Goal: Contribute content: Contribute content

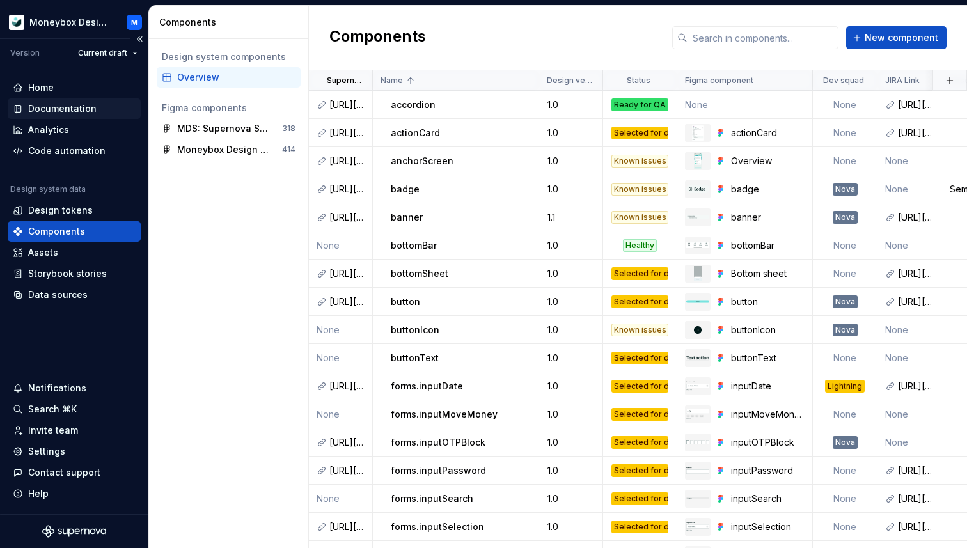
click at [65, 110] on div "Documentation" at bounding box center [62, 108] width 68 height 13
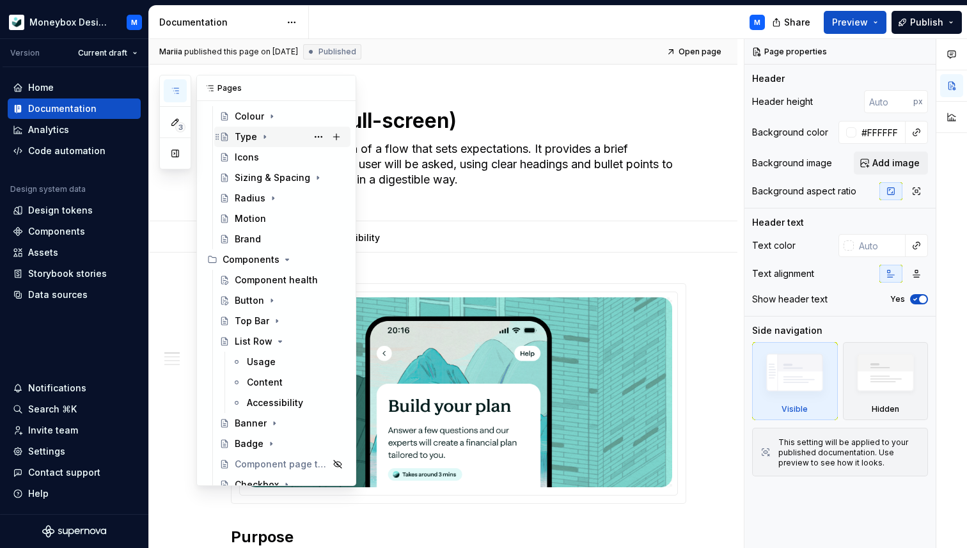
scroll to position [114, 0]
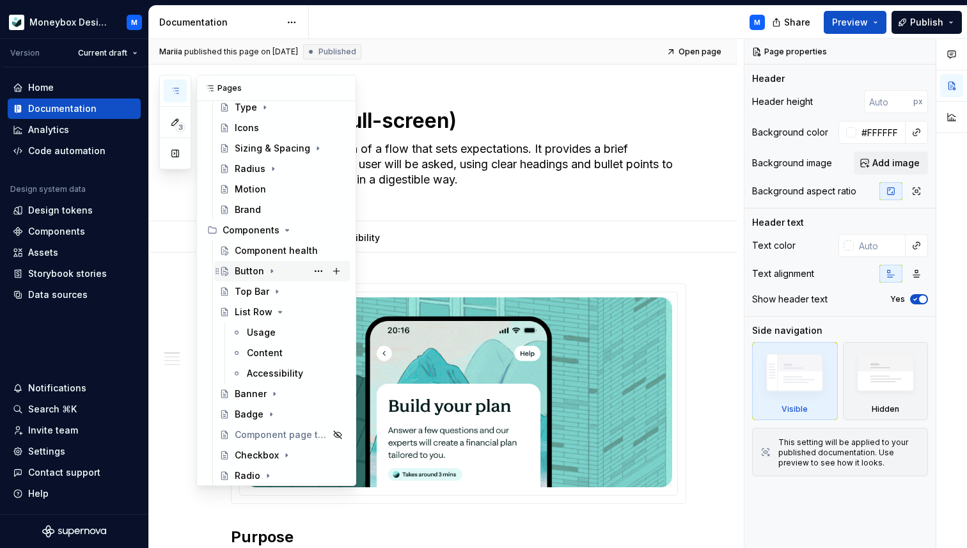
click at [249, 269] on div "Button" at bounding box center [249, 271] width 29 height 13
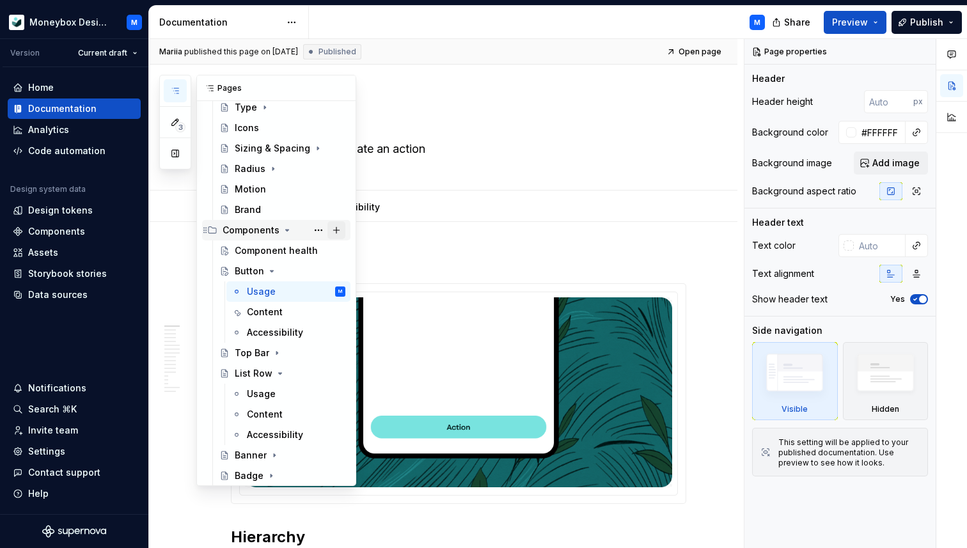
click at [337, 230] on button "Page tree" at bounding box center [336, 230] width 18 height 18
type textarea "*"
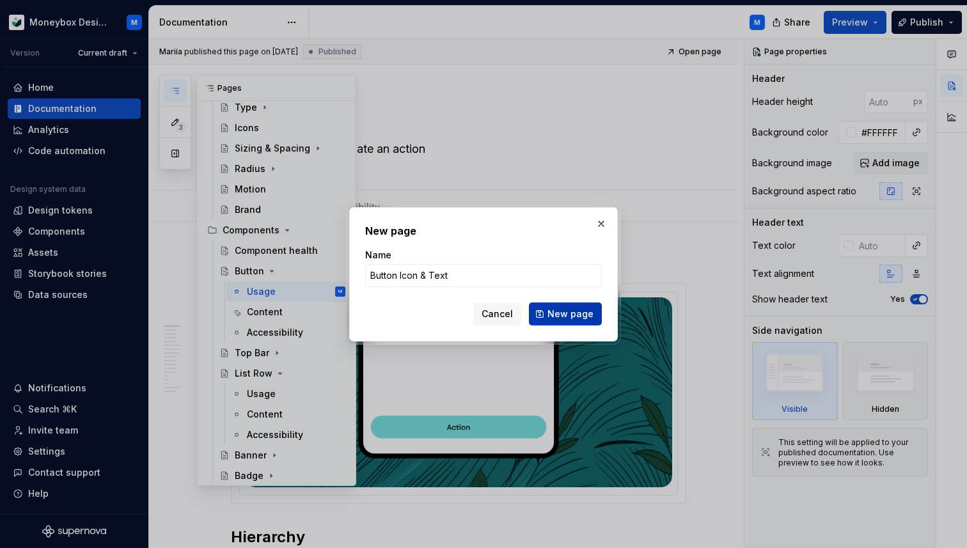
type input "Button Icon & Text"
click at [581, 316] on span "New page" at bounding box center [570, 313] width 46 height 13
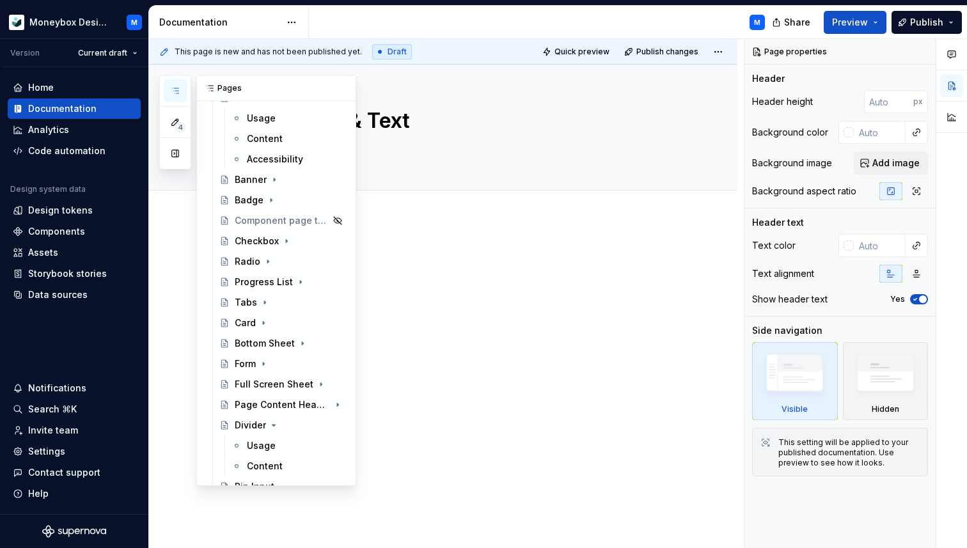
scroll to position [394, 0]
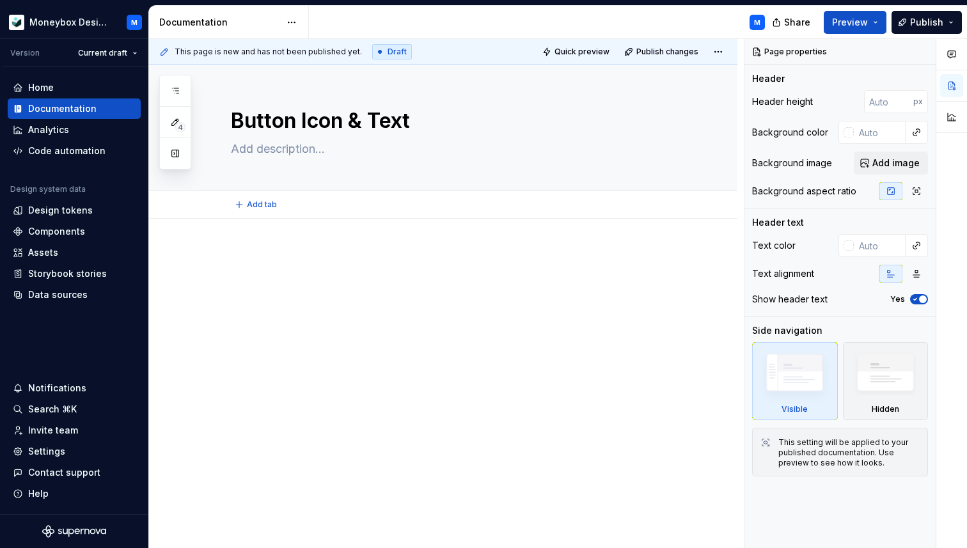
type textarea "*"
click at [272, 245] on div at bounding box center [443, 348] width 588 height 259
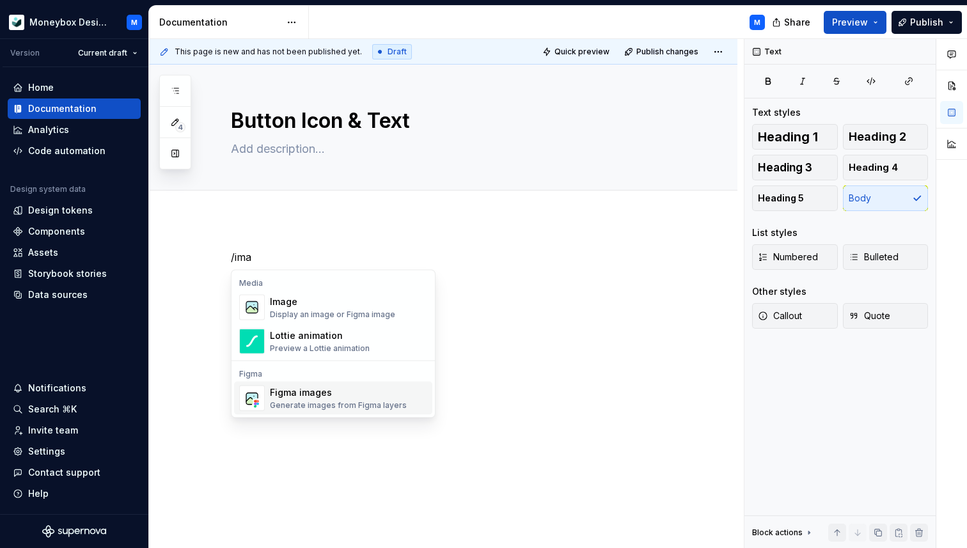
click at [297, 391] on div "Figma images" at bounding box center [338, 392] width 137 height 13
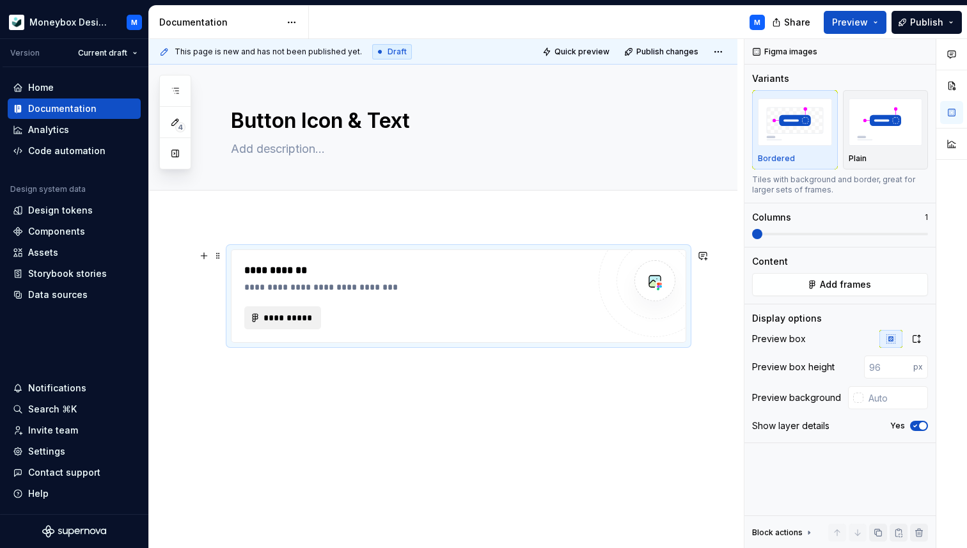
click at [286, 316] on span "**********" at bounding box center [288, 317] width 50 height 13
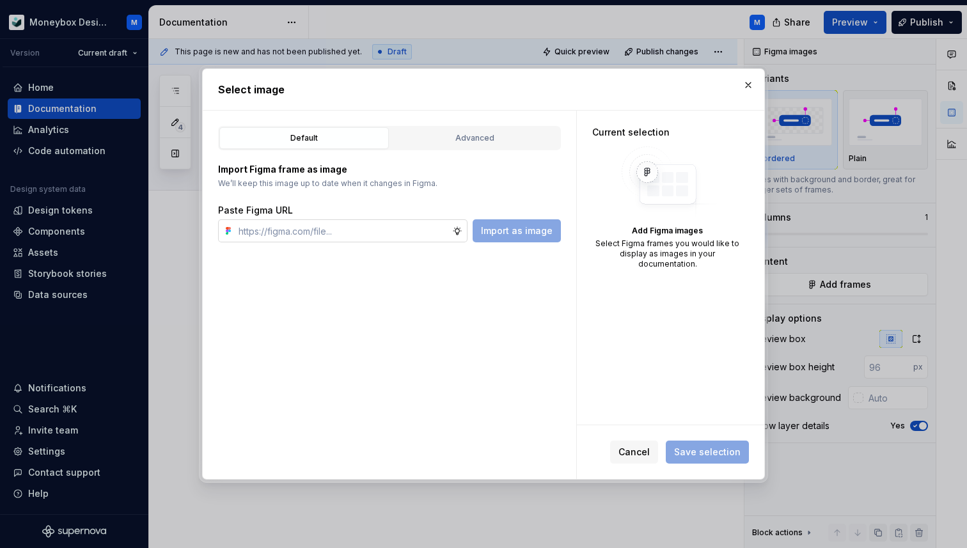
type textarea "*"
type input "20:16 Help Important information Please read the following before continuing: P…"
click at [385, 230] on input "20:16 Help Important information Please read the following before continuing: P…" at bounding box center [342, 230] width 219 height 23
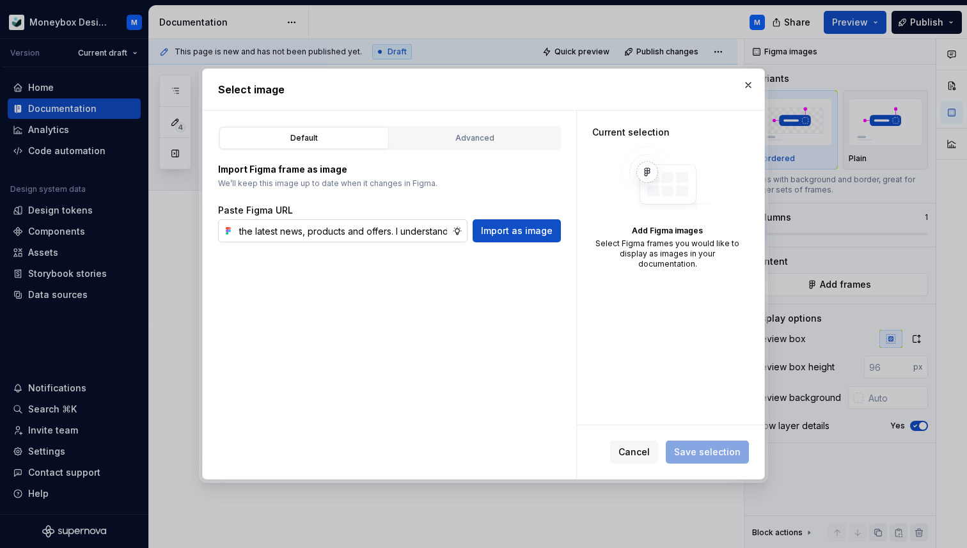
click at [385, 230] on input "20:16 Help Important information Please read the following before continuing: P…" at bounding box center [342, 230] width 219 height 23
type textarea "*"
click at [342, 231] on input "text" at bounding box center [342, 230] width 219 height 23
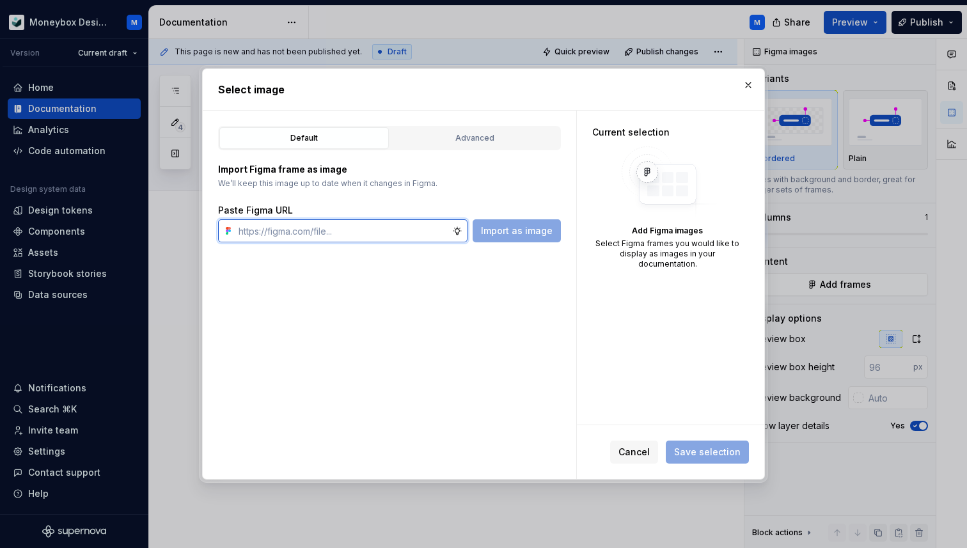
paste input "[URL][DOMAIN_NAME]"
type input "[URL][DOMAIN_NAME]"
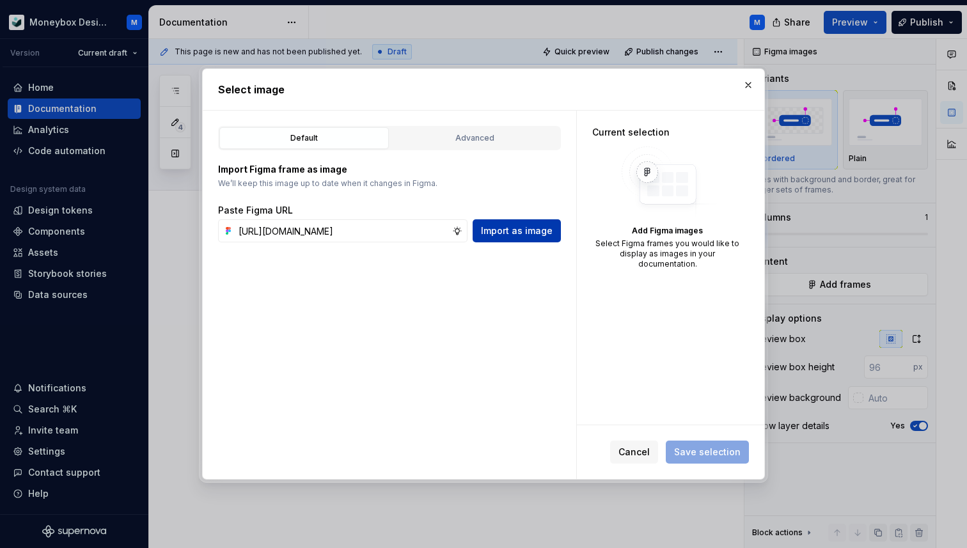
click at [533, 228] on span "Import as image" at bounding box center [517, 230] width 72 height 13
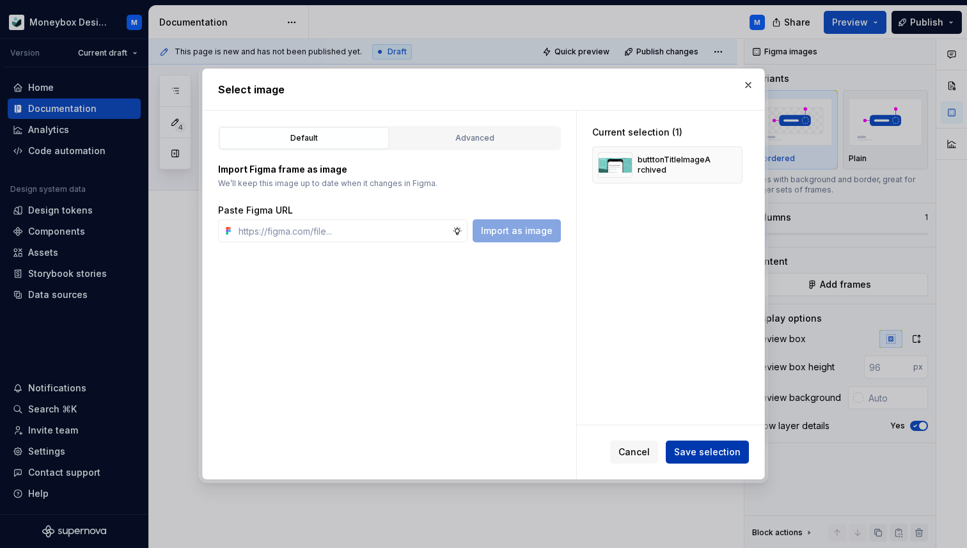
click at [699, 448] on span "Save selection" at bounding box center [707, 452] width 66 height 13
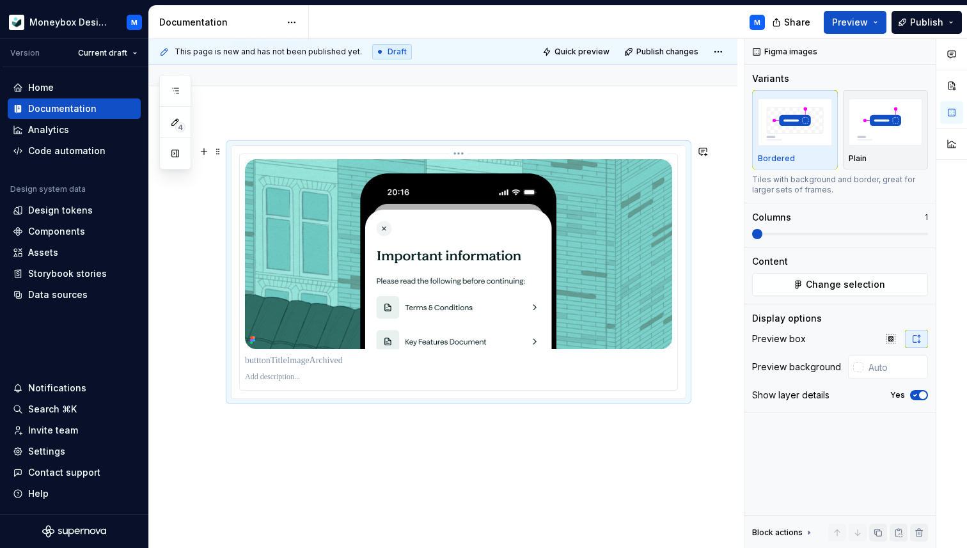
scroll to position [116, 0]
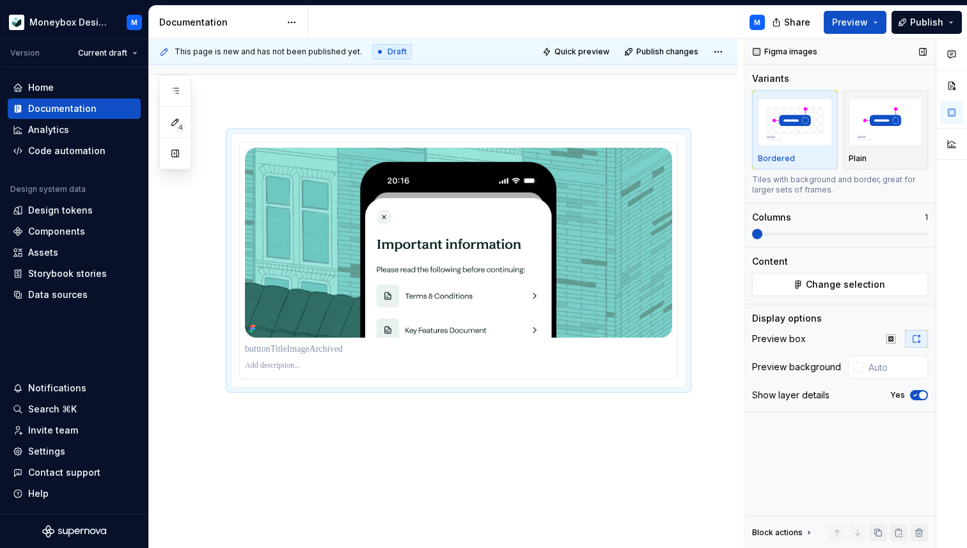
click at [919, 393] on span "button" at bounding box center [923, 395] width 8 height 8
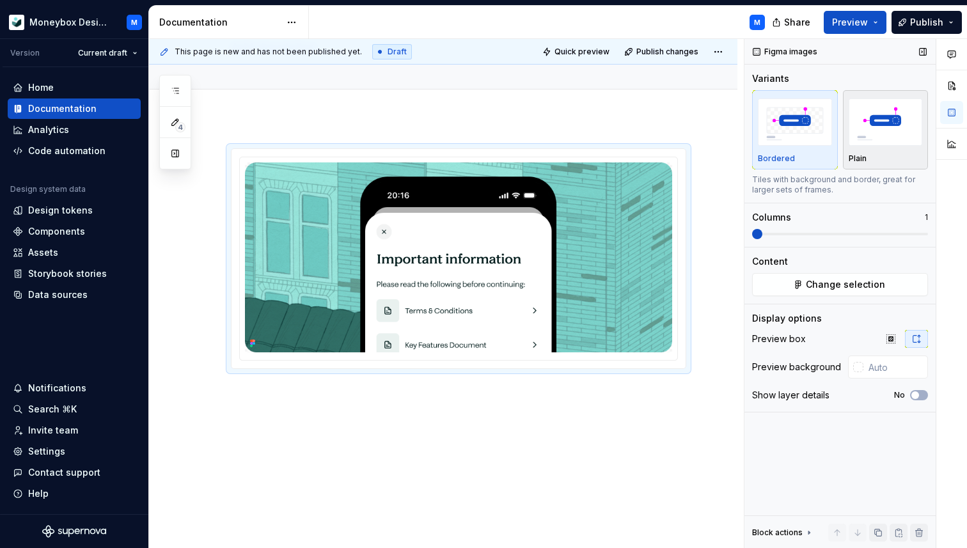
click at [879, 144] on img "button" at bounding box center [885, 121] width 74 height 47
click at [243, 403] on div at bounding box center [443, 333] width 588 height 431
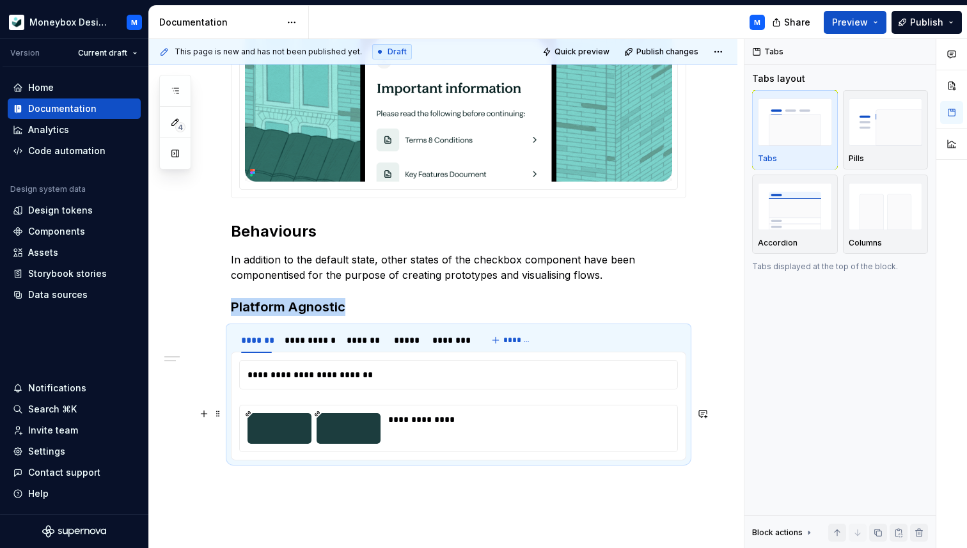
scroll to position [288, 0]
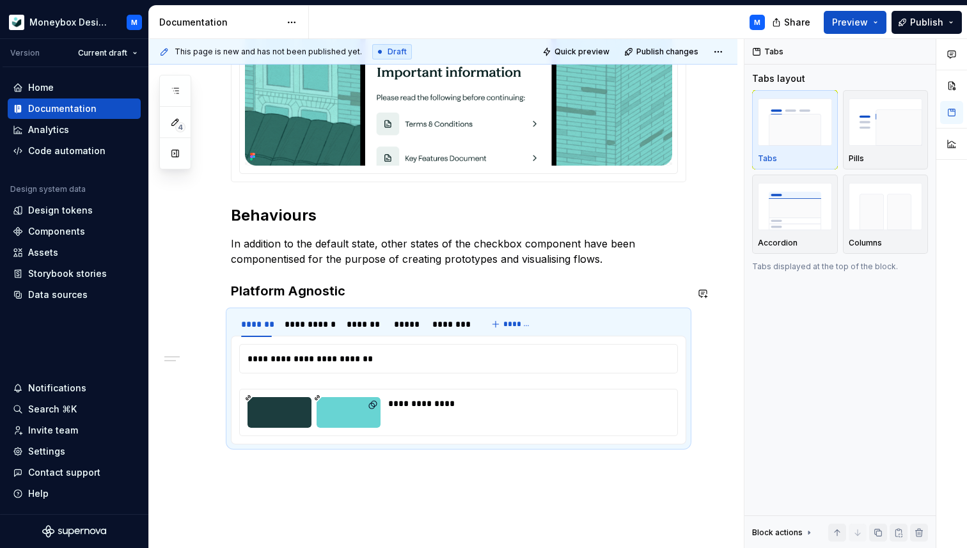
click at [352, 302] on div "**********" at bounding box center [458, 208] width 455 height 493
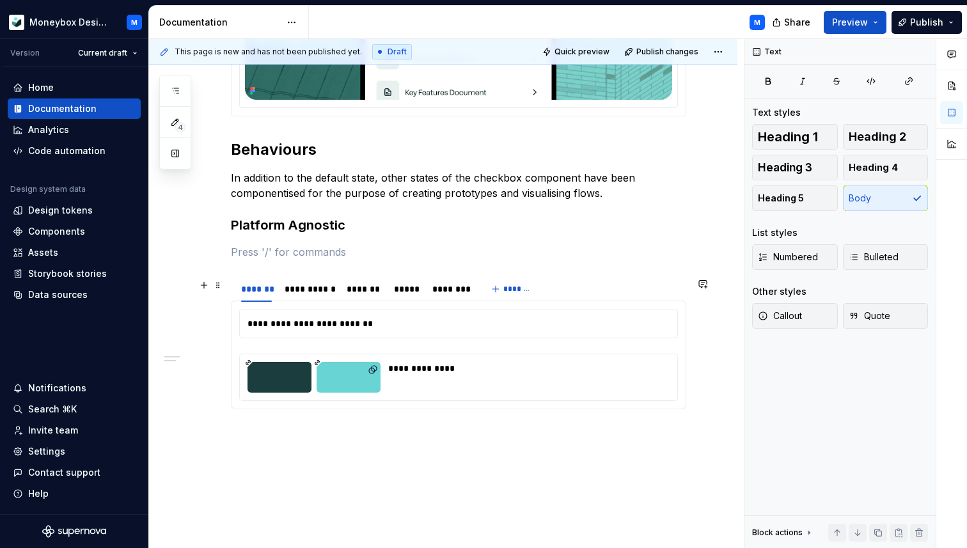
scroll to position [358, 0]
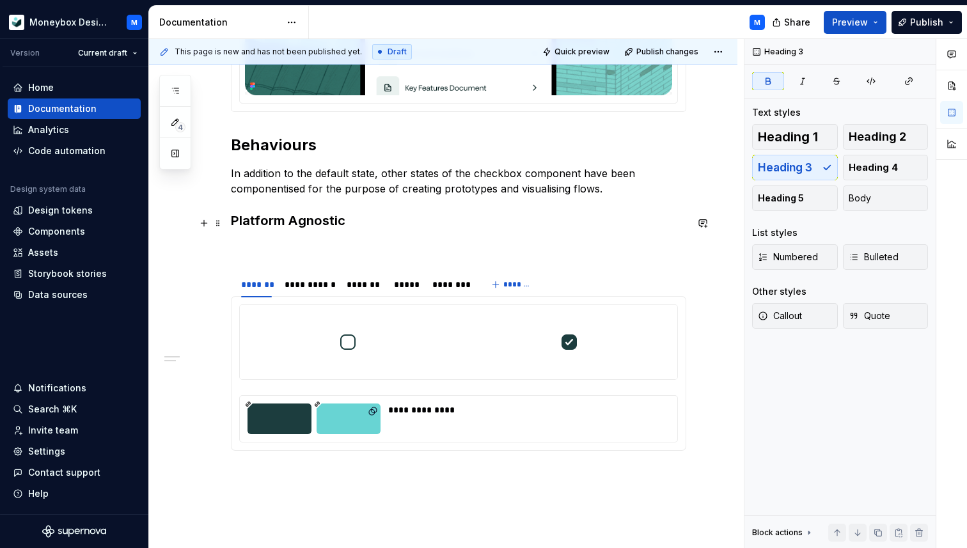
click at [231, 224] on strong "Platform Agnostic" at bounding box center [288, 220] width 114 height 15
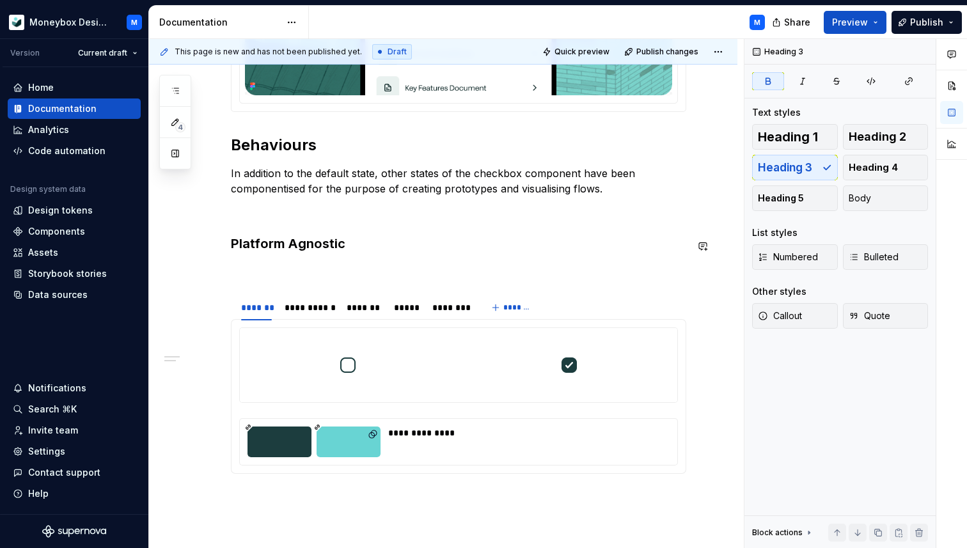
click at [242, 263] on div "**********" at bounding box center [458, 187] width 455 height 593
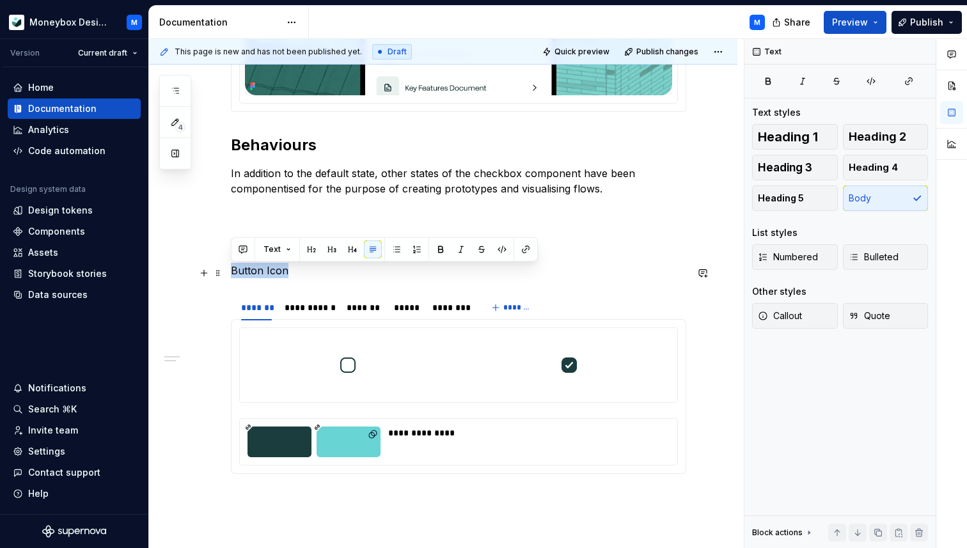
drag, startPoint x: 297, startPoint y: 277, endPoint x: 230, endPoint y: 277, distance: 67.1
click at [231, 277] on p "Button Icon" at bounding box center [458, 270] width 455 height 15
click at [809, 166] on span "Heading 3" at bounding box center [785, 167] width 54 height 13
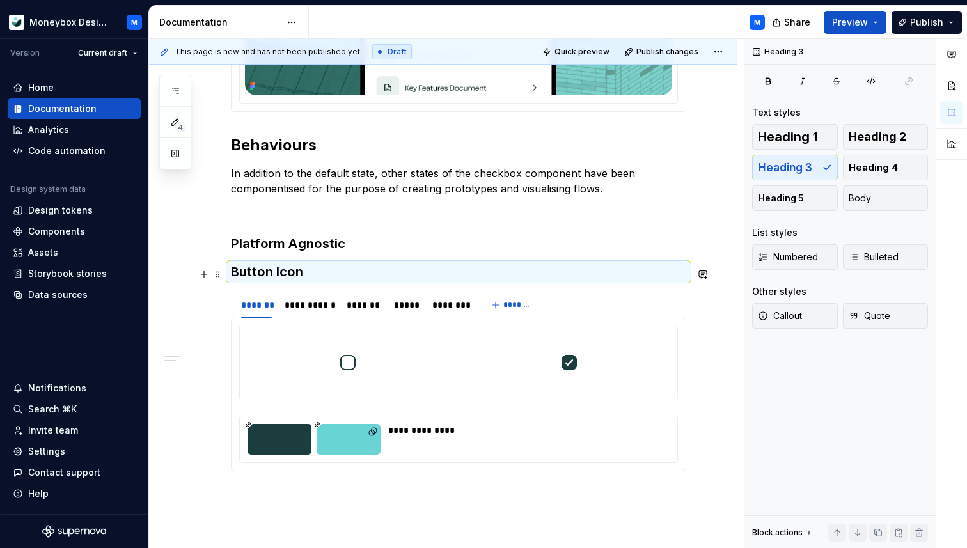
click at [315, 269] on h3 "Button Icon" at bounding box center [458, 272] width 455 height 18
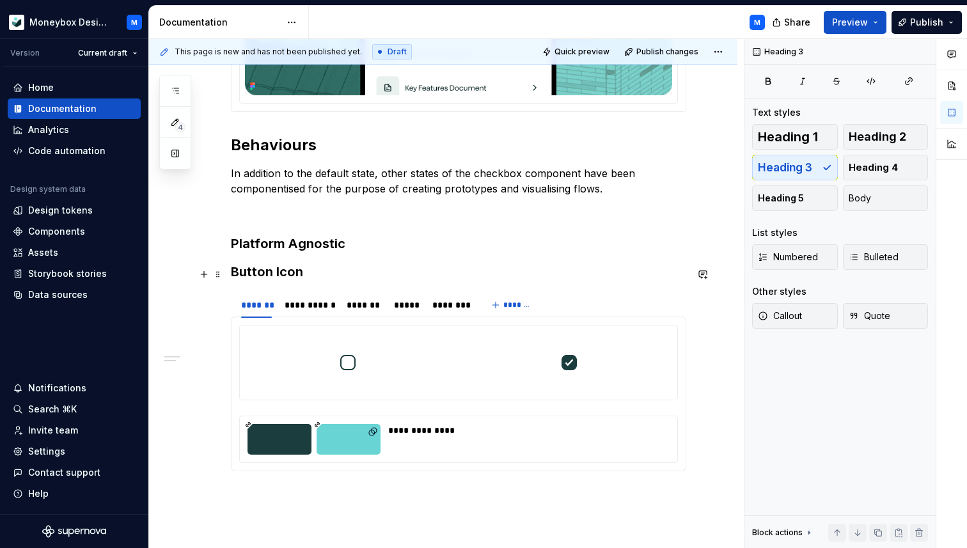
click at [308, 276] on h3 "Button Icon" at bounding box center [458, 272] width 455 height 18
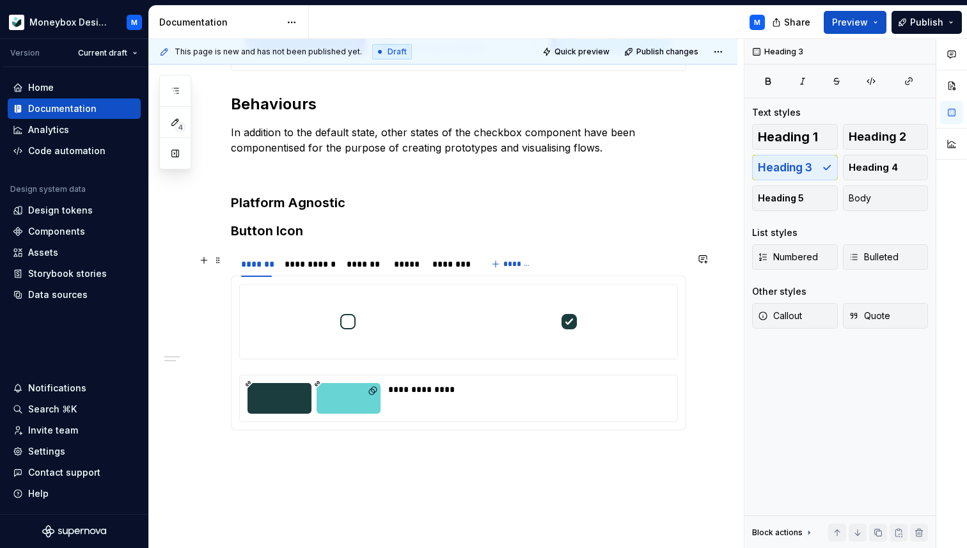
scroll to position [401, 0]
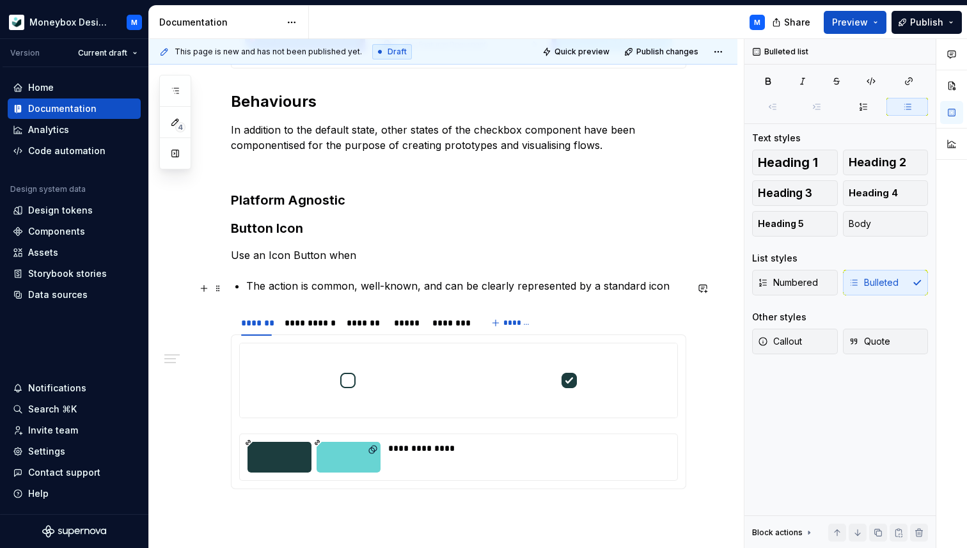
click at [253, 286] on p "The action is common, well-known, and can be clearly represented by a standard …" at bounding box center [466, 285] width 440 height 15
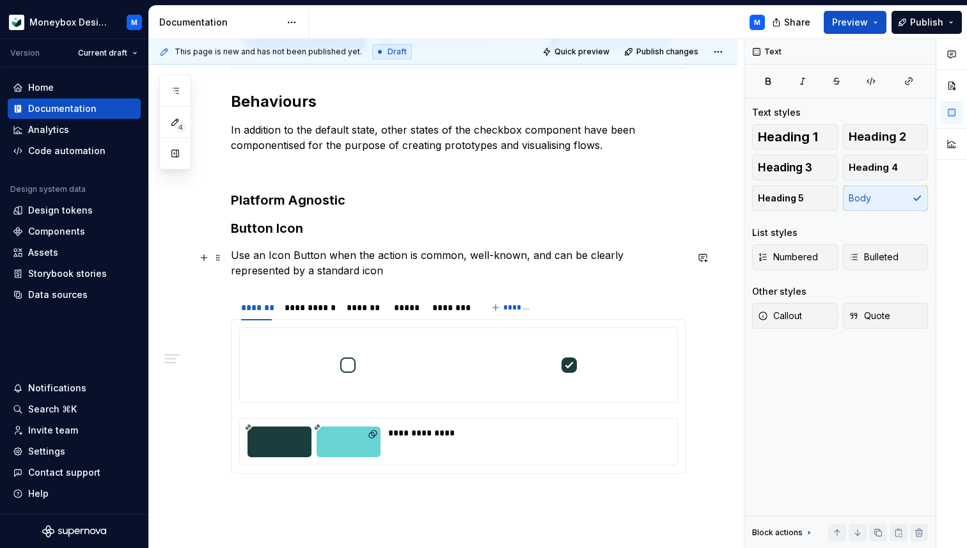
click at [350, 260] on p "Use an Icon Button when the action is common, well-known, and can be clearly re…" at bounding box center [458, 262] width 455 height 31
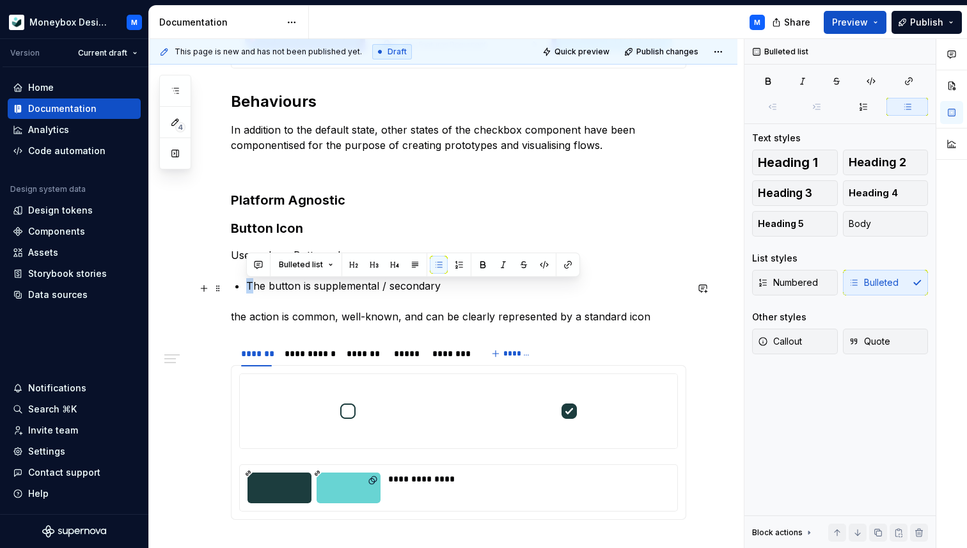
drag, startPoint x: 247, startPoint y: 289, endPoint x: 238, endPoint y: 289, distance: 9.0
click at [246, 289] on li "The button is supplemental / secondary" at bounding box center [466, 285] width 440 height 15
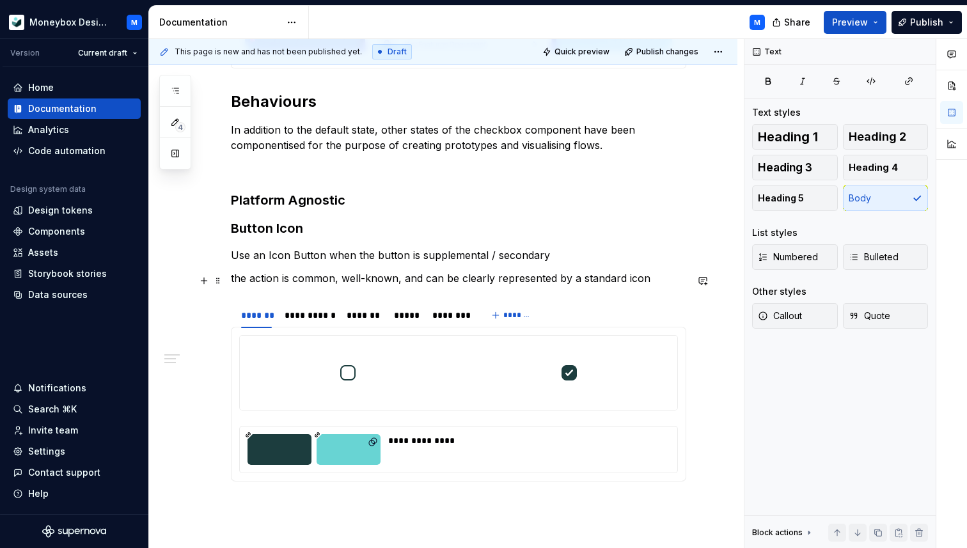
click at [232, 283] on p "the action is common, well-known, and can be clearly represented by a standard …" at bounding box center [458, 277] width 455 height 15
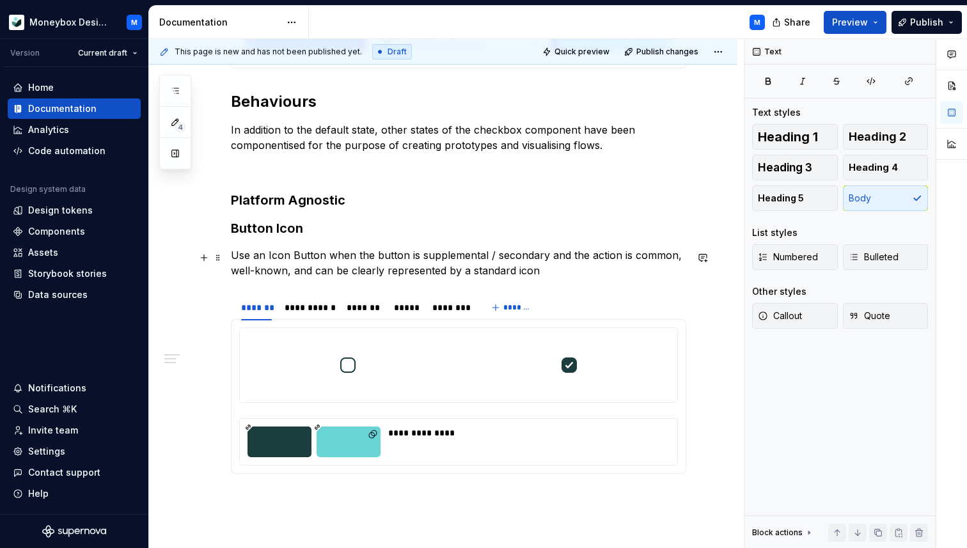
click at [550, 274] on p "Use an Icon Button when the button is supplemental / secondary and the action i…" at bounding box center [458, 262] width 455 height 31
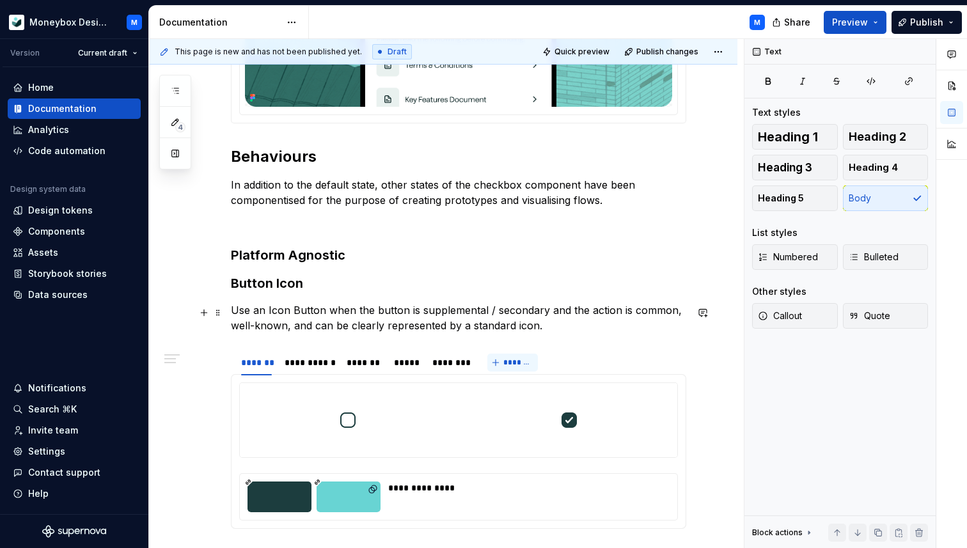
scroll to position [408, 0]
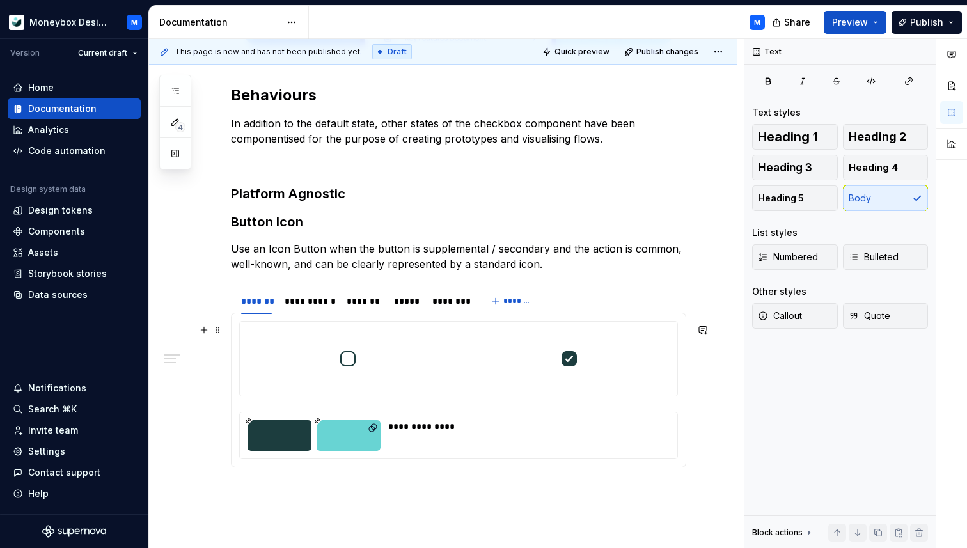
click at [441, 362] on div at bounding box center [348, 359] width 216 height 74
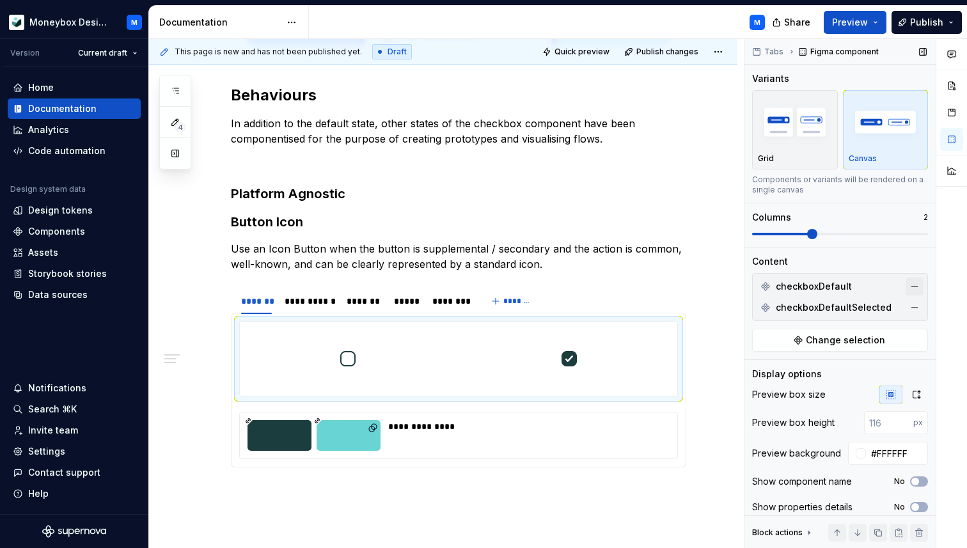
click at [913, 284] on button "button" at bounding box center [914, 286] width 18 height 18
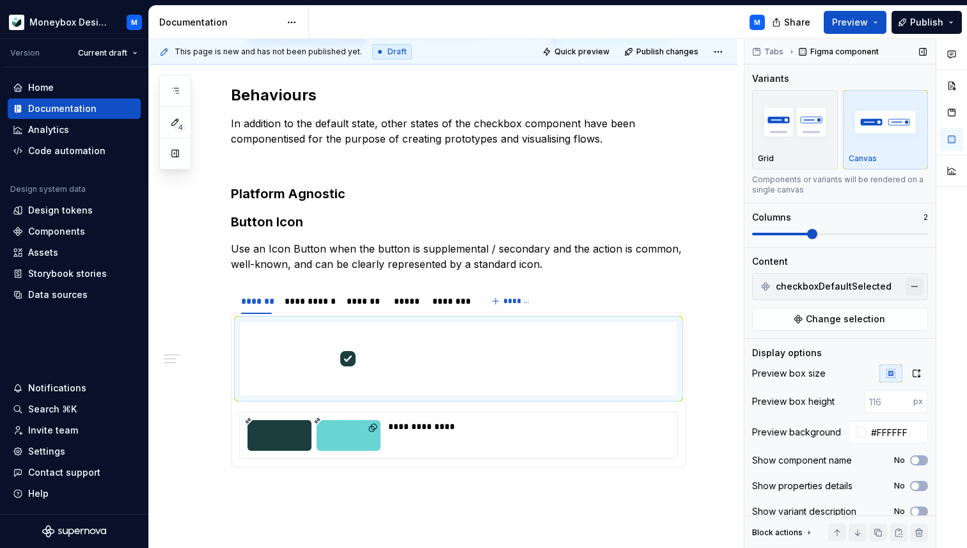
click at [912, 284] on button "button" at bounding box center [914, 286] width 18 height 18
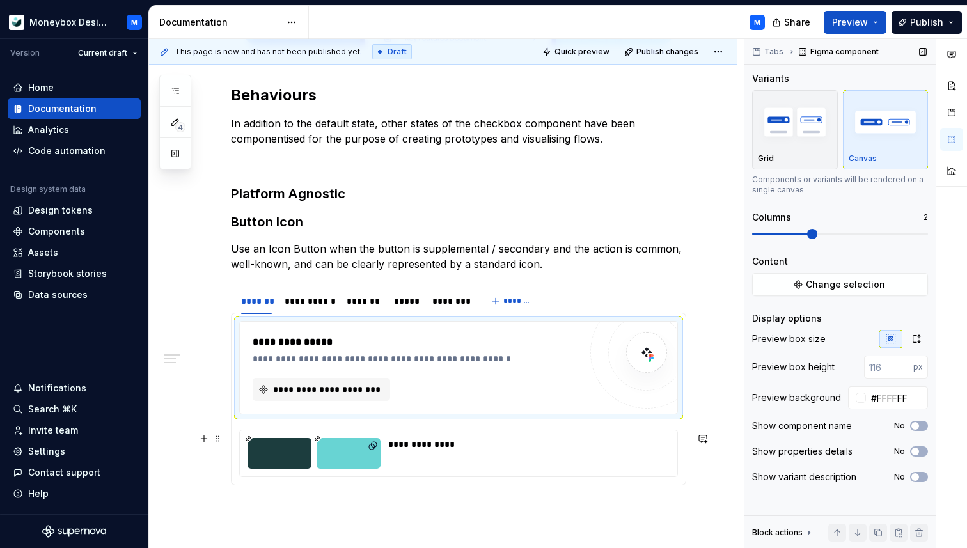
click at [525, 455] on div "**********" at bounding box center [525, 453] width 274 height 31
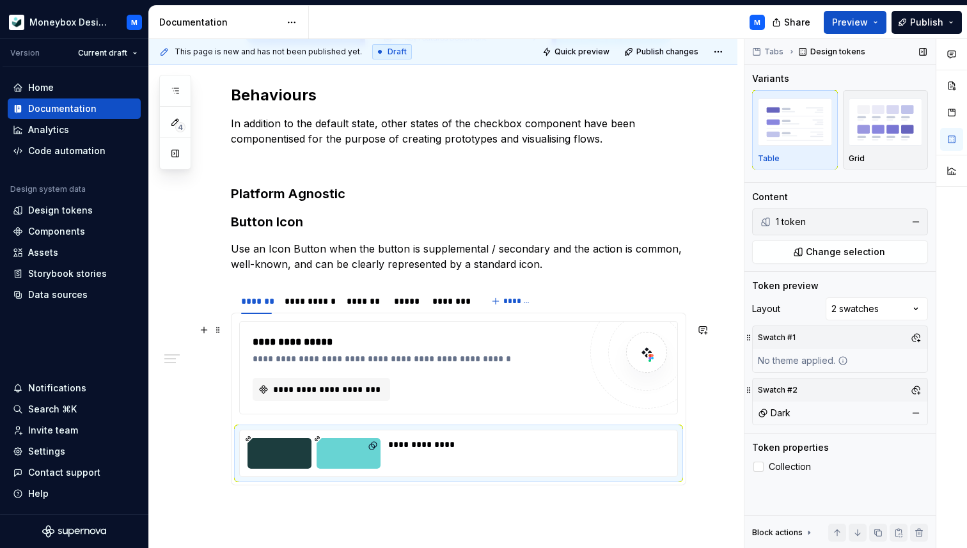
click at [520, 398] on div "**********" at bounding box center [416, 389] width 327 height 23
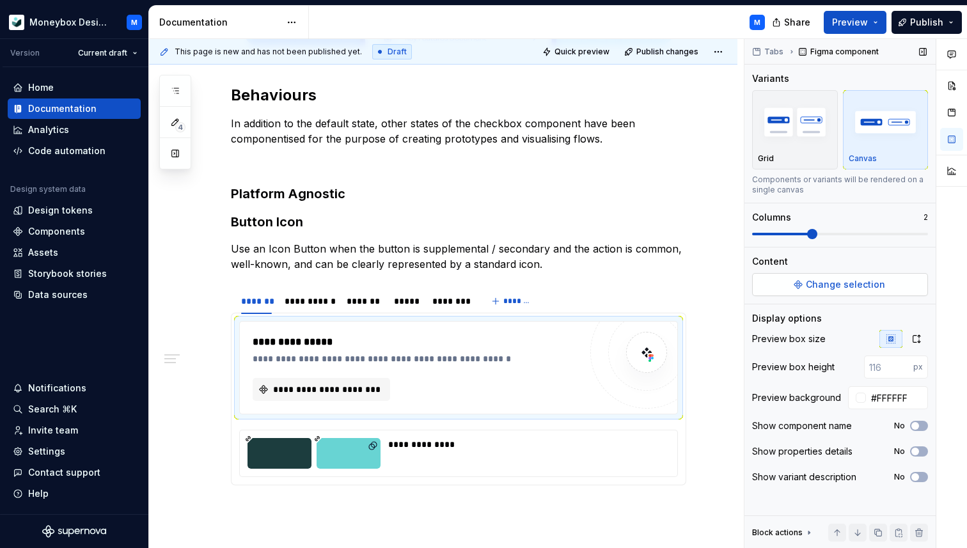
click at [784, 284] on button "Change selection" at bounding box center [840, 284] width 176 height 23
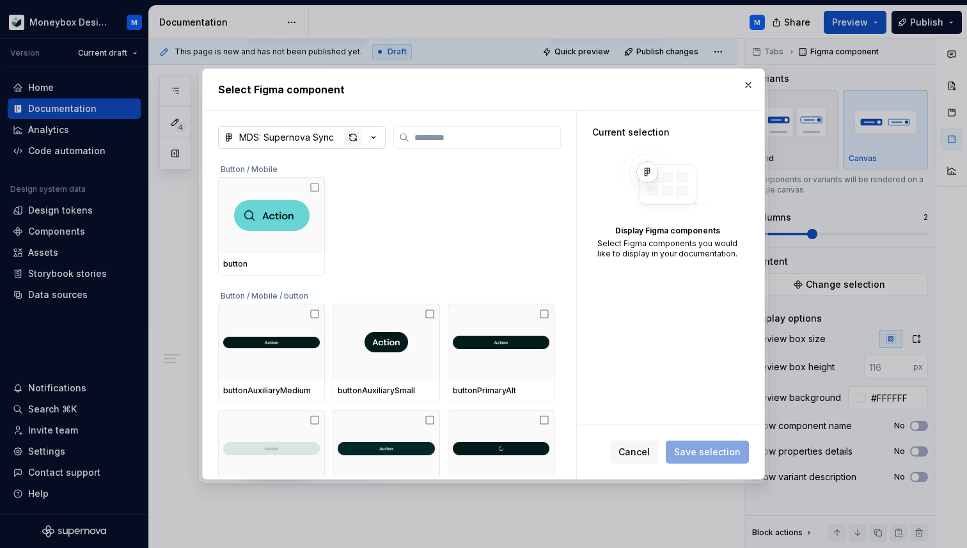
click at [356, 138] on div "button" at bounding box center [353, 137] width 18 height 18
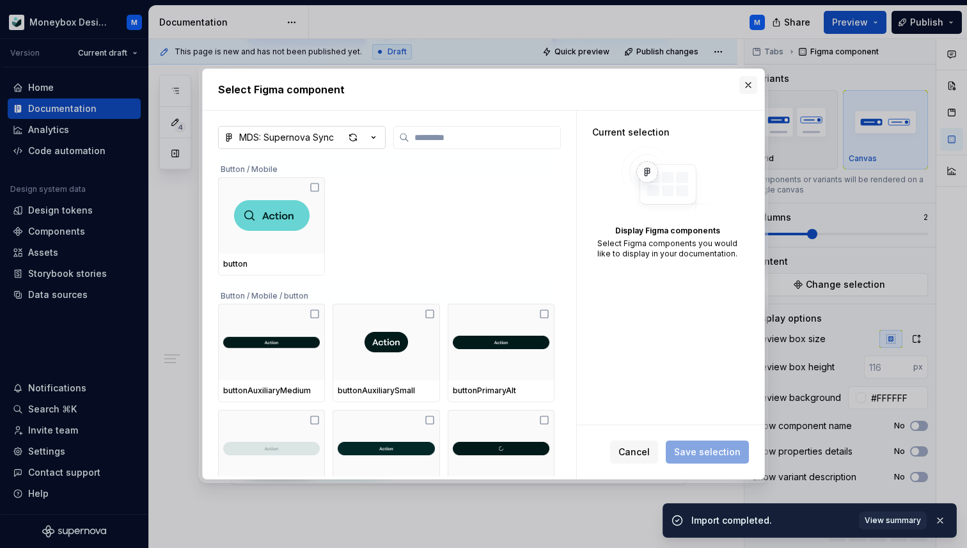
click at [745, 89] on button "button" at bounding box center [748, 85] width 18 height 18
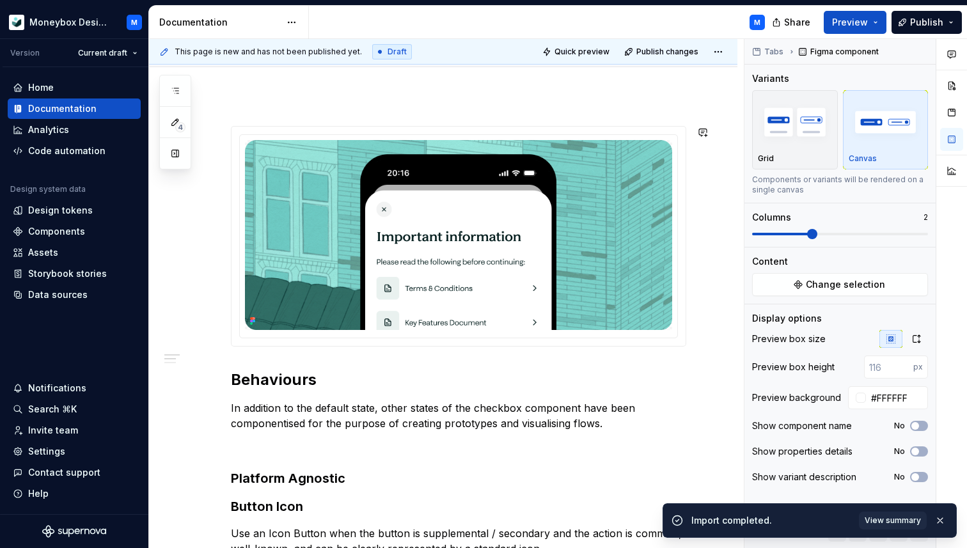
scroll to position [0, 0]
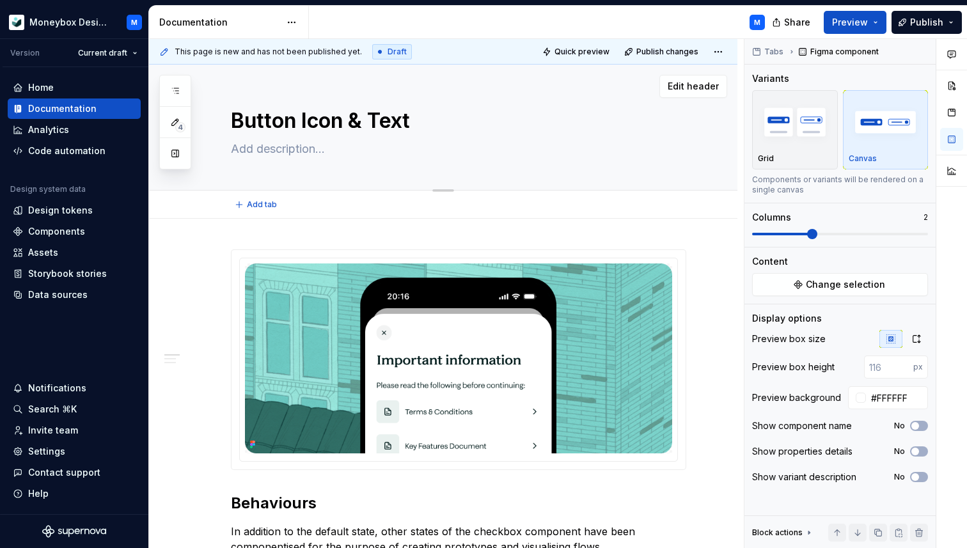
click at [256, 148] on textarea at bounding box center [455, 149] width 455 height 20
paste textarea "* An Icon Button consisting solely of an icon with no visible text label. The i…"
type textarea "*"
type textarea "* An Icon Button consisting solely of an icon with no visible text label. The i…"
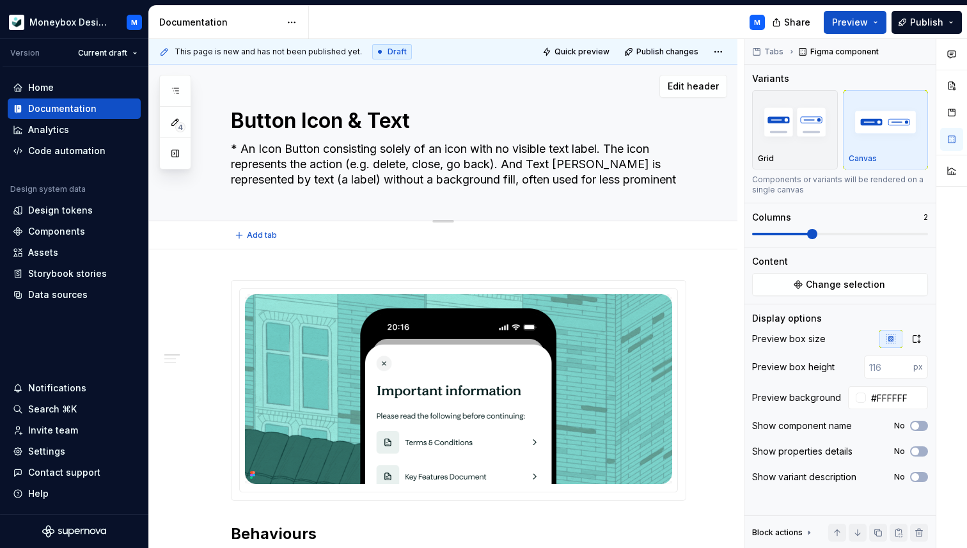
click at [242, 146] on textarea "* An Icon Button consisting solely of an icon with no visible text label. The i…" at bounding box center [455, 164] width 455 height 51
type textarea "*"
type textarea "*An Icon Button consisting solely of an icon with no visible text label. The ic…"
type textarea "*"
type textarea "An Icon Button consisting solely of an icon with no visible text label. The ico…"
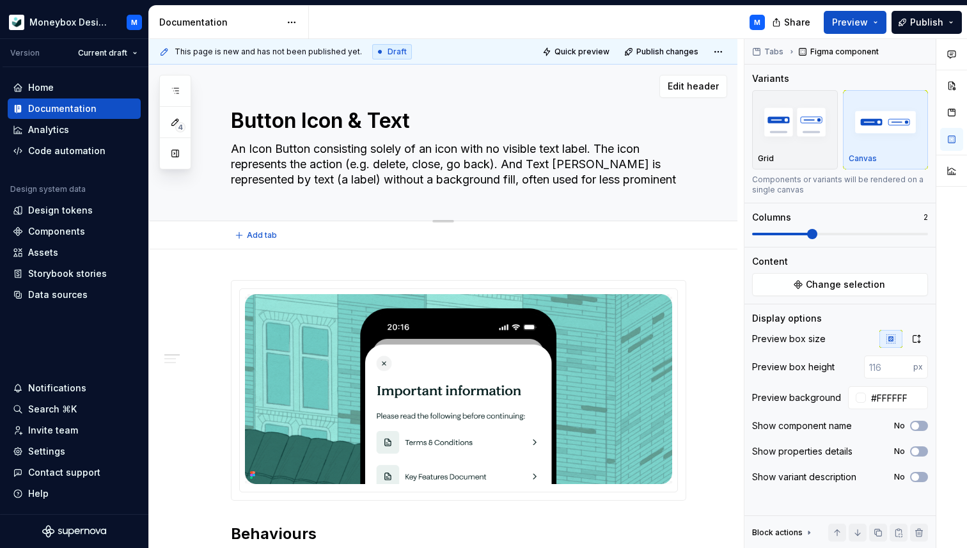
drag, startPoint x: 318, startPoint y: 178, endPoint x: 270, endPoint y: 183, distance: 48.2
click at [270, 183] on textarea "An Icon Button consisting solely of an icon with no visible text label. The ico…" at bounding box center [455, 164] width 455 height 51
type textarea "*"
type textarea "An Icon Button consisting solely of an icon with no visible text label. The ico…"
click at [247, 180] on textarea "An Icon Button consisting solely of an icon with no visible text label. The ico…" at bounding box center [455, 164] width 455 height 51
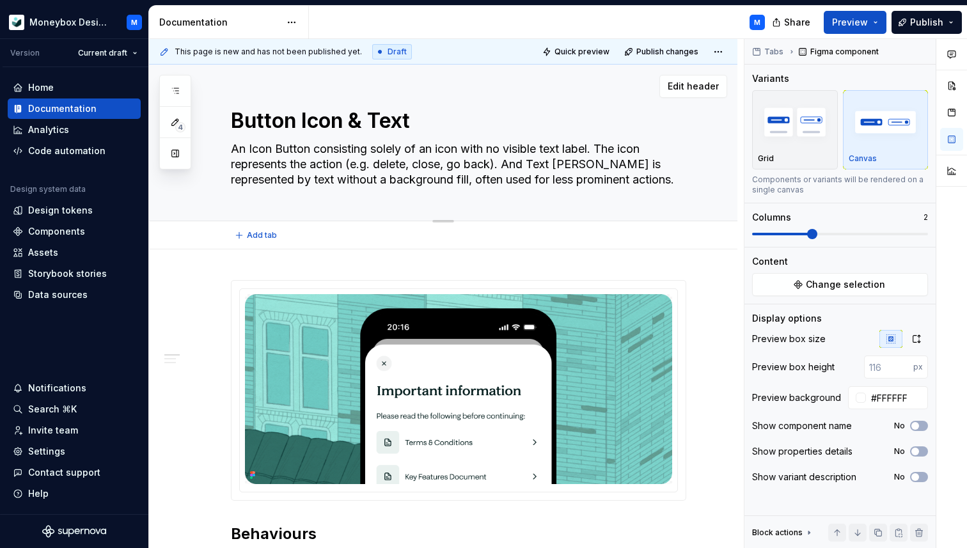
type textarea "*"
type textarea "An Icon Button consisting solely of an icon with no visible text label. The ico…"
type textarea "*"
type textarea "An Icon Button consisting solely of an icon with no visible text label. The ico…"
type textarea "*"
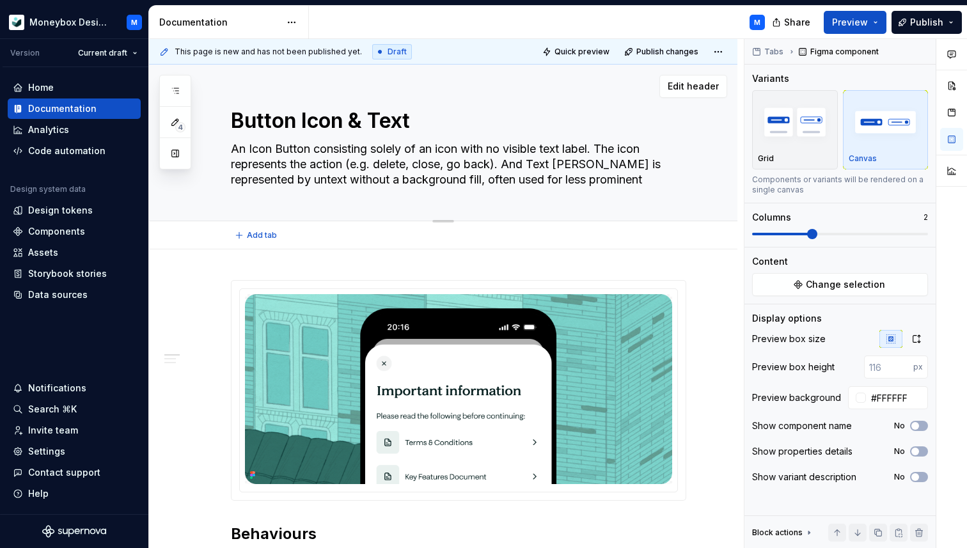
type textarea "An Icon Button consisting solely of an icon with no visible text label. The ico…"
type textarea "*"
type textarea "An Icon Button consisting solely of an icon with no visible text label. The ico…"
type textarea "*"
type textarea "An Icon Button consisting solely of an icon with no visible text label. The ico…"
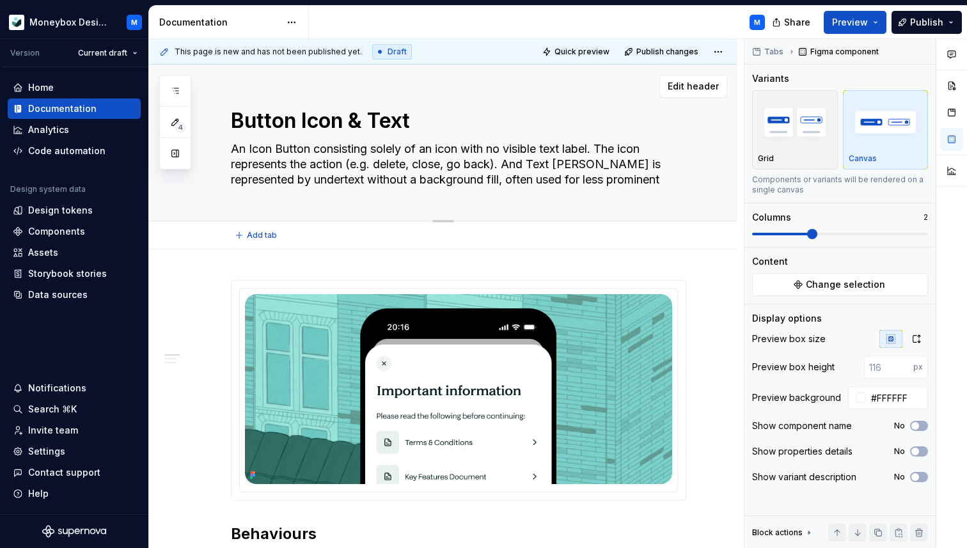
type textarea "*"
type textarea "An Icon Button consisting solely of an icon with no visible text label. The ico…"
type textarea "*"
type textarea "An Icon Button consisting solely of an icon with no visible text label. The ico…"
type textarea "*"
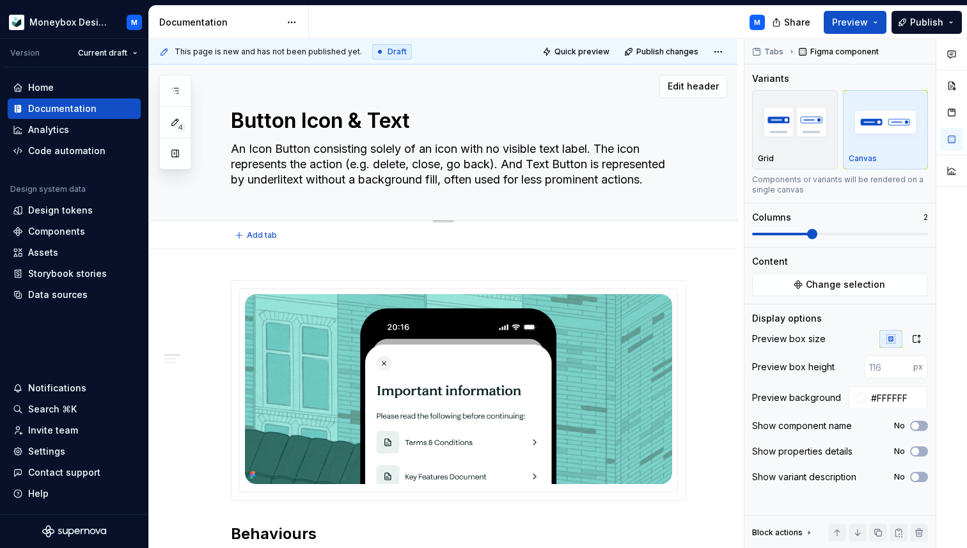
type textarea "An Icon Button consisting solely of an icon with no visible text label. The ico…"
type textarea "*"
type textarea "An Icon Button consisting solely of an icon with no visible text label. The ico…"
type textarea "*"
type textarea "An Icon Button consisting solely of an icon with no visible text label. The ico…"
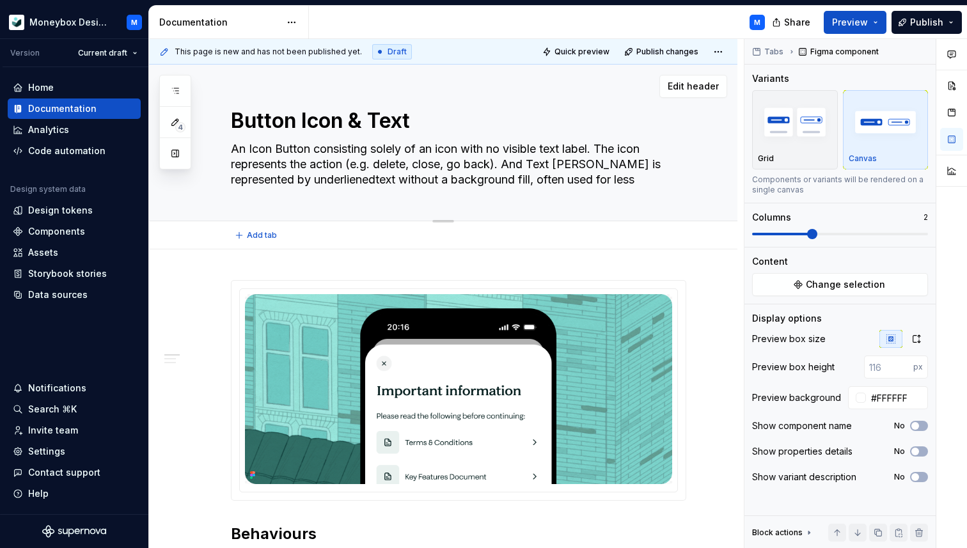
type textarea "*"
type textarea "An Icon Button consisting solely of an icon with no visible text label. The ico…"
type textarea "*"
type textarea "An Icon Button consisting solely of an icon with no visible text label. The ico…"
type textarea "*"
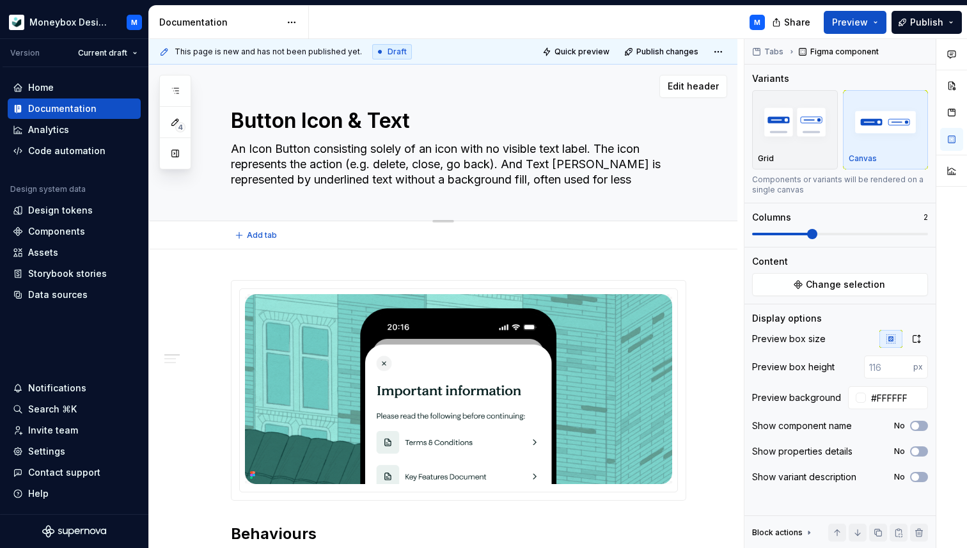
type textarea "An Icon Button consisting solely of an icon with no visible text label. The ico…"
click at [686, 176] on div "Button Icon & Text An Icon Button consisting solely of an icon with no visible …" at bounding box center [458, 143] width 455 height 156
click at [666, 180] on textarea "An Icon Button consisting solely of an icon with no visible text label. The ico…" at bounding box center [455, 164] width 455 height 51
click at [683, 180] on textarea "An Icon Button consisting solely of an icon with no visible text label. The ico…" at bounding box center [455, 164] width 455 height 51
click at [678, 83] on span "Edit header" at bounding box center [692, 86] width 51 height 13
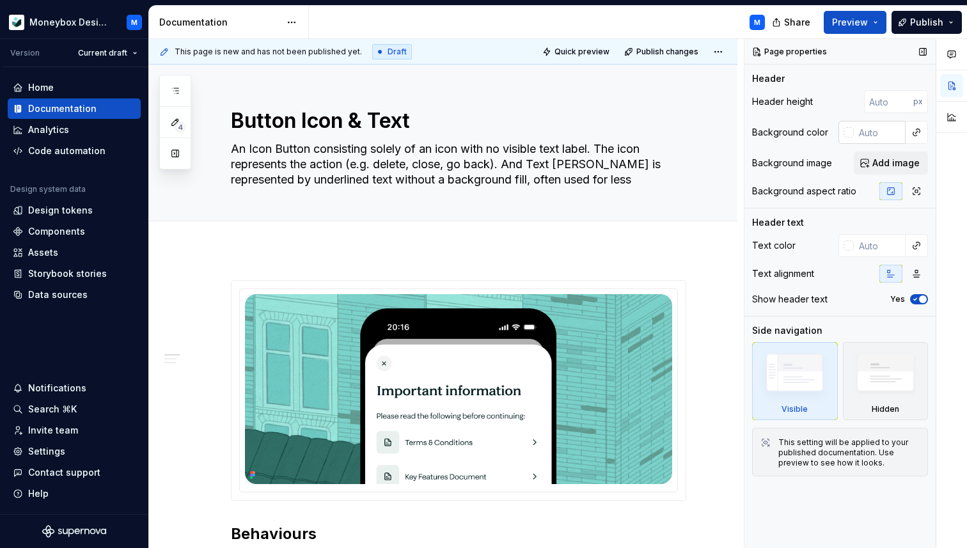
click at [850, 137] on div at bounding box center [845, 132] width 15 height 23
type textarea "*"
click at [849, 133] on div at bounding box center [848, 132] width 10 height 10
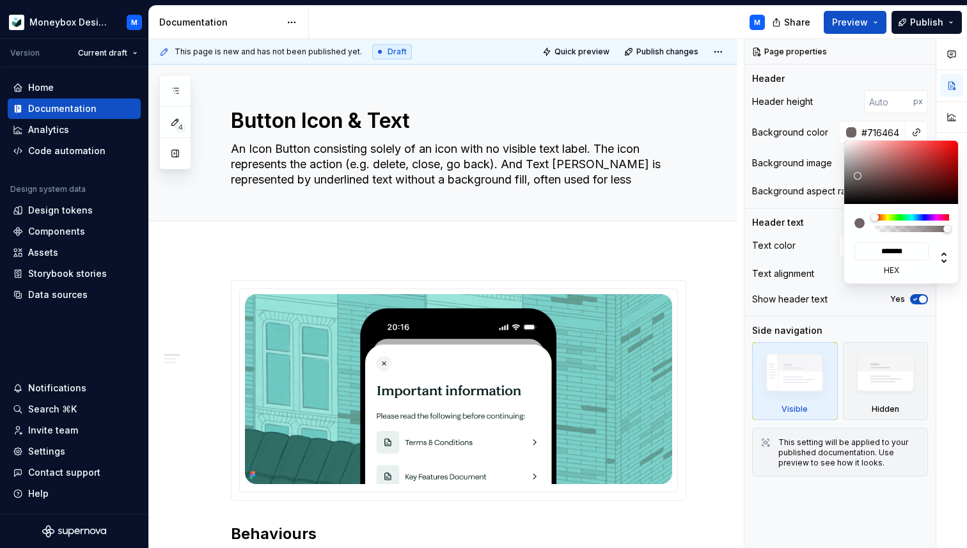
type input "#716464"
type input "*******"
type textarea "*"
type input "#8E7F7F"
type input "*******"
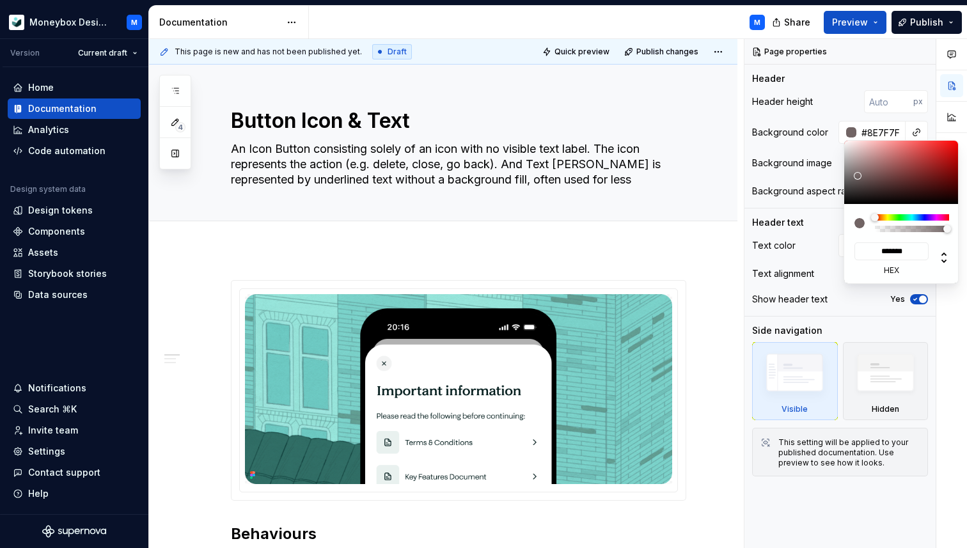
type input "#D1CDCD"
type input "*******"
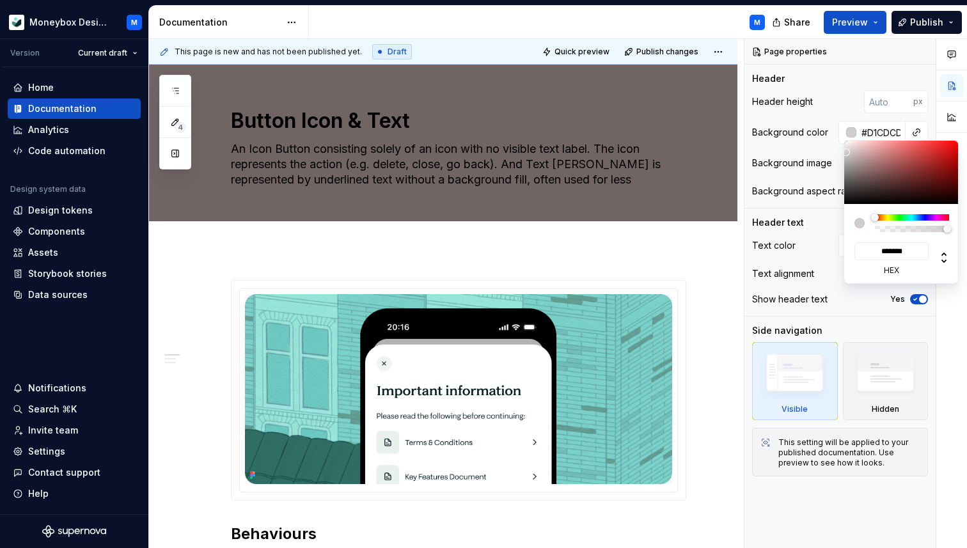
type input "#F5F5F5"
type input "*******"
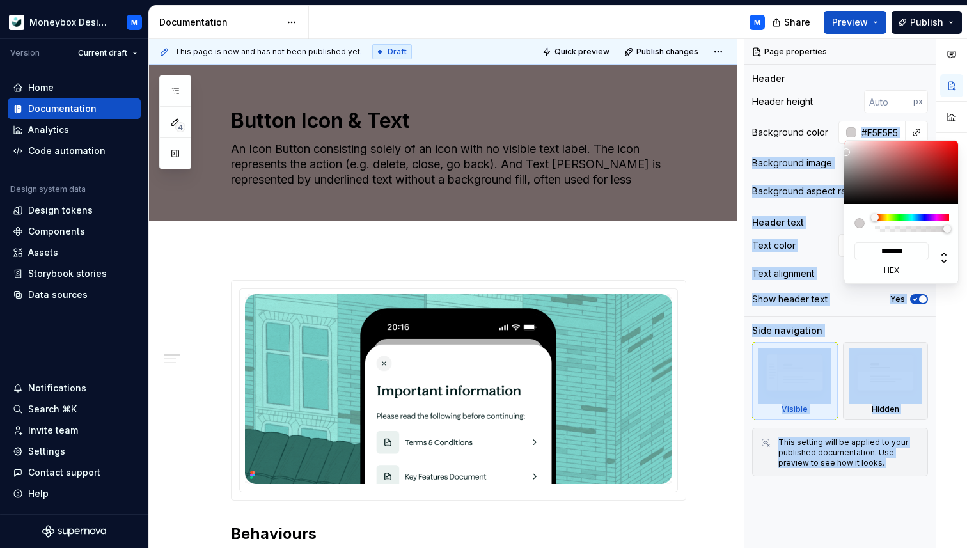
type input "#FFFFFF"
type input "*******"
drag, startPoint x: 857, startPoint y: 176, endPoint x: 839, endPoint y: 136, distance: 43.5
click at [839, 136] on body "Moneybox Design System M Version Current draft Home Documentation Analytics Cod…" at bounding box center [483, 274] width 967 height 548
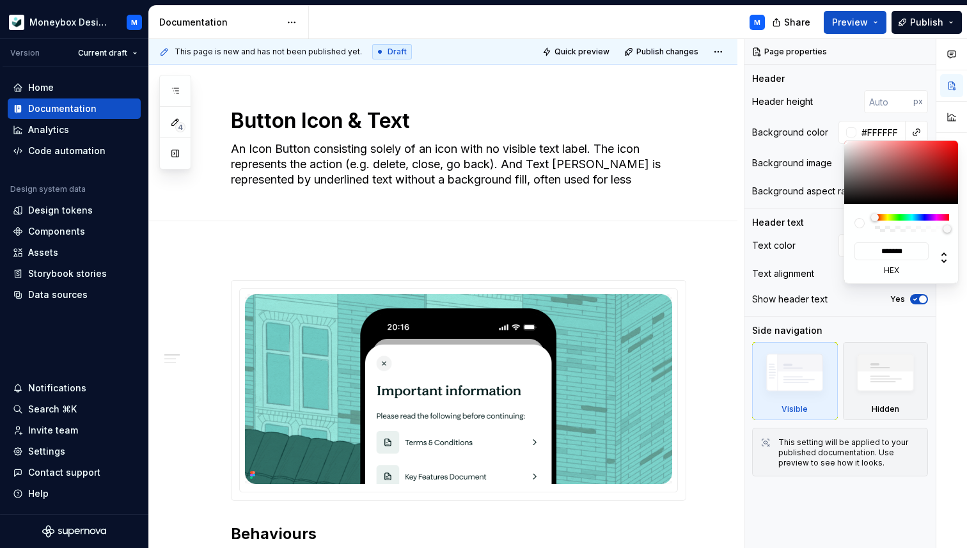
click at [834, 100] on div "Comments Open comments No comments yet Select ‘Comment’ from the block context …" at bounding box center [855, 294] width 222 height 510
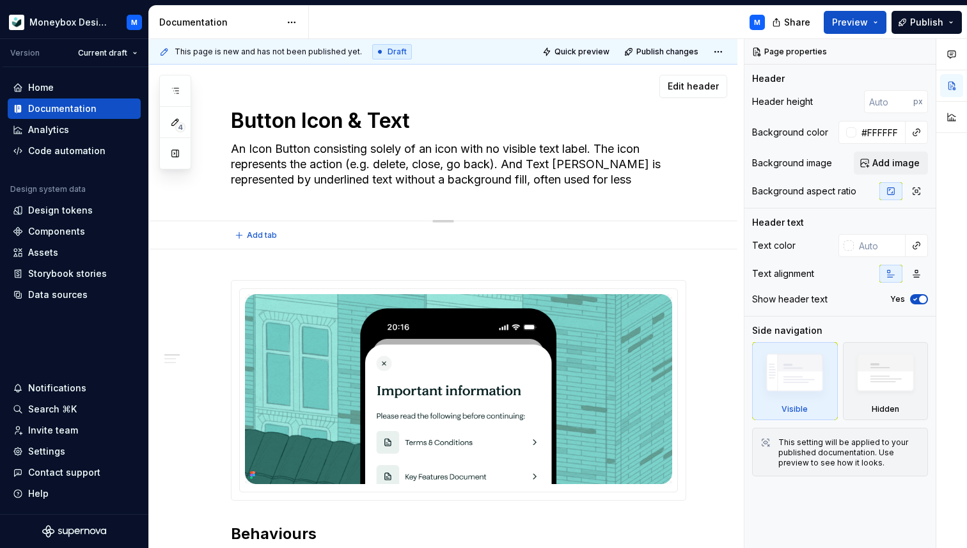
click at [664, 174] on html "Moneybox Design System M Version Current draft Home Documentation Analytics Cod…" at bounding box center [483, 274] width 967 height 548
click at [683, 181] on textarea "An Icon Button consisting solely of an icon with no visible text label. The ico…" at bounding box center [455, 164] width 455 height 51
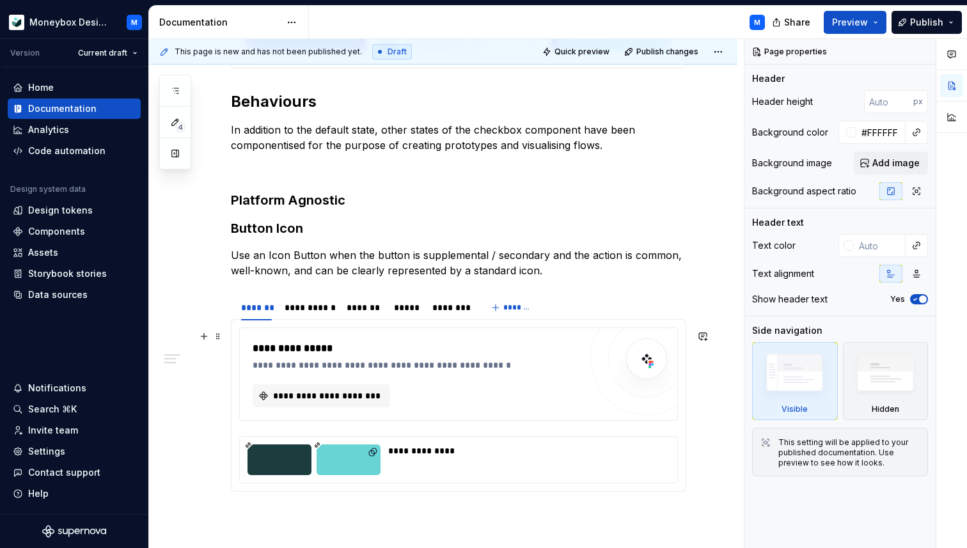
scroll to position [433, 0]
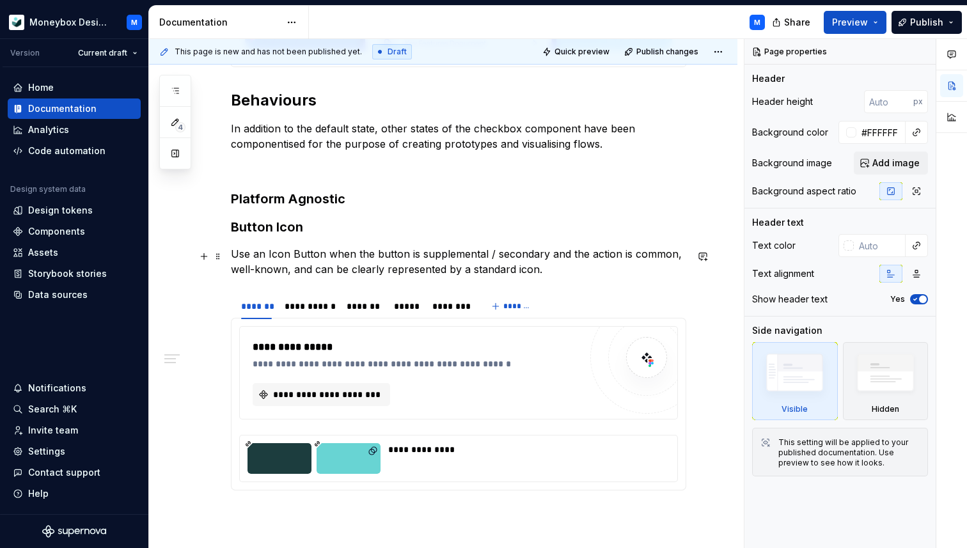
click at [483, 279] on div "**********" at bounding box center [458, 174] width 455 height 654
click at [477, 268] on p "Use an Icon Button when the button is supplemental / secondary and the action i…" at bounding box center [458, 261] width 455 height 31
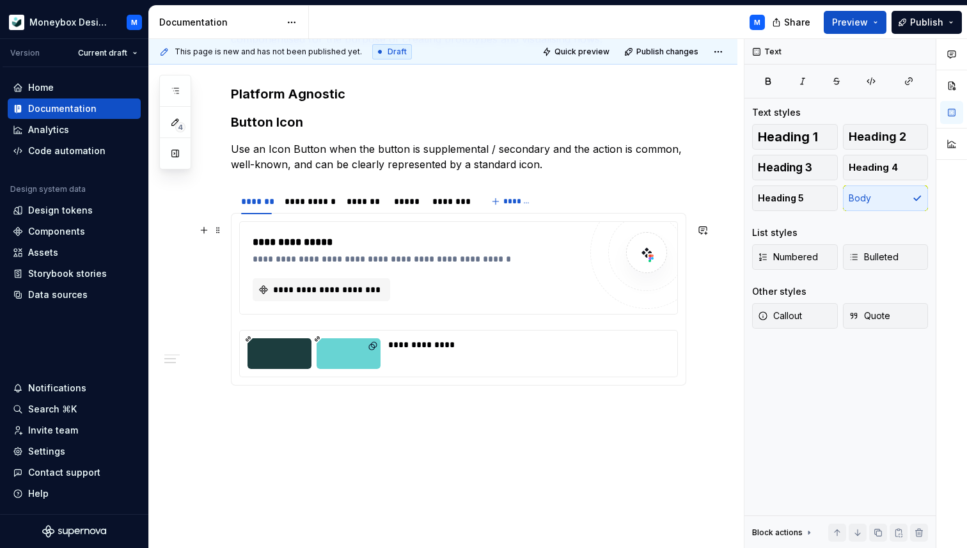
scroll to position [536, 0]
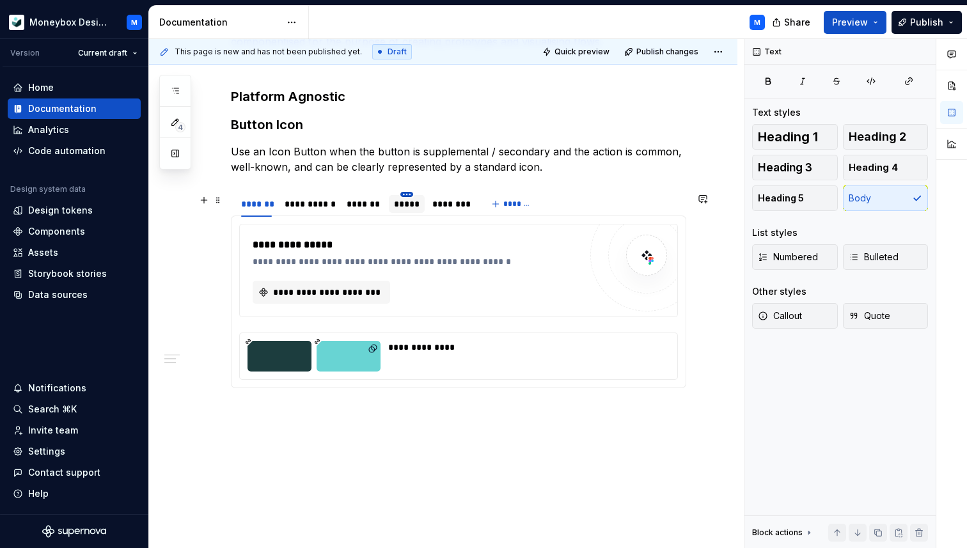
click at [409, 195] on html "Moneybox Design System M Version Current draft Home Documentation Analytics Cod…" at bounding box center [483, 274] width 967 height 548
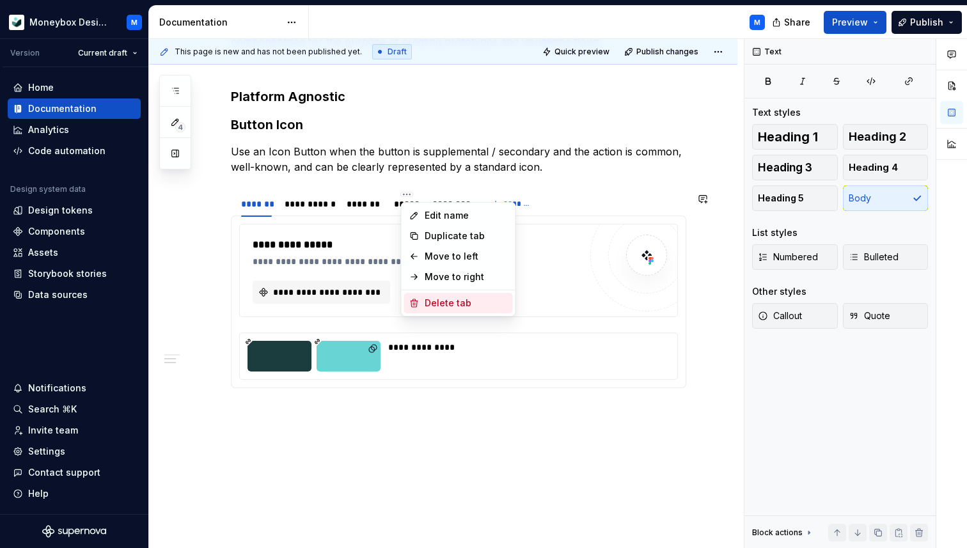
click at [435, 304] on div "Delete tab" at bounding box center [465, 303] width 83 height 13
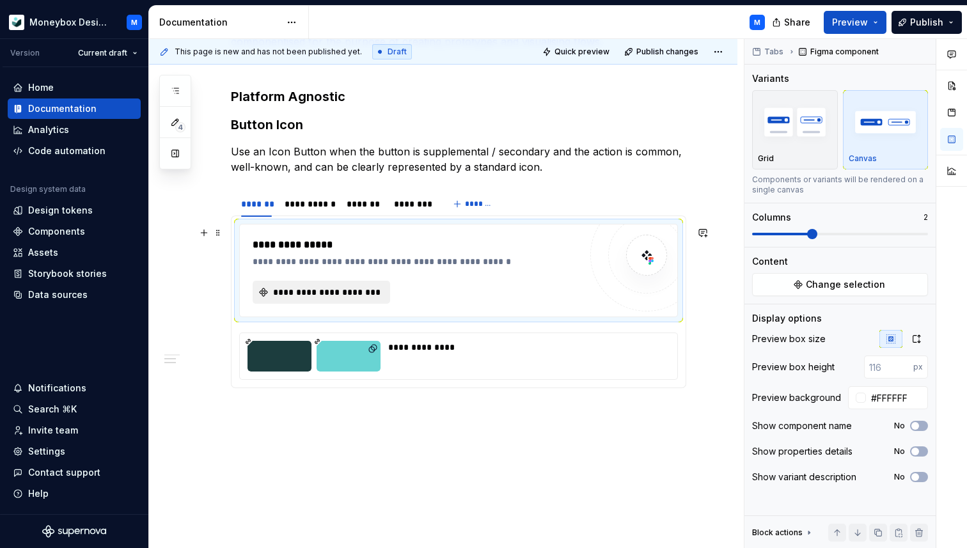
click at [362, 299] on span "**********" at bounding box center [326, 292] width 111 height 13
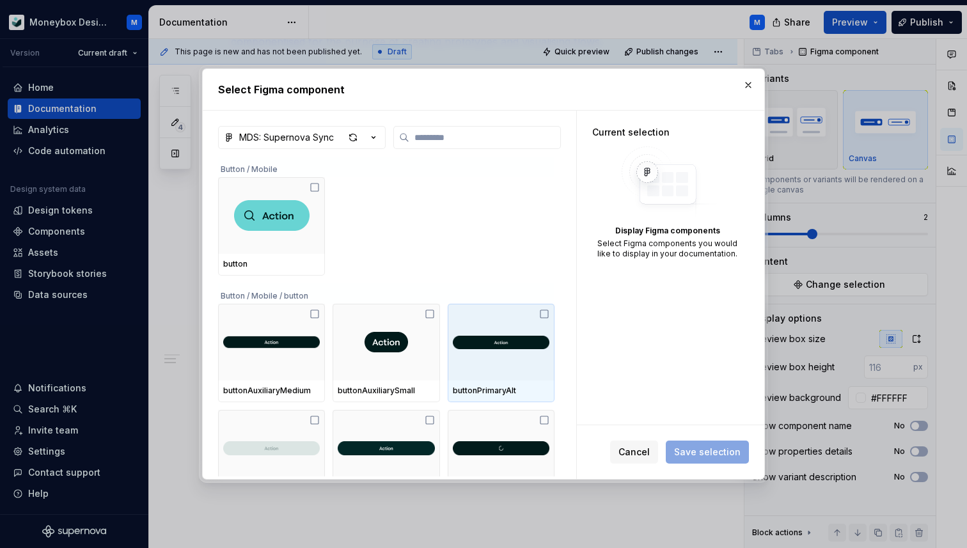
type textarea "*"
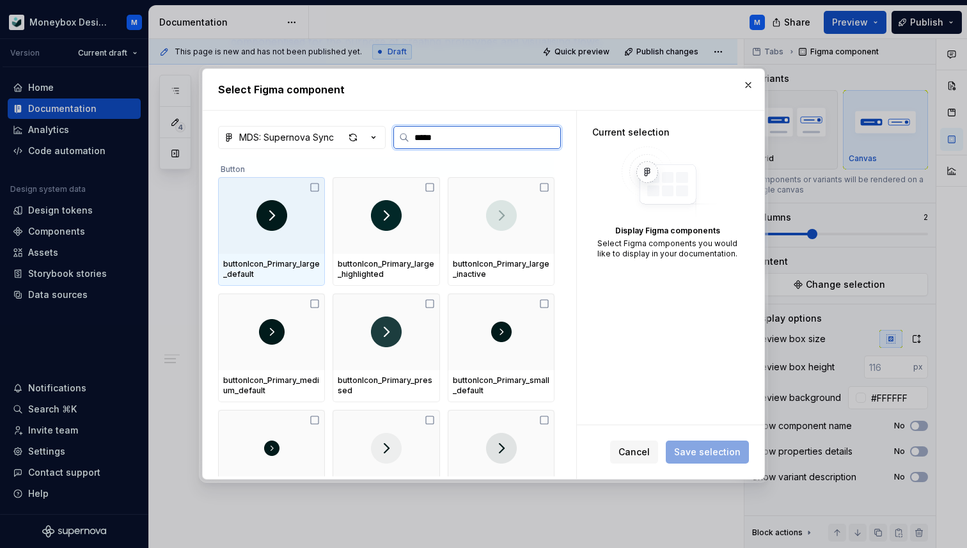
type input "******"
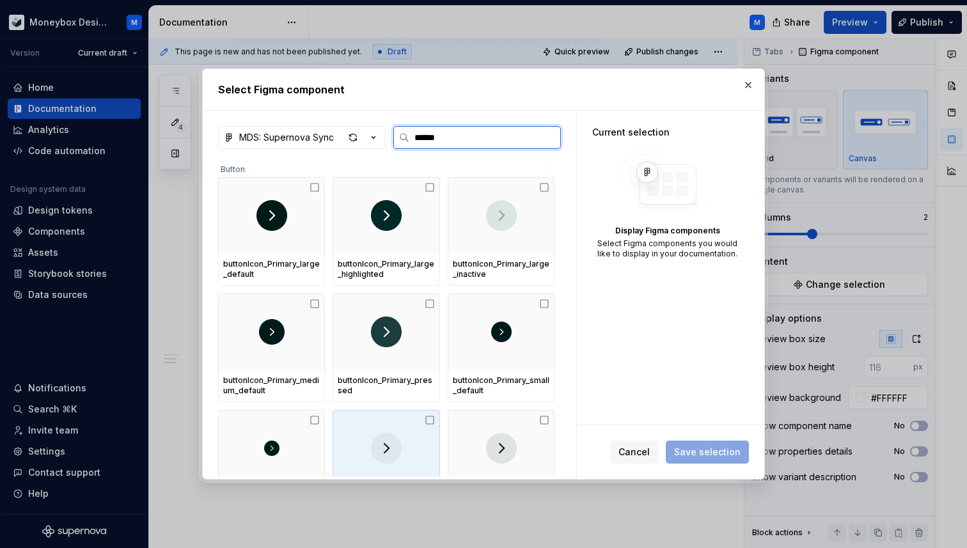
click at [311, 422] on div at bounding box center [271, 448] width 107 height 77
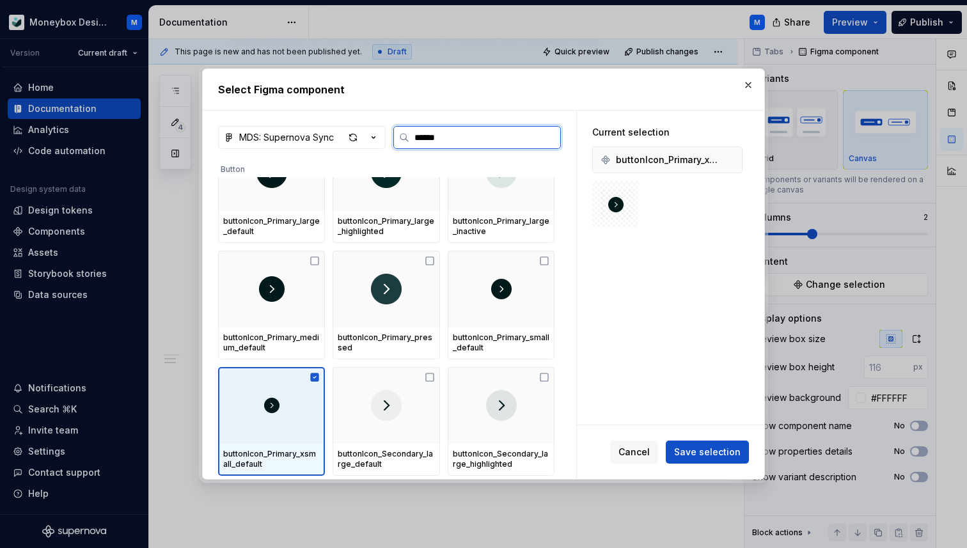
scroll to position [45, 0]
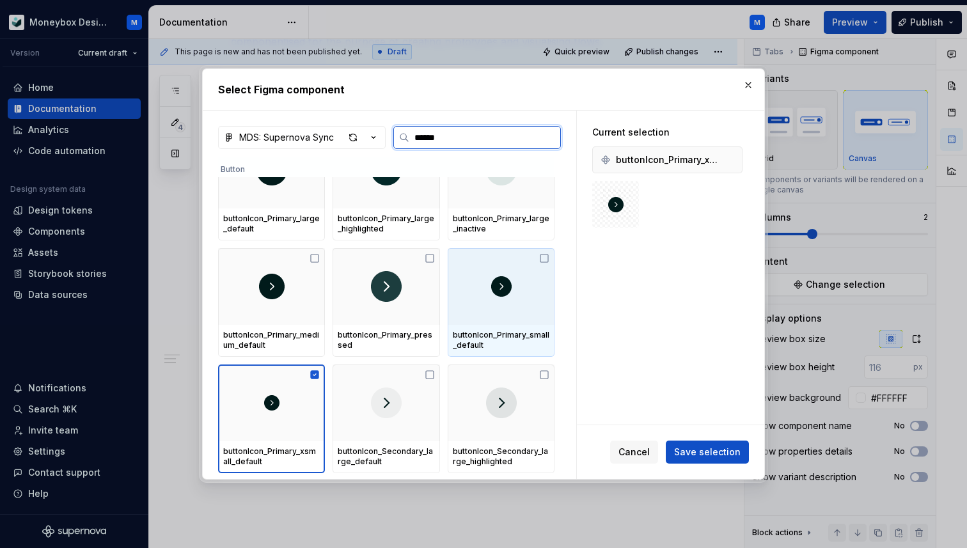
click at [549, 258] on icon at bounding box center [544, 258] width 10 height 10
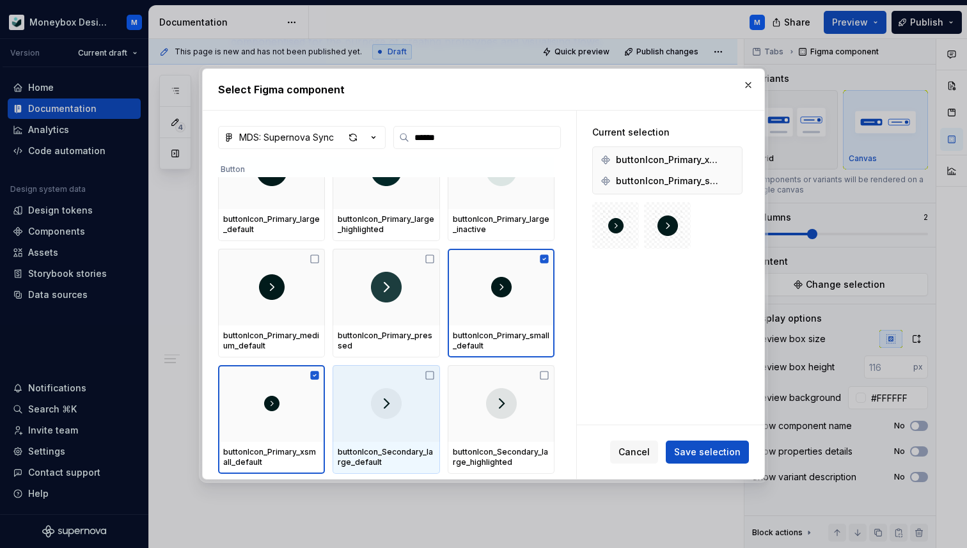
scroll to position [26, 0]
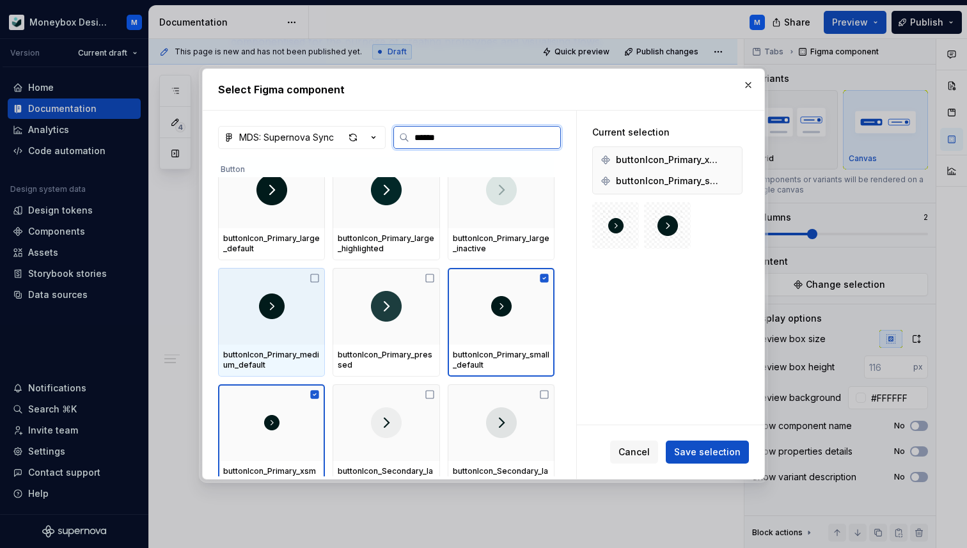
click at [318, 276] on icon at bounding box center [314, 278] width 10 height 10
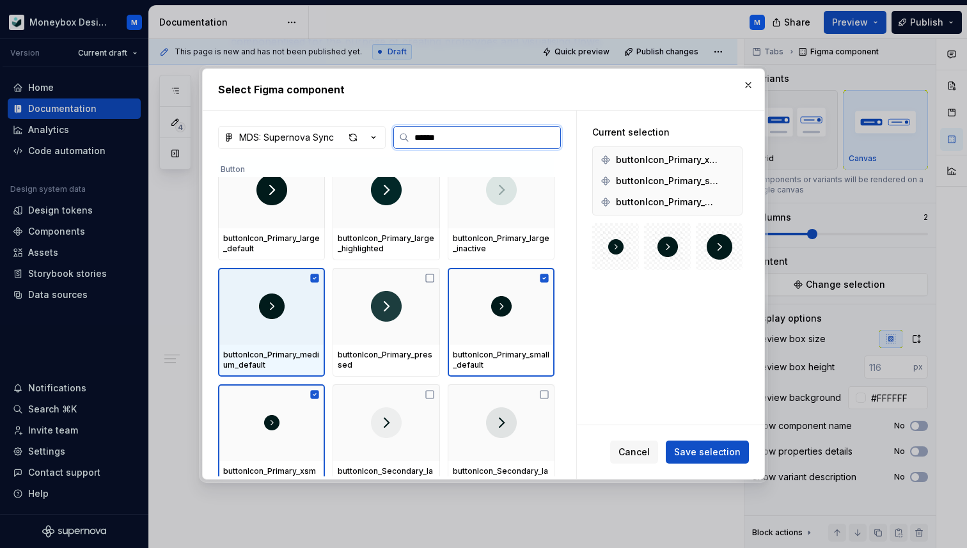
scroll to position [0, 0]
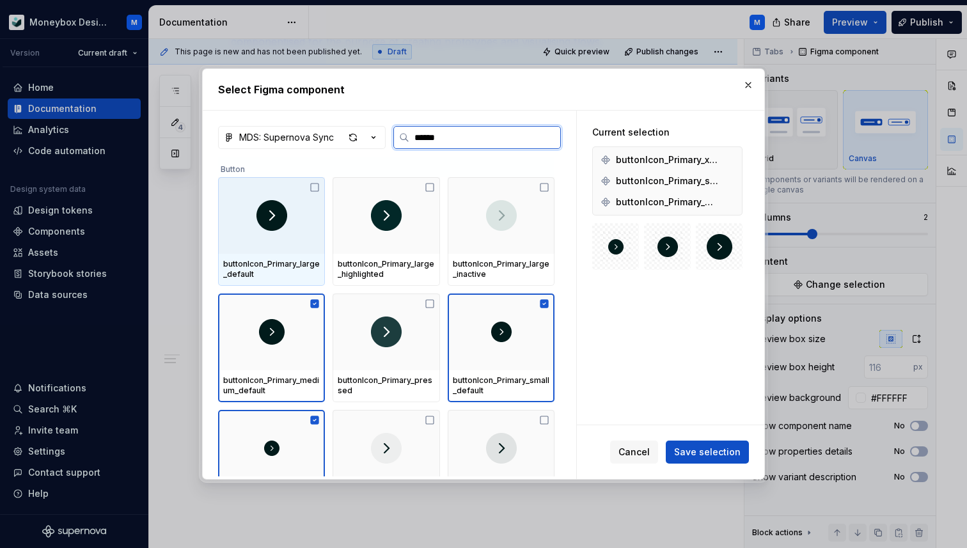
click at [314, 187] on icon at bounding box center [314, 187] width 10 height 10
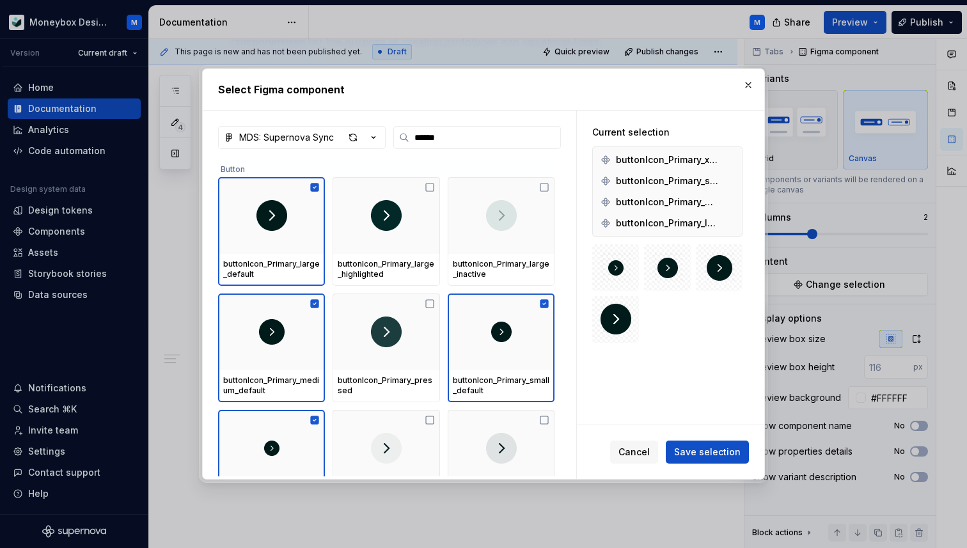
click at [713, 450] on span "Save selection" at bounding box center [707, 452] width 66 height 13
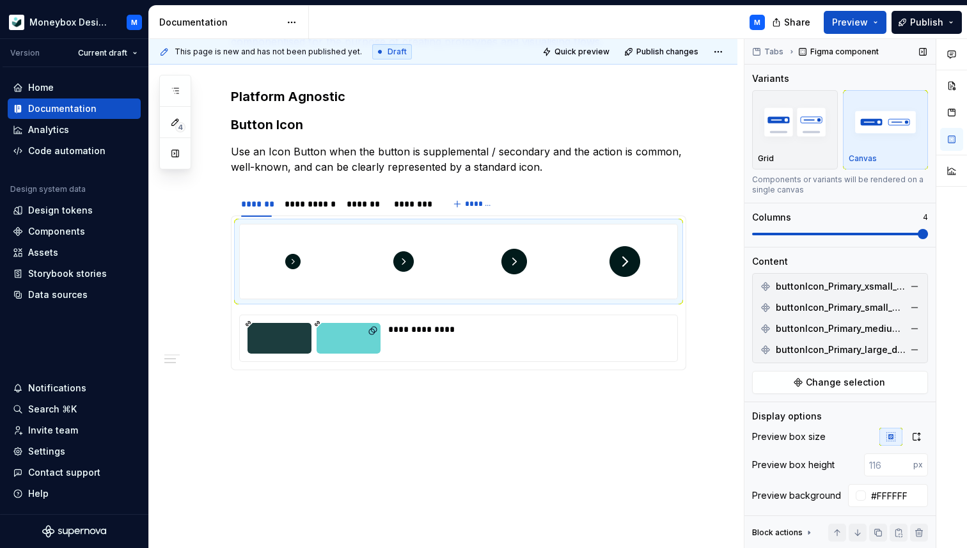
click at [917, 229] on span at bounding box center [922, 234] width 10 height 10
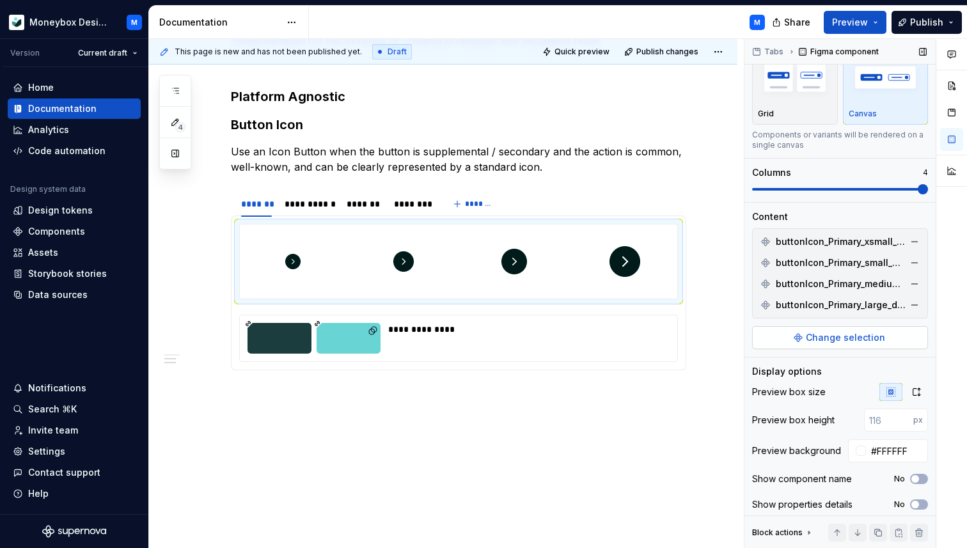
scroll to position [76, 0]
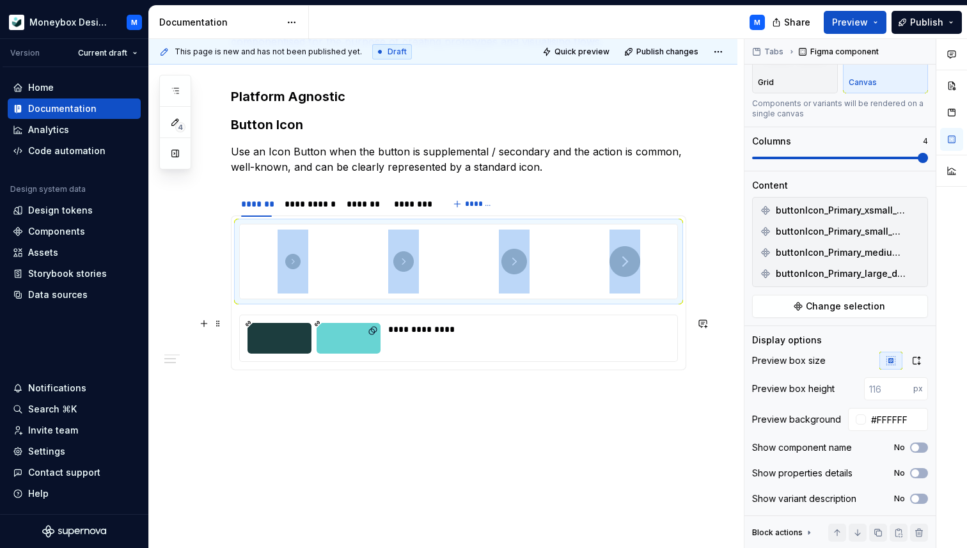
click at [505, 348] on div "**********" at bounding box center [525, 338] width 274 height 31
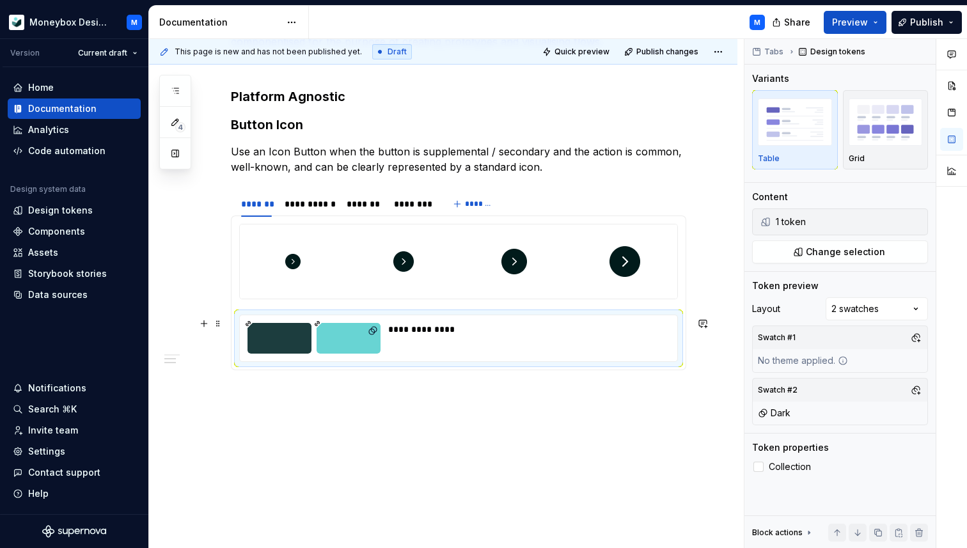
type textarea "*"
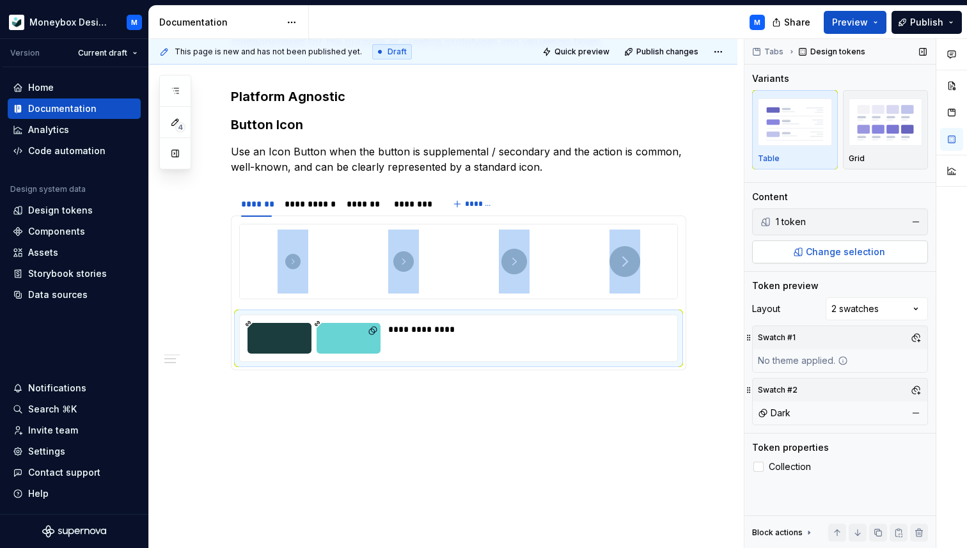
click at [813, 251] on span "Change selection" at bounding box center [845, 251] width 79 height 13
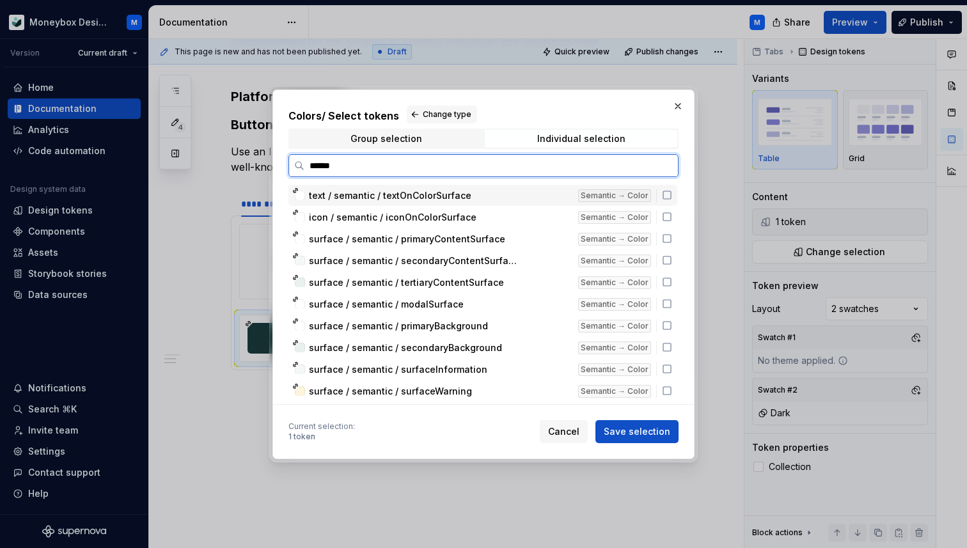
type input "*******"
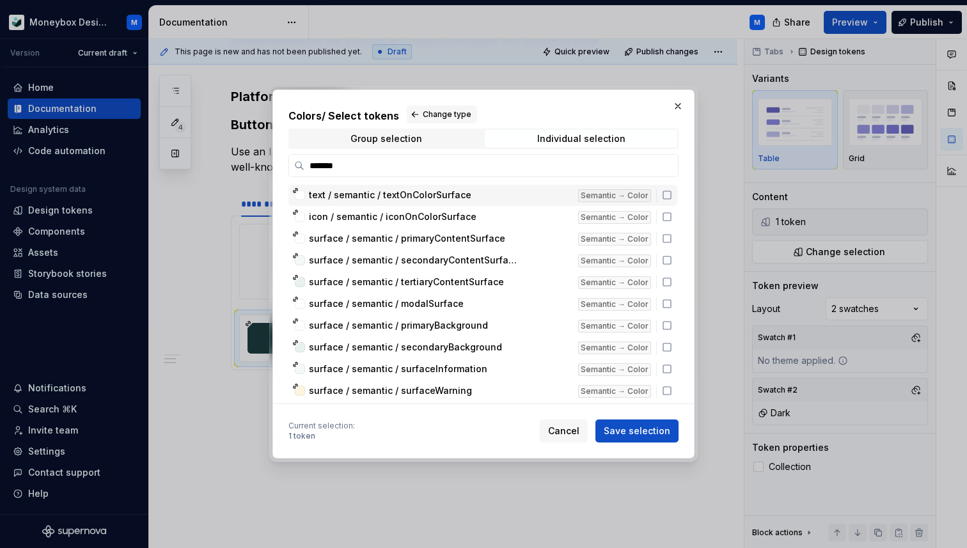
type textarea "*"
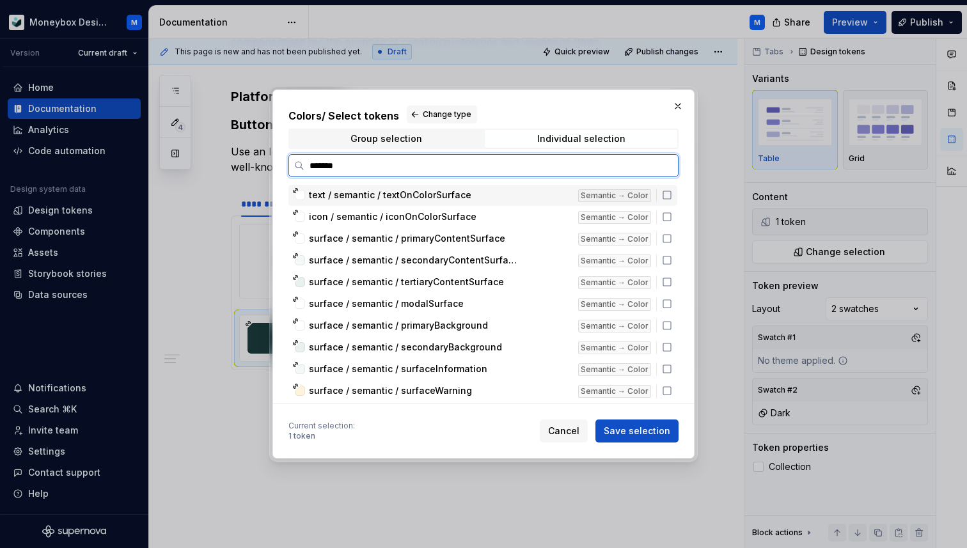
drag, startPoint x: 361, startPoint y: 173, endPoint x: 288, endPoint y: 158, distance: 74.3
click at [288, 158] on label "*******" at bounding box center [483, 165] width 390 height 23
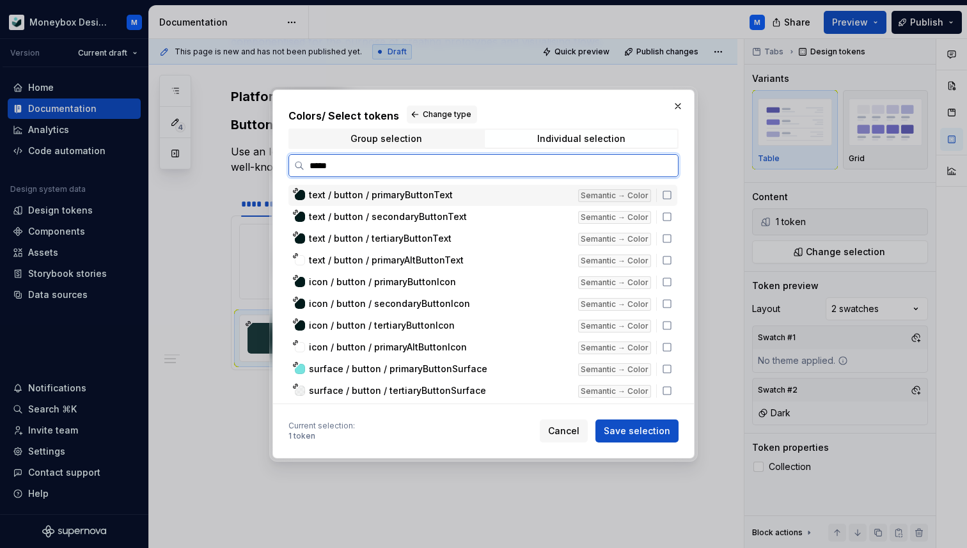
type input "******"
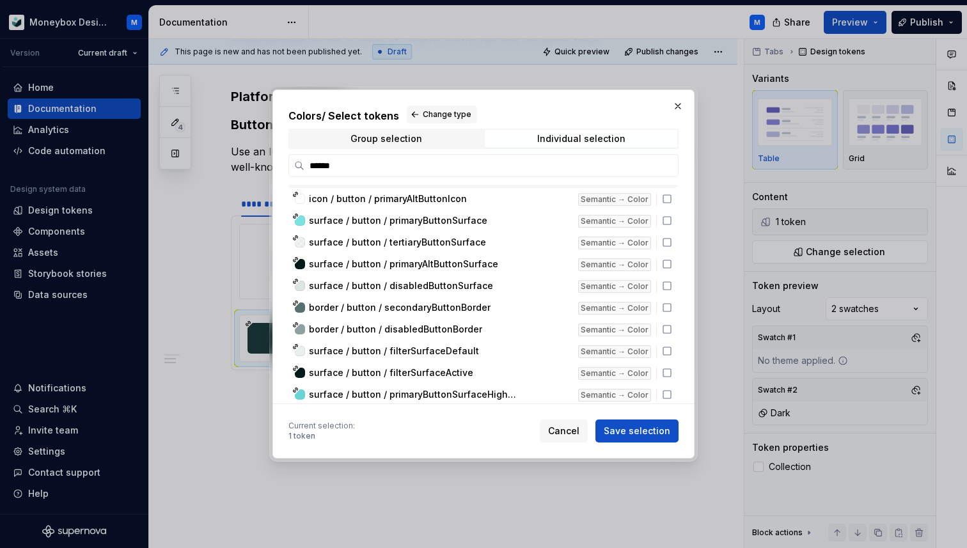
scroll to position [139, 0]
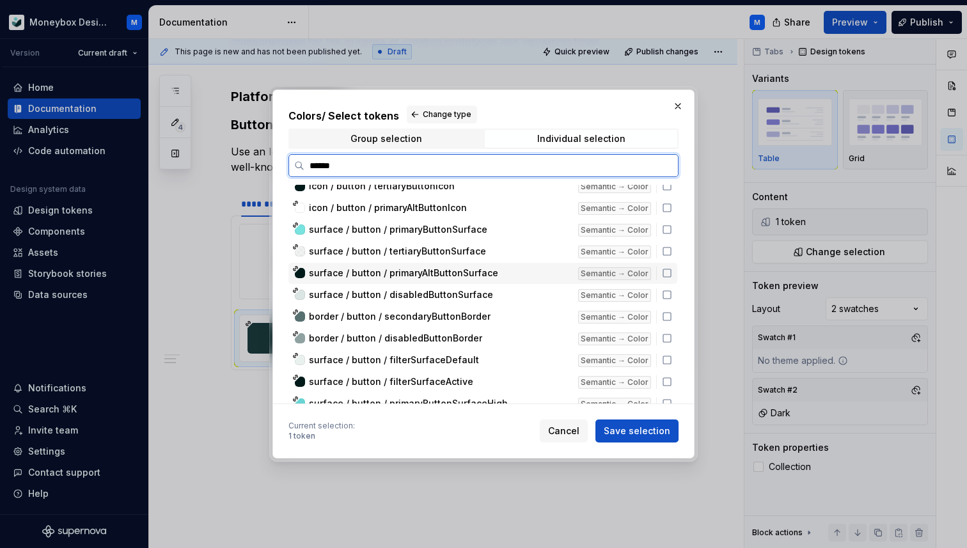
click at [388, 279] on div "surface / button / primaryAltButtonSurface Semantic → Color" at bounding box center [482, 273] width 389 height 21
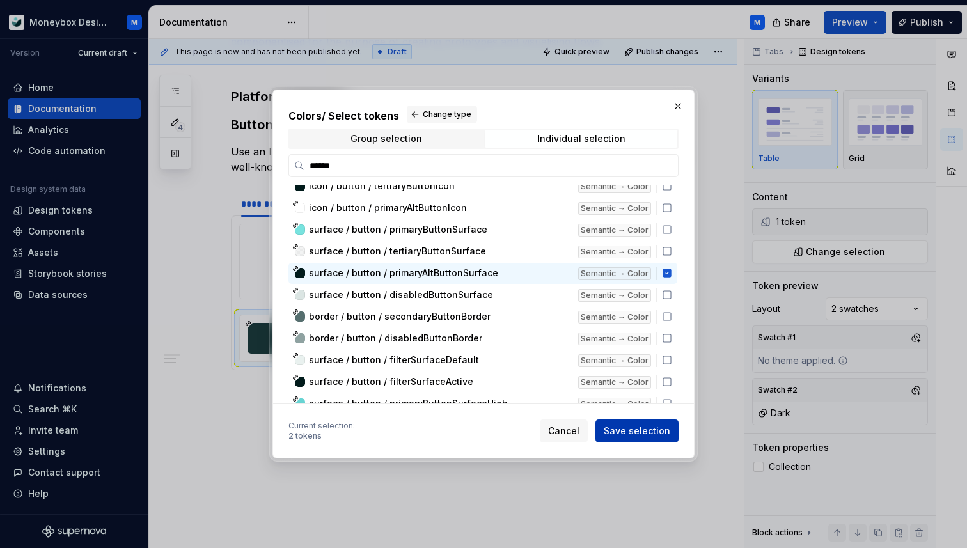
click at [625, 433] on span "Save selection" at bounding box center [636, 430] width 66 height 13
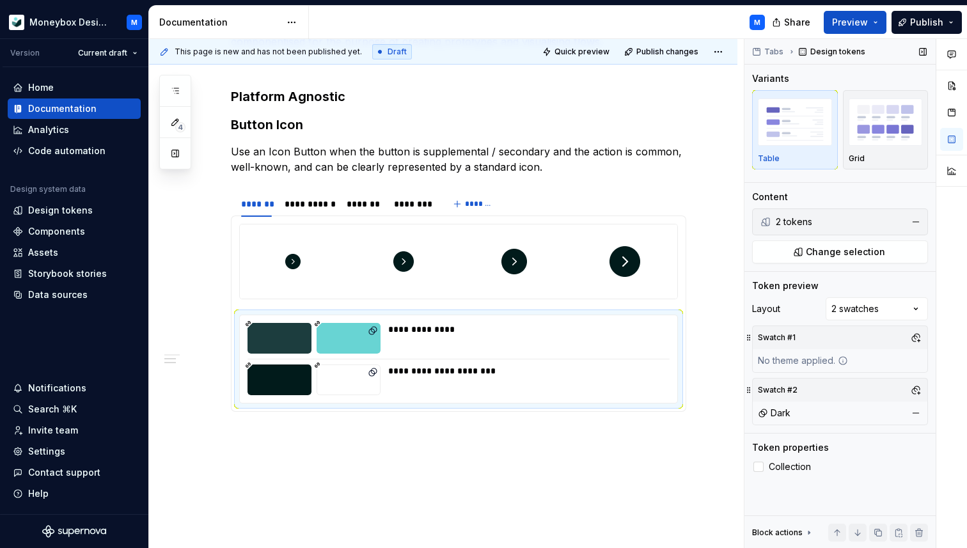
click at [859, 223] on div "2 tokens" at bounding box center [838, 221] width 126 height 13
click at [852, 250] on span "Change selection" at bounding box center [845, 251] width 79 height 13
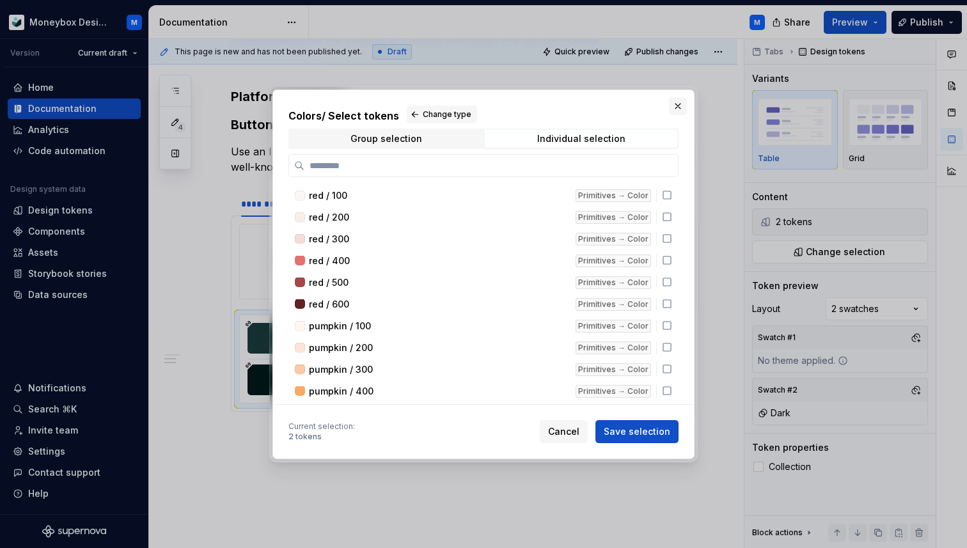
click at [679, 111] on button "button" at bounding box center [678, 106] width 18 height 18
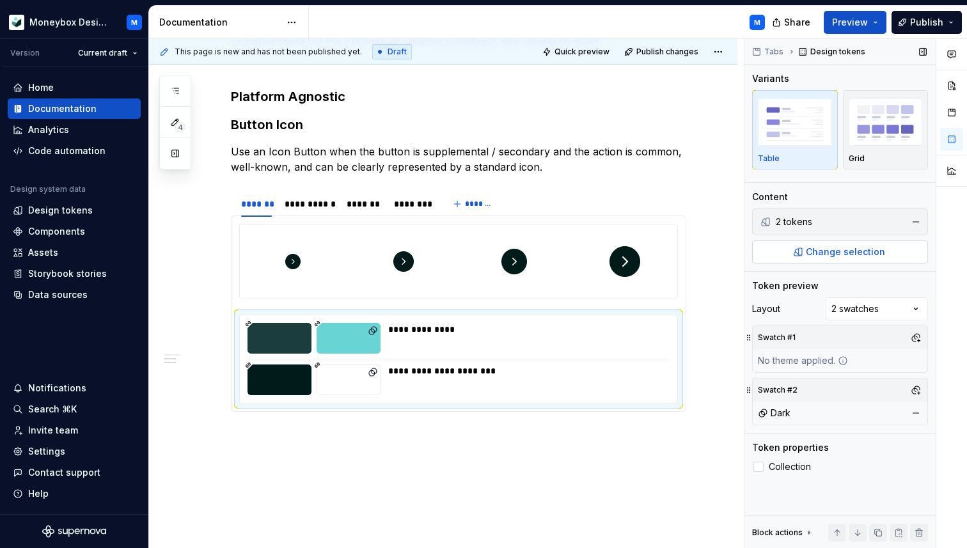
click at [805, 258] on button "Change selection" at bounding box center [840, 251] width 176 height 23
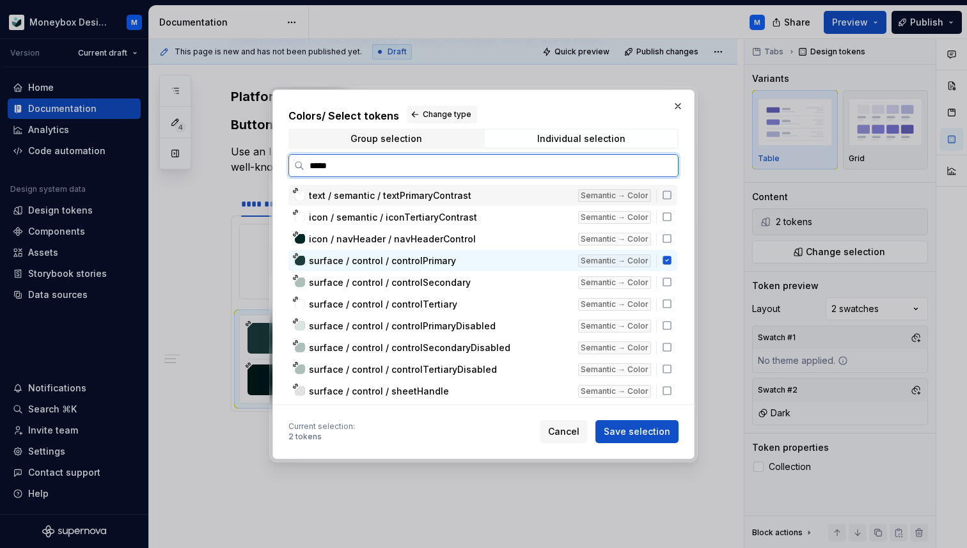
type input "******"
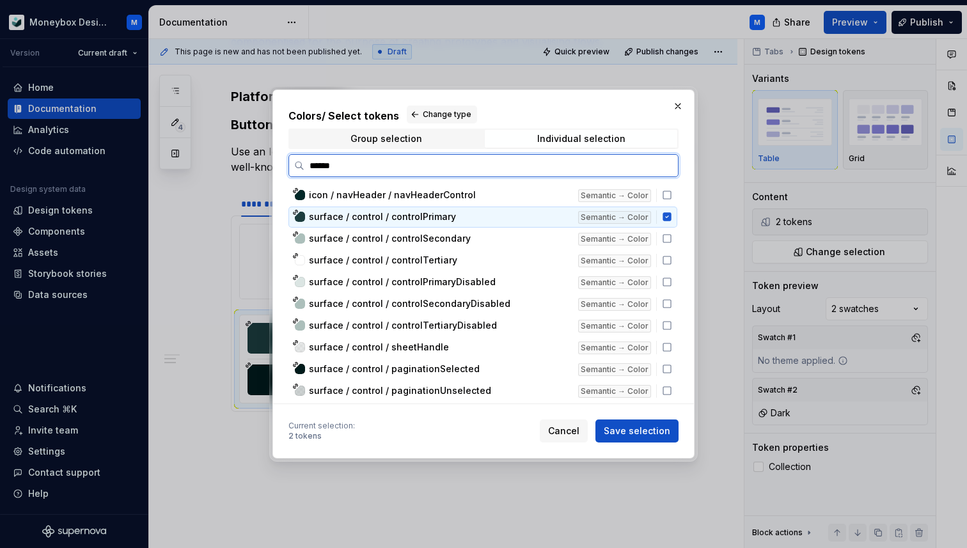
click at [672, 217] on icon at bounding box center [667, 217] width 10 height 10
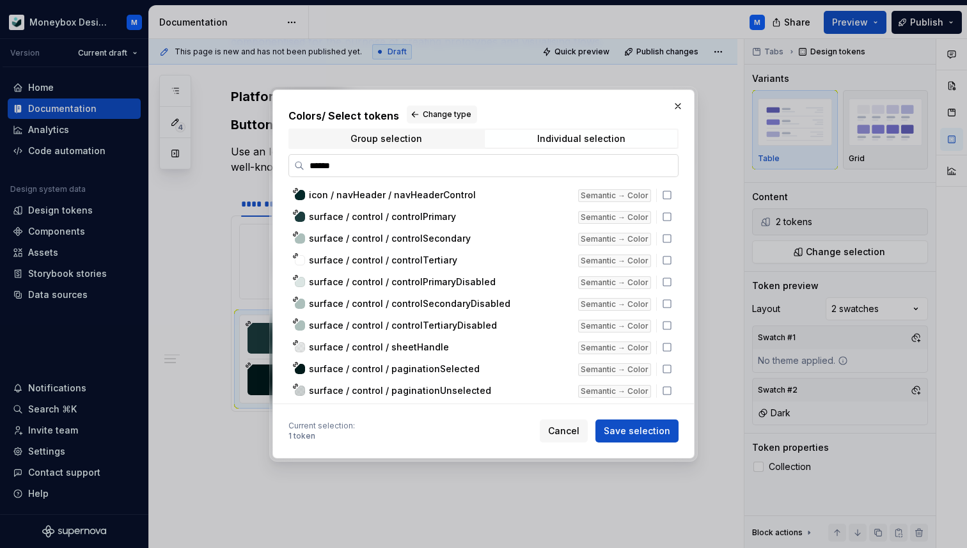
click at [662, 160] on input "******" at bounding box center [490, 165] width 373 height 13
click at [667, 167] on input "******" at bounding box center [490, 165] width 373 height 13
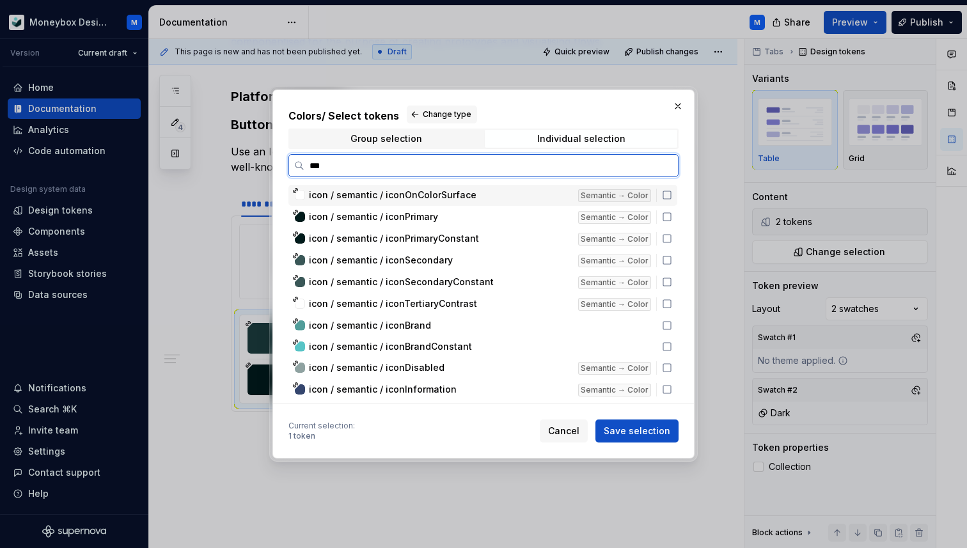
type input "****"
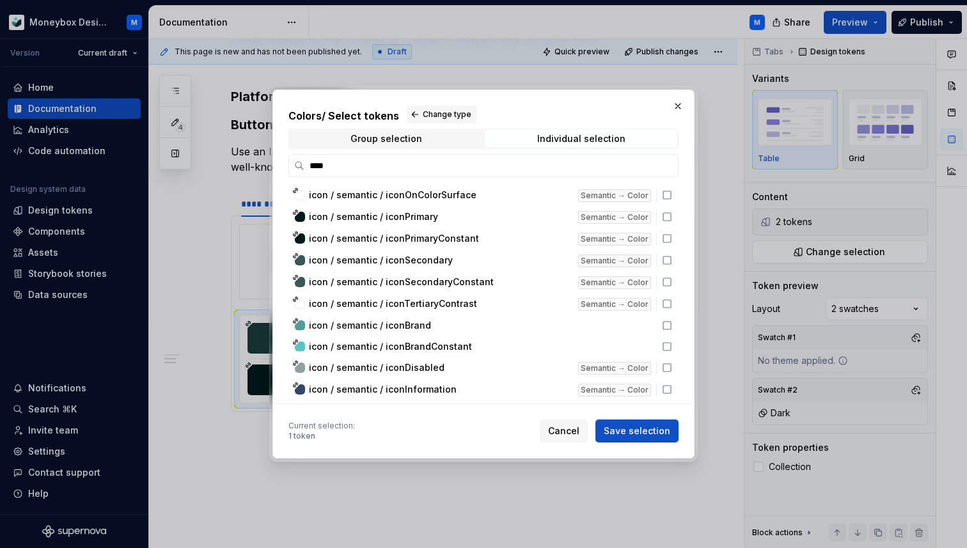
type textarea "*"
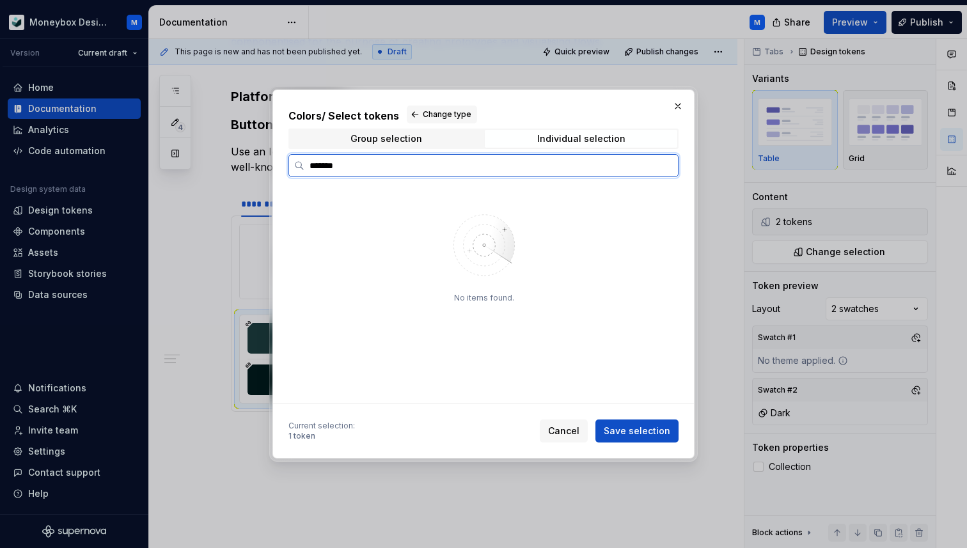
type input "******"
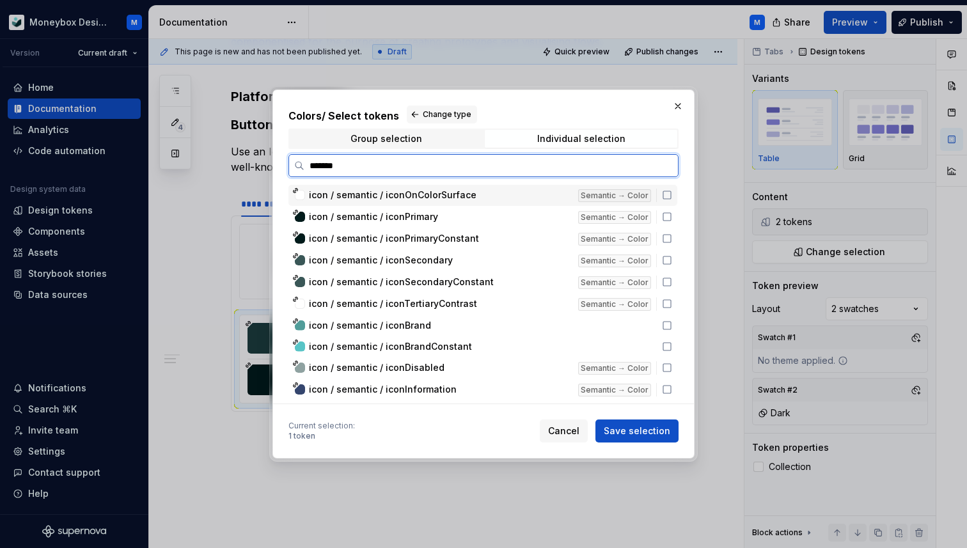
click at [469, 197] on span "icon / semantic / iconOnColorSurface" at bounding box center [392, 195] width 167 height 13
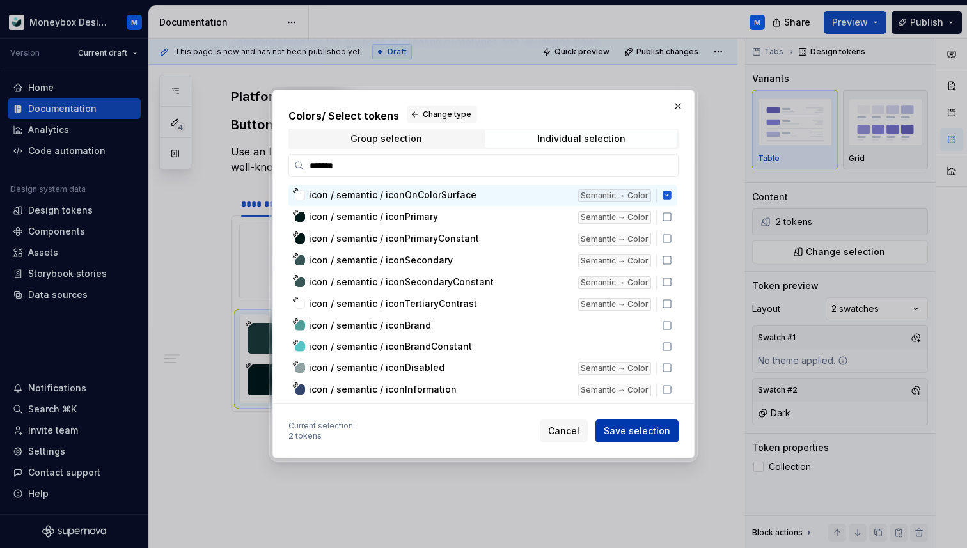
click at [627, 431] on span "Save selection" at bounding box center [636, 430] width 66 height 13
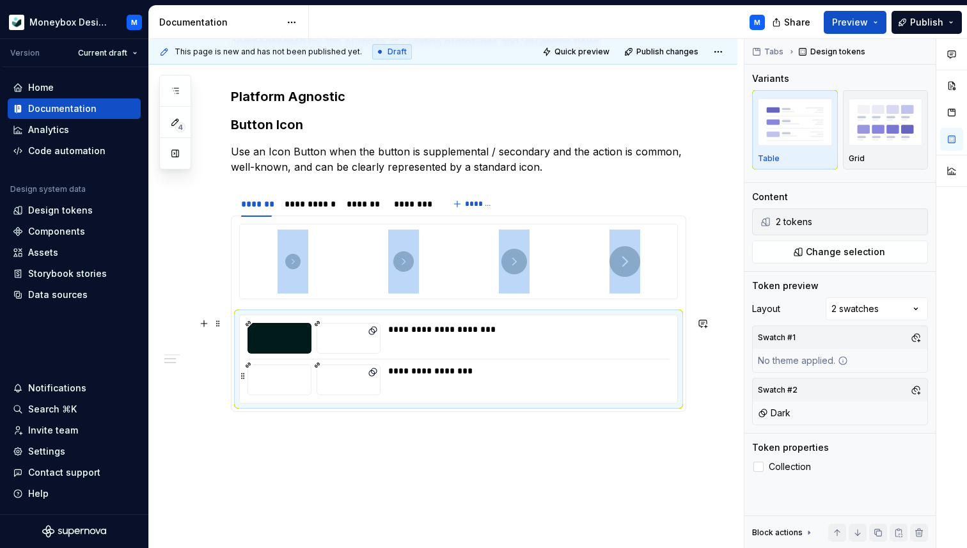
click at [433, 377] on div "**********" at bounding box center [528, 370] width 280 height 13
click at [836, 249] on span "Change selection" at bounding box center [845, 251] width 79 height 13
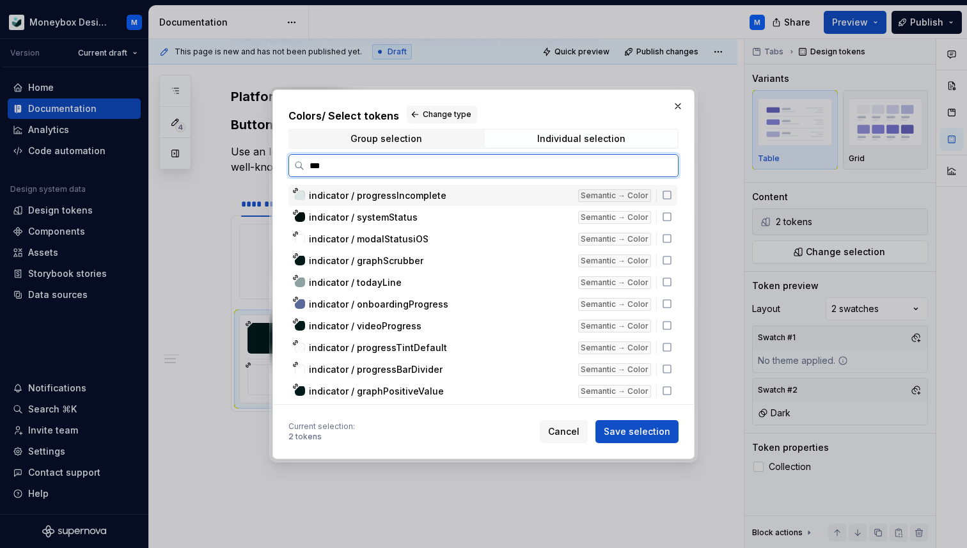
type input "****"
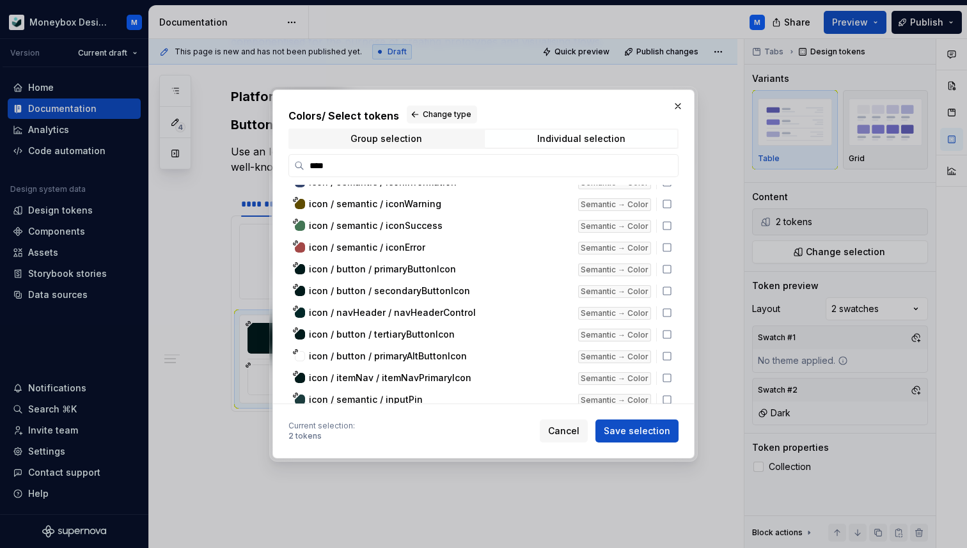
scroll to position [208, 0]
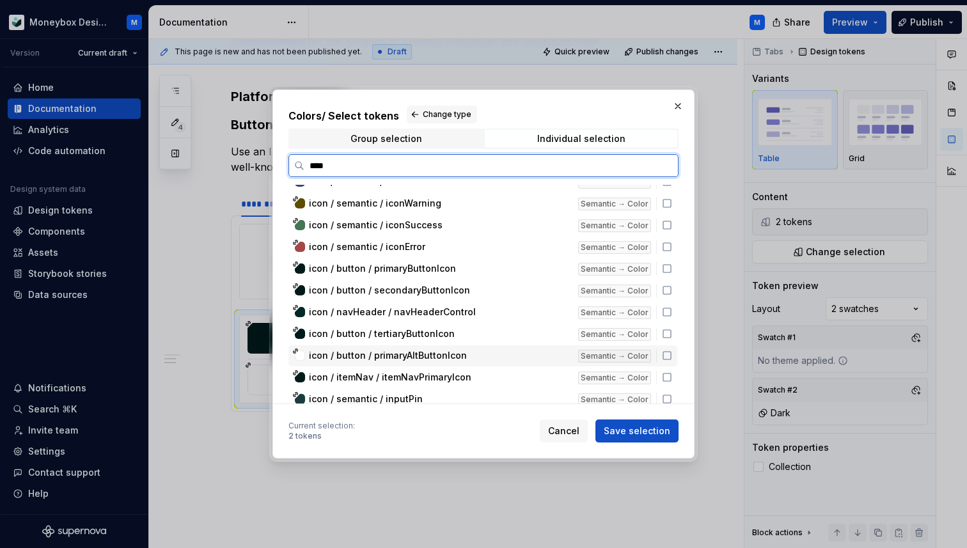
click at [671, 356] on icon at bounding box center [667, 355] width 10 height 10
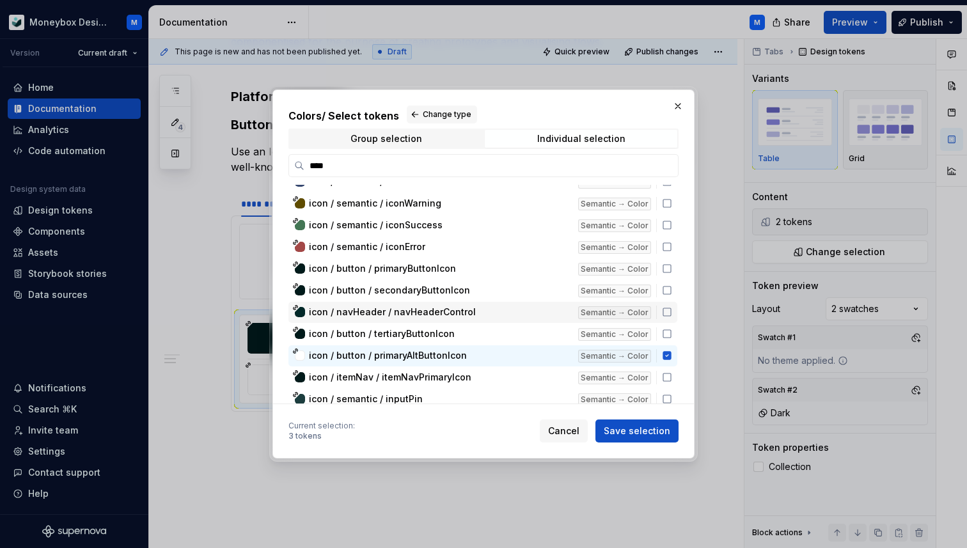
scroll to position [0, 0]
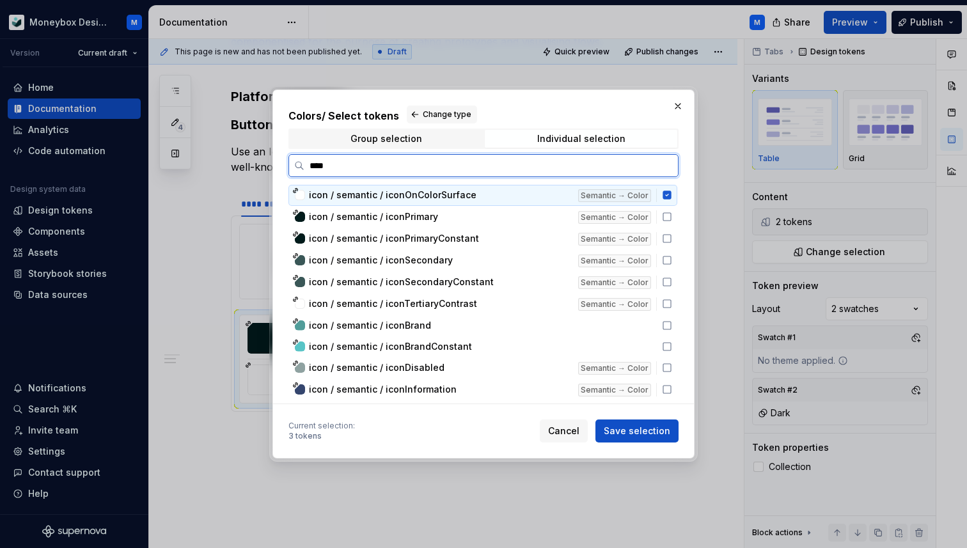
click at [671, 194] on icon at bounding box center [666, 195] width 8 height 8
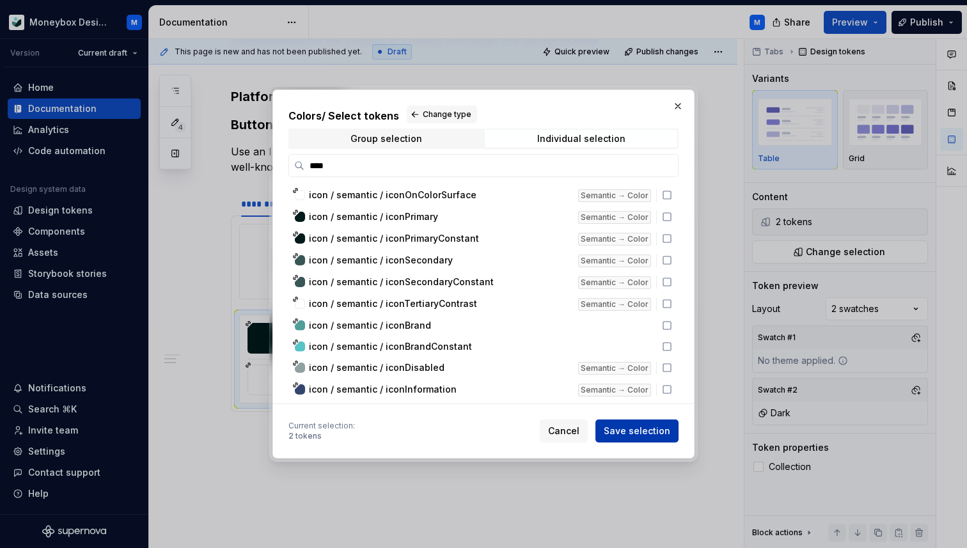
click at [631, 431] on span "Save selection" at bounding box center [636, 430] width 66 height 13
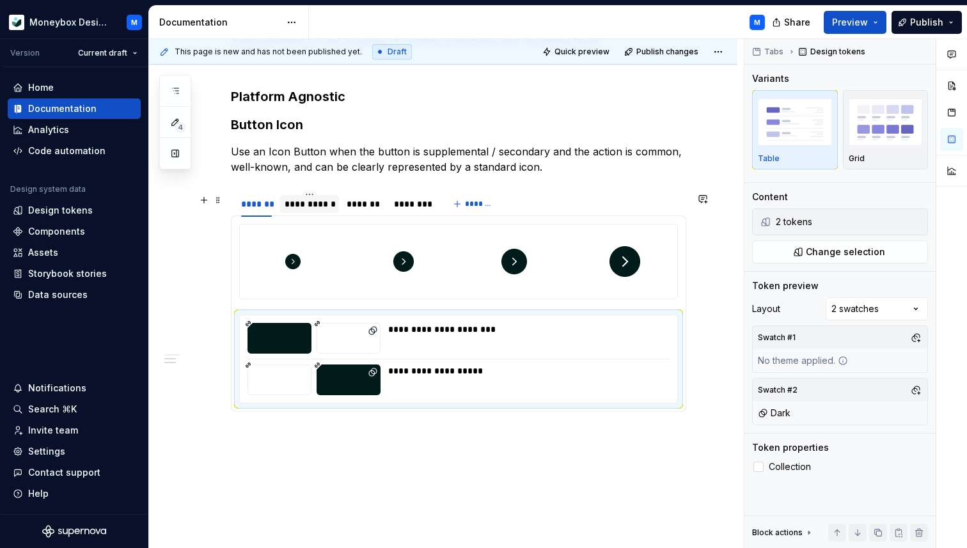
click at [297, 209] on div "**********" at bounding box center [308, 204] width 49 height 13
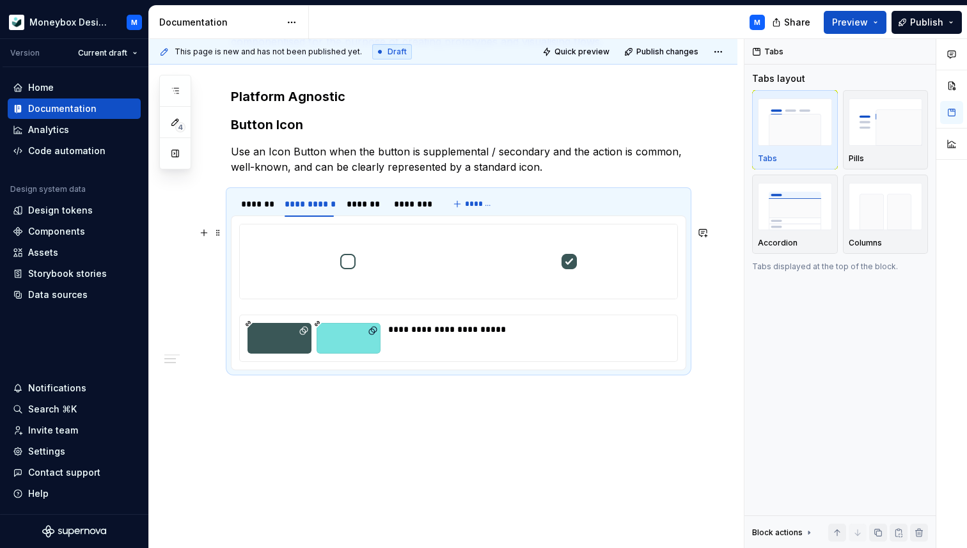
click at [359, 280] on div at bounding box center [348, 261] width 216 height 74
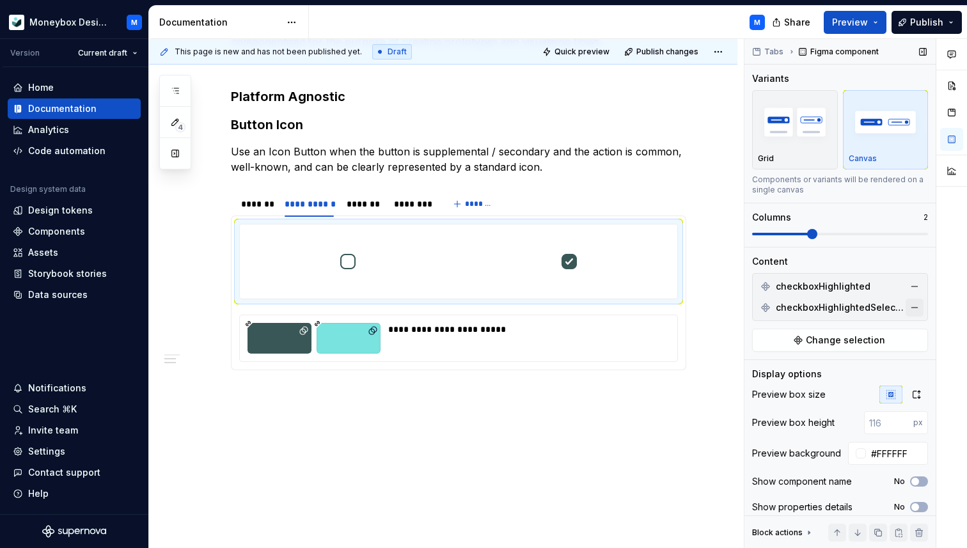
click at [913, 302] on button "button" at bounding box center [914, 308] width 18 height 18
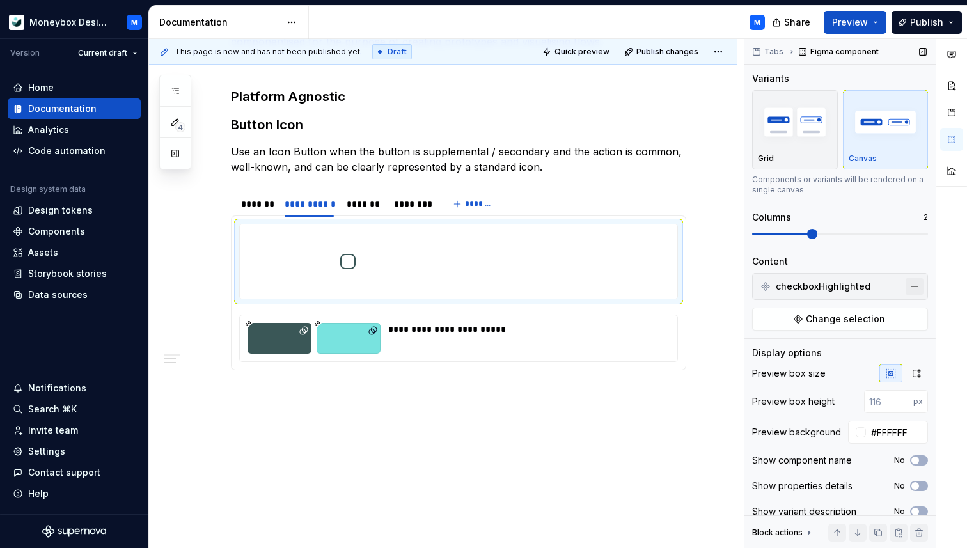
click at [913, 291] on button "button" at bounding box center [914, 286] width 18 height 18
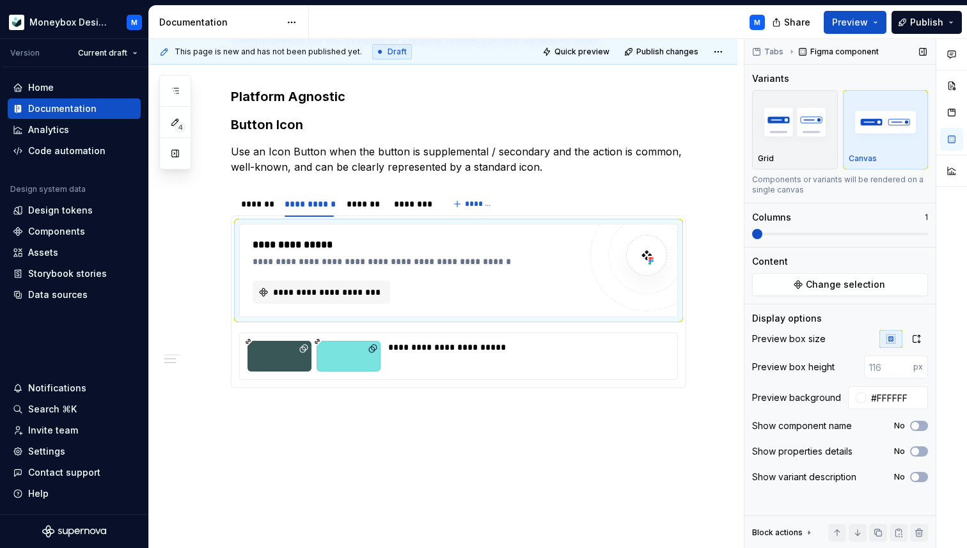
click at [752, 235] on span at bounding box center [757, 234] width 10 height 10
click at [788, 281] on button "Change selection" at bounding box center [840, 284] width 176 height 23
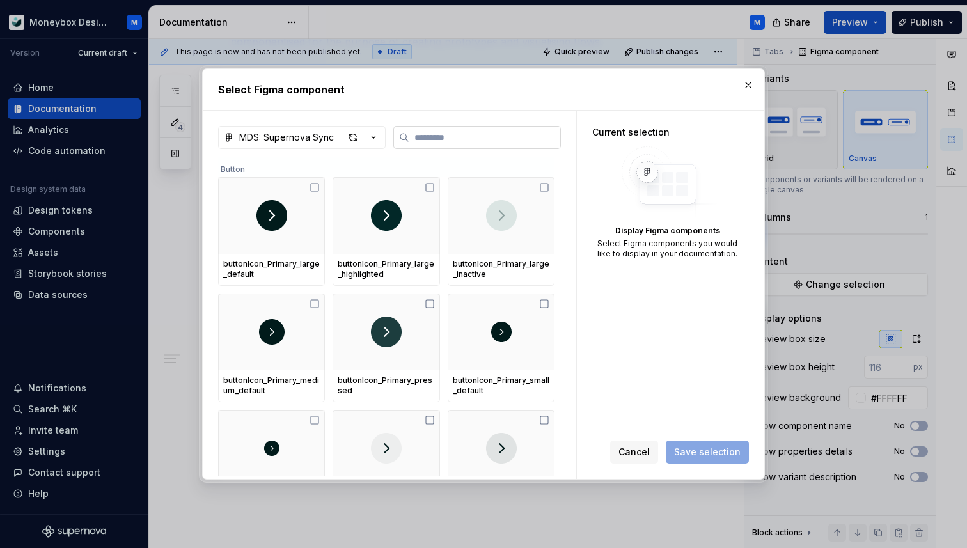
type textarea "*"
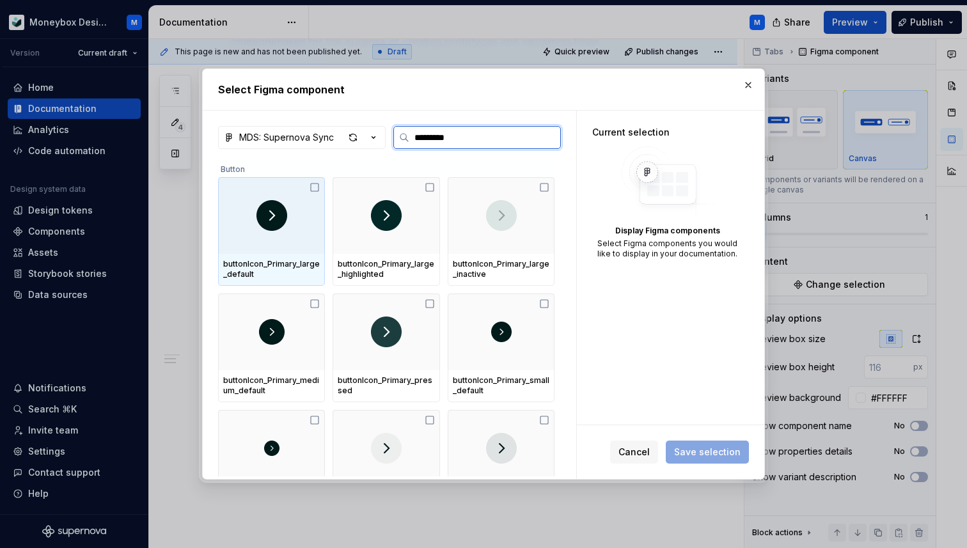
type input "**********"
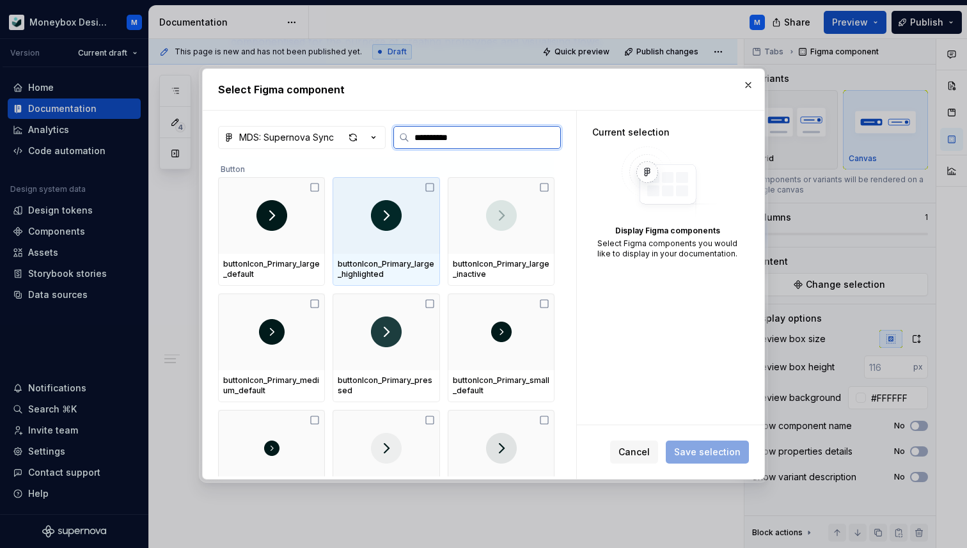
click at [434, 187] on icon at bounding box center [429, 187] width 10 height 10
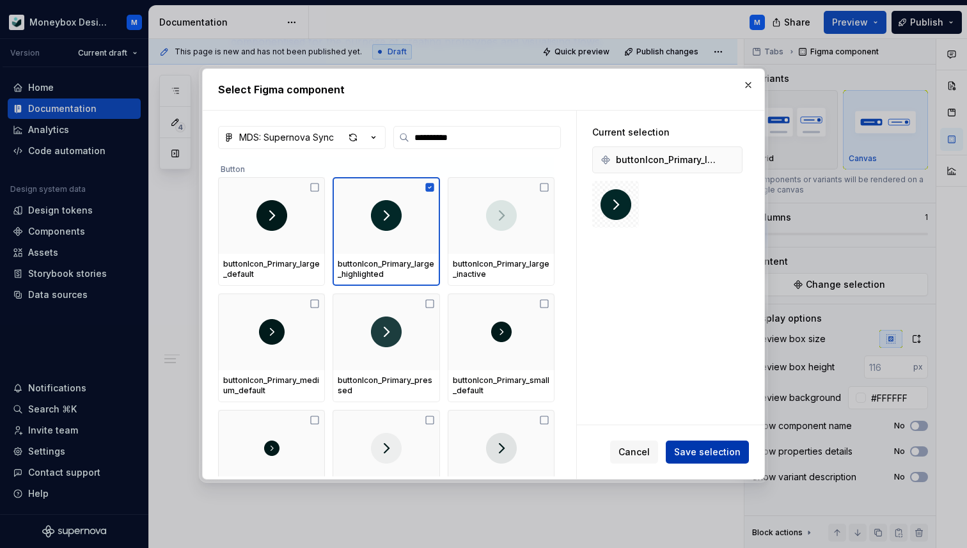
click at [697, 451] on span "Save selection" at bounding box center [707, 452] width 66 height 13
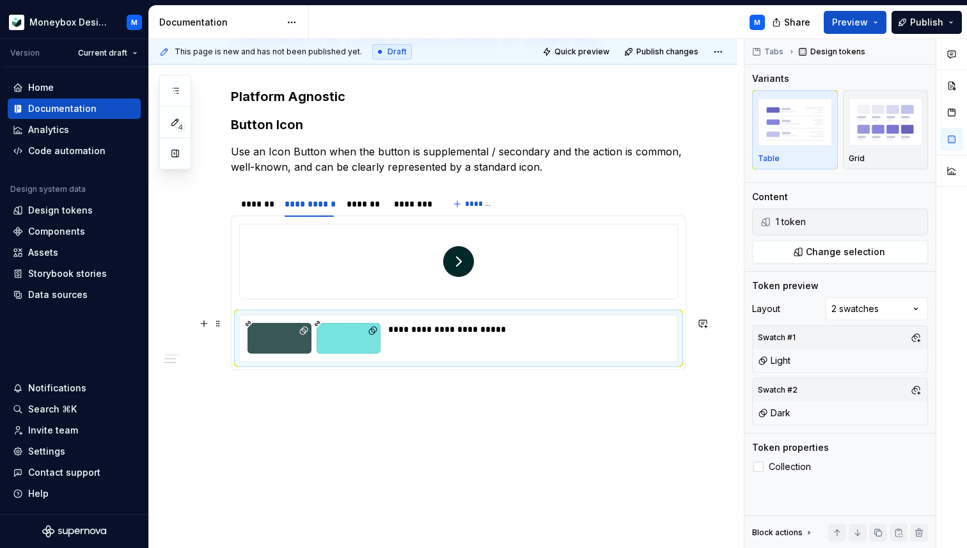
click at [446, 351] on div "**********" at bounding box center [525, 338] width 274 height 31
click at [917, 360] on button "button" at bounding box center [916, 361] width 18 height 18
click at [913, 221] on button "button" at bounding box center [916, 222] width 18 height 18
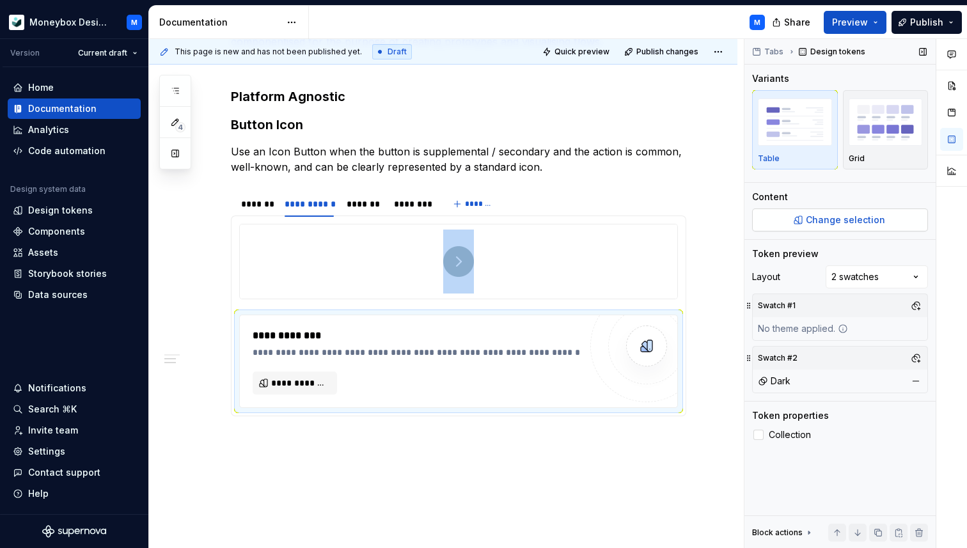
click at [856, 217] on span "Change selection" at bounding box center [845, 220] width 79 height 13
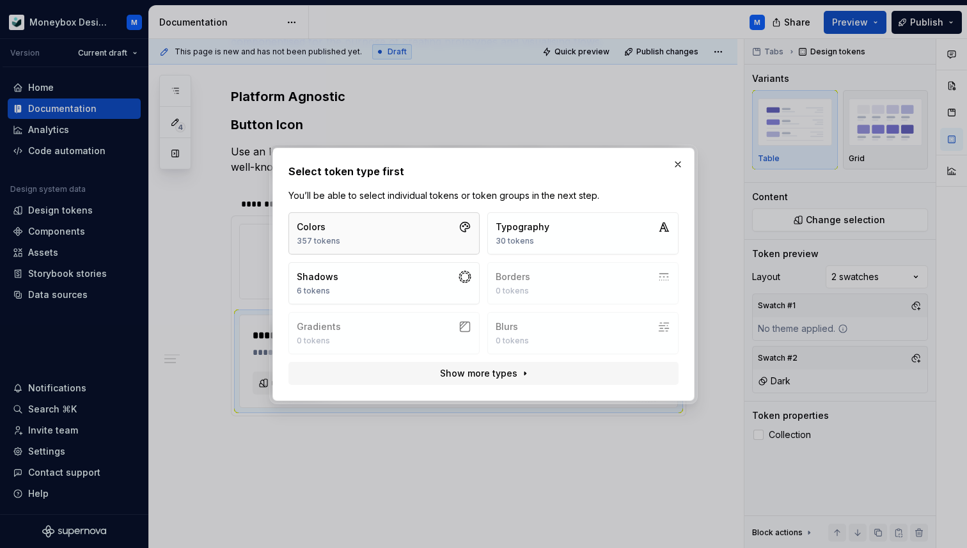
click at [374, 226] on button "Colors 357 tokens" at bounding box center [383, 233] width 191 height 42
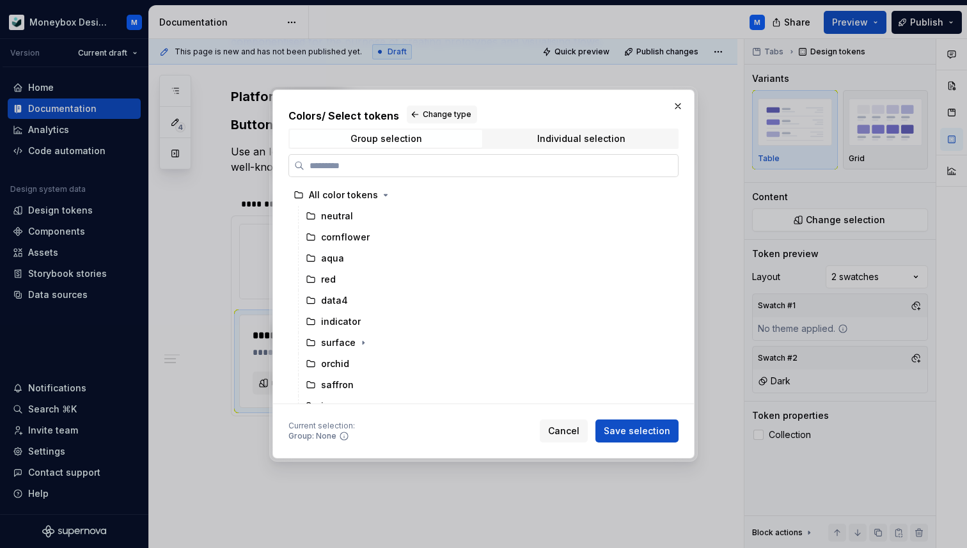
type textarea "*"
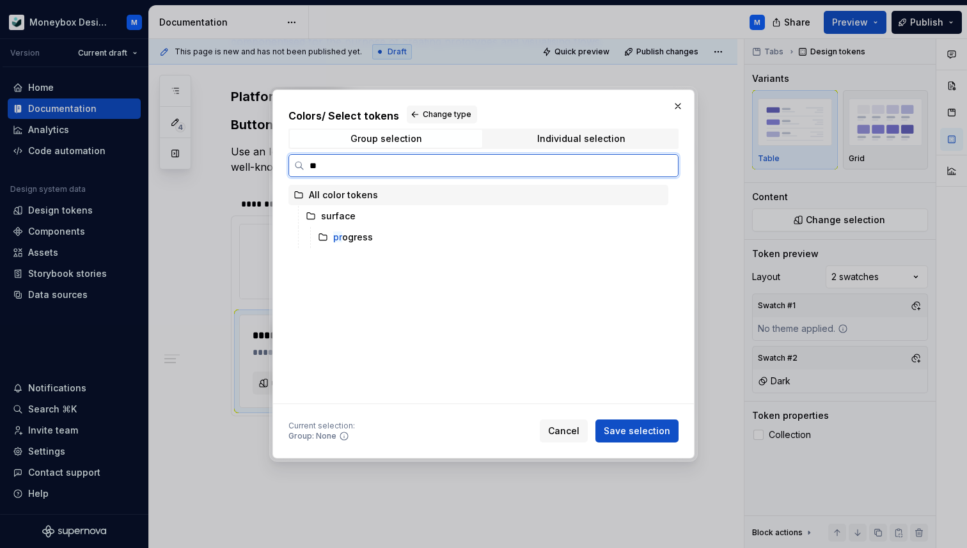
type input "*"
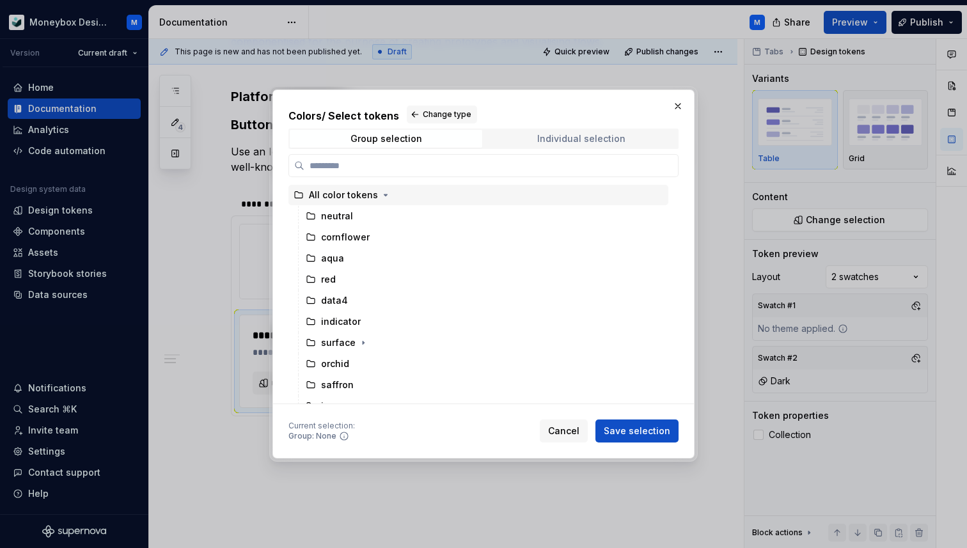
click at [553, 134] on div "Individual selection" at bounding box center [581, 139] width 88 height 10
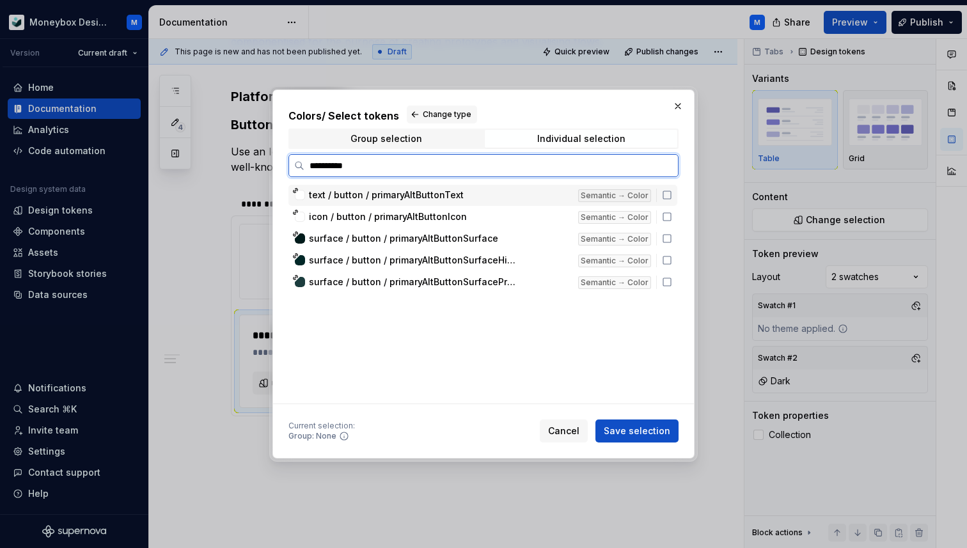
type input "**********"
click at [672, 261] on icon at bounding box center [667, 260] width 10 height 10
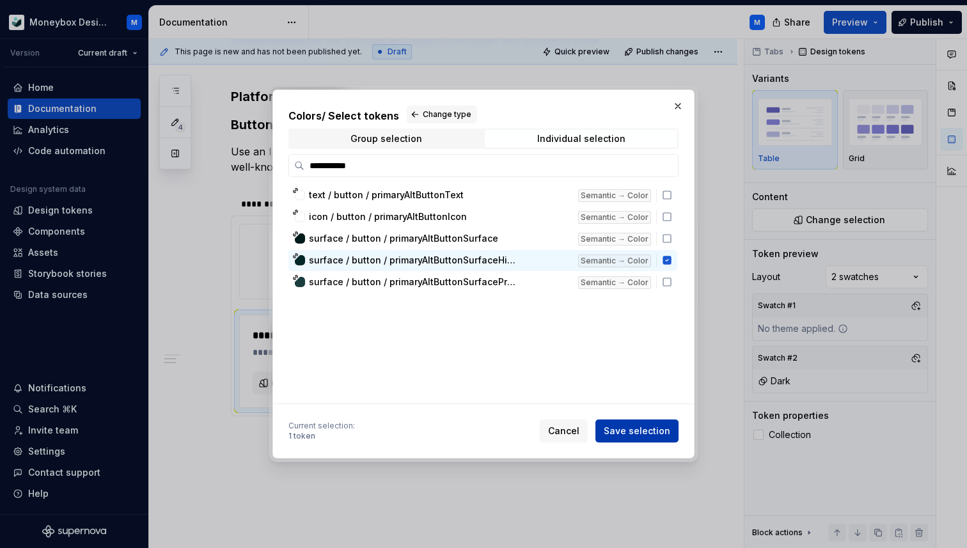
click at [637, 428] on span "Save selection" at bounding box center [636, 430] width 66 height 13
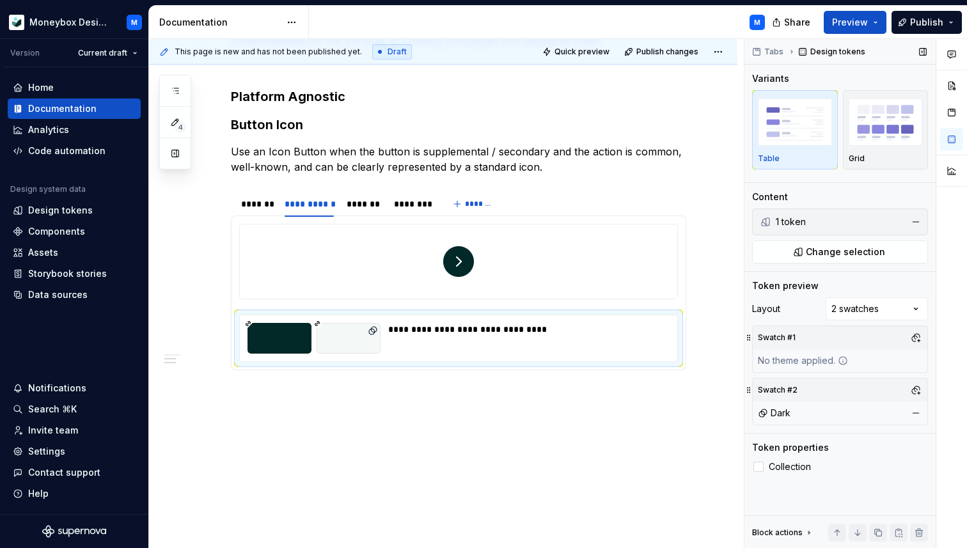
click at [895, 265] on div "Tabs Design tokens Variants Table Grid Content 1 token Change selection Token p…" at bounding box center [839, 294] width 191 height 510
type textarea "*"
click at [872, 256] on span "Change selection" at bounding box center [845, 251] width 79 height 13
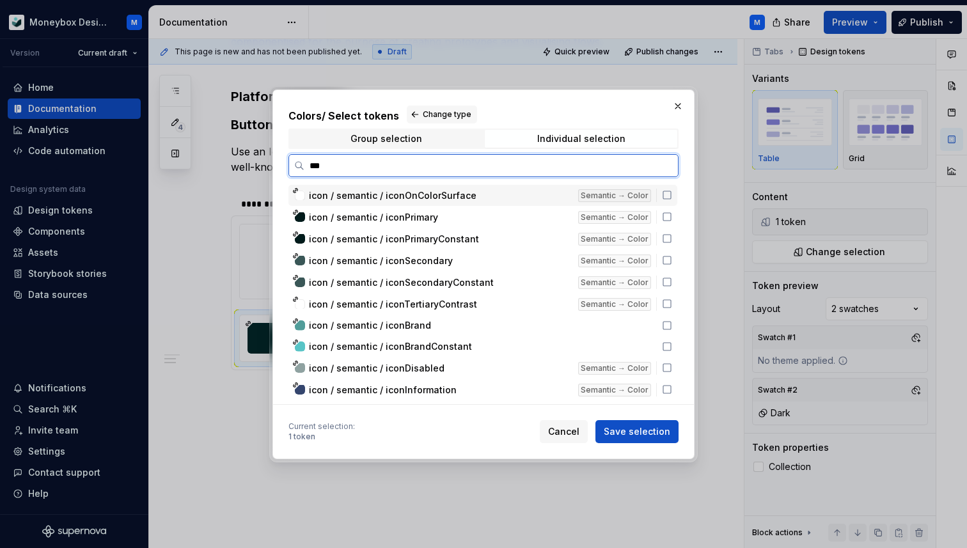
type input "****"
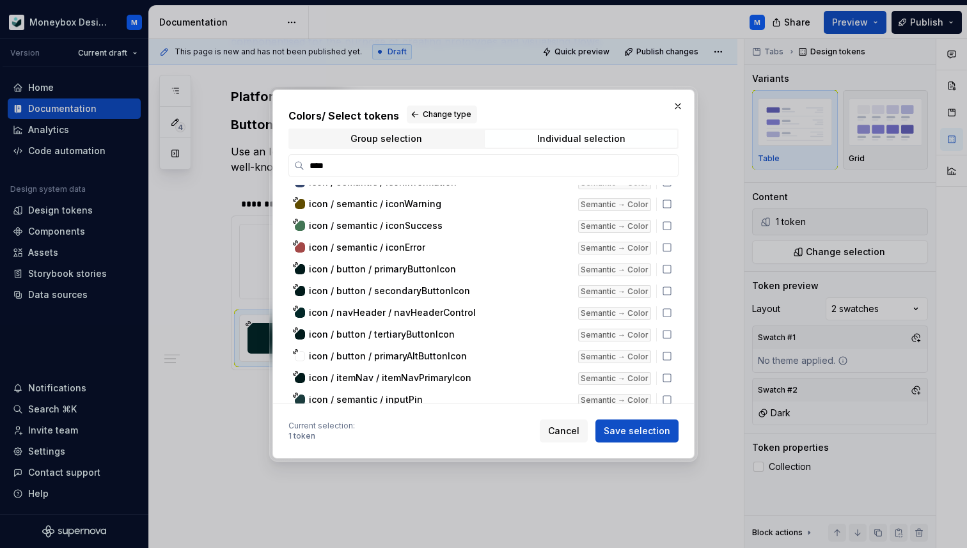
scroll to position [211, 0]
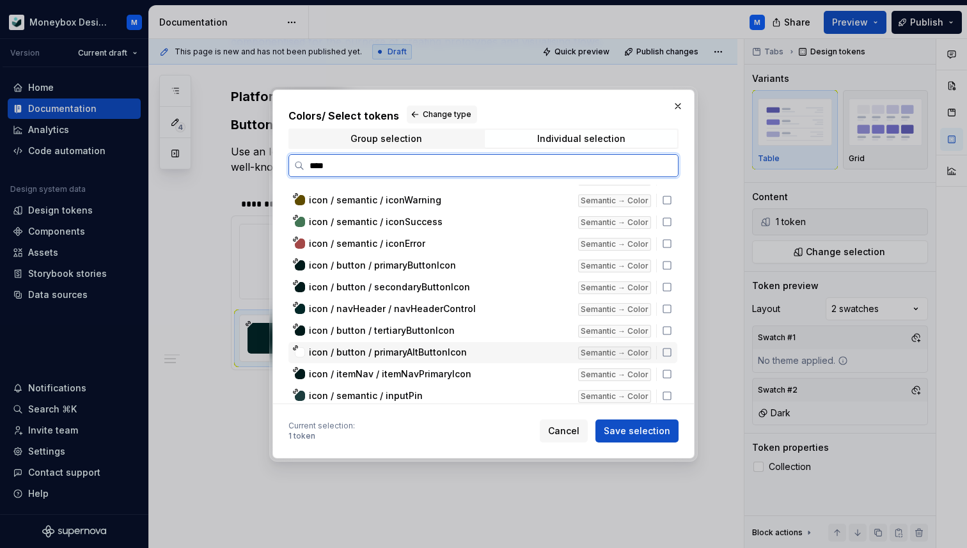
click at [669, 354] on icon at bounding box center [667, 352] width 10 height 10
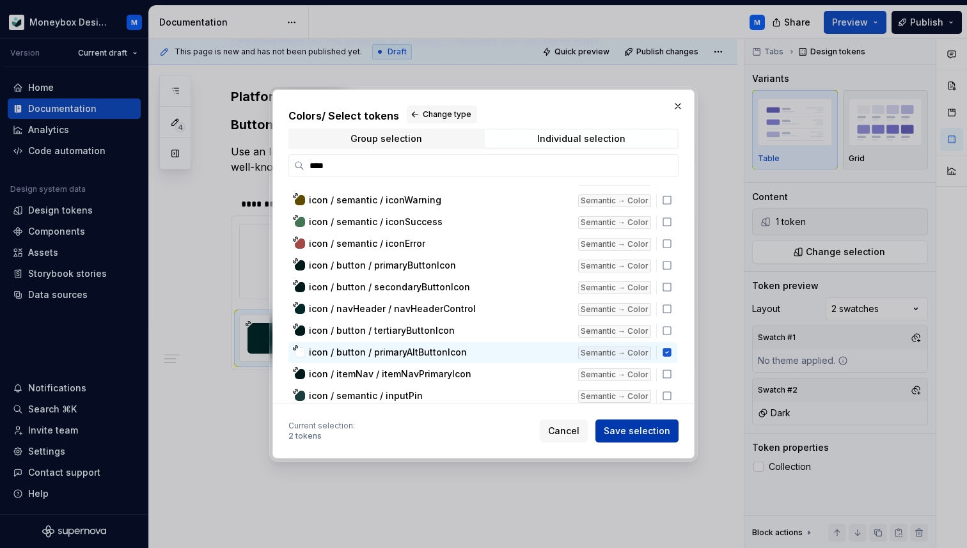
click at [642, 428] on span "Save selection" at bounding box center [636, 430] width 66 height 13
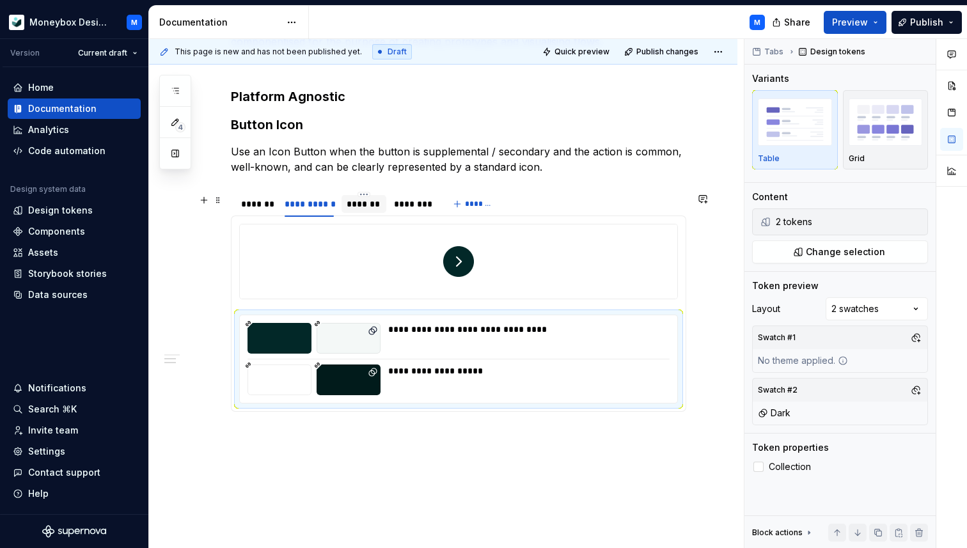
click at [364, 208] on div "*******" at bounding box center [363, 204] width 35 height 13
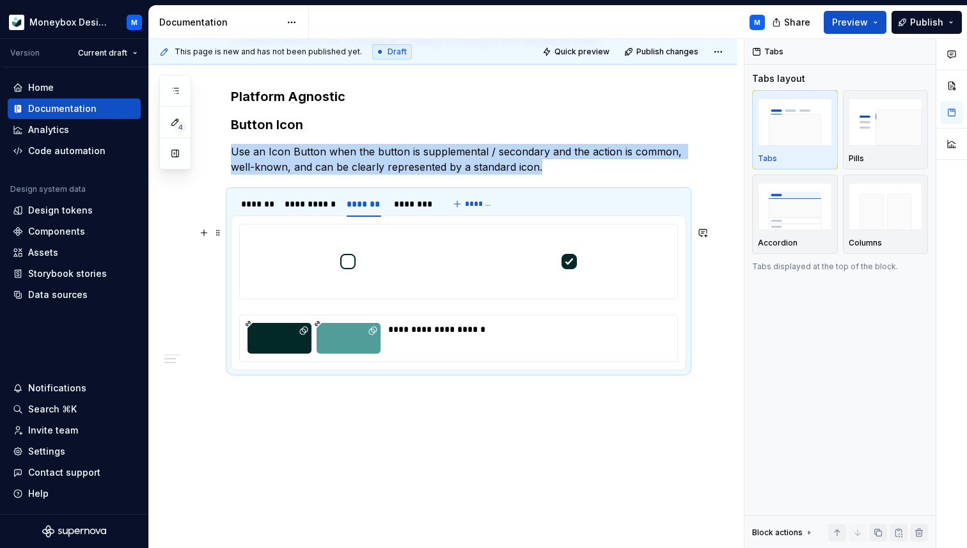
click at [417, 266] on div at bounding box center [348, 261] width 216 height 74
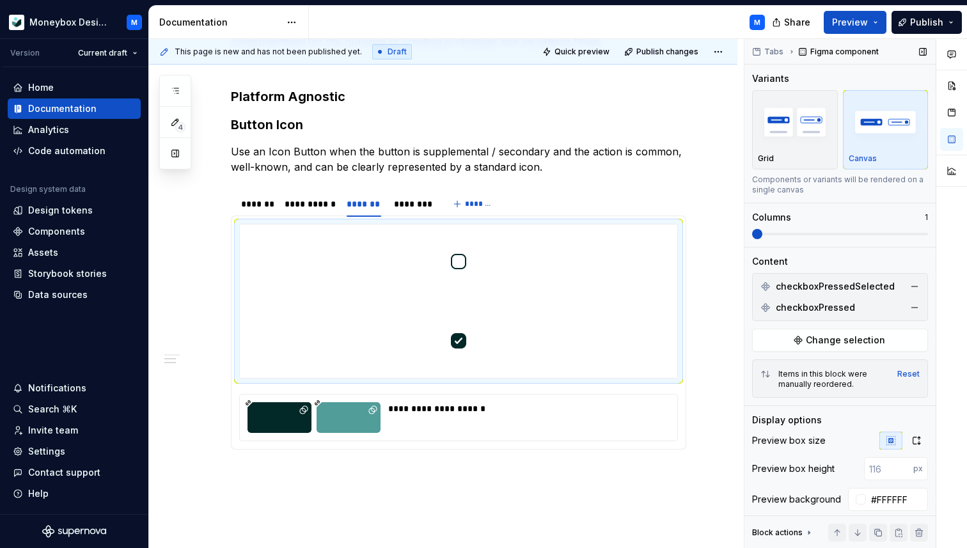
click at [752, 230] on span at bounding box center [757, 234] width 10 height 10
click at [915, 286] on button "button" at bounding box center [914, 286] width 18 height 18
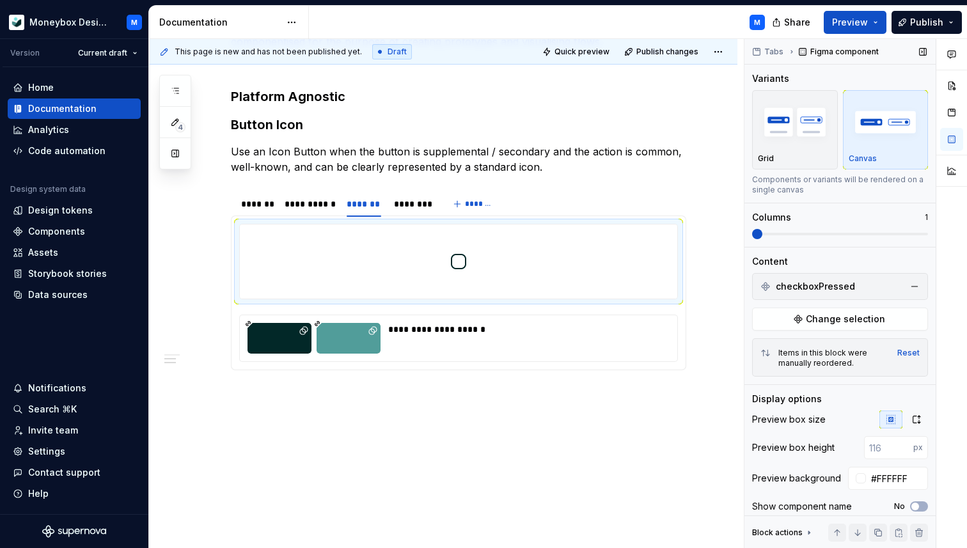
click at [915, 286] on button "button" at bounding box center [914, 286] width 18 height 18
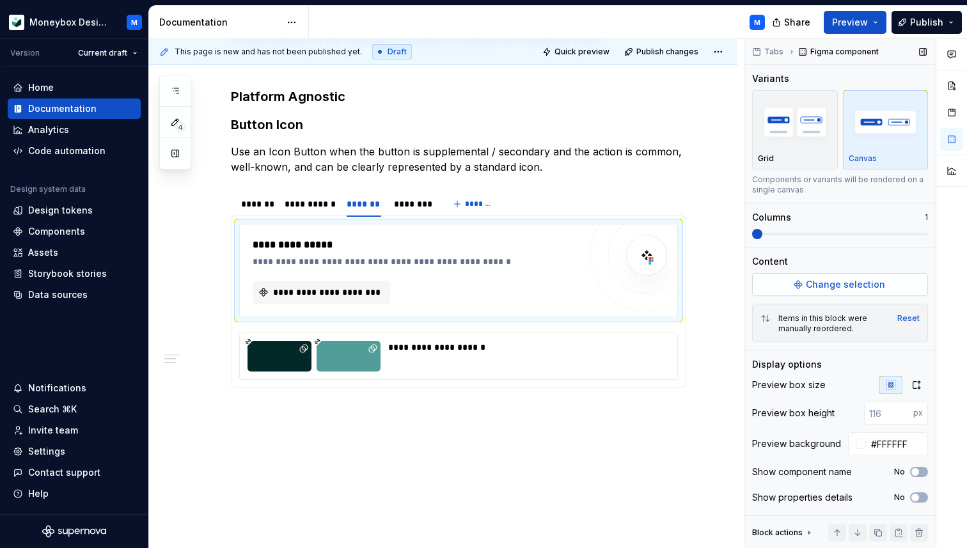
click at [882, 287] on button "Change selection" at bounding box center [840, 284] width 176 height 23
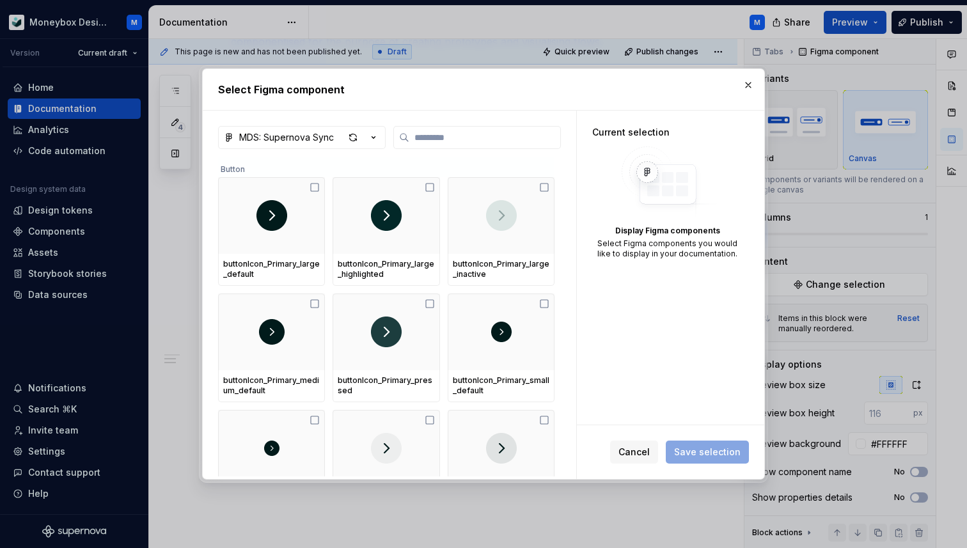
type textarea "*"
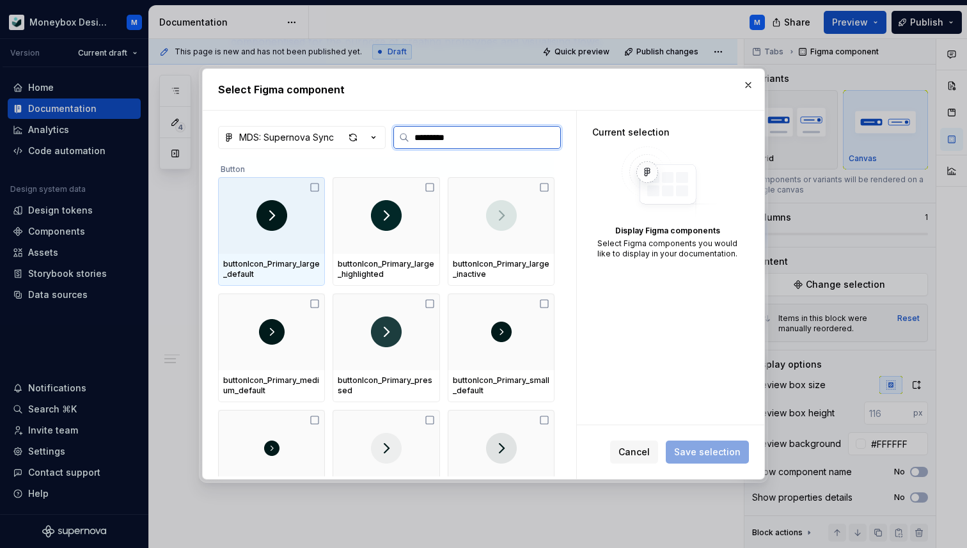
type input "**********"
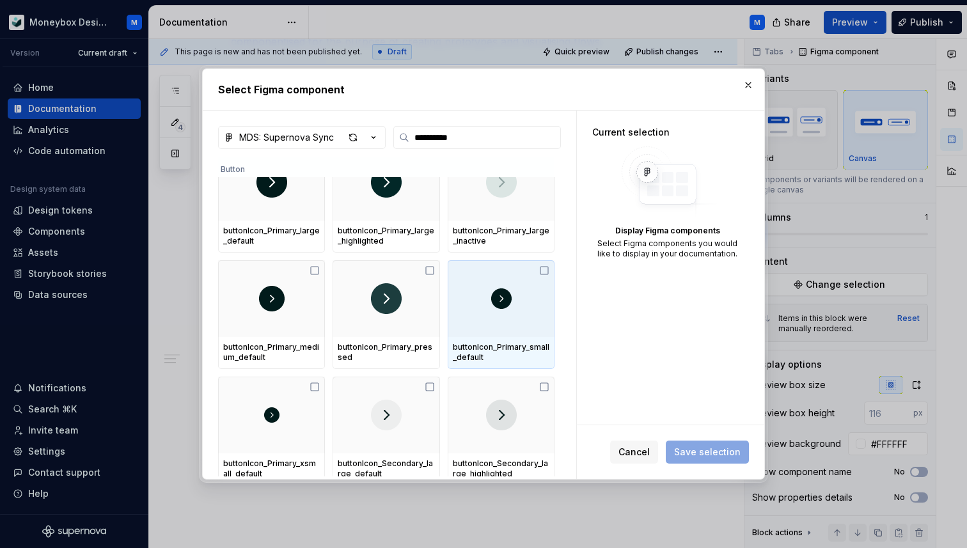
scroll to position [45, 0]
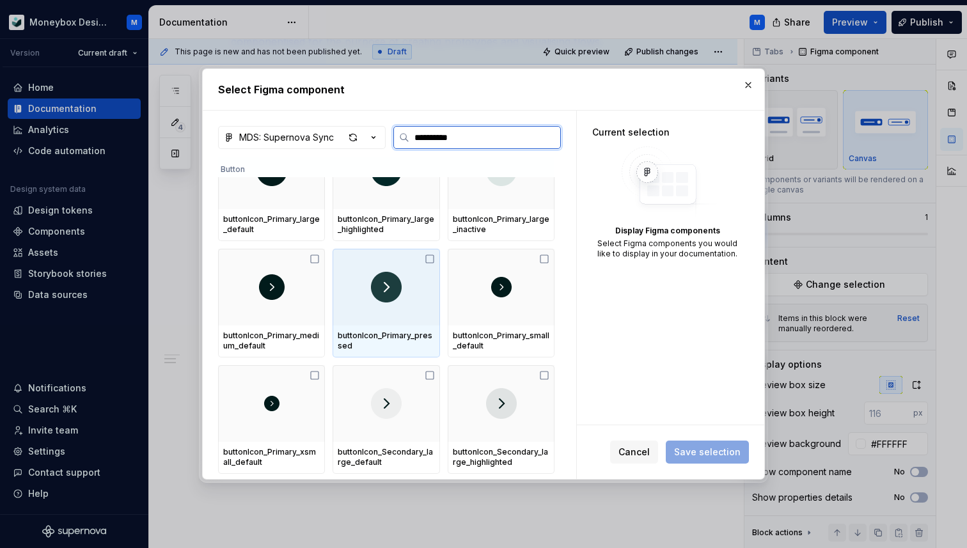
click at [434, 258] on icon at bounding box center [429, 259] width 10 height 10
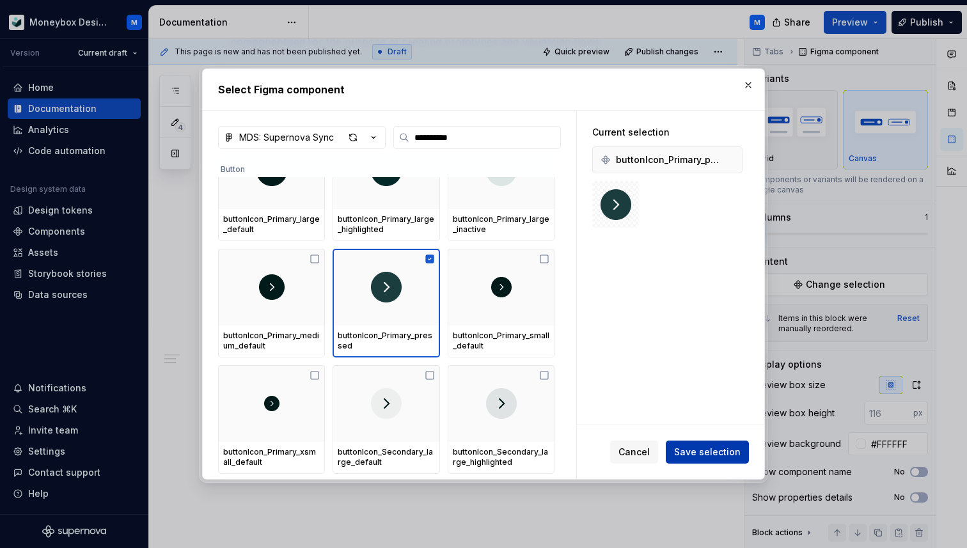
click at [696, 447] on span "Save selection" at bounding box center [707, 452] width 66 height 13
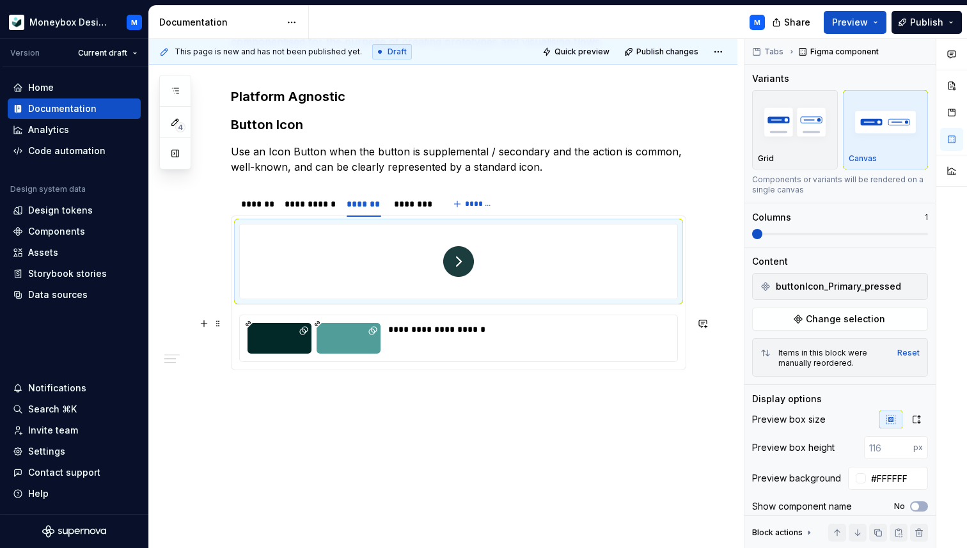
click at [611, 322] on div "**********" at bounding box center [458, 338] width 437 height 46
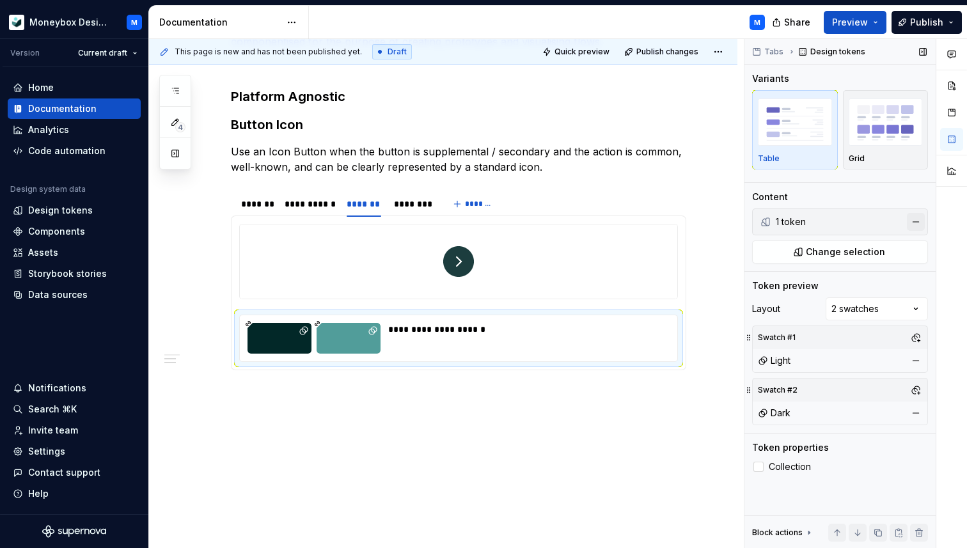
click at [917, 217] on button "button" at bounding box center [916, 222] width 18 height 18
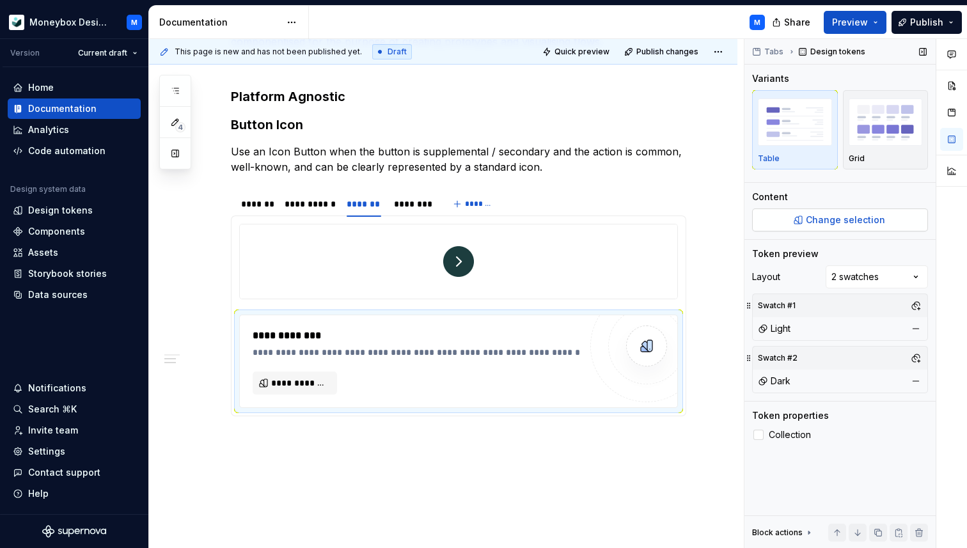
click at [862, 221] on span "Change selection" at bounding box center [845, 220] width 79 height 13
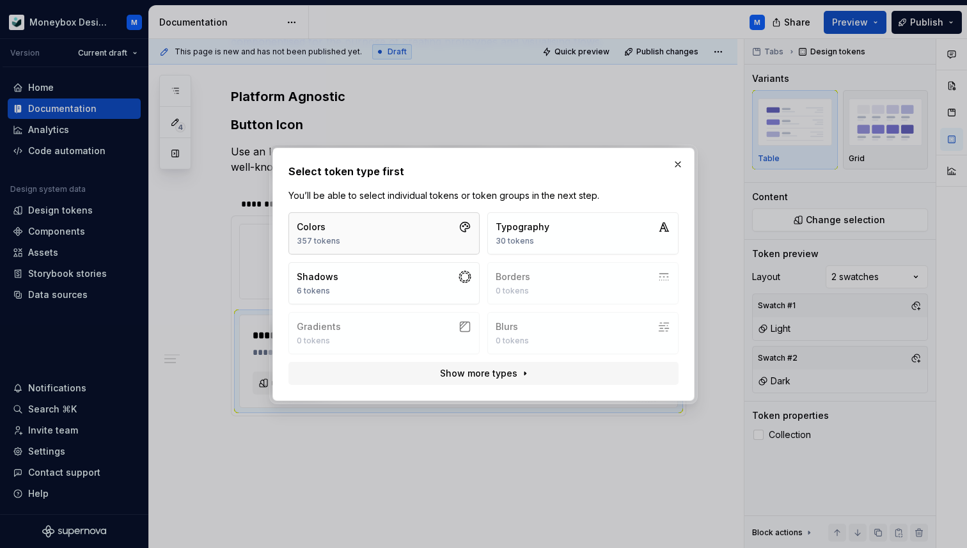
click at [424, 227] on button "Colors 357 tokens" at bounding box center [383, 233] width 191 height 42
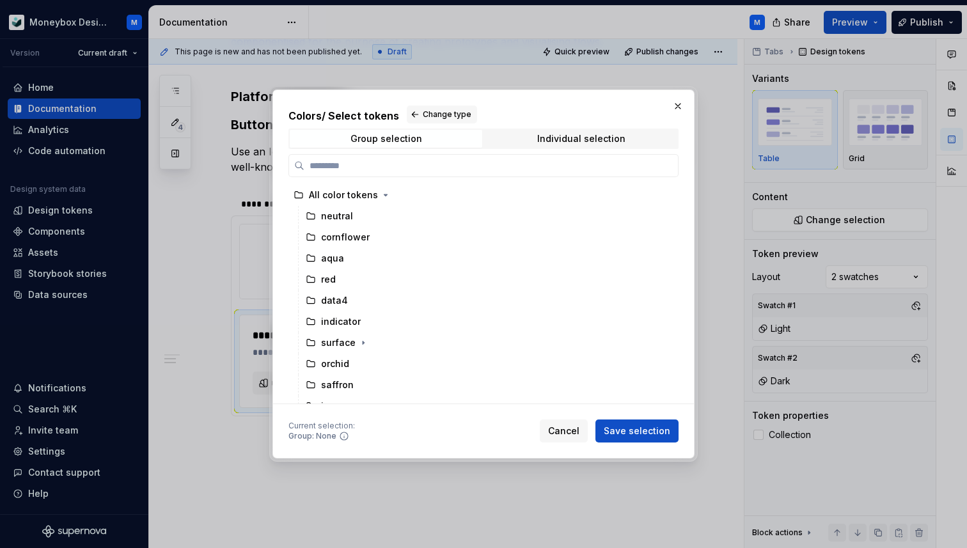
click at [531, 148] on div "Colors / Select tokens Change type Group selection Individual selection All col…" at bounding box center [483, 254] width 390 height 299
click at [524, 141] on span "Individual selection" at bounding box center [581, 139] width 192 height 18
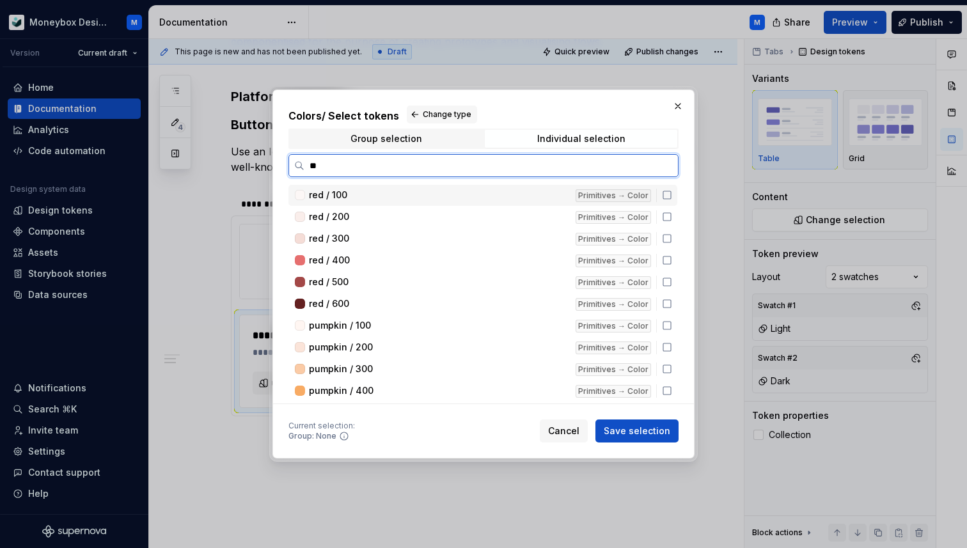
type input "*"
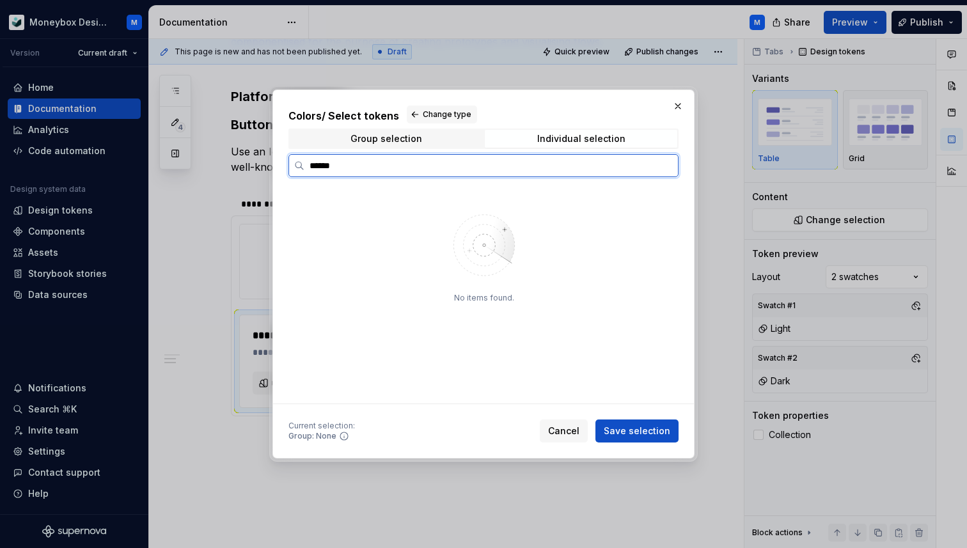
type input "******"
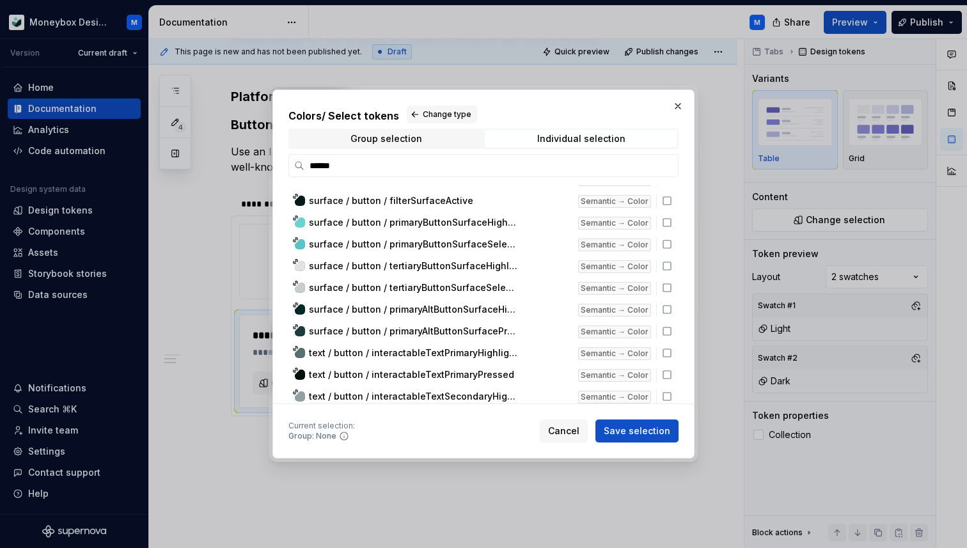
scroll to position [327, 0]
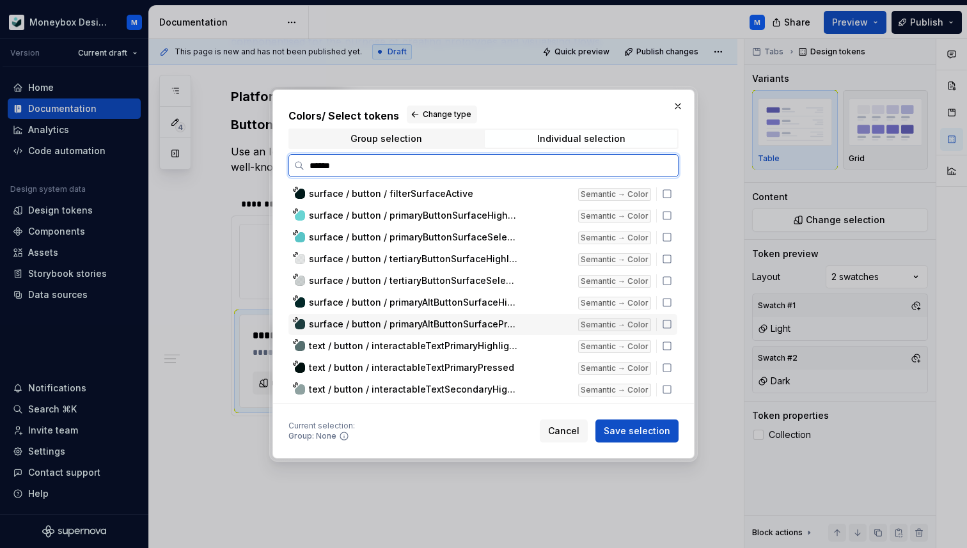
click at [672, 325] on icon at bounding box center [667, 324] width 10 height 10
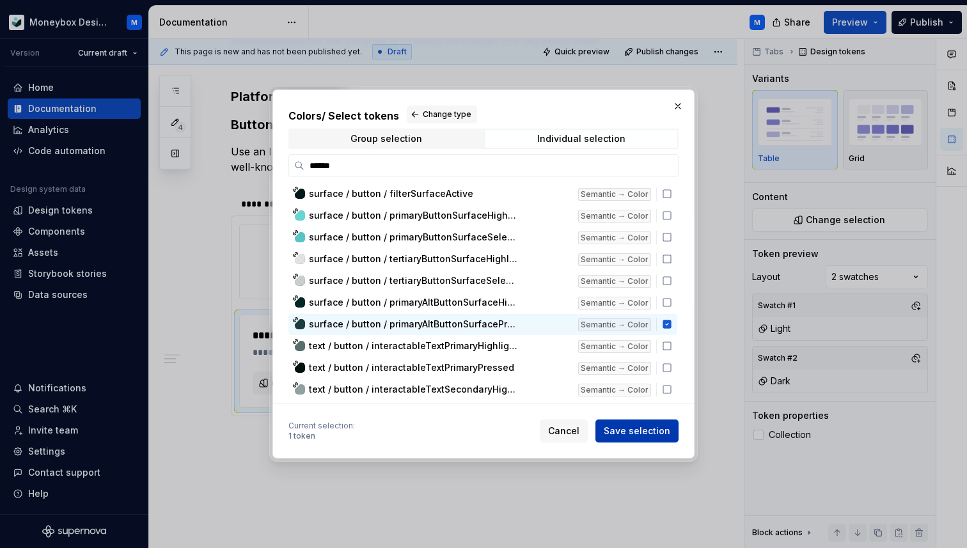
click at [662, 427] on span "Save selection" at bounding box center [636, 430] width 66 height 13
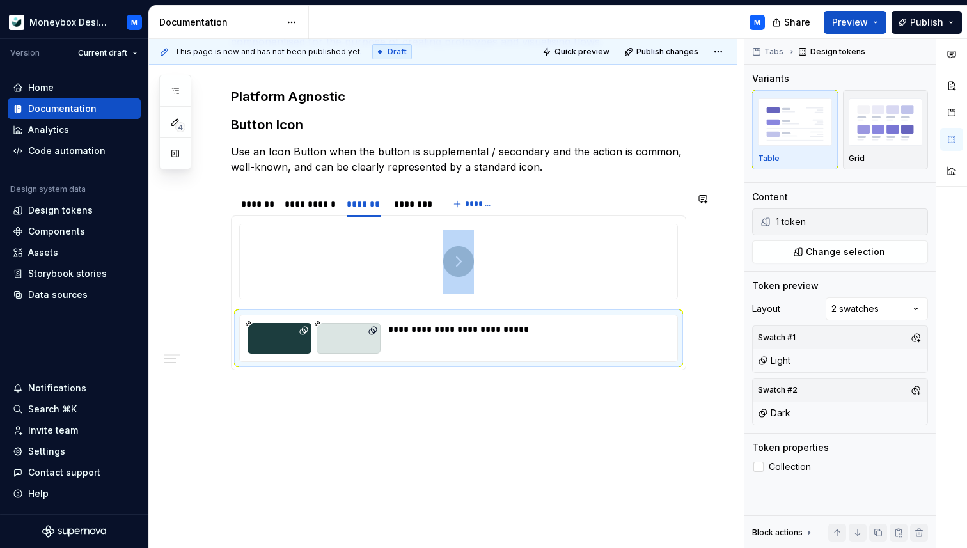
type textarea "*"
click at [898, 249] on button "Change selection" at bounding box center [840, 251] width 176 height 23
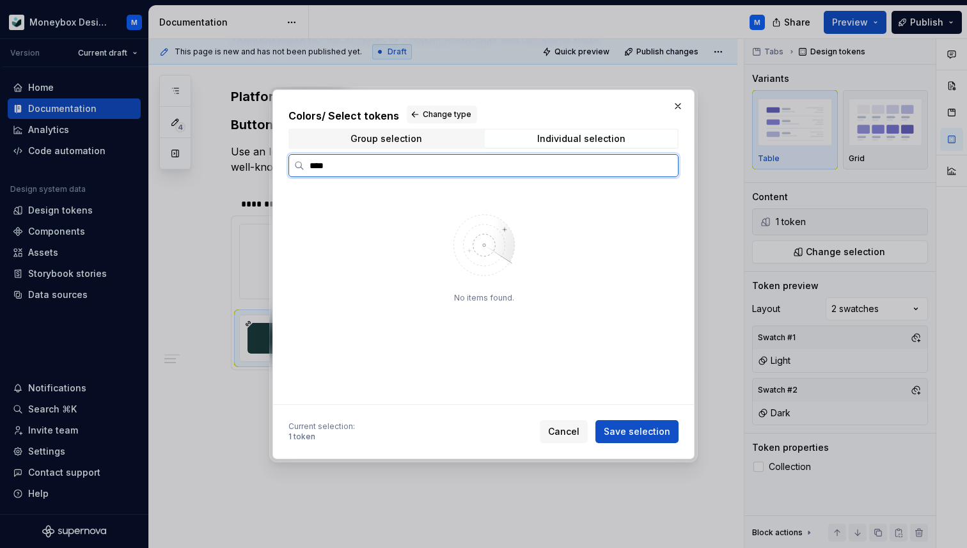
type input "****"
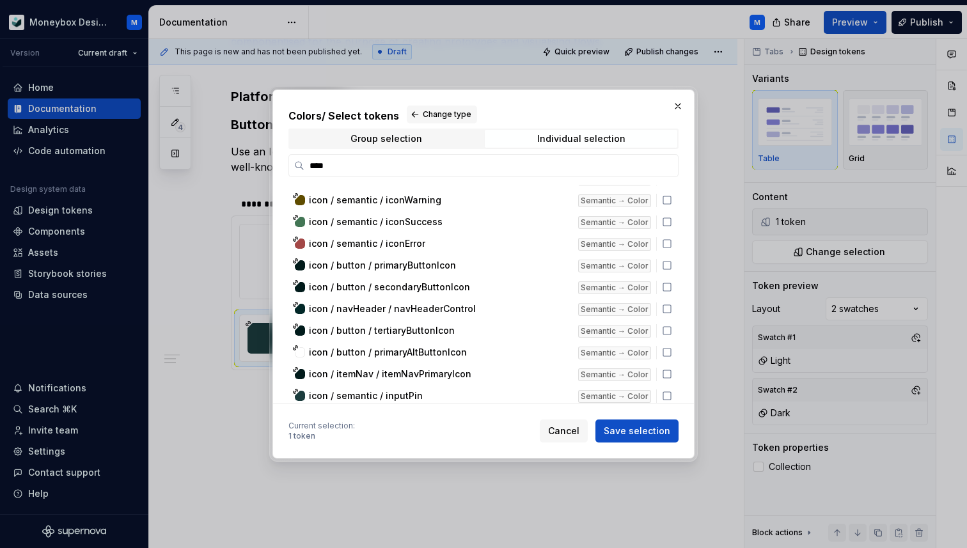
scroll to position [207, 0]
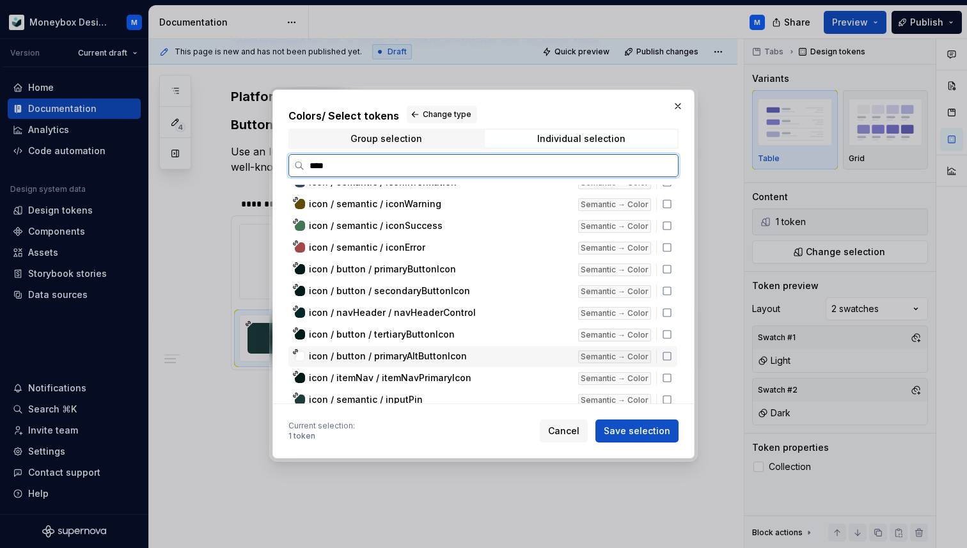
click at [672, 359] on icon at bounding box center [667, 356] width 10 height 10
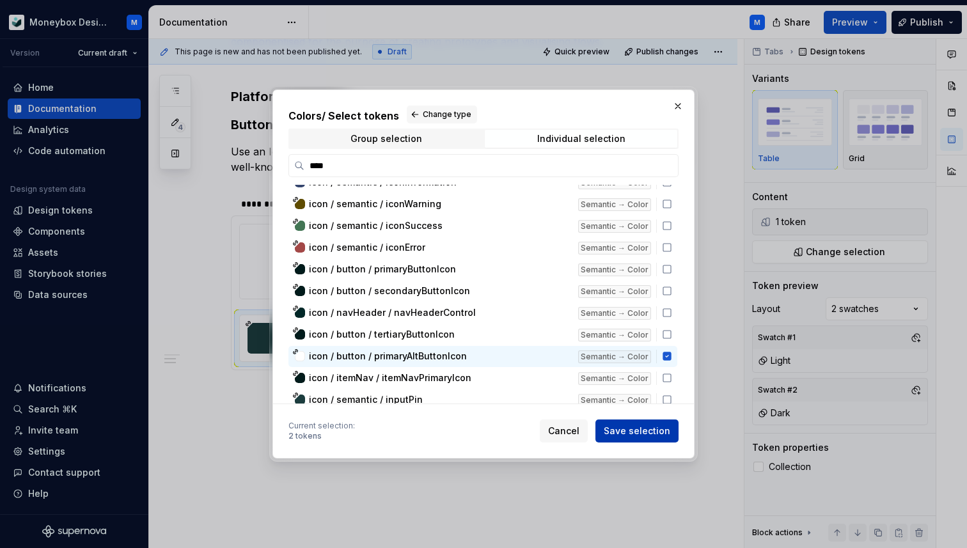
click at [656, 427] on span "Save selection" at bounding box center [636, 430] width 66 height 13
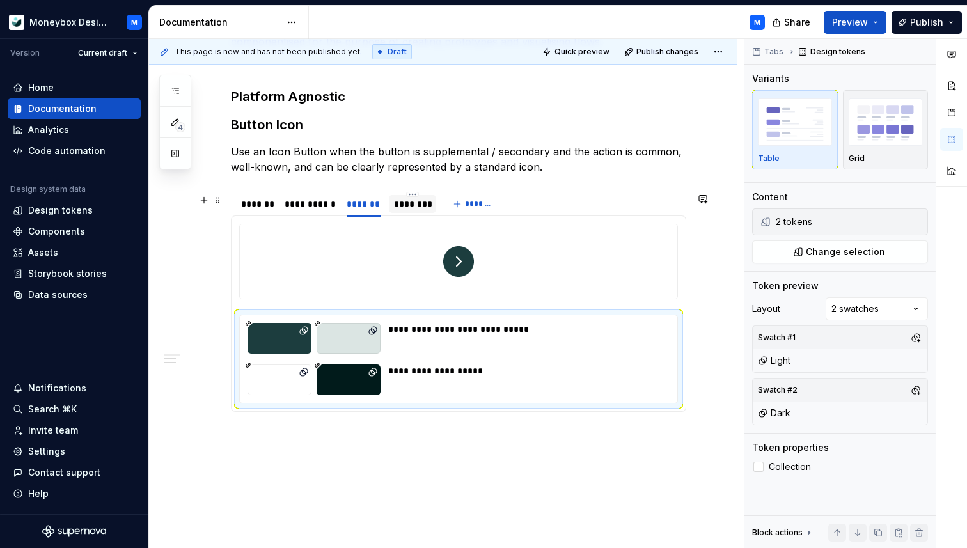
click at [409, 208] on div "********" at bounding box center [412, 204] width 37 height 13
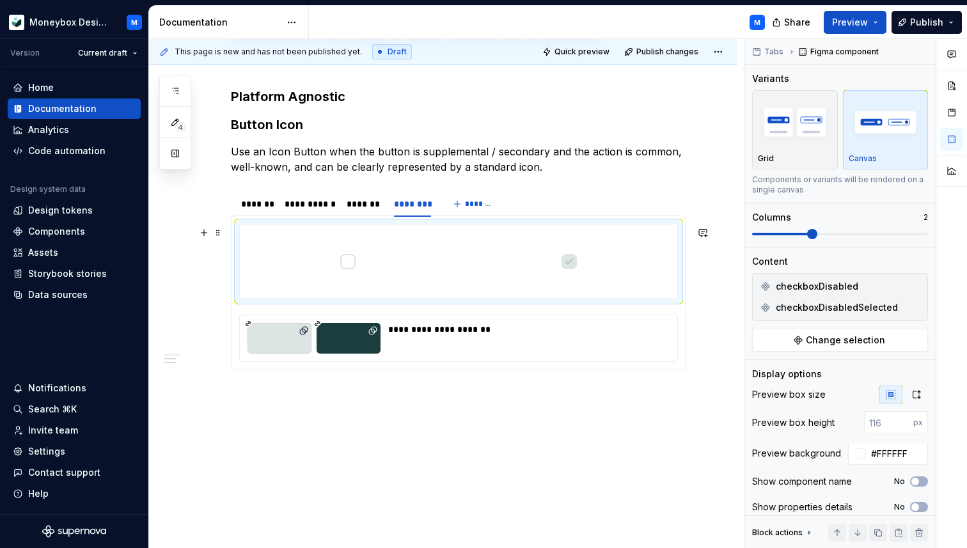
click at [429, 263] on div at bounding box center [348, 261] width 216 height 74
click at [914, 283] on button "button" at bounding box center [914, 286] width 18 height 18
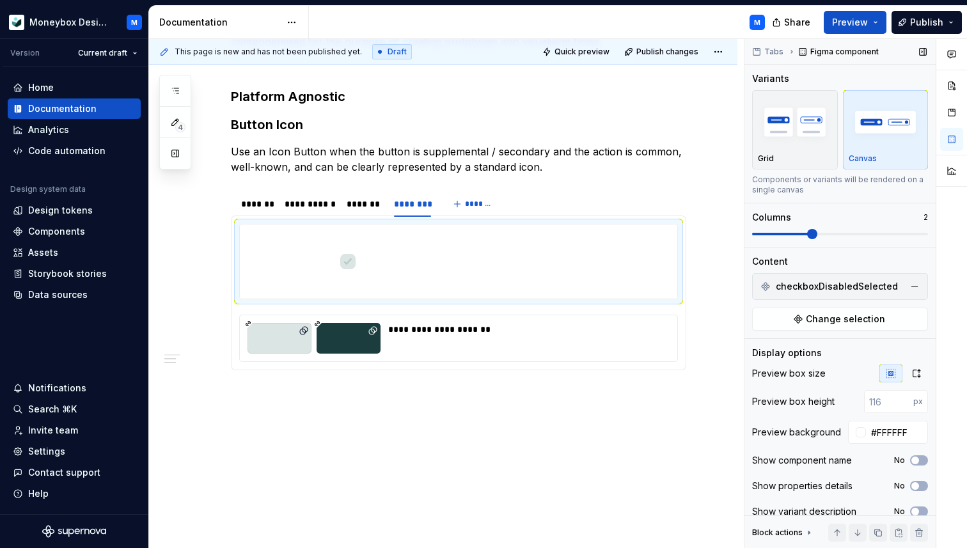
click at [914, 283] on button "button" at bounding box center [914, 286] width 18 height 18
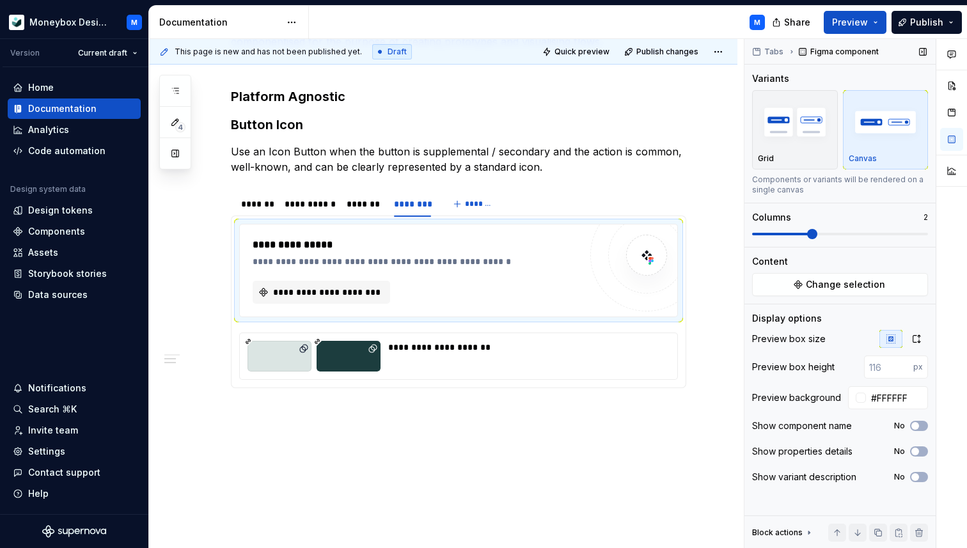
click at [807, 233] on span at bounding box center [812, 234] width 10 height 10
click at [830, 284] on span "Change selection" at bounding box center [845, 284] width 79 height 13
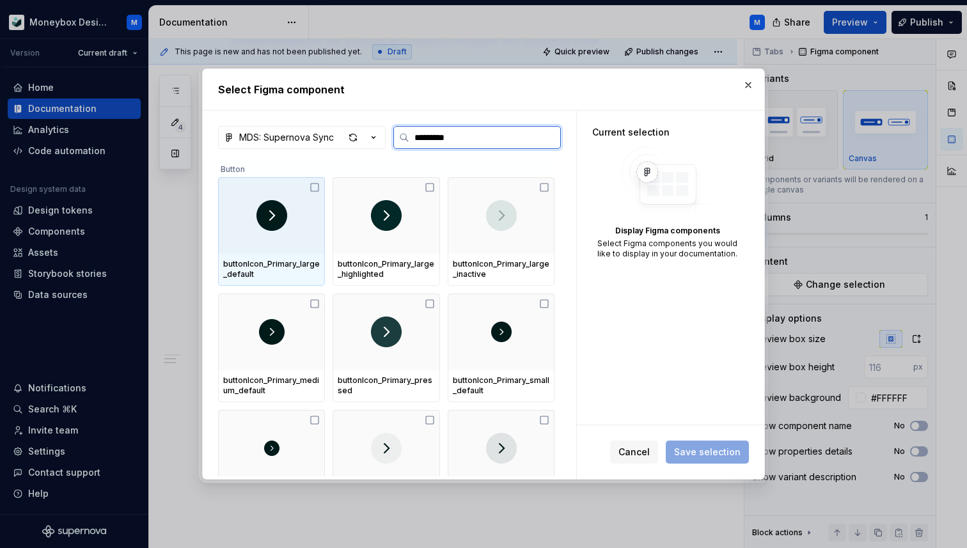
type input "**********"
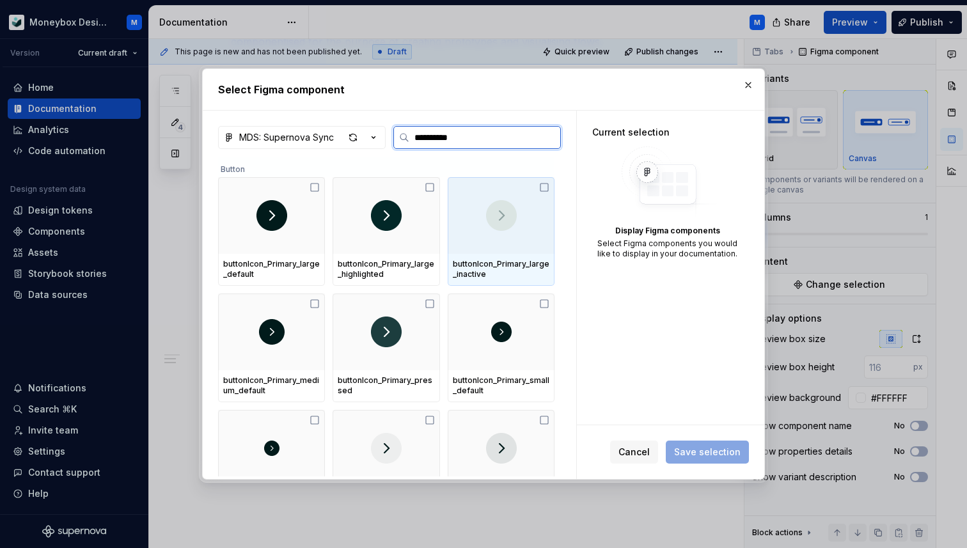
click at [549, 188] on icon at bounding box center [544, 187] width 10 height 10
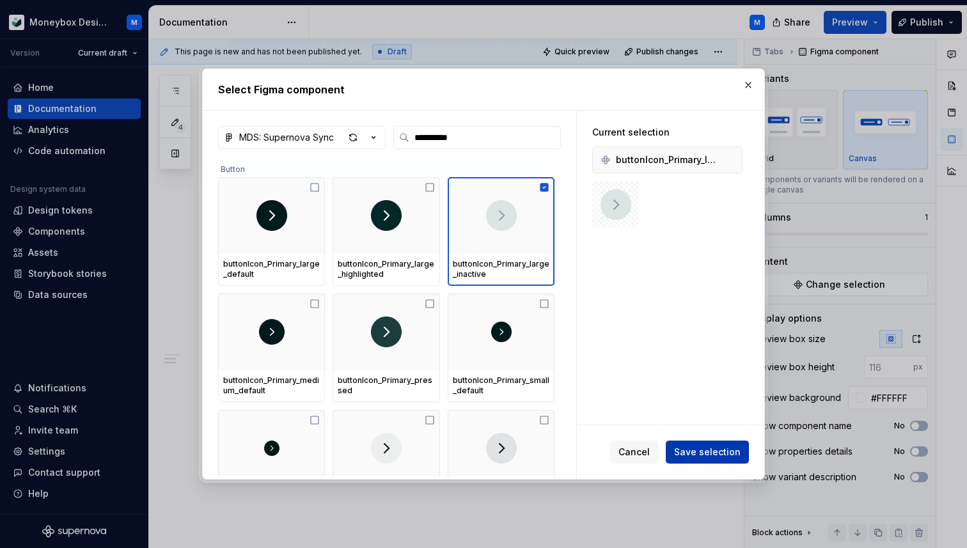
click at [695, 456] on span "Save selection" at bounding box center [707, 452] width 66 height 13
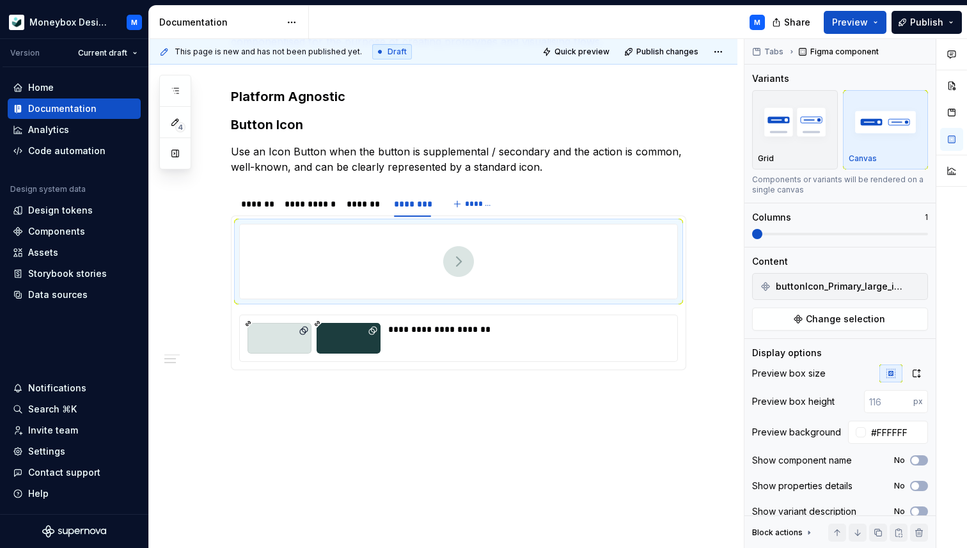
type textarea "*"
click at [428, 345] on div "**********" at bounding box center [525, 338] width 274 height 31
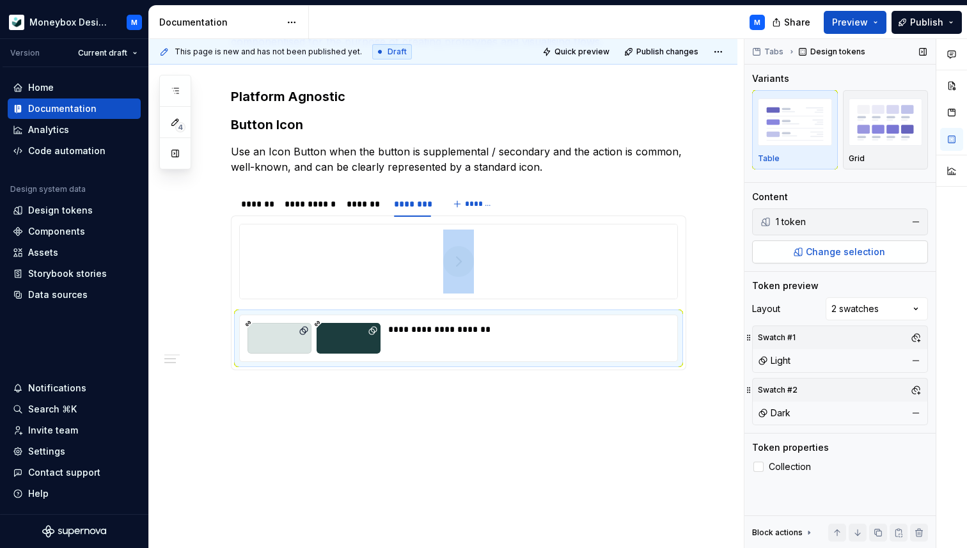
click at [860, 251] on span "Change selection" at bounding box center [845, 251] width 79 height 13
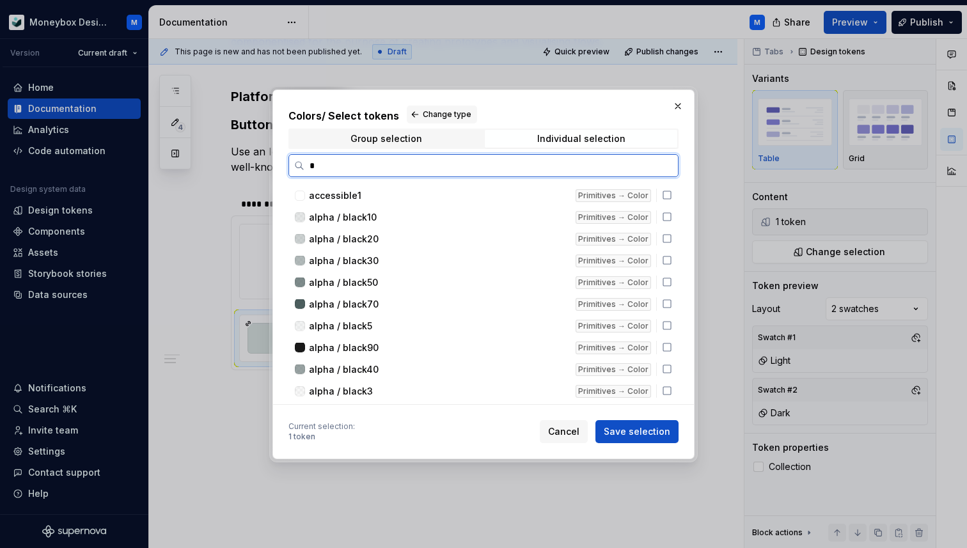
type input "*"
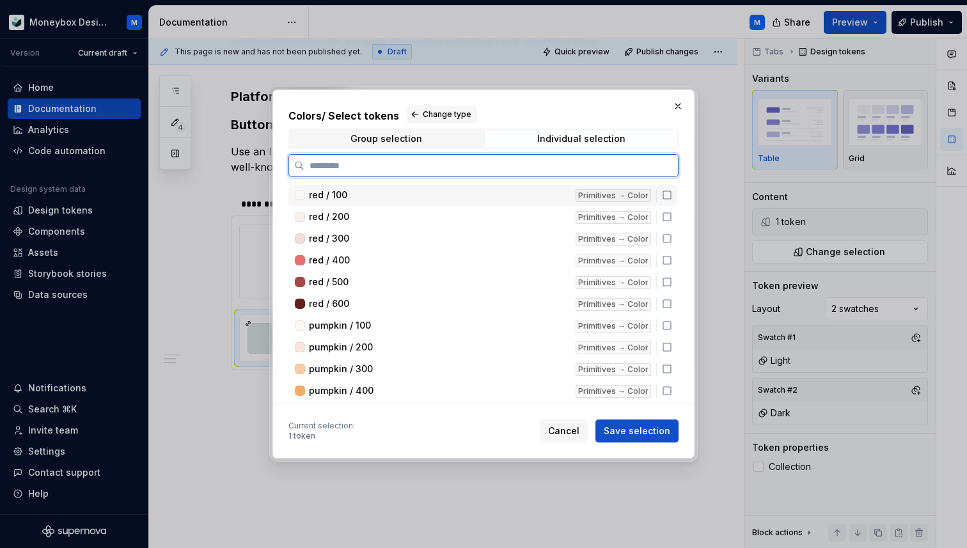
type input "*"
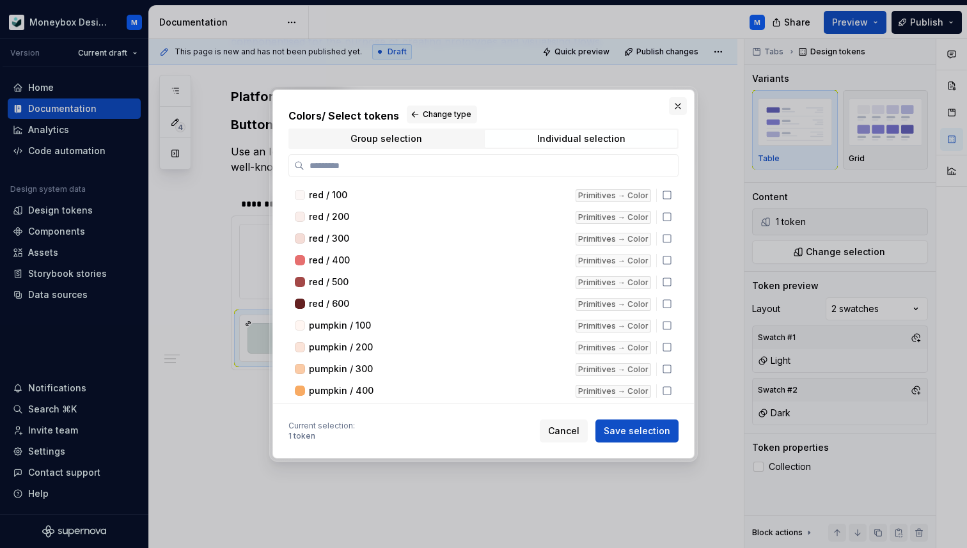
click at [673, 98] on button "button" at bounding box center [678, 106] width 18 height 18
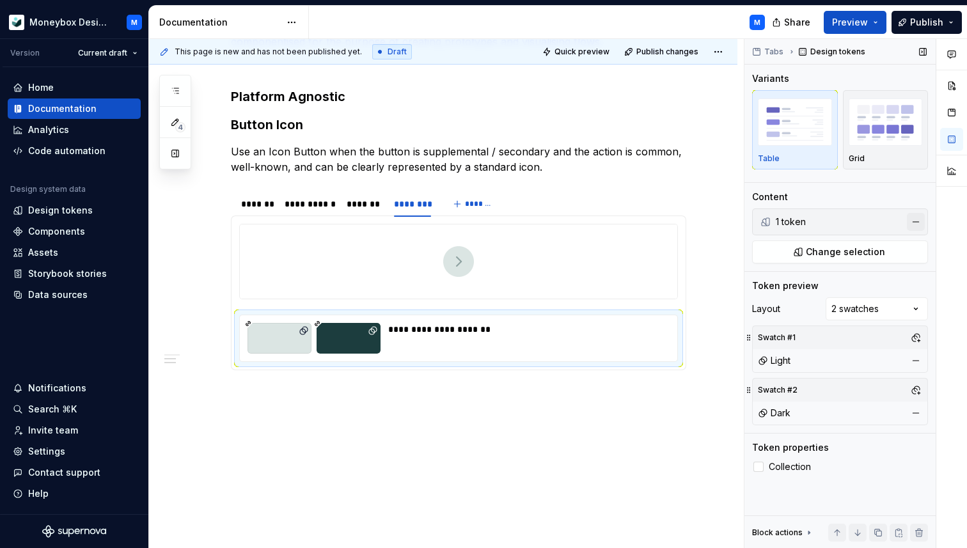
click at [912, 223] on button "button" at bounding box center [916, 222] width 18 height 18
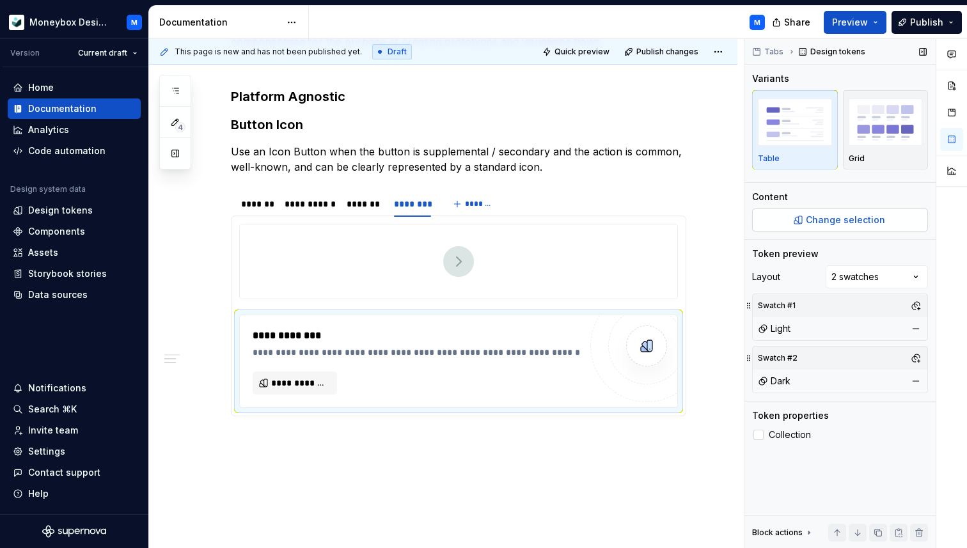
click at [869, 215] on span "Change selection" at bounding box center [845, 220] width 79 height 13
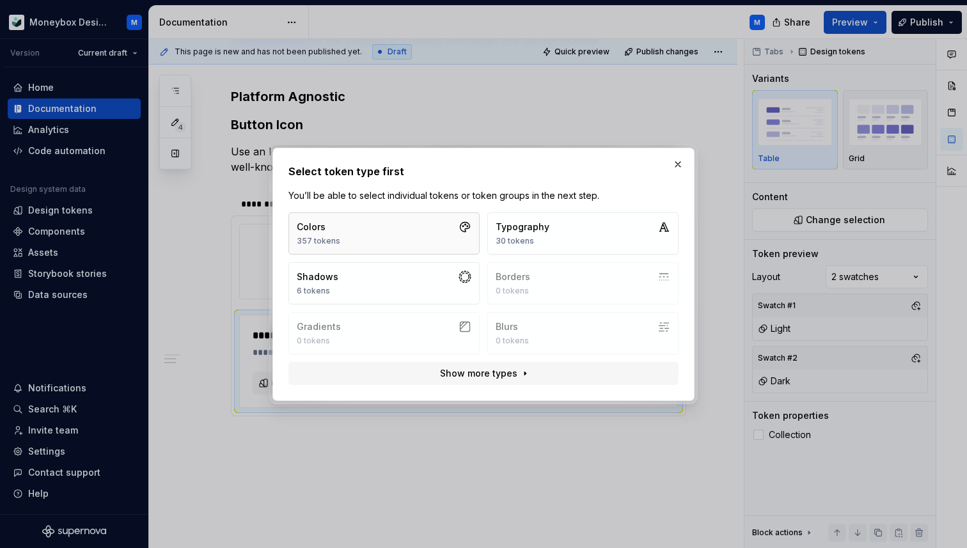
click at [424, 227] on button "Colors 357 tokens" at bounding box center [383, 233] width 191 height 42
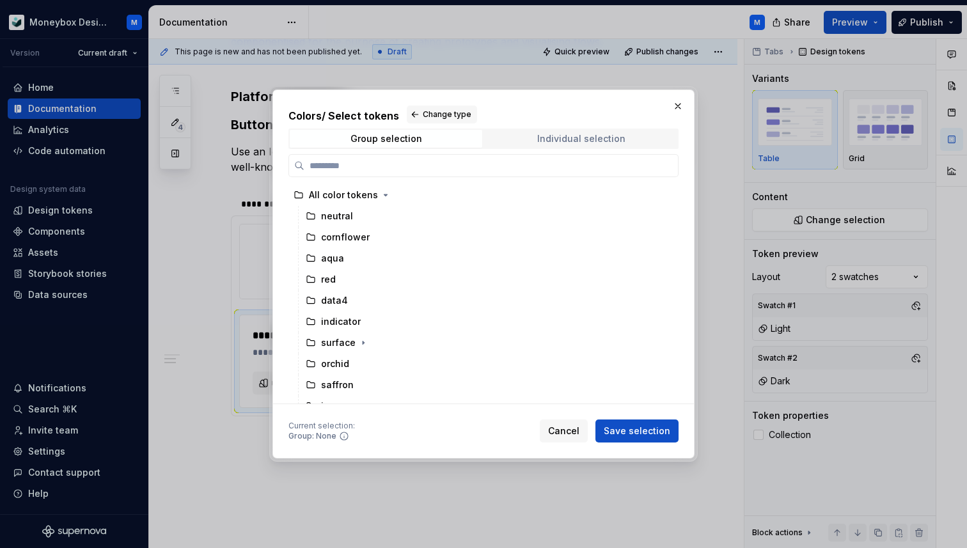
click at [556, 143] on div "Individual selection" at bounding box center [581, 139] width 88 height 10
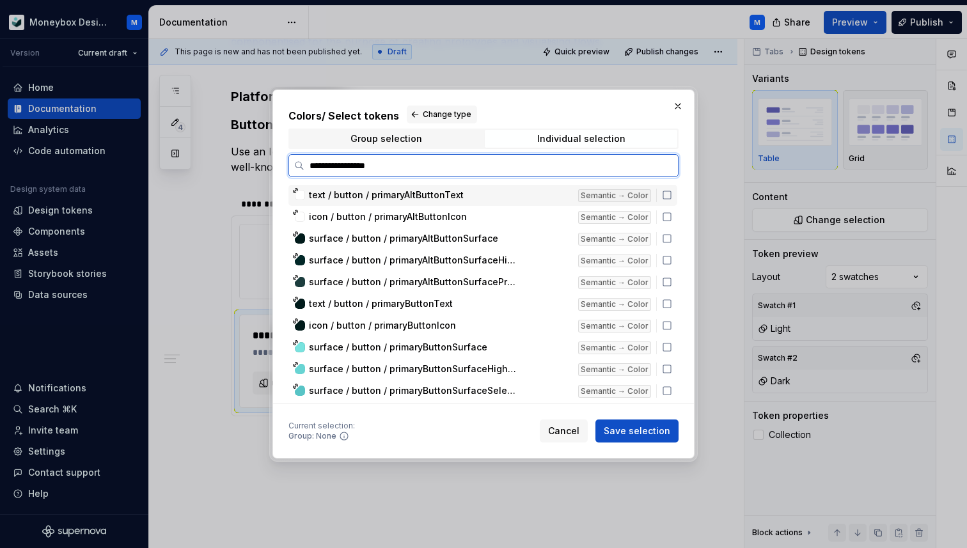
type input "**********"
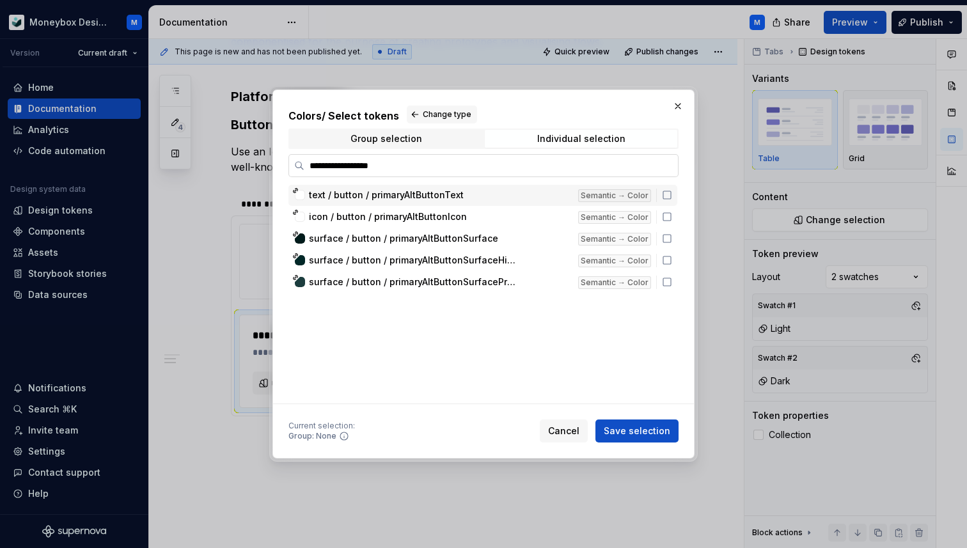
type textarea "*"
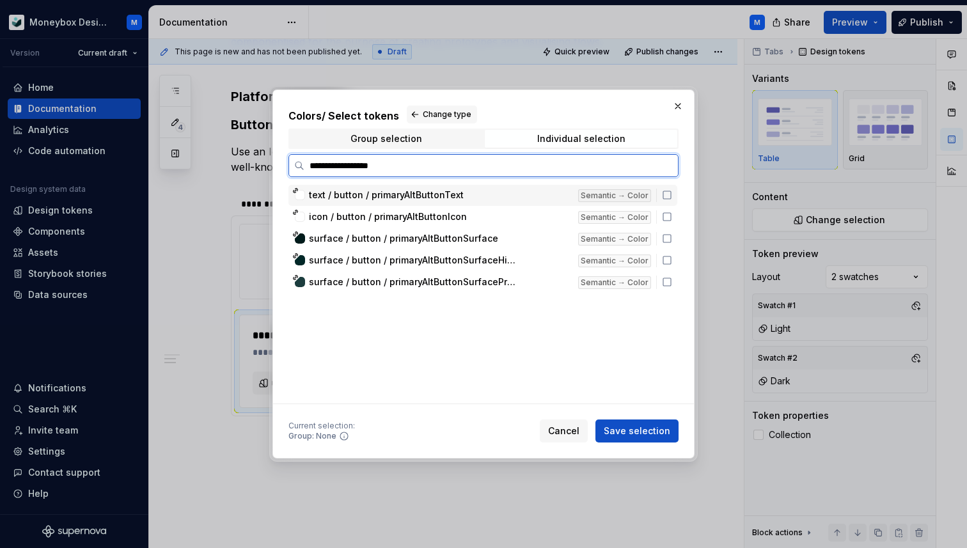
drag, startPoint x: 391, startPoint y: 167, endPoint x: 274, endPoint y: 166, distance: 117.0
click at [274, 166] on div "**********" at bounding box center [483, 275] width 422 height 370
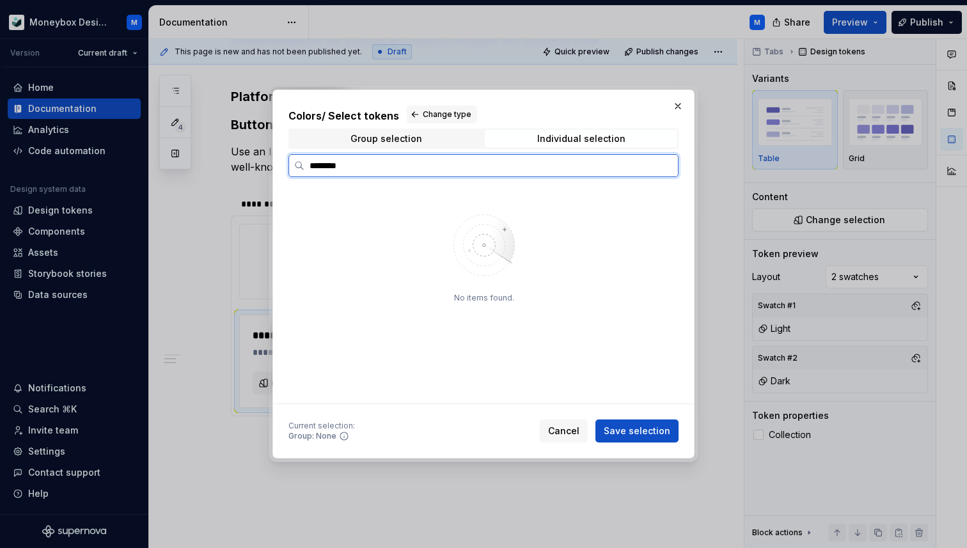
type input "********"
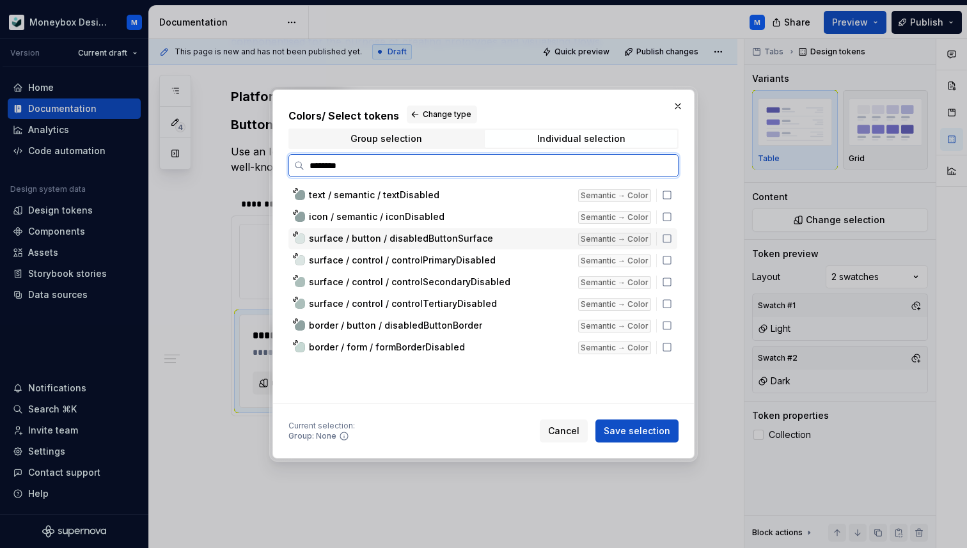
click at [671, 237] on icon at bounding box center [667, 239] width 8 height 8
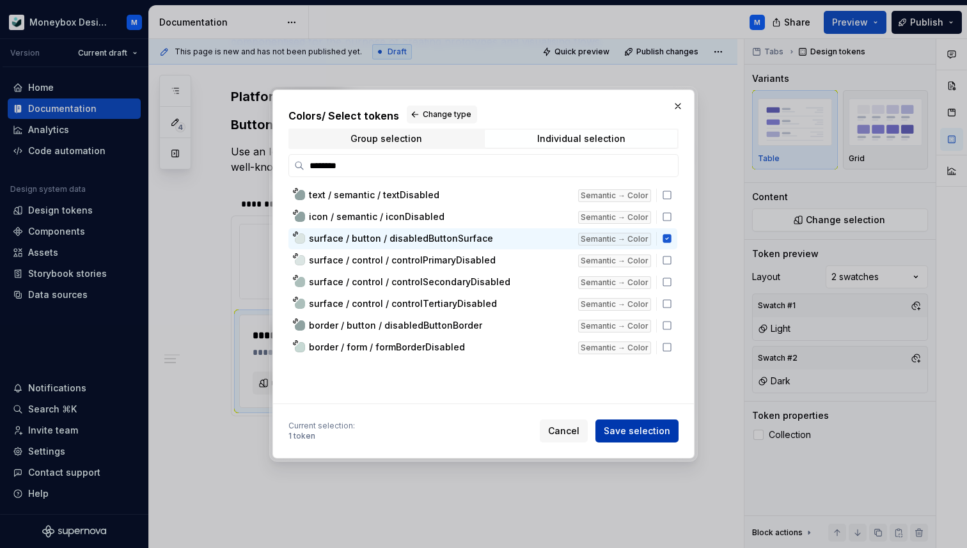
click at [635, 430] on span "Save selection" at bounding box center [636, 430] width 66 height 13
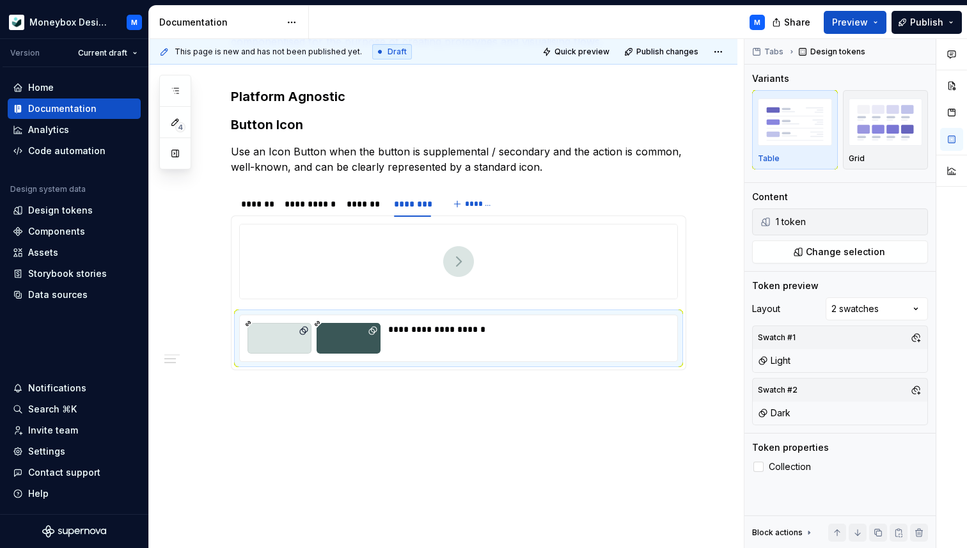
type textarea "*"
click at [872, 247] on span "Change selection" at bounding box center [845, 251] width 79 height 13
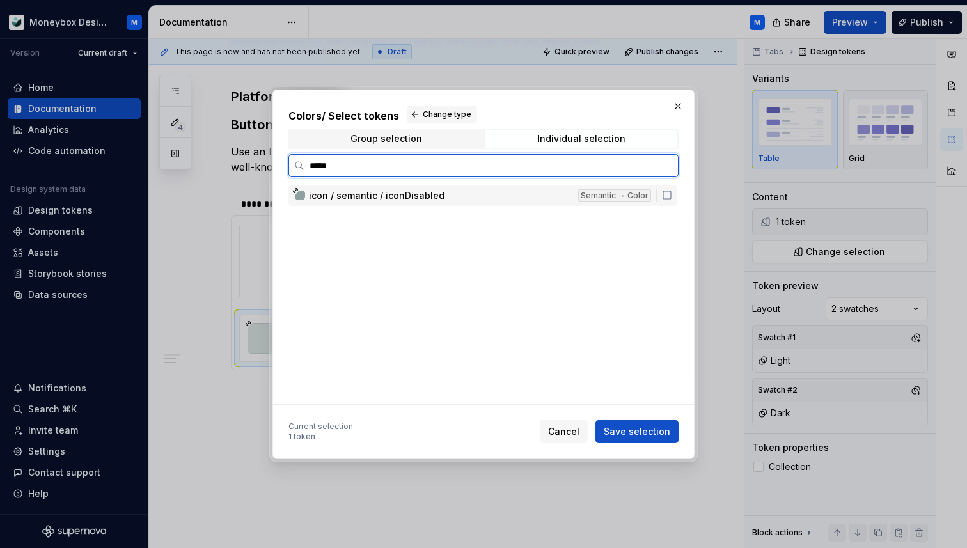
type input "******"
click at [672, 196] on icon at bounding box center [667, 195] width 10 height 10
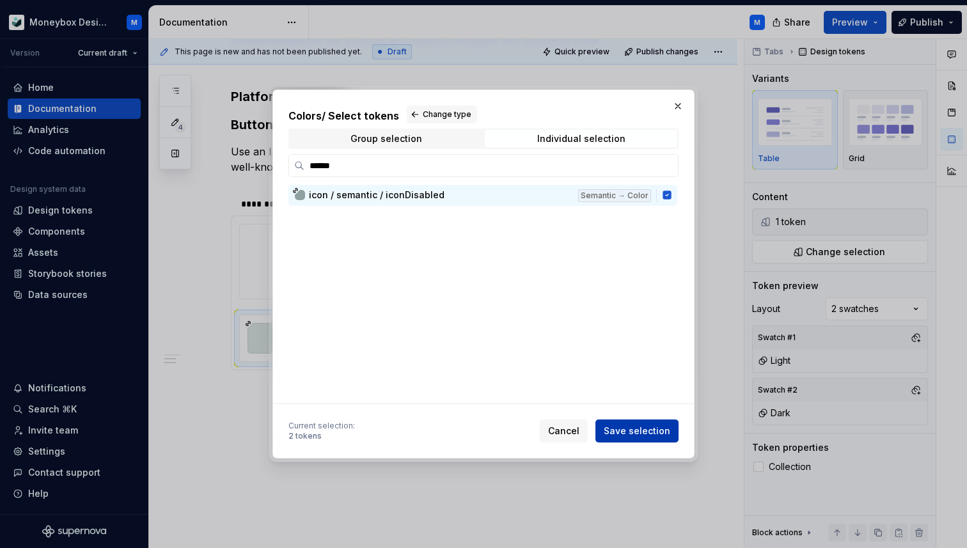
click at [643, 428] on span "Save selection" at bounding box center [636, 430] width 66 height 13
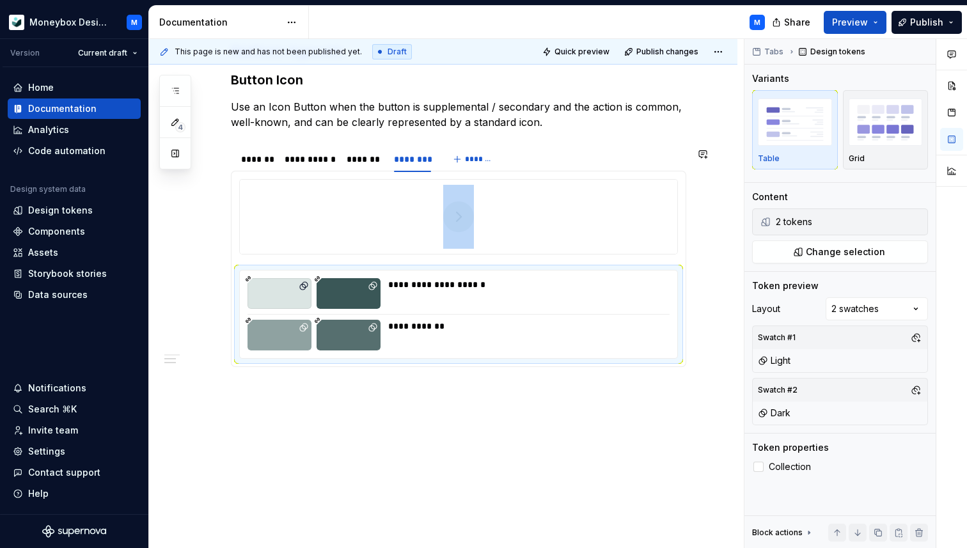
scroll to position [591, 0]
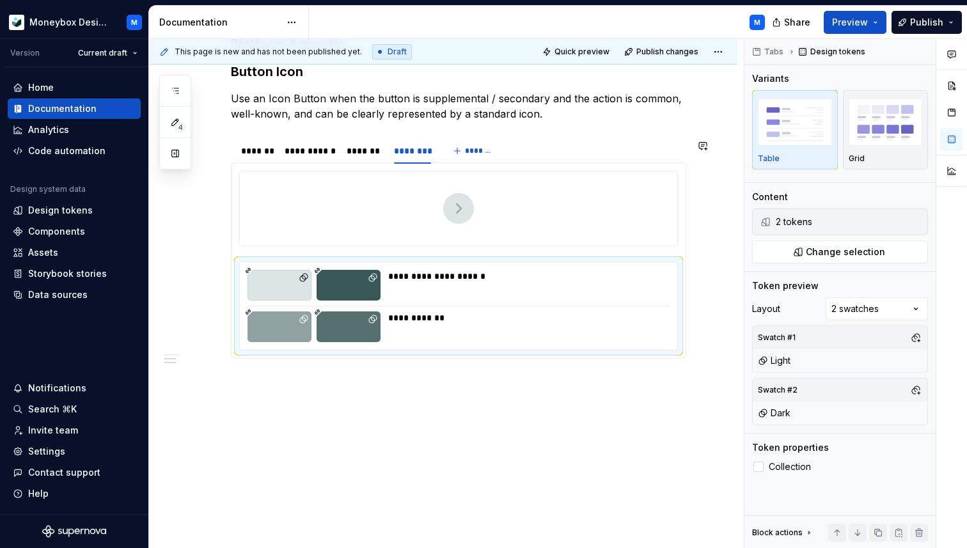
click at [277, 380] on div "**********" at bounding box center [458, 37] width 455 height 693
click at [257, 380] on div "**********" at bounding box center [458, 37] width 455 height 693
click at [496, 118] on p "Use an Icon Button when the button is supplemental / secondary and the action i…" at bounding box center [458, 106] width 455 height 31
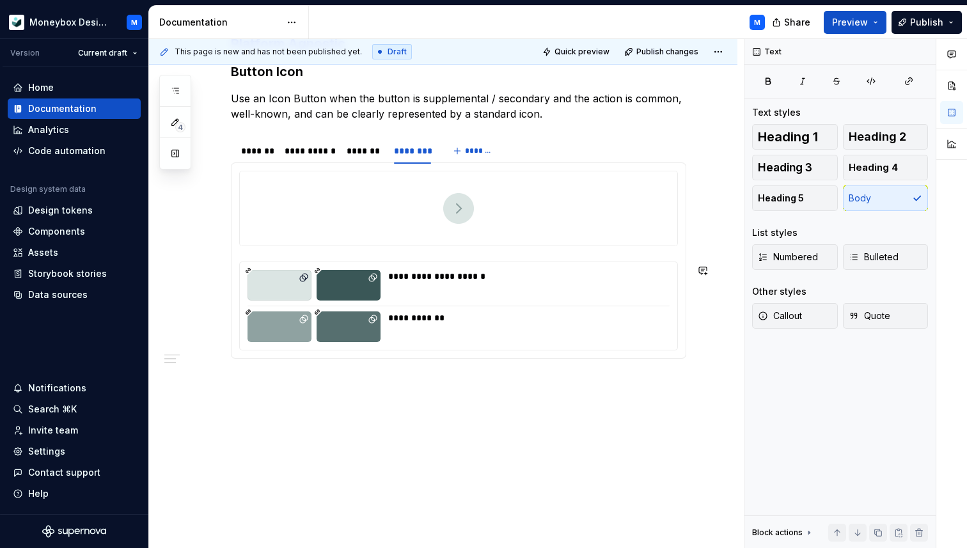
click at [242, 377] on div "**********" at bounding box center [458, 37] width 455 height 693
click at [256, 158] on div "*******" at bounding box center [256, 151] width 41 height 18
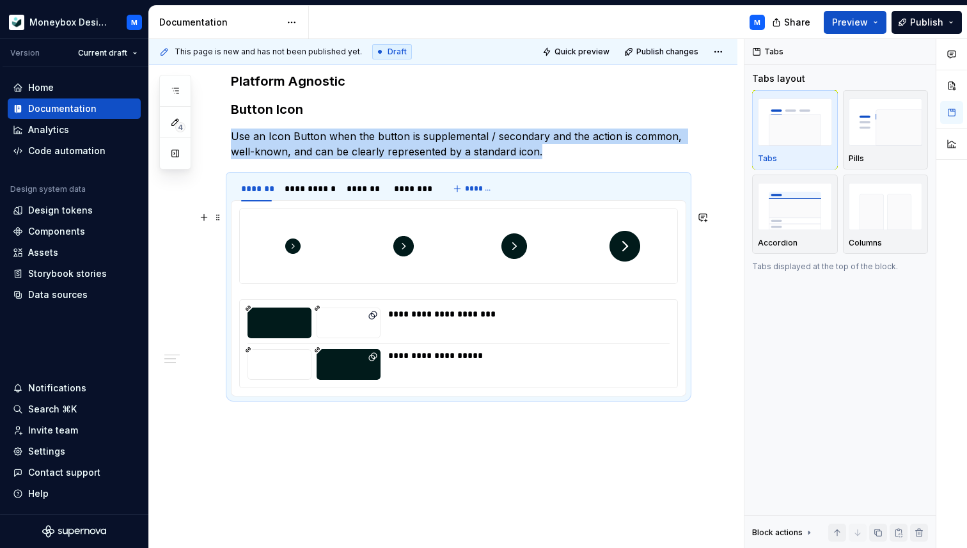
scroll to position [548, 0]
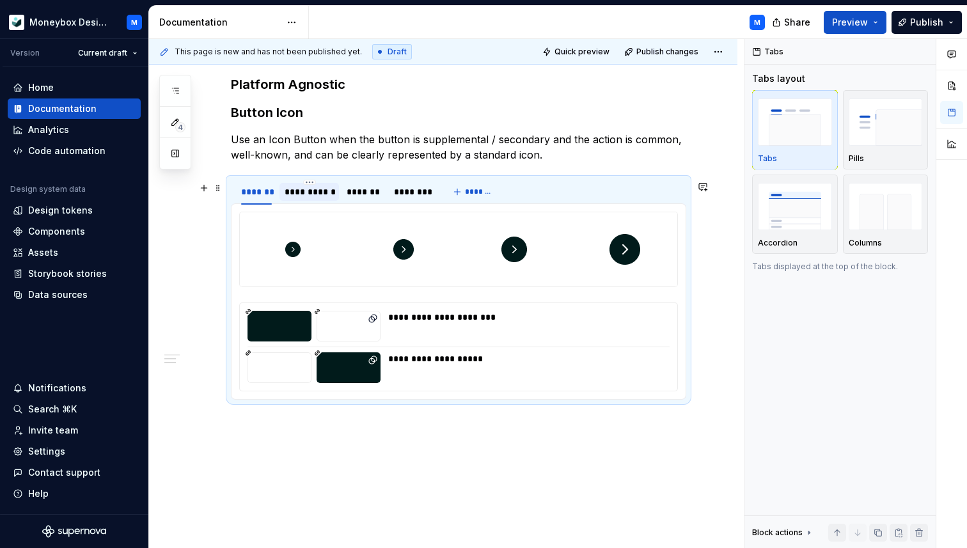
click at [318, 198] on div "**********" at bounding box center [308, 191] width 49 height 13
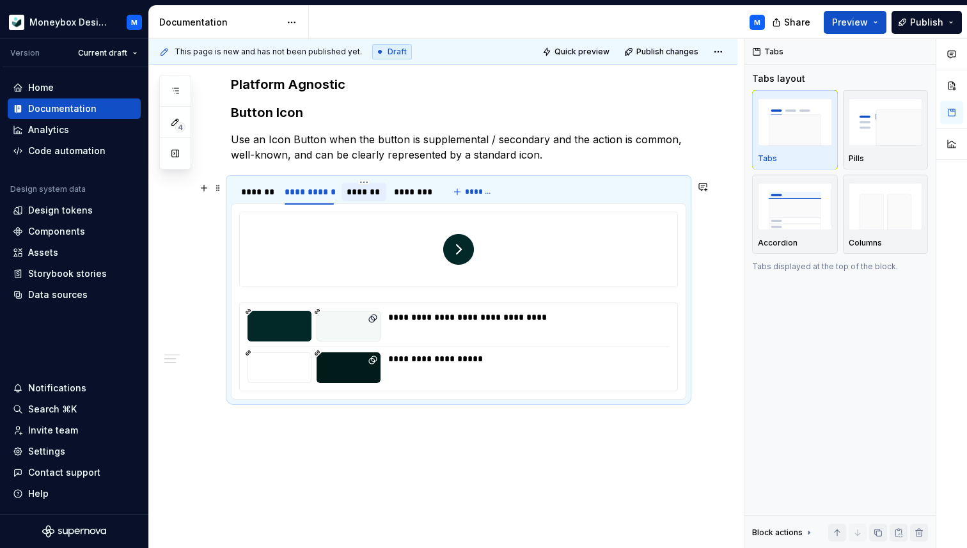
click at [380, 196] on div "*******" at bounding box center [363, 191] width 35 height 13
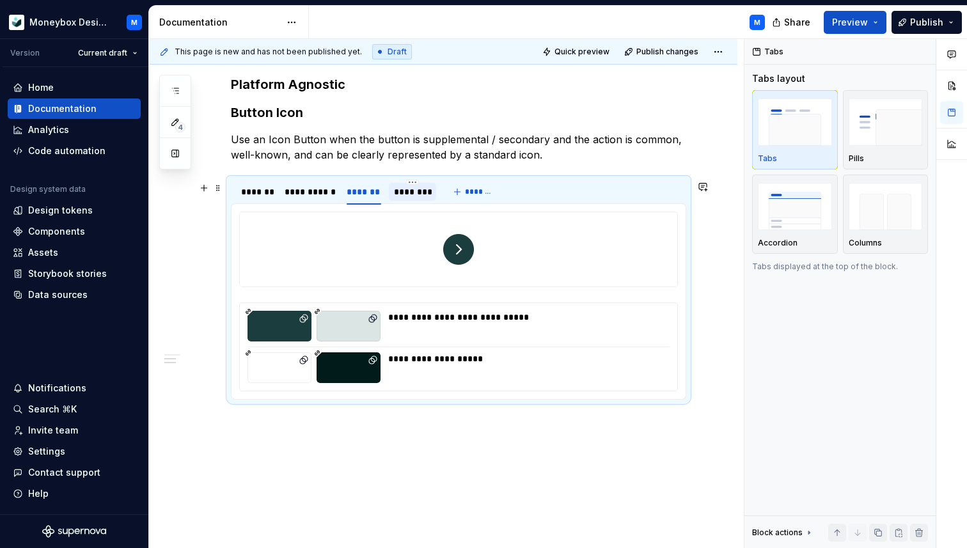
click at [409, 195] on div "********" at bounding box center [412, 191] width 37 height 13
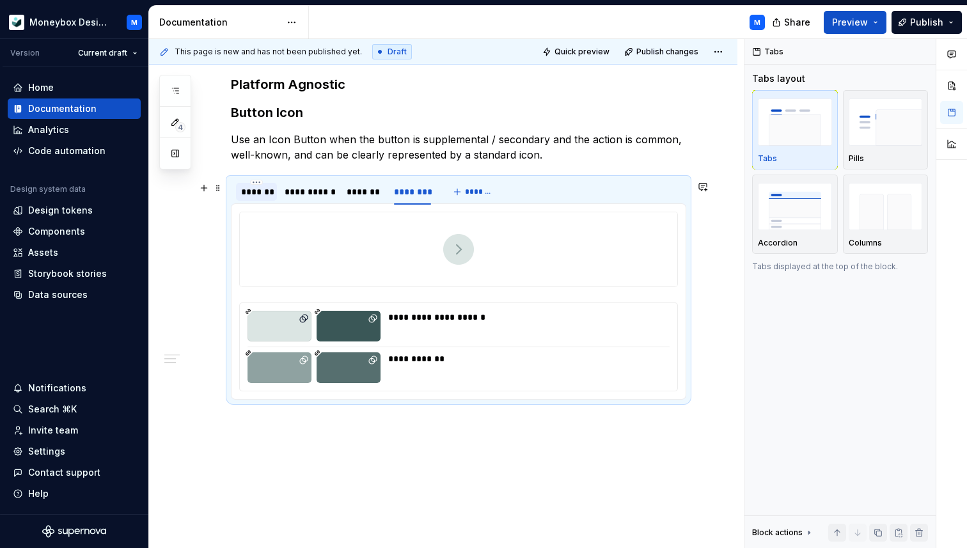
click at [265, 197] on div "*******" at bounding box center [256, 191] width 31 height 13
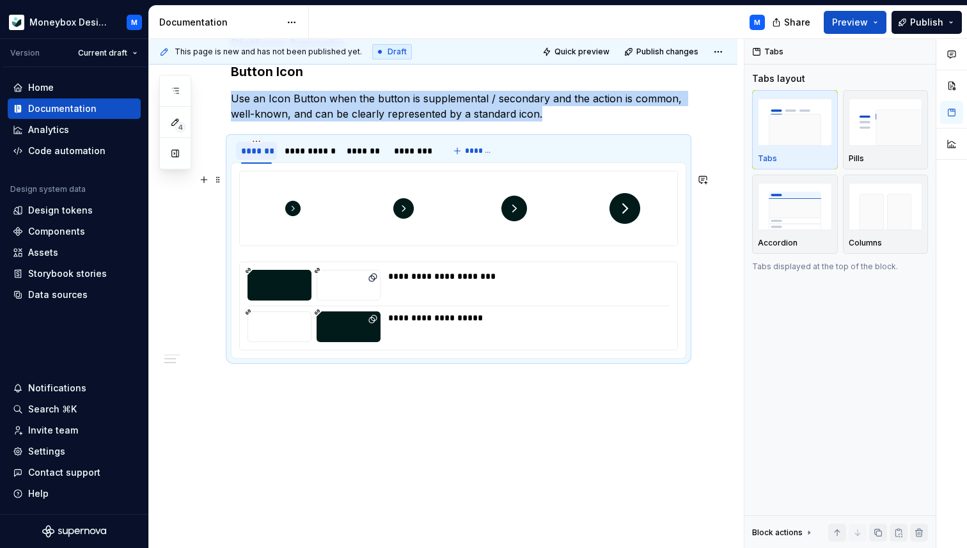
scroll to position [564, 0]
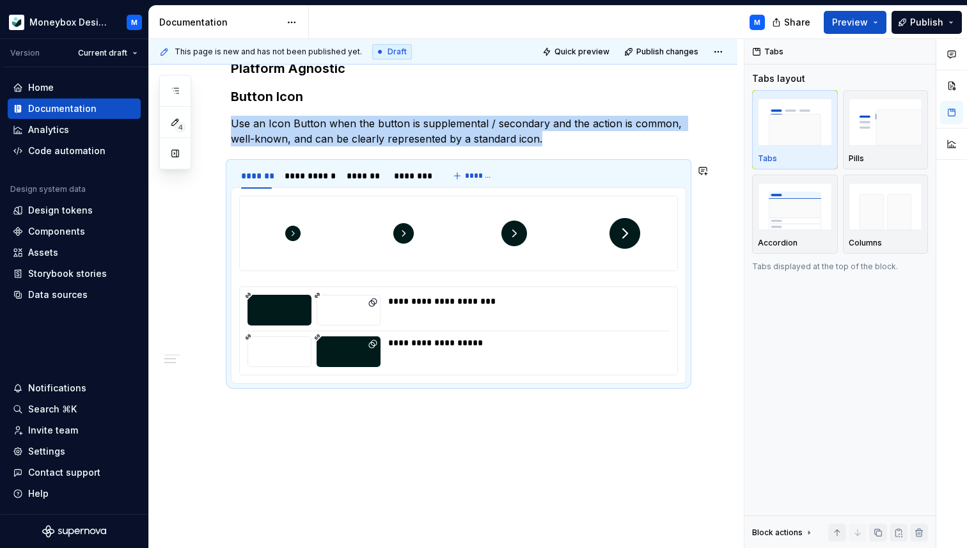
click at [260, 422] on div "**********" at bounding box center [443, 129] width 588 height 888
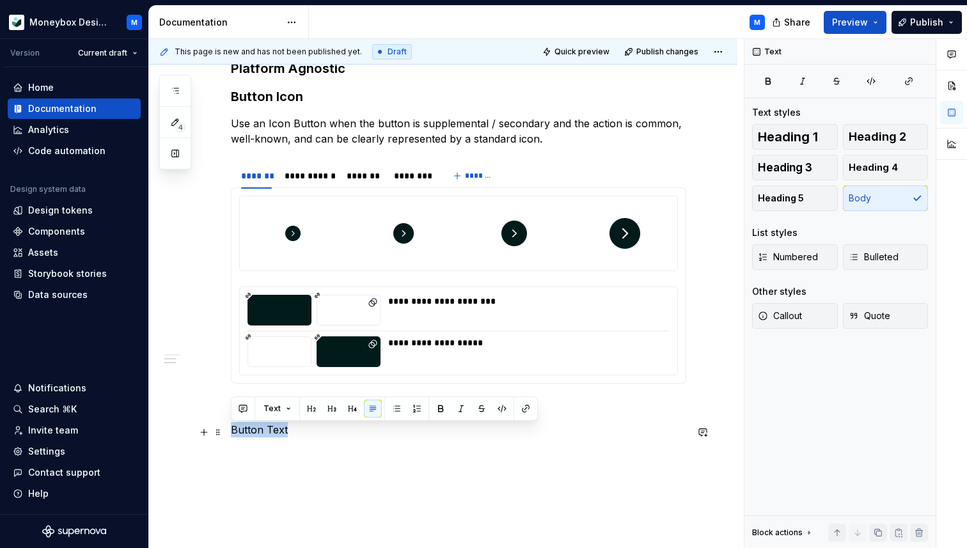
drag, startPoint x: 296, startPoint y: 432, endPoint x: 230, endPoint y: 430, distance: 66.5
click at [230, 430] on div "**********" at bounding box center [443, 150] width 588 height 931
click at [894, 140] on span "Heading 2" at bounding box center [877, 136] width 58 height 13
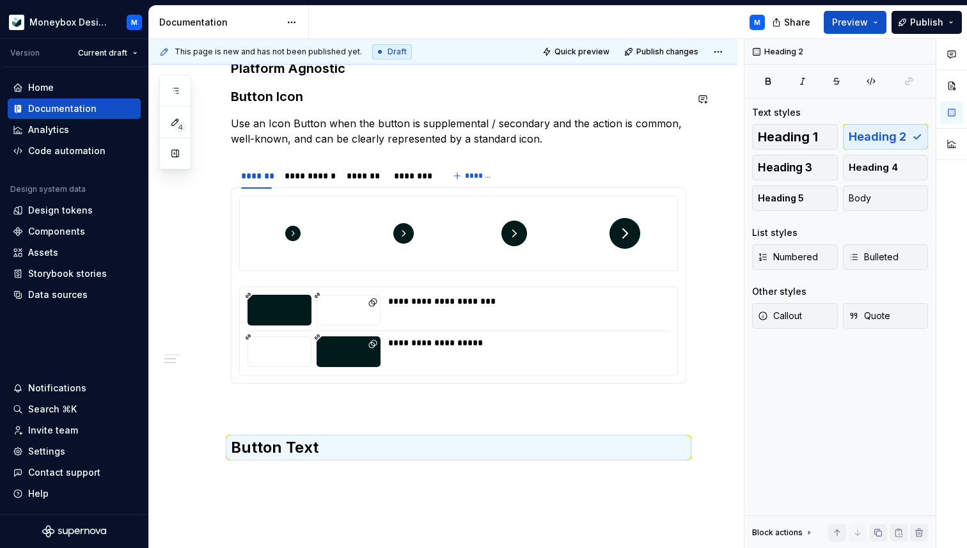
click at [265, 98] on h3 "Button Icon" at bounding box center [458, 97] width 455 height 18
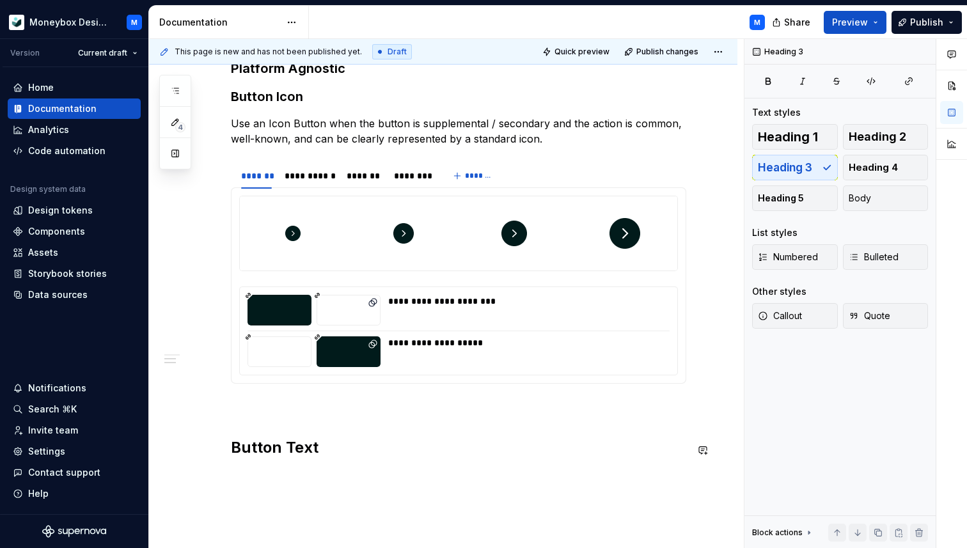
click at [253, 453] on h2 "Button Text" at bounding box center [458, 447] width 455 height 20
click at [791, 168] on span "Heading 3" at bounding box center [785, 167] width 54 height 13
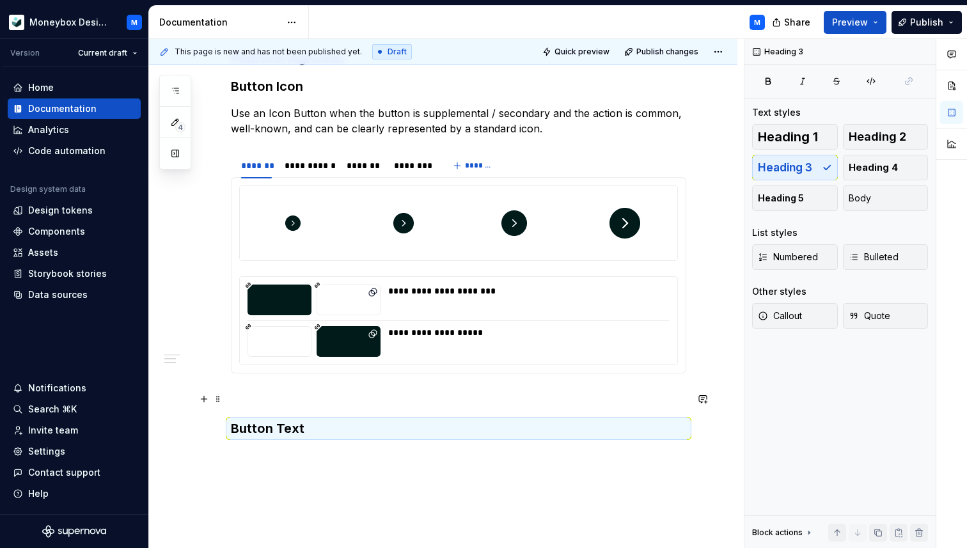
click at [231, 400] on p at bounding box center [458, 396] width 455 height 15
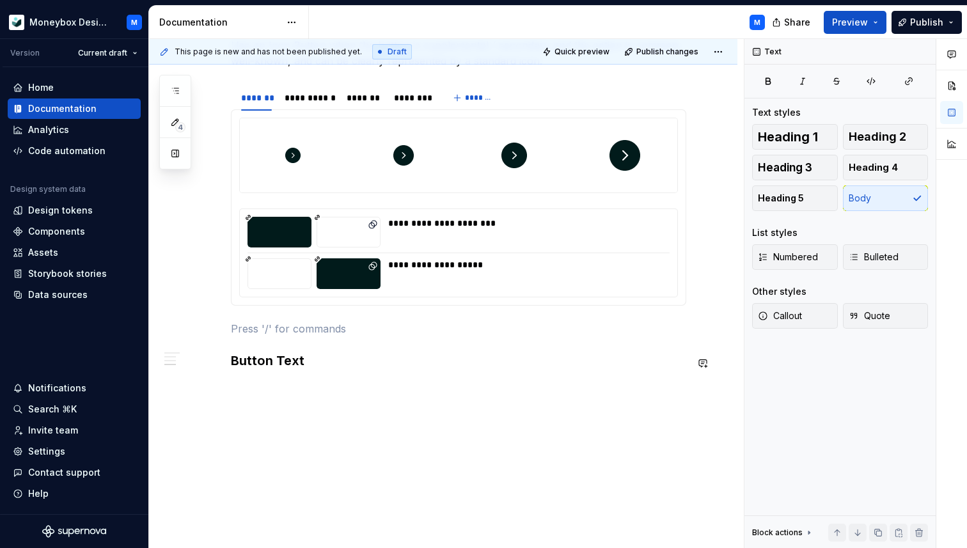
scroll to position [645, 0]
click at [320, 360] on h3 "Button Text" at bounding box center [458, 360] width 455 height 18
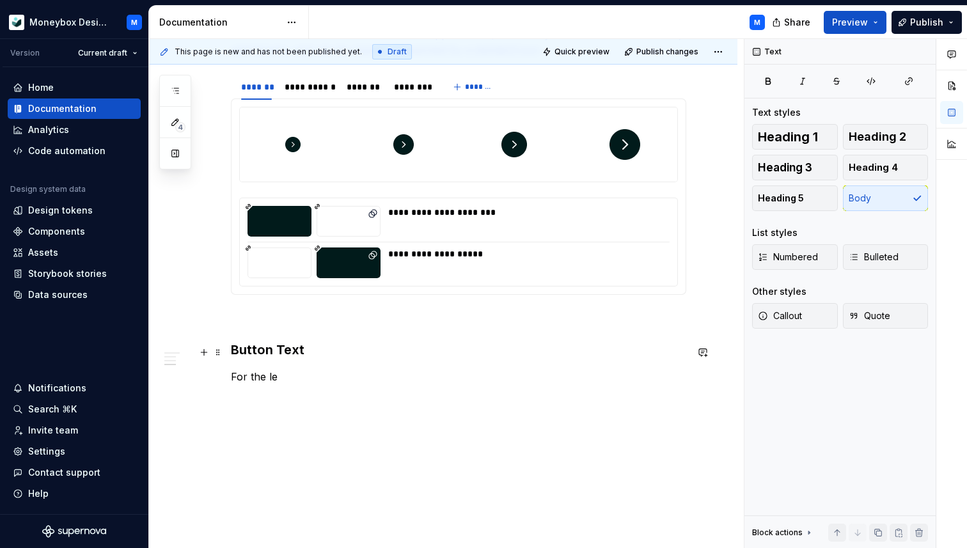
scroll to position [659, 0]
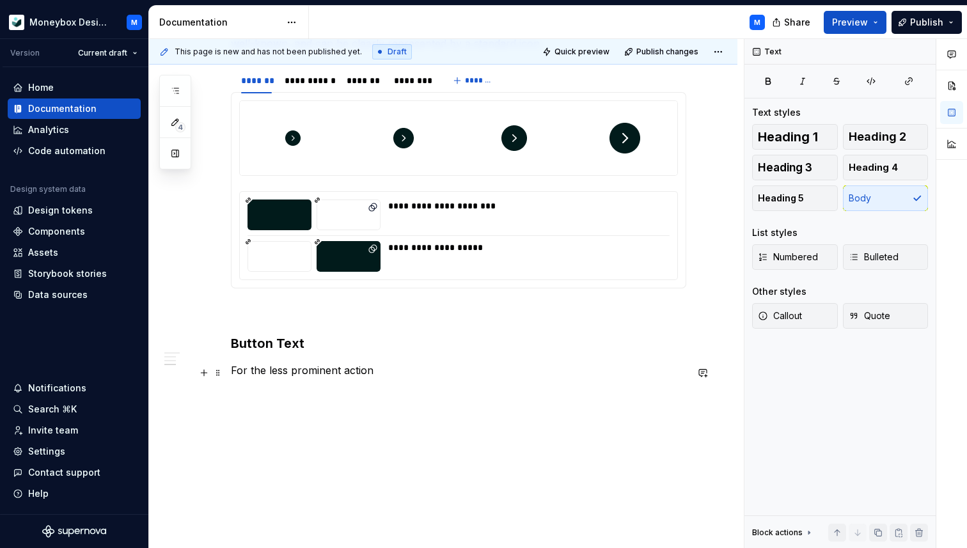
click at [373, 373] on p "For the less prominent action" at bounding box center [458, 369] width 455 height 15
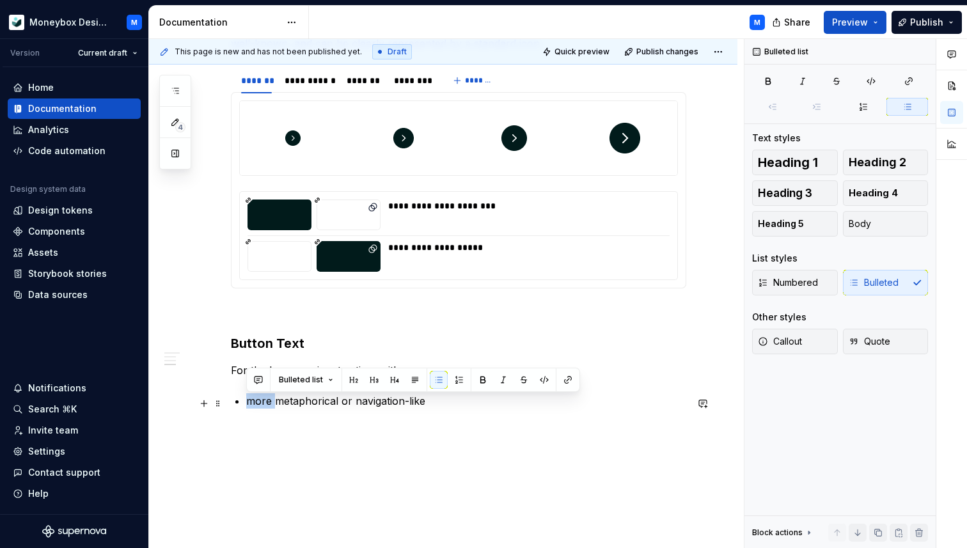
drag, startPoint x: 274, startPoint y: 403, endPoint x: 233, endPoint y: 403, distance: 40.9
click at [233, 403] on div "**********" at bounding box center [458, 15] width 455 height 788
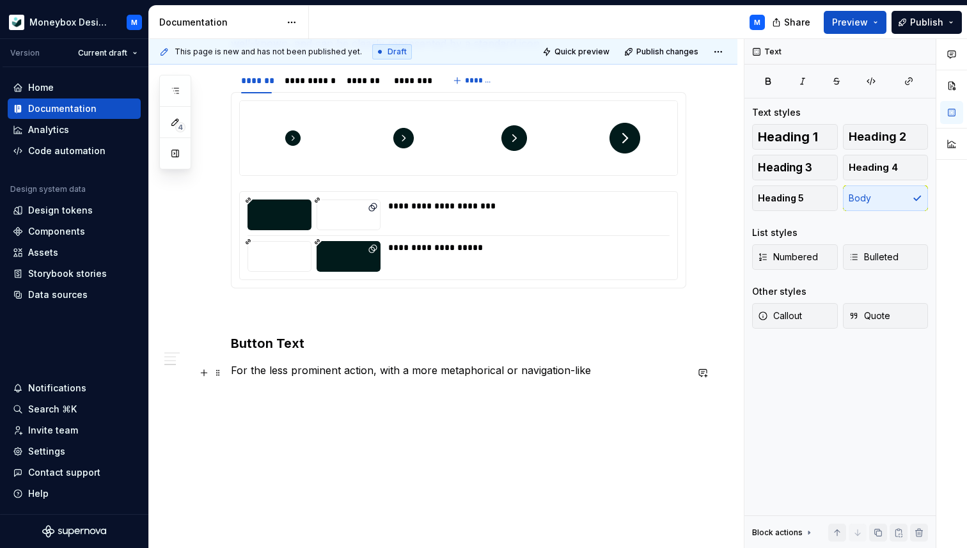
click at [591, 371] on p "For the less prominent action, with a more metaphorical or navigation-like" at bounding box center [458, 369] width 455 height 15
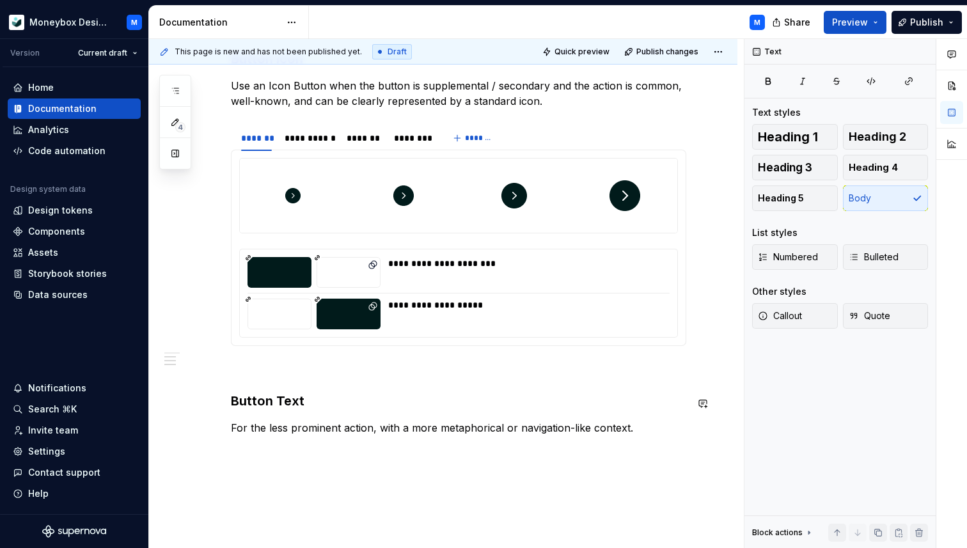
scroll to position [627, 0]
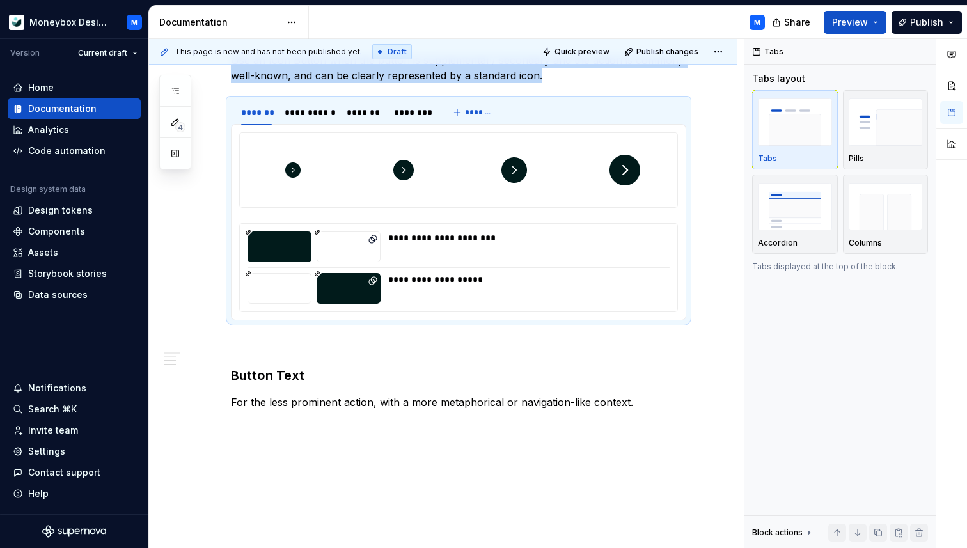
copy p "Use an Icon Button when the button is supplemental / secondary and the action i…"
click at [245, 429] on div "**********" at bounding box center [443, 105] width 588 height 967
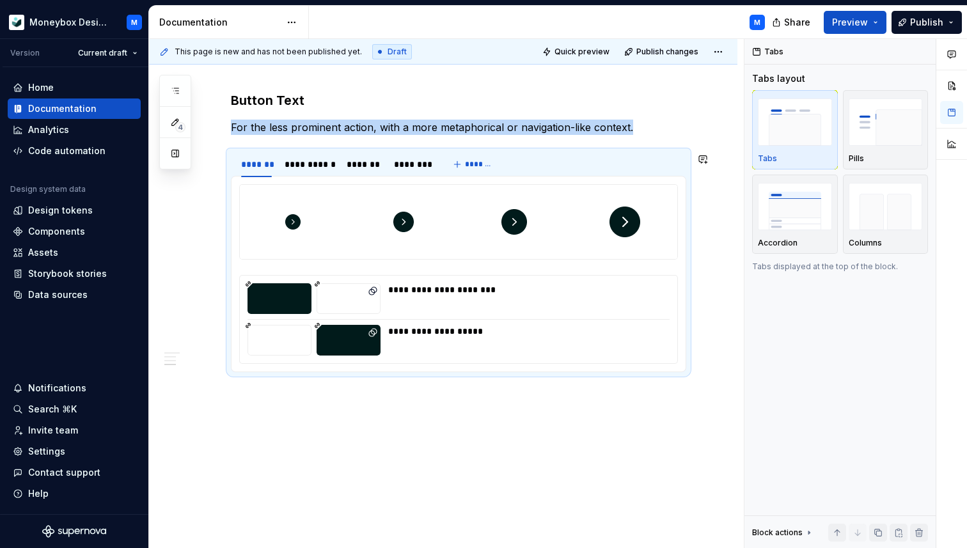
scroll to position [904, 0]
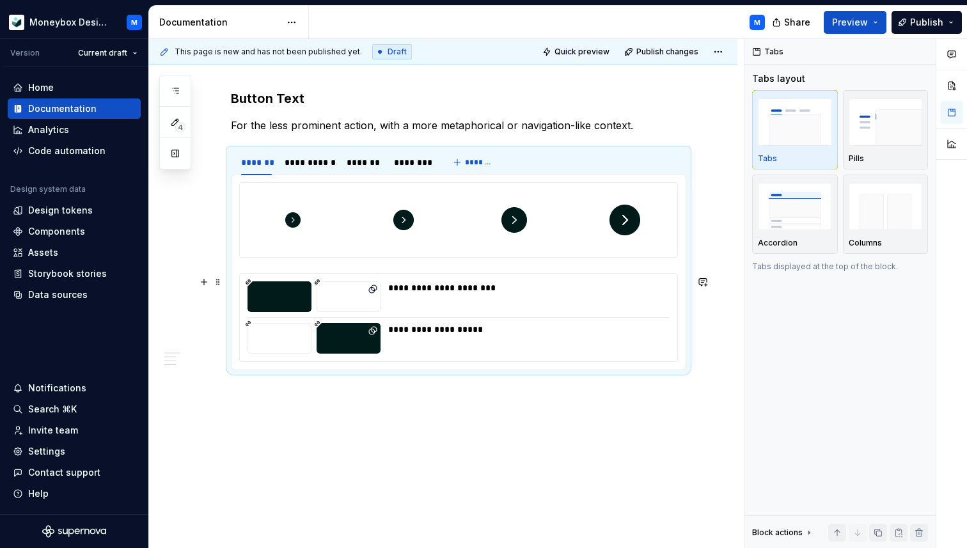
click at [348, 231] on div at bounding box center [458, 220] width 437 height 74
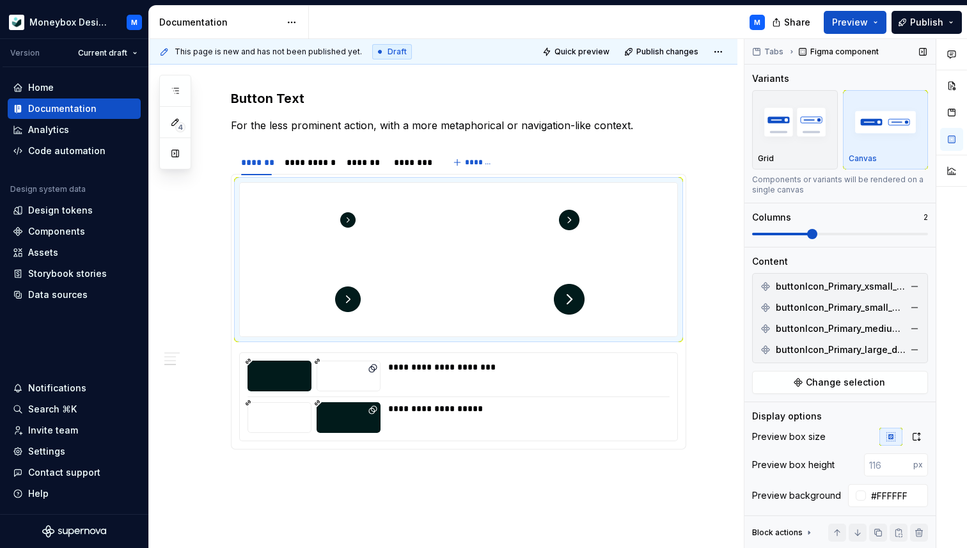
click at [809, 238] on span at bounding box center [812, 234] width 10 height 10
click at [909, 287] on button "button" at bounding box center [914, 286] width 18 height 18
click at [909, 299] on button "button" at bounding box center [914, 308] width 18 height 18
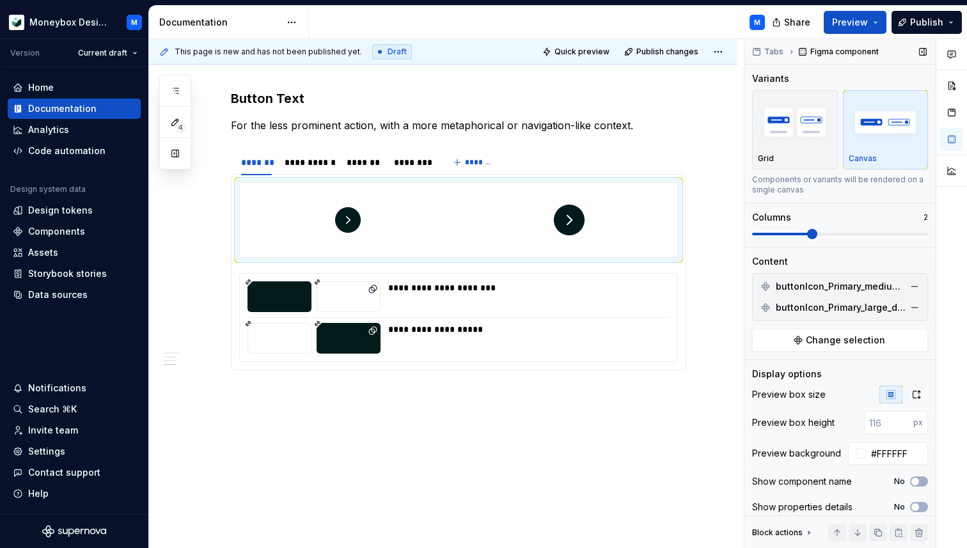
click at [909, 287] on button "button" at bounding box center [914, 286] width 18 height 18
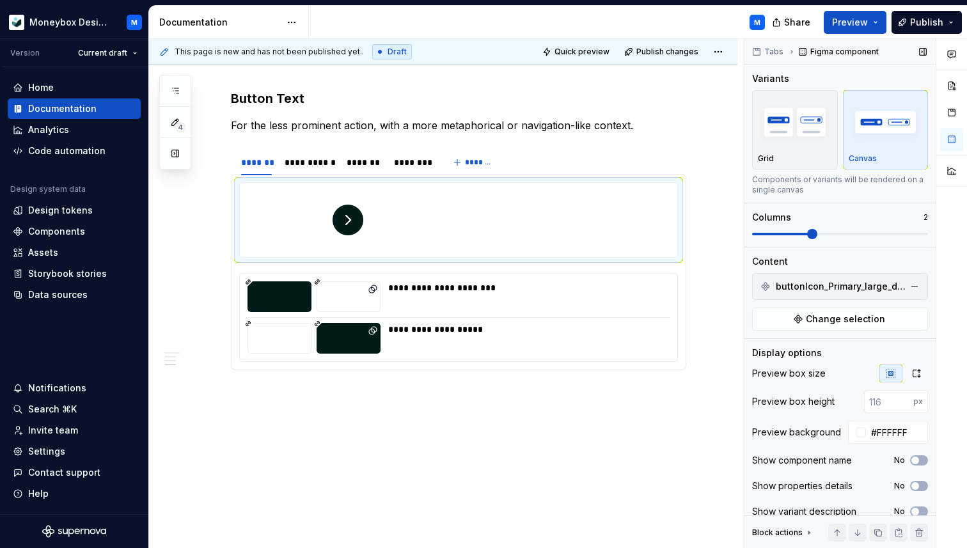
click at [909, 287] on button "button" at bounding box center [914, 286] width 18 height 18
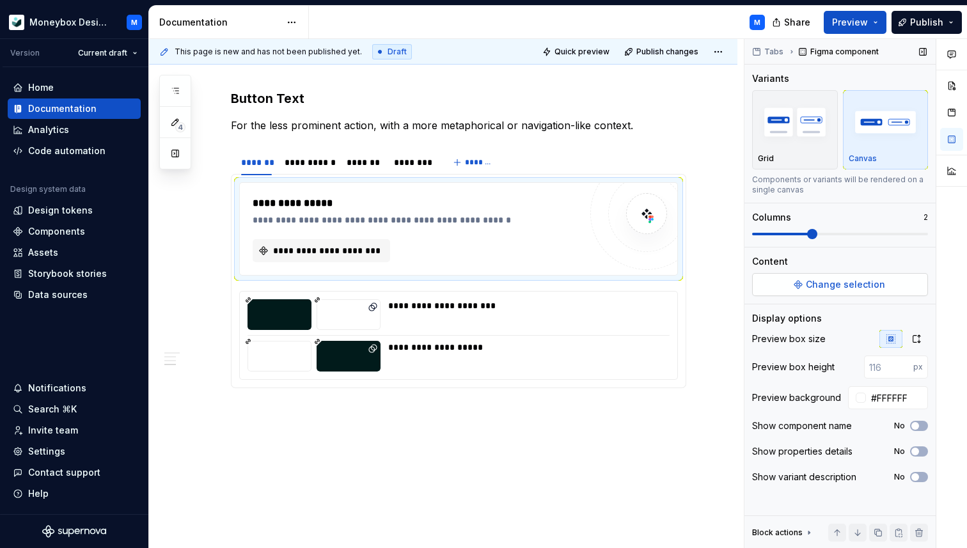
click at [861, 284] on span "Change selection" at bounding box center [845, 284] width 79 height 13
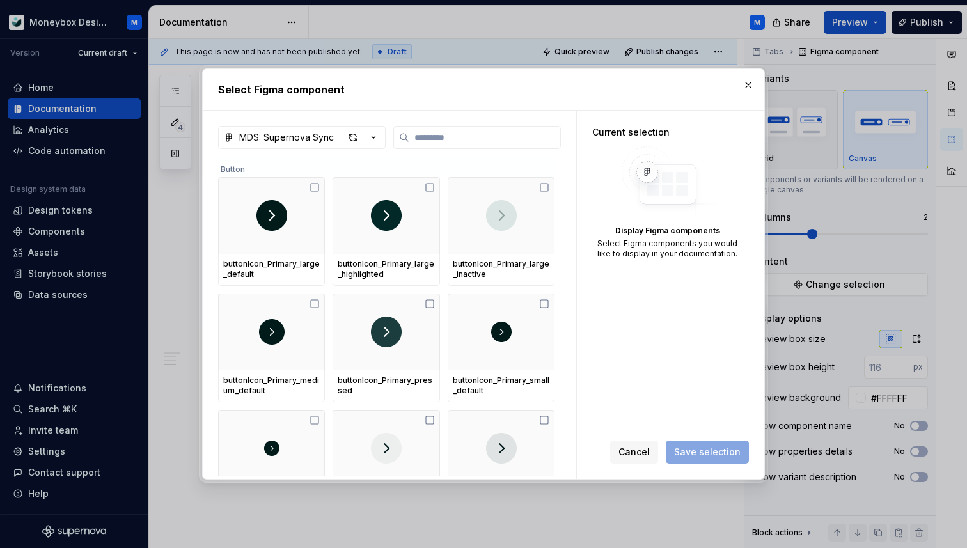
type textarea "*"
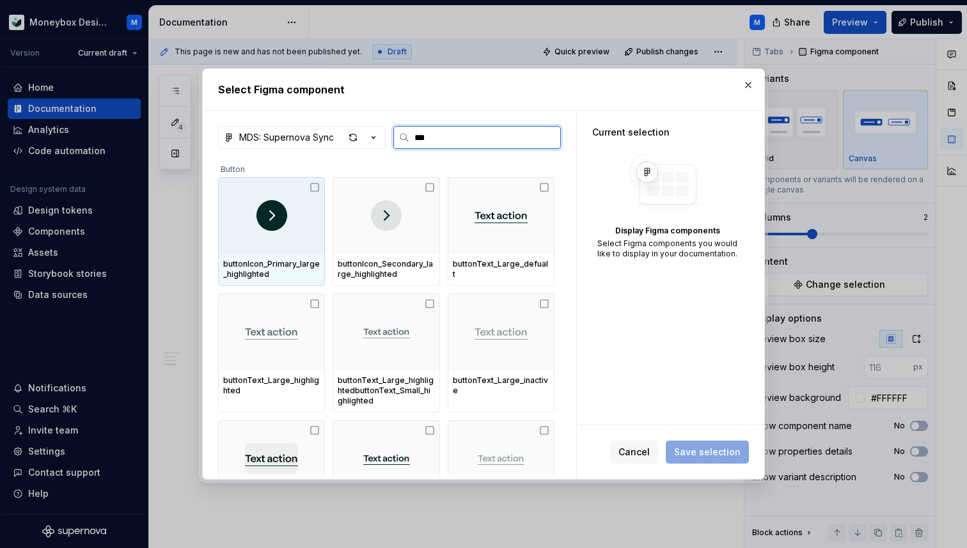
type input "****"
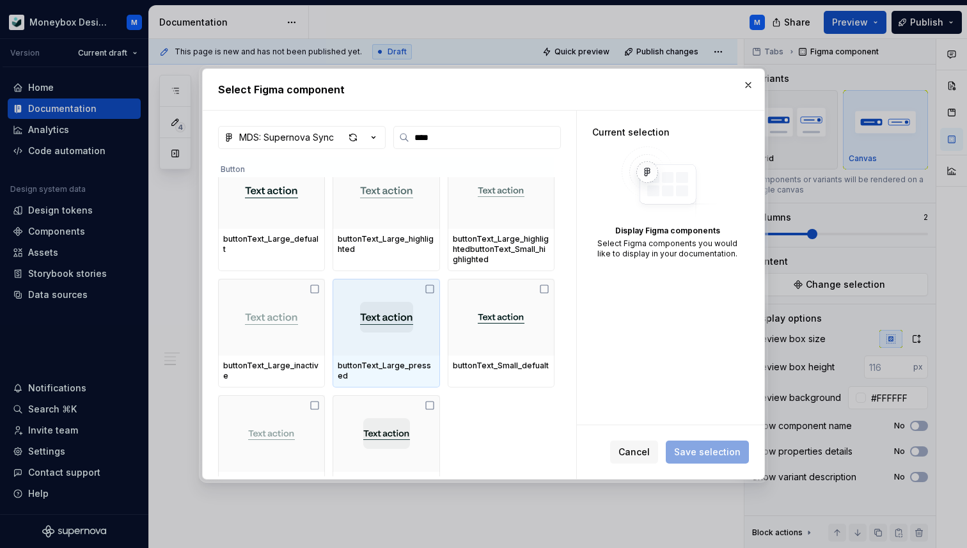
scroll to position [43, 0]
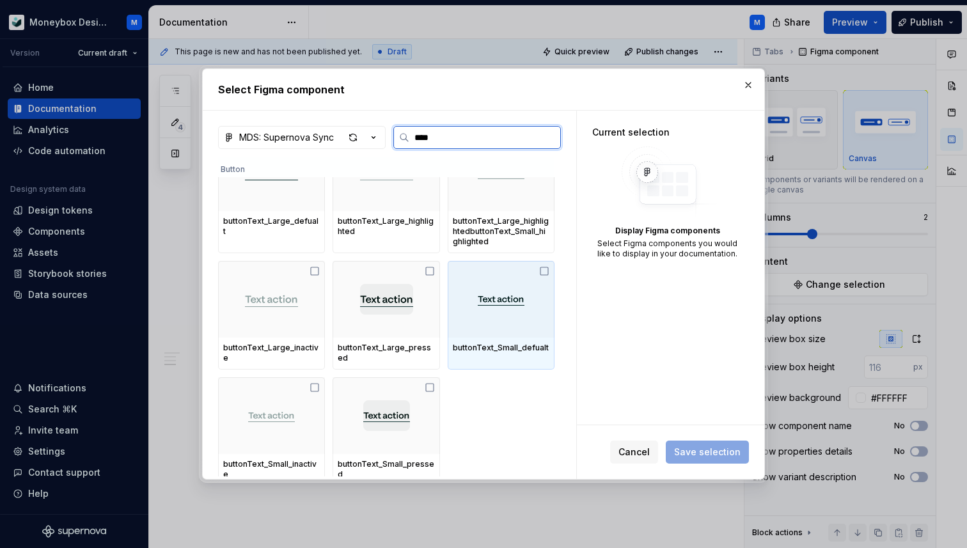
click at [549, 271] on icon at bounding box center [544, 271] width 10 height 10
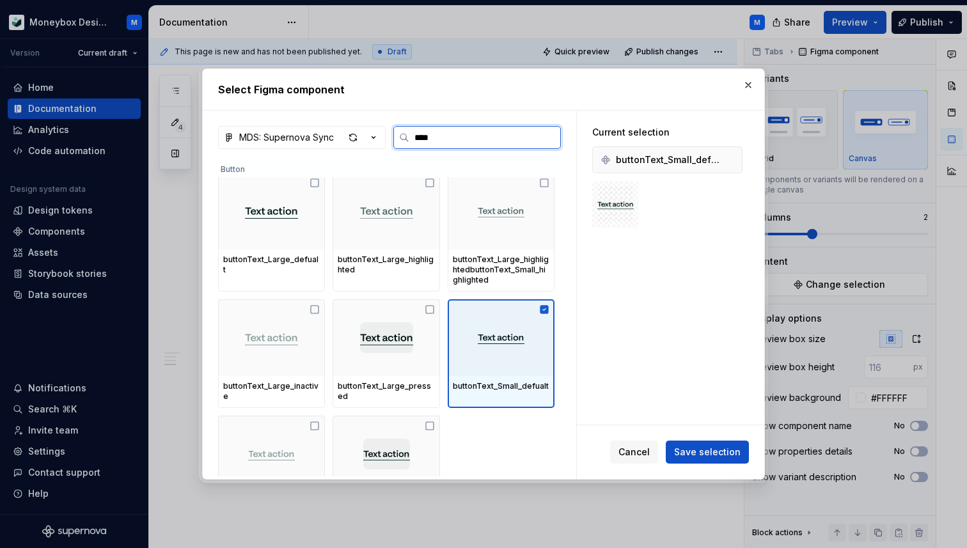
scroll to position [0, 0]
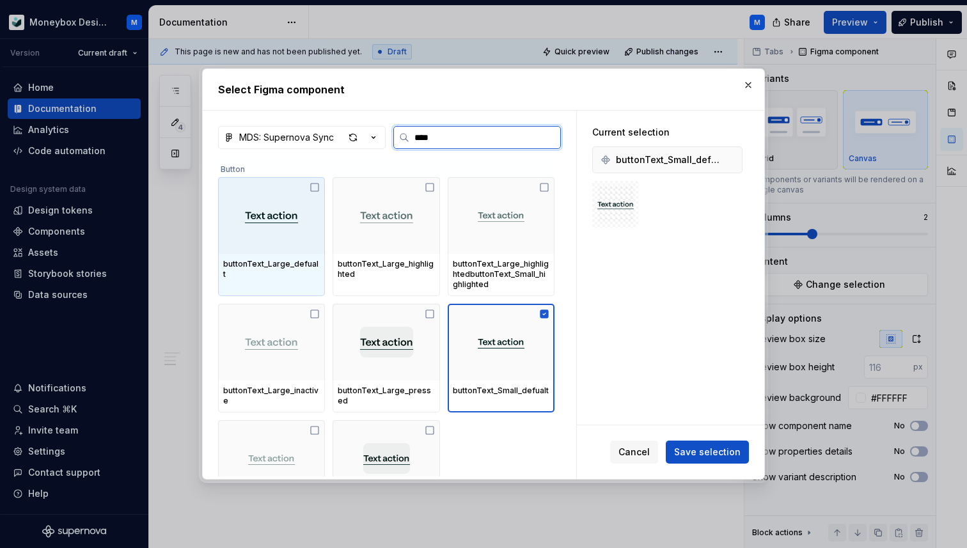
click at [320, 190] on icon at bounding box center [314, 187] width 10 height 10
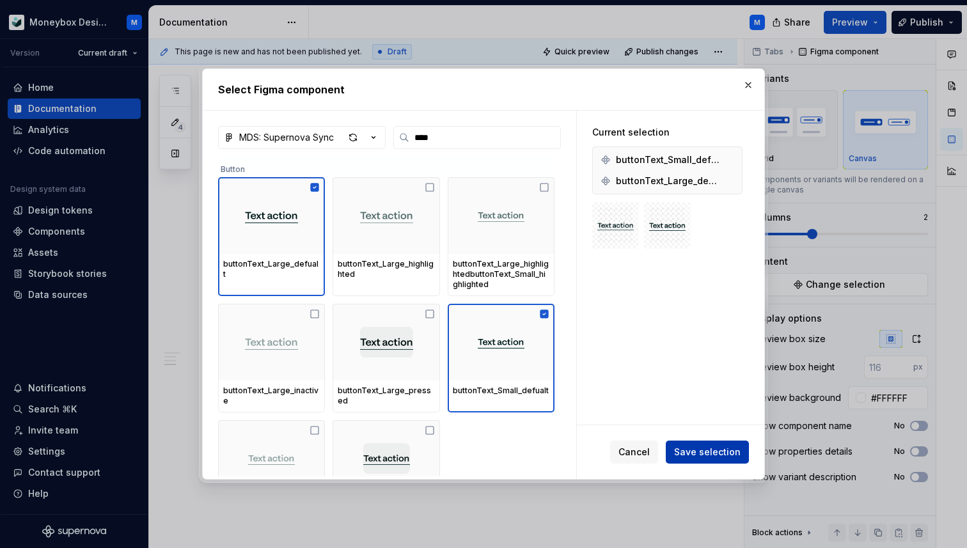
click at [695, 447] on span "Save selection" at bounding box center [707, 452] width 66 height 13
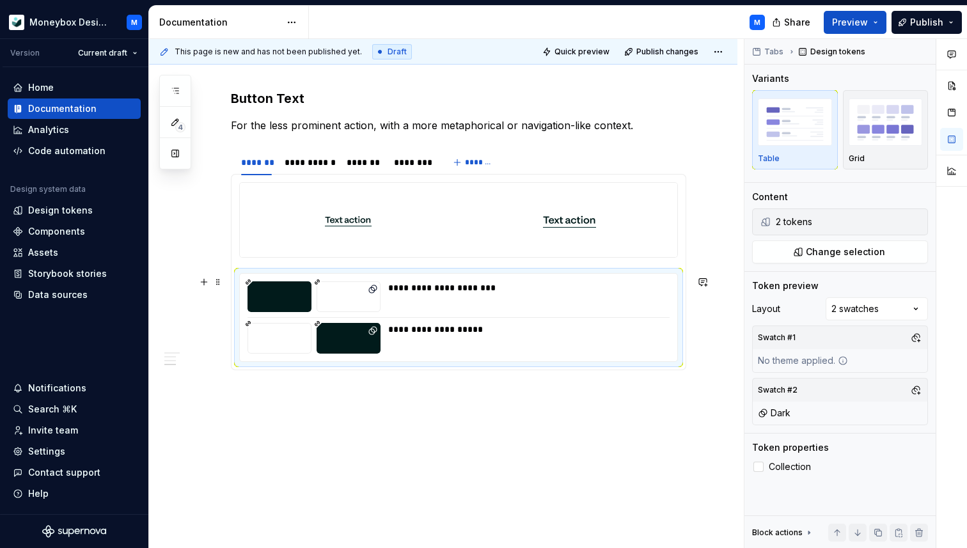
click at [517, 318] on div "**********" at bounding box center [458, 318] width 437 height 88
click at [917, 219] on button "button" at bounding box center [916, 222] width 18 height 18
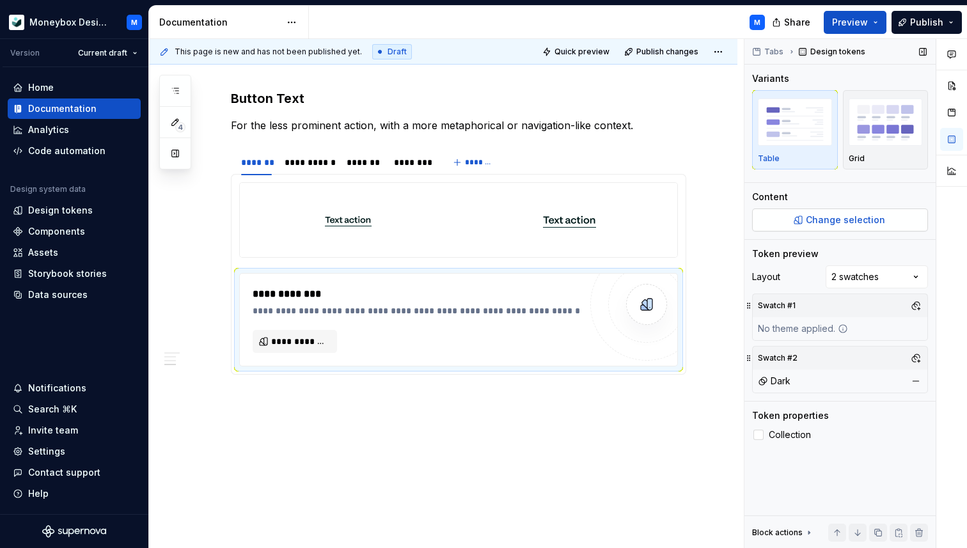
click at [841, 223] on span "Change selection" at bounding box center [845, 220] width 79 height 13
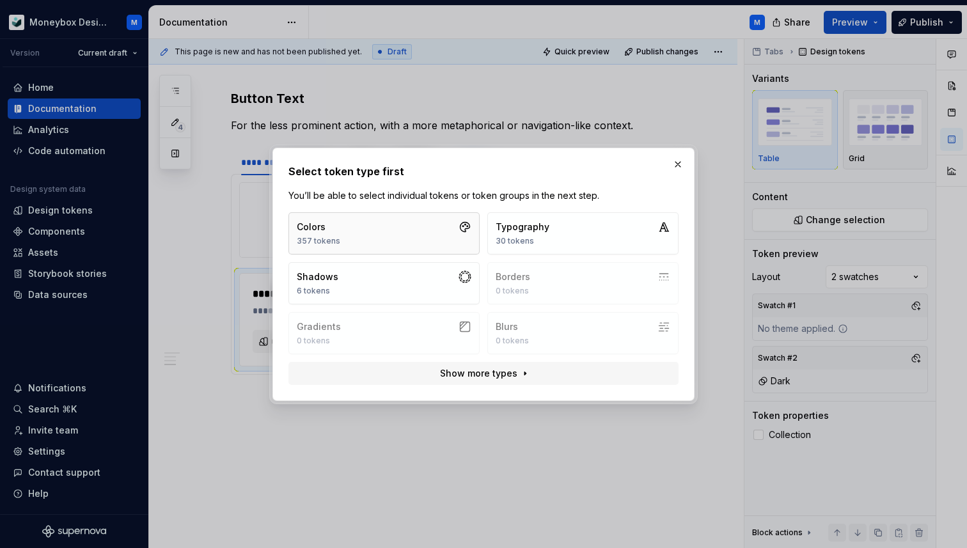
click at [408, 242] on button "Colors 357 tokens" at bounding box center [383, 233] width 191 height 42
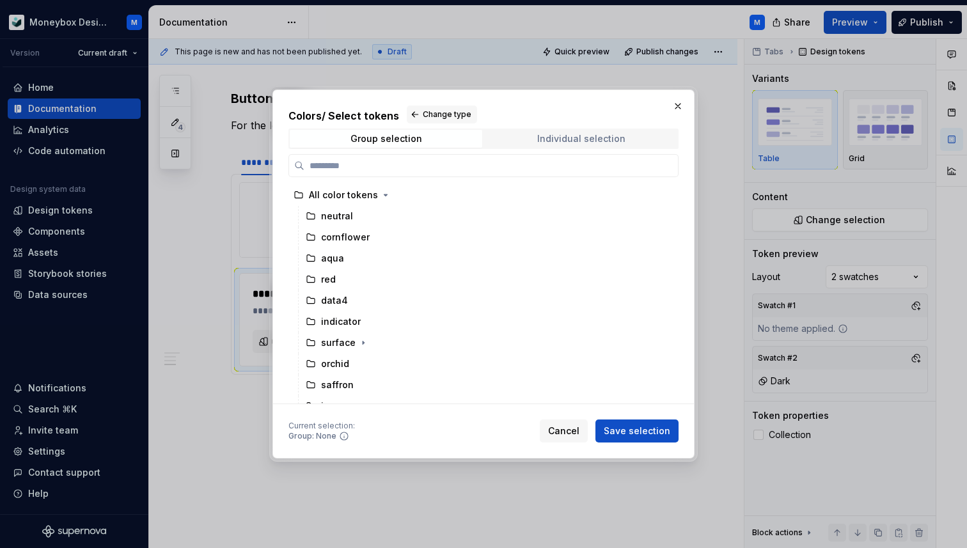
click at [544, 136] on div "Individual selection" at bounding box center [581, 139] width 88 height 10
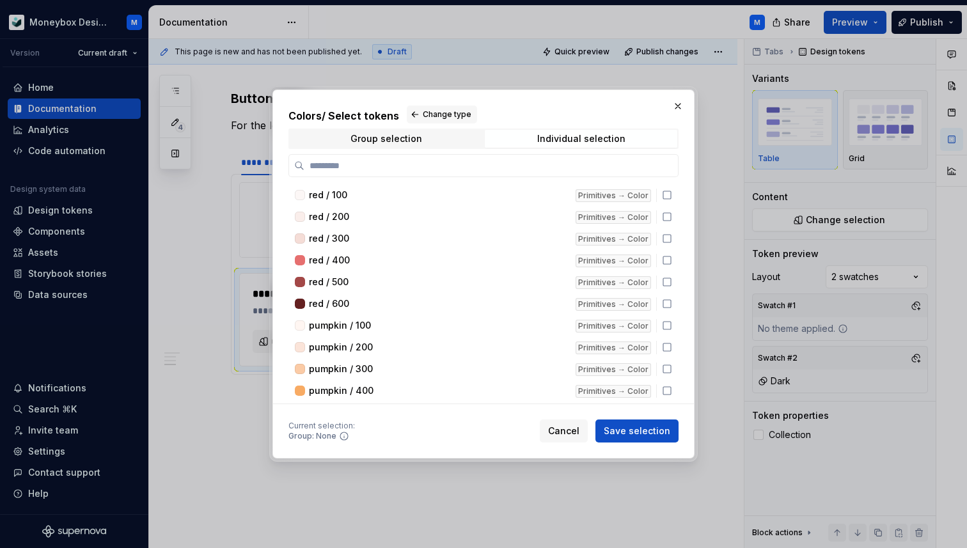
type textarea "*"
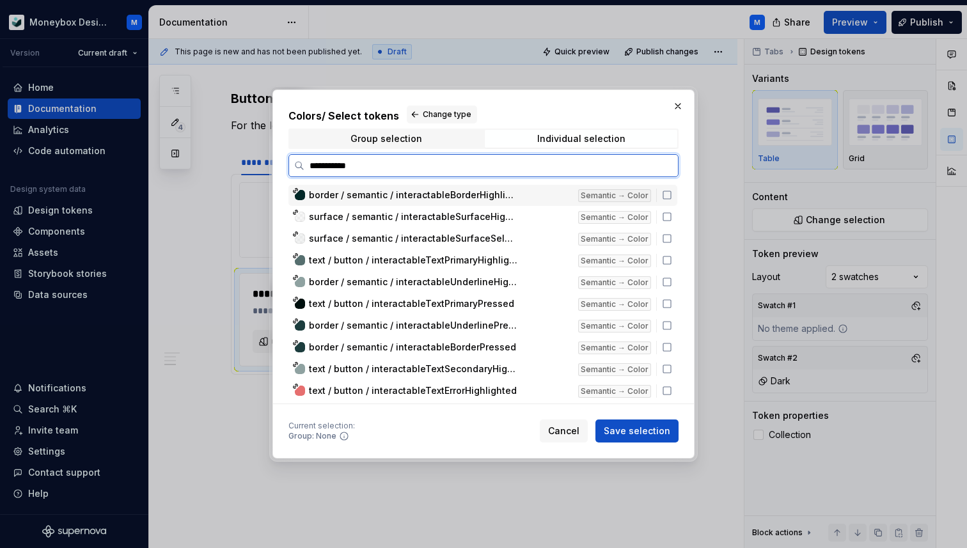
type input "**********"
click at [669, 194] on icon at bounding box center [667, 195] width 8 height 8
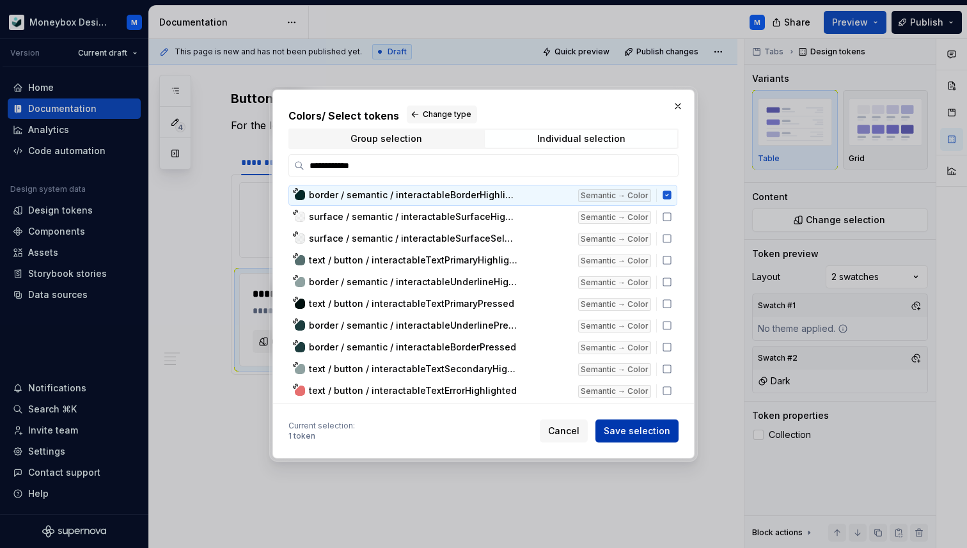
click at [650, 430] on span "Save selection" at bounding box center [636, 430] width 66 height 13
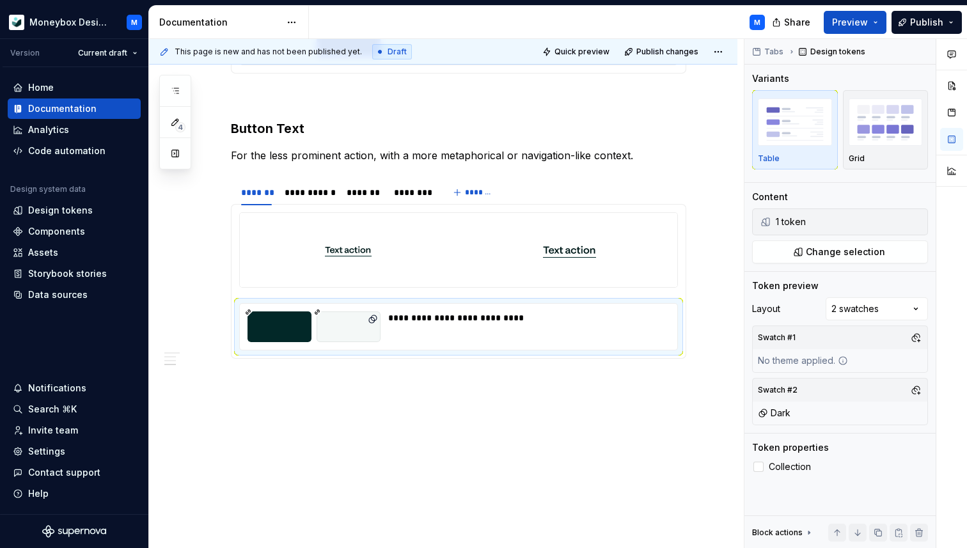
scroll to position [876, 0]
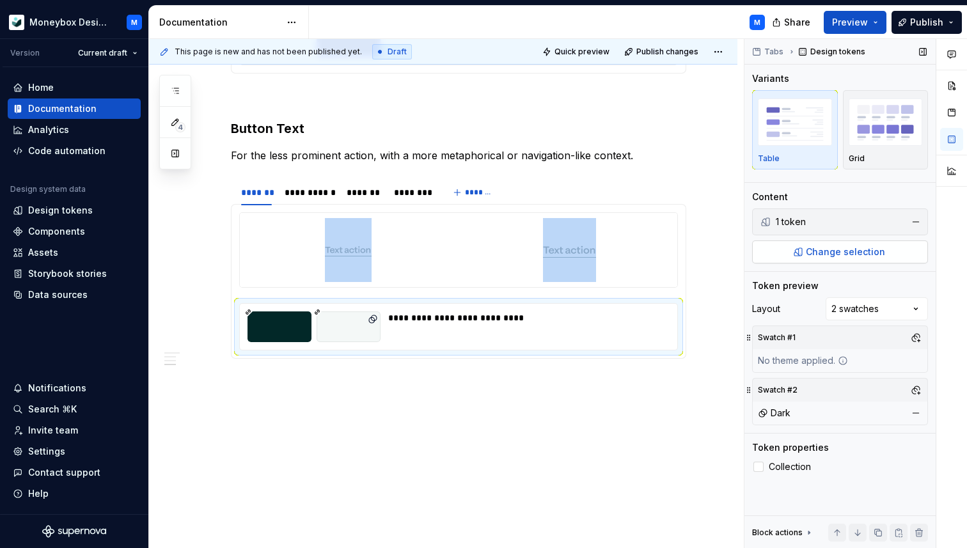
type textarea "*"
click at [835, 256] on span "Change selection" at bounding box center [845, 251] width 79 height 13
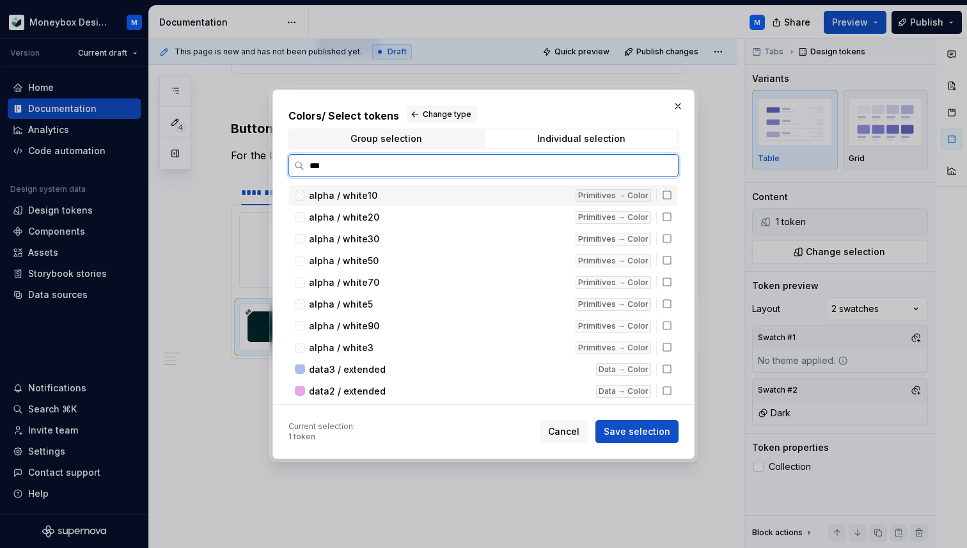
type input "****"
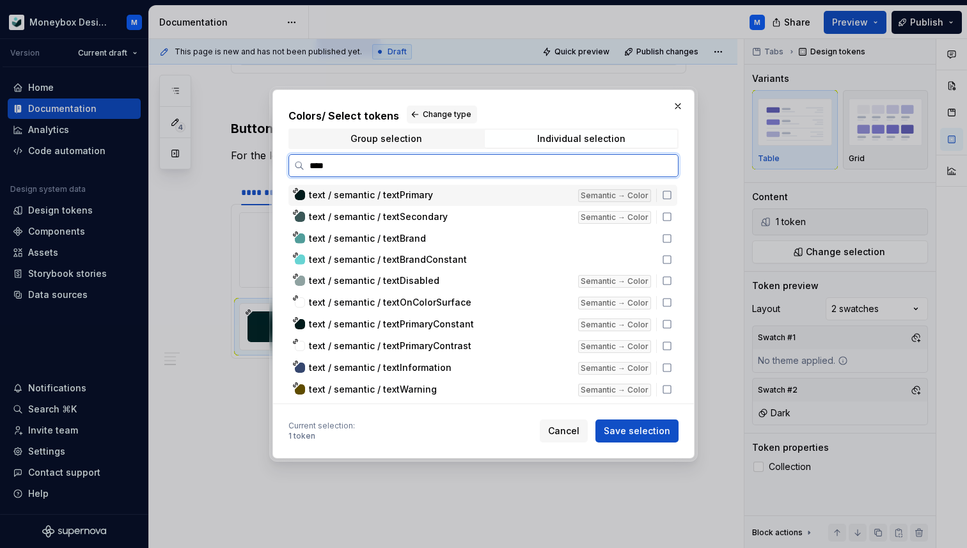
click at [672, 195] on icon at bounding box center [667, 195] width 10 height 10
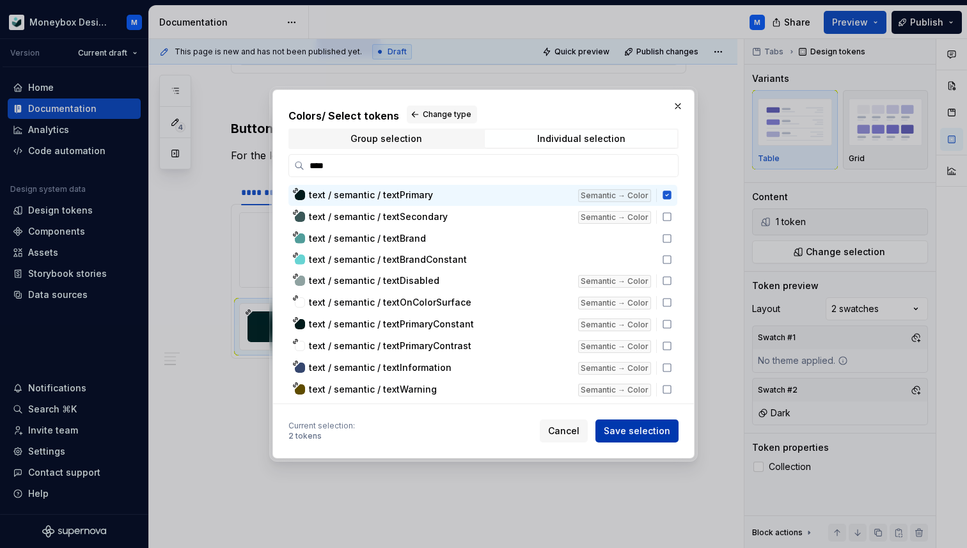
click at [654, 431] on span "Save selection" at bounding box center [636, 430] width 66 height 13
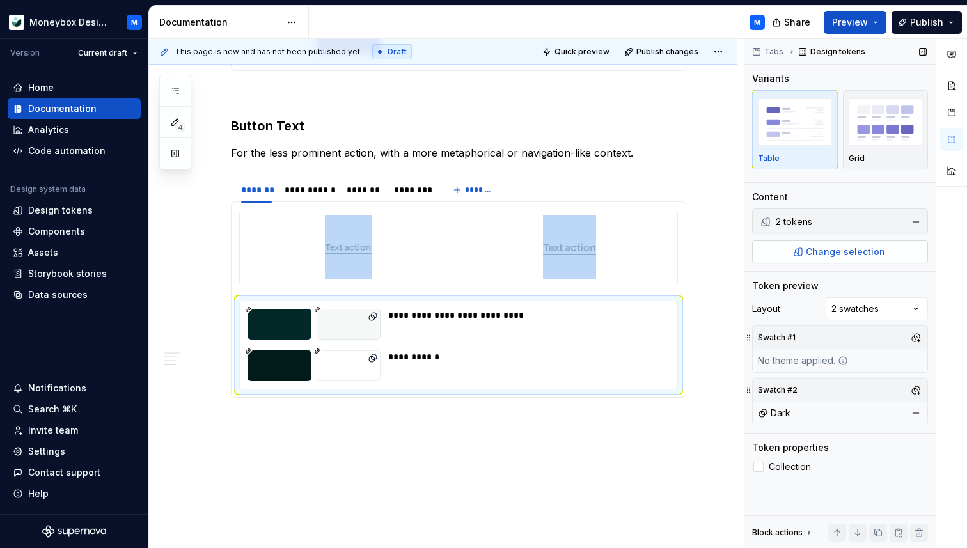
click at [843, 258] on button "Change selection" at bounding box center [840, 251] width 176 height 23
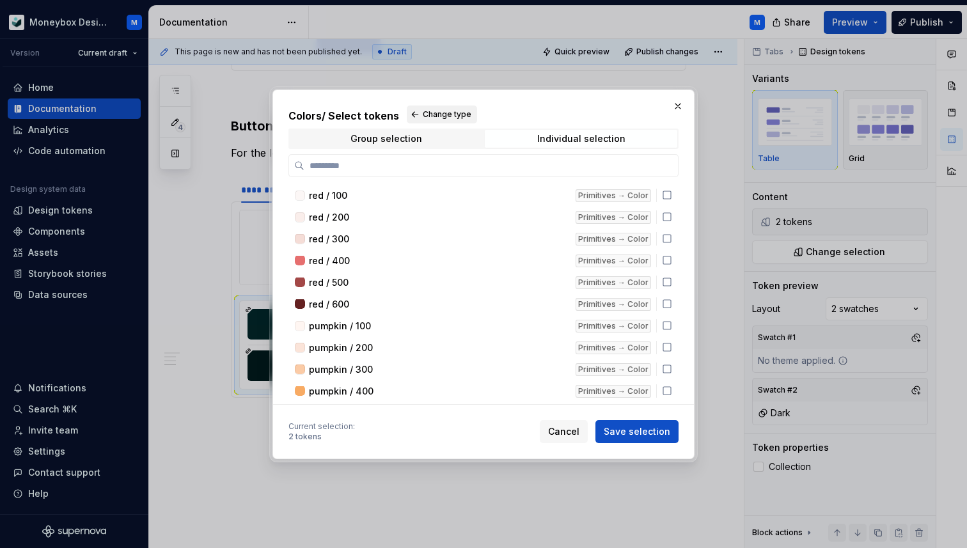
click at [430, 108] on button "Change type" at bounding box center [442, 114] width 70 height 18
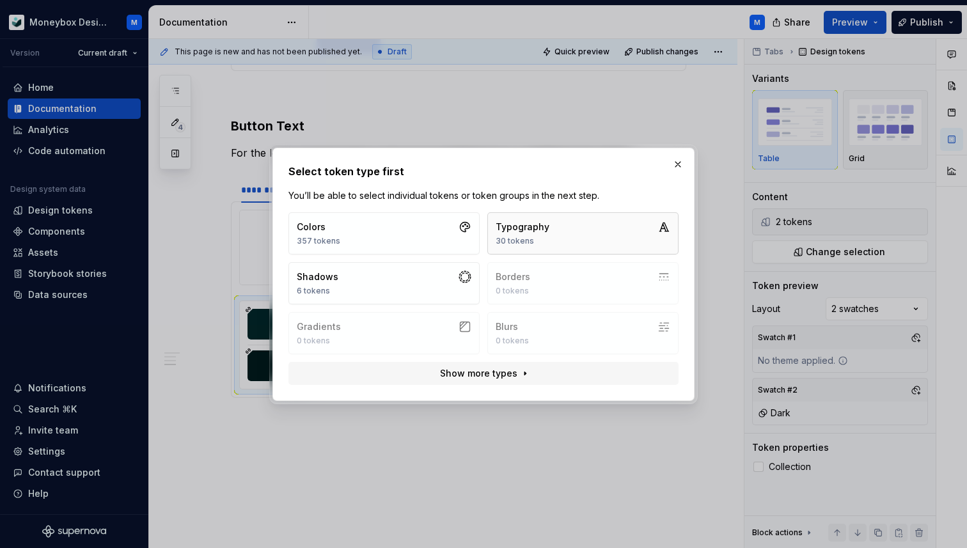
click at [528, 237] on div "30 tokens" at bounding box center [522, 241] width 54 height 10
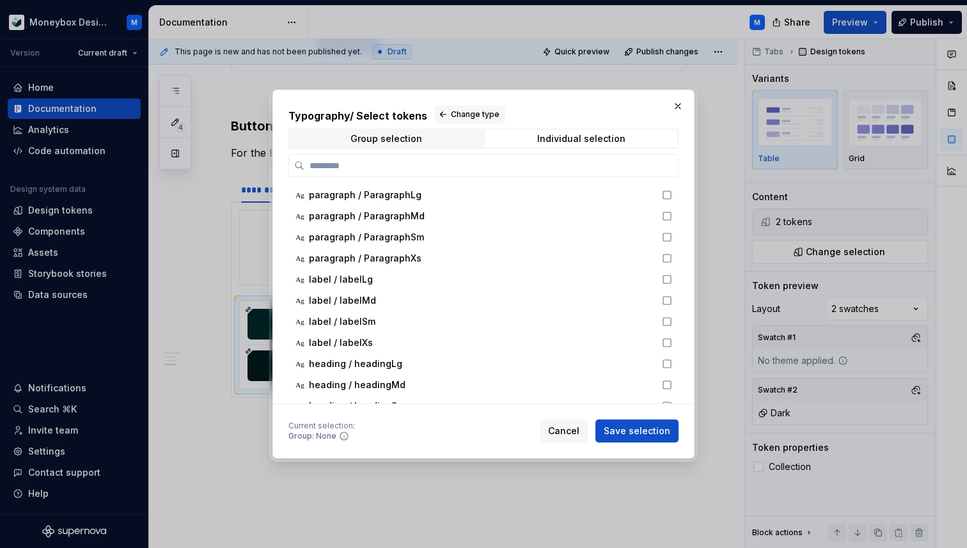
type textarea "*"
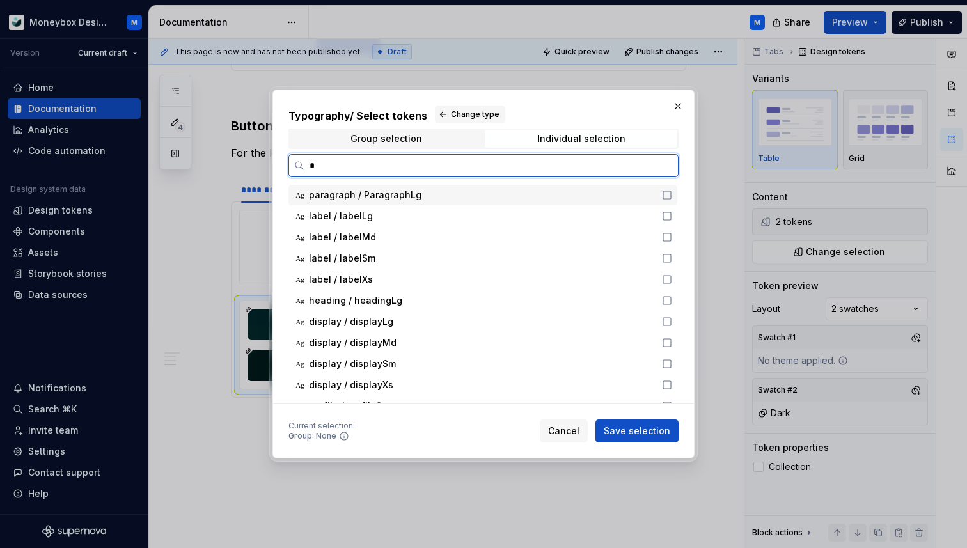
type input "**"
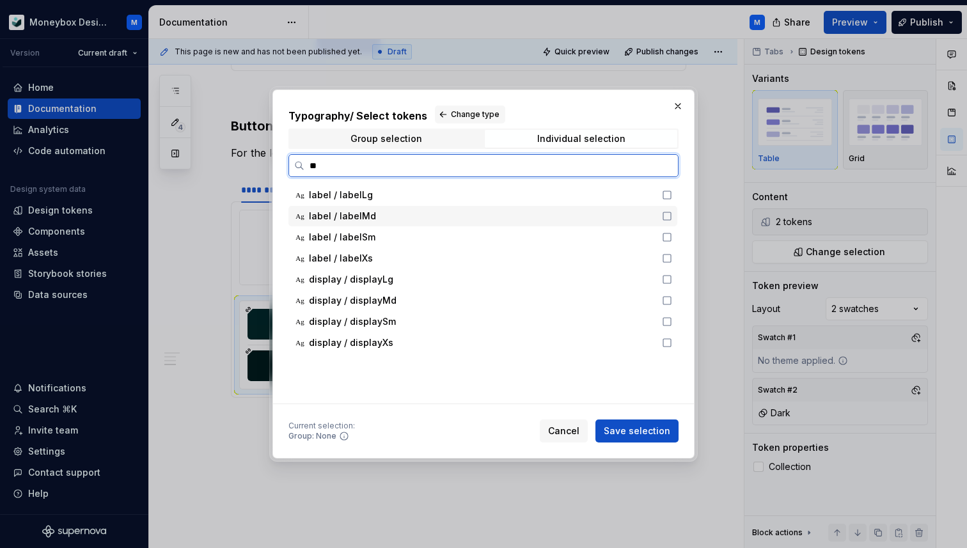
click at [672, 214] on icon at bounding box center [667, 216] width 10 height 10
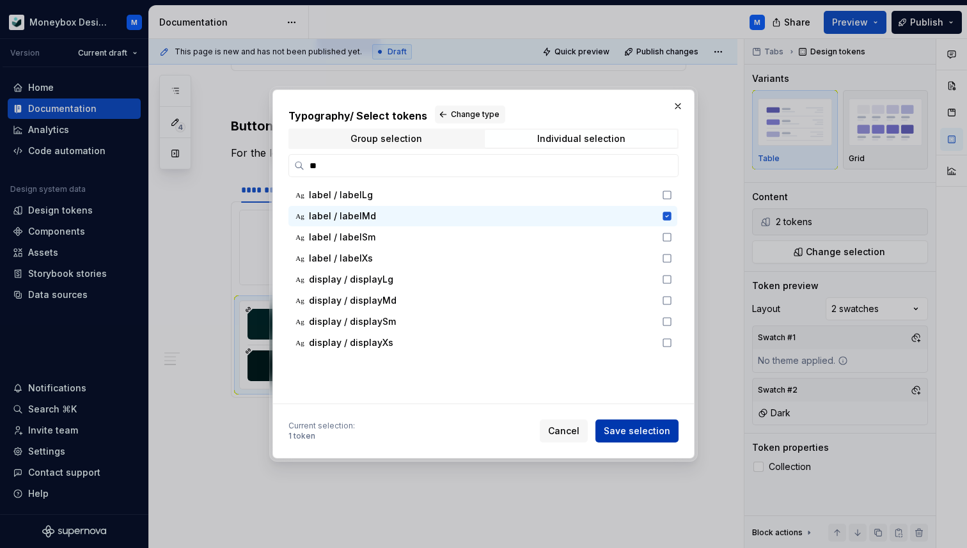
click at [649, 438] on button "Save selection" at bounding box center [636, 430] width 83 height 23
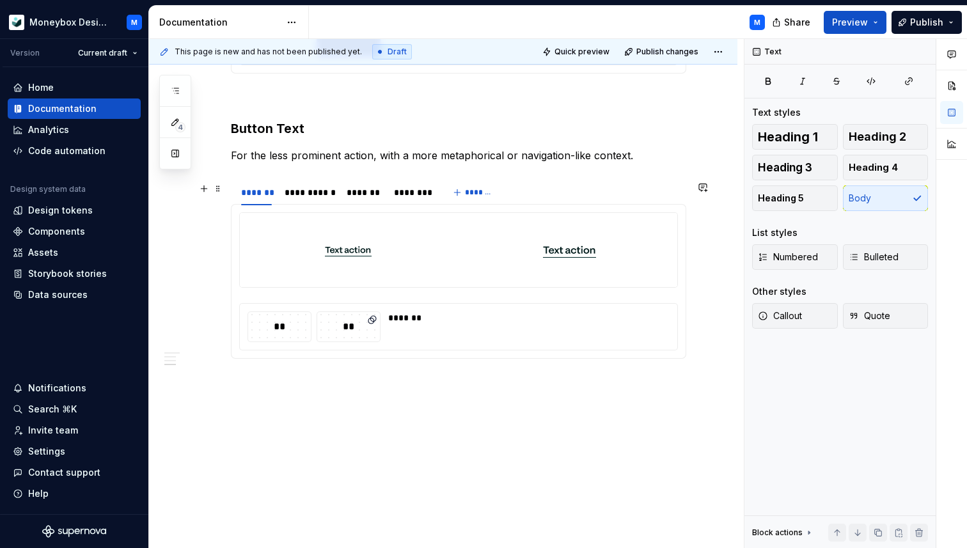
click at [529, 182] on div "**********" at bounding box center [458, 193] width 455 height 26
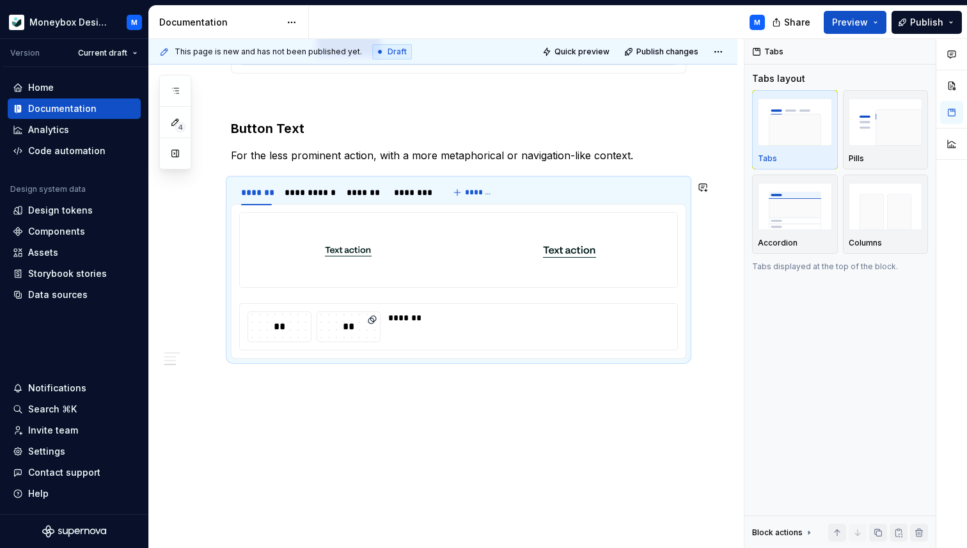
click at [506, 156] on p "For the less prominent action, with a more metaphorical or navigation-like cont…" at bounding box center [458, 155] width 455 height 15
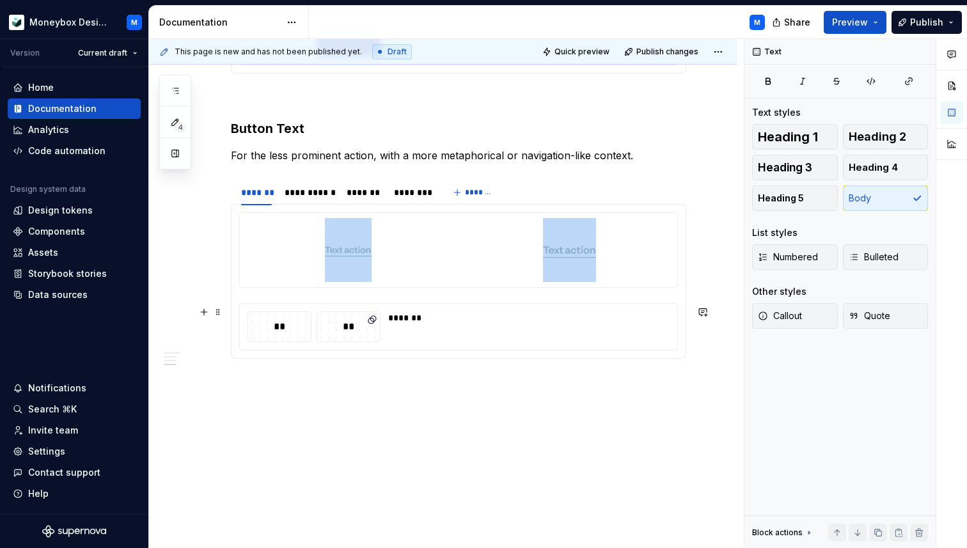
click at [462, 327] on div "*******" at bounding box center [525, 326] width 274 height 31
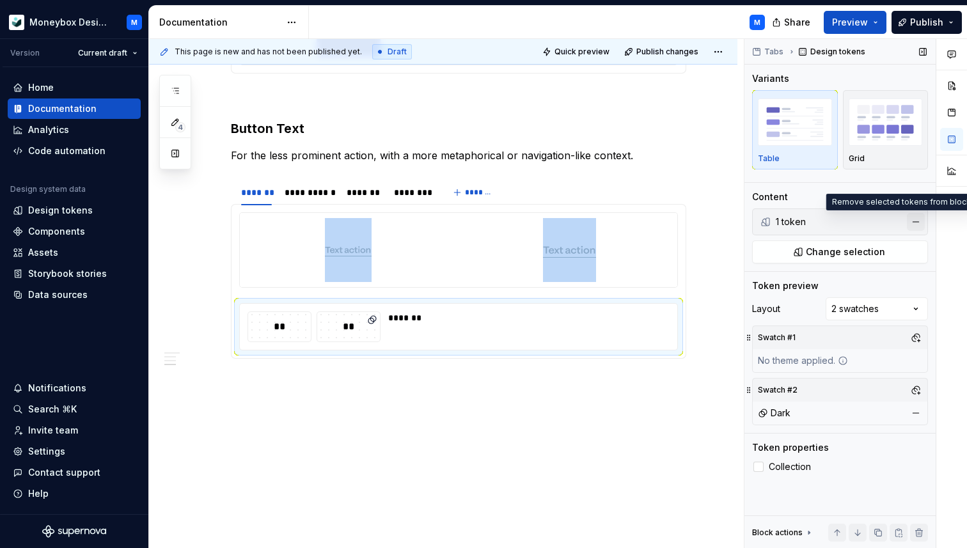
click at [910, 225] on button "button" at bounding box center [916, 222] width 18 height 18
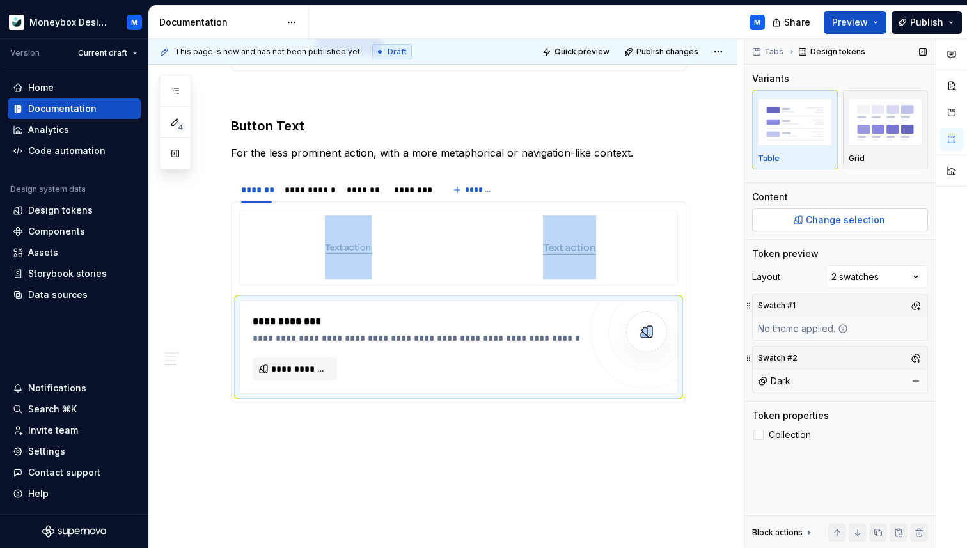
click at [826, 228] on button "Change selection" at bounding box center [840, 219] width 176 height 23
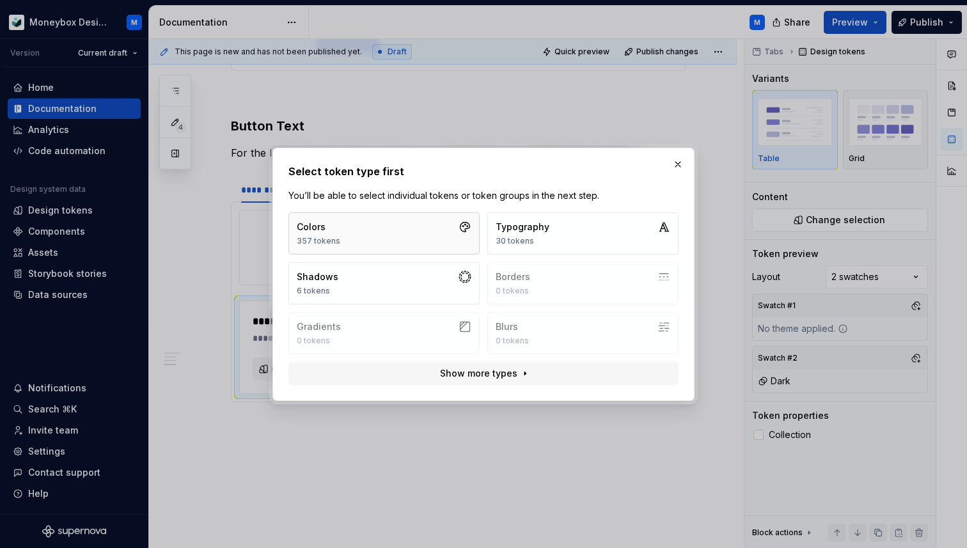
click at [441, 235] on button "Colors 357 tokens" at bounding box center [383, 233] width 191 height 42
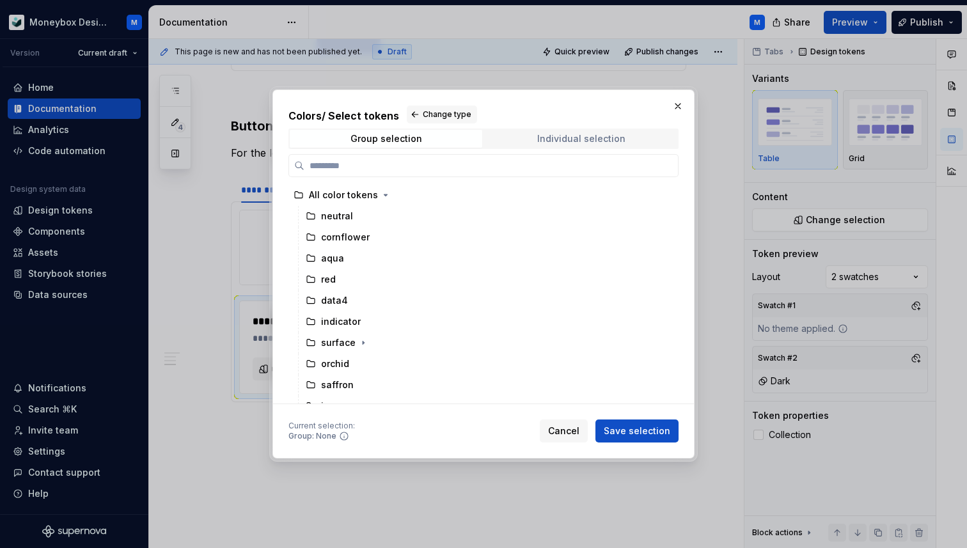
click at [553, 134] on div "Individual selection" at bounding box center [581, 139] width 88 height 10
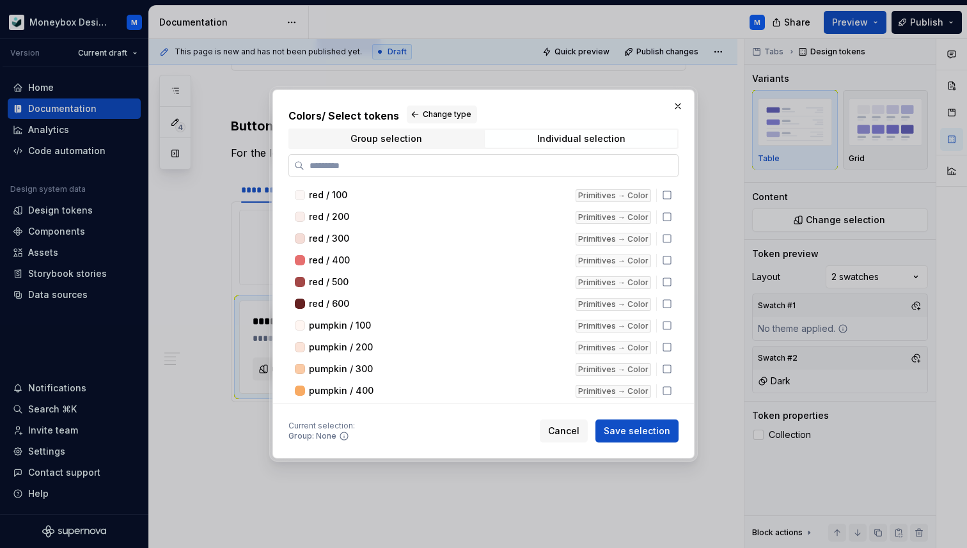
type textarea "*"
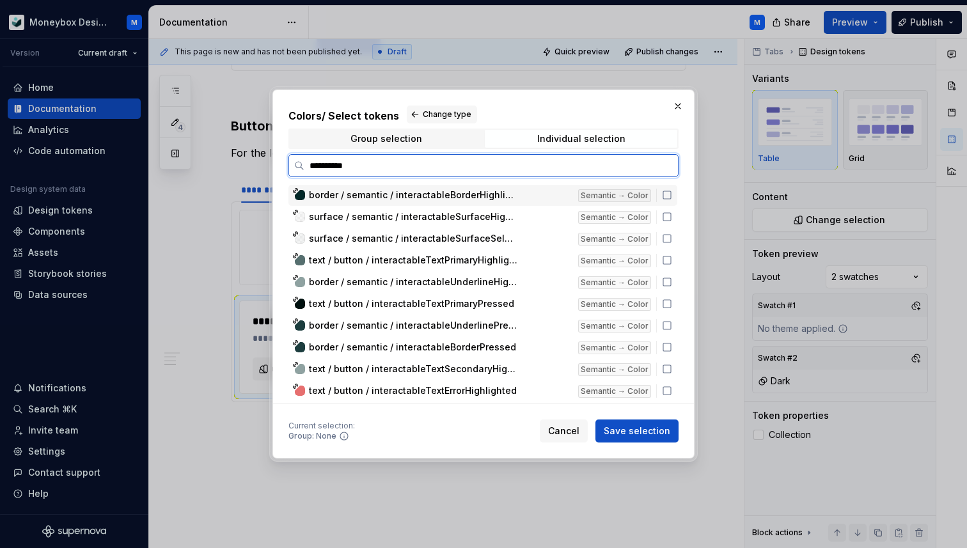
type input "**********"
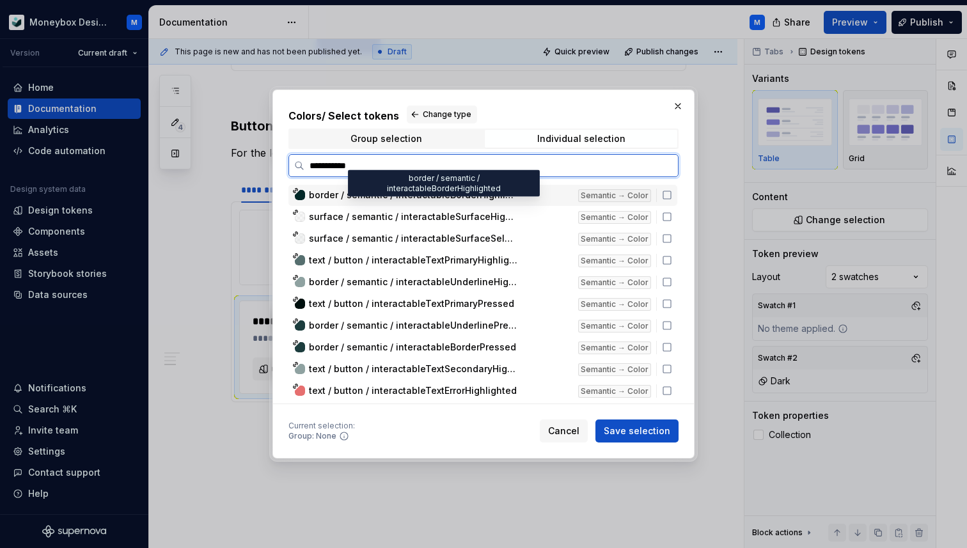
click at [559, 191] on span "border / semantic / interactableBorderHighlighted" at bounding box center [439, 195] width 261 height 13
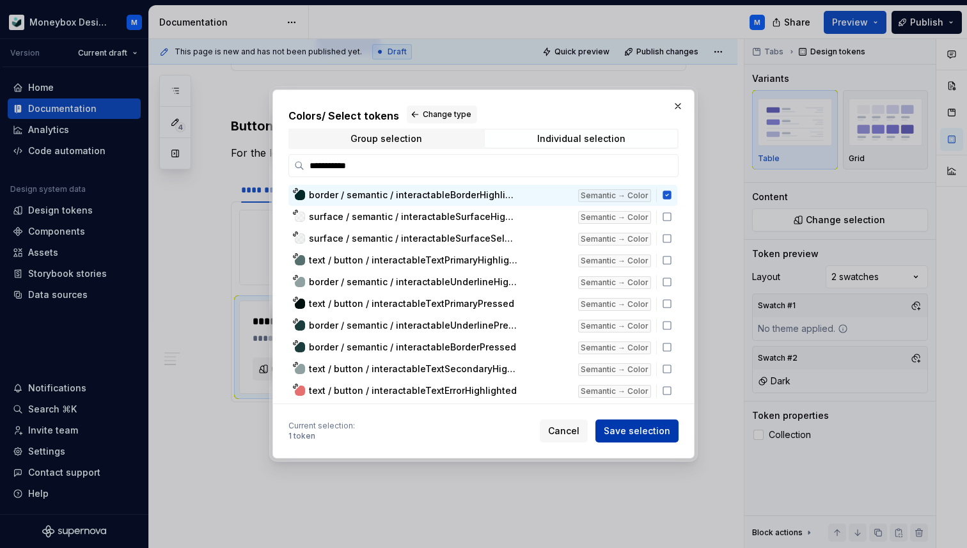
click at [630, 428] on span "Save selection" at bounding box center [636, 430] width 66 height 13
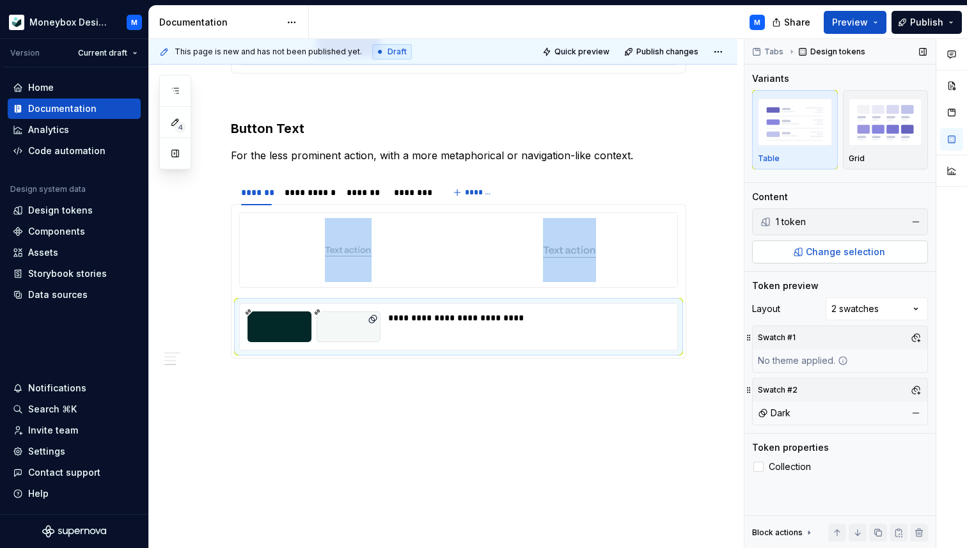
click at [836, 253] on span "Change selection" at bounding box center [845, 251] width 79 height 13
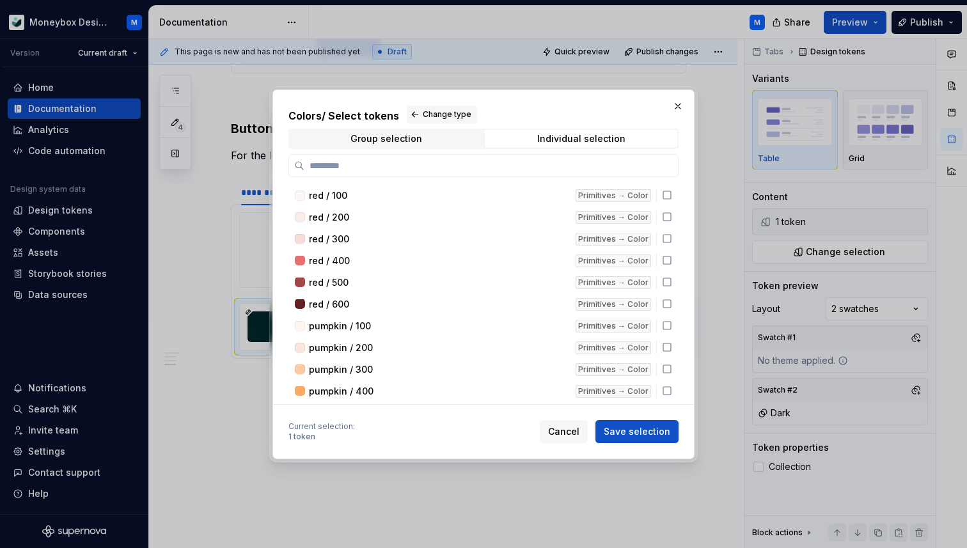
type textarea "*"
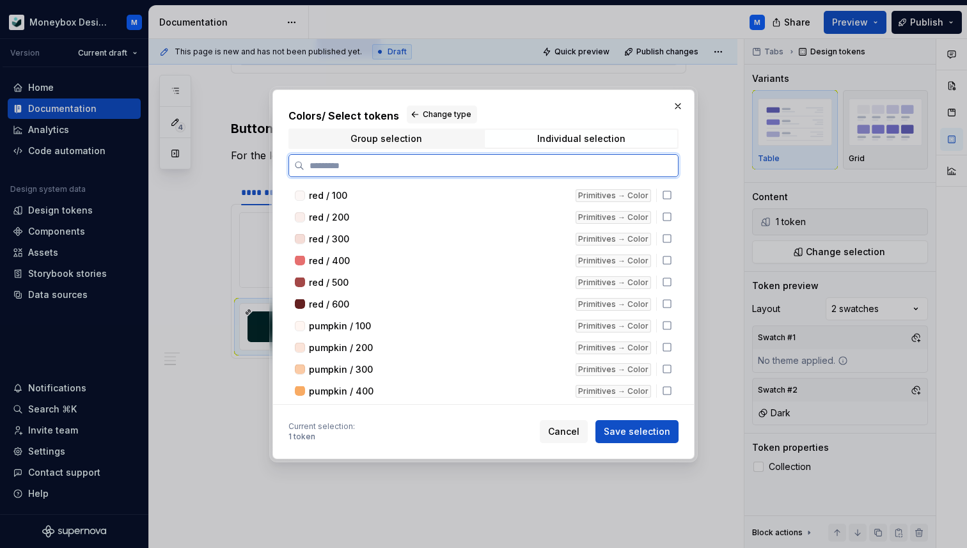
click at [392, 169] on input "search" at bounding box center [490, 165] width 373 height 13
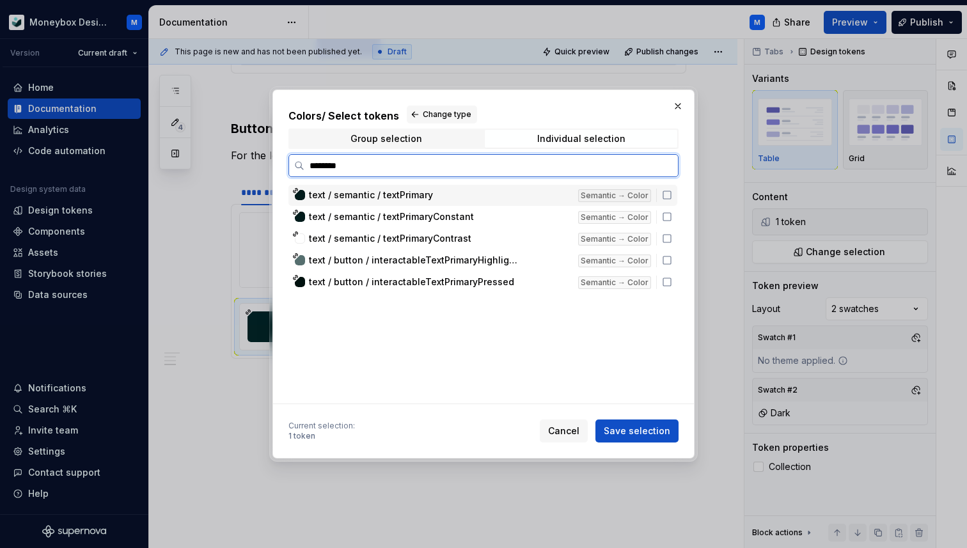
type input "*********"
click at [671, 198] on icon at bounding box center [667, 195] width 10 height 10
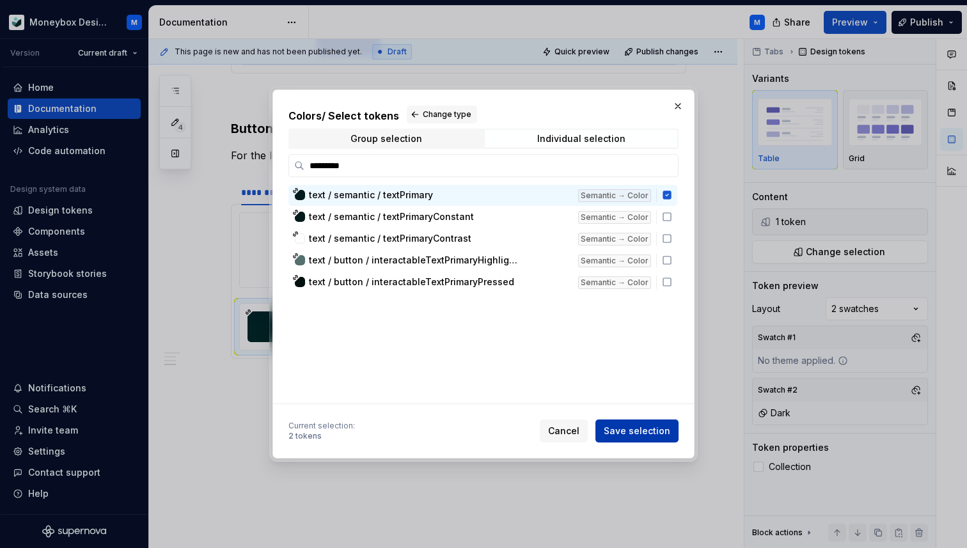
click at [640, 431] on span "Save selection" at bounding box center [636, 430] width 66 height 13
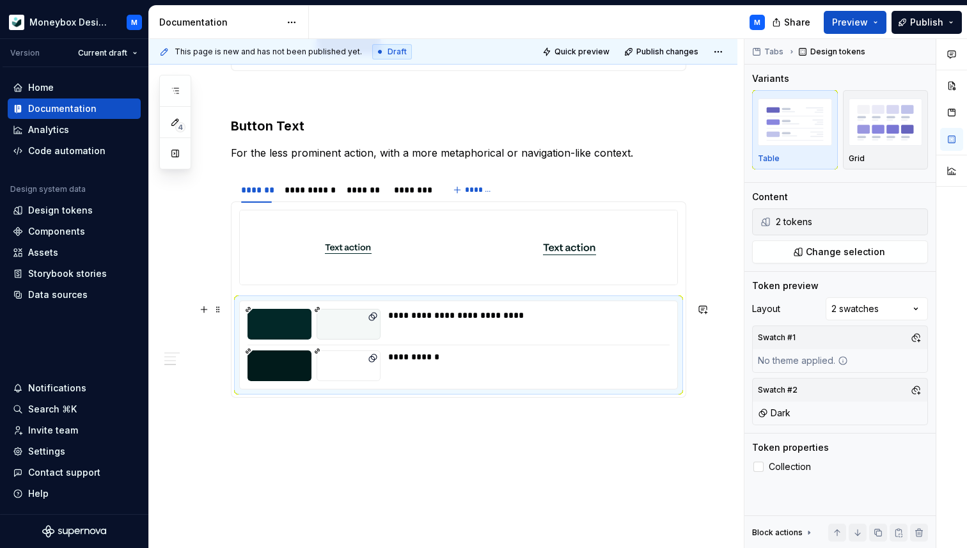
click at [239, 386] on div "**********" at bounding box center [458, 344] width 439 height 89
click at [235, 398] on div "**********" at bounding box center [458, 299] width 455 height 196
click at [239, 381] on div "**********" at bounding box center [458, 344] width 439 height 89
click at [202, 314] on button "button" at bounding box center [204, 309] width 18 height 18
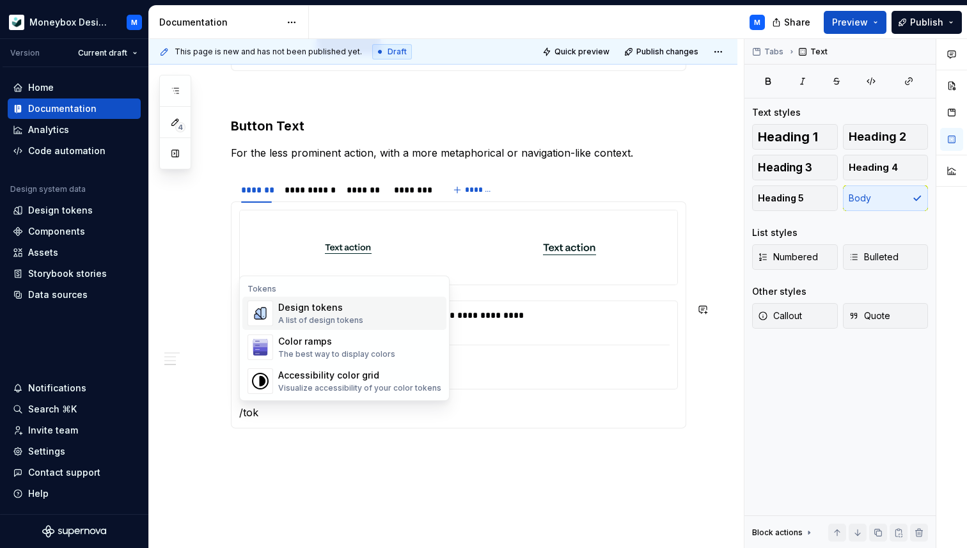
click at [317, 311] on div "Design tokens" at bounding box center [320, 307] width 85 height 13
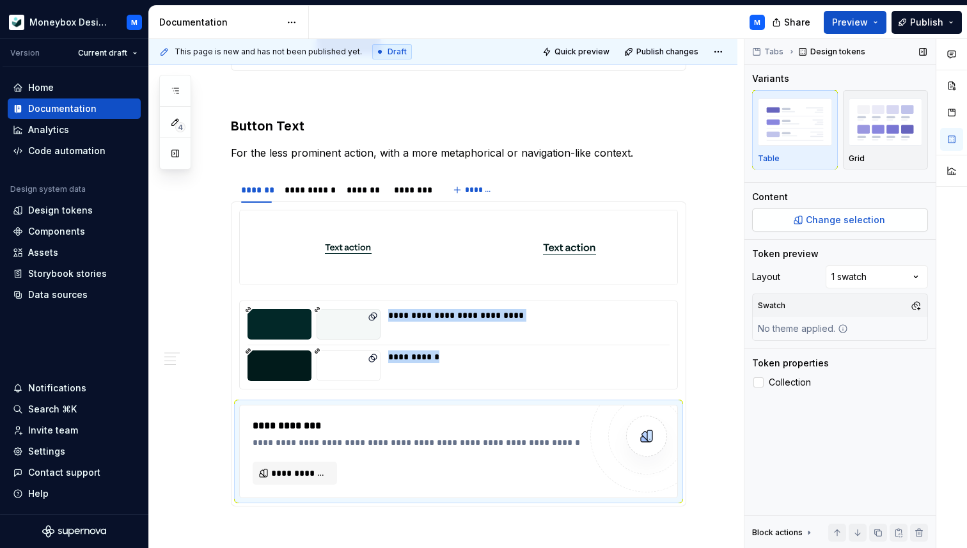
click at [847, 221] on span "Change selection" at bounding box center [845, 220] width 79 height 13
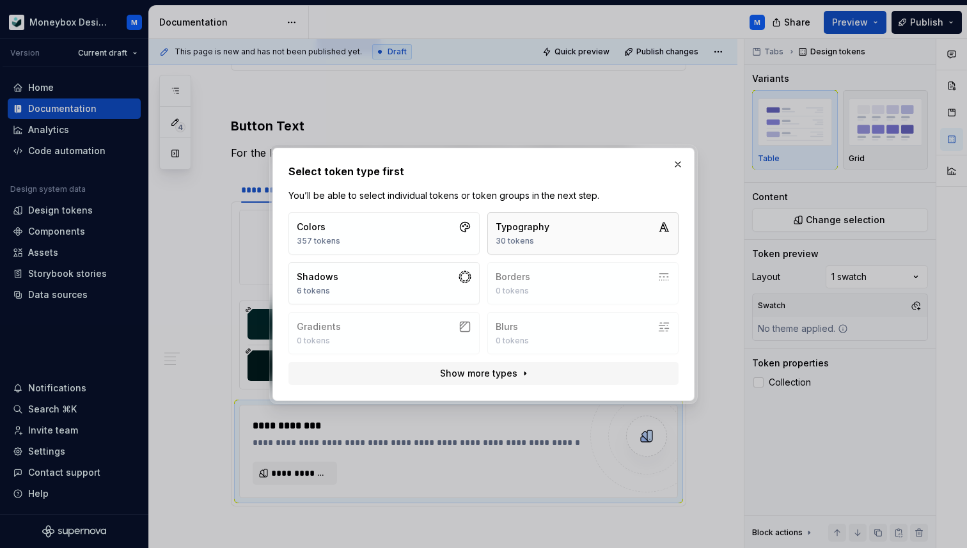
click at [543, 219] on button "Typography 30 tokens" at bounding box center [582, 233] width 191 height 42
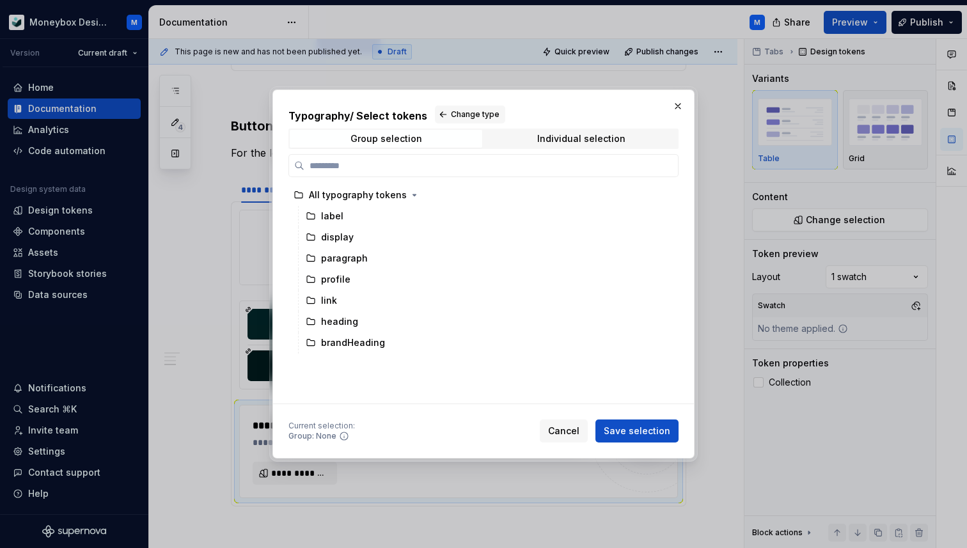
type textarea "*"
click at [564, 138] on div "Individual selection" at bounding box center [581, 139] width 88 height 10
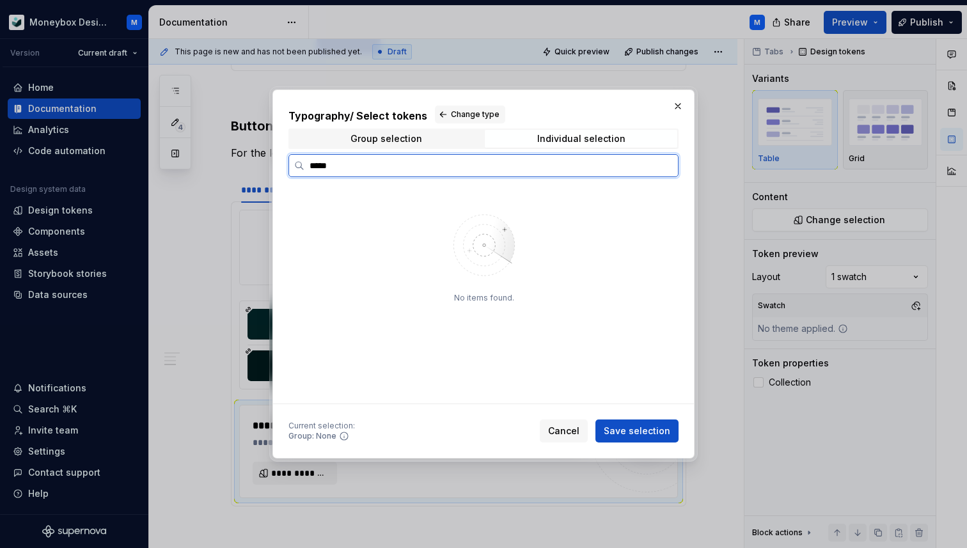
type input "*****"
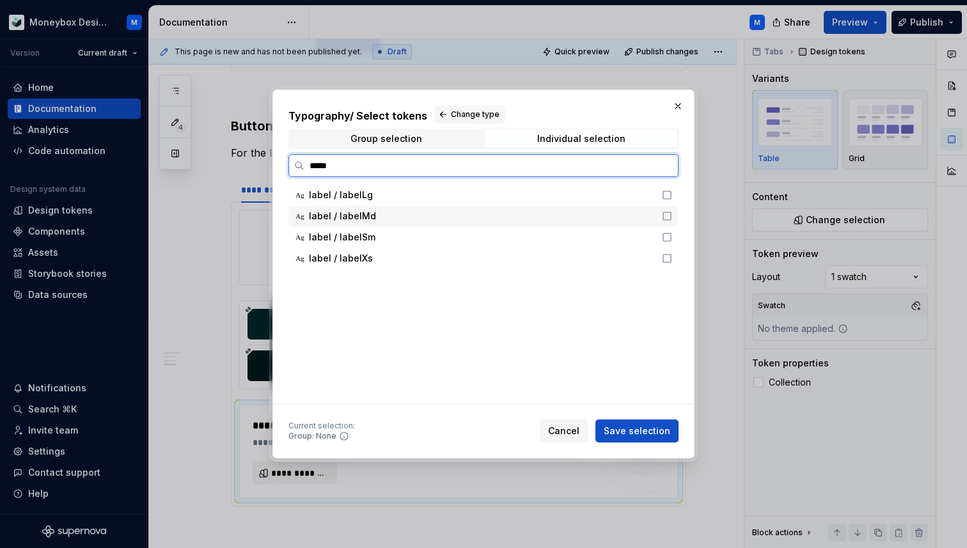
click at [672, 217] on icon at bounding box center [667, 216] width 10 height 10
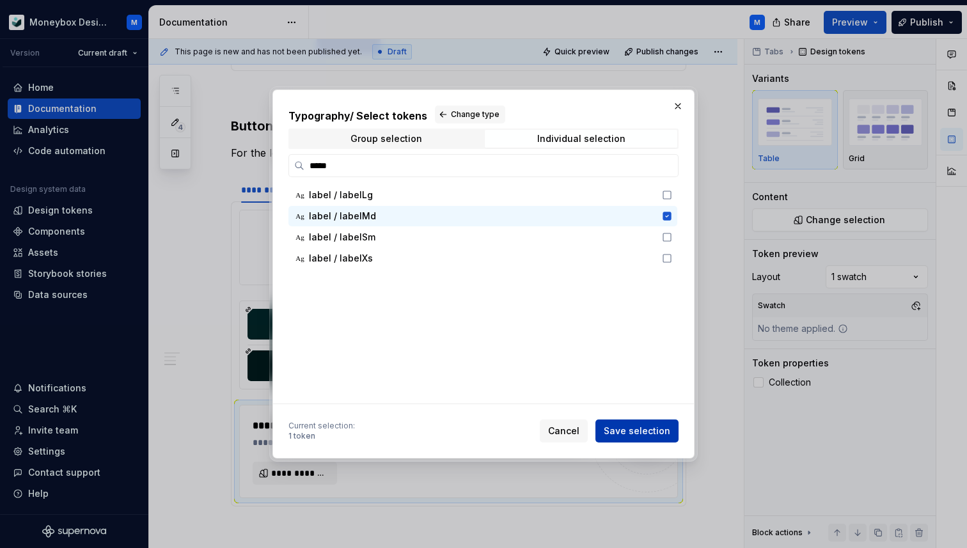
click at [621, 435] on span "Save selection" at bounding box center [636, 430] width 66 height 13
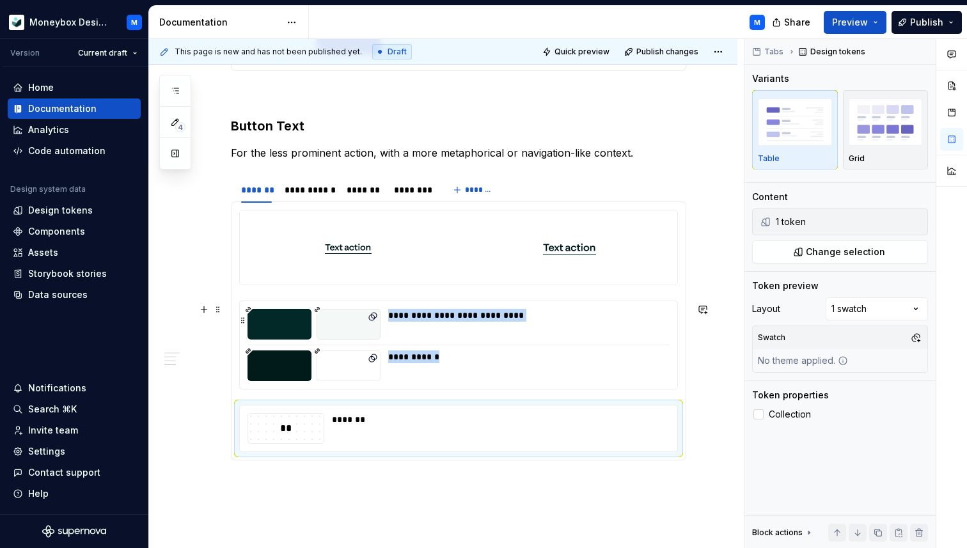
drag, startPoint x: 417, startPoint y: 428, endPoint x: 413, endPoint y: 336, distance: 92.2
click at [413, 336] on section-item-column "**********" at bounding box center [458, 331] width 439 height 242
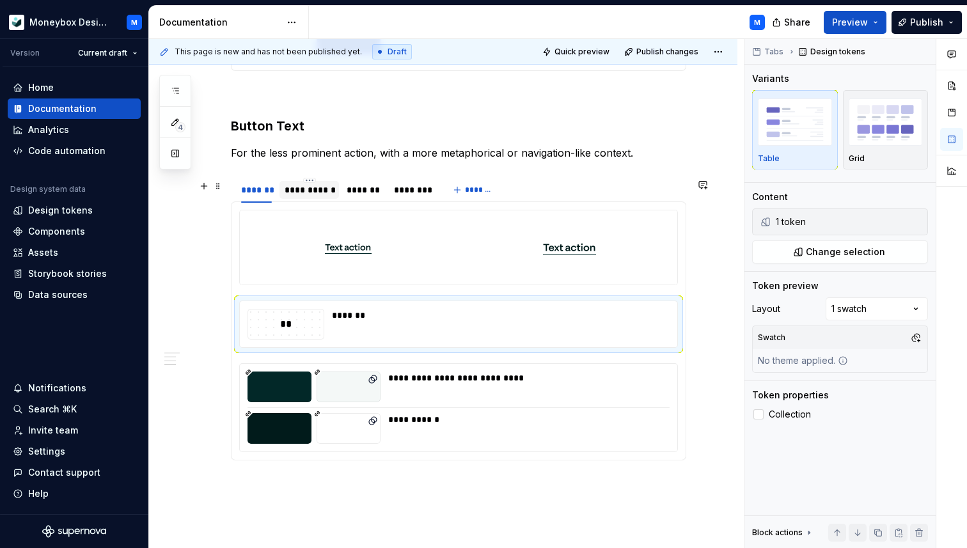
click at [307, 194] on div "**********" at bounding box center [308, 189] width 49 height 13
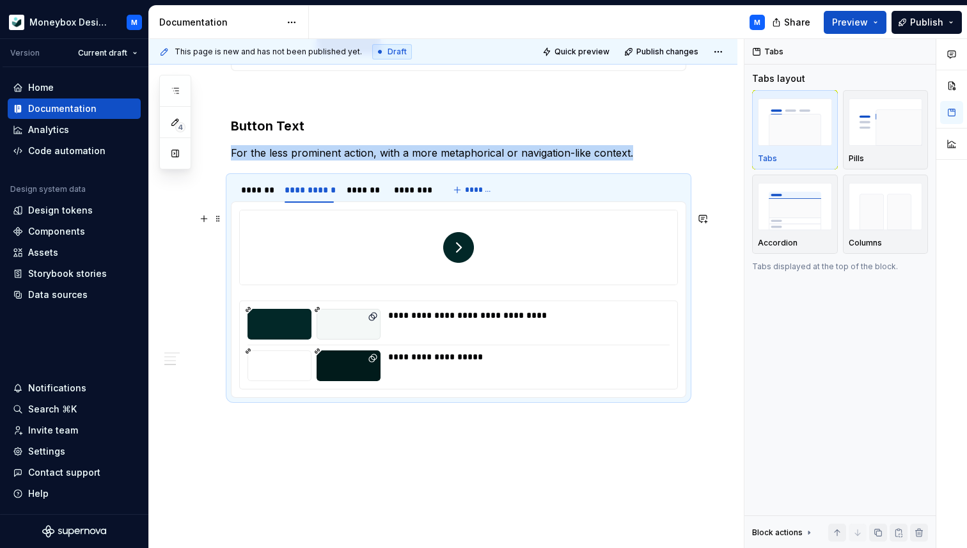
click at [364, 270] on div at bounding box center [458, 247] width 437 height 74
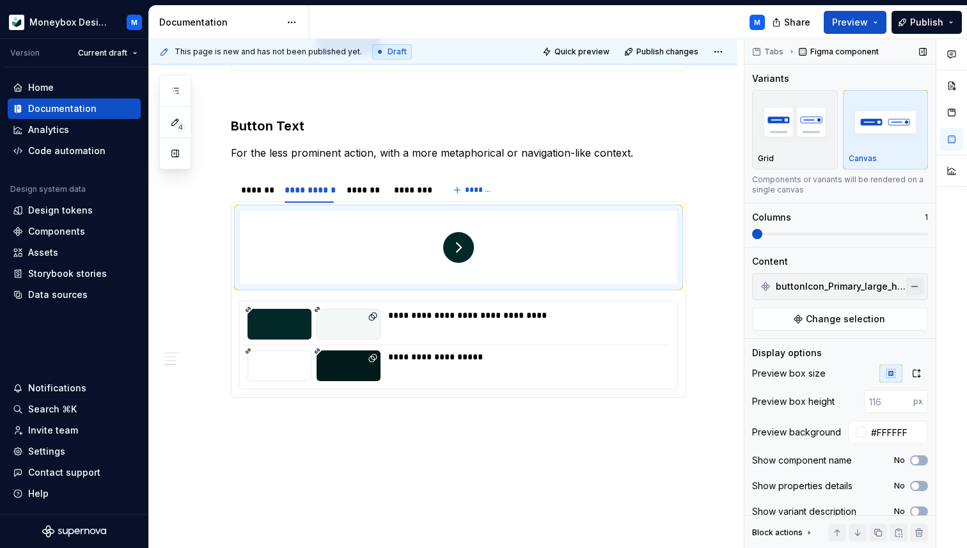
click at [915, 287] on button "button" at bounding box center [914, 286] width 18 height 18
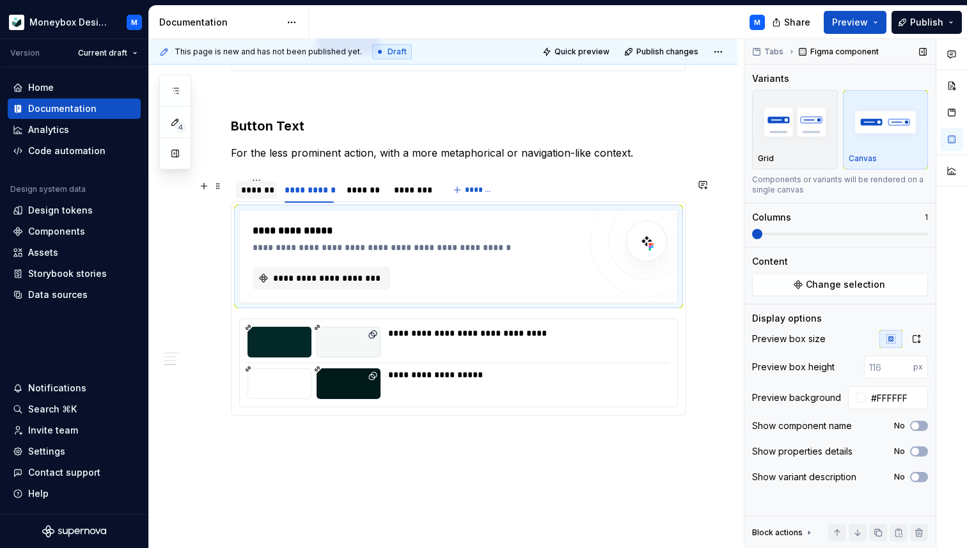
click at [251, 193] on div "*******" at bounding box center [256, 189] width 31 height 13
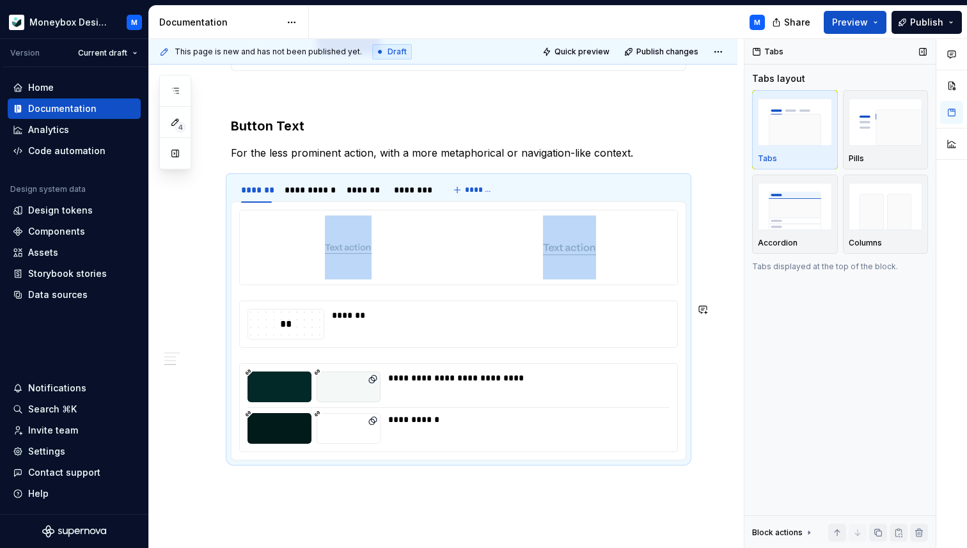
click at [462, 325] on div "*******" at bounding box center [497, 324] width 330 height 31
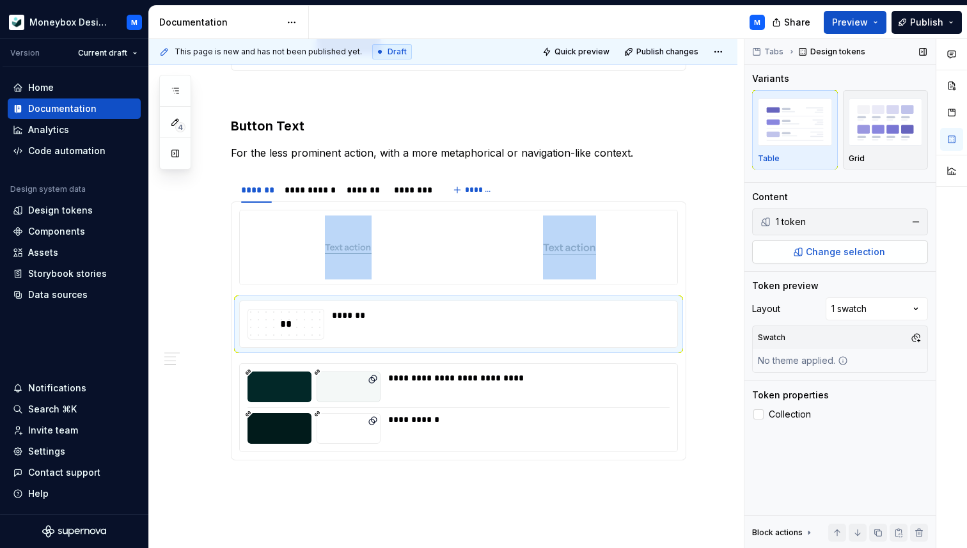
click at [823, 253] on span "Change selection" at bounding box center [845, 251] width 79 height 13
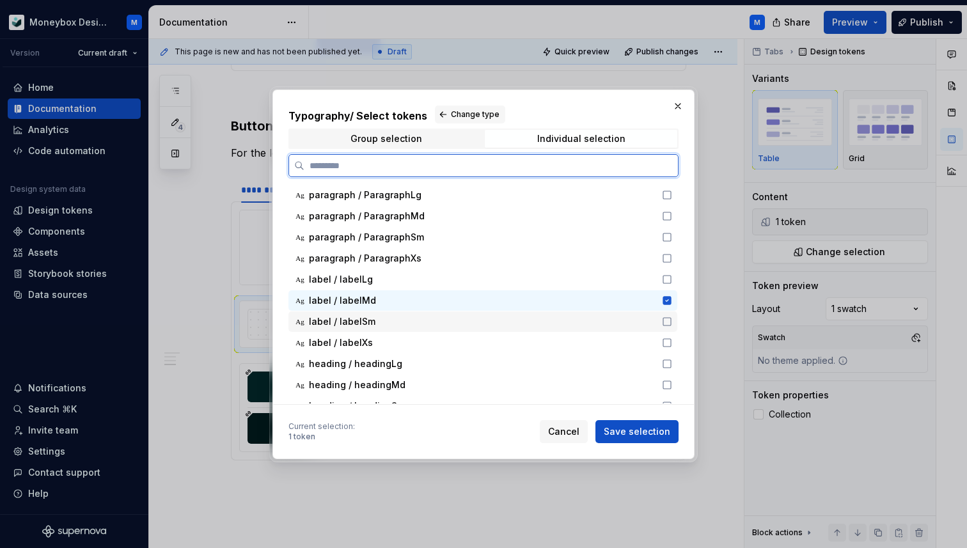
click at [672, 325] on icon at bounding box center [667, 321] width 10 height 10
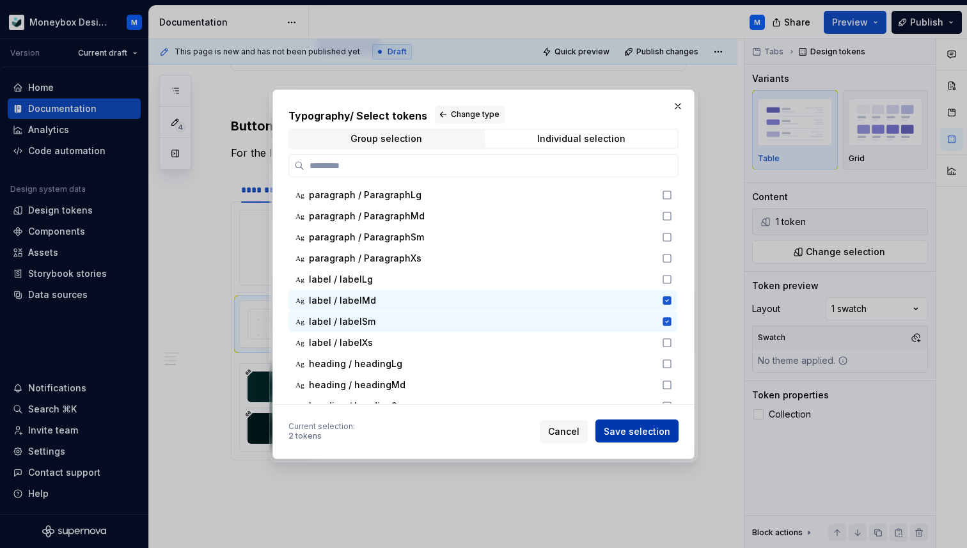
click at [648, 433] on span "Save selection" at bounding box center [636, 430] width 66 height 13
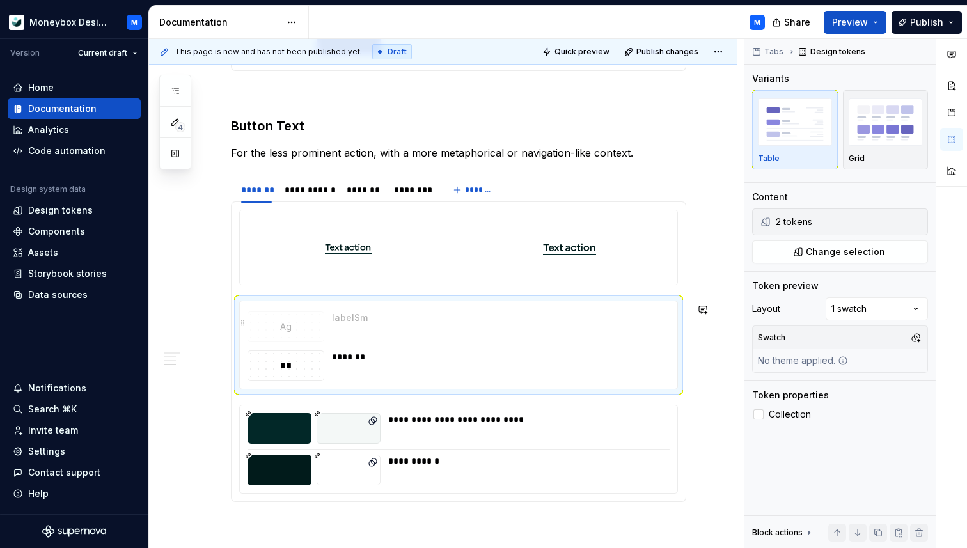
drag, startPoint x: 359, startPoint y: 371, endPoint x: 355, endPoint y: 341, distance: 30.9
click at [355, 341] on body "Moneybox Design System M Version Current draft Home Documentation Analytics Cod…" at bounding box center [483, 274] width 967 height 548
click at [192, 217] on div "**********" at bounding box center [443, 32] width 588 height 1319
click at [302, 196] on div "**********" at bounding box center [308, 189] width 49 height 13
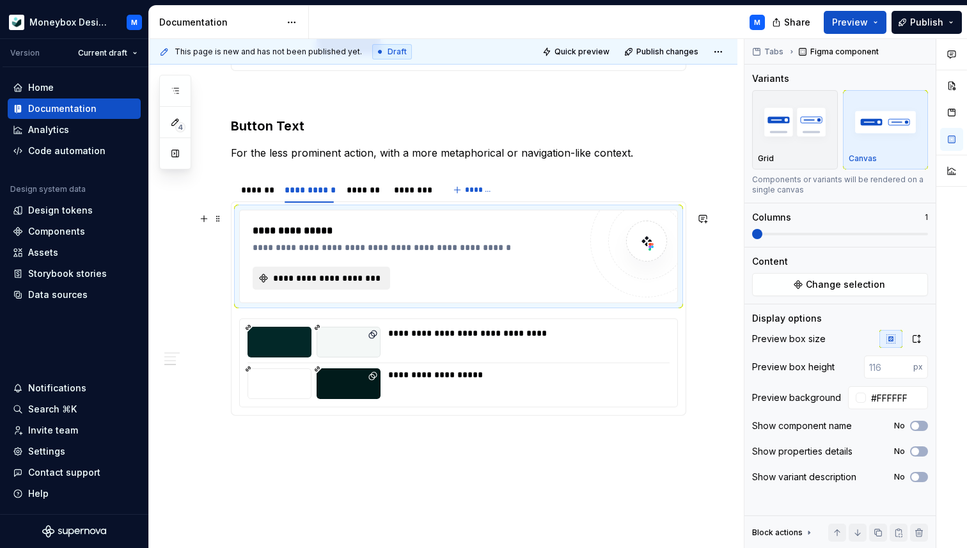
click at [316, 290] on button "**********" at bounding box center [321, 278] width 137 height 23
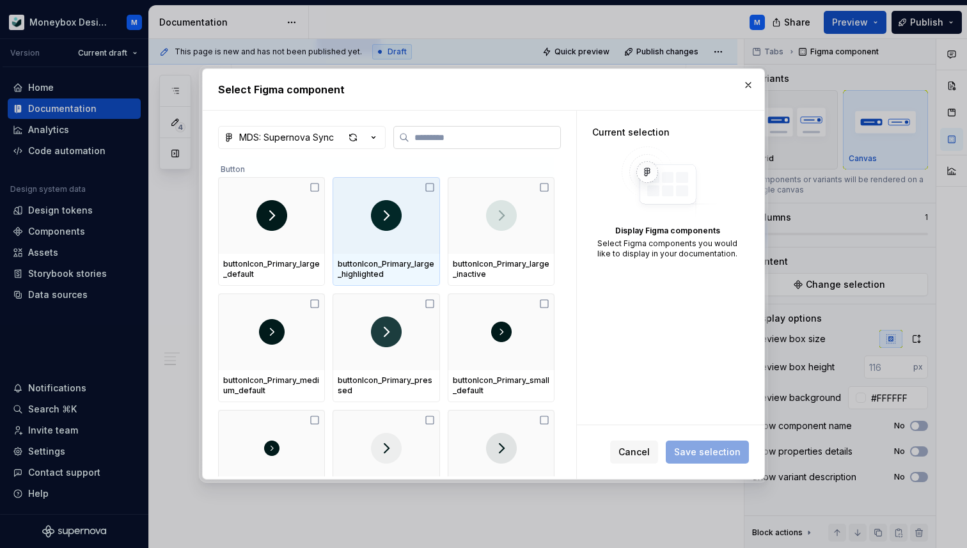
type textarea "*"
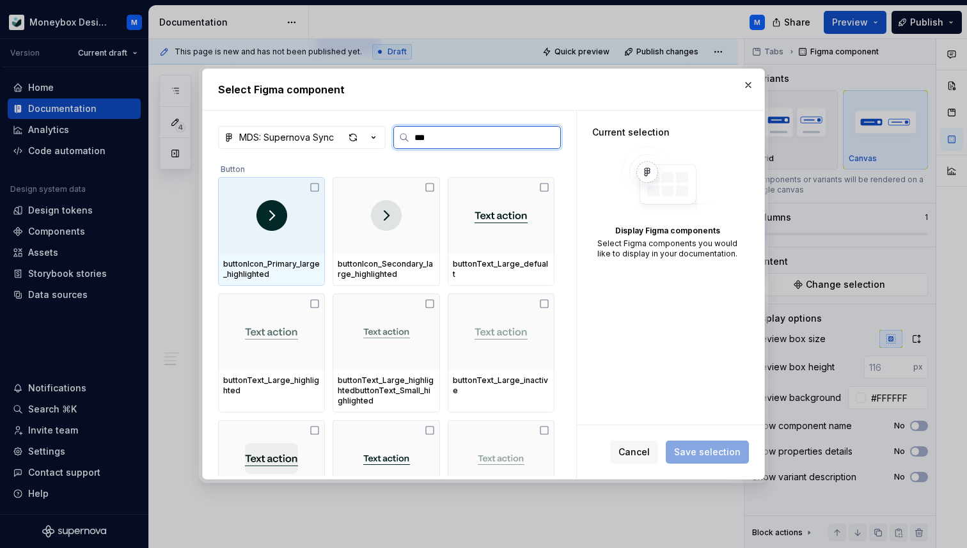
type input "****"
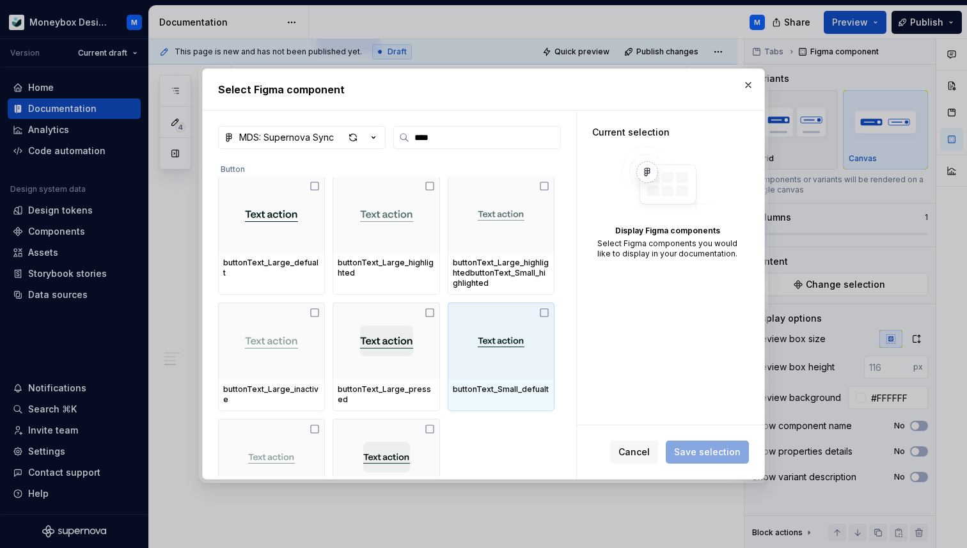
scroll to position [0, 0]
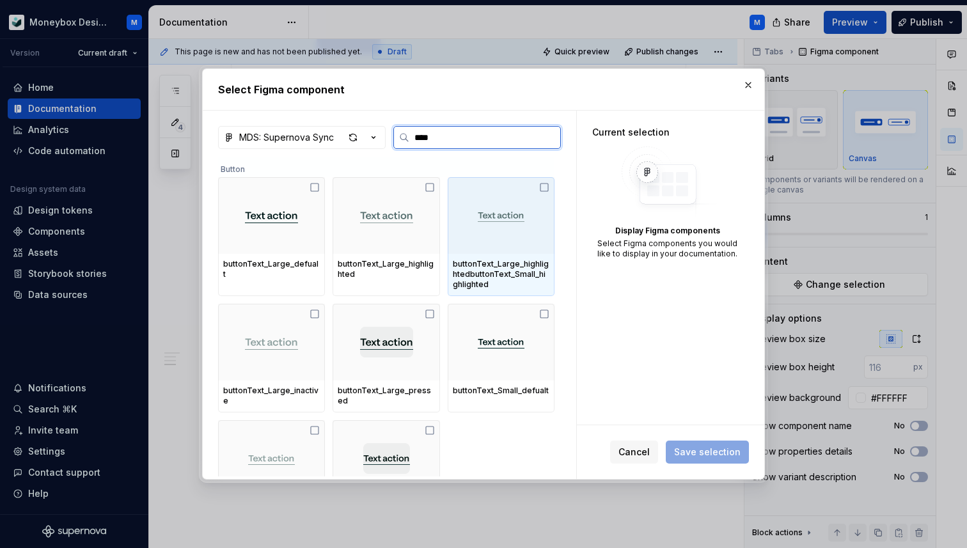
click at [543, 191] on div at bounding box center [501, 215] width 107 height 77
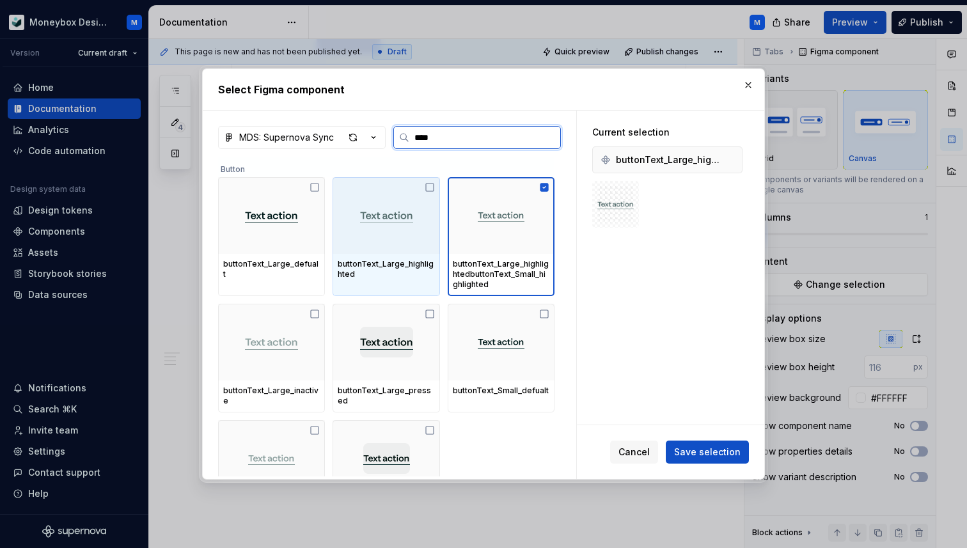
click at [435, 188] on icon at bounding box center [429, 187] width 10 height 10
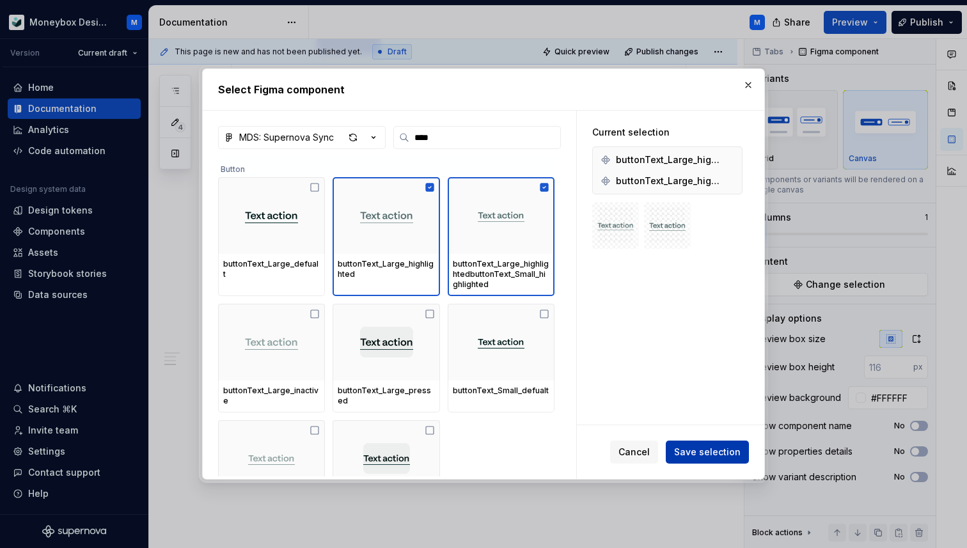
click at [703, 447] on span "Save selection" at bounding box center [707, 452] width 66 height 13
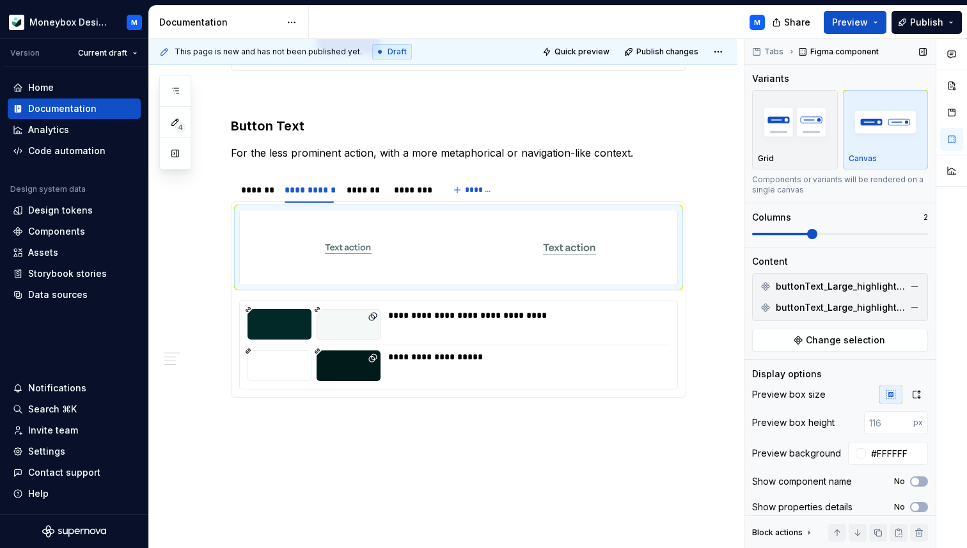
click at [807, 229] on span at bounding box center [812, 234] width 10 height 10
click at [911, 285] on button "button" at bounding box center [914, 286] width 18 height 18
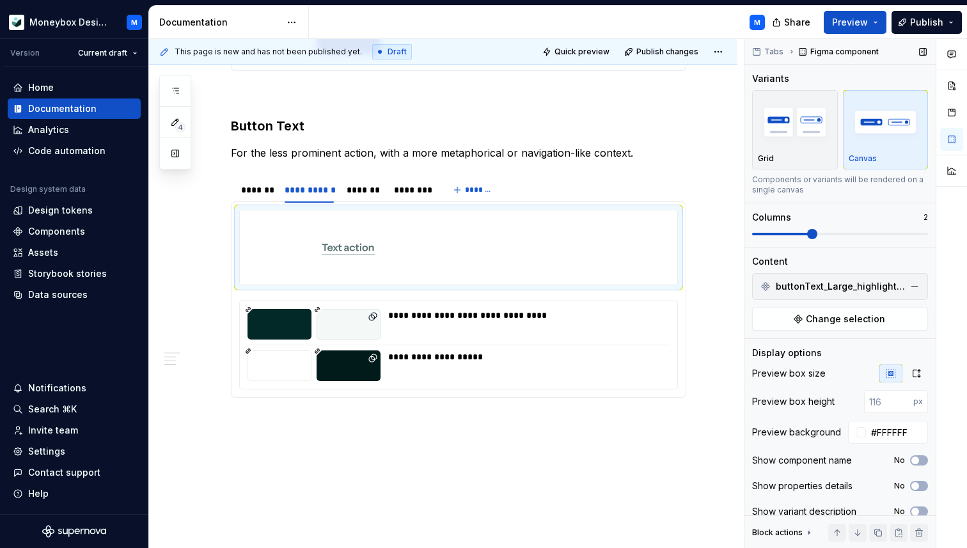
click at [911, 285] on button "button" at bounding box center [914, 286] width 18 height 18
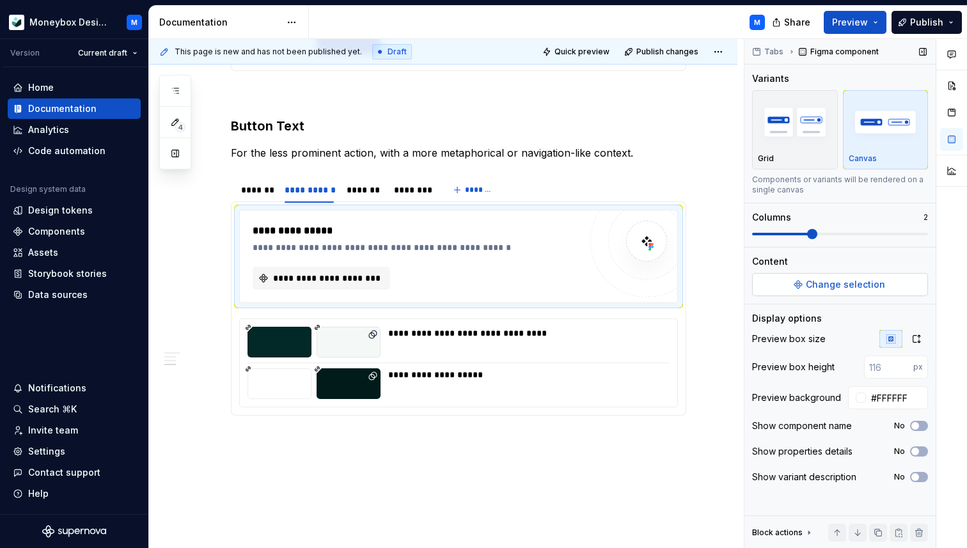
click at [859, 293] on button "Change selection" at bounding box center [840, 284] width 176 height 23
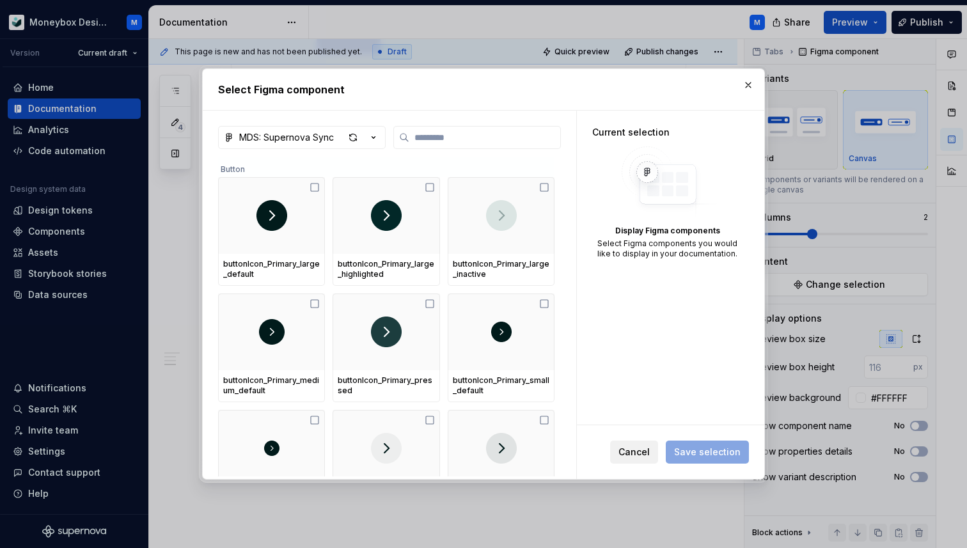
click at [630, 454] on span "Cancel" at bounding box center [633, 452] width 31 height 13
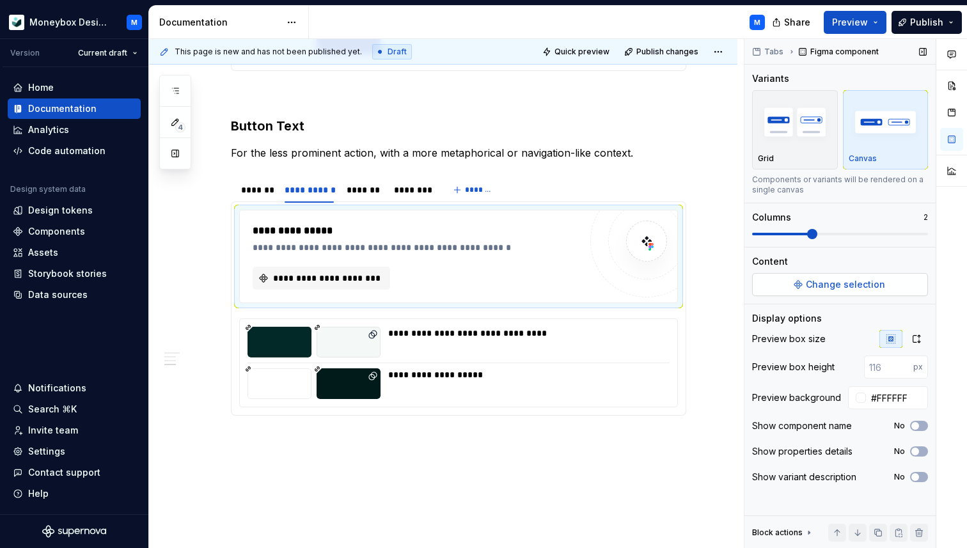
click at [810, 281] on span "Change selection" at bounding box center [845, 284] width 79 height 13
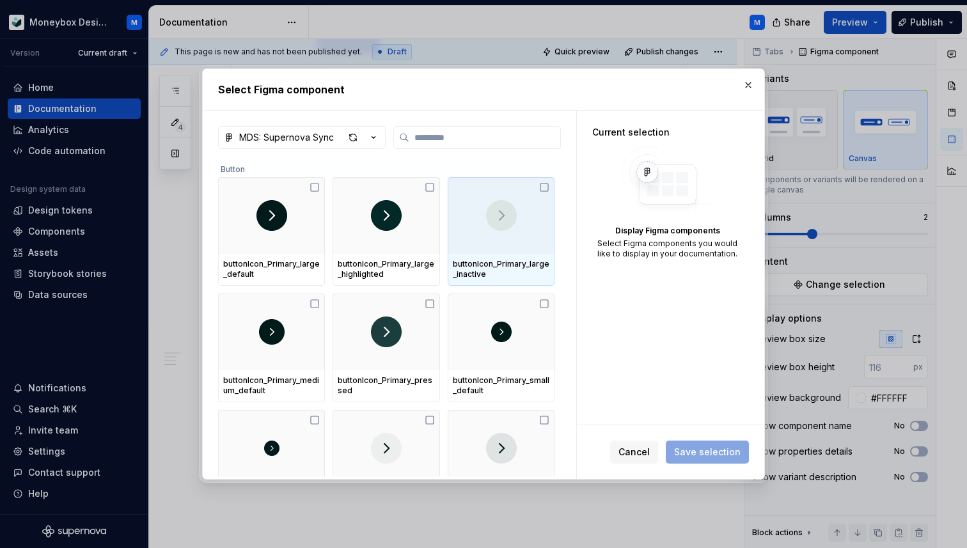
type textarea "*"
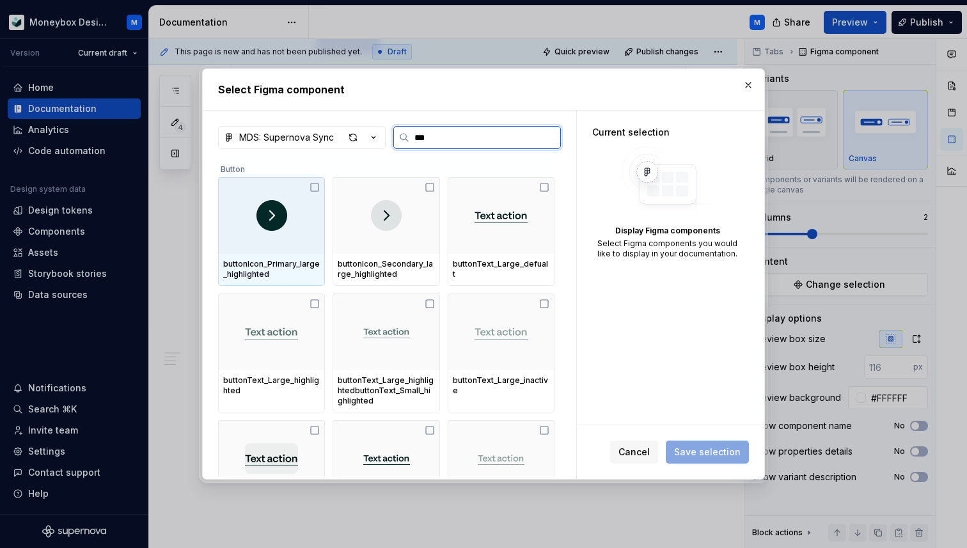
type input "****"
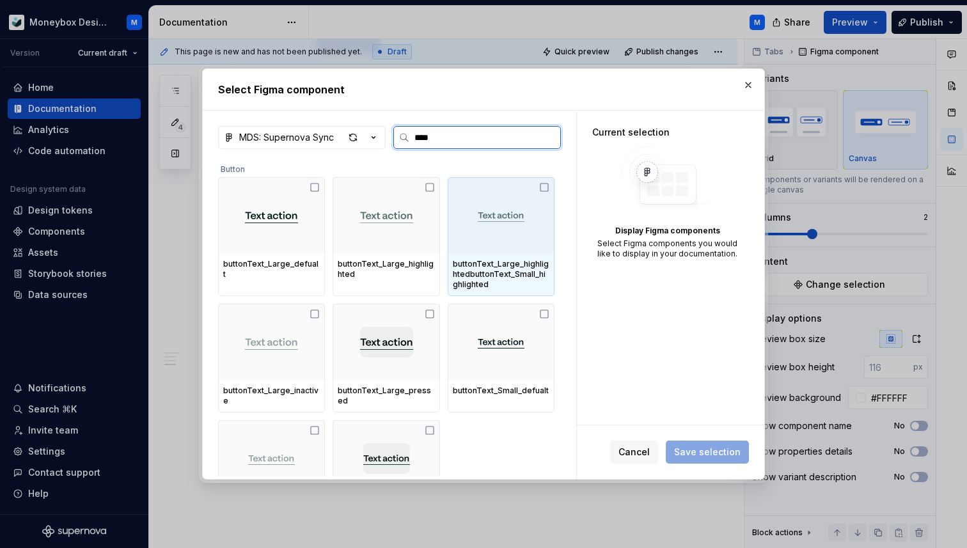
click at [547, 182] on icon at bounding box center [544, 187] width 10 height 10
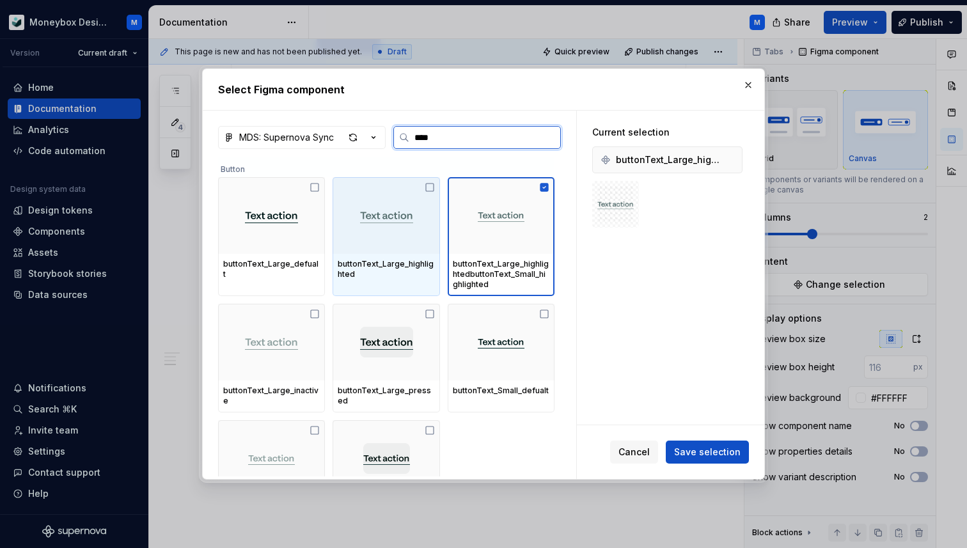
click at [431, 195] on div at bounding box center [385, 215] width 107 height 77
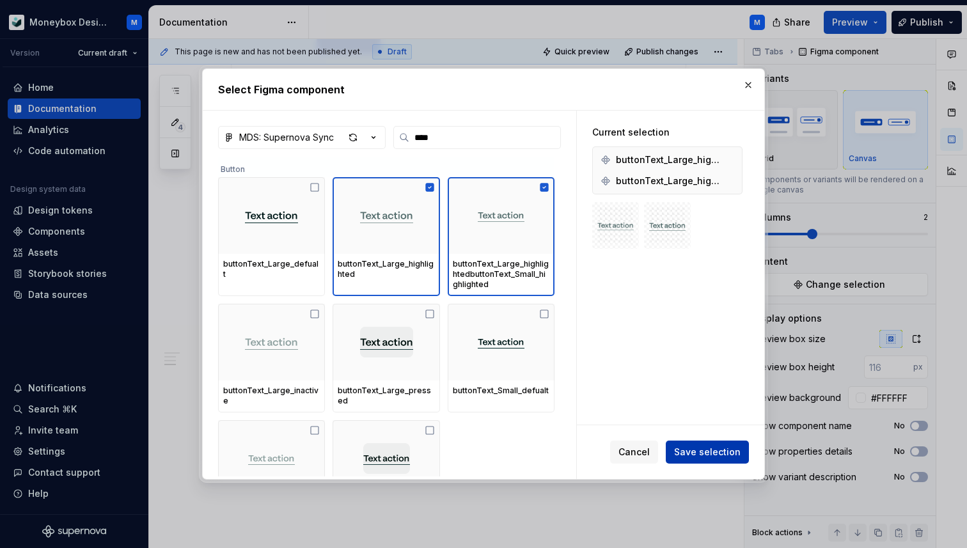
click at [689, 452] on span "Save selection" at bounding box center [707, 452] width 66 height 13
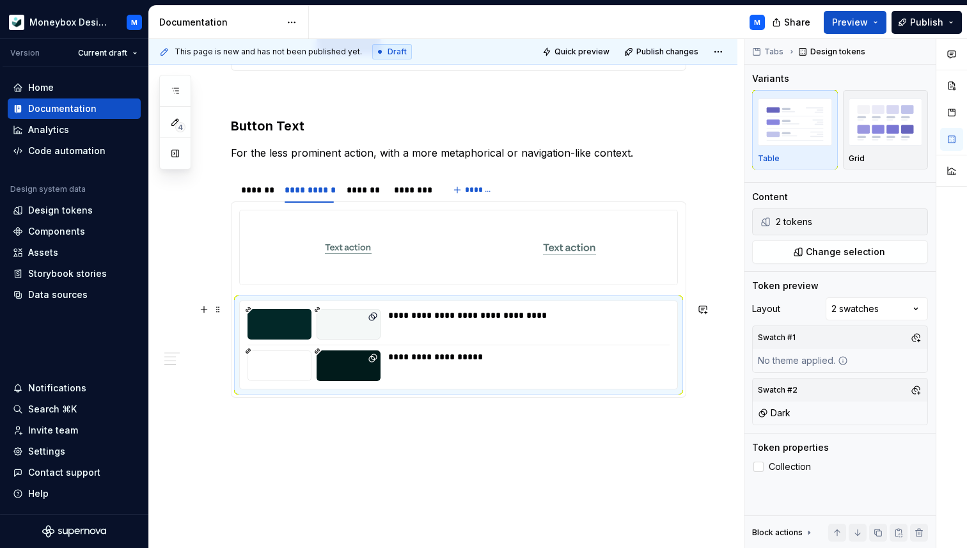
click at [244, 325] on div "**********" at bounding box center [458, 345] width 437 height 88
click at [915, 221] on button "button" at bounding box center [916, 222] width 18 height 18
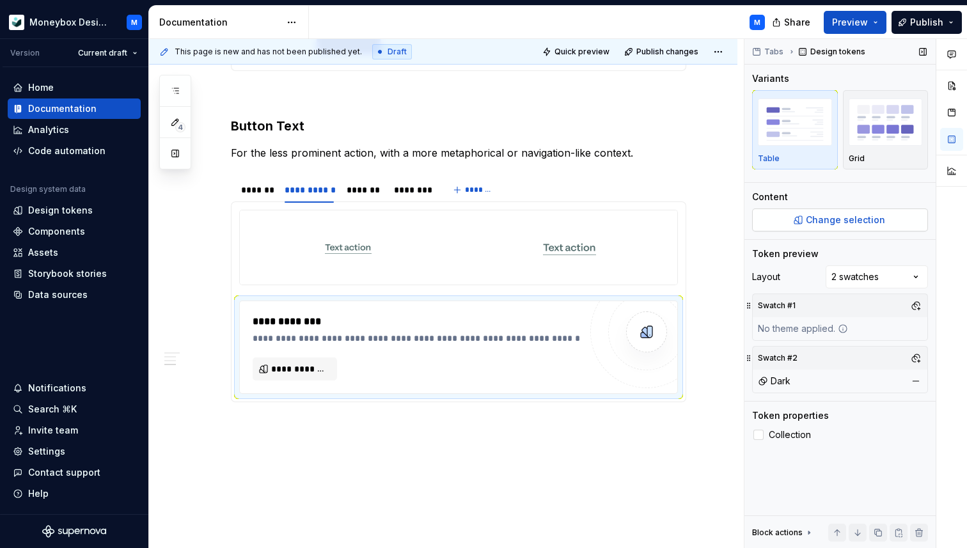
click at [859, 220] on span "Change selection" at bounding box center [845, 220] width 79 height 13
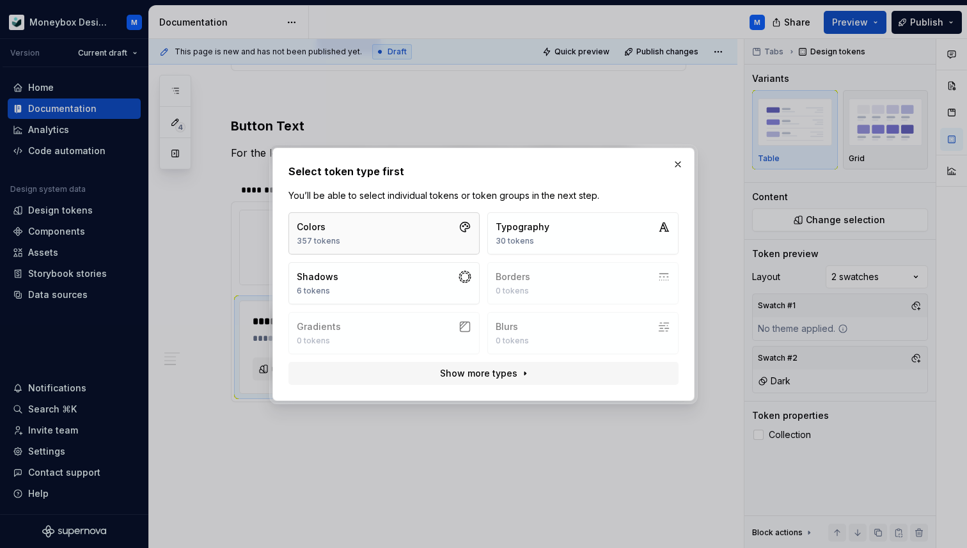
click at [410, 238] on button "Colors 357 tokens" at bounding box center [383, 233] width 191 height 42
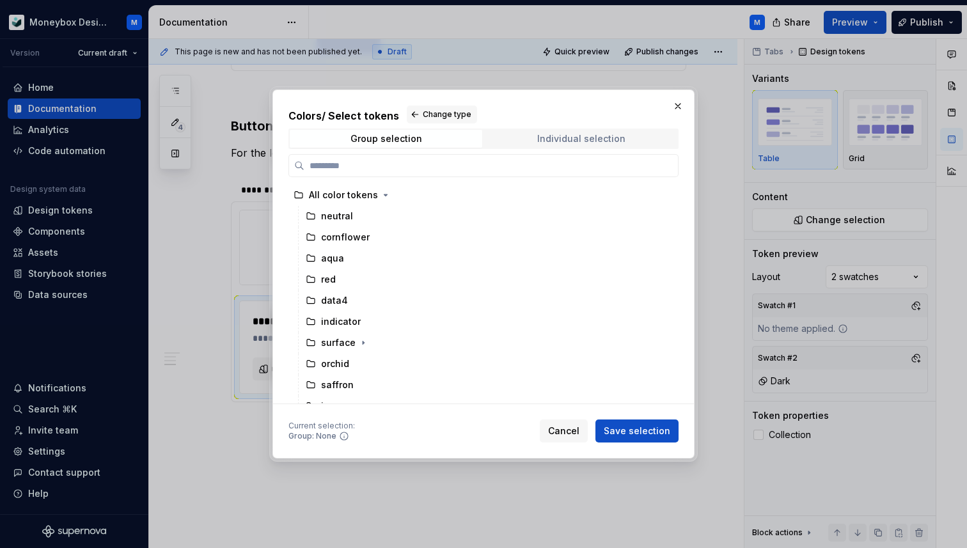
click at [557, 136] on div "Individual selection" at bounding box center [581, 139] width 88 height 10
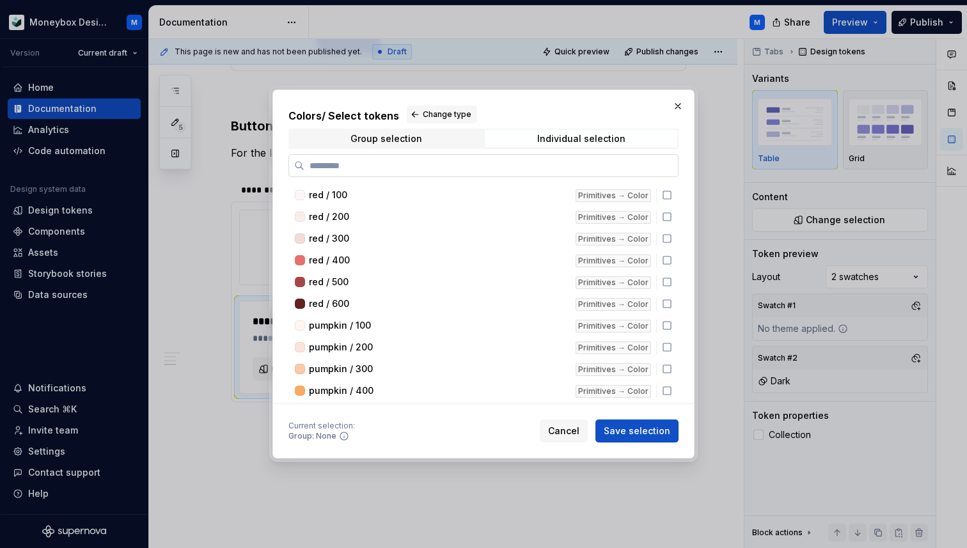
type textarea "*"
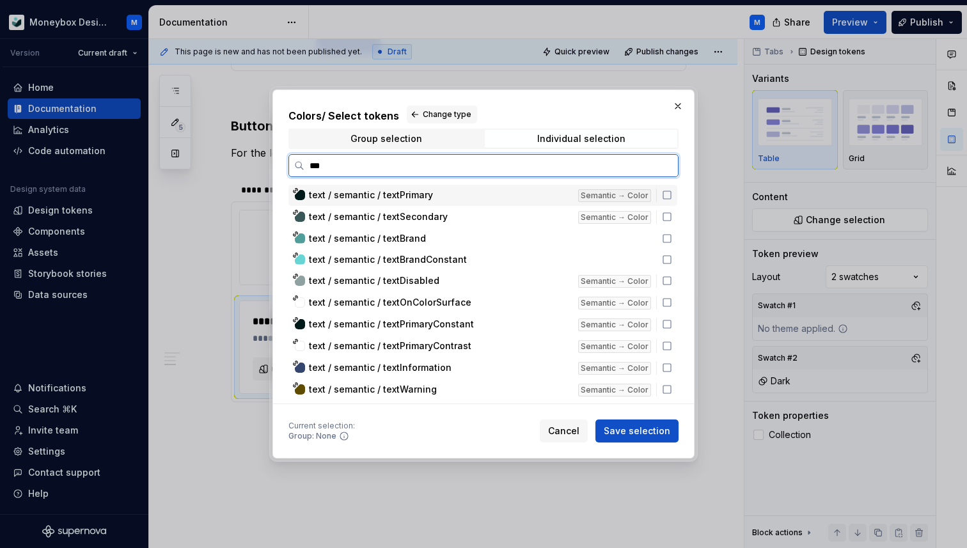
type input "****"
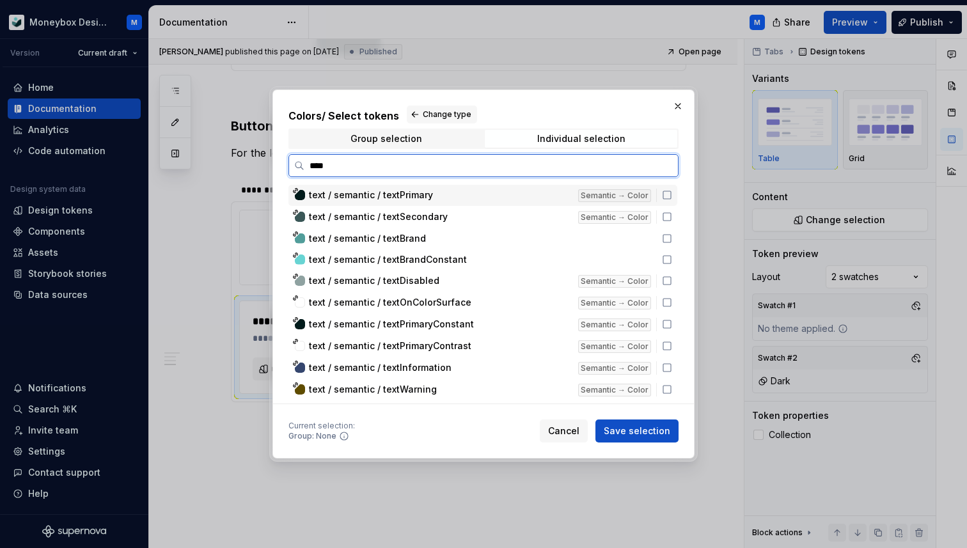
type textarea "*"
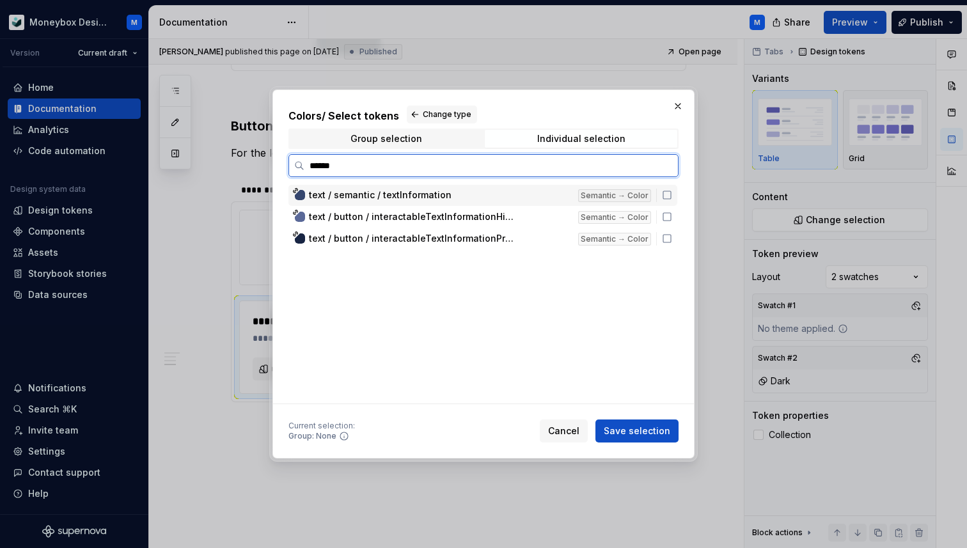
type input "*****"
type textarea "*"
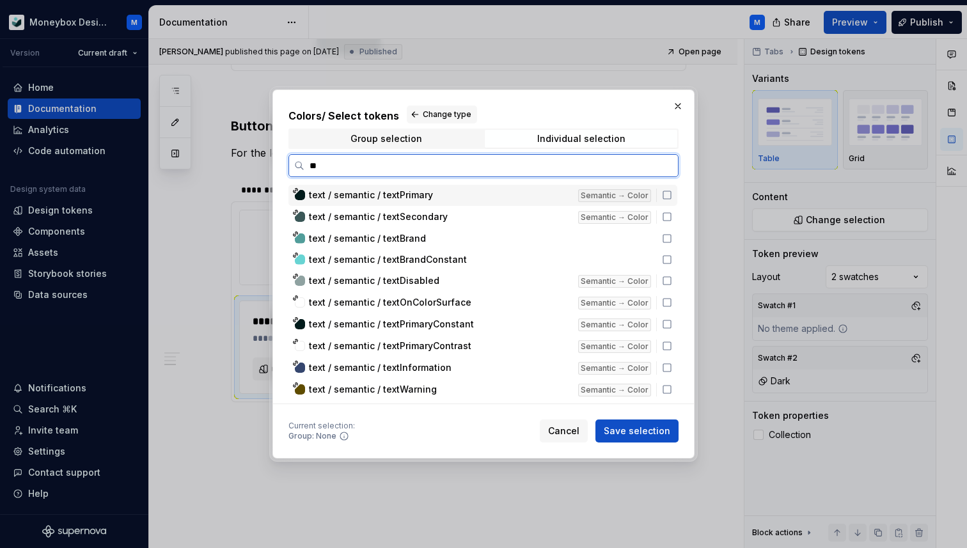
type input "*"
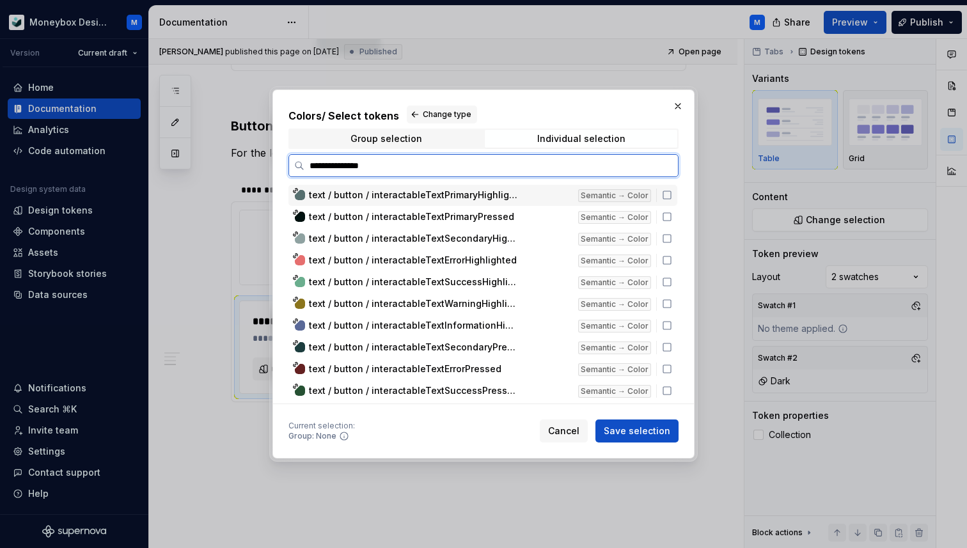
type input "**********"
click at [669, 194] on icon at bounding box center [667, 195] width 8 height 8
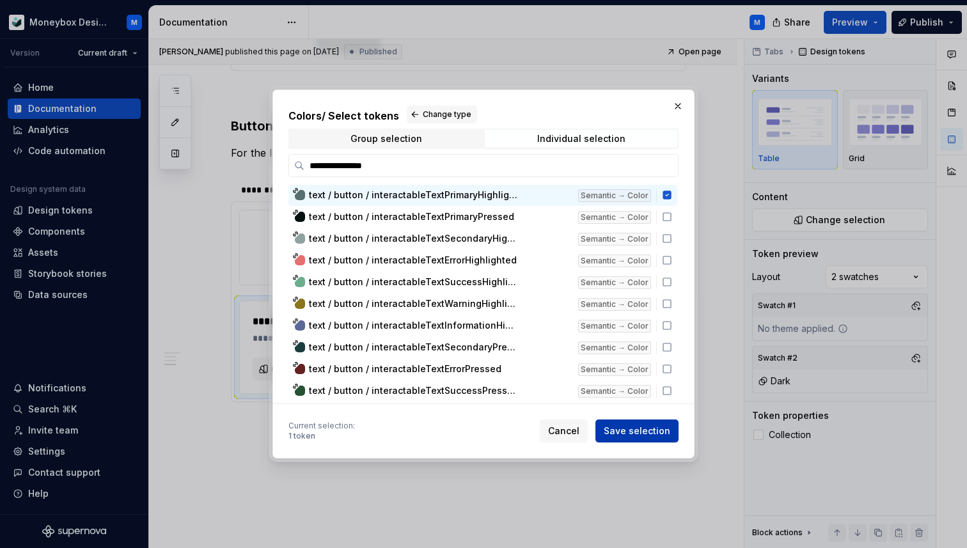
click at [634, 432] on span "Save selection" at bounding box center [636, 430] width 66 height 13
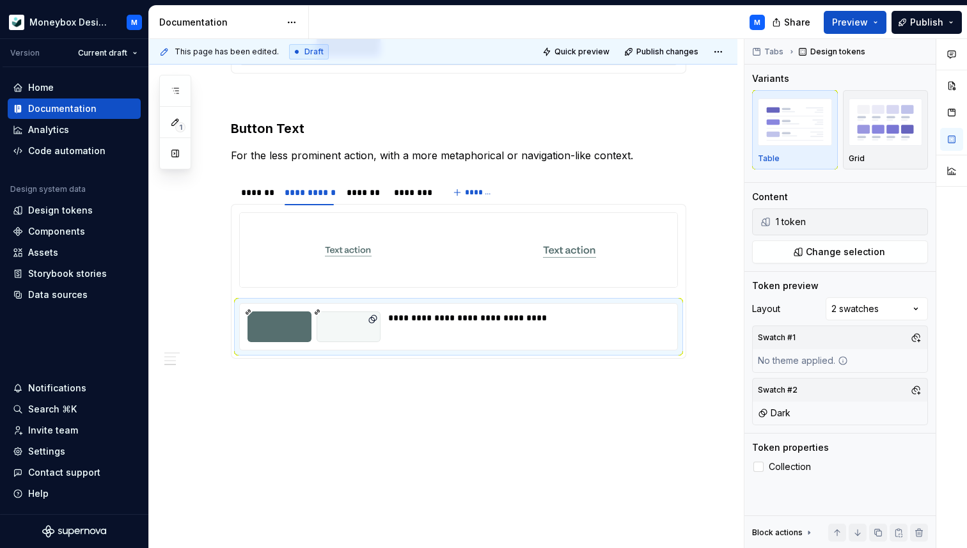
type textarea "*"
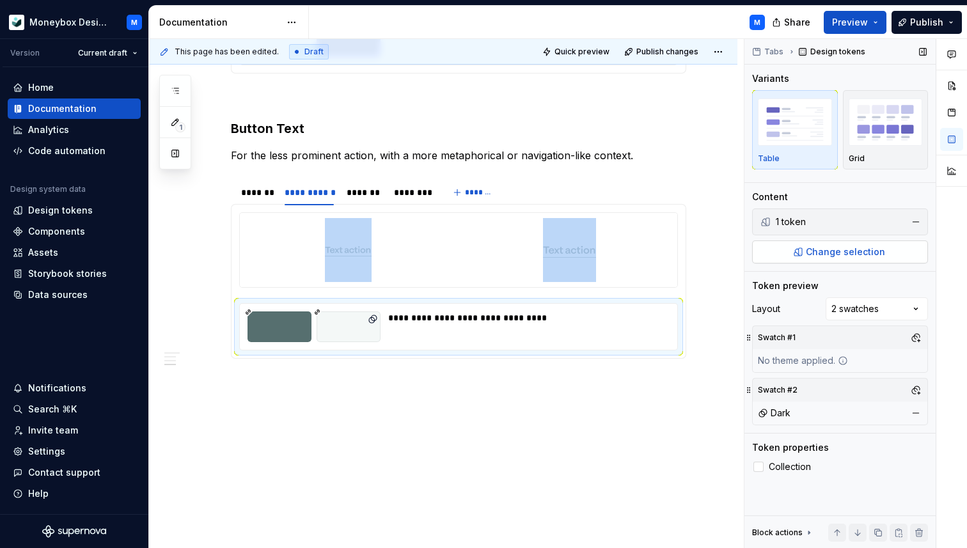
click at [851, 250] on span "Change selection" at bounding box center [845, 251] width 79 height 13
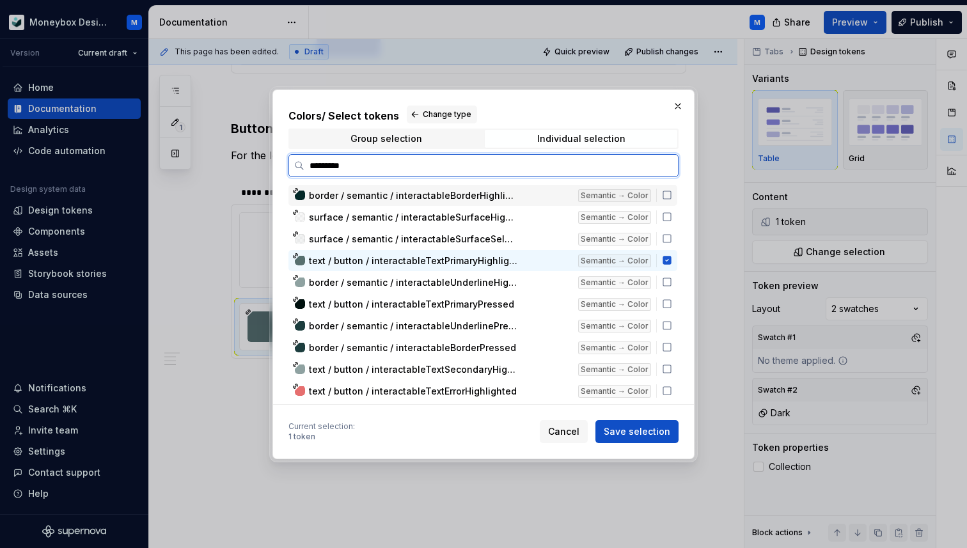
type input "**********"
click at [672, 282] on icon at bounding box center [667, 282] width 10 height 10
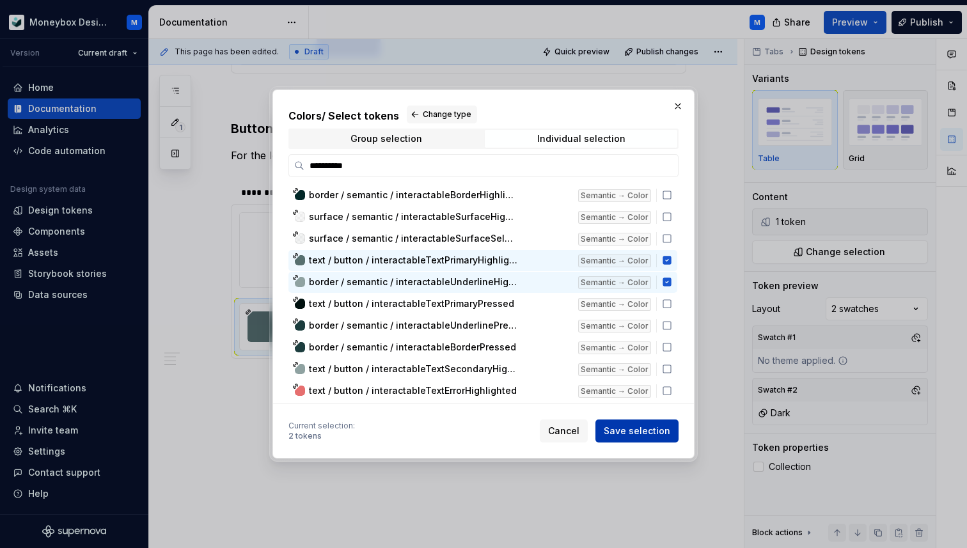
click at [628, 424] on span "Save selection" at bounding box center [636, 430] width 66 height 13
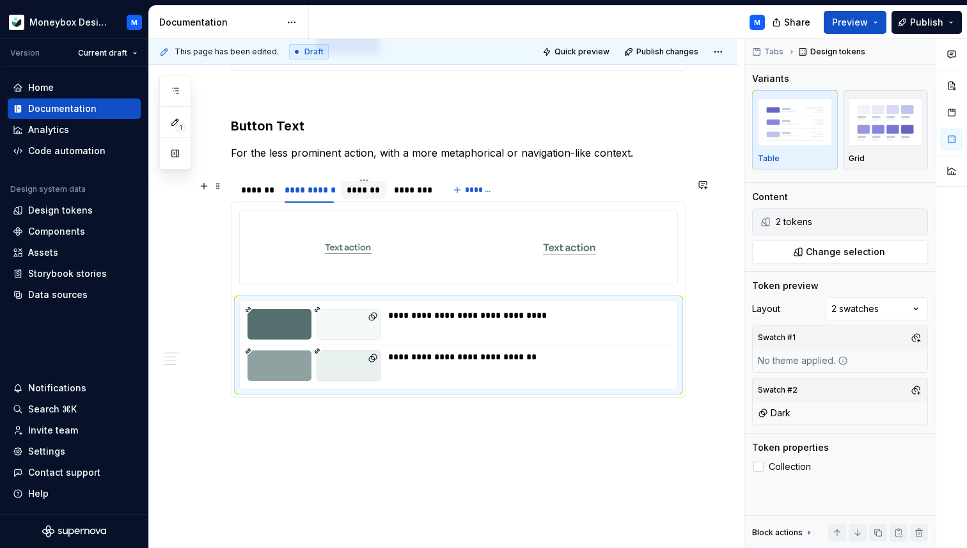
click at [364, 196] on div "*******" at bounding box center [363, 189] width 35 height 13
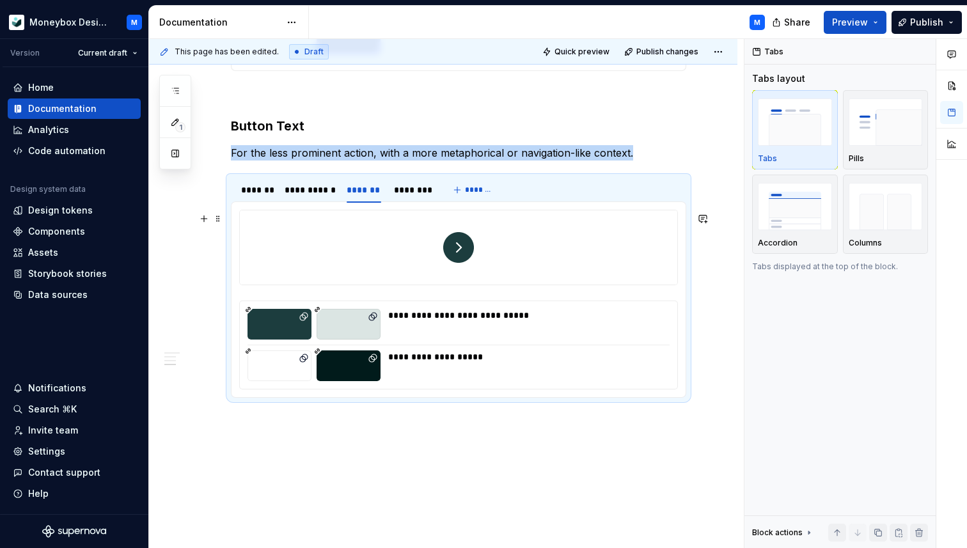
click at [524, 249] on div at bounding box center [458, 247] width 437 height 74
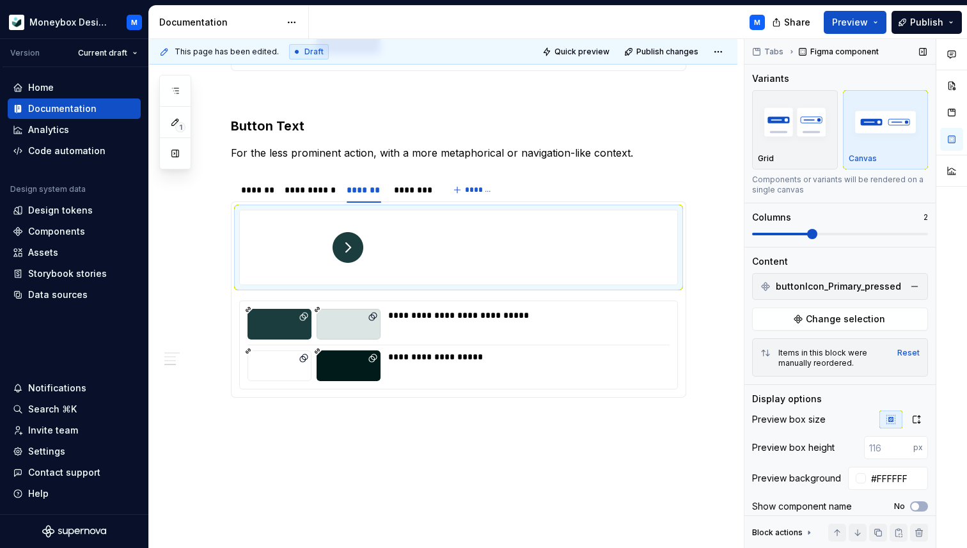
click at [807, 231] on span at bounding box center [812, 234] width 10 height 10
click at [917, 288] on button "button" at bounding box center [914, 286] width 18 height 18
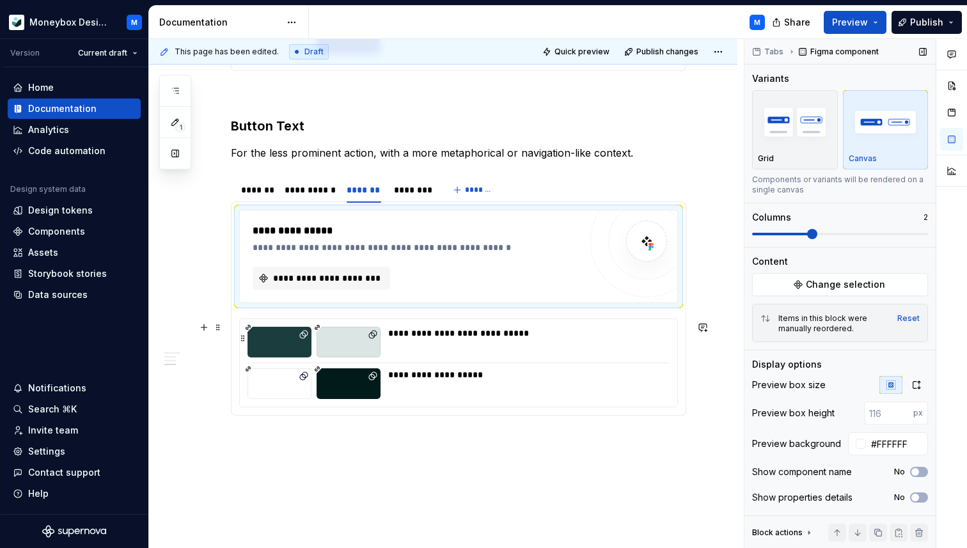
click at [547, 354] on div "**********" at bounding box center [525, 342] width 274 height 31
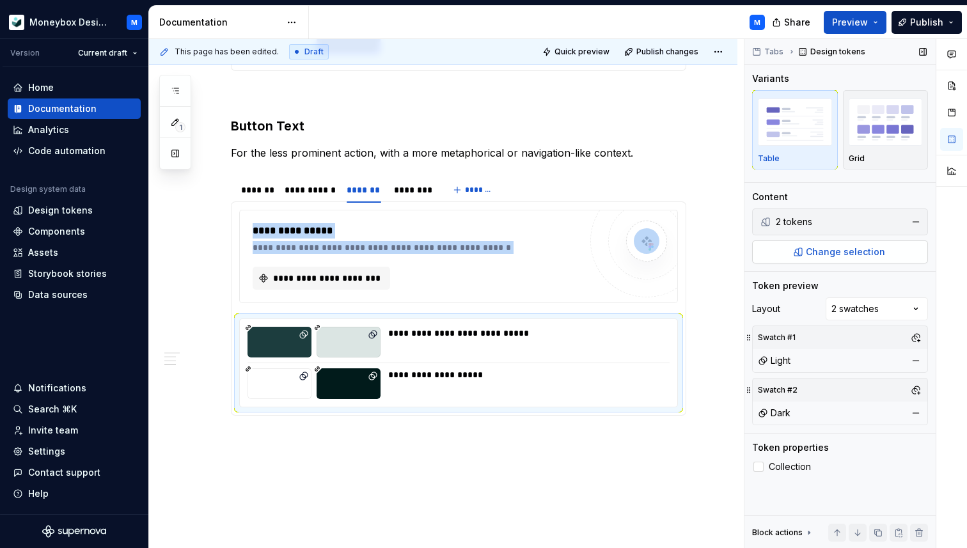
click at [860, 245] on span "Change selection" at bounding box center [845, 251] width 79 height 13
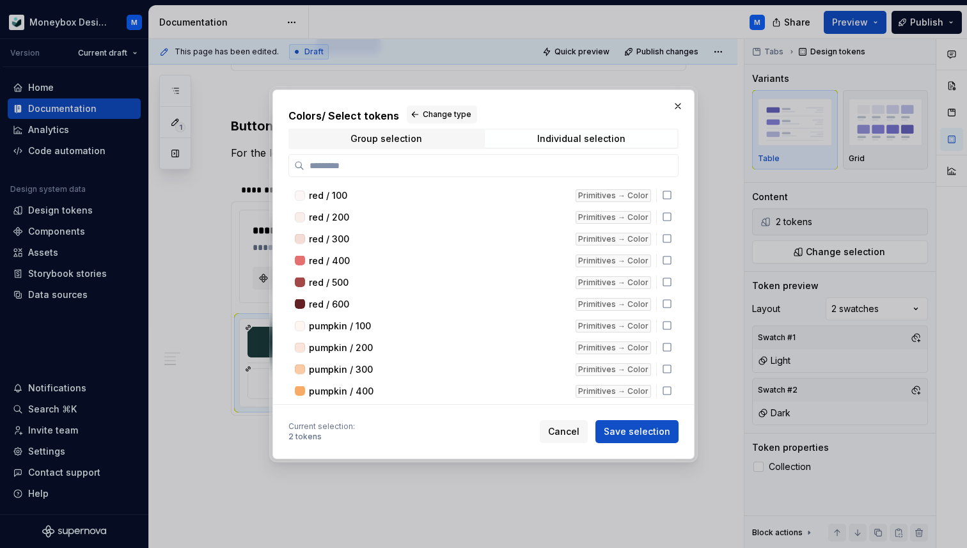
type textarea "*"
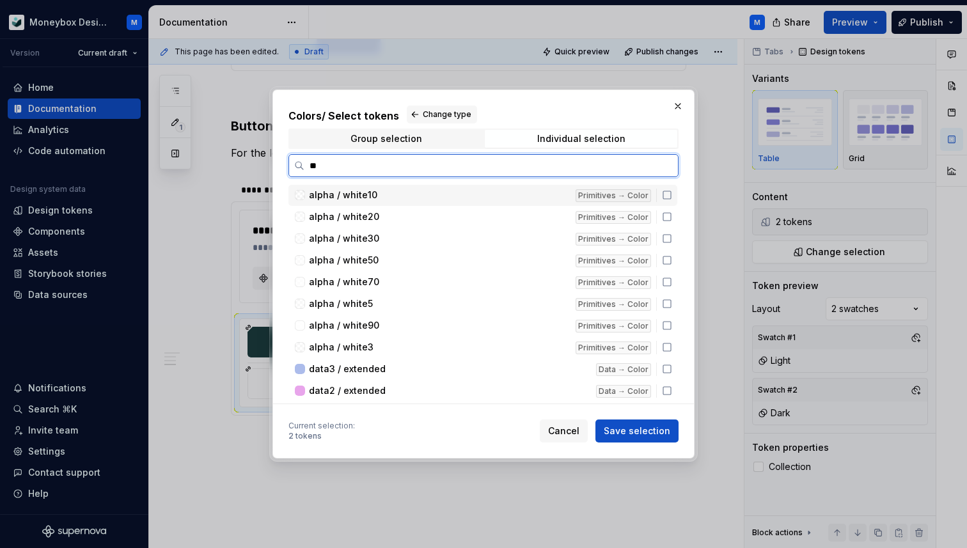
type input "*"
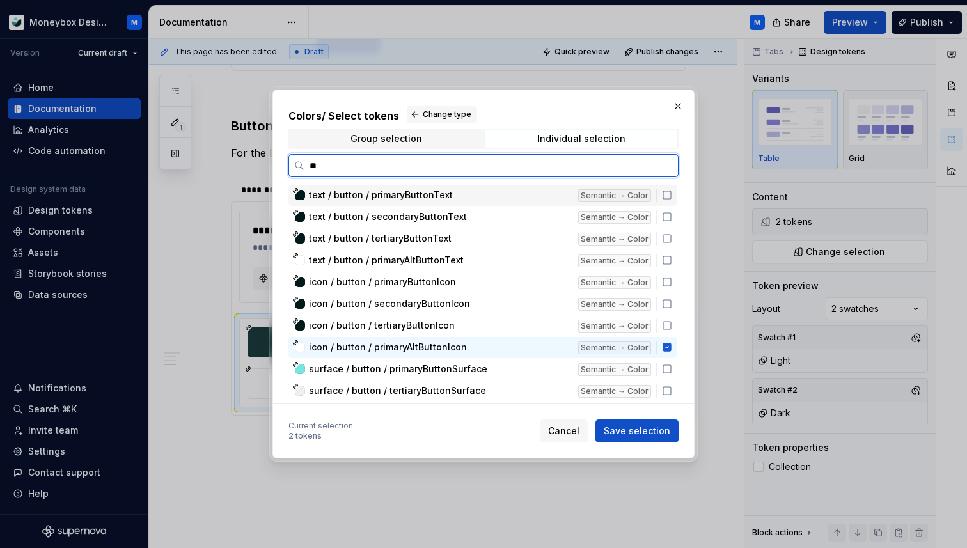
type input "*"
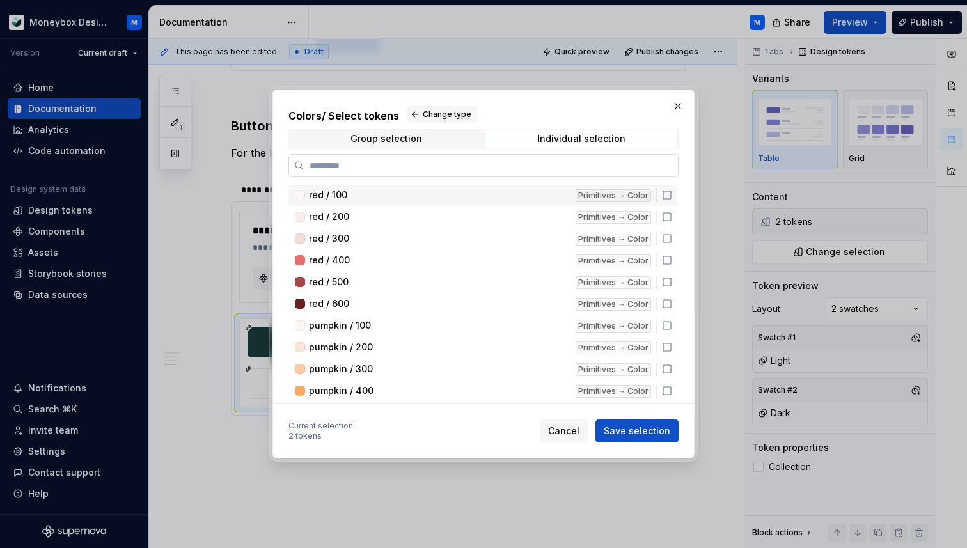
type textarea "*"
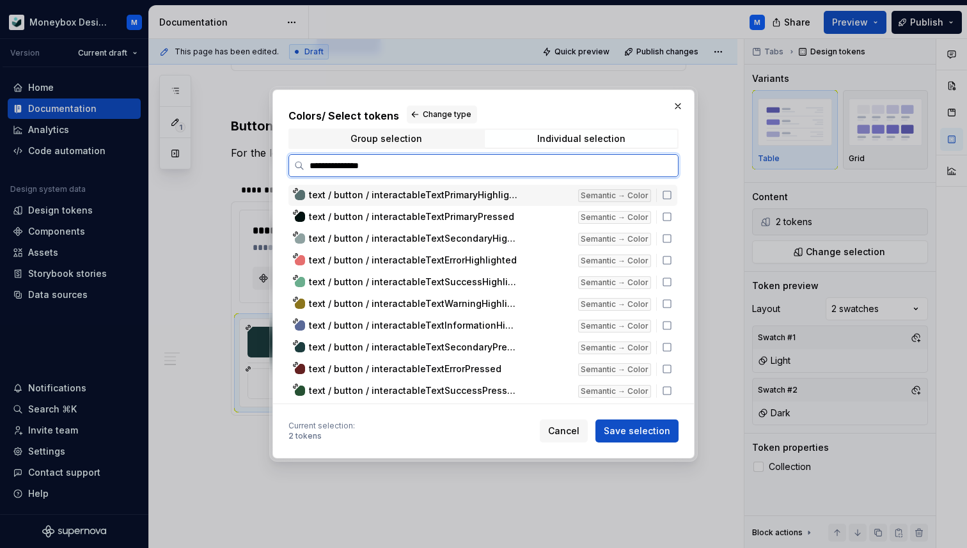
type input "**********"
type textarea "*"
click at [668, 221] on icon at bounding box center [667, 217] width 10 height 10
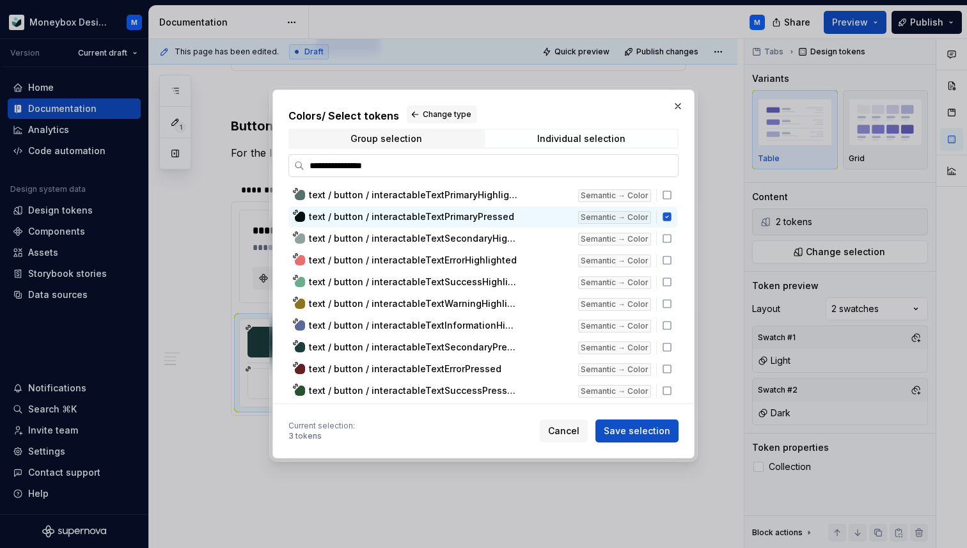
click at [662, 165] on input "**********" at bounding box center [490, 165] width 373 height 13
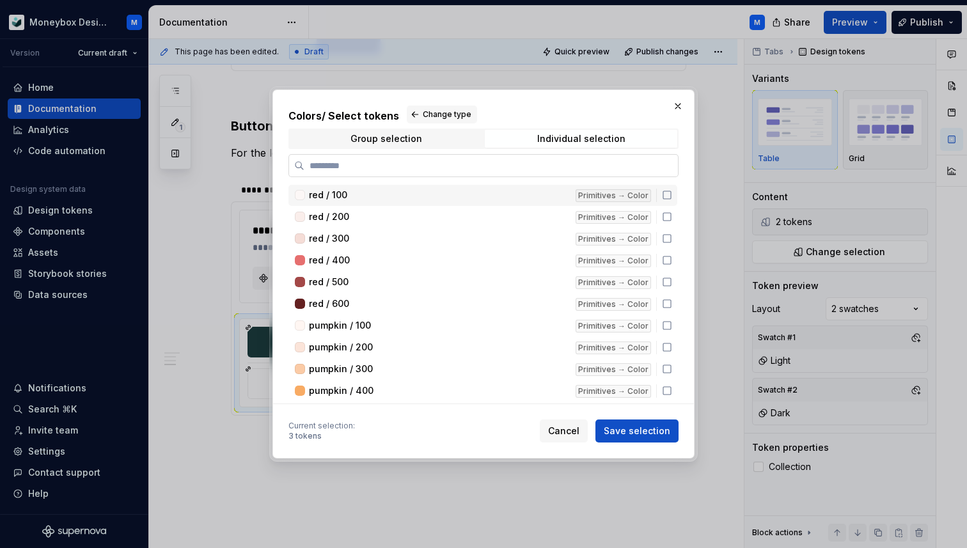
type textarea "*"
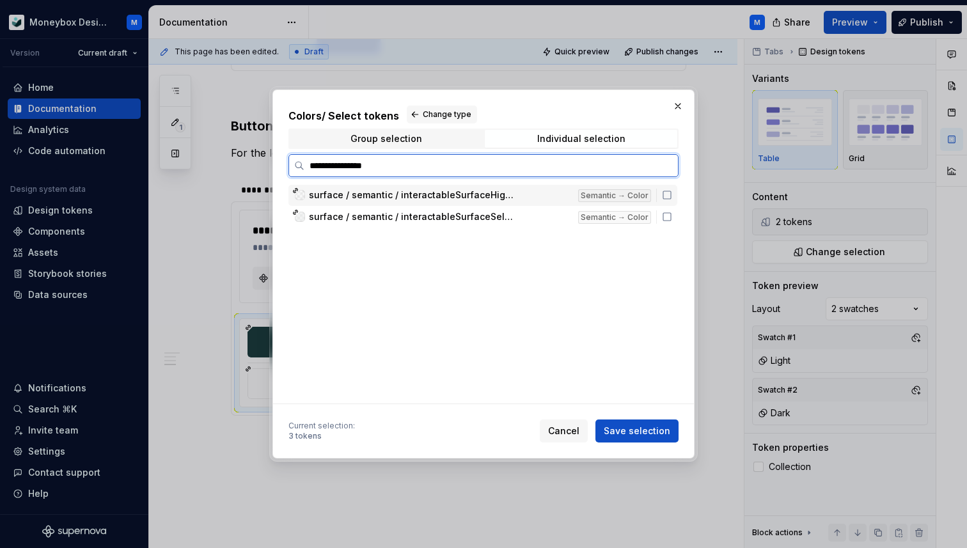
type input "**********"
click at [672, 219] on icon at bounding box center [667, 217] width 10 height 10
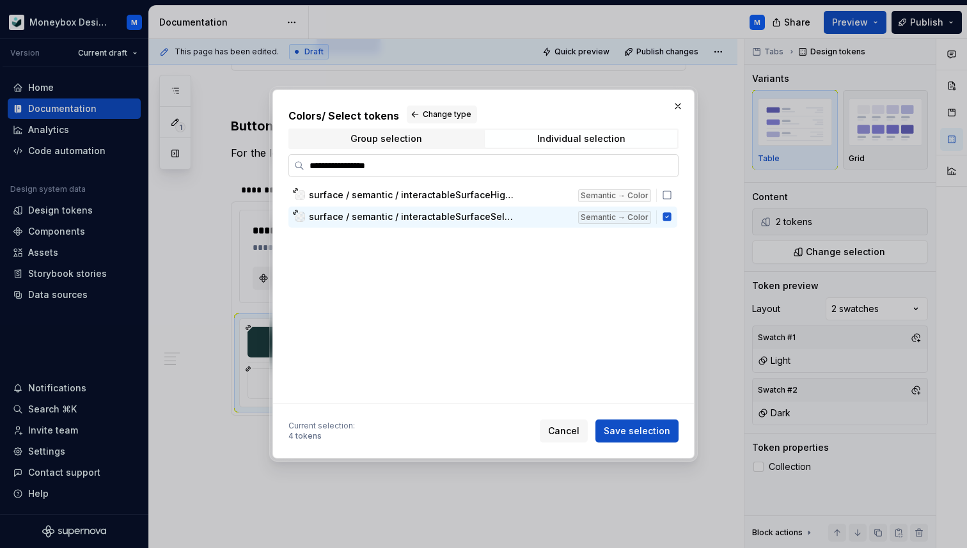
click at [663, 165] on input "**********" at bounding box center [490, 165] width 373 height 13
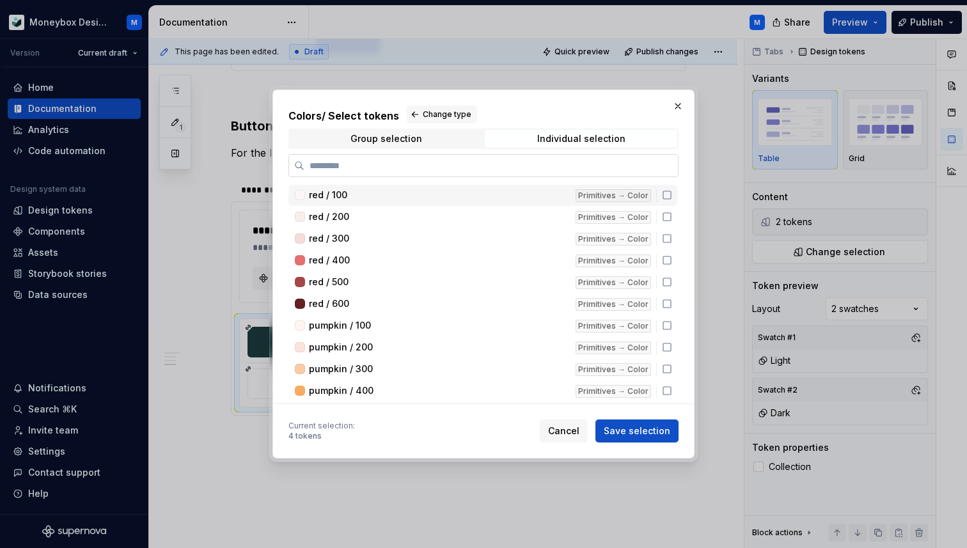
type textarea "*"
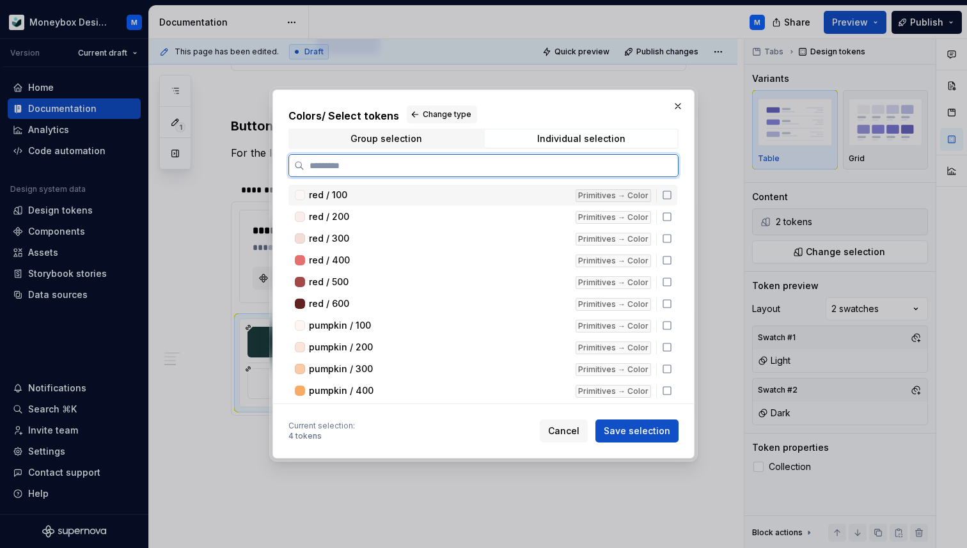
click at [366, 159] on input "search" at bounding box center [490, 165] width 373 height 13
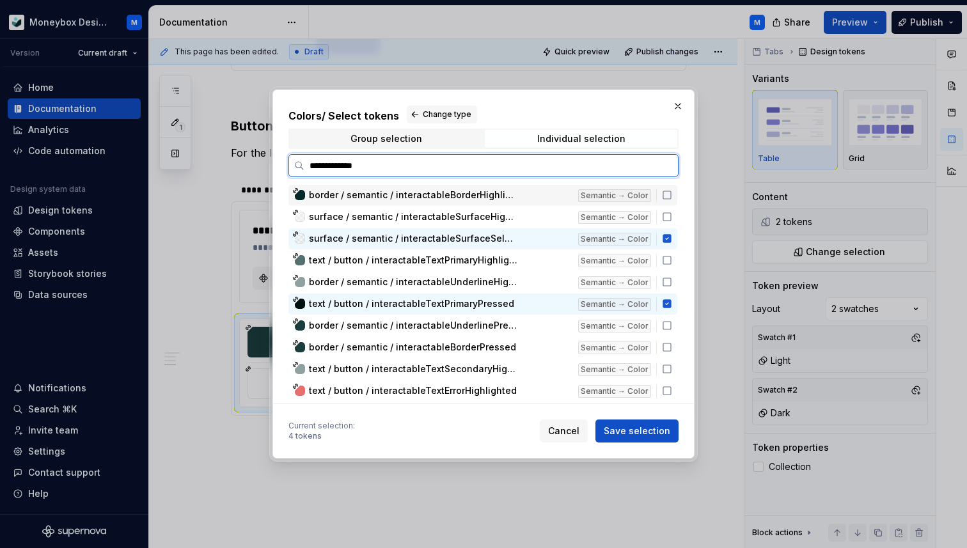
type input "**********"
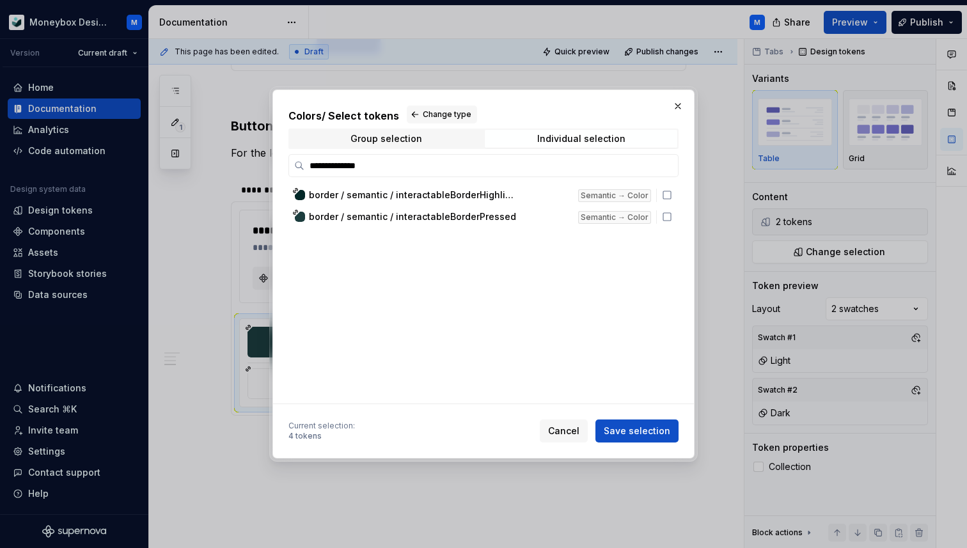
type textarea "*"
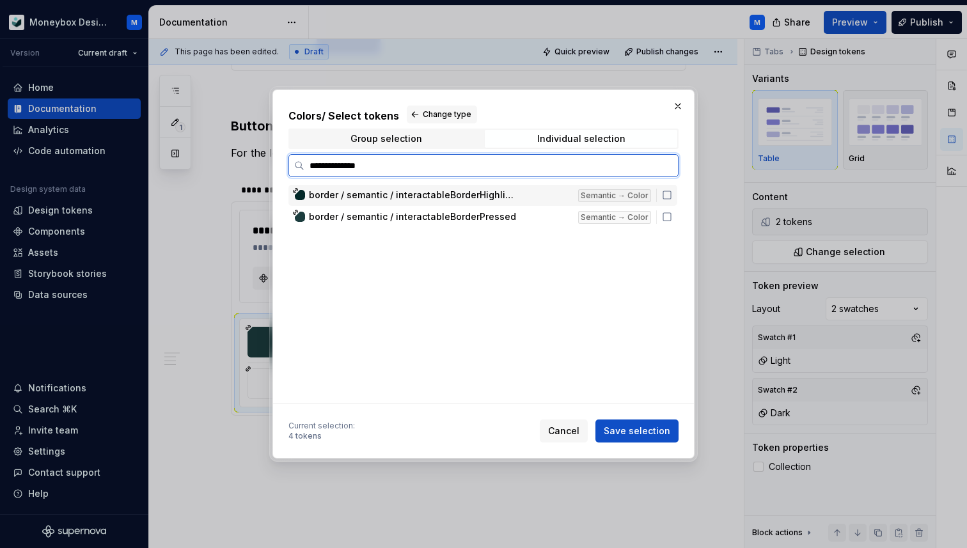
click at [667, 198] on div "border / semantic / interactableBorderHighlighted Semantic → Color" at bounding box center [482, 195] width 389 height 21
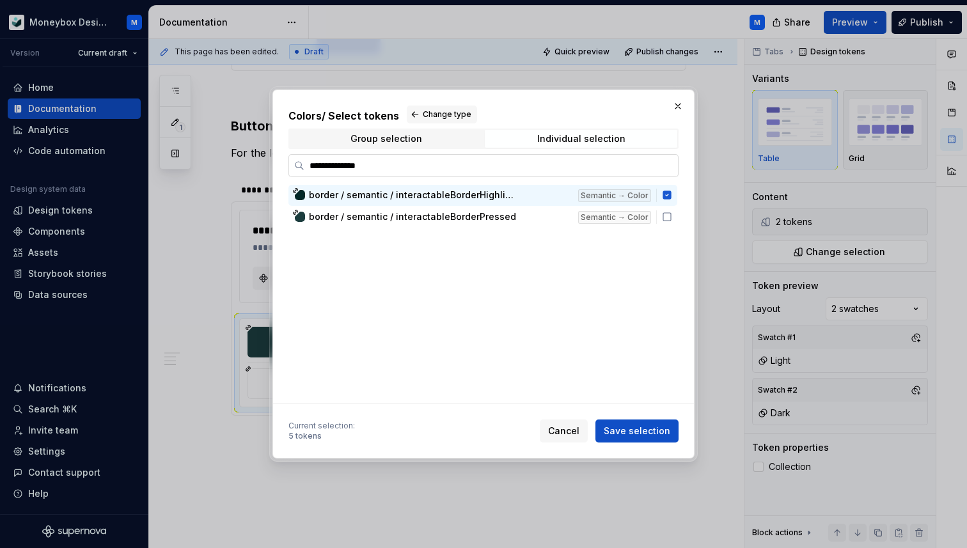
click at [664, 167] on input "**********" at bounding box center [490, 165] width 373 height 13
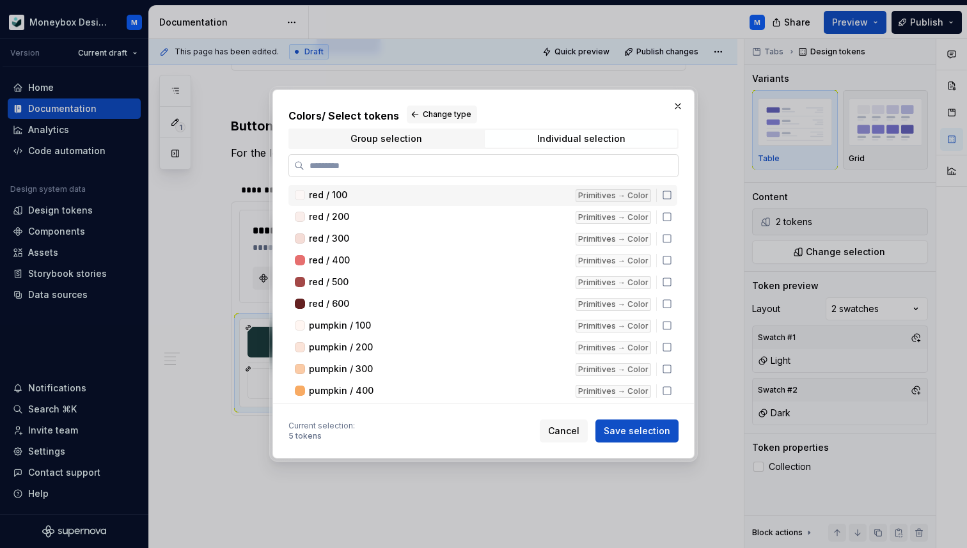
type textarea "*"
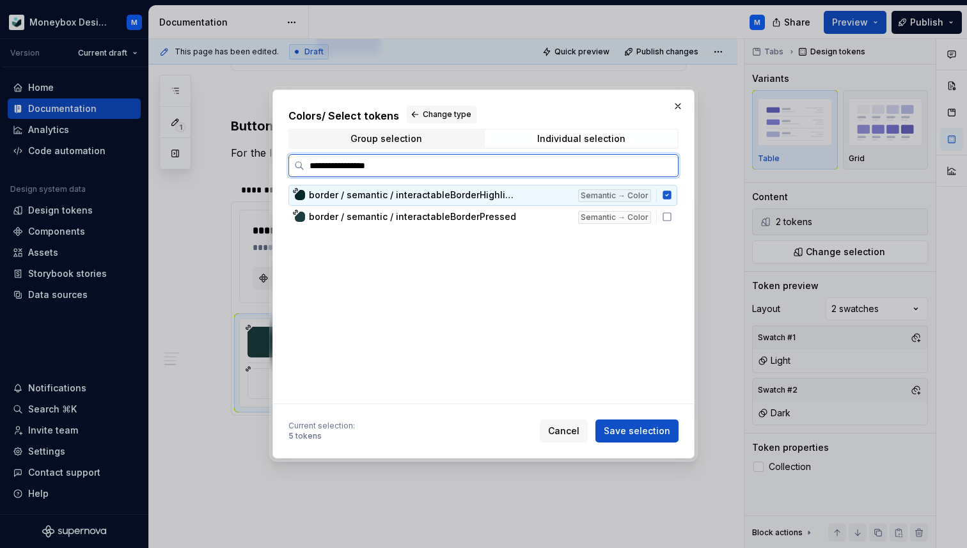
type input "**********"
click at [671, 220] on icon at bounding box center [667, 217] width 10 height 10
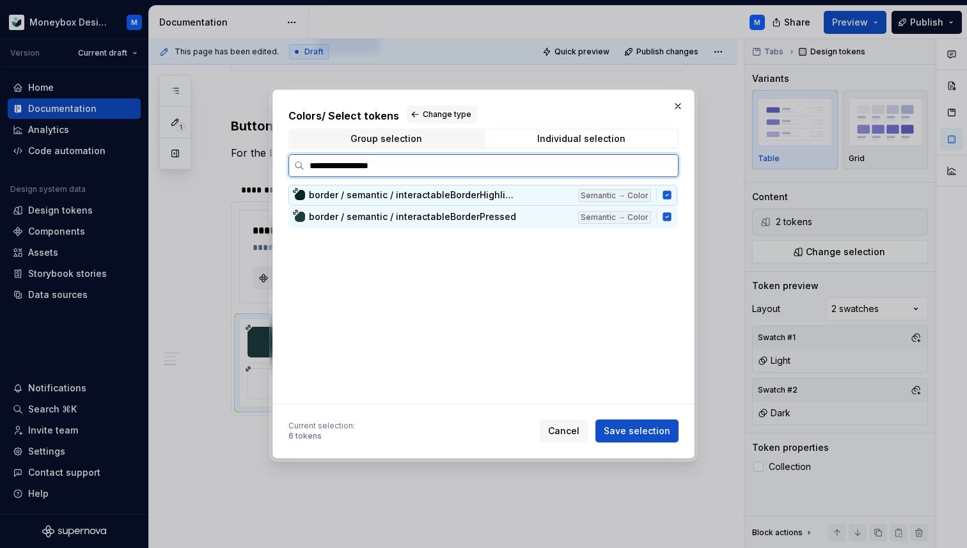
click at [672, 194] on icon at bounding box center [667, 195] width 10 height 10
click at [672, 195] on icon at bounding box center [667, 195] width 10 height 10
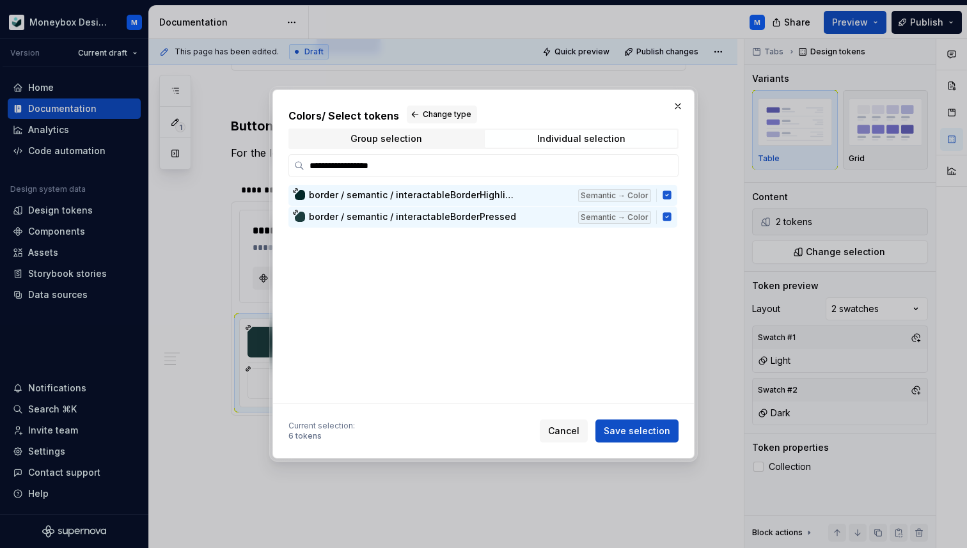
click at [628, 417] on div "Current selection : 6 tokens Cancel Save selection" at bounding box center [483, 428] width 390 height 28
click at [628, 424] on button "Save selection" at bounding box center [636, 430] width 83 height 23
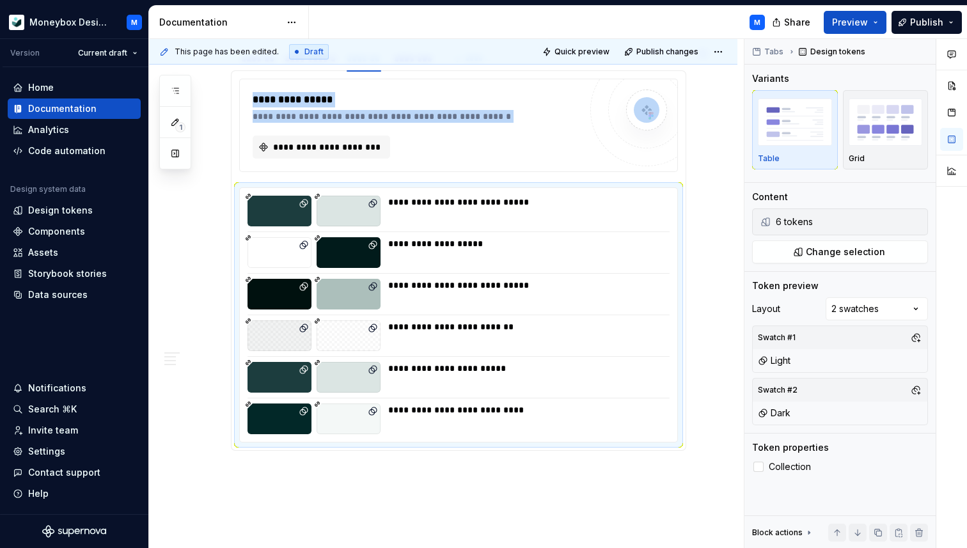
scroll to position [1030, 0]
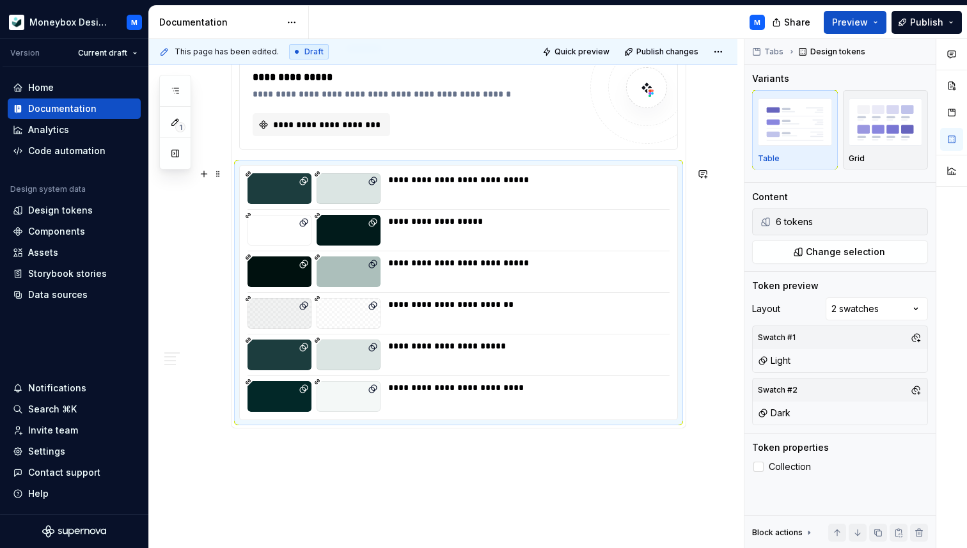
type textarea "*"
click at [244, 228] on div "**********" at bounding box center [458, 293] width 437 height 254
click at [242, 228] on div "**********" at bounding box center [458, 293] width 437 height 254
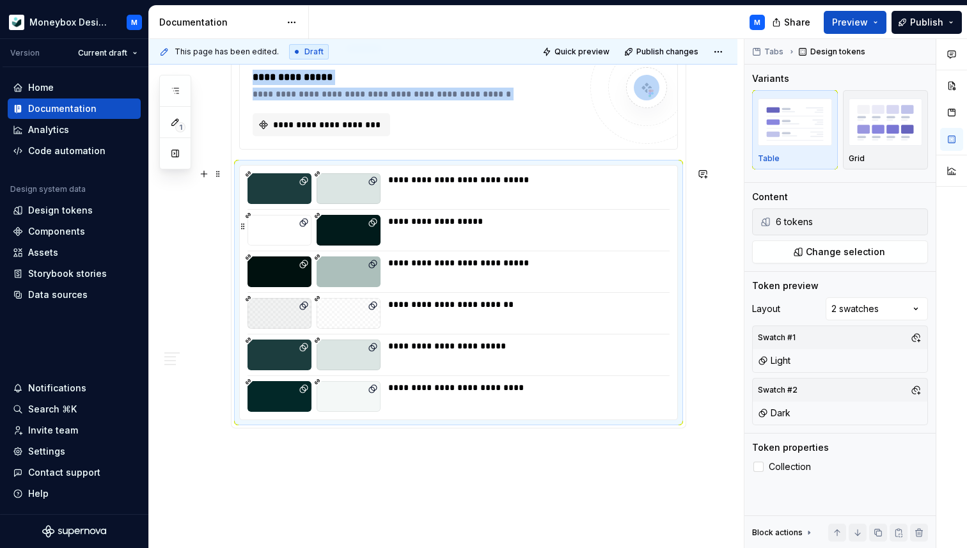
click at [256, 219] on div at bounding box center [279, 230] width 64 height 31
click at [244, 230] on button "button" at bounding box center [243, 226] width 10 height 18
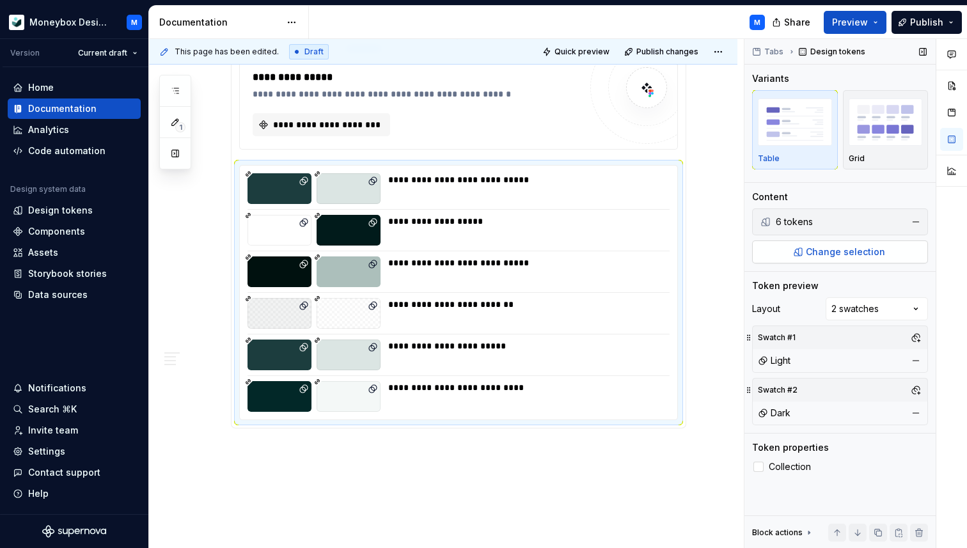
click at [852, 254] on span "Change selection" at bounding box center [845, 251] width 79 height 13
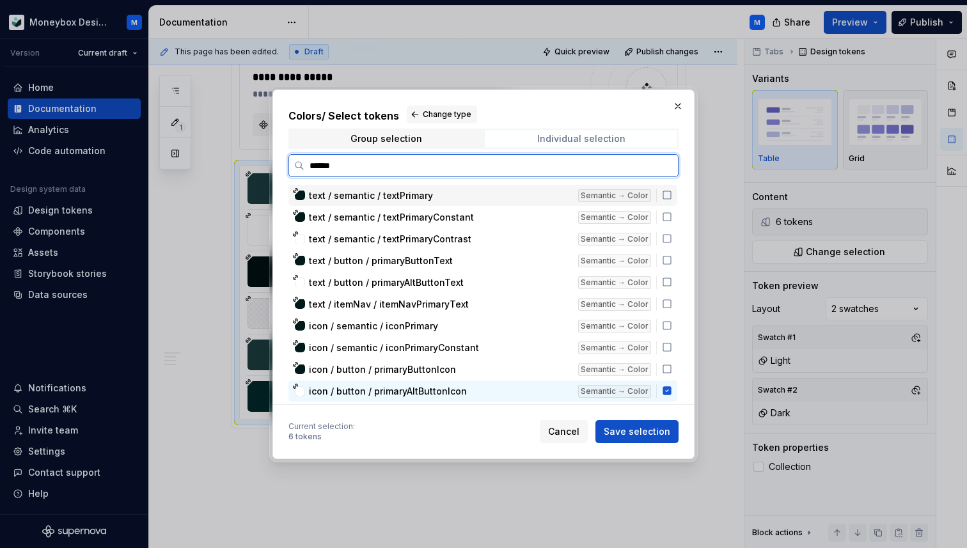
type input "*******"
click at [672, 390] on icon at bounding box center [667, 390] width 10 height 10
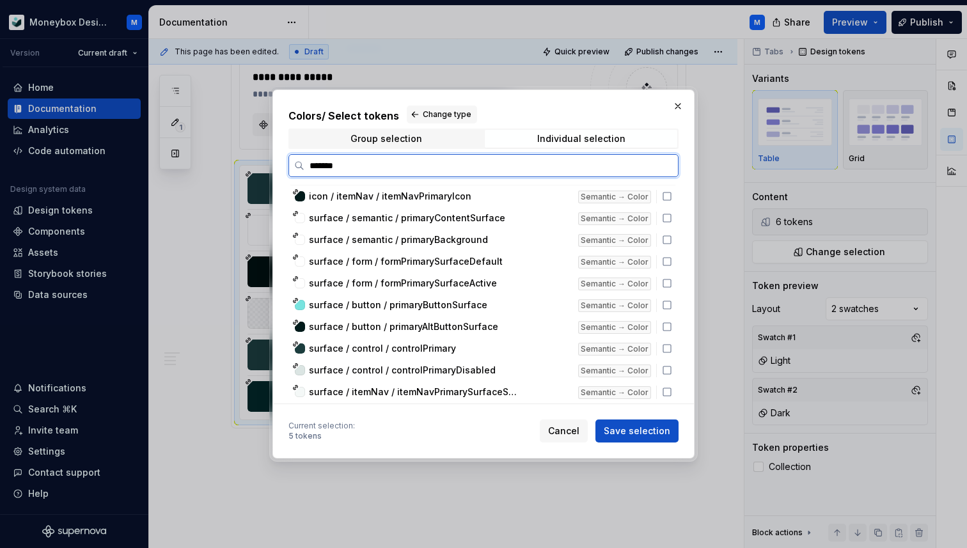
scroll to position [222, 0]
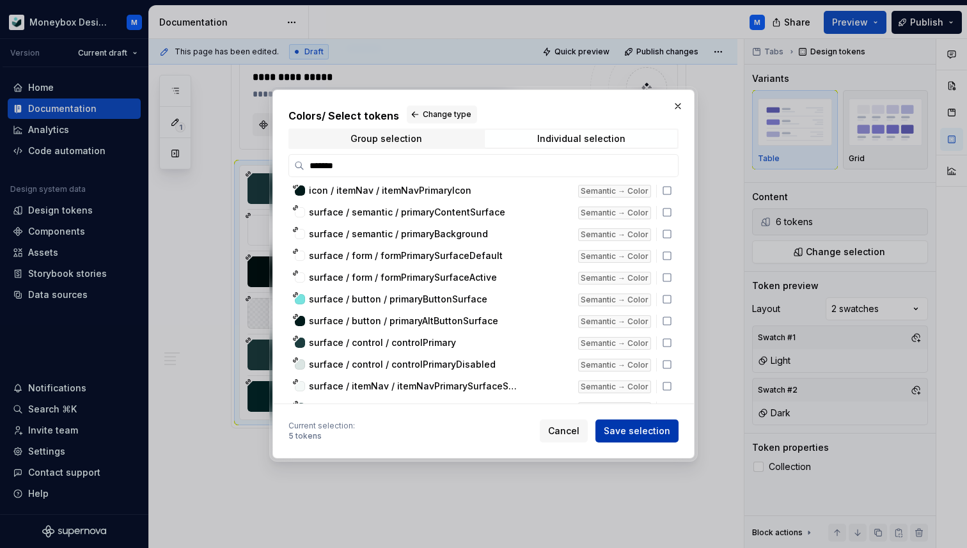
click at [619, 425] on span "Save selection" at bounding box center [636, 430] width 66 height 13
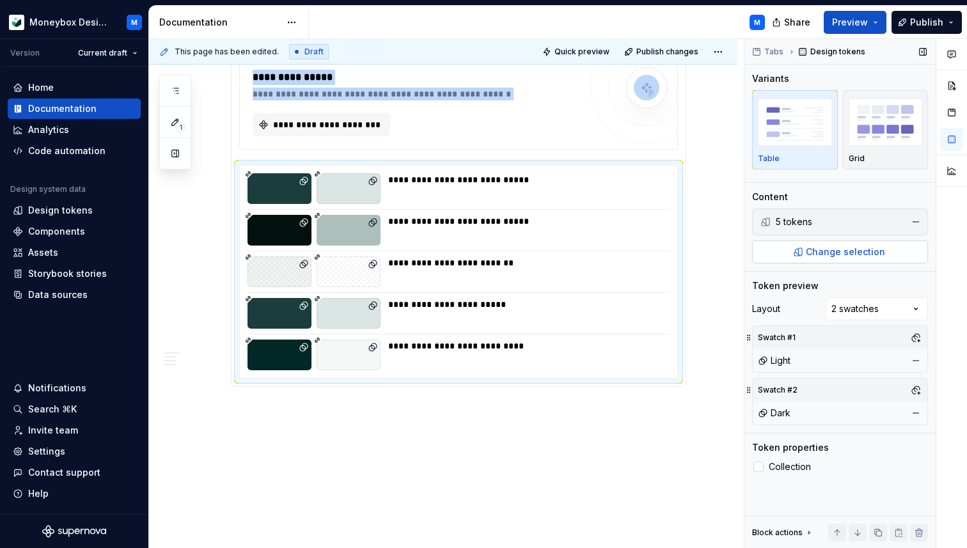
click at [836, 251] on span "Change selection" at bounding box center [845, 251] width 79 height 13
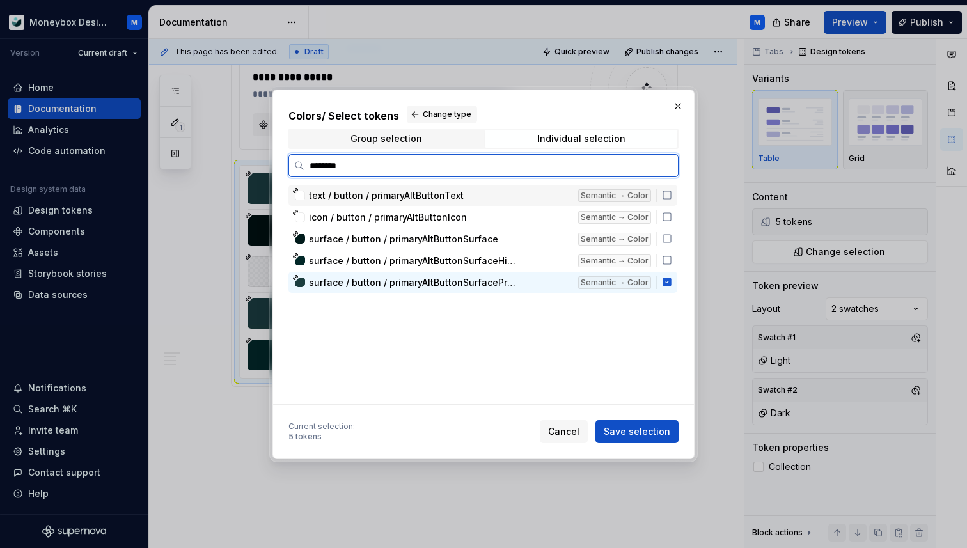
type input "*********"
click at [671, 279] on icon at bounding box center [666, 281] width 8 height 8
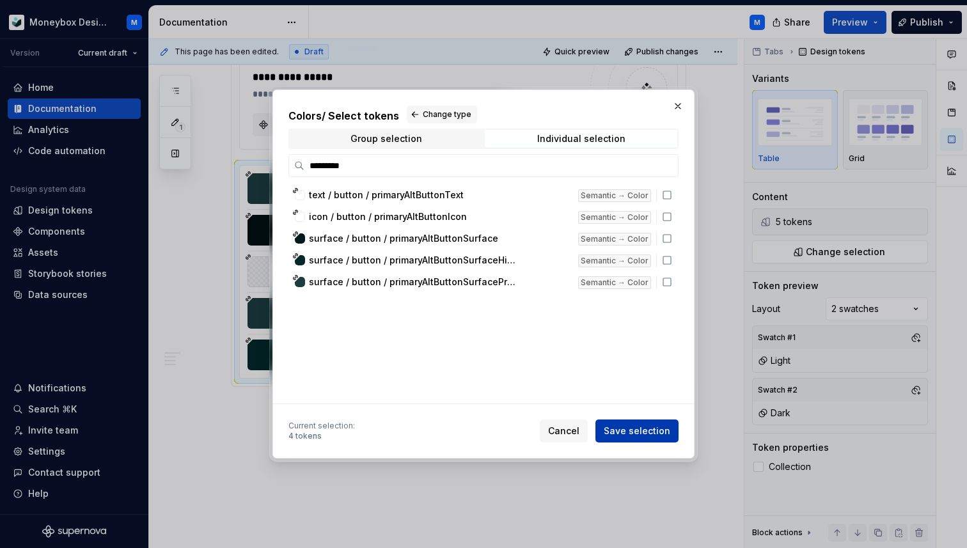
click at [641, 430] on span "Save selection" at bounding box center [636, 430] width 66 height 13
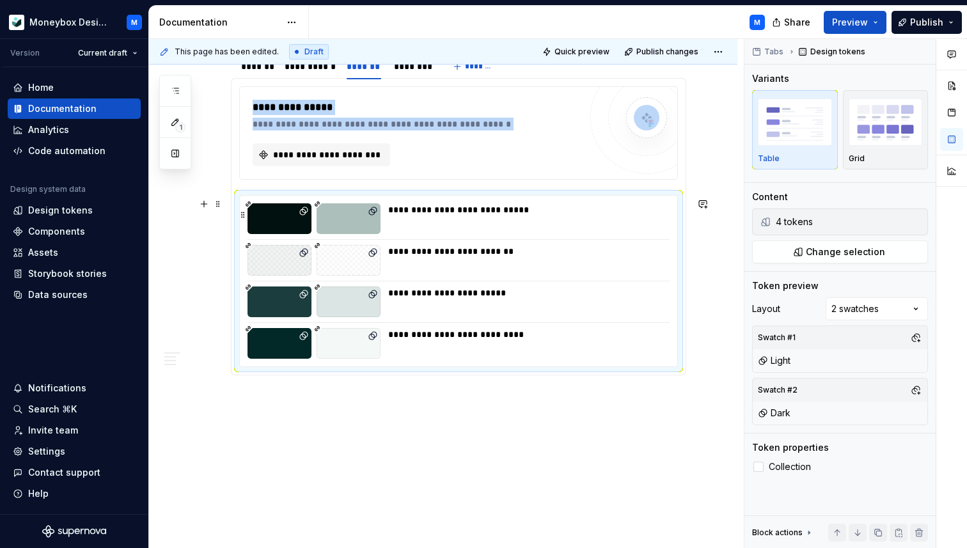
scroll to position [977, 0]
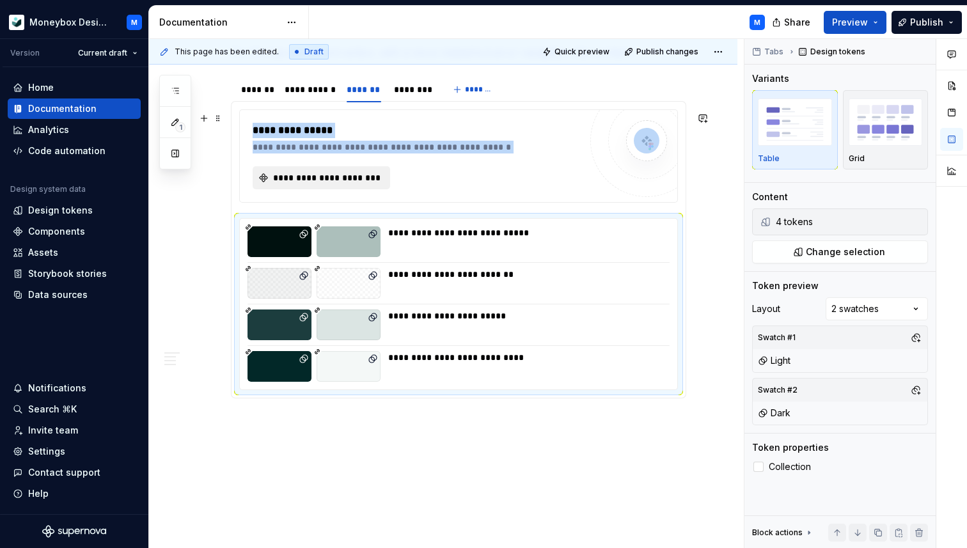
click at [370, 174] on span "**********" at bounding box center [326, 177] width 111 height 13
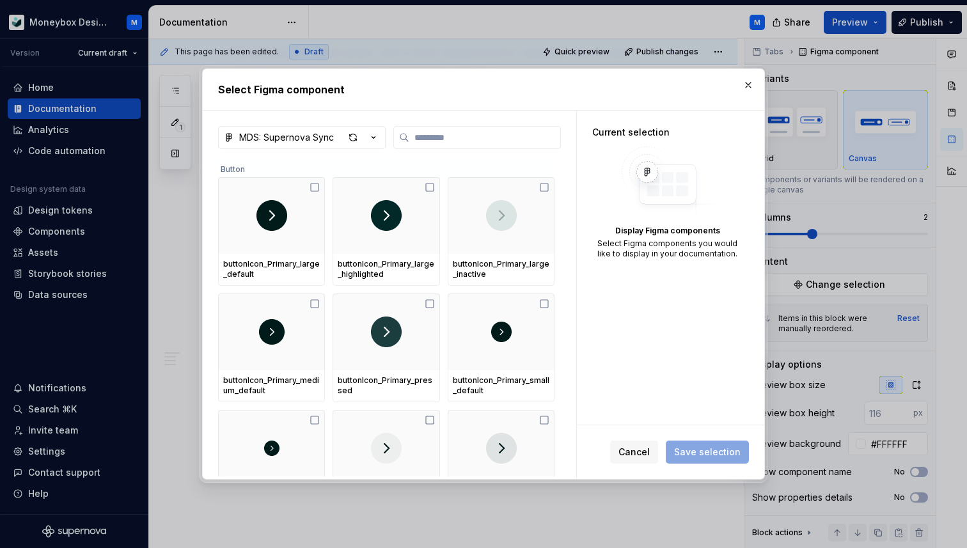
type textarea "*"
type input "*"
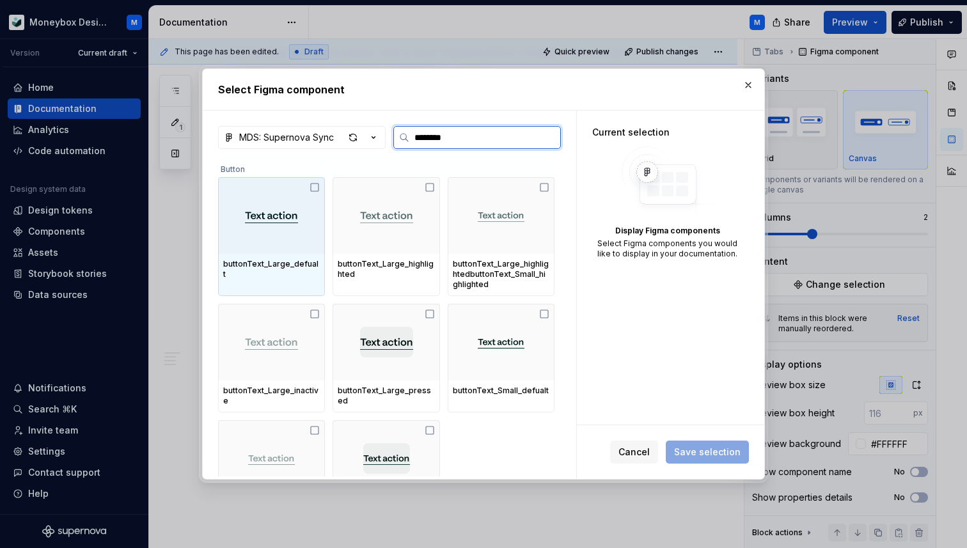
type input "*********"
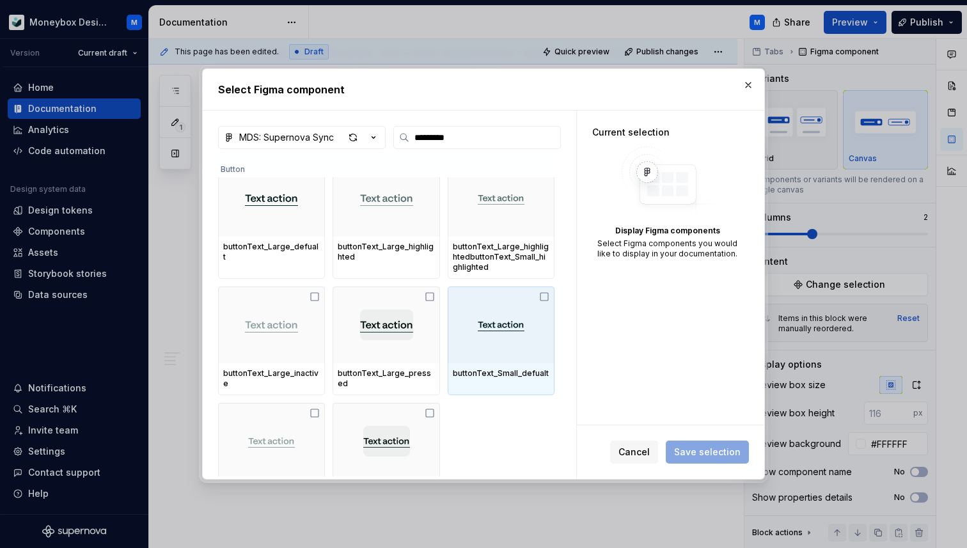
scroll to position [32, 0]
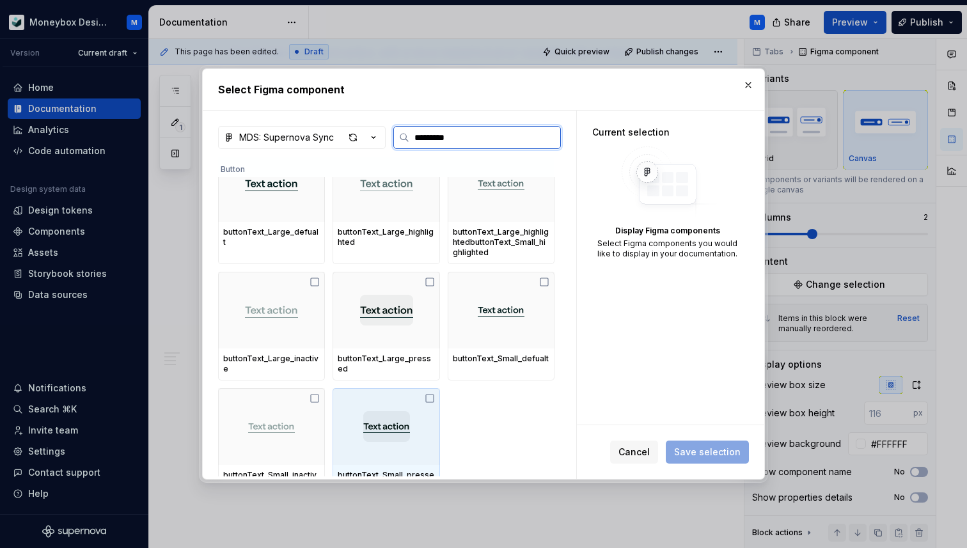
click at [432, 394] on icon at bounding box center [430, 398] width 8 height 8
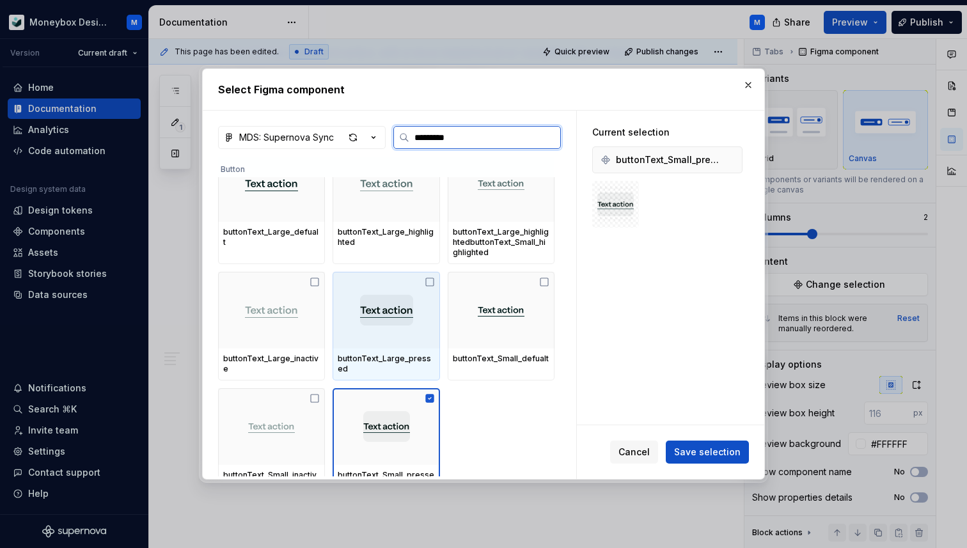
click at [435, 279] on icon at bounding box center [429, 282] width 10 height 10
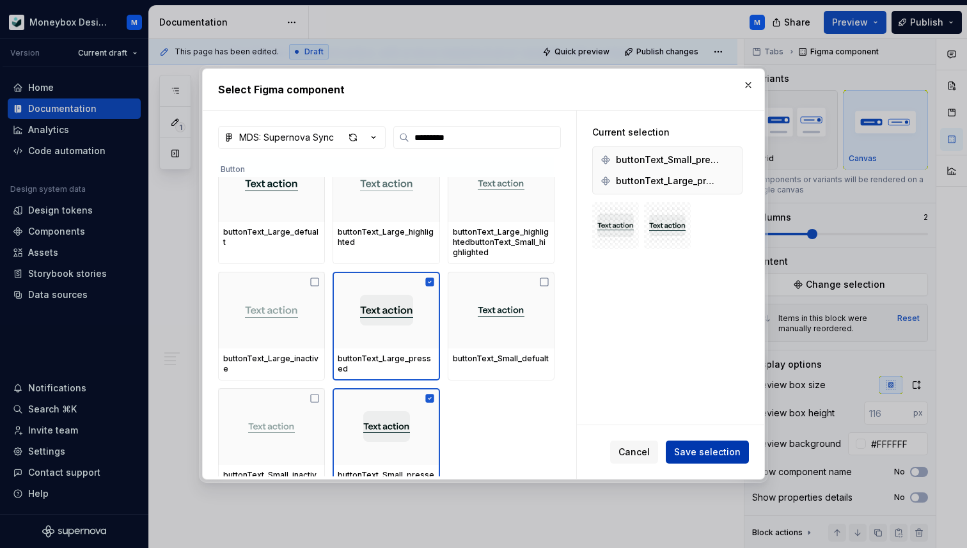
click at [696, 451] on span "Save selection" at bounding box center [707, 452] width 66 height 13
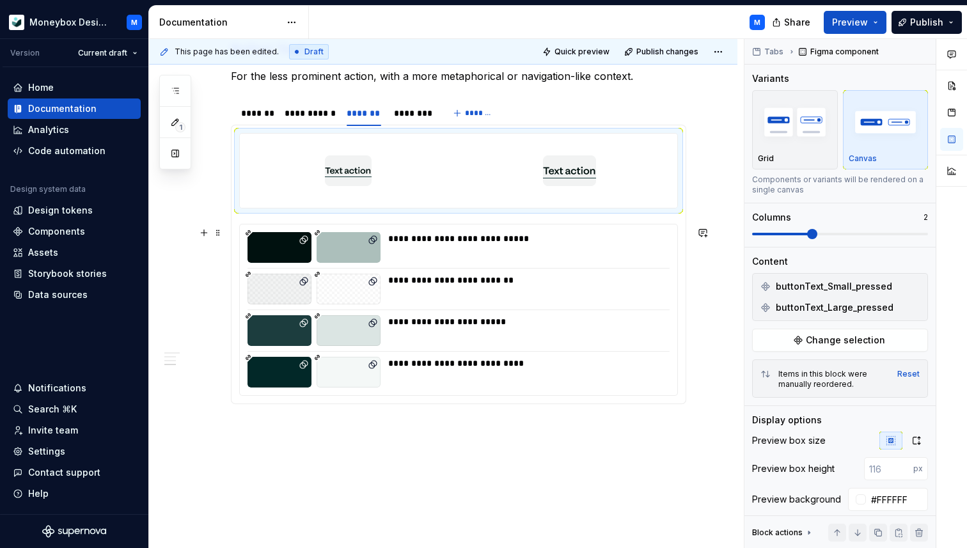
scroll to position [949, 0]
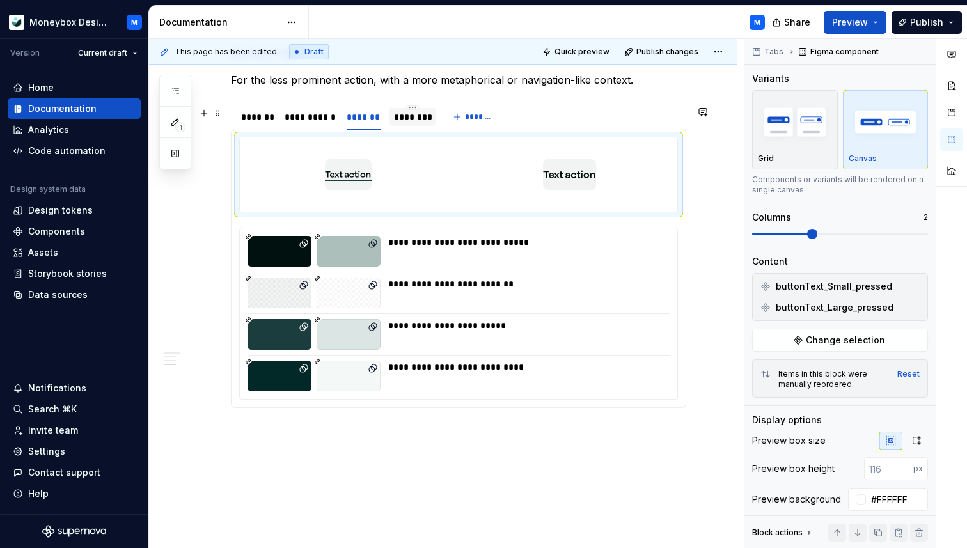
click at [413, 122] on div "********" at bounding box center [412, 117] width 37 height 13
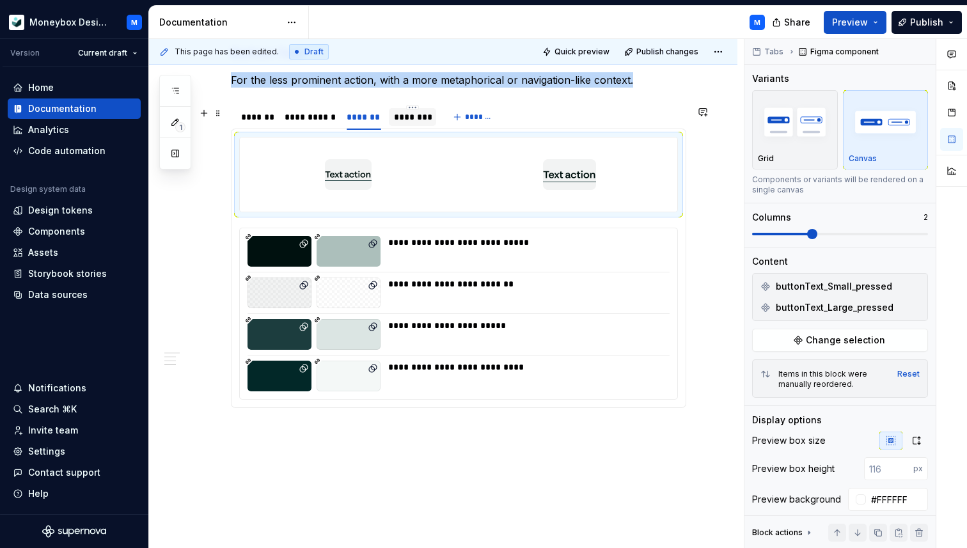
scroll to position [918, 0]
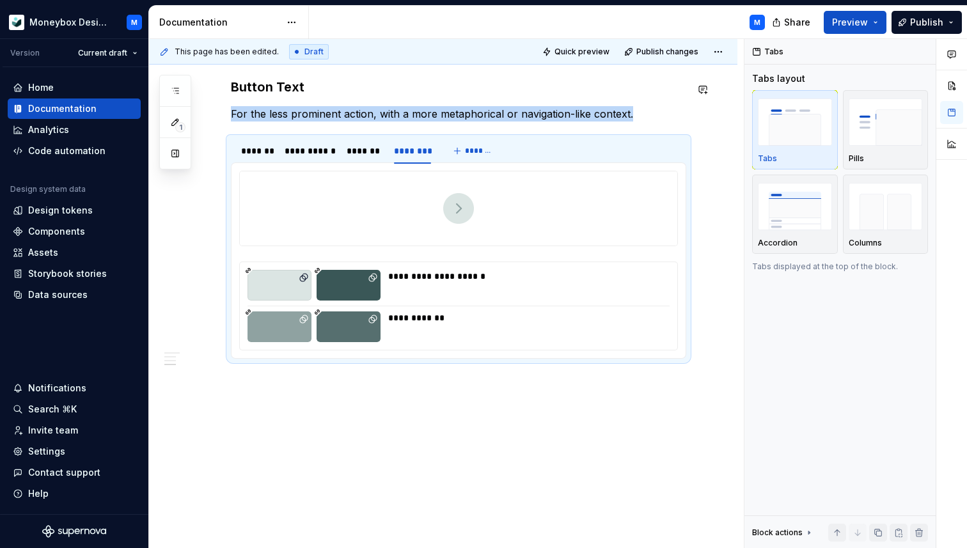
type textarea "*"
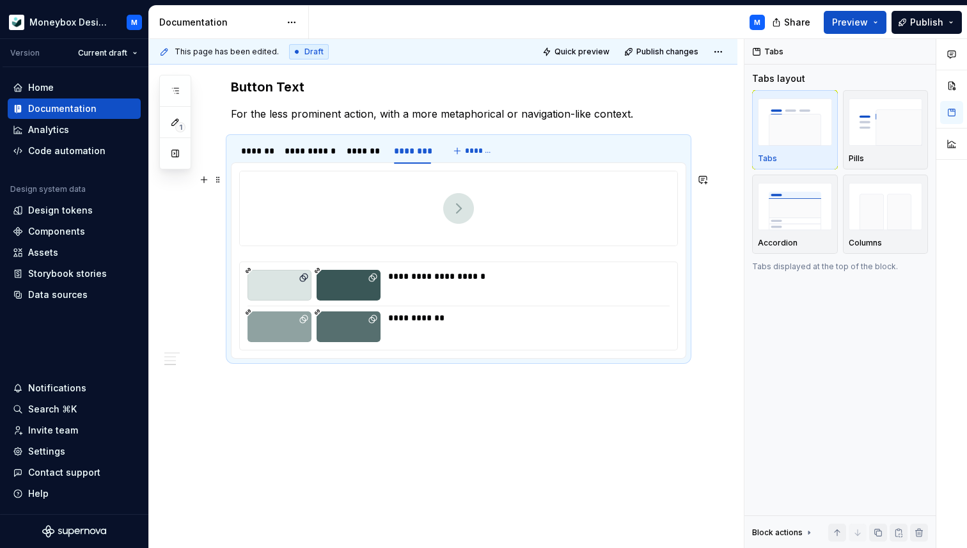
click at [540, 210] on div at bounding box center [458, 208] width 437 height 74
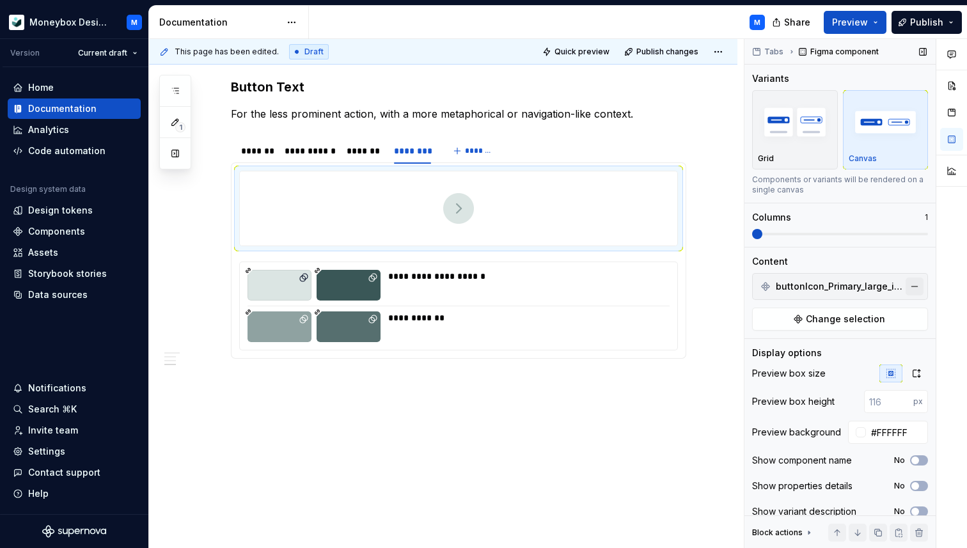
click at [915, 285] on button "button" at bounding box center [914, 286] width 18 height 18
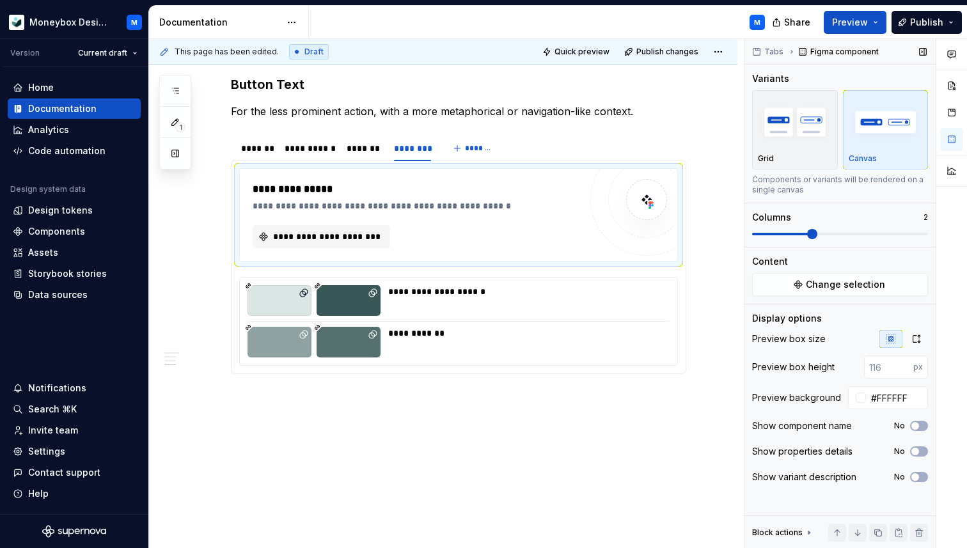
click at [807, 230] on span at bounding box center [812, 234] width 10 height 10
click at [805, 283] on button "Change selection" at bounding box center [840, 284] width 176 height 23
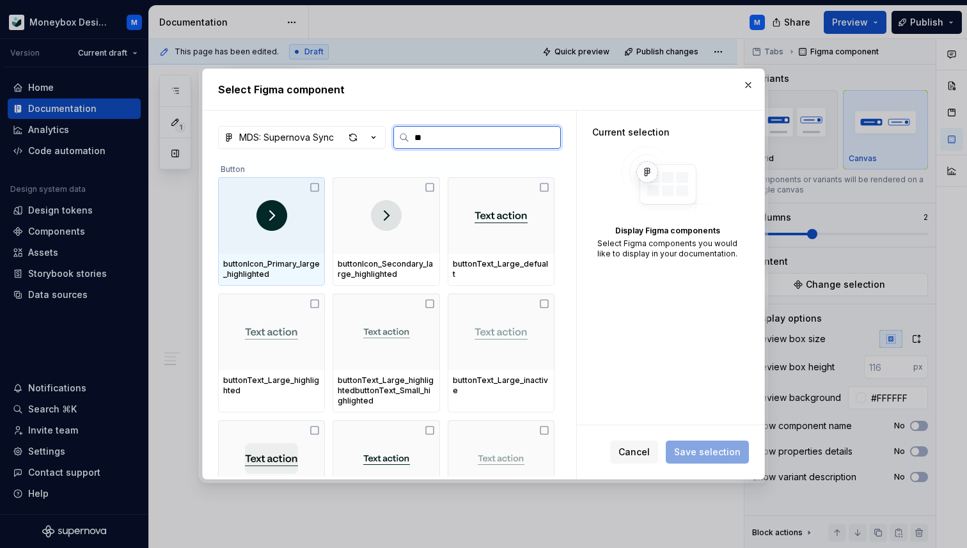
type input "*"
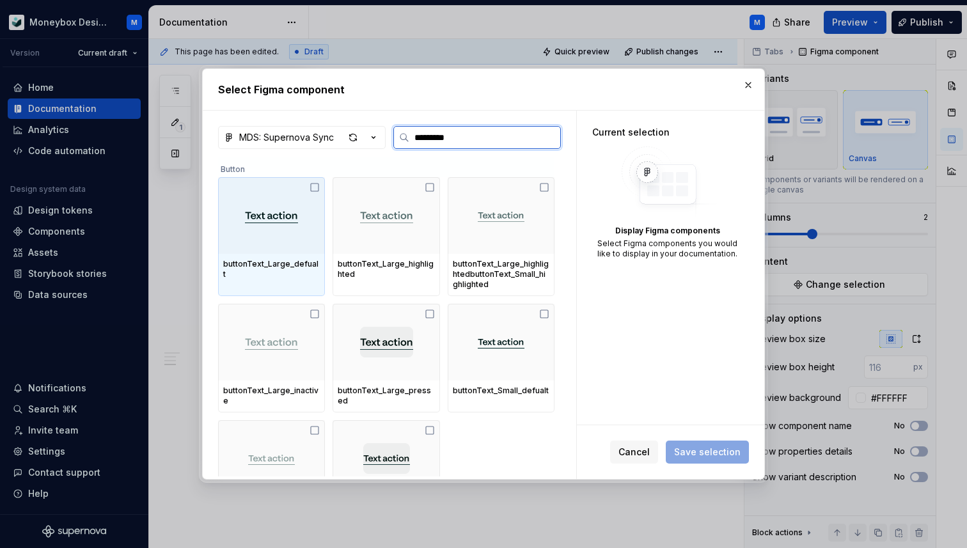
type input "**********"
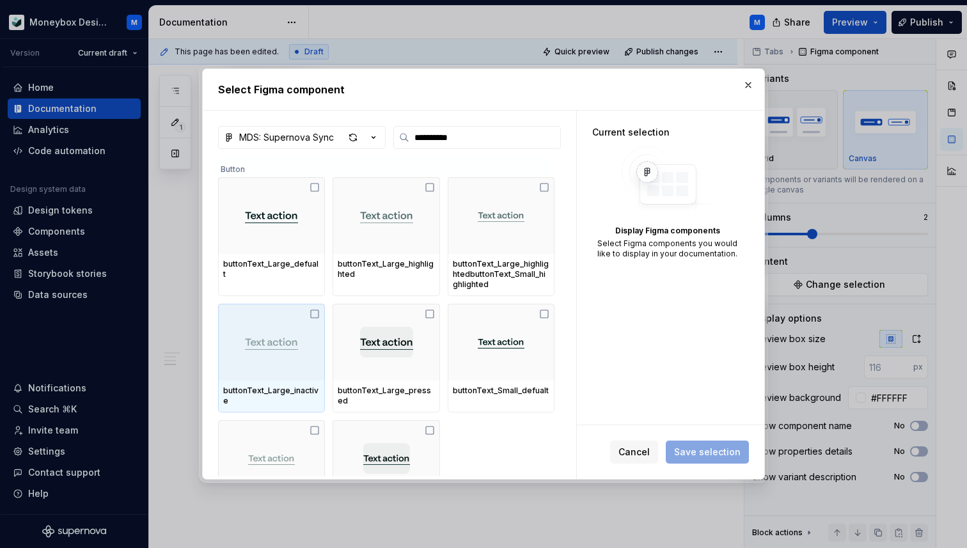
scroll to position [32, 0]
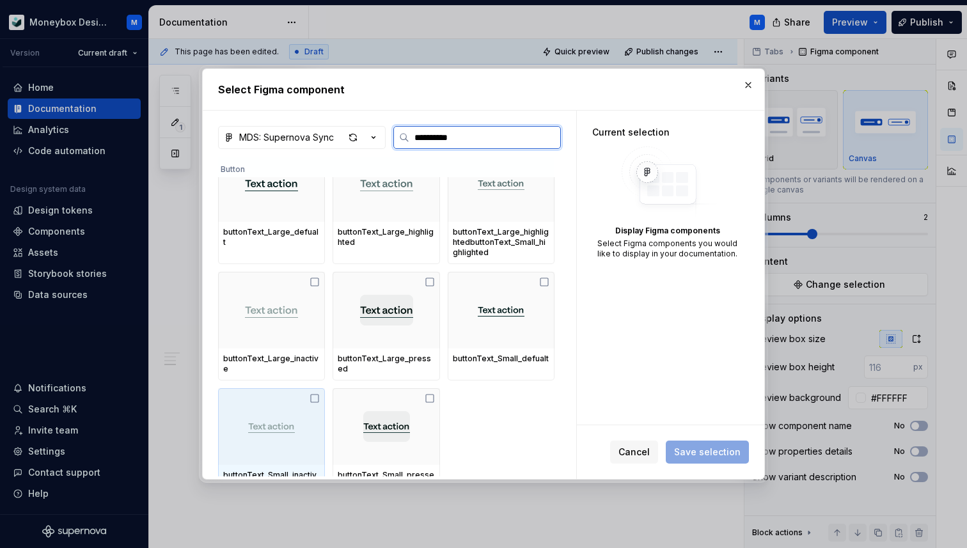
click at [316, 393] on icon at bounding box center [314, 398] width 10 height 10
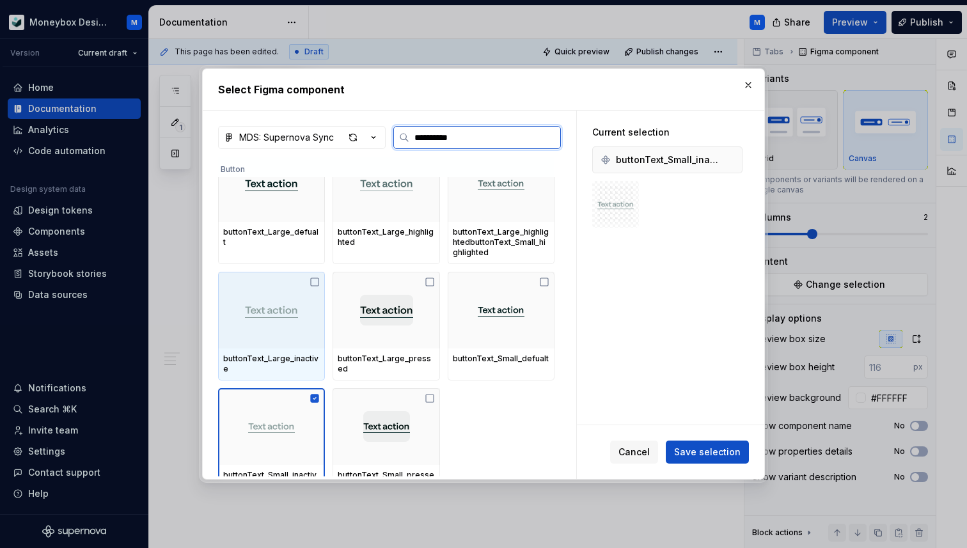
click at [316, 281] on icon at bounding box center [314, 282] width 10 height 10
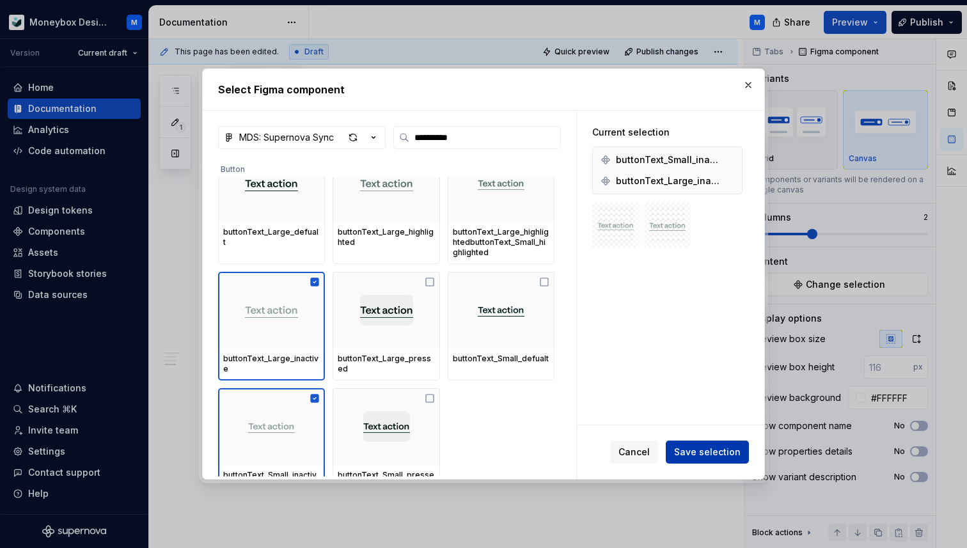
click at [718, 449] on span "Save selection" at bounding box center [707, 452] width 66 height 13
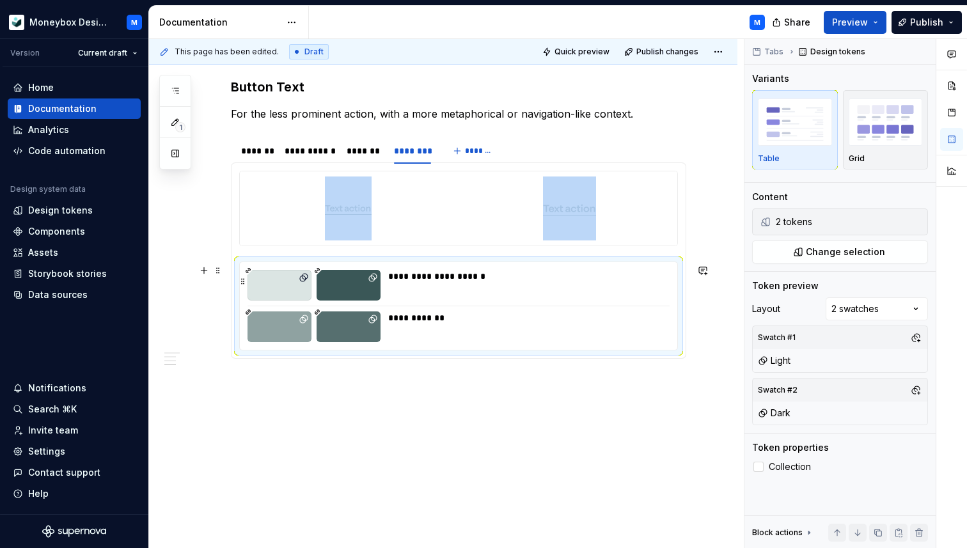
click at [579, 283] on div "**********" at bounding box center [525, 285] width 274 height 31
click at [910, 222] on button "button" at bounding box center [916, 222] width 18 height 18
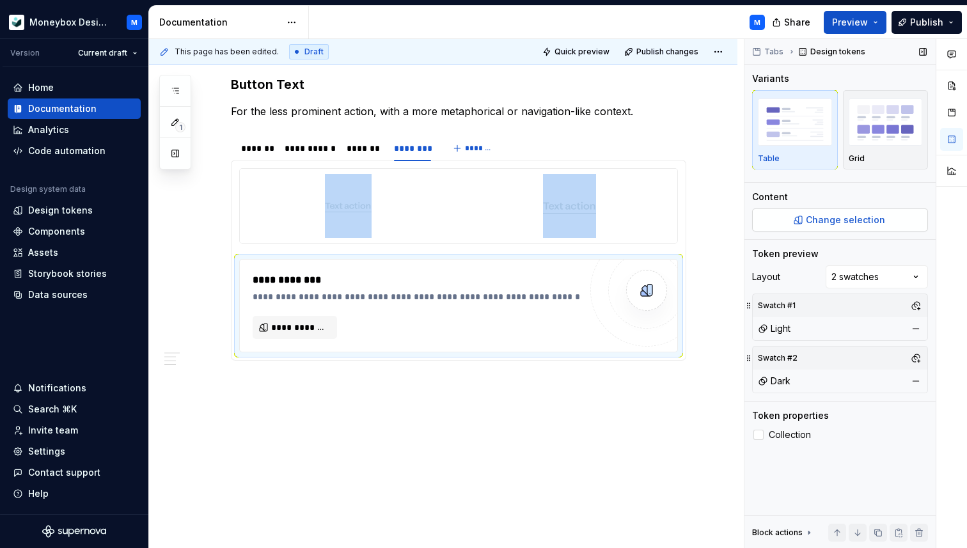
click at [880, 217] on span "Change selection" at bounding box center [845, 220] width 79 height 13
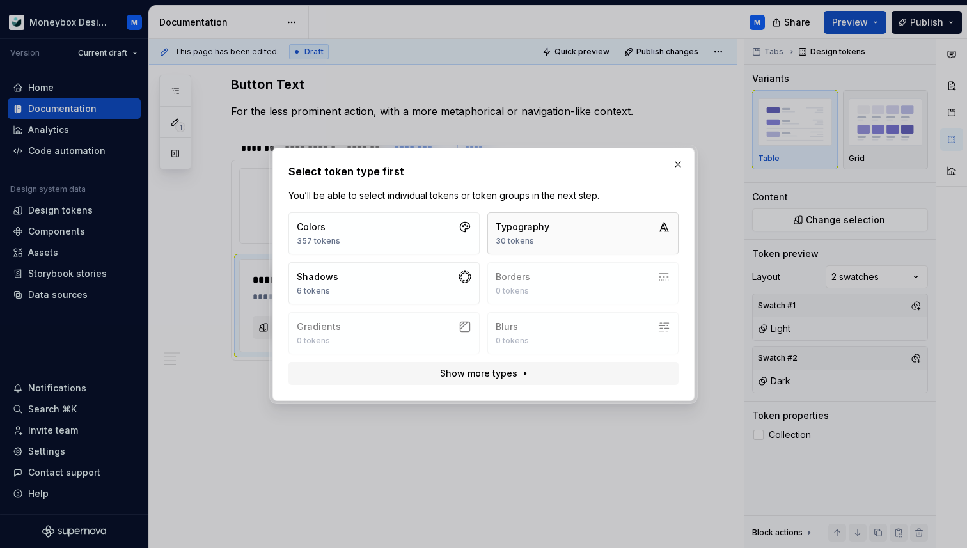
click at [546, 233] on div "Typography 30 tokens" at bounding box center [522, 234] width 54 height 26
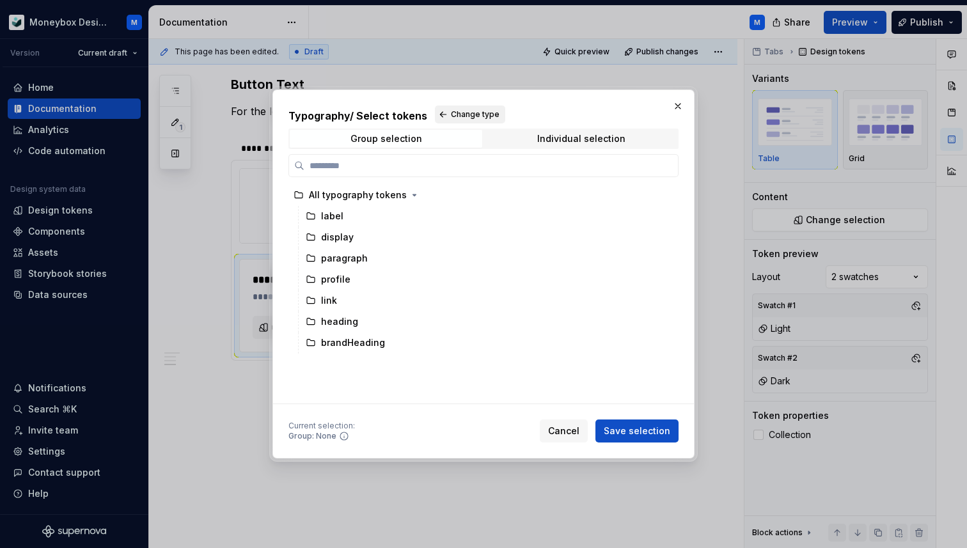
click at [451, 114] on span "Change type" at bounding box center [475, 114] width 49 height 10
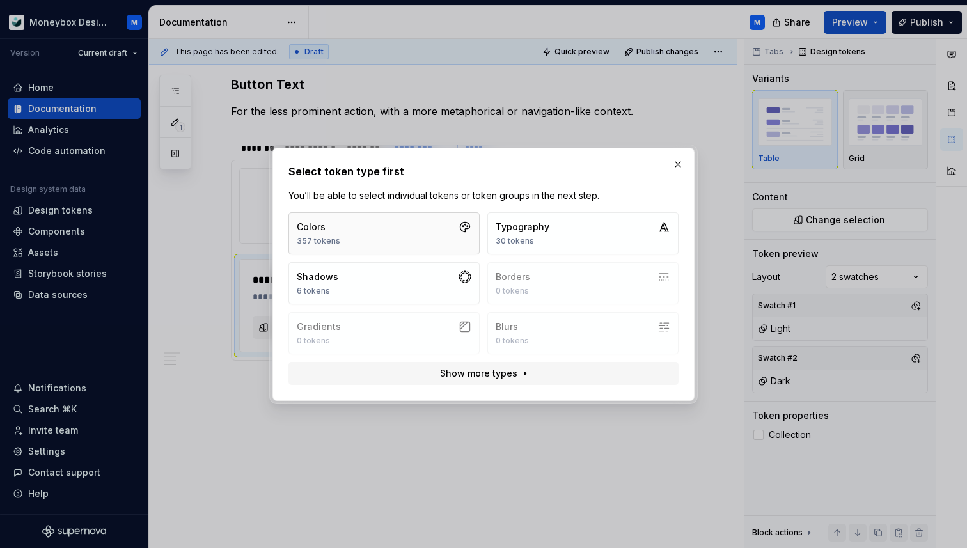
click at [391, 238] on button "Colors 357 tokens" at bounding box center [383, 233] width 191 height 42
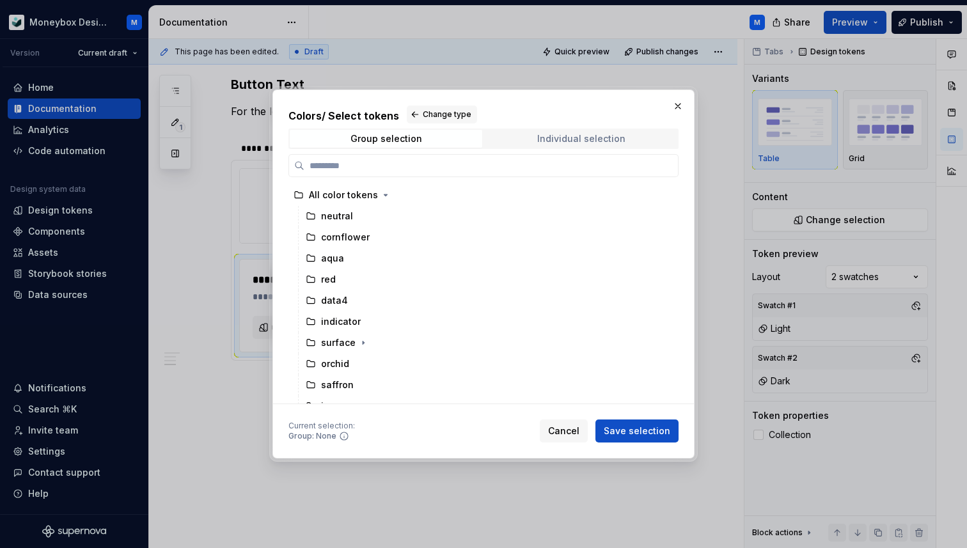
click at [526, 142] on span "Individual selection" at bounding box center [581, 139] width 192 height 18
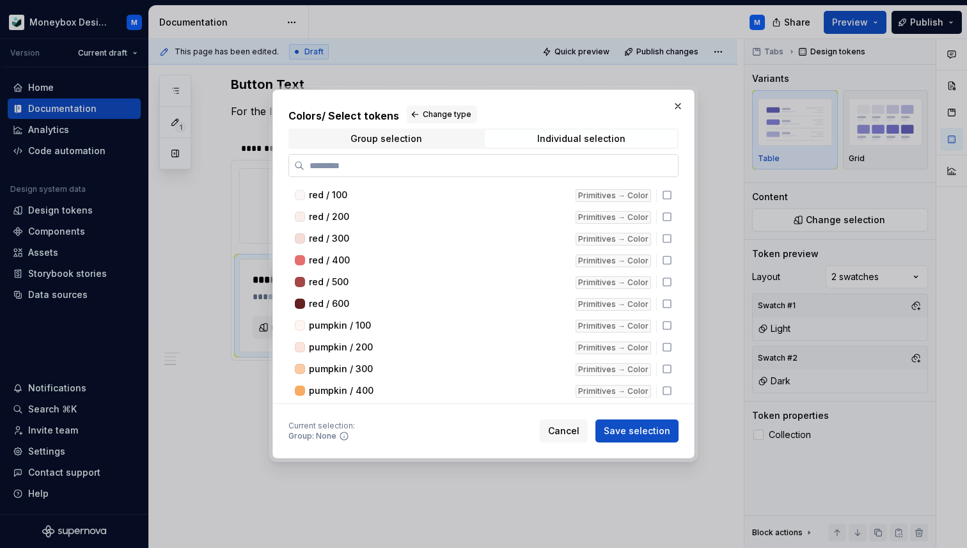
click at [465, 167] on input "search" at bounding box center [490, 165] width 373 height 13
type textarea "*"
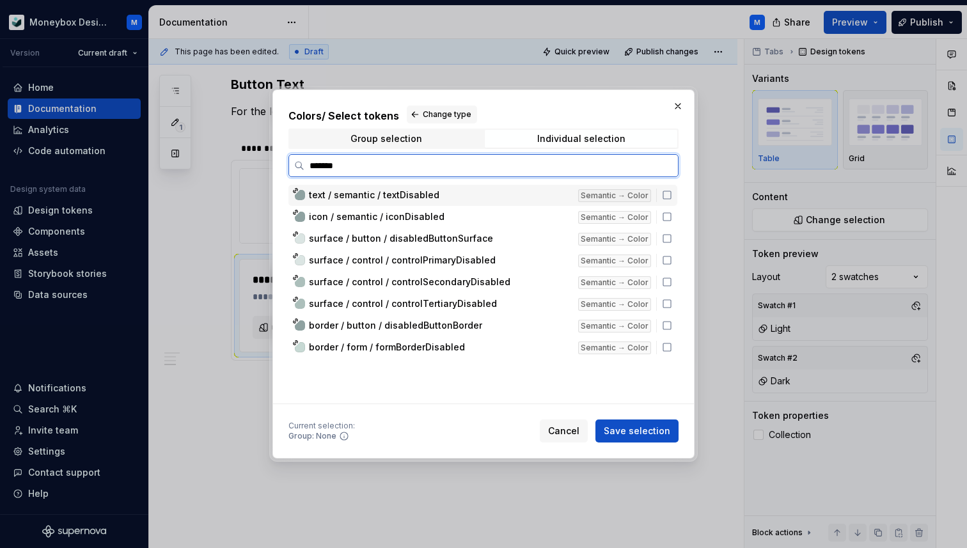
type input "********"
click at [671, 327] on icon at bounding box center [667, 325] width 10 height 10
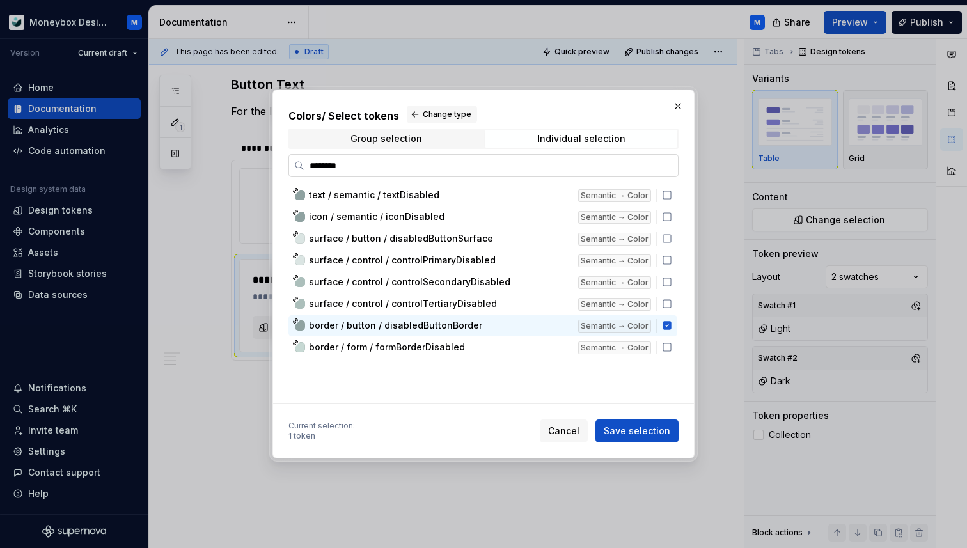
click at [662, 164] on input "********" at bounding box center [490, 165] width 373 height 13
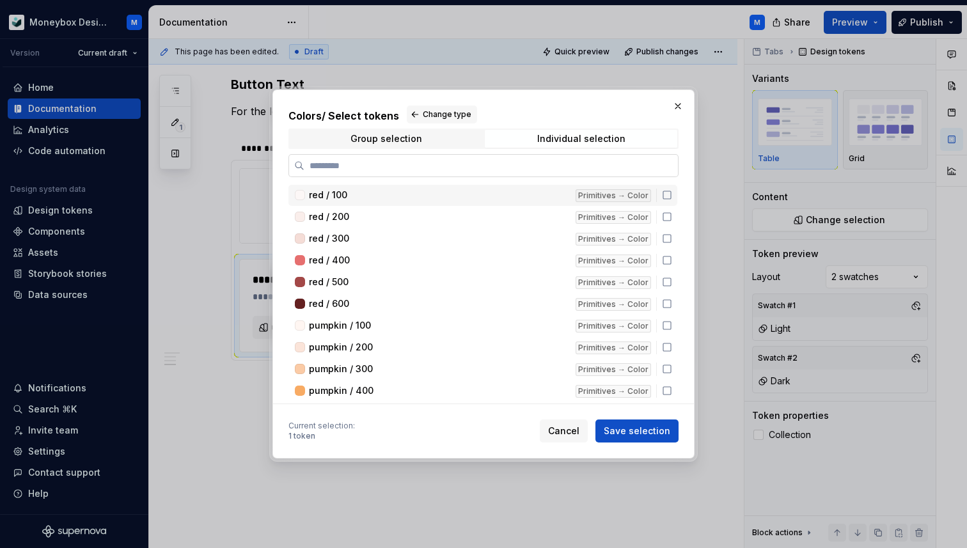
type textarea "*"
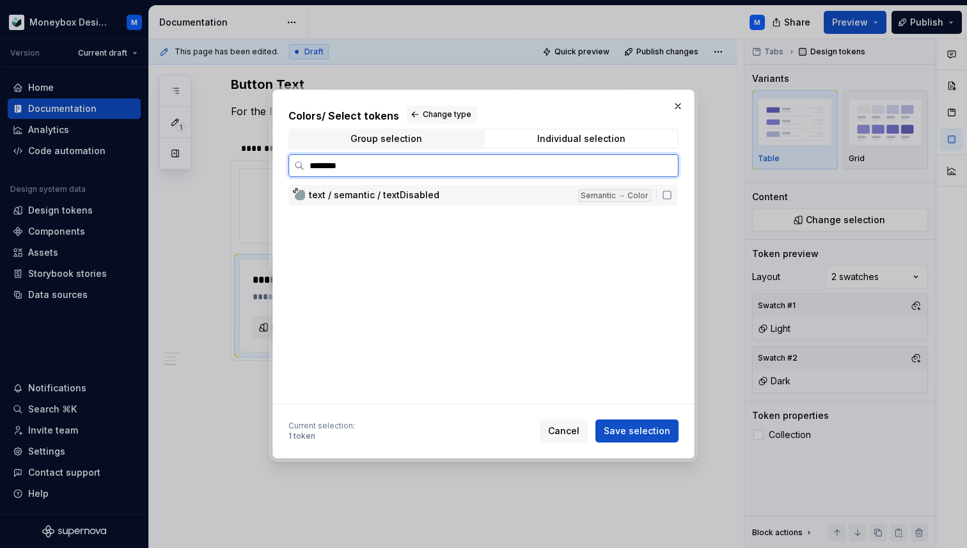
type input "*********"
click at [671, 192] on icon at bounding box center [667, 195] width 10 height 10
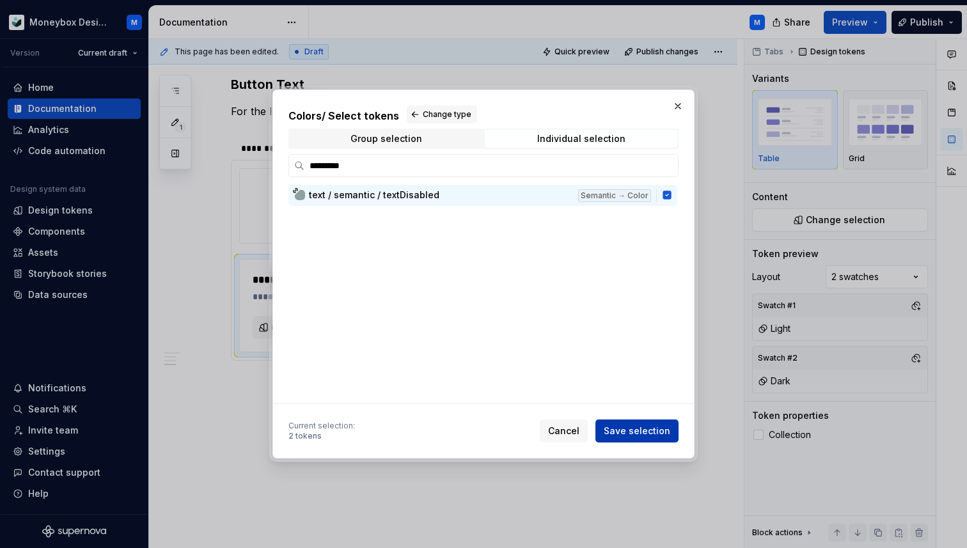
click at [630, 430] on span "Save selection" at bounding box center [636, 430] width 66 height 13
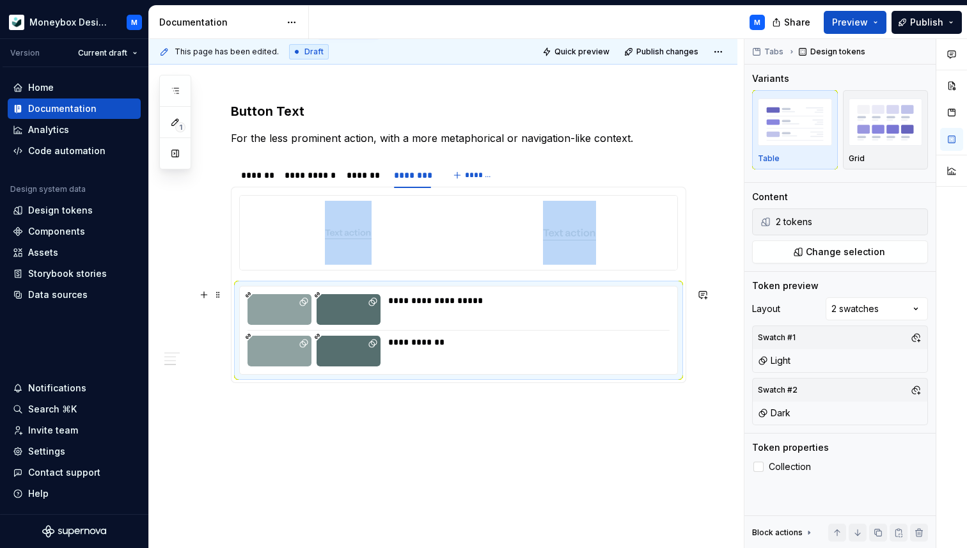
scroll to position [918, 0]
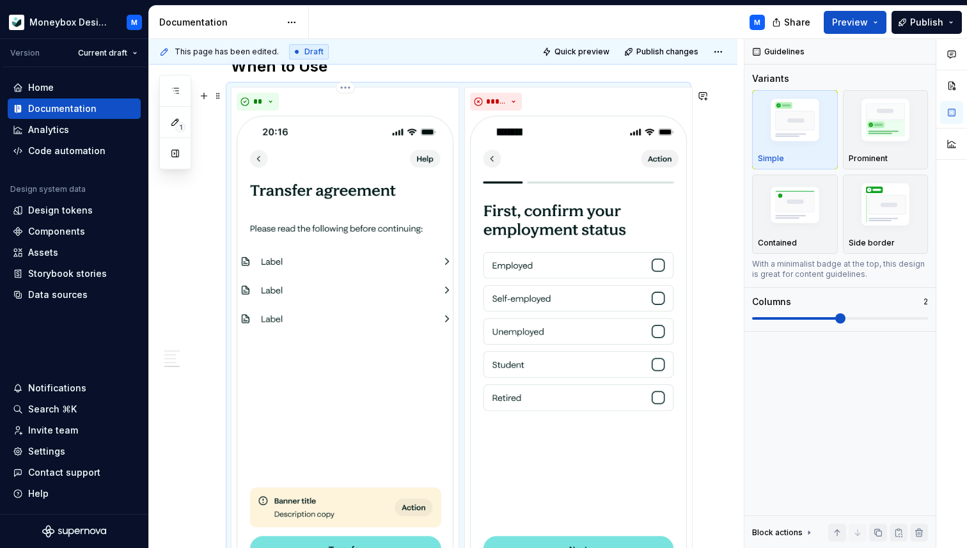
scroll to position [1273, 0]
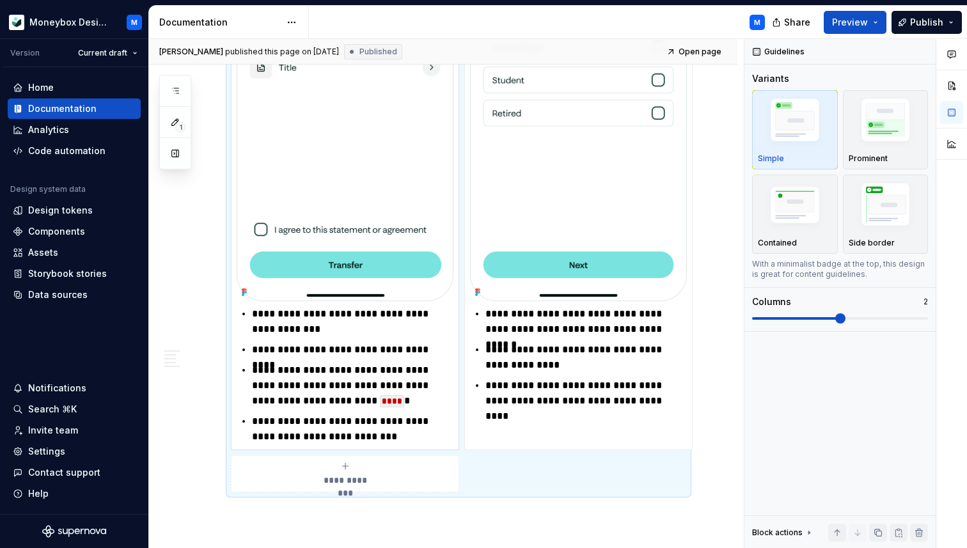
click at [345, 365] on p "**********" at bounding box center [352, 385] width 201 height 46
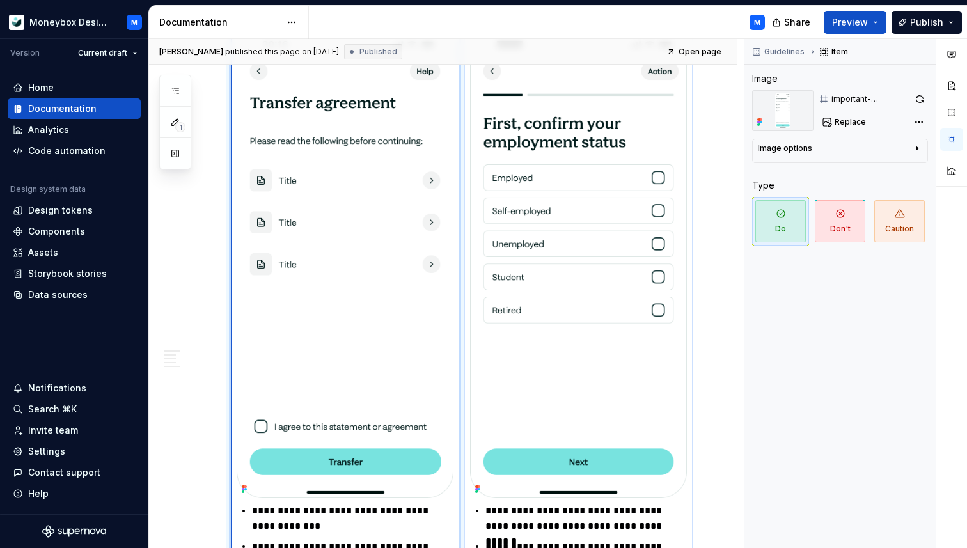
scroll to position [1385, 0]
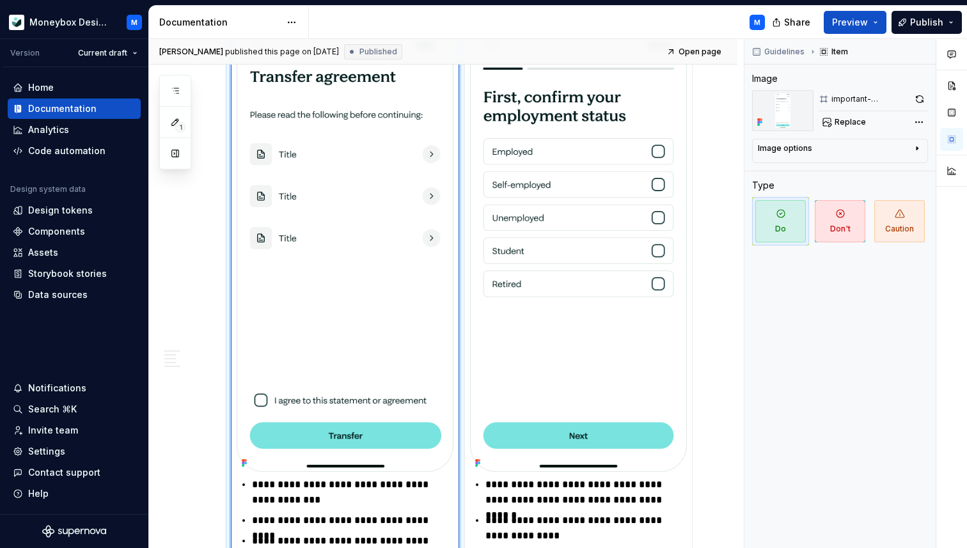
click at [398, 314] on img at bounding box center [345, 237] width 217 height 470
click at [382, 323] on img at bounding box center [345, 237] width 217 height 470
click at [850, 120] on span "Replace" at bounding box center [849, 122] width 31 height 10
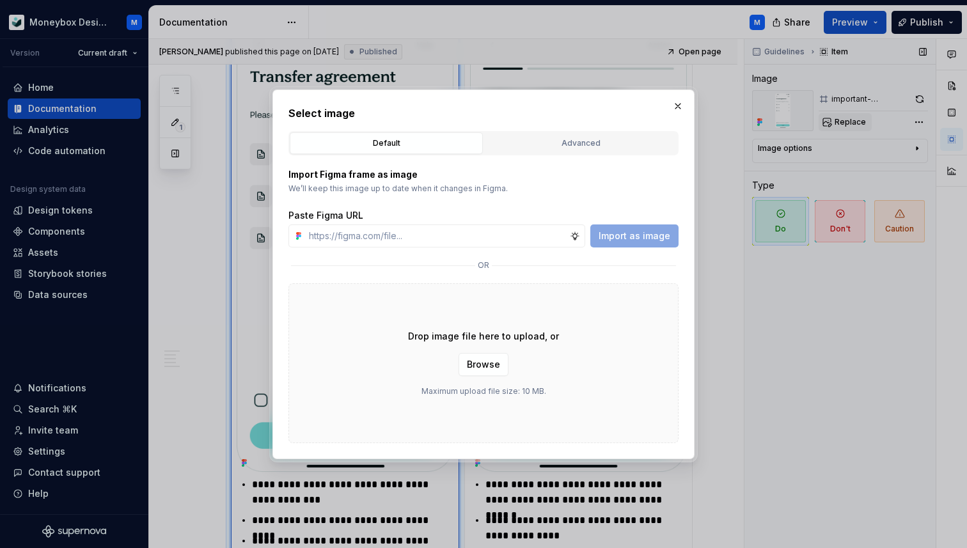
type textarea "*"
click at [378, 237] on input "text" at bounding box center [437, 235] width 266 height 23
paste input "[URL][DOMAIN_NAME]"
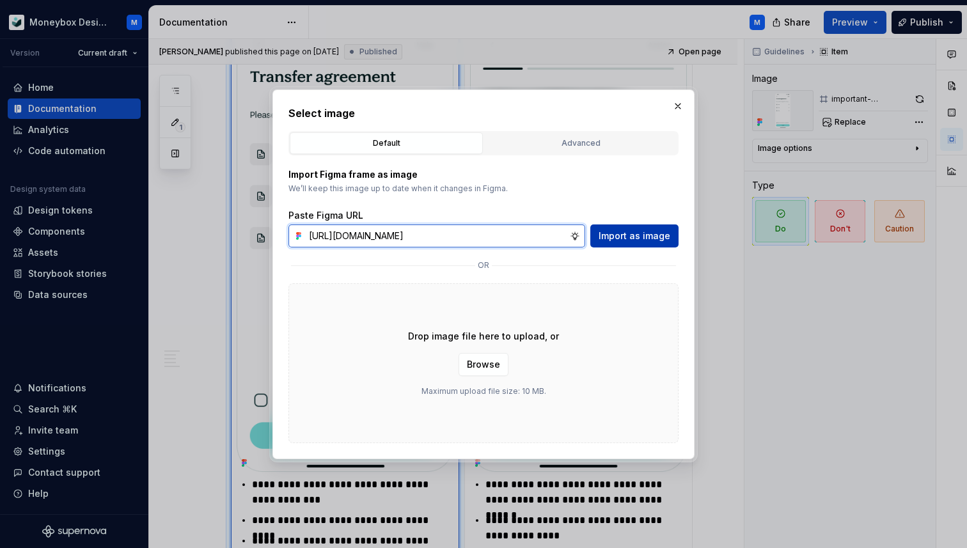
type input "[URL][DOMAIN_NAME]"
click at [642, 237] on span "Import as image" at bounding box center [634, 236] width 72 height 13
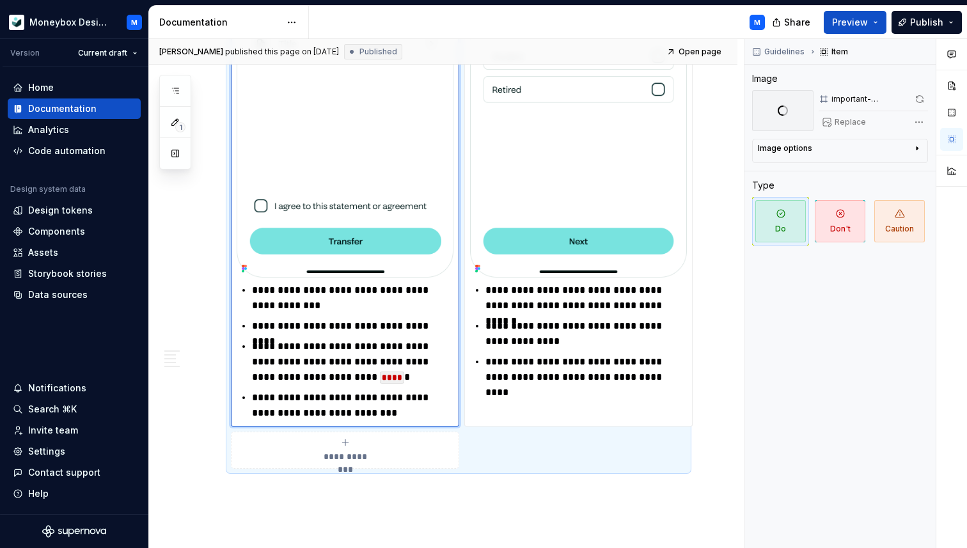
scroll to position [1591, 0]
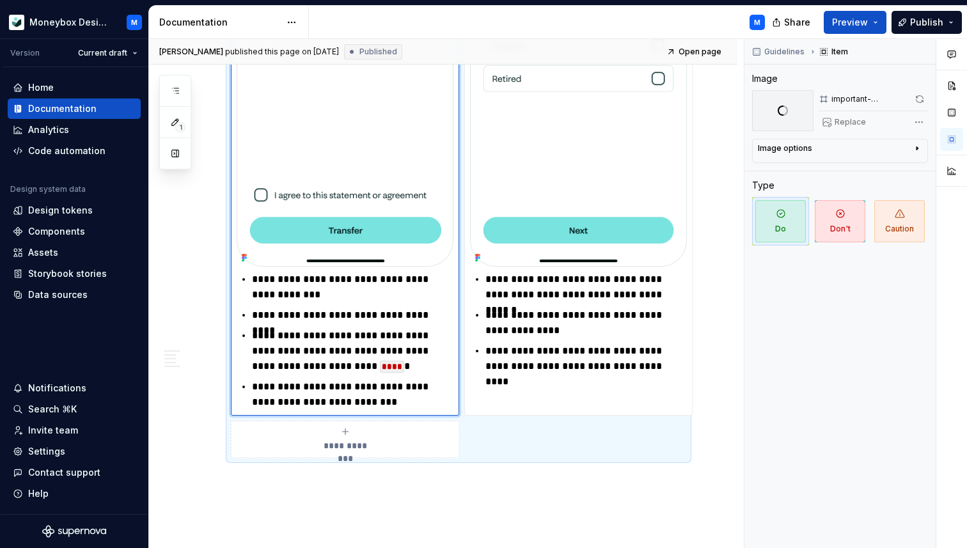
click at [382, 386] on div "**********" at bounding box center [458, 113] width 455 height 690
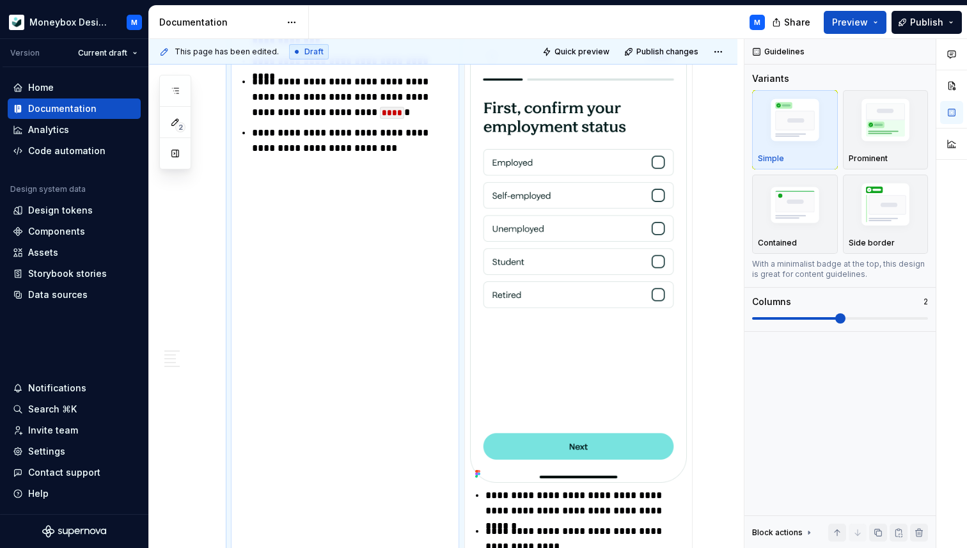
scroll to position [1265, 0]
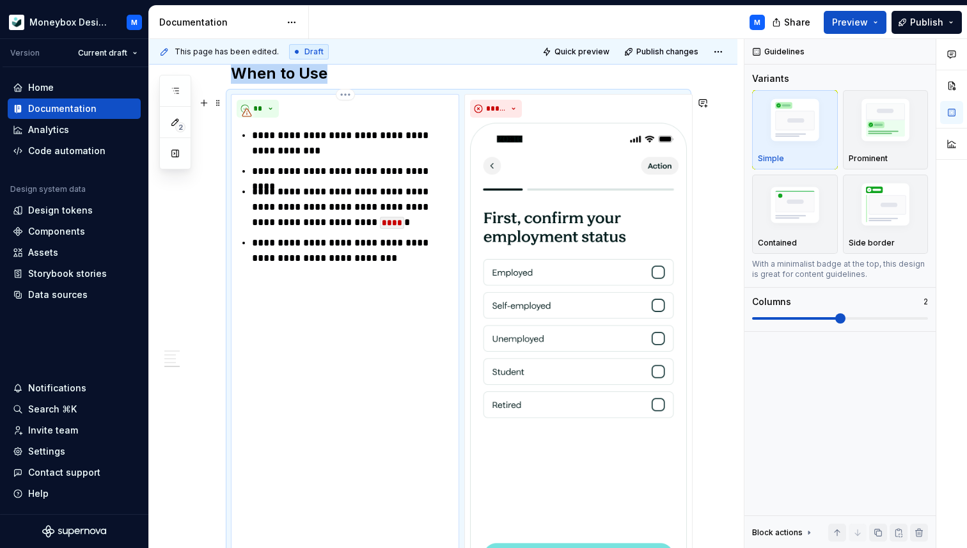
click at [366, 270] on div "**********" at bounding box center [345, 400] width 228 height 612
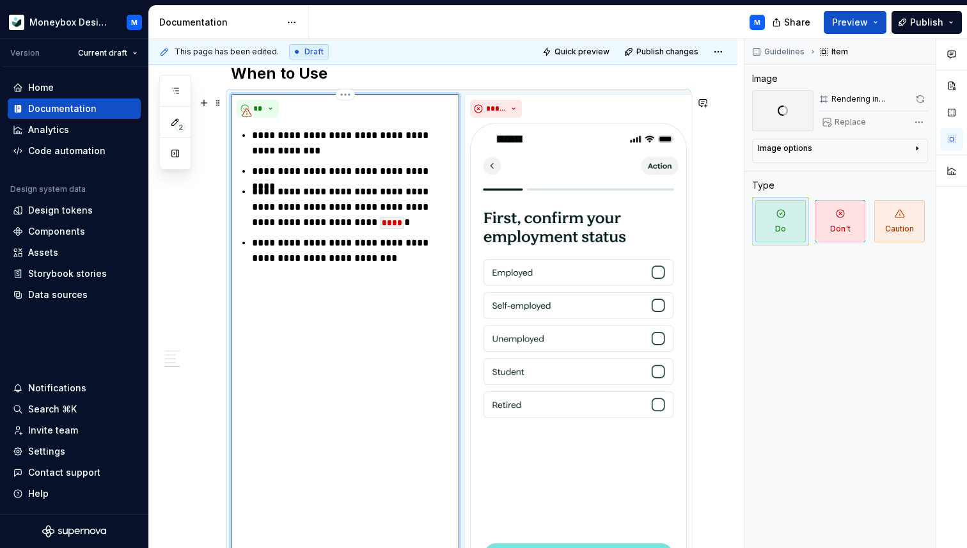
click at [394, 248] on p "**********" at bounding box center [352, 250] width 201 height 31
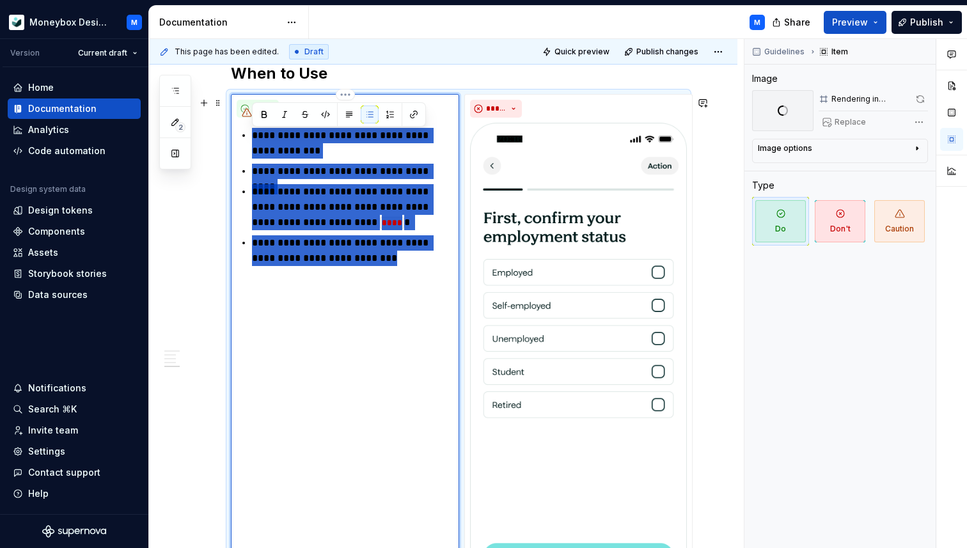
drag, startPoint x: 395, startPoint y: 257, endPoint x: 249, endPoint y: 141, distance: 186.6
click at [249, 141] on div "**********" at bounding box center [345, 197] width 217 height 138
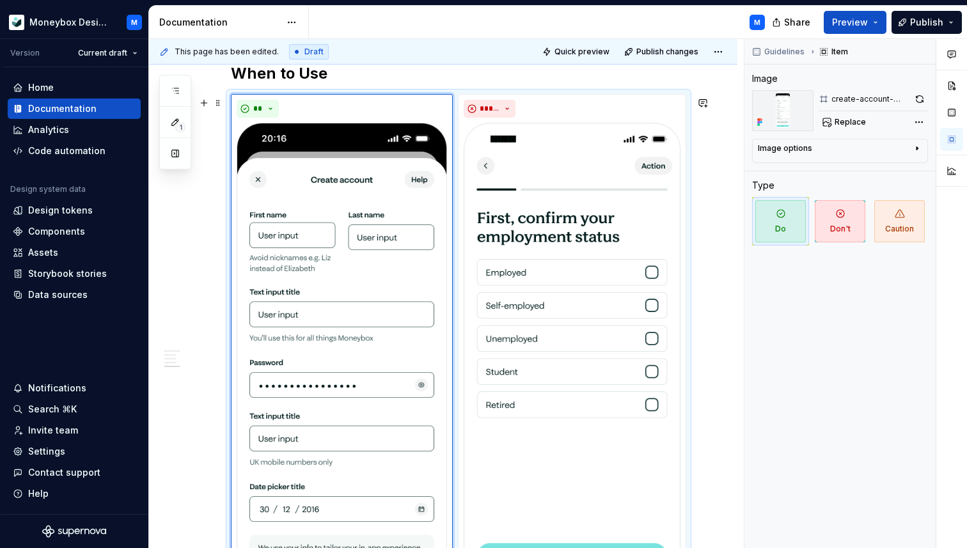
scroll to position [1646, 0]
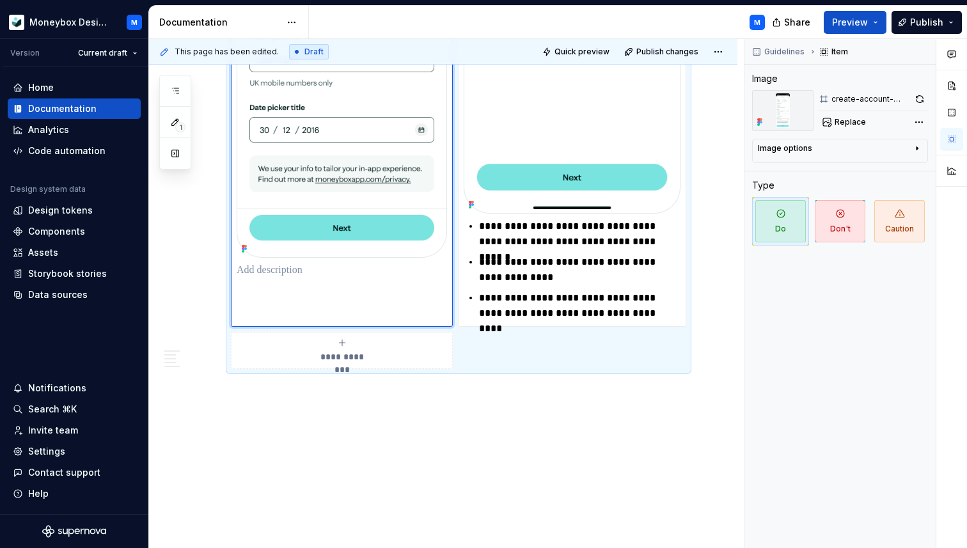
paste div
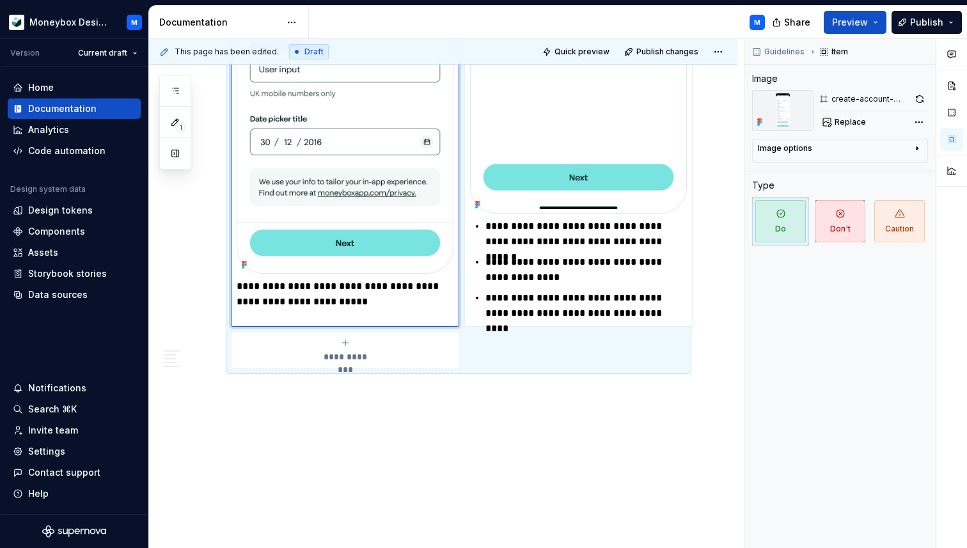
click at [238, 285] on p "**********" at bounding box center [345, 294] width 217 height 31
type textarea "*"
click at [393, 300] on p "**********" at bounding box center [352, 294] width 201 height 31
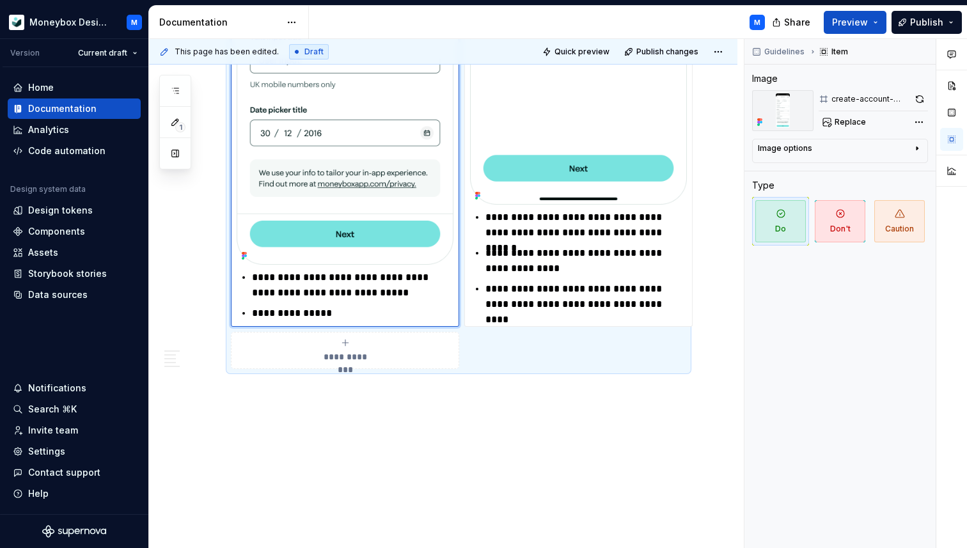
scroll to position [1670, 0]
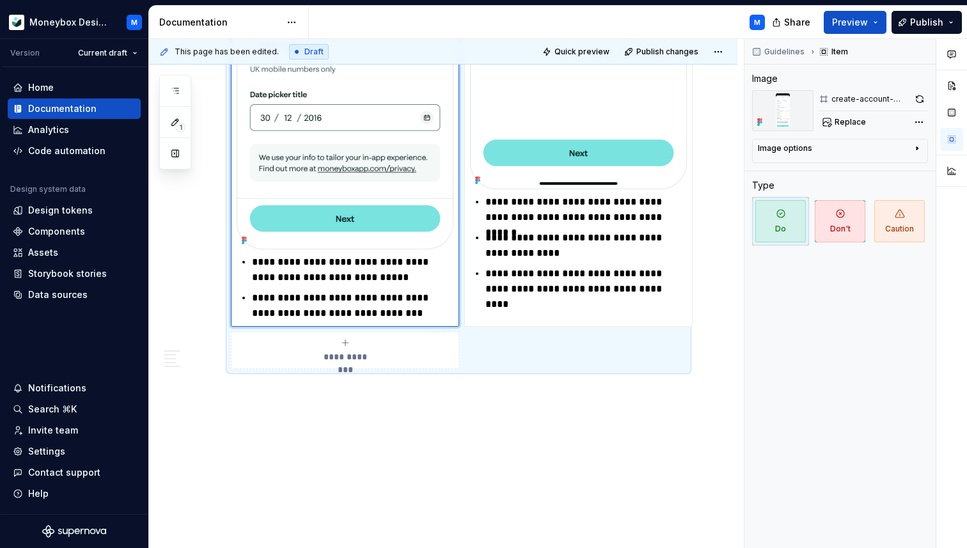
click at [278, 261] on p "**********" at bounding box center [352, 269] width 201 height 31
click at [302, 261] on p "**********" at bounding box center [352, 269] width 201 height 31
click at [409, 314] on p "**********" at bounding box center [352, 305] width 201 height 31
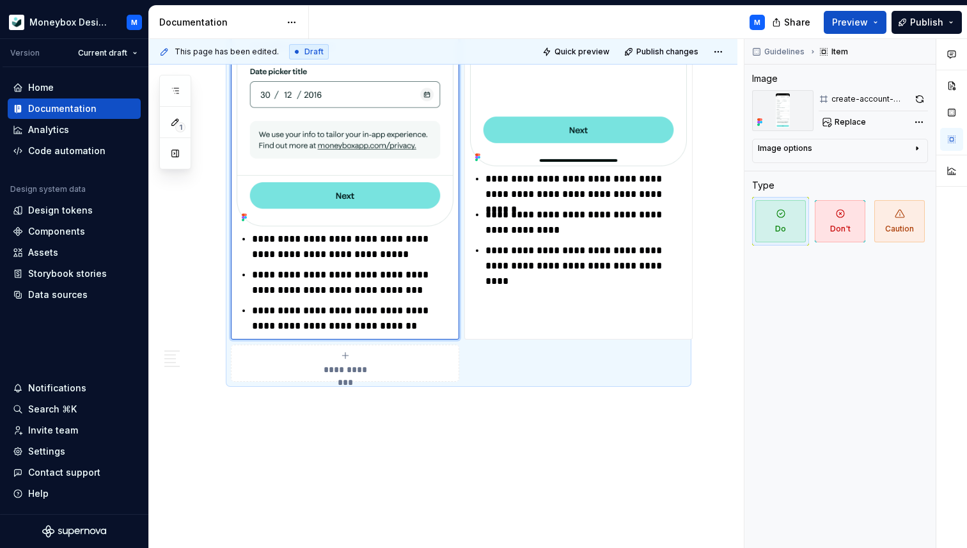
scroll to position [1706, 0]
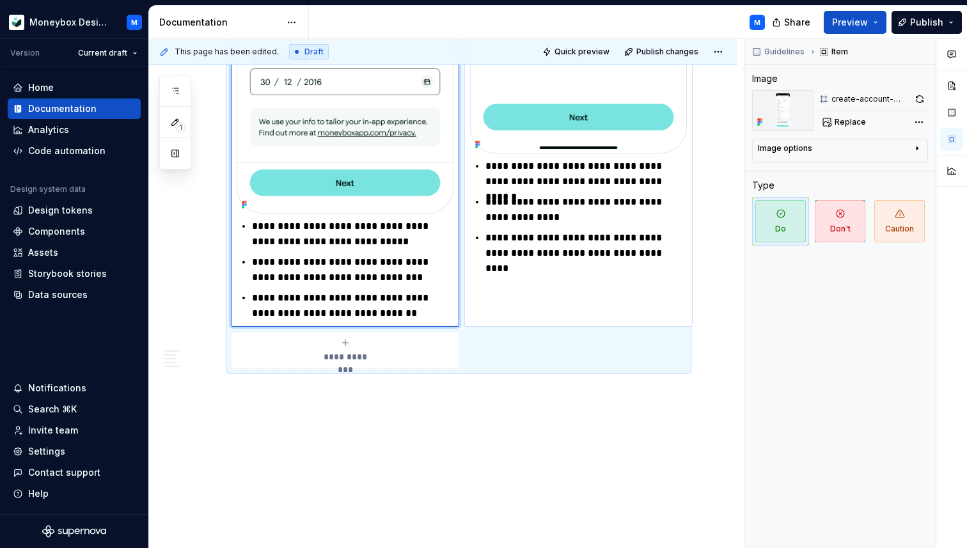
click at [528, 235] on p "**********" at bounding box center [585, 245] width 201 height 31
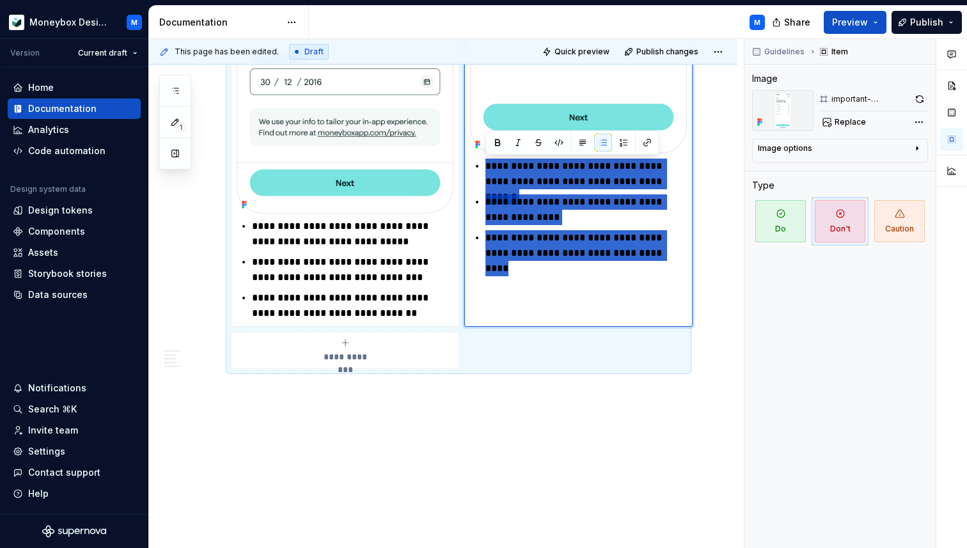
drag, startPoint x: 665, startPoint y: 254, endPoint x: 483, endPoint y: 172, distance: 199.1
click at [483, 172] on div "**********" at bounding box center [578, 210] width 217 height 102
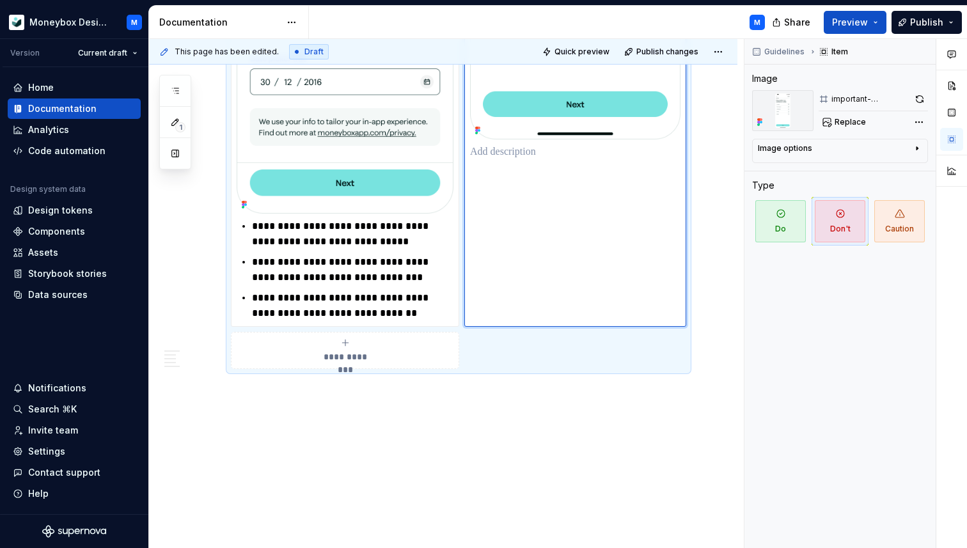
type textarea "*"
click at [396, 243] on p "**********" at bounding box center [352, 234] width 201 height 31
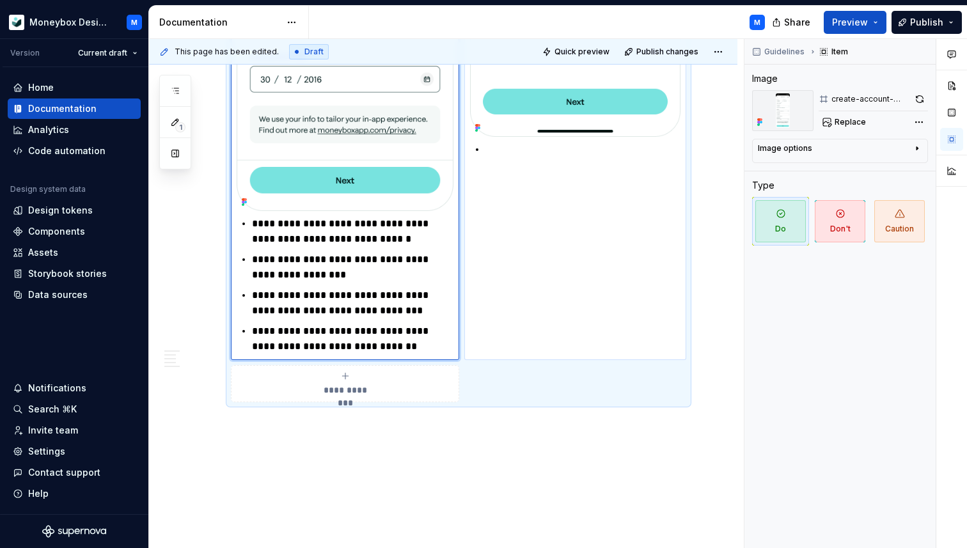
click at [496, 157] on p at bounding box center [582, 149] width 195 height 15
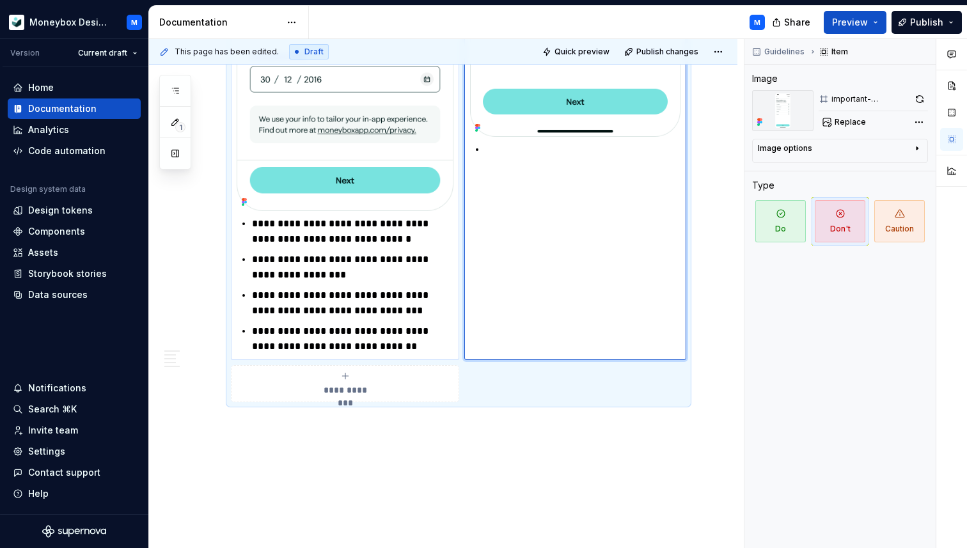
click at [311, 262] on p "**********" at bounding box center [352, 267] width 201 height 31
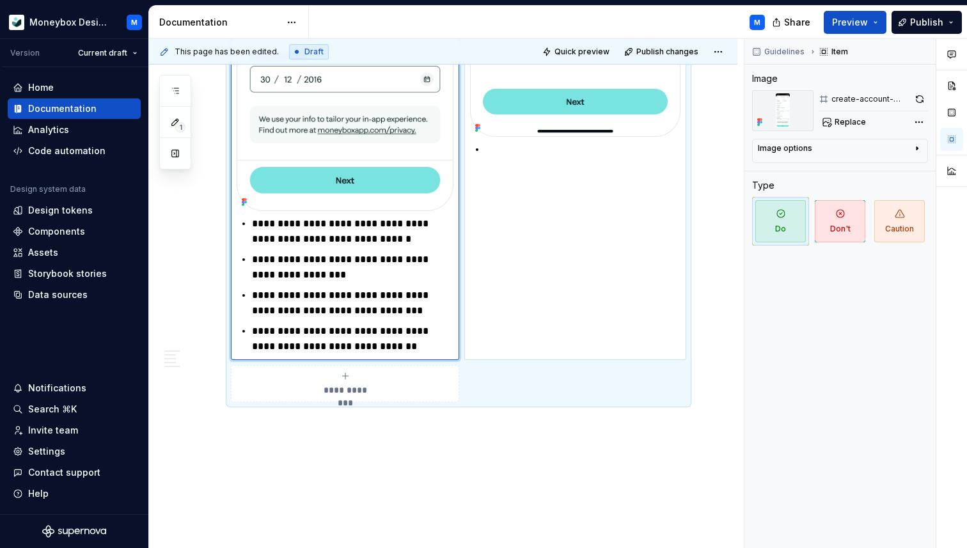
click at [492, 157] on p at bounding box center [582, 149] width 195 height 15
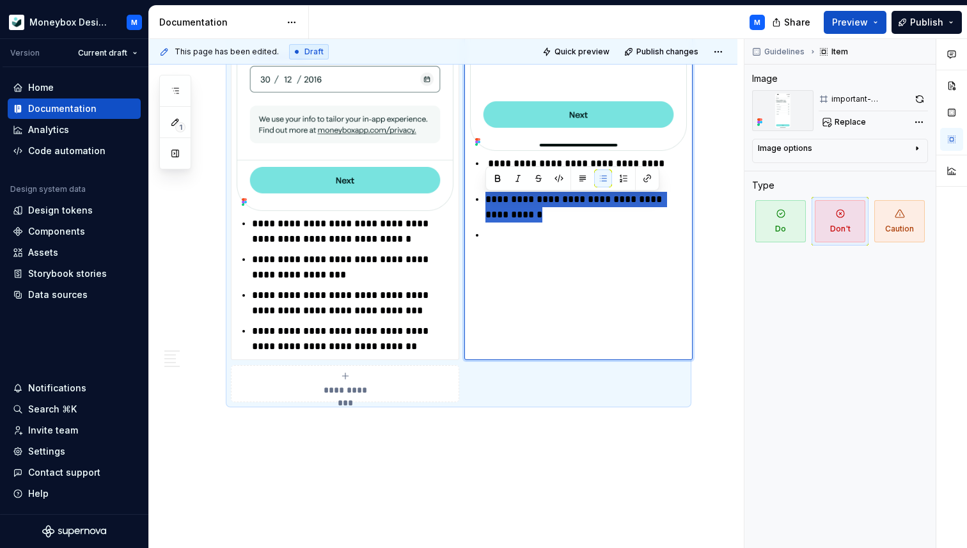
drag, startPoint x: 519, startPoint y: 217, endPoint x: 485, endPoint y: 204, distance: 36.4
click at [485, 204] on p "**********" at bounding box center [585, 207] width 201 height 31
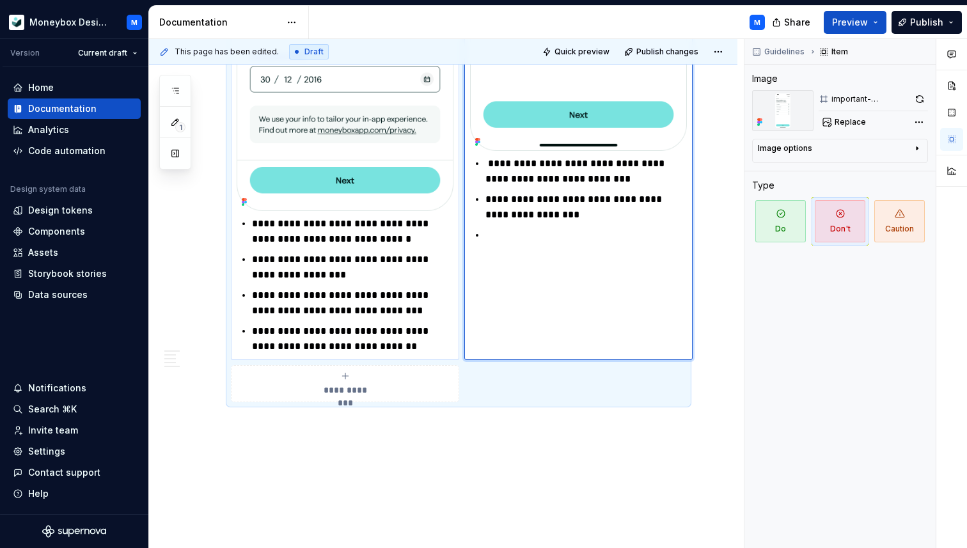
click at [332, 279] on p "**********" at bounding box center [352, 267] width 201 height 31
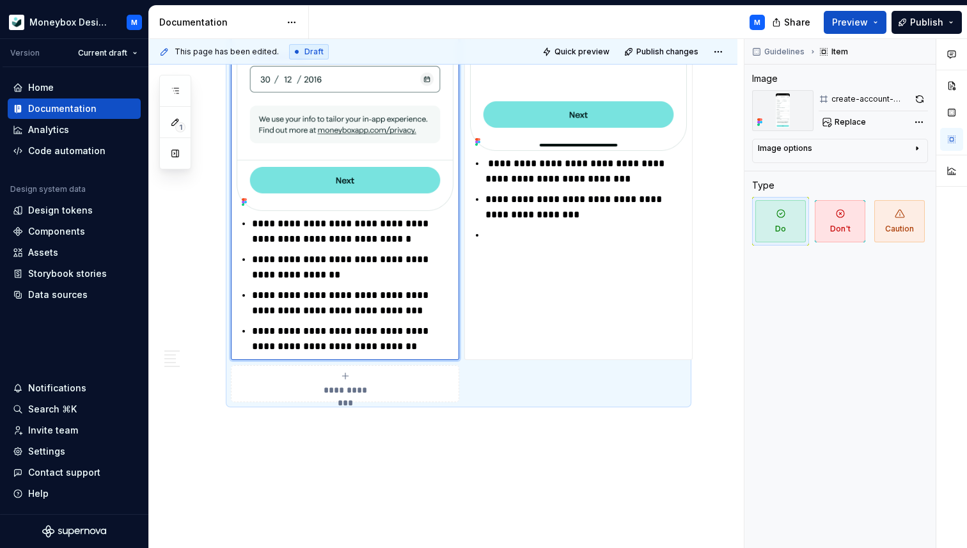
click at [393, 246] on p "**********" at bounding box center [352, 231] width 201 height 31
click at [514, 231] on p at bounding box center [585, 235] width 201 height 15
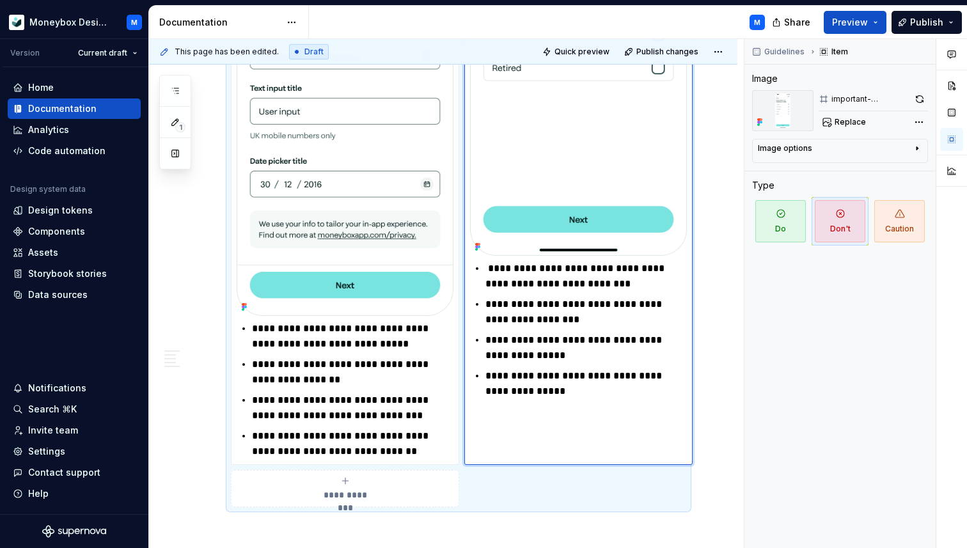
scroll to position [1604, 0]
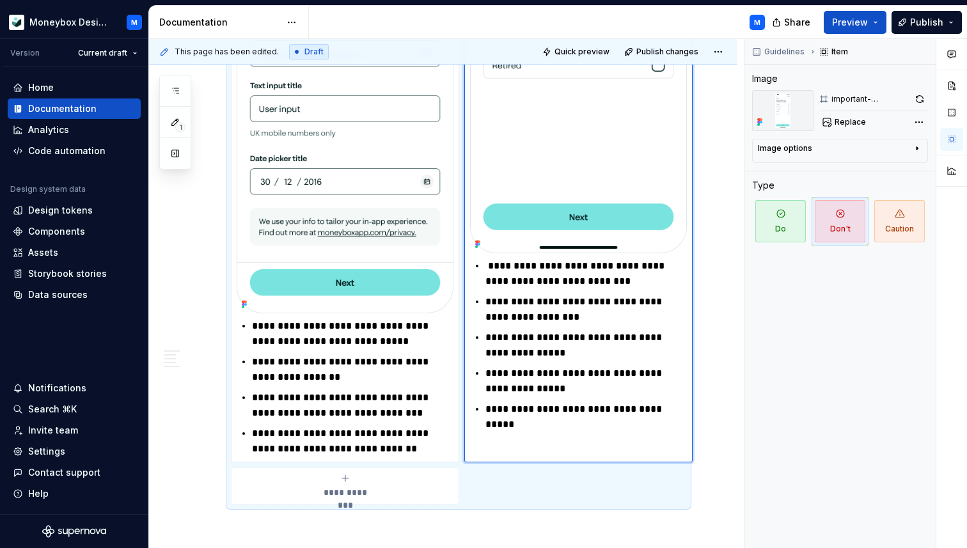
click at [586, 414] on p "**********" at bounding box center [585, 408] width 201 height 15
click at [536, 409] on p "**********" at bounding box center [585, 408] width 201 height 15
click at [685, 411] on p "**********" at bounding box center [585, 408] width 201 height 15
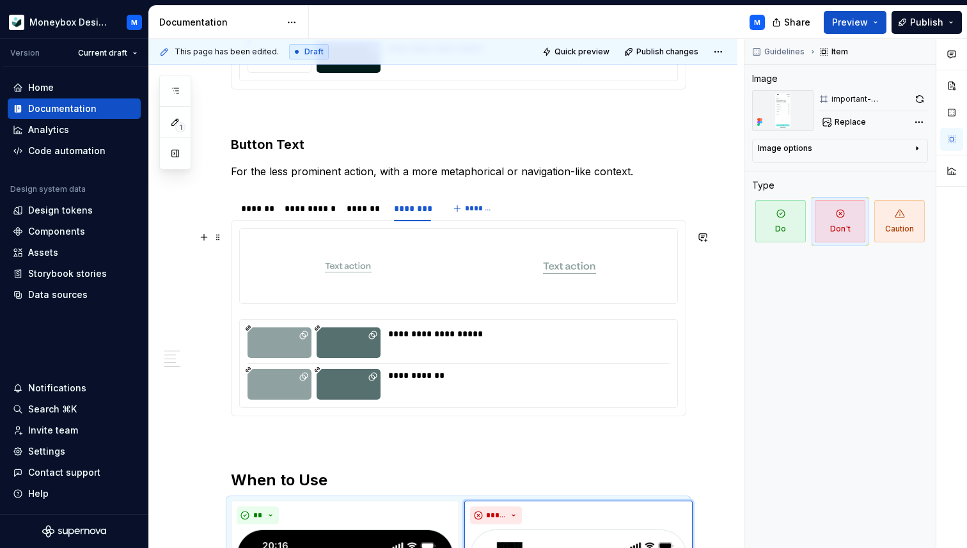
scroll to position [862, 0]
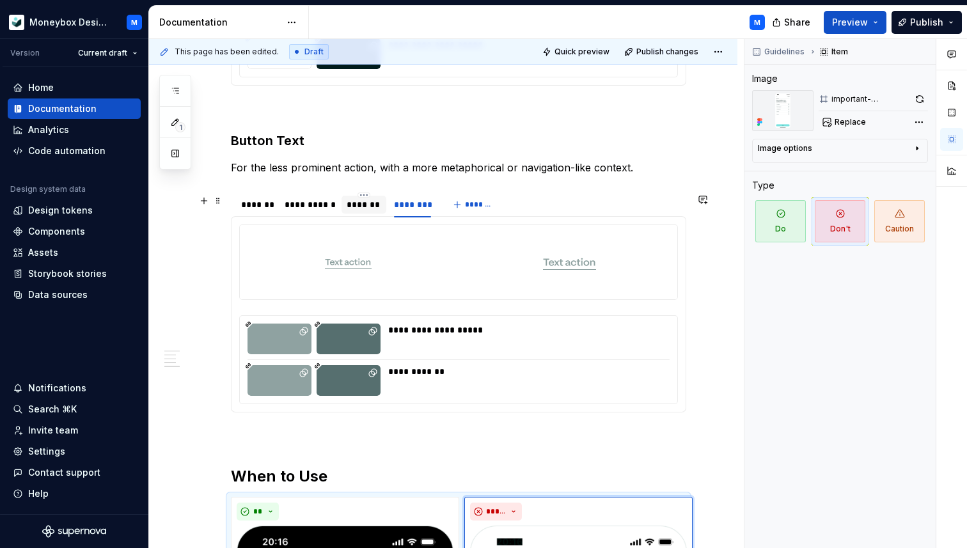
click at [368, 206] on div "*******" at bounding box center [363, 204] width 35 height 13
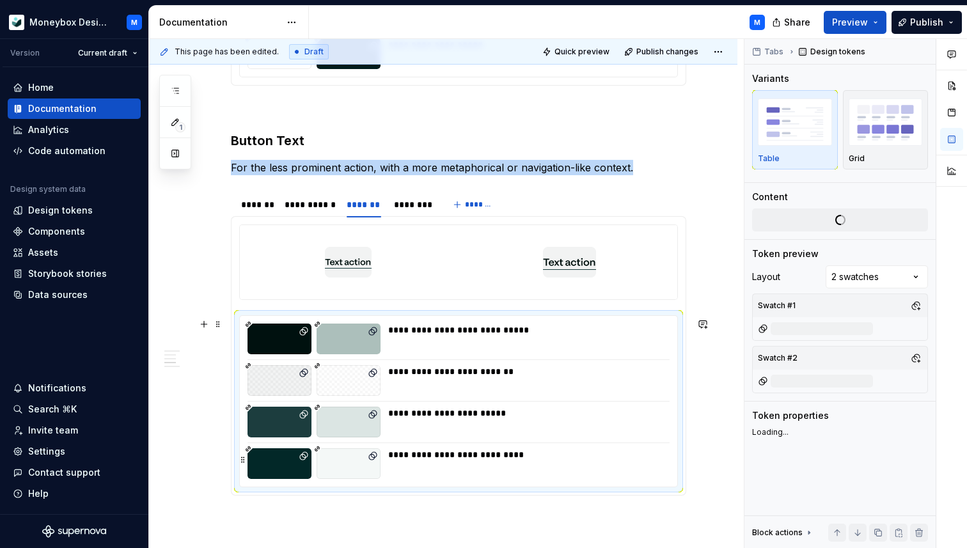
click at [519, 467] on div "**********" at bounding box center [525, 463] width 274 height 31
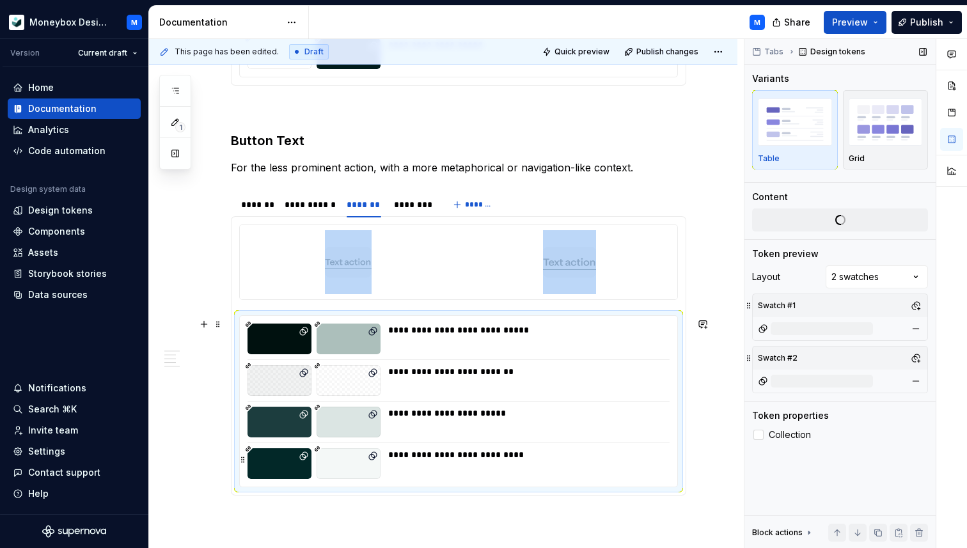
type textarea "*"
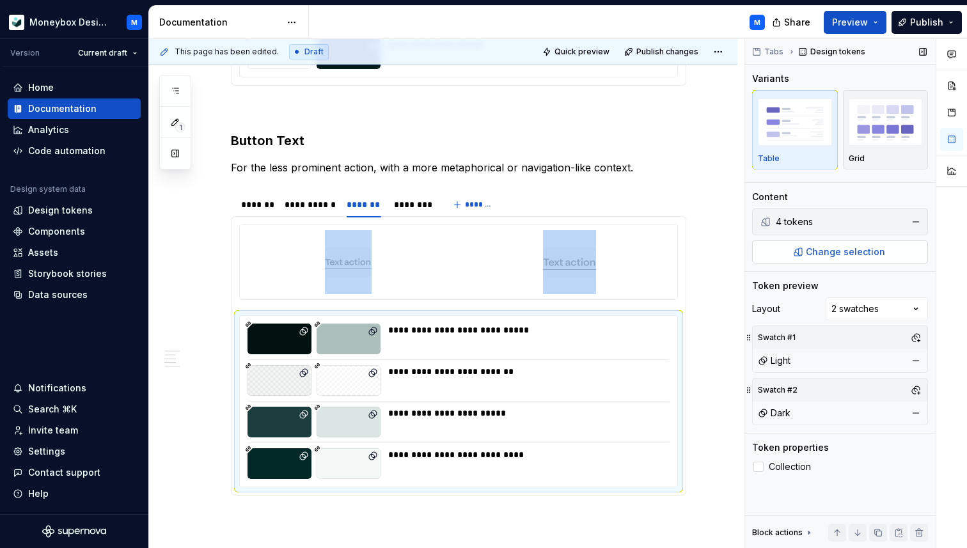
click at [858, 255] on span "Change selection" at bounding box center [845, 251] width 79 height 13
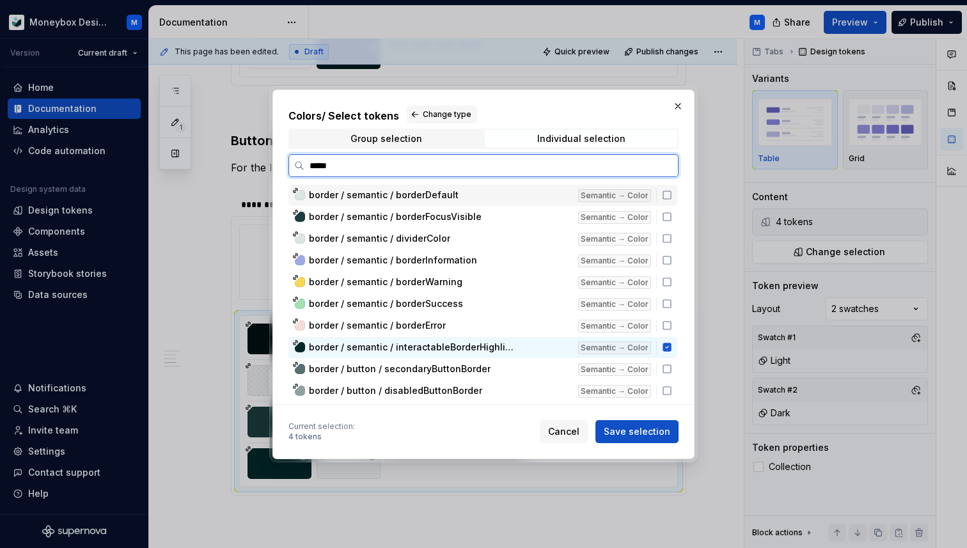
type input "******"
click at [672, 347] on icon at bounding box center [667, 347] width 10 height 10
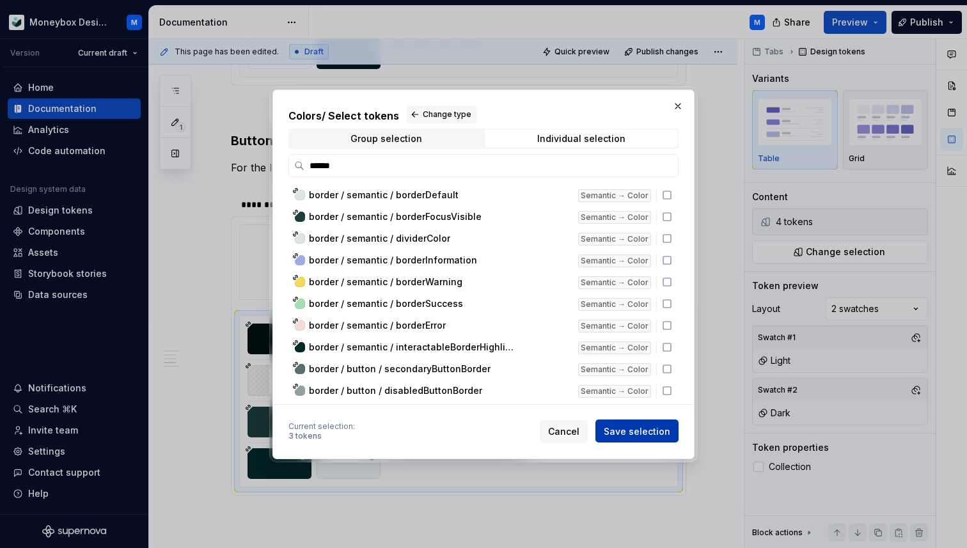
click at [630, 435] on span "Save selection" at bounding box center [636, 430] width 66 height 13
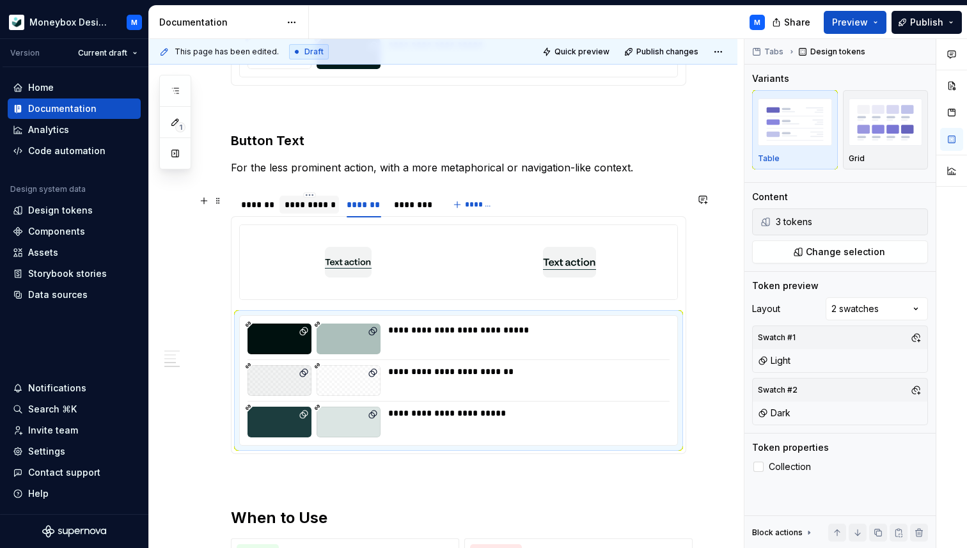
click at [297, 208] on div "**********" at bounding box center [308, 204] width 49 height 13
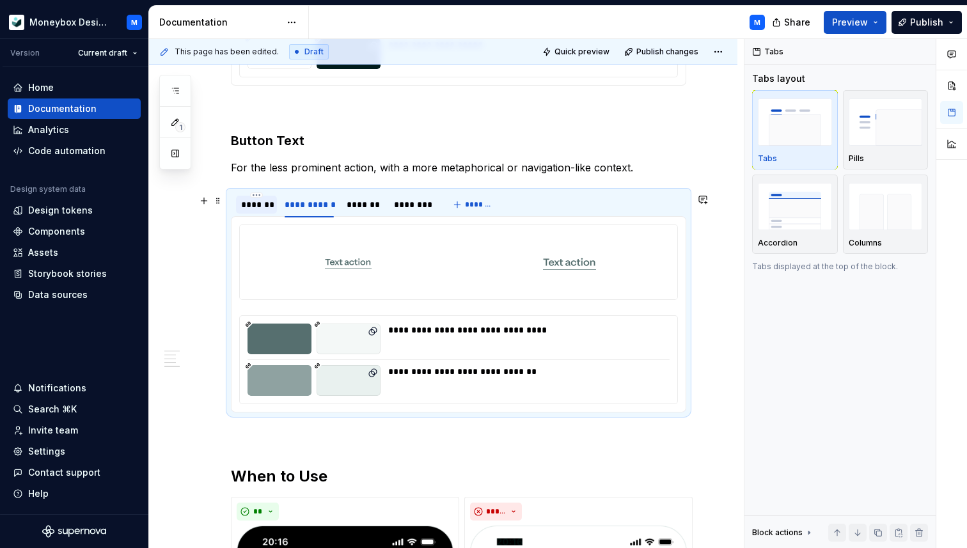
click at [263, 205] on div "*******" at bounding box center [256, 204] width 31 height 13
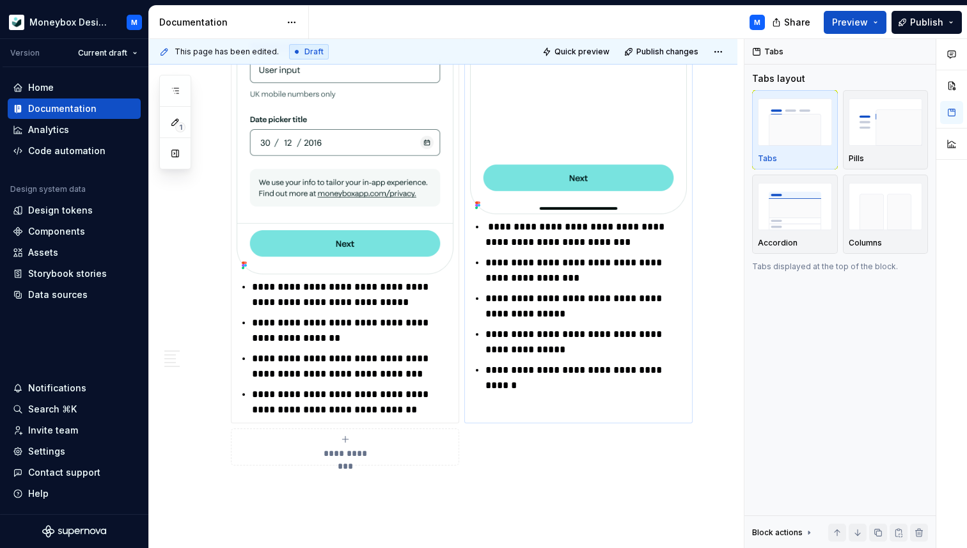
click at [506, 334] on p "**********" at bounding box center [585, 342] width 201 height 31
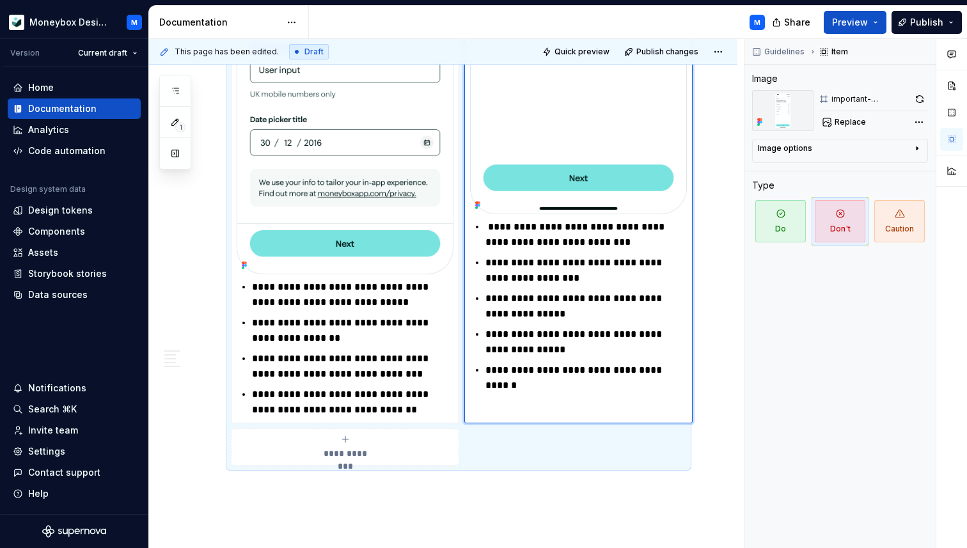
scroll to position [1846, 0]
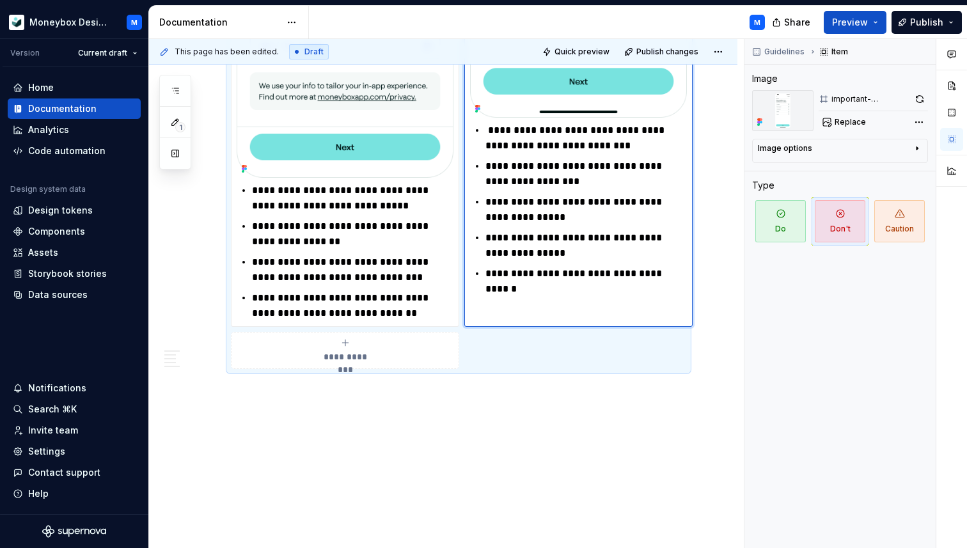
click at [247, 397] on div "**********" at bounding box center [446, 294] width 595 height 510
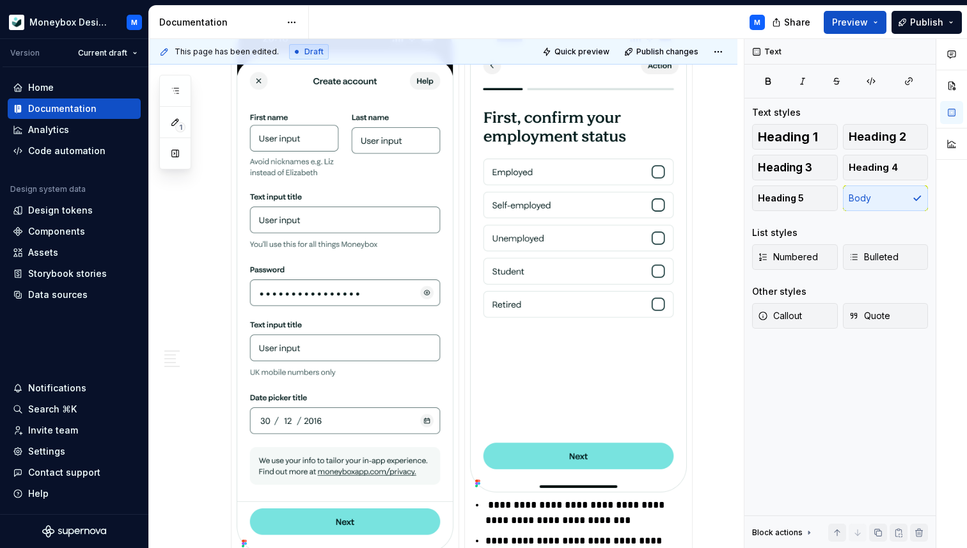
scroll to position [1465, 0]
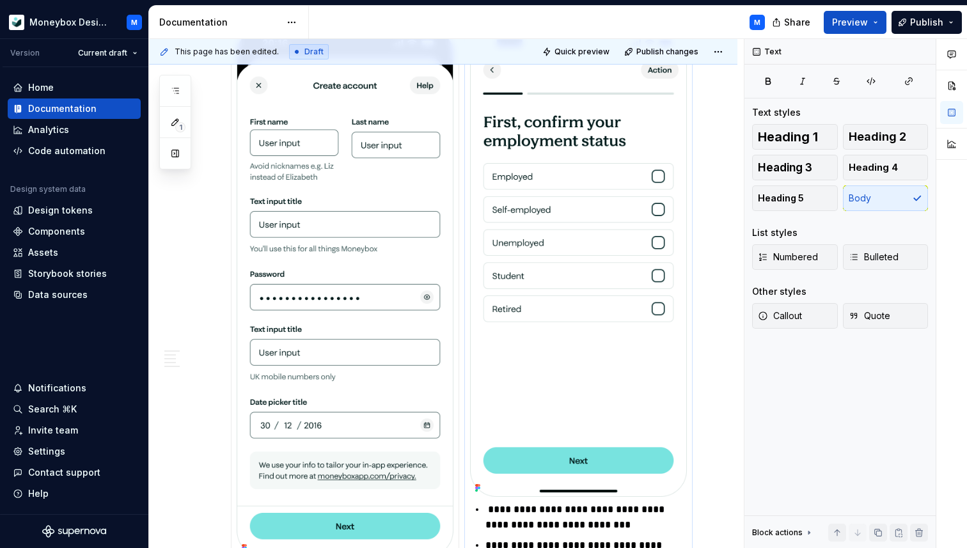
click at [558, 251] on img at bounding box center [578, 262] width 217 height 470
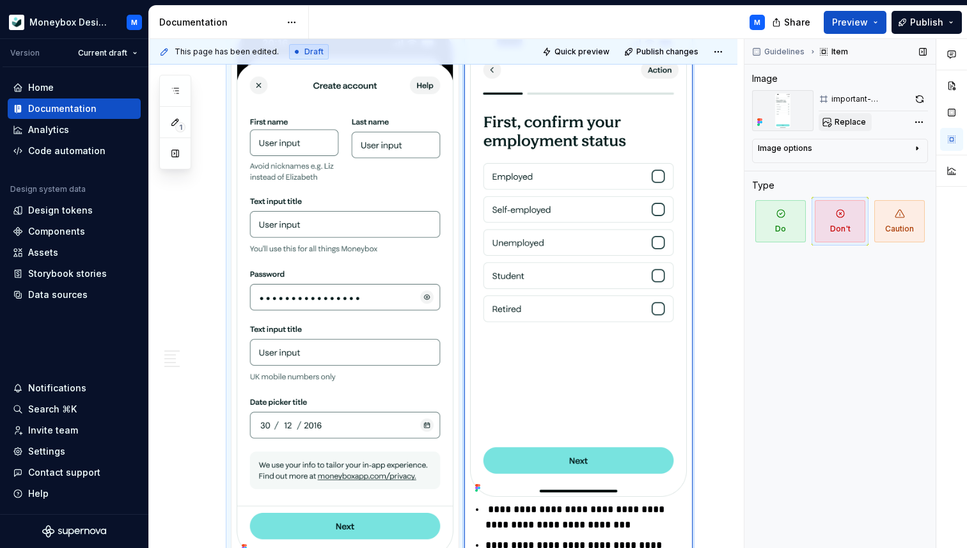
click at [838, 125] on span "Replace" at bounding box center [849, 122] width 31 height 10
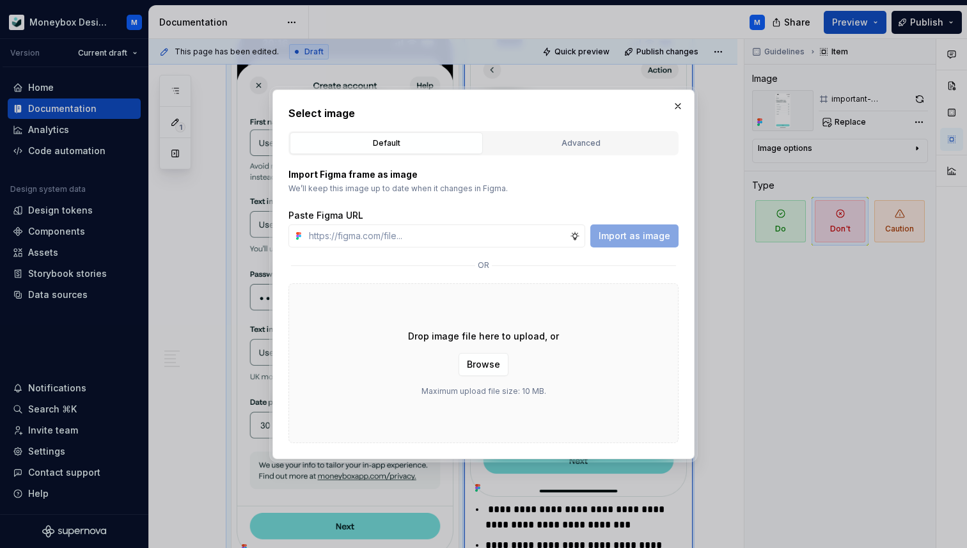
type textarea "*"
type input "[URL][DOMAIN_NAME]"
click at [642, 231] on span "Import as image" at bounding box center [634, 236] width 72 height 13
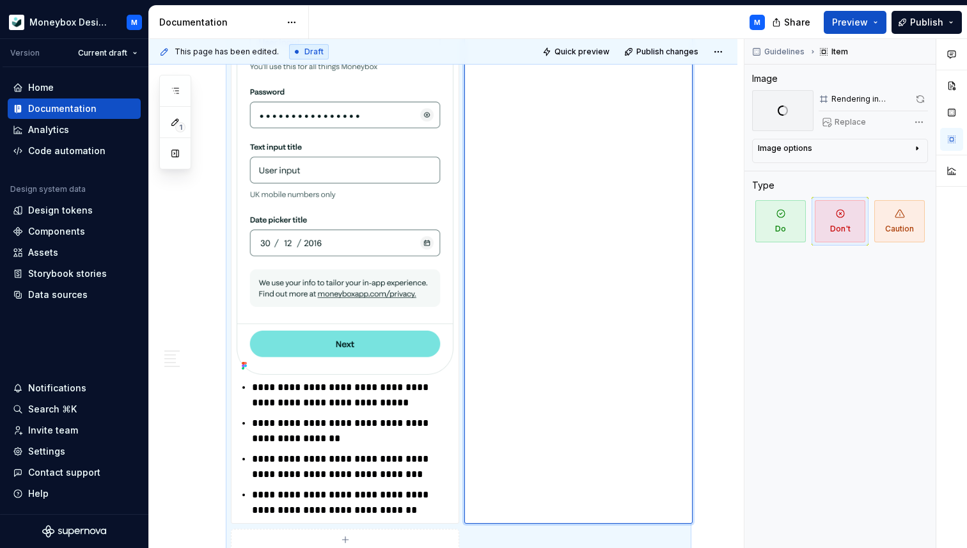
scroll to position [1672, 0]
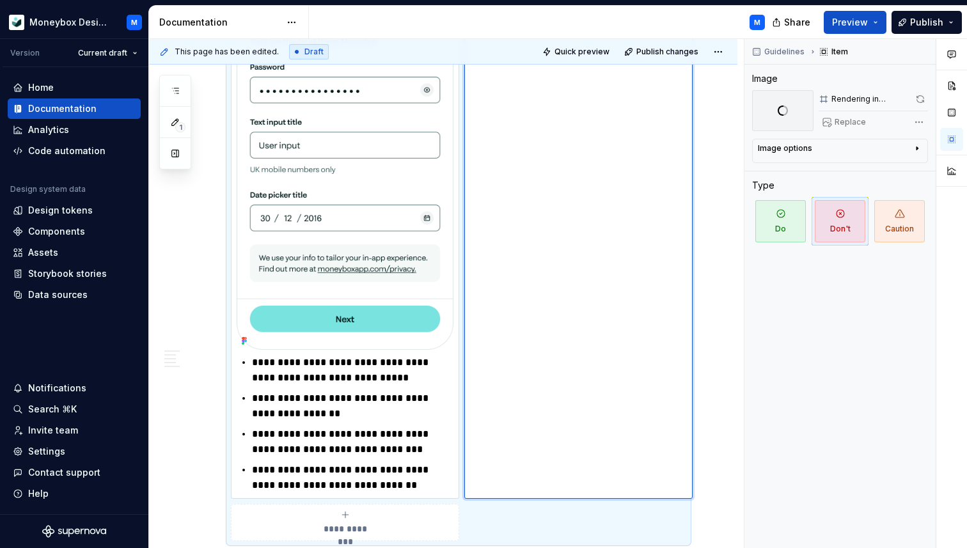
click at [369, 393] on p "**********" at bounding box center [352, 406] width 201 height 31
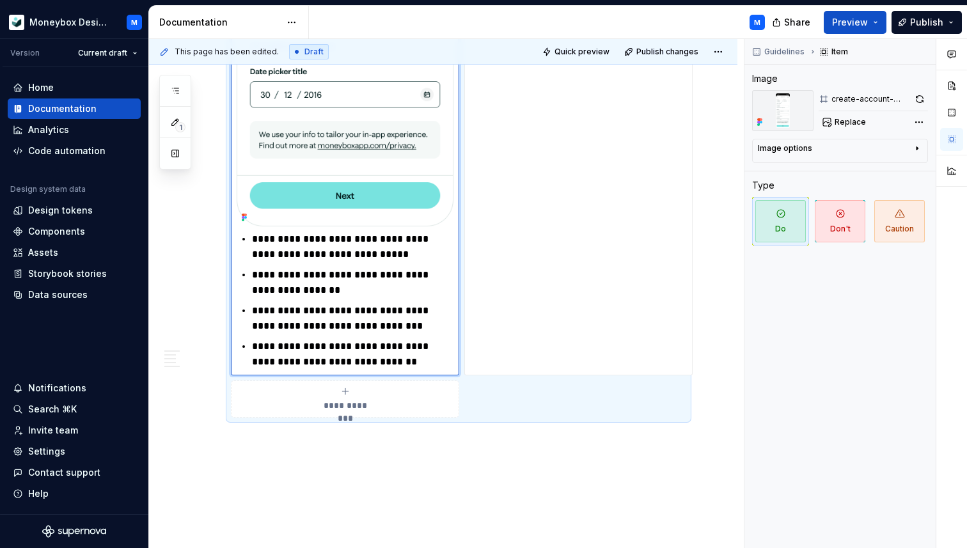
scroll to position [1877, 0]
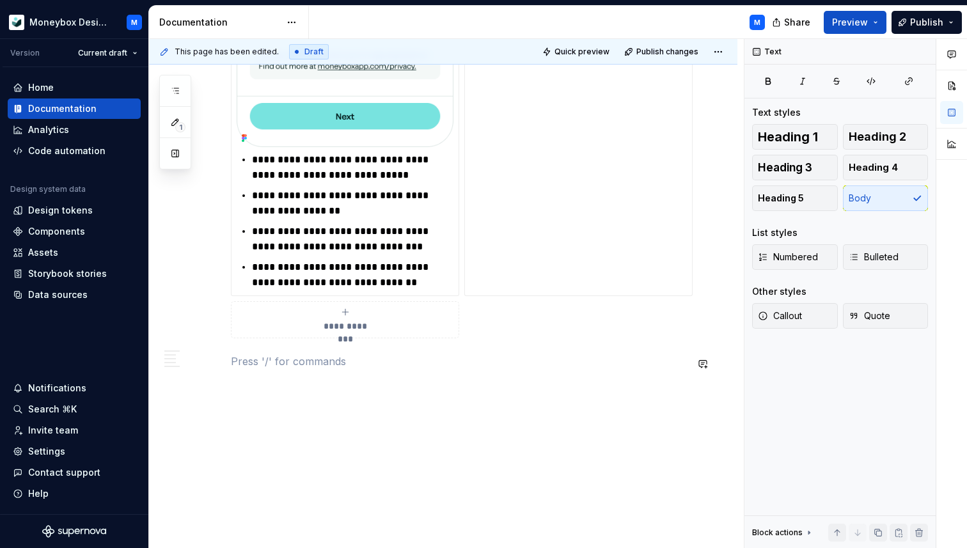
click at [230, 366] on div "**********" at bounding box center [446, 294] width 595 height 510
click at [233, 359] on p "Best Practises" at bounding box center [458, 361] width 455 height 15
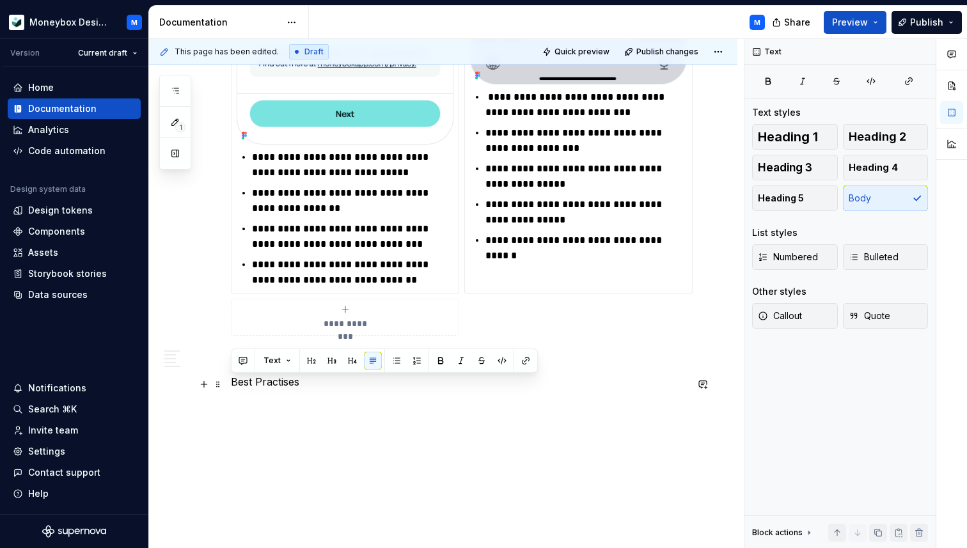
drag, startPoint x: 302, startPoint y: 383, endPoint x: 224, endPoint y: 382, distance: 78.0
click at [881, 130] on span "Heading 2" at bounding box center [877, 136] width 58 height 13
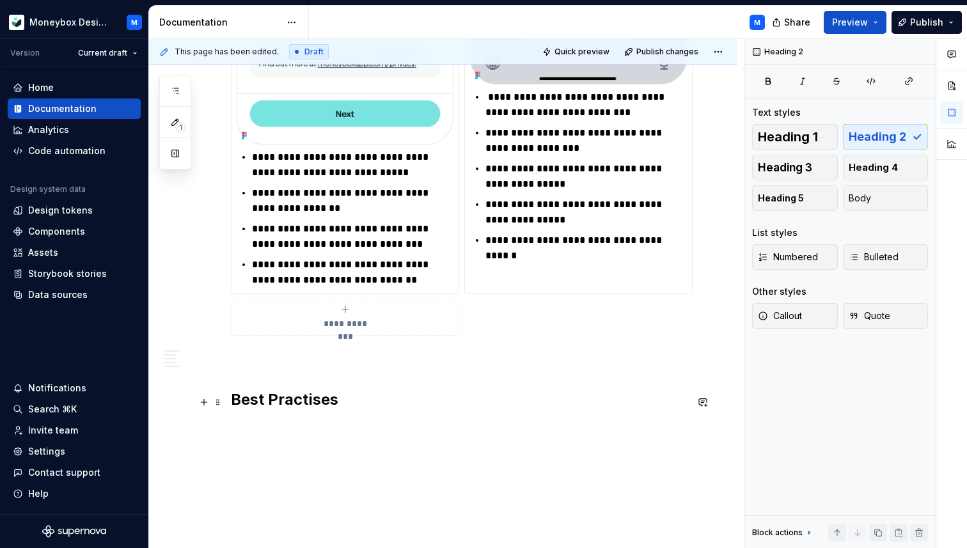
click at [364, 395] on h2 "Best Practises" at bounding box center [458, 399] width 455 height 20
click at [350, 402] on h2 "Best Practises" at bounding box center [458, 399] width 455 height 20
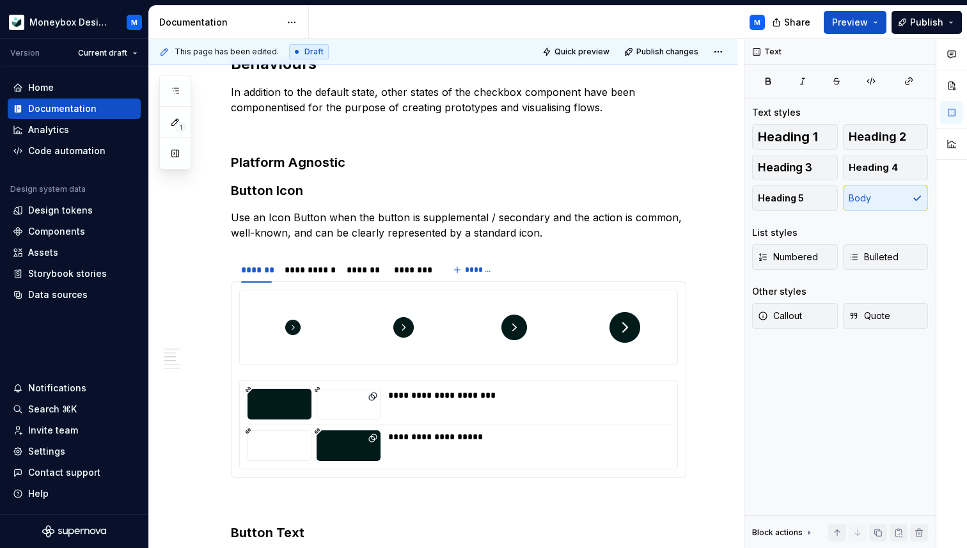
scroll to position [0, 0]
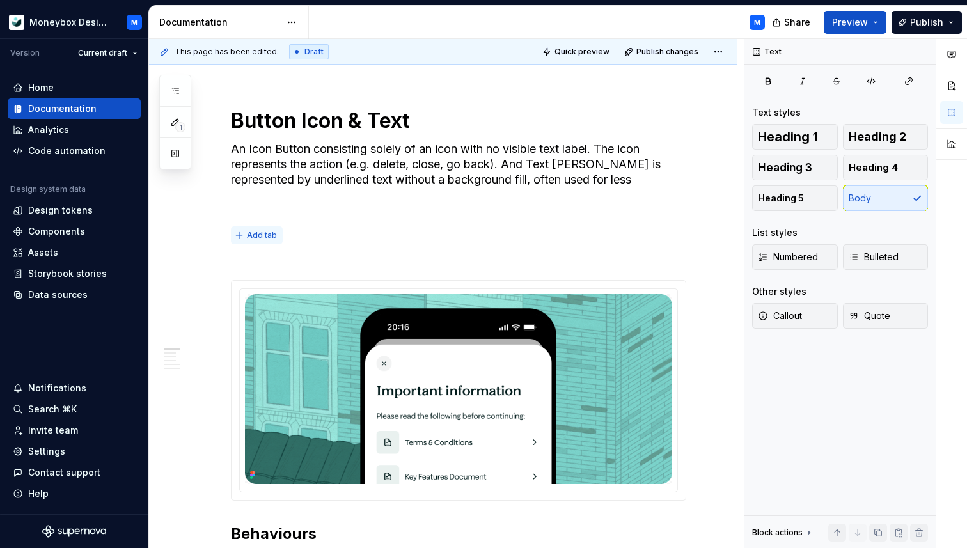
click at [256, 230] on span "Add tab" at bounding box center [262, 235] width 30 height 10
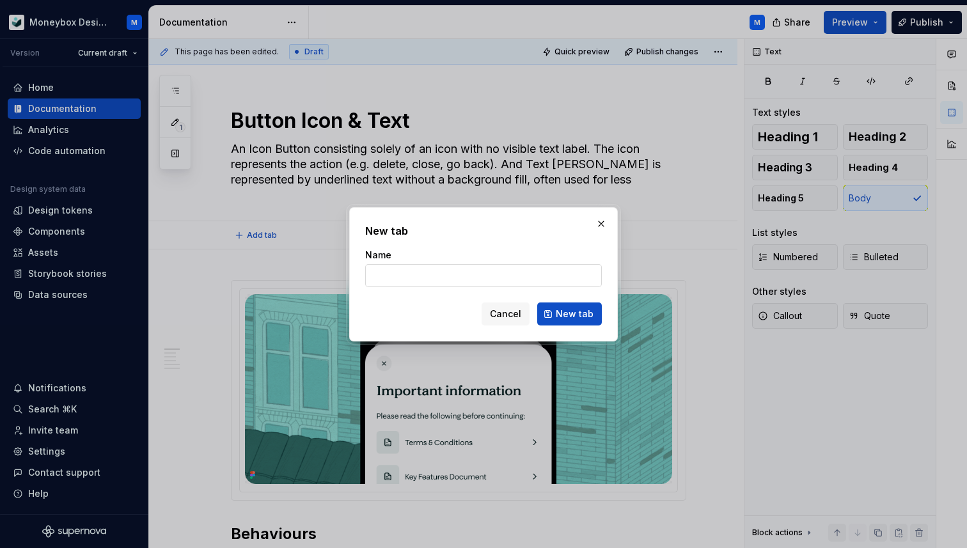
type textarea "*"
type input "u"
type textarea "*"
type input "Usage"
click at [579, 308] on span "New tab" at bounding box center [575, 313] width 38 height 13
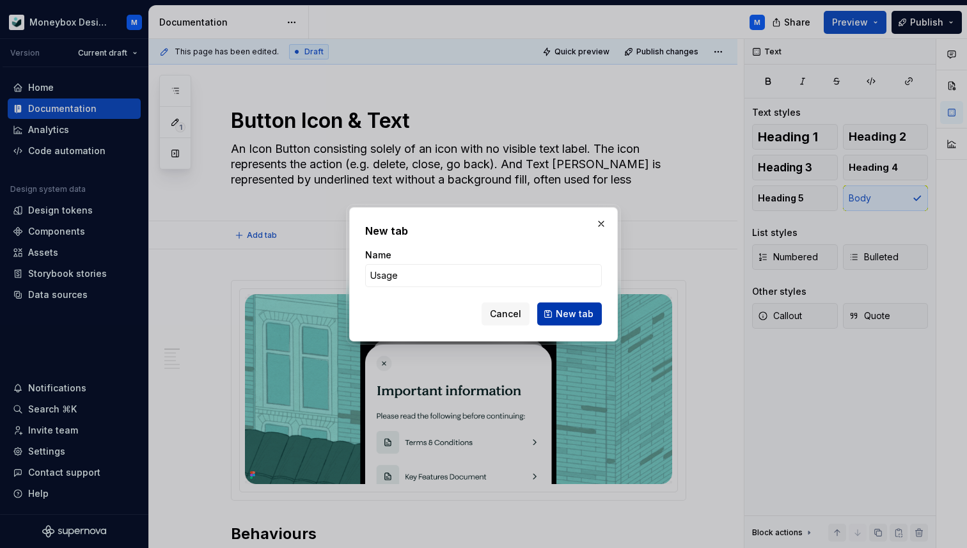
type textarea "*"
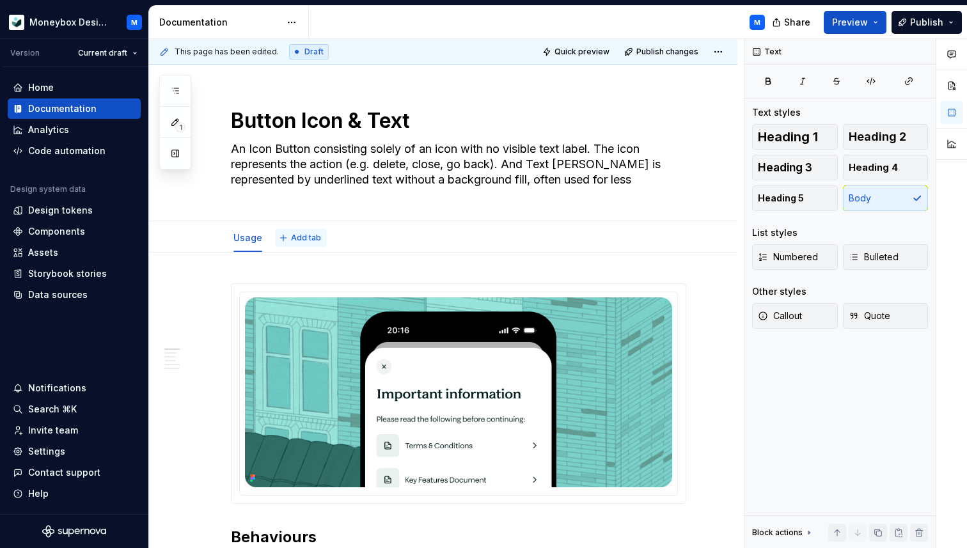
click at [288, 238] on button "Add tab" at bounding box center [301, 238] width 52 height 18
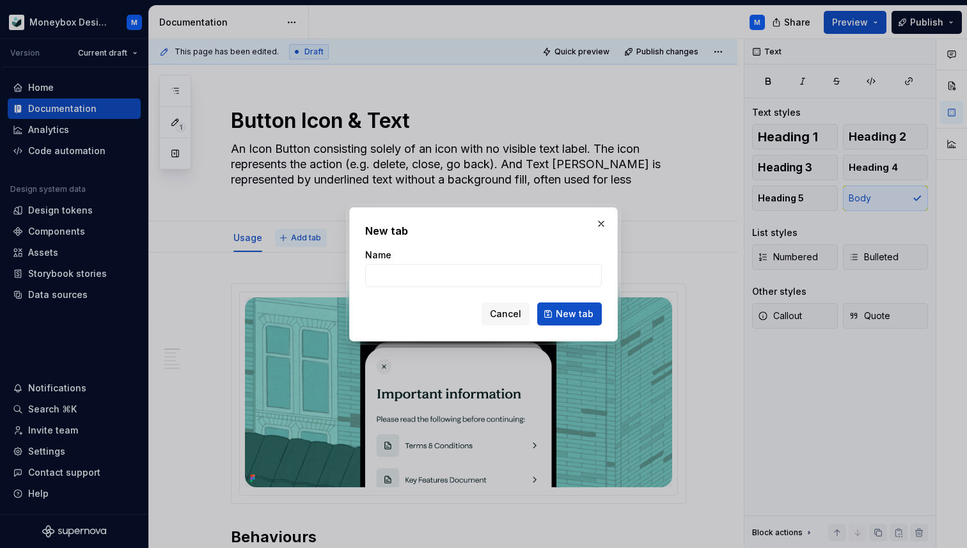
type input "c"
type textarea "*"
type input "Content"
click at [568, 310] on span "New tab" at bounding box center [575, 313] width 38 height 13
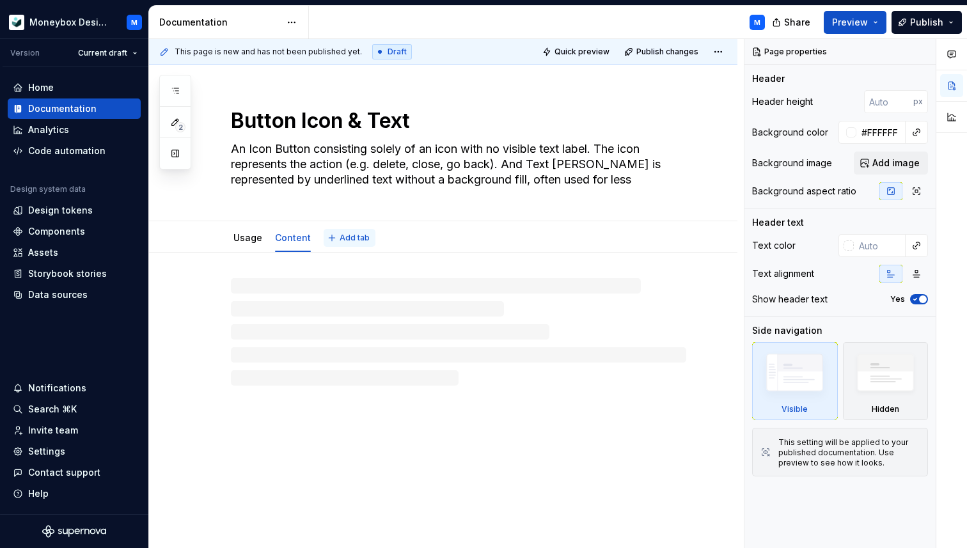
click at [348, 238] on span "Add tab" at bounding box center [354, 238] width 30 height 10
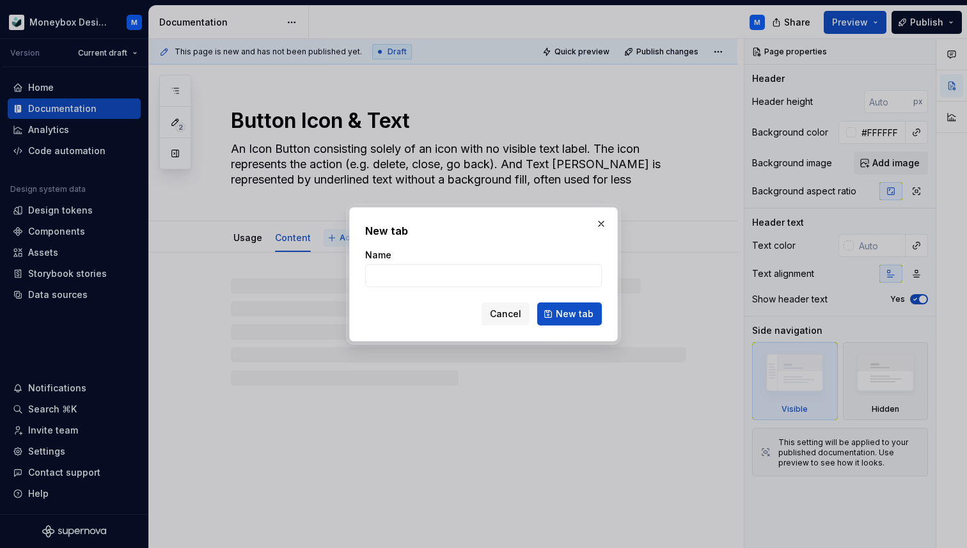
type textarea "*"
type input "acc"
type textarea "*"
type input "Accessibility"
click at [567, 313] on span "New tab" at bounding box center [575, 313] width 38 height 13
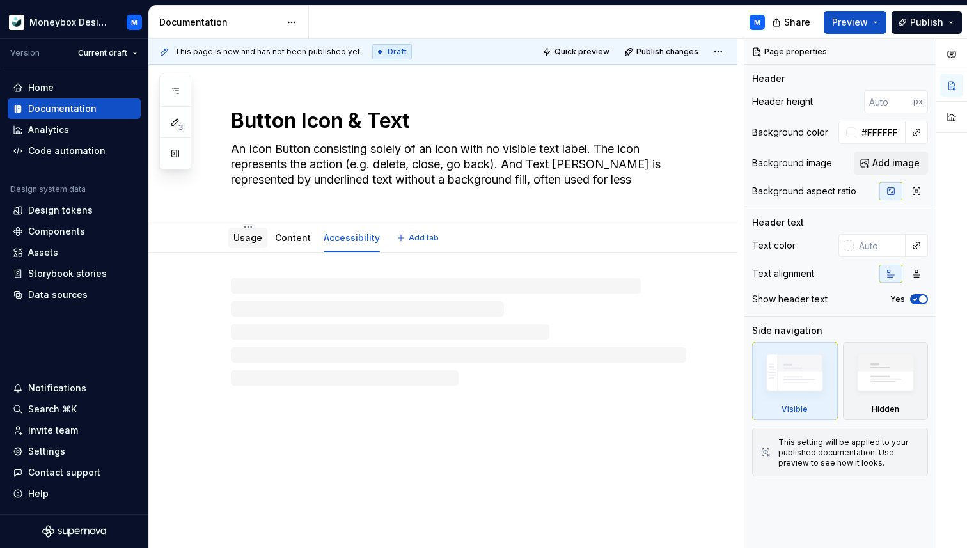
click at [254, 238] on link "Usage" at bounding box center [247, 237] width 29 height 11
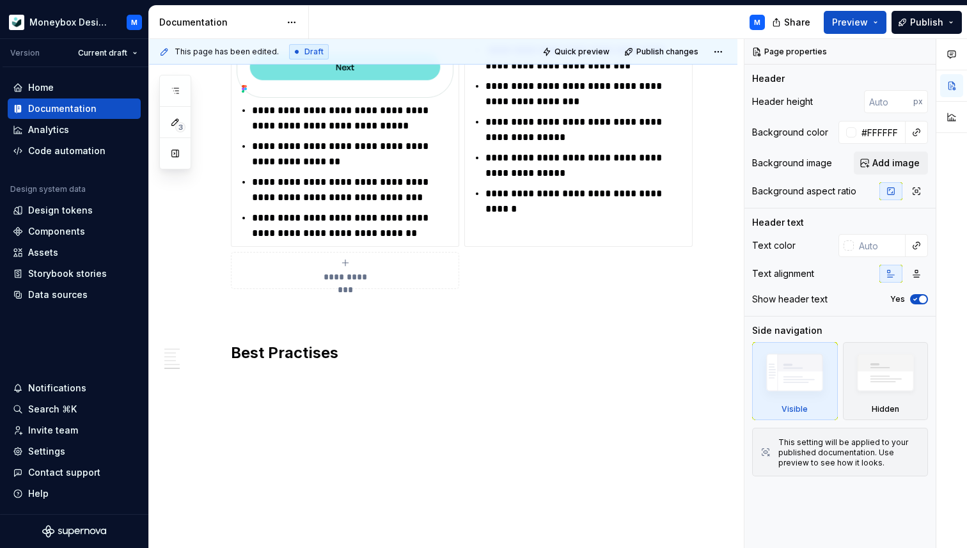
scroll to position [1949, 0]
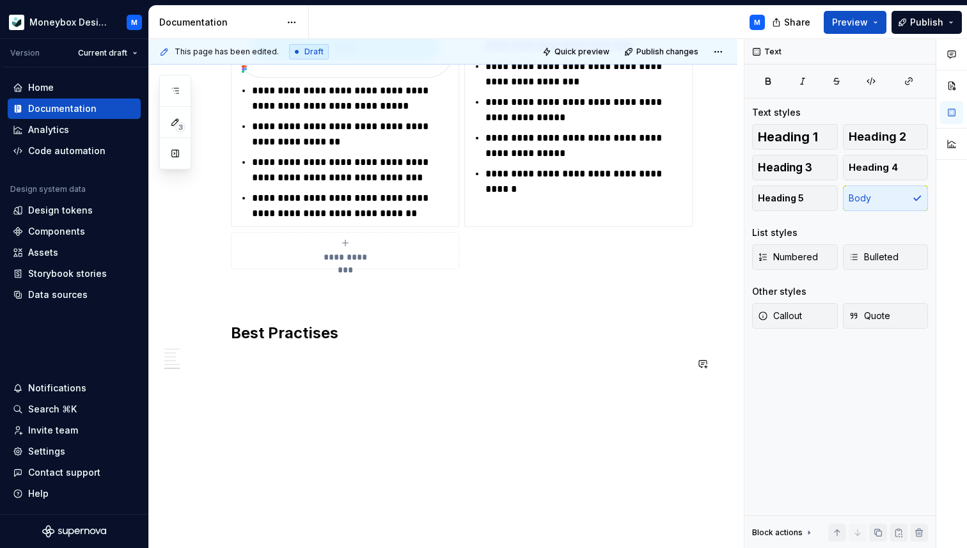
type textarea "*"
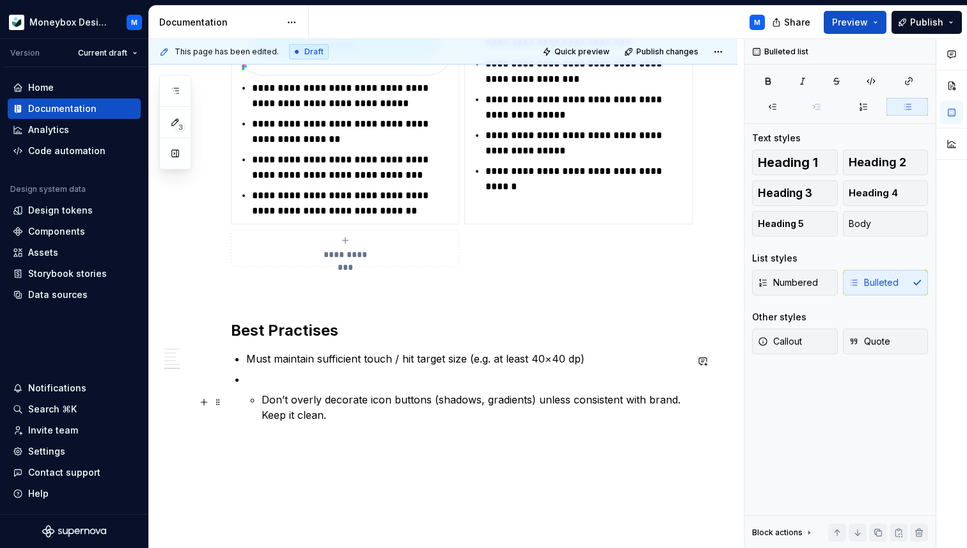
click at [264, 402] on p "Don’t overly decorate icon buttons (shadows, gradients) unless consistent with …" at bounding box center [473, 407] width 424 height 31
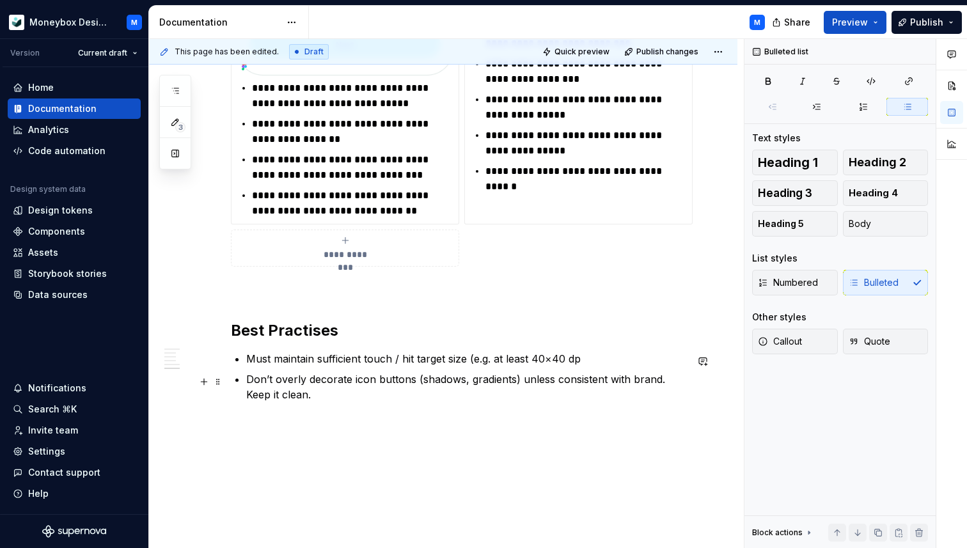
click at [295, 400] on p "Don’t overly decorate icon buttons (shadows, gradients) unless consistent with …" at bounding box center [466, 386] width 440 height 31
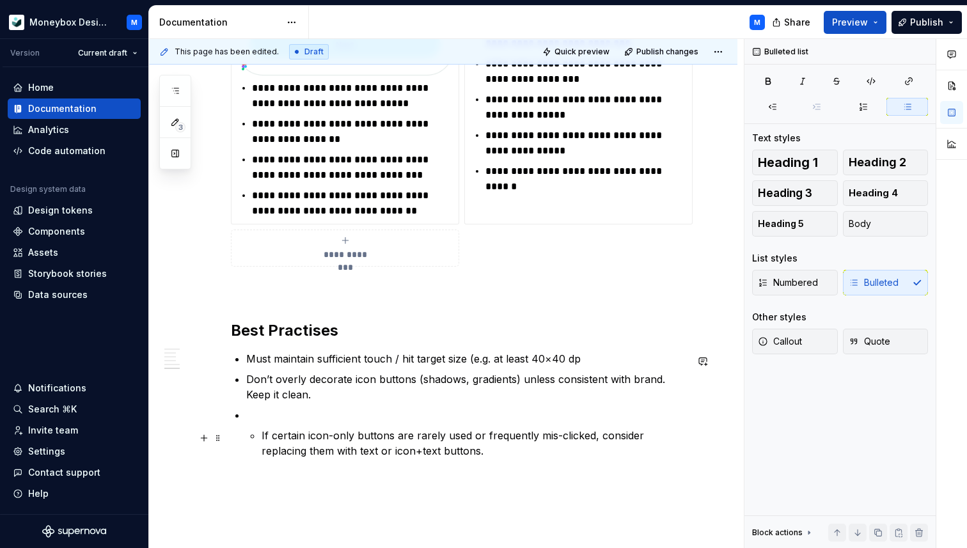
click at [260, 435] on li "If certain icon-only buttons are rarely used or frequently mis-clicked, conside…" at bounding box center [466, 432] width 440 height 51
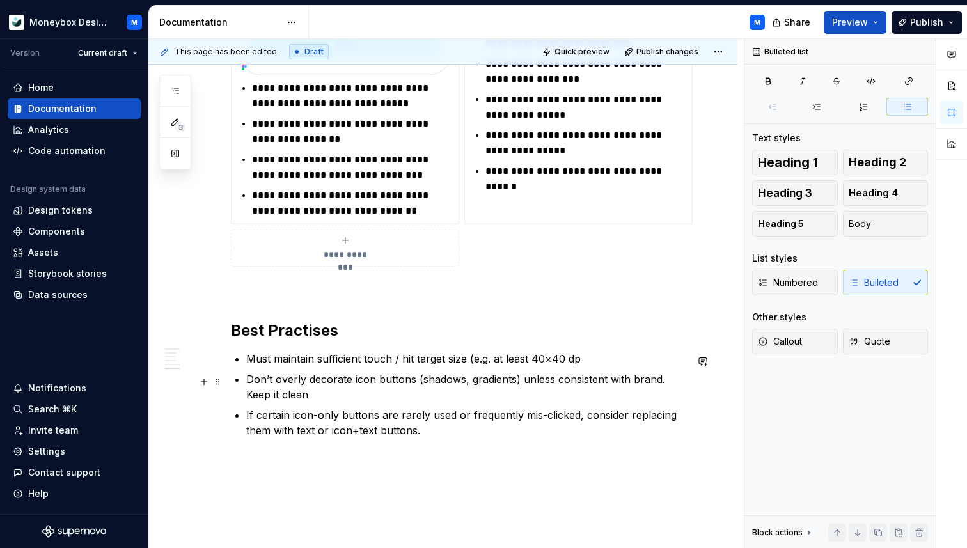
click at [301, 393] on p "Don’t overly decorate icon buttons (shadows, gradients) unless consistent with …" at bounding box center [466, 386] width 440 height 31
click at [450, 432] on p "If certain icon-only buttons are rarely used or frequently mis-clicked, conside…" at bounding box center [466, 422] width 440 height 31
click at [263, 469] on p "Don’t add icons purely for decoration. The icon should directly support the mea…" at bounding box center [473, 478] width 424 height 31
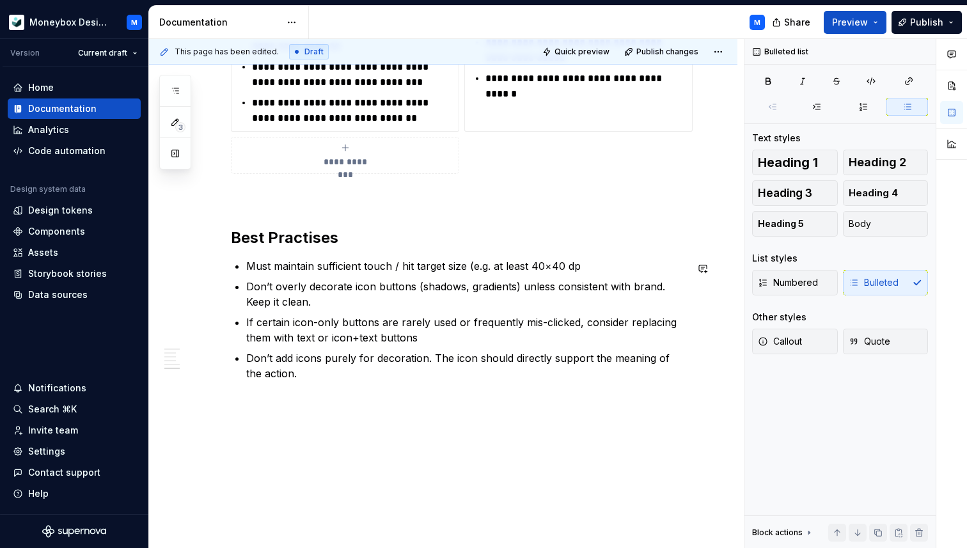
scroll to position [2057, 0]
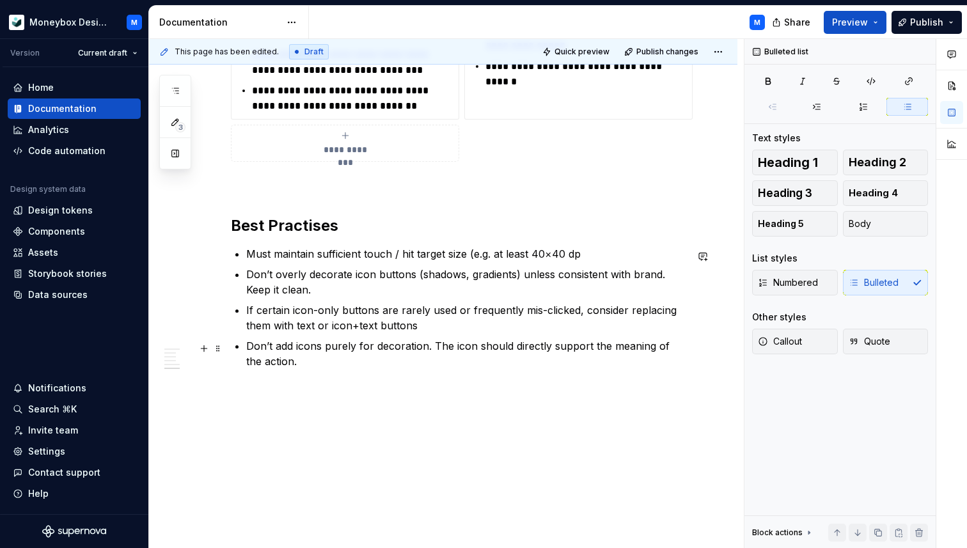
click at [292, 363] on p "Don’t add icons purely for decoration. The icon should directly support the mea…" at bounding box center [466, 353] width 440 height 31
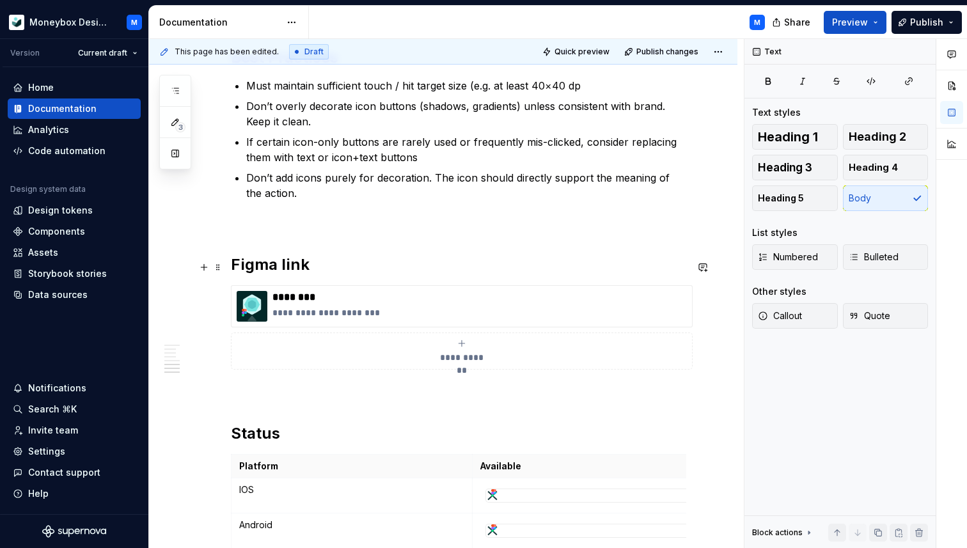
scroll to position [2227, 0]
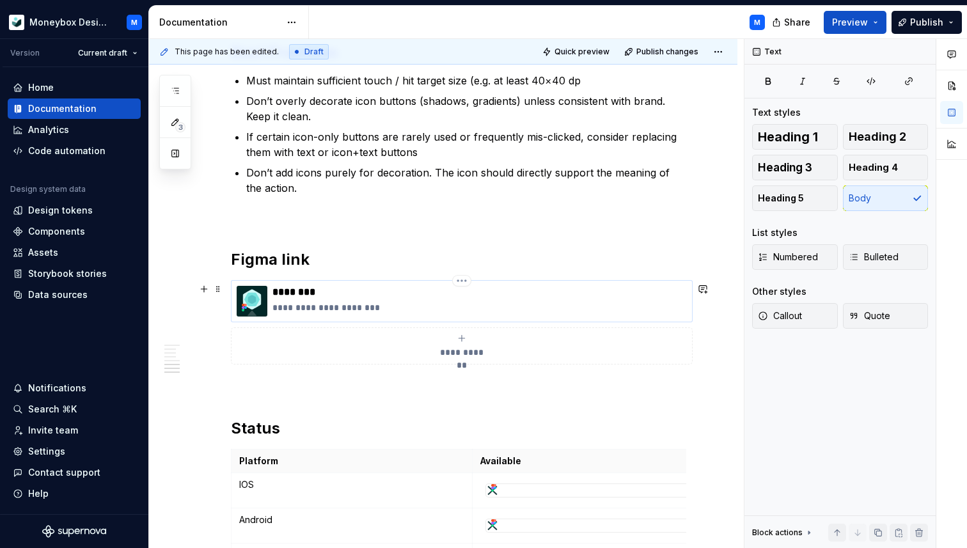
click at [300, 295] on p "********" at bounding box center [479, 292] width 414 height 13
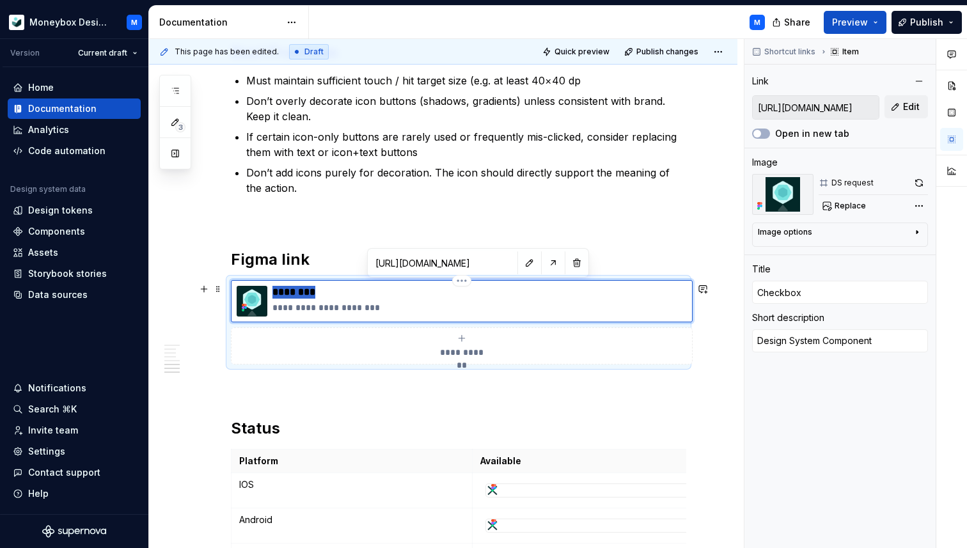
click at [300, 295] on p "********" at bounding box center [479, 292] width 414 height 13
type textarea "*"
type input "B"
type textarea "*"
type input "Bu"
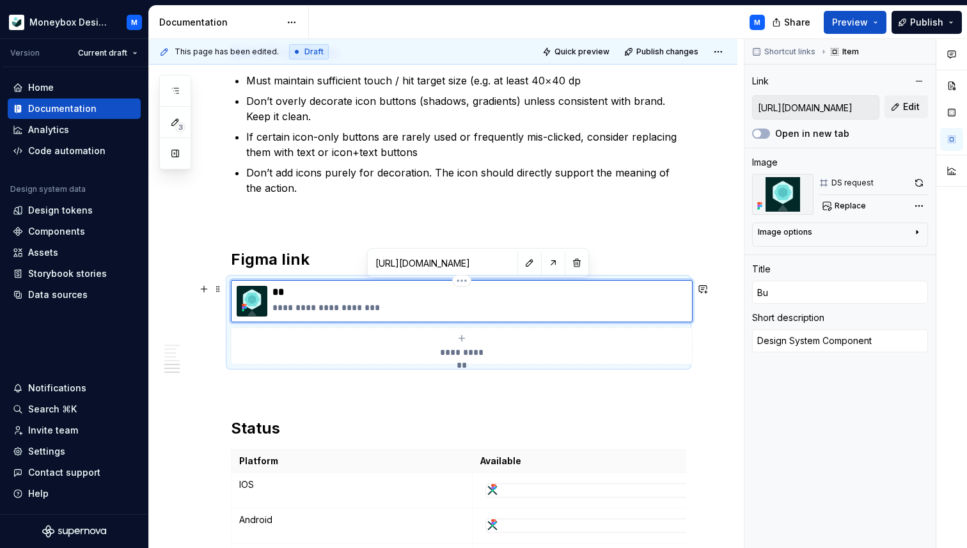
type textarea "*"
type input "But"
type textarea "*"
type input "Butt"
type textarea "*"
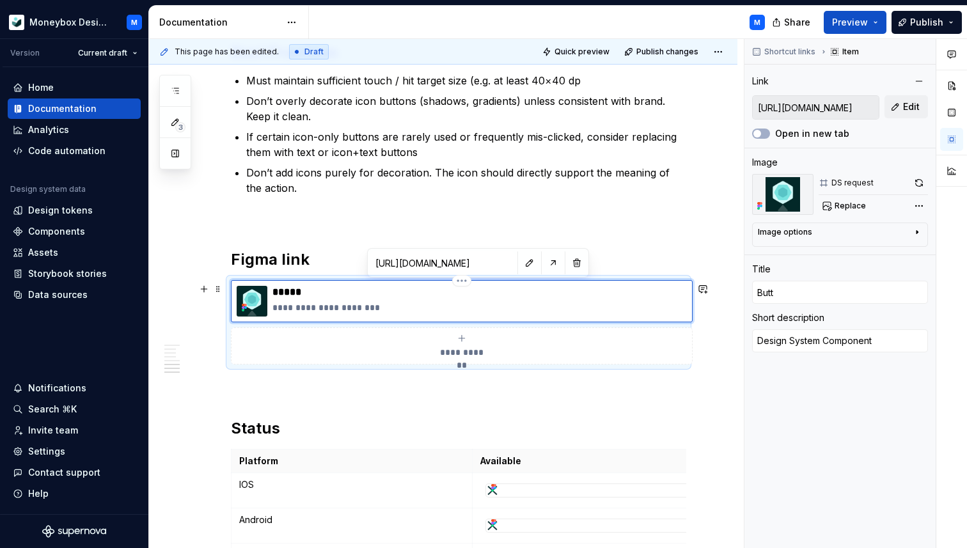
type input "Butto"
type textarea "*"
type input "Button"
type textarea "*"
type input "Button"
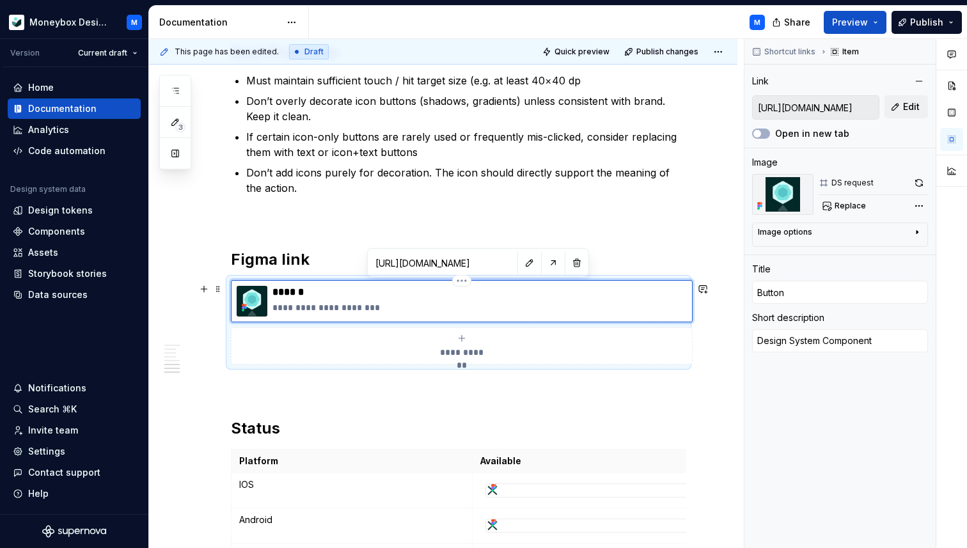
type textarea "*"
type input "Button I"
type textarea "*"
type input "Button Iv"
type textarea "*"
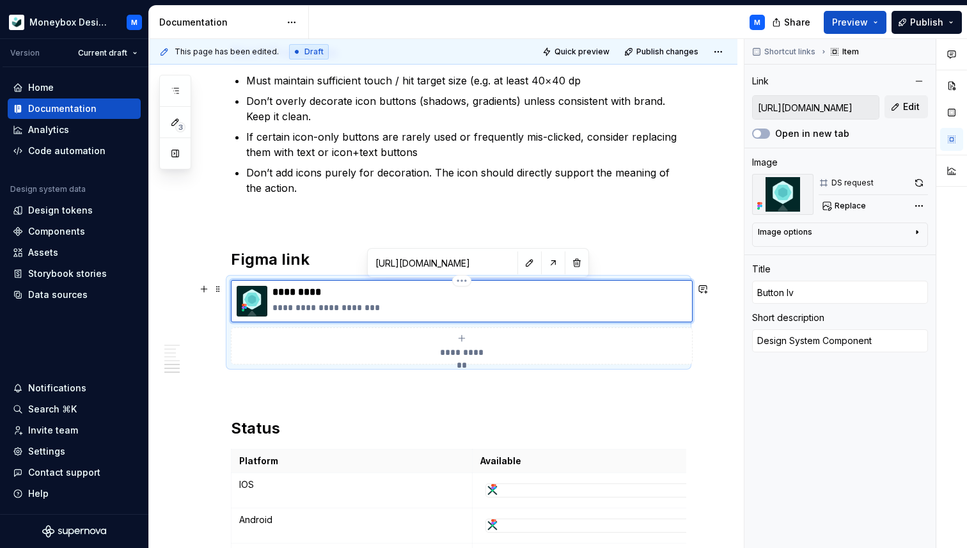
type input "Button I"
type textarea "*"
type input "Button Ic"
type textarea "*"
type input "Button Ico"
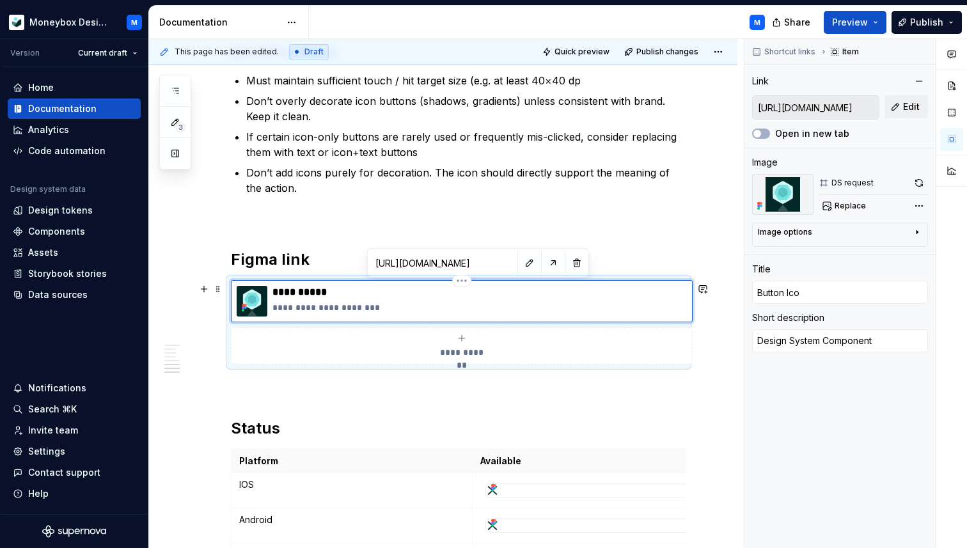
type textarea "*"
click at [908, 102] on span "Edit" at bounding box center [911, 106] width 17 height 13
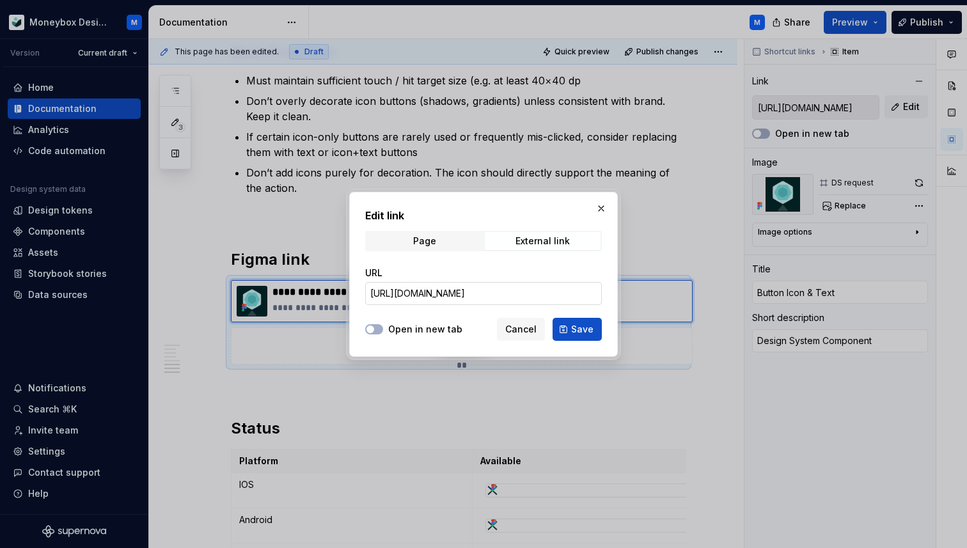
click at [500, 292] on input "[URL][DOMAIN_NAME]" at bounding box center [483, 293] width 237 height 23
click at [378, 328] on button "Open in new tab" at bounding box center [374, 329] width 18 height 10
click at [412, 293] on input "URL" at bounding box center [483, 293] width 237 height 23
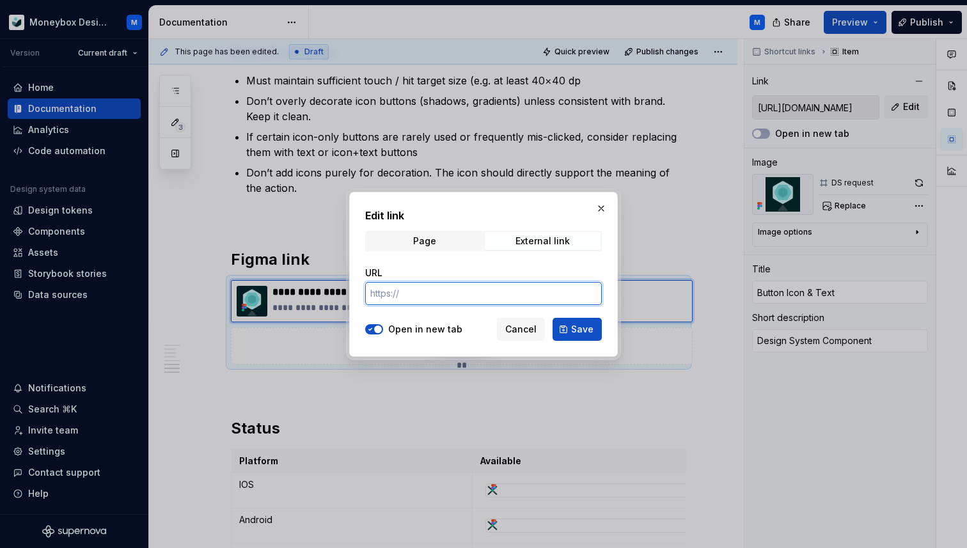
paste input "[URL][DOMAIN_NAME]"
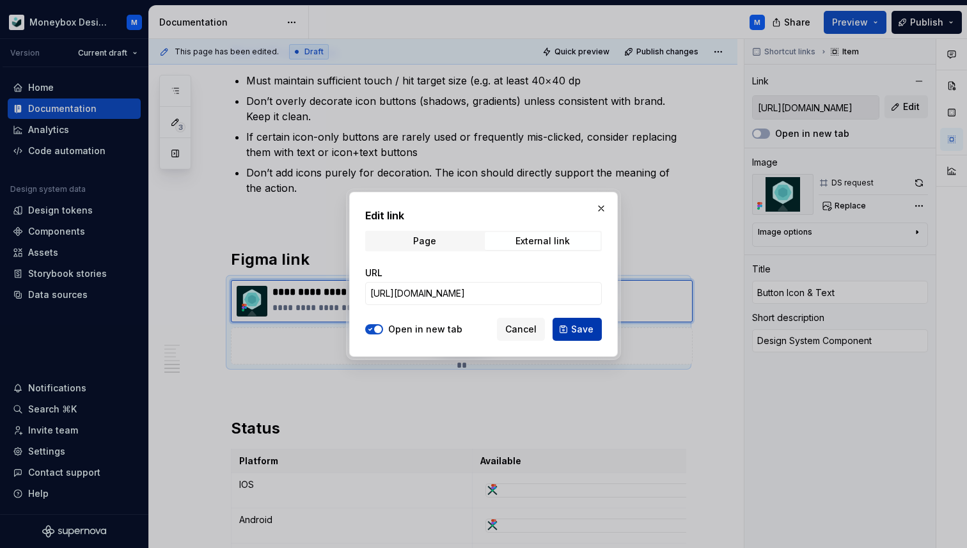
click at [575, 331] on span "Save" at bounding box center [582, 329] width 22 height 13
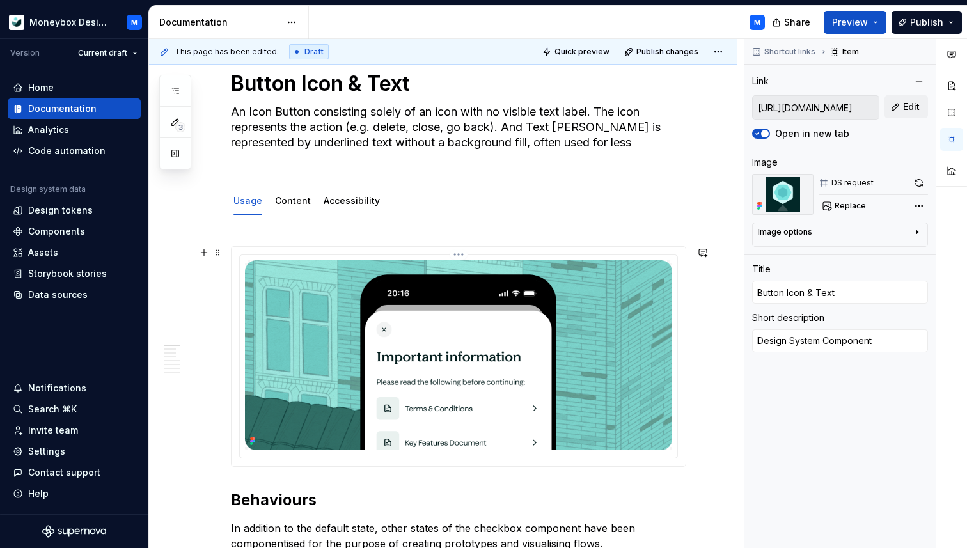
scroll to position [0, 0]
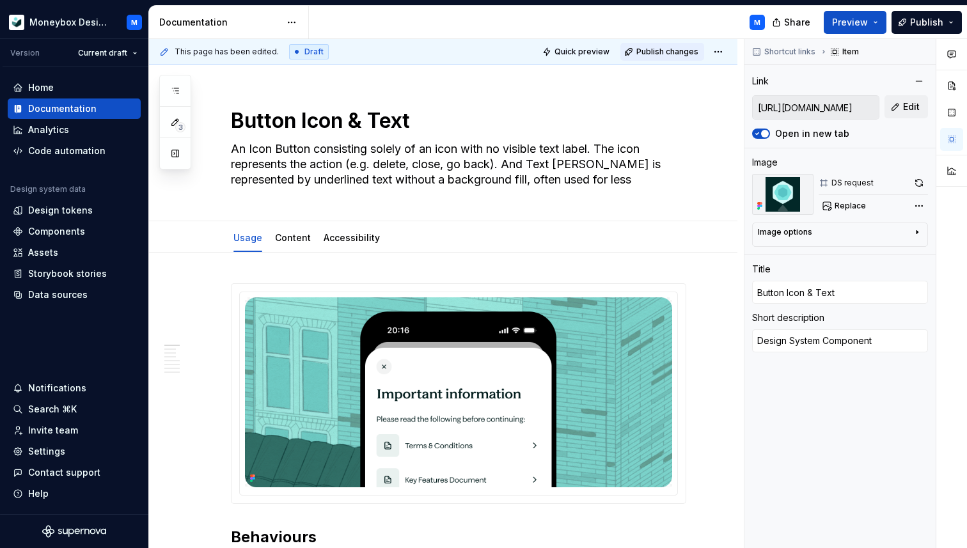
click at [658, 48] on span "Publish changes" at bounding box center [667, 52] width 62 height 10
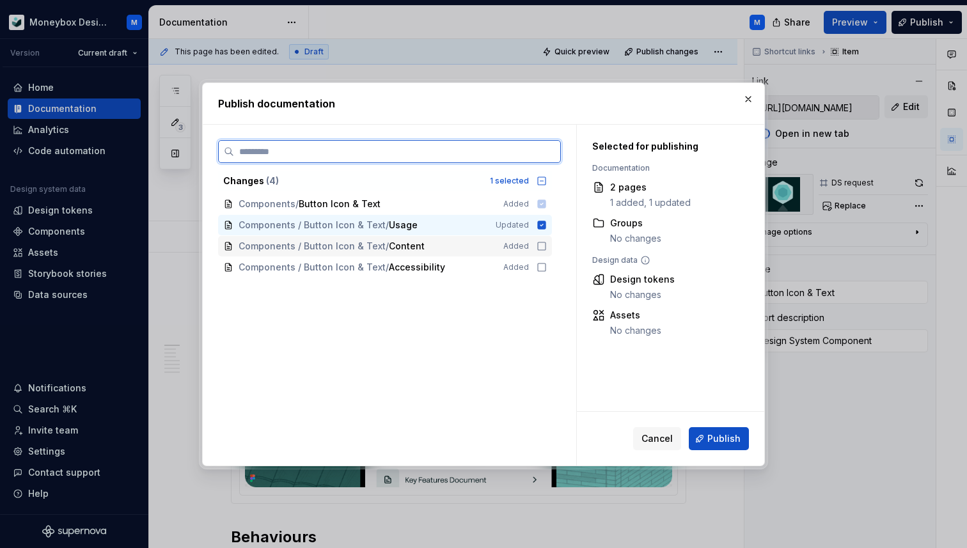
click at [545, 248] on icon at bounding box center [541, 246] width 10 height 10
click at [545, 265] on icon at bounding box center [541, 267] width 10 height 10
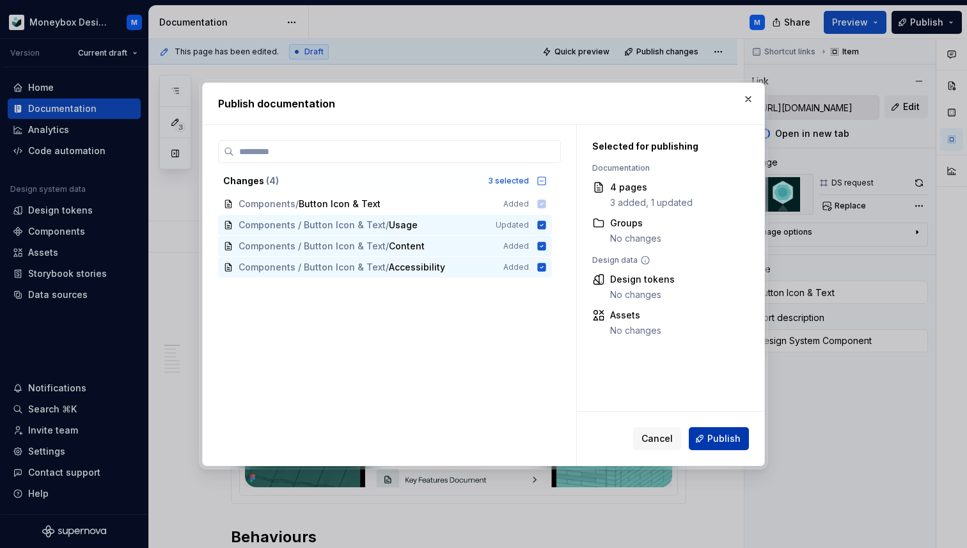
click at [715, 440] on span "Publish" at bounding box center [723, 438] width 33 height 13
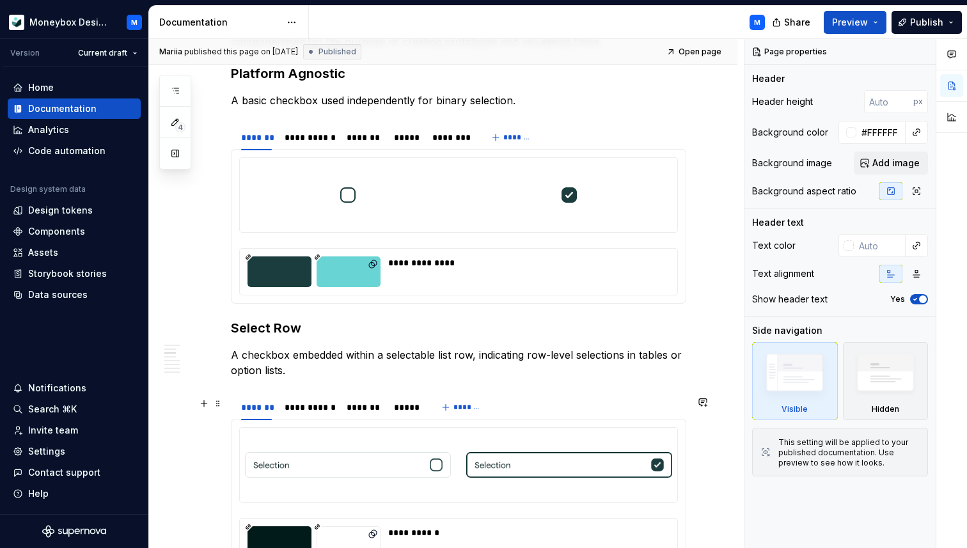
scroll to position [549, 0]
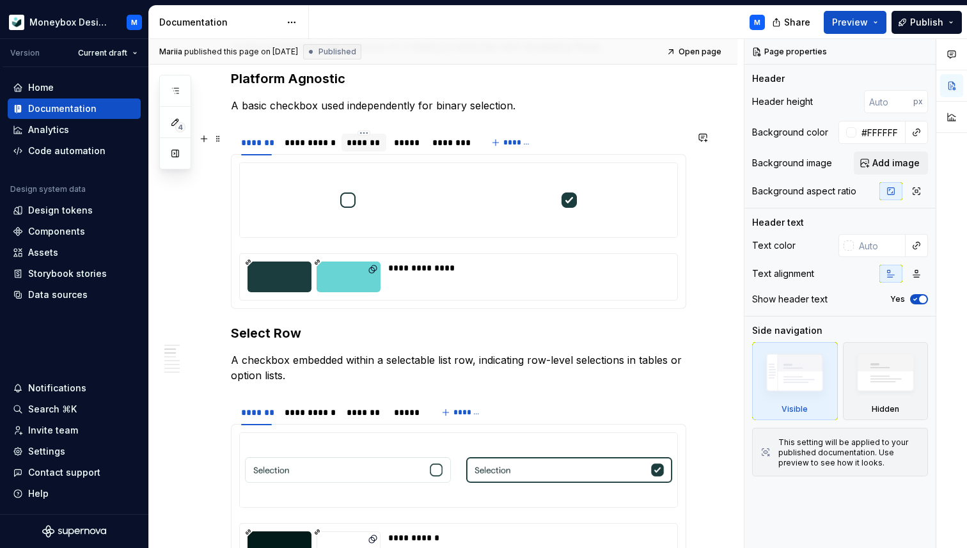
click at [360, 149] on div "*******" at bounding box center [363, 142] width 35 height 13
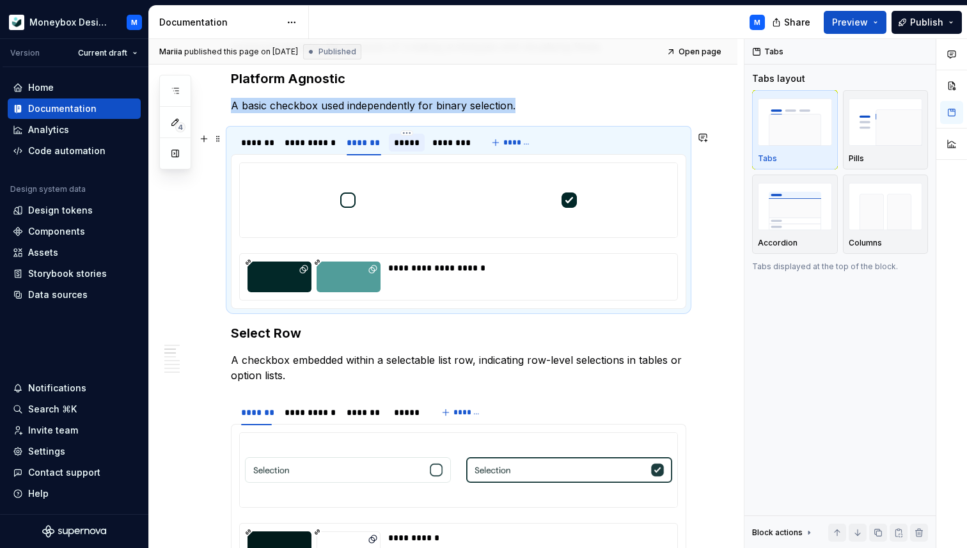
click at [409, 146] on div "*****" at bounding box center [407, 142] width 26 height 13
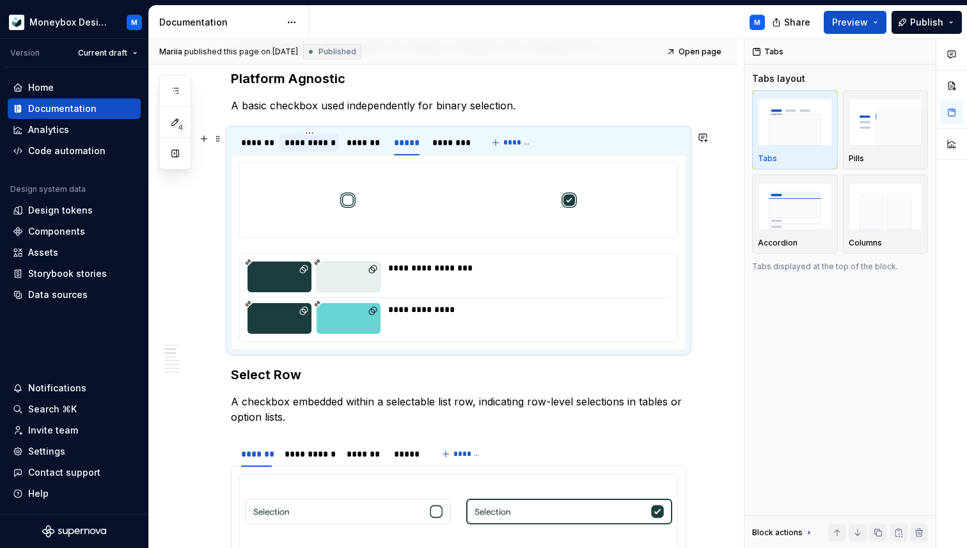
click at [311, 147] on div "**********" at bounding box center [308, 142] width 49 height 13
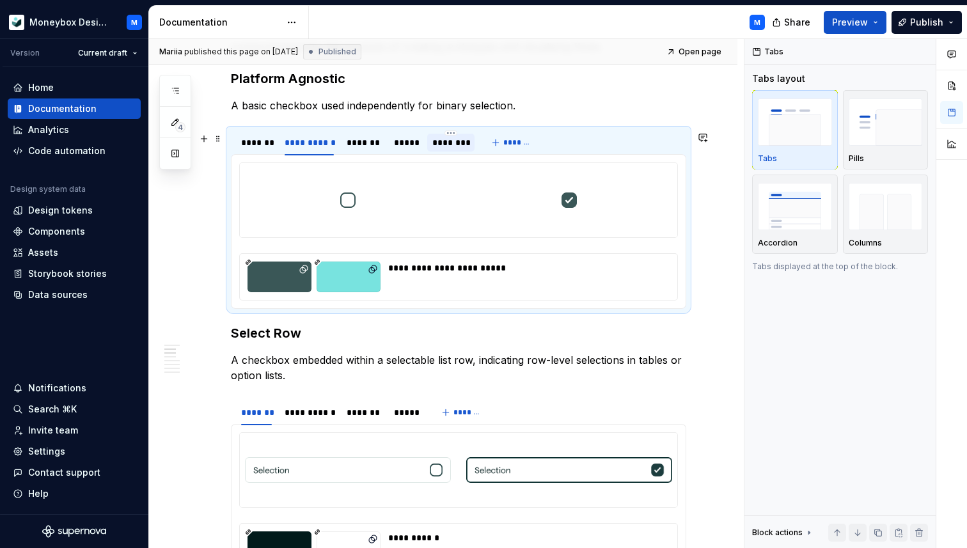
click at [443, 149] on div "********" at bounding box center [450, 142] width 37 height 13
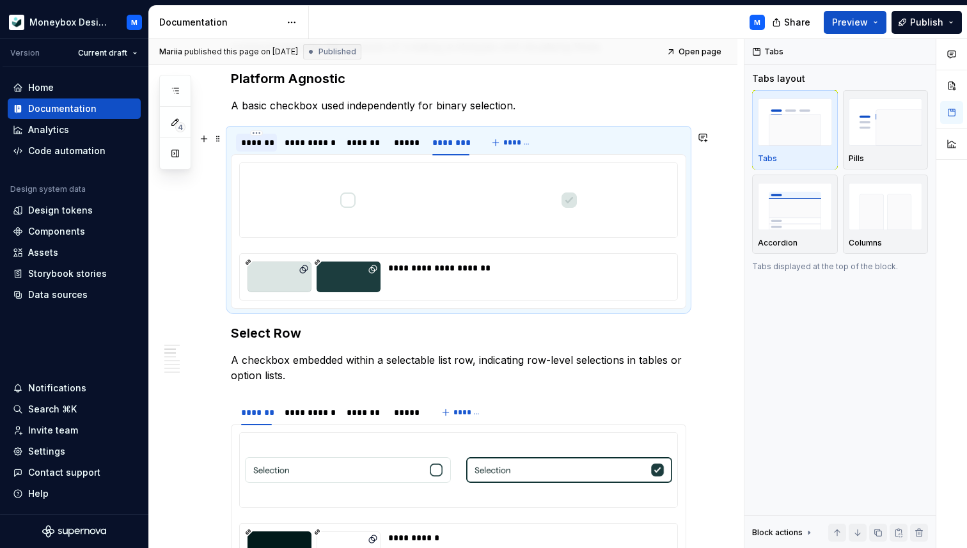
click at [258, 152] on div "*******" at bounding box center [256, 143] width 41 height 18
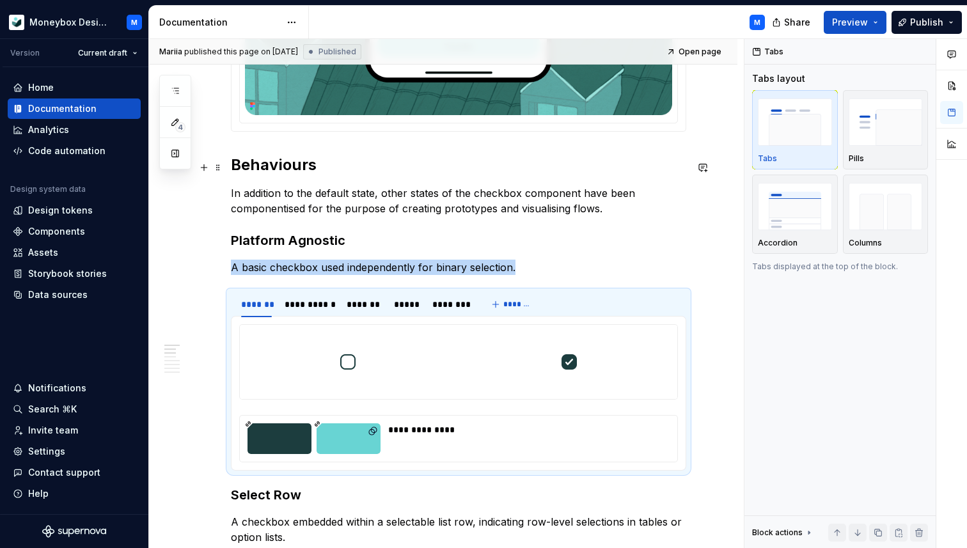
scroll to position [361, 0]
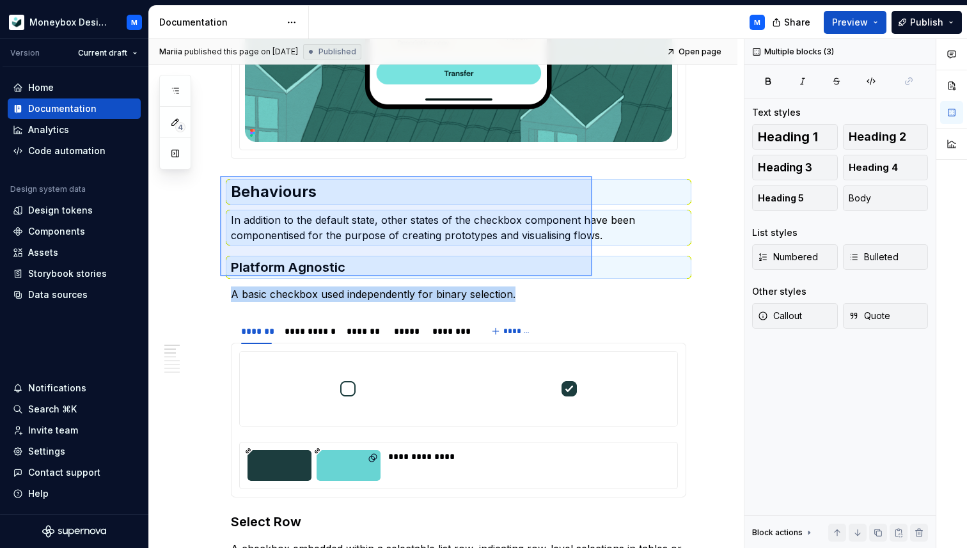
drag, startPoint x: 220, startPoint y: 176, endPoint x: 592, endPoint y: 276, distance: 385.4
click at [592, 276] on div "**********" at bounding box center [446, 294] width 595 height 510
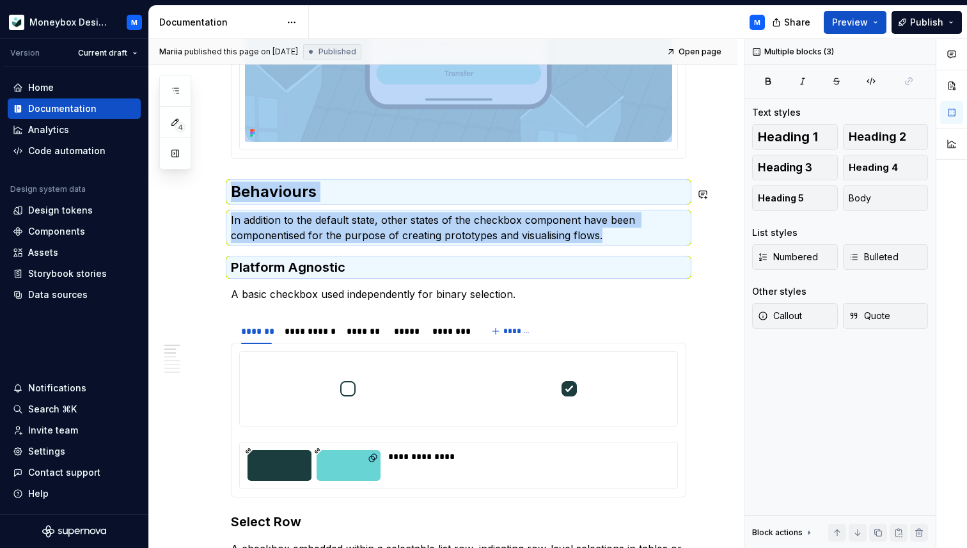
copy div "Behaviours In addition to the default state, other states of the checkbox compo…"
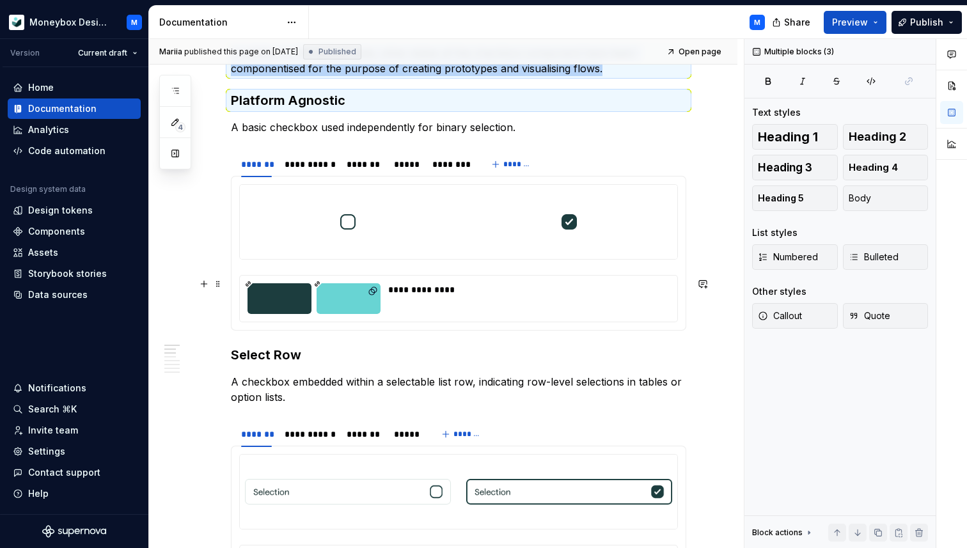
scroll to position [531, 0]
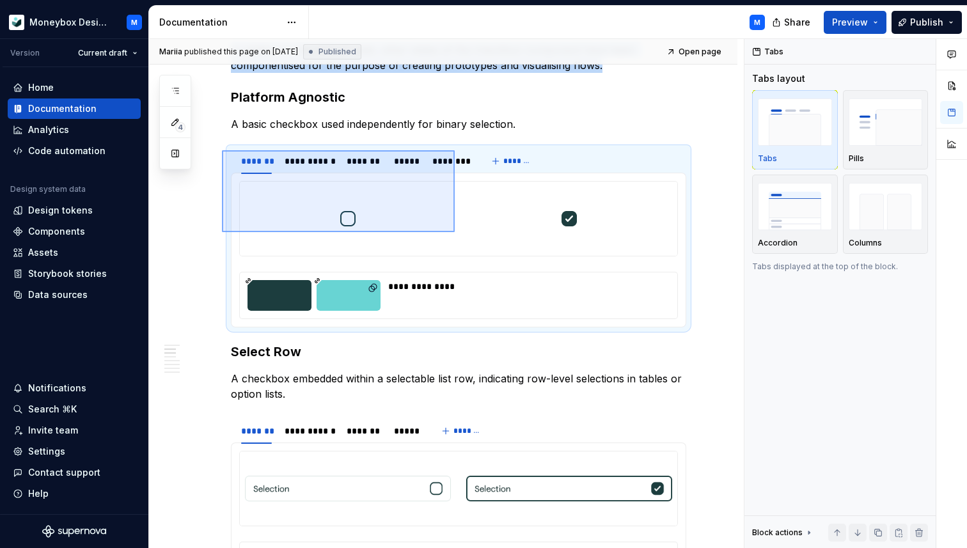
drag, startPoint x: 222, startPoint y: 150, endPoint x: 455, endPoint y: 232, distance: 246.7
click at [455, 232] on div "**********" at bounding box center [446, 294] width 595 height 510
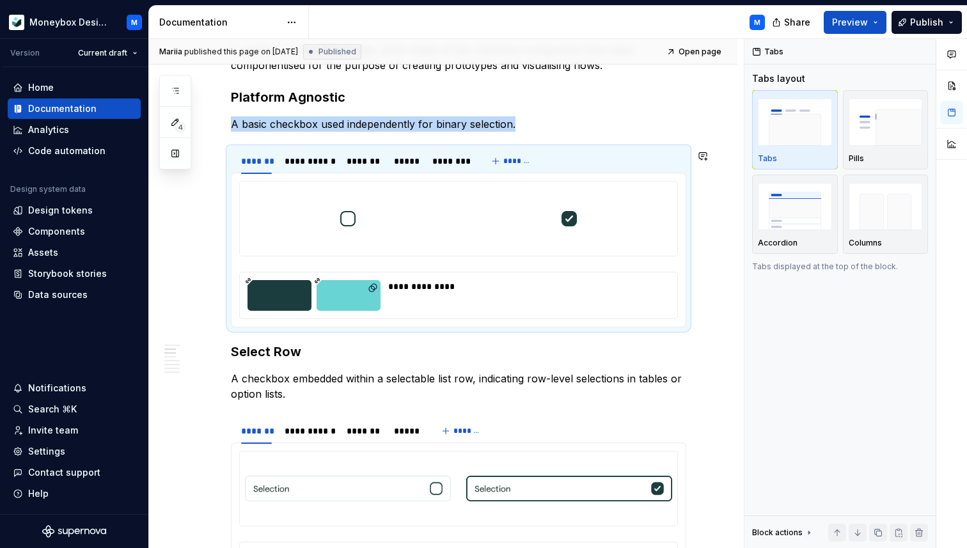
copy p "A basic checkbox used independently for binary selection."
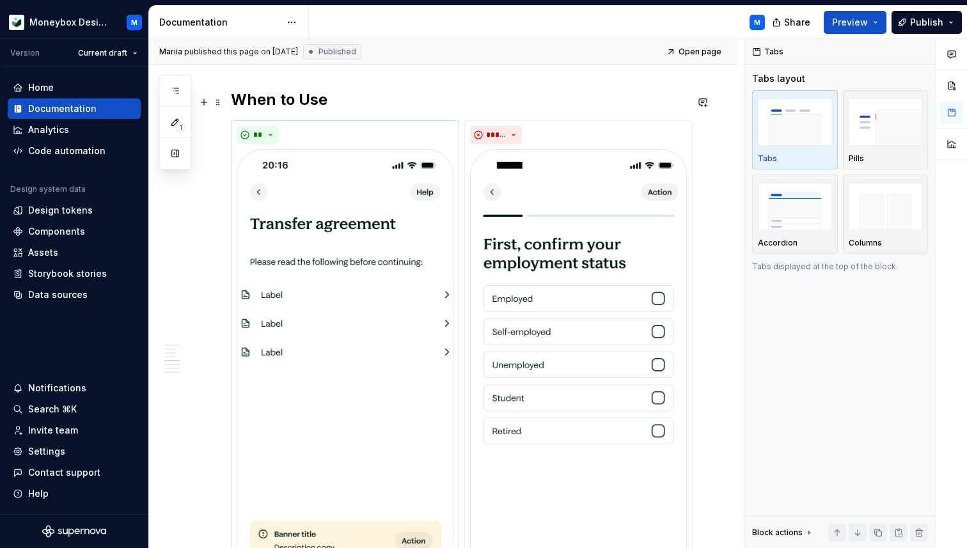
scroll to position [1485, 0]
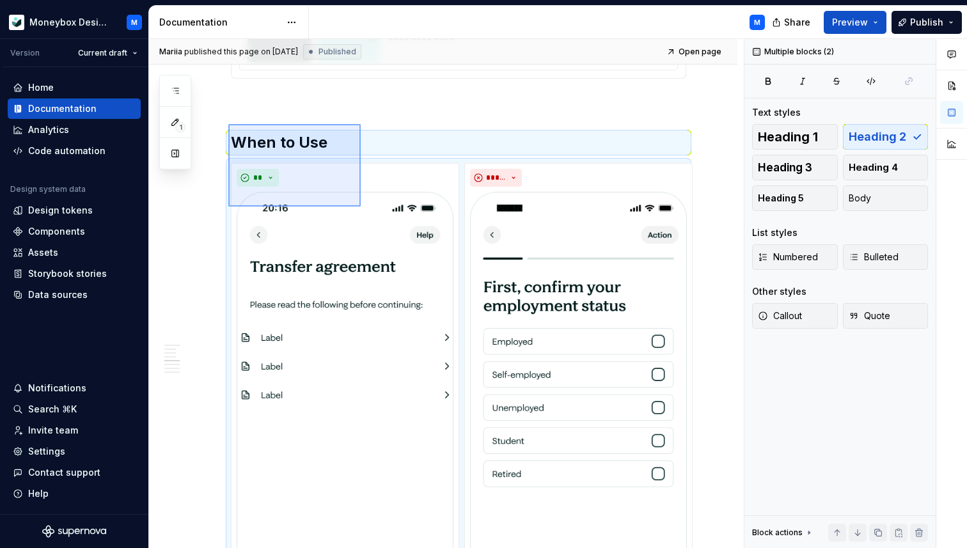
drag, startPoint x: 228, startPoint y: 124, endPoint x: 359, endPoint y: 205, distance: 154.2
click at [359, 205] on div "**********" at bounding box center [446, 294] width 595 height 510
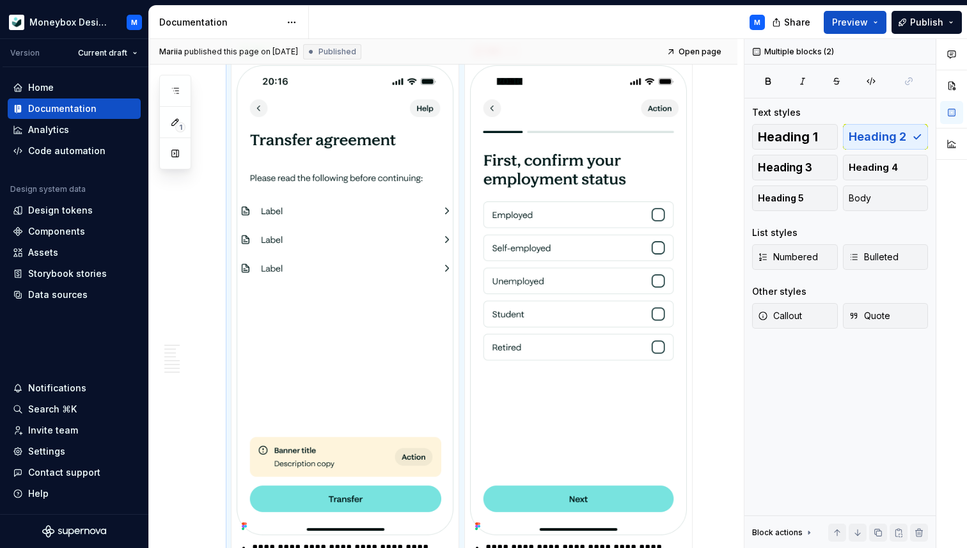
copy div "When to Use"
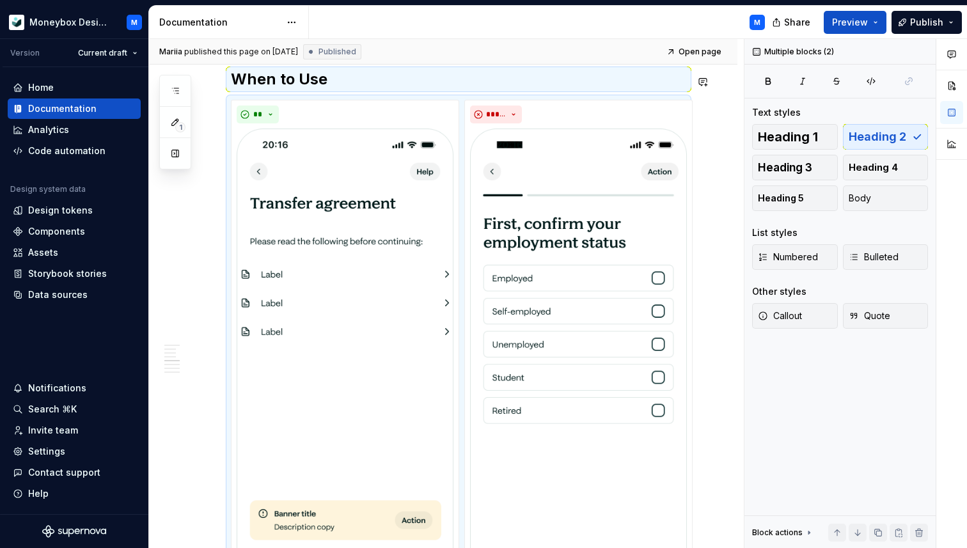
click at [329, 82] on h2 "When to Use" at bounding box center [458, 79] width 455 height 20
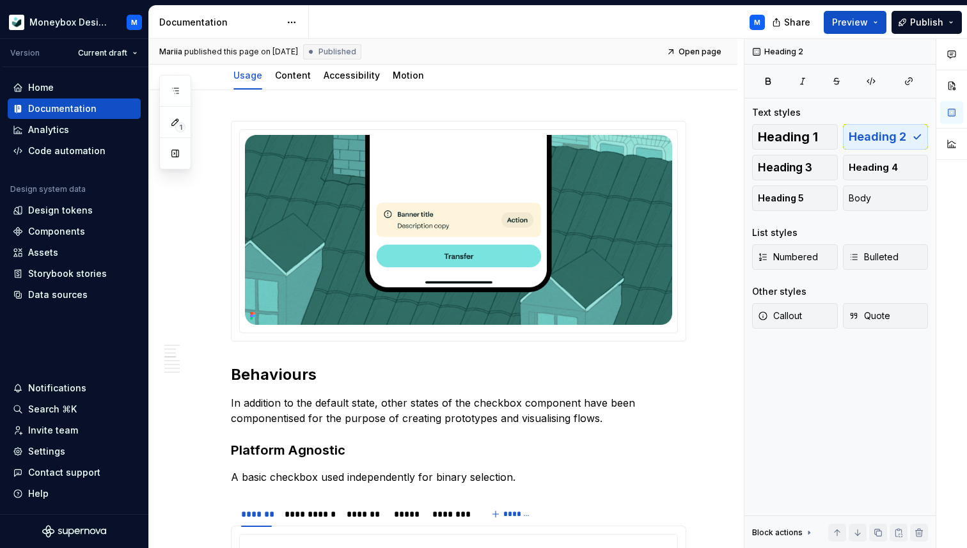
scroll to position [0, 0]
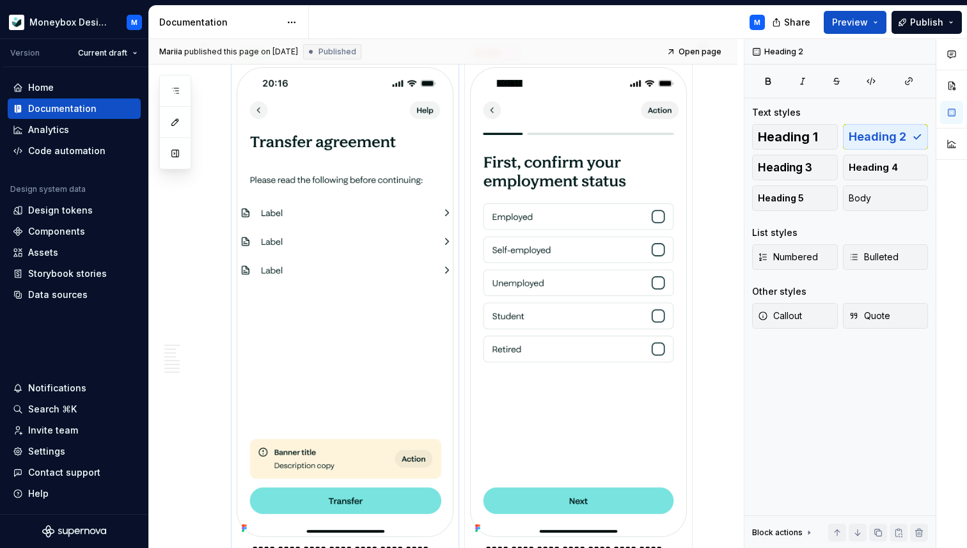
click at [419, 361] on img at bounding box center [345, 302] width 217 height 470
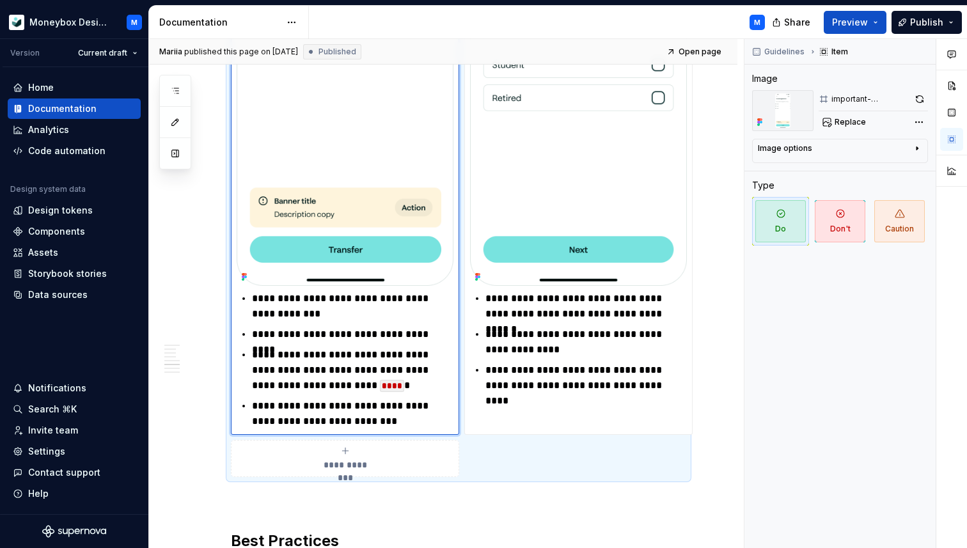
scroll to position [1862, 0]
click at [316, 312] on p "**********" at bounding box center [352, 305] width 201 height 31
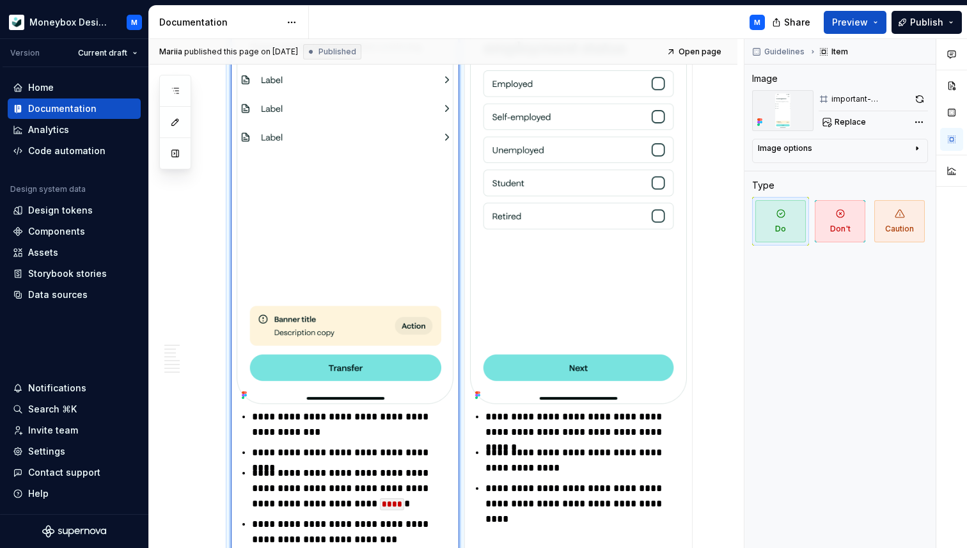
scroll to position [1745, 0]
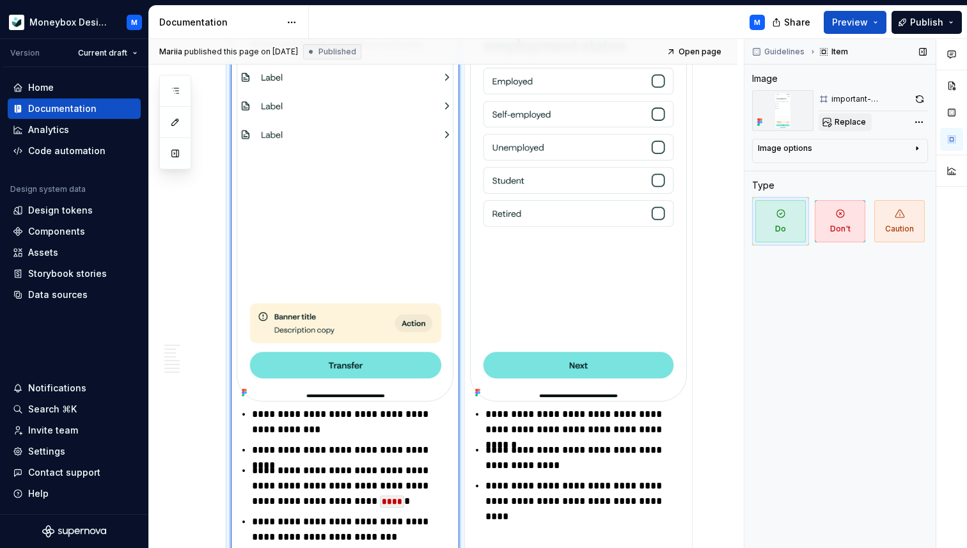
click at [834, 127] on span "Replace" at bounding box center [849, 122] width 31 height 10
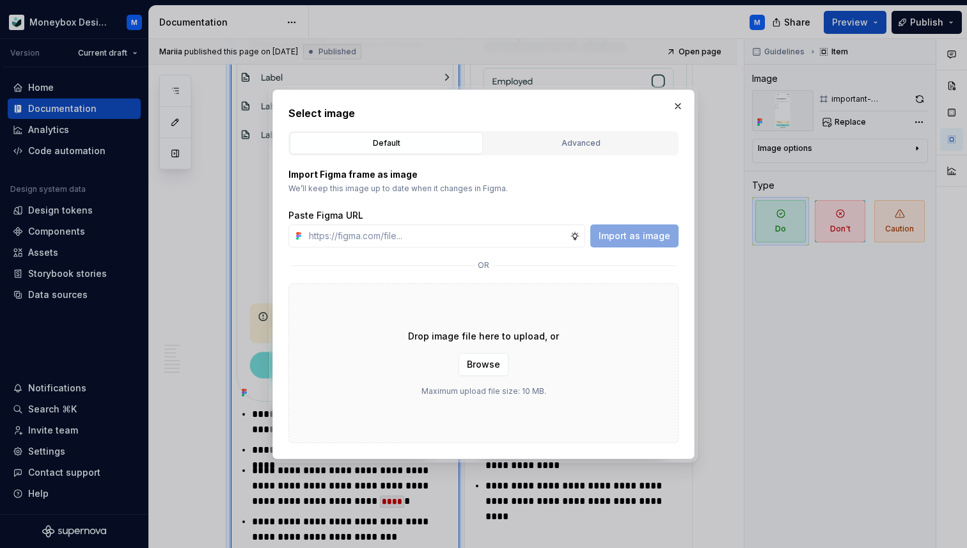
type textarea "*"
type input "https://www.figma.com/design/hMJO9qiZWpnsZnCr6F1yer/MDS--Supernova-Sync?node-id…"
click at [624, 232] on span "Import as image" at bounding box center [634, 236] width 72 height 13
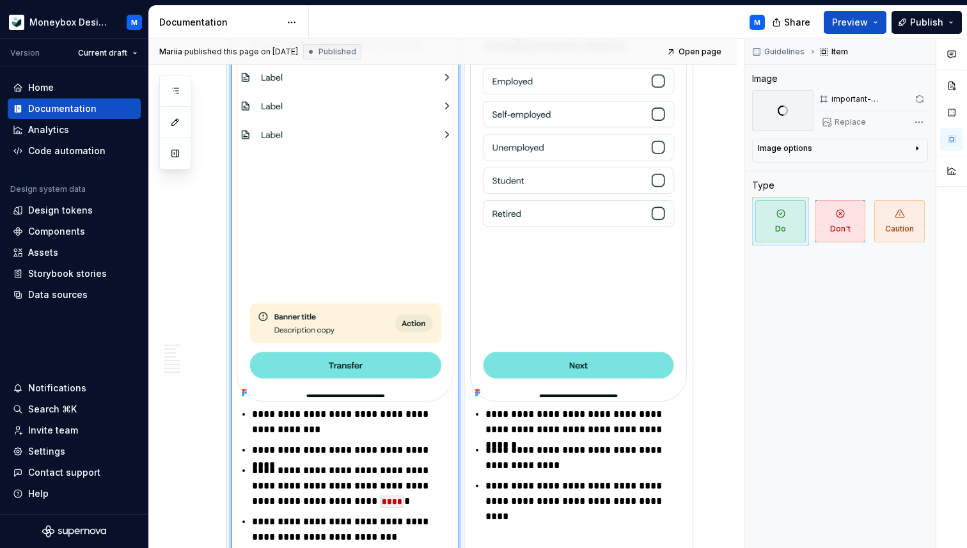
scroll to position [1810, 0]
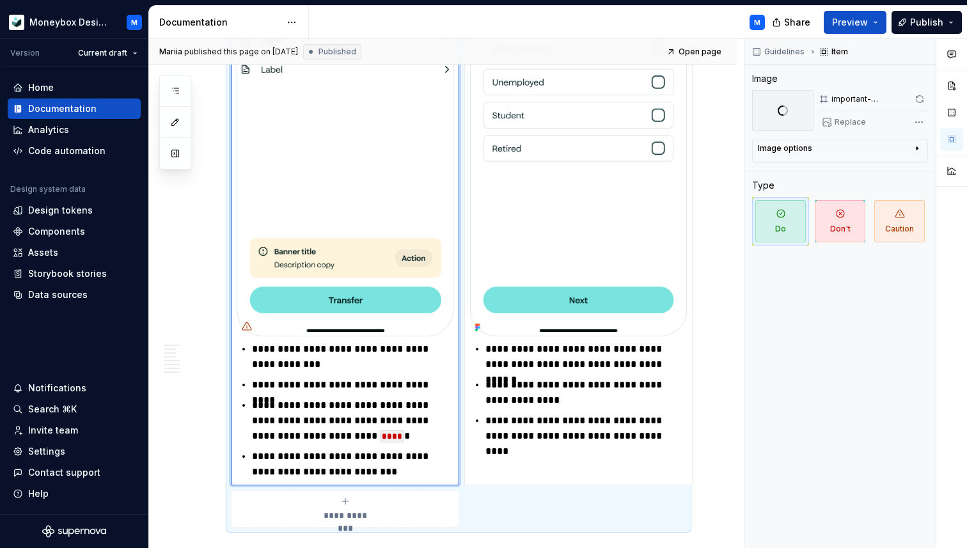
click at [392, 430] on p "**********" at bounding box center [352, 421] width 201 height 46
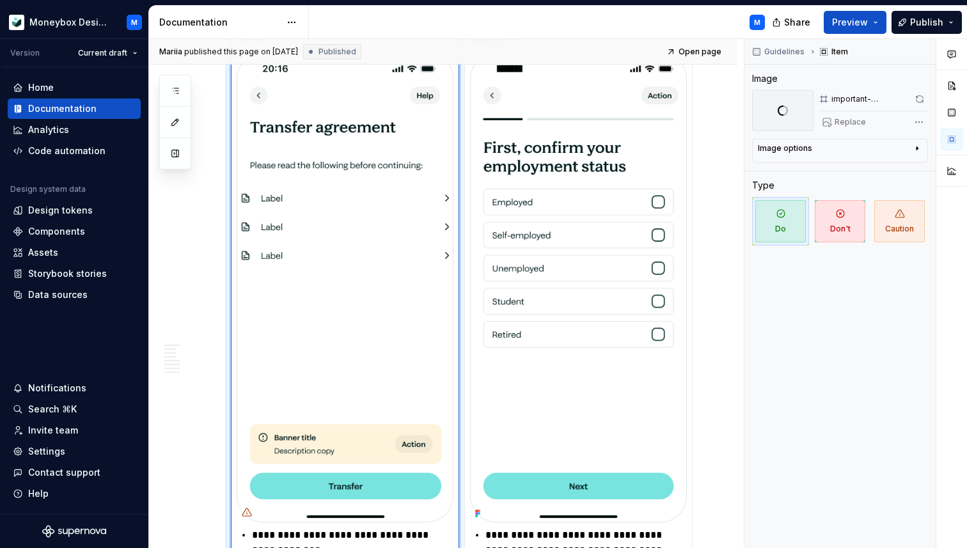
scroll to position [1623, 0]
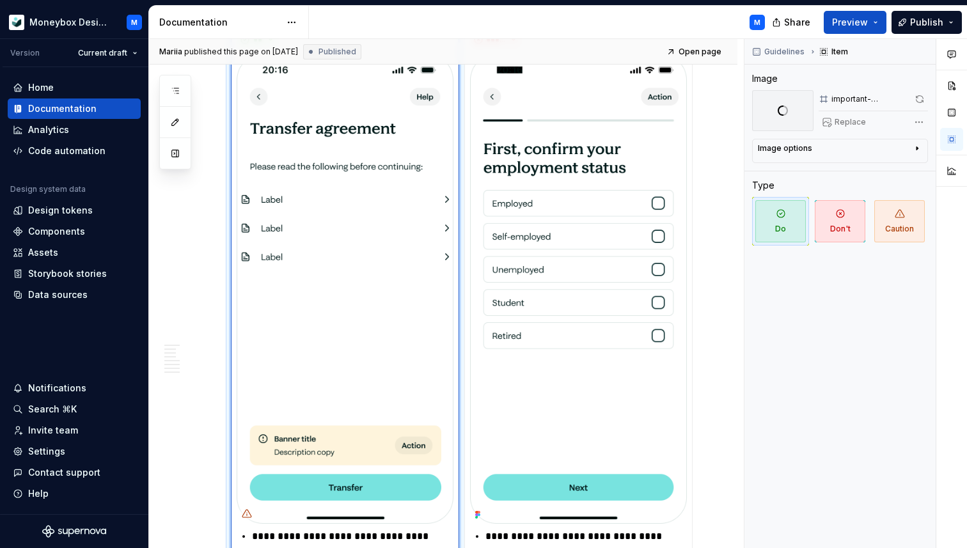
click at [390, 368] on img at bounding box center [345, 289] width 217 height 470
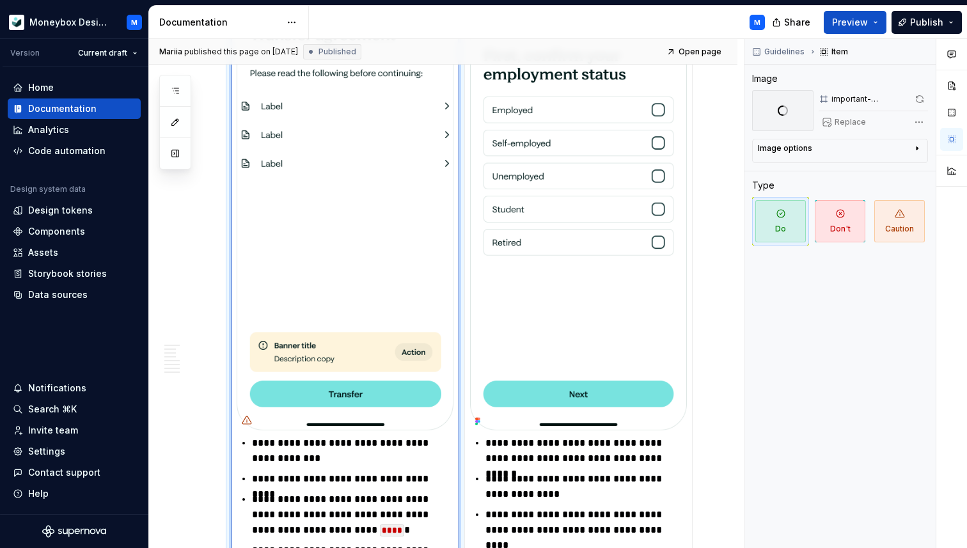
scroll to position [1731, 0]
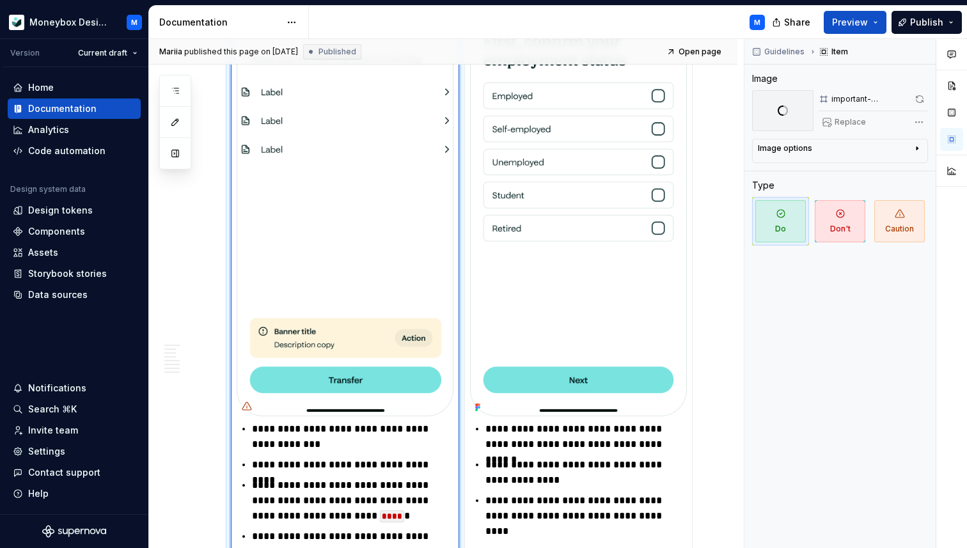
click at [375, 477] on ul "**********" at bounding box center [352, 490] width 201 height 138
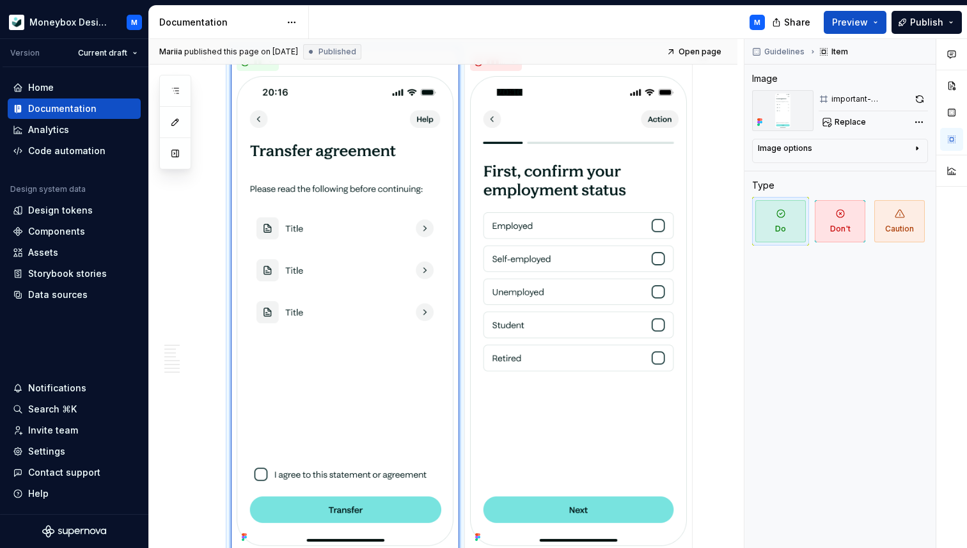
scroll to position [1601, 0]
click at [839, 120] on span "Replace" at bounding box center [849, 122] width 31 height 10
type textarea "*"
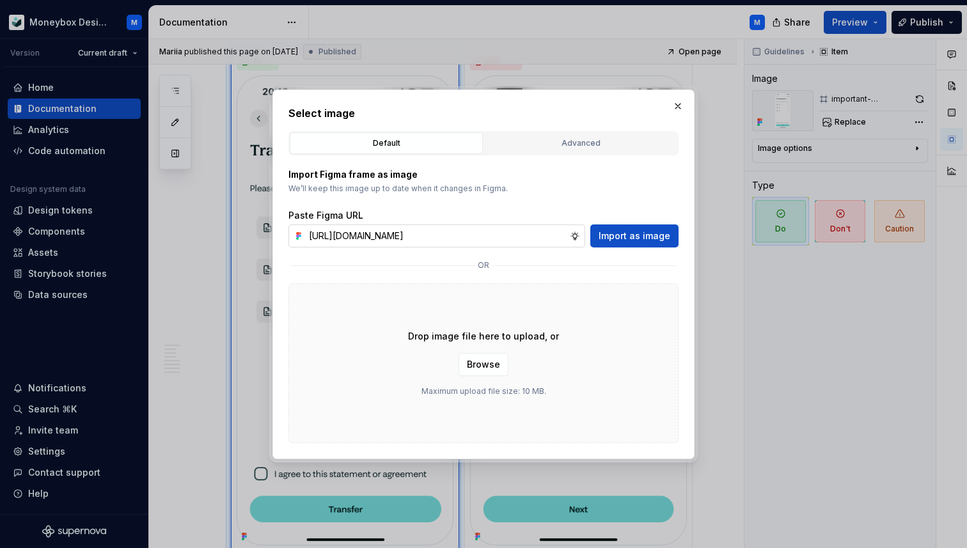
scroll to position [0, 284]
type input "https://www.figma.com/design/hMJO9qiZWpnsZnCr6F1yer/MDS--Supernova-Sync?node-id…"
click at [632, 228] on button "Import as image" at bounding box center [634, 235] width 88 height 23
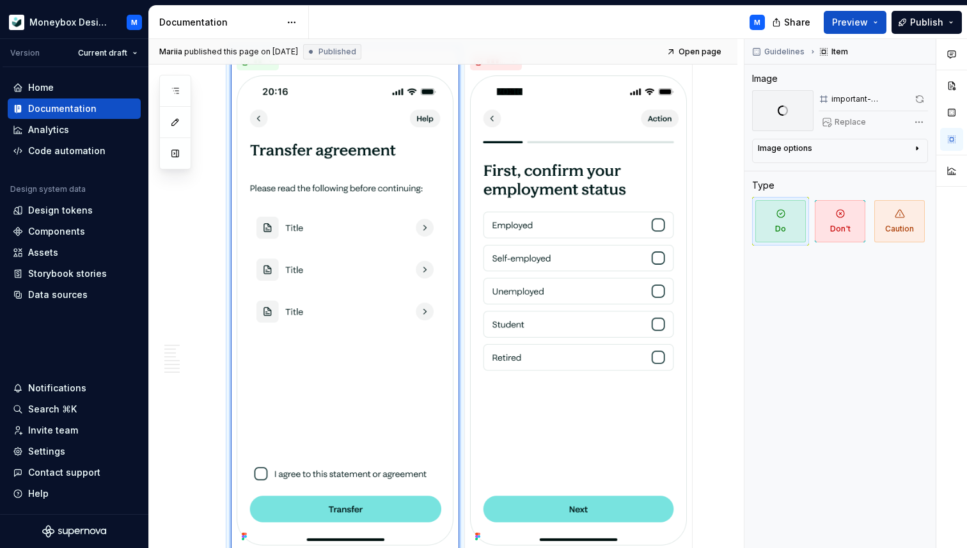
scroll to position [1810, 0]
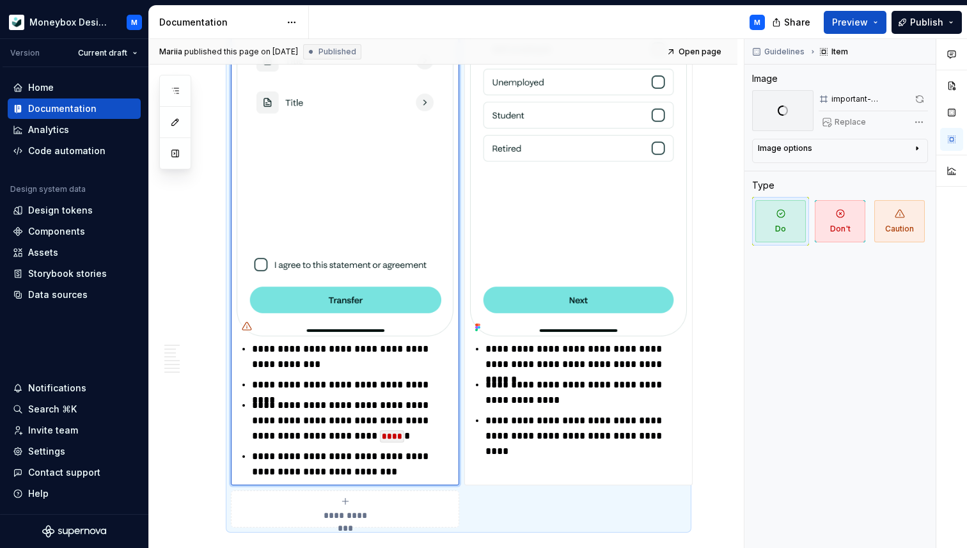
click at [365, 389] on p "**********" at bounding box center [352, 384] width 201 height 15
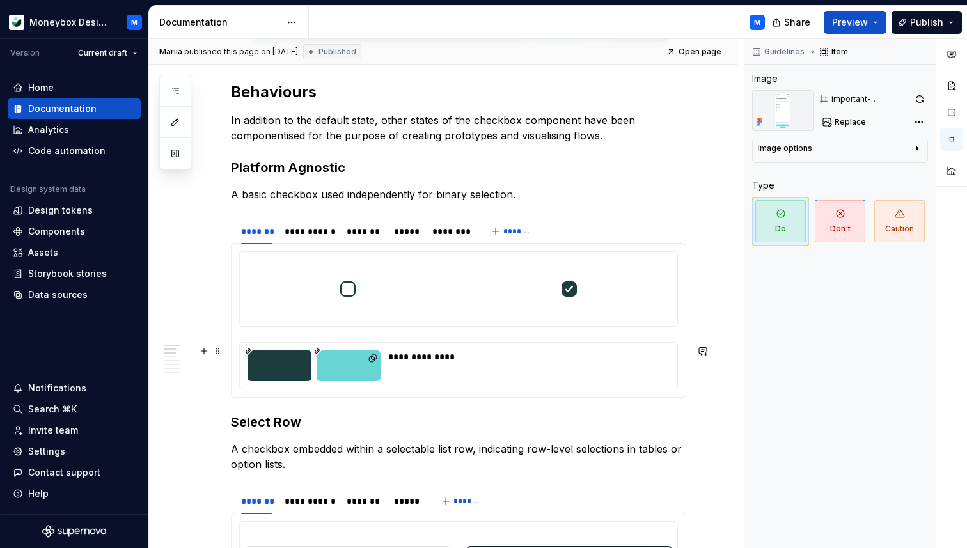
scroll to position [480, 0]
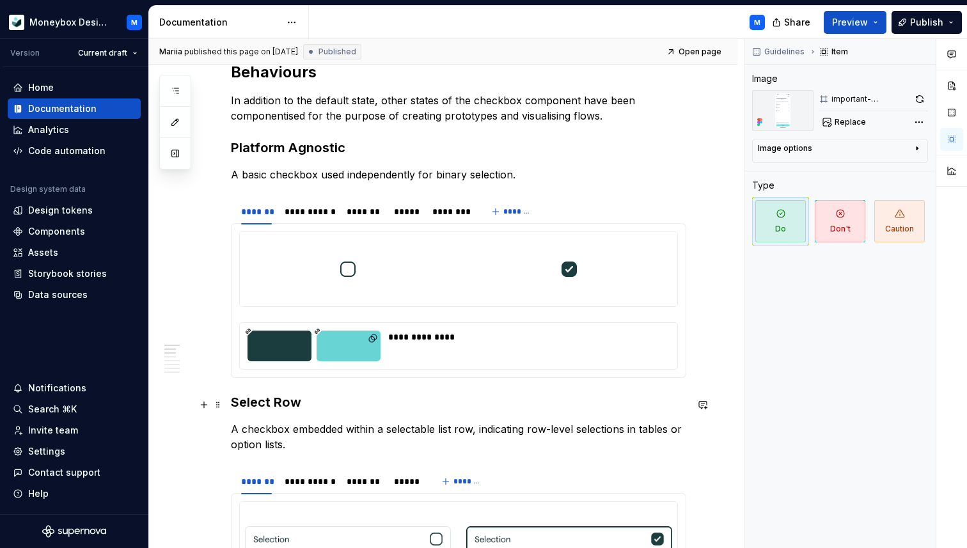
click at [232, 403] on strong "Select Row" at bounding box center [266, 401] width 70 height 15
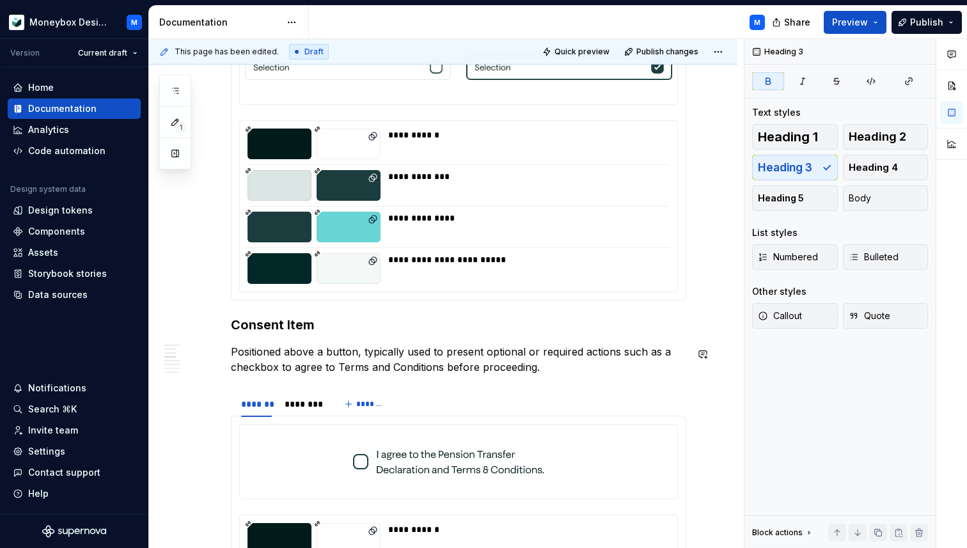
scroll to position [983, 0]
click at [232, 327] on strong "Consent Item" at bounding box center [273, 323] width 84 height 15
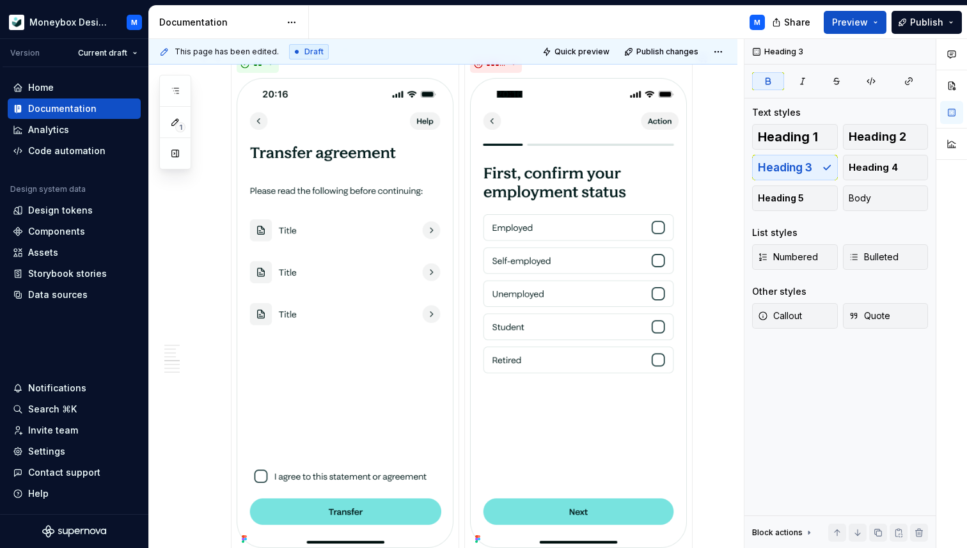
scroll to position [1660, 0]
click at [666, 54] on span "Publish changes" at bounding box center [667, 52] width 62 height 10
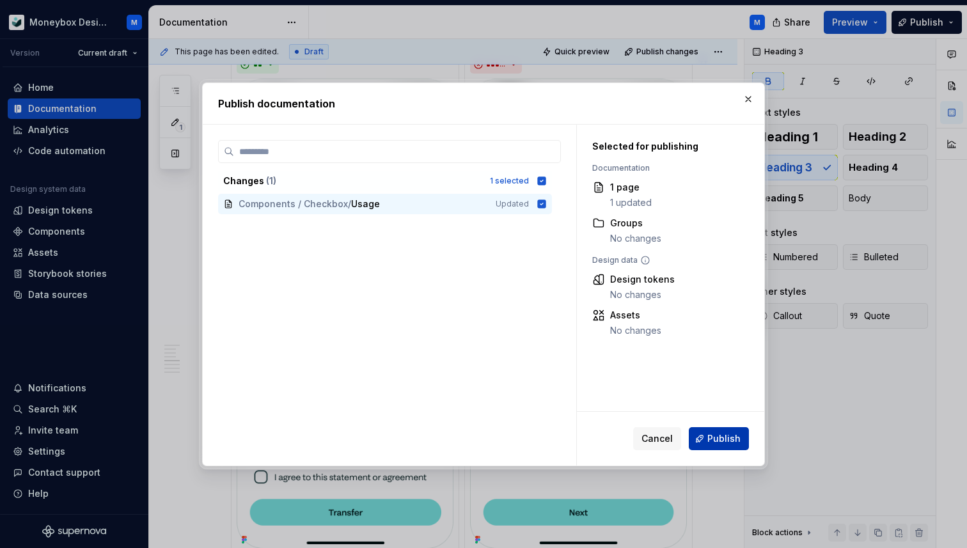
click at [723, 443] on span "Publish" at bounding box center [723, 438] width 33 height 13
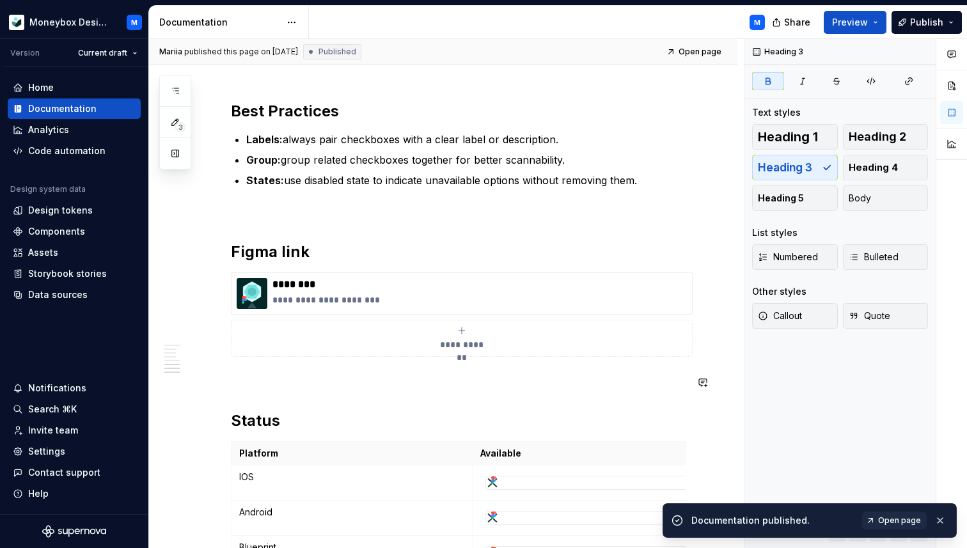
scroll to position [2364, 0]
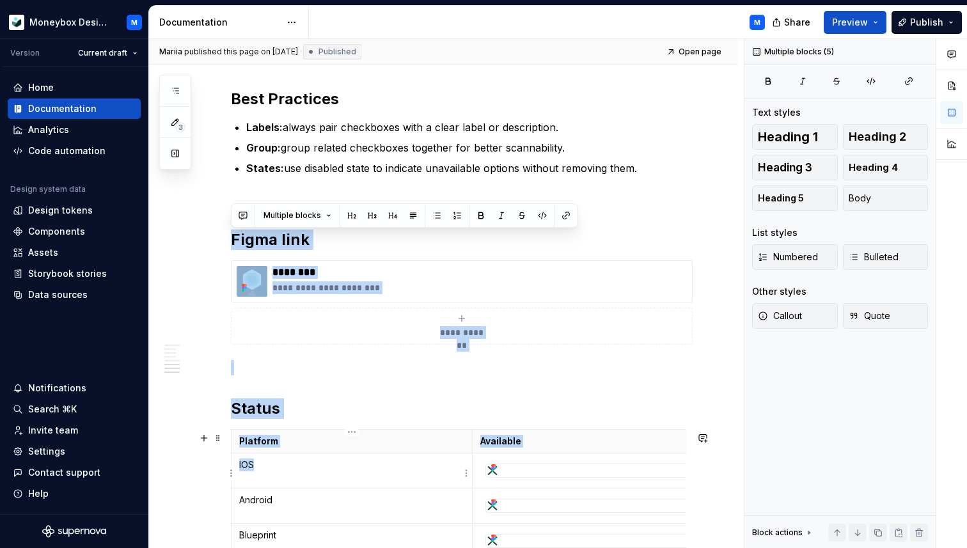
drag, startPoint x: 235, startPoint y: 216, endPoint x: 318, endPoint y: 463, distance: 260.2
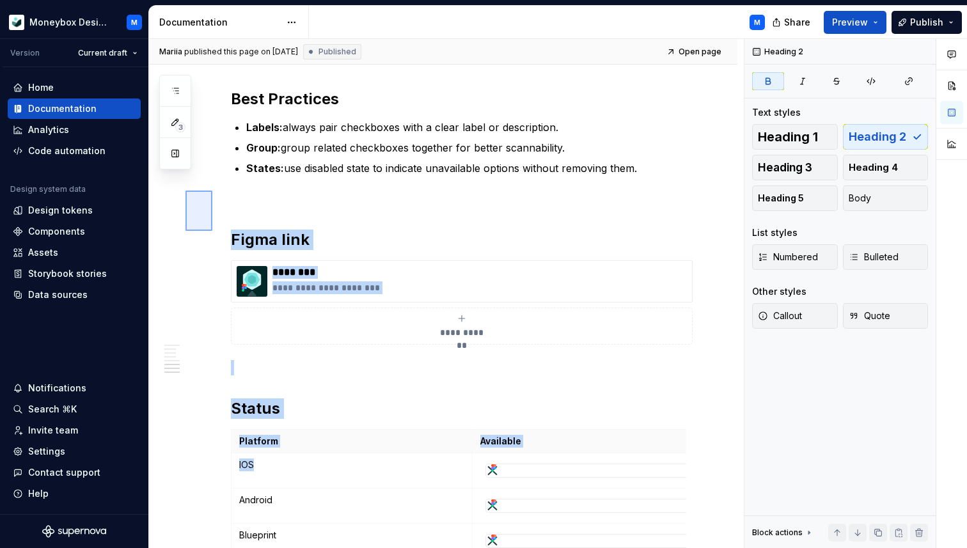
click at [212, 191] on div "**********" at bounding box center [446, 294] width 595 height 510
click at [218, 198] on span at bounding box center [218, 201] width 10 height 18
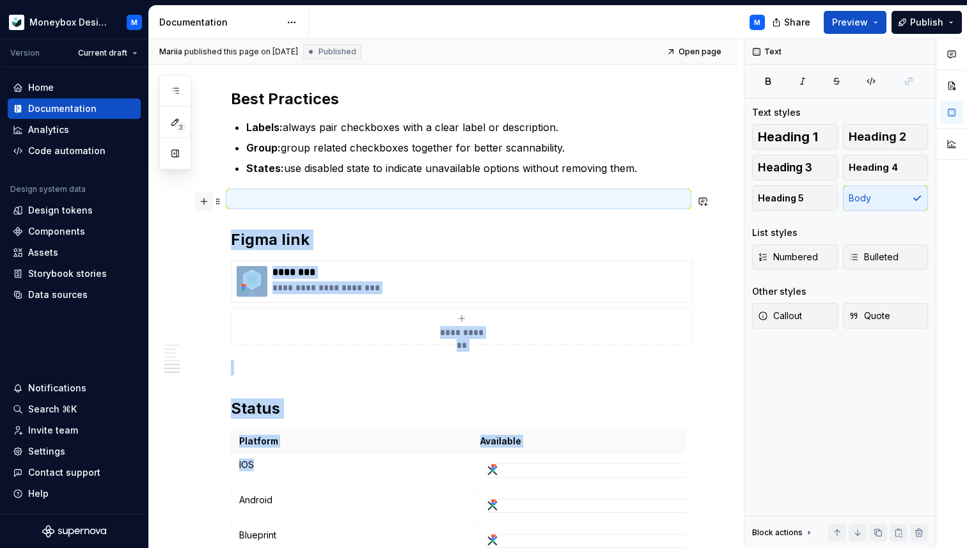
click at [196, 196] on button "button" at bounding box center [204, 201] width 18 height 18
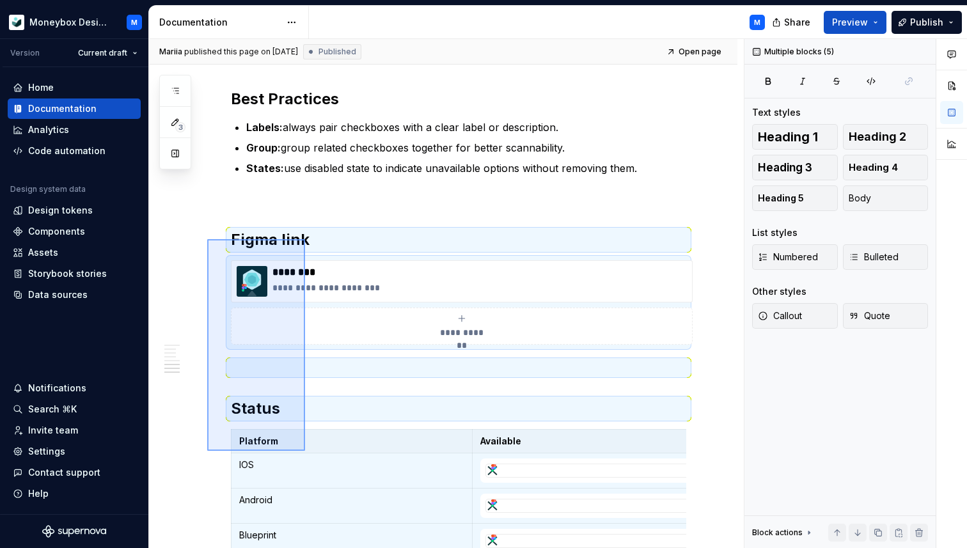
scroll to position [2592, 0]
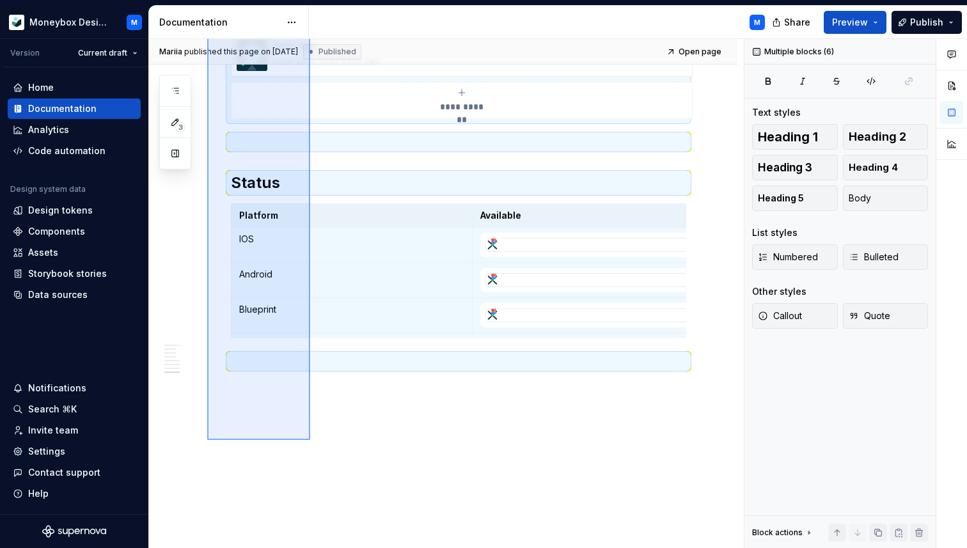
drag, startPoint x: 207, startPoint y: 239, endPoint x: 311, endPoint y: 440, distance: 225.9
click at [311, 440] on div "**********" at bounding box center [446, 294] width 595 height 510
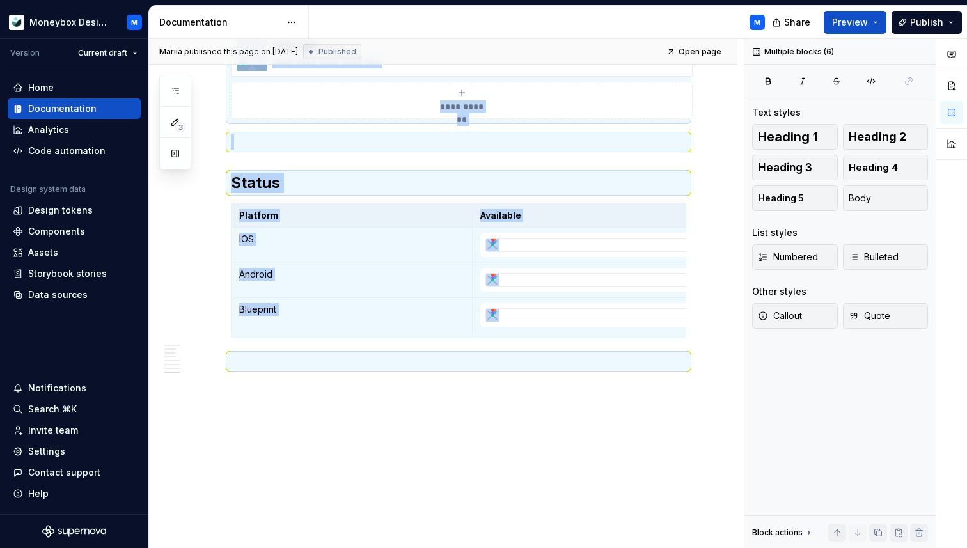
copy div "**********"
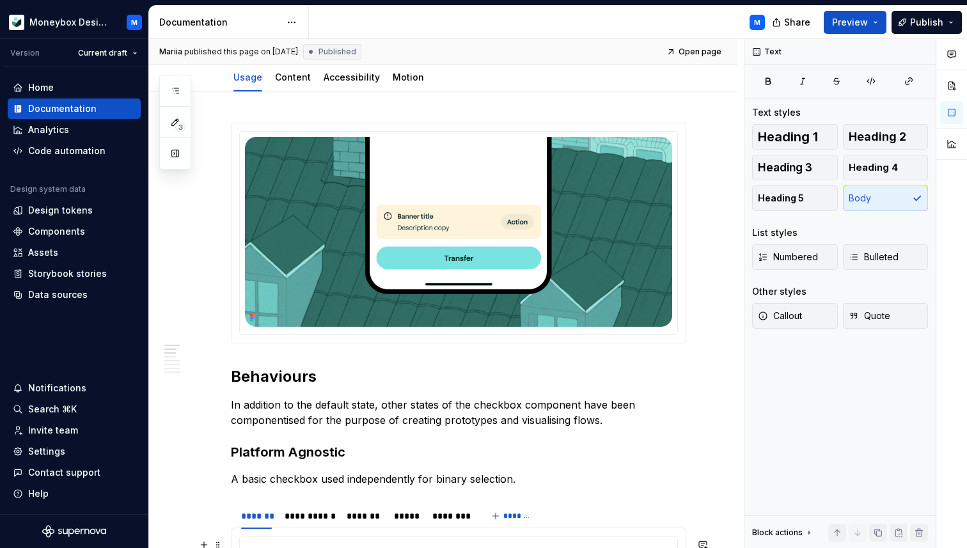
scroll to position [0, 0]
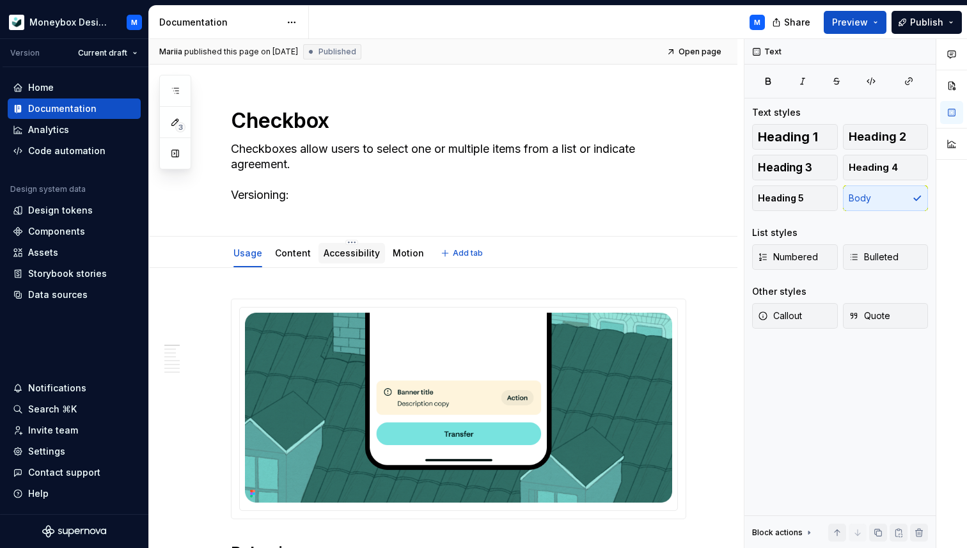
click at [346, 258] on div "Accessibility" at bounding box center [351, 253] width 56 height 13
click at [325, 251] on link "Accessibility" at bounding box center [351, 252] width 56 height 11
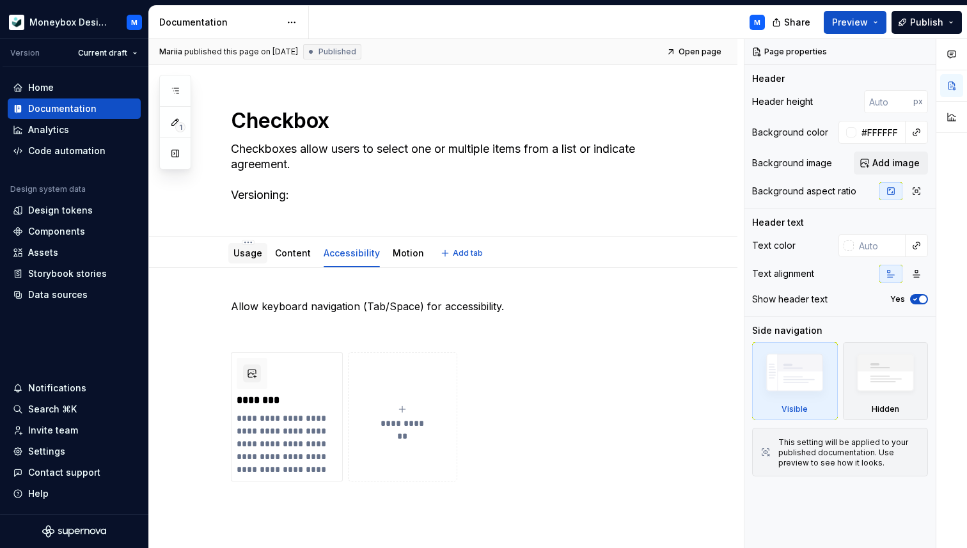
click at [247, 253] on link "Usage" at bounding box center [247, 252] width 29 height 11
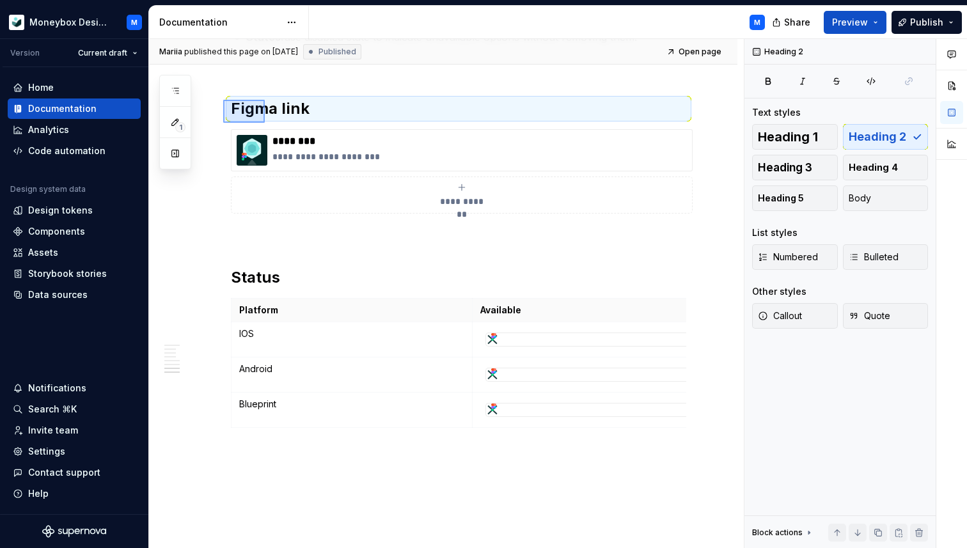
scroll to position [2491, 0]
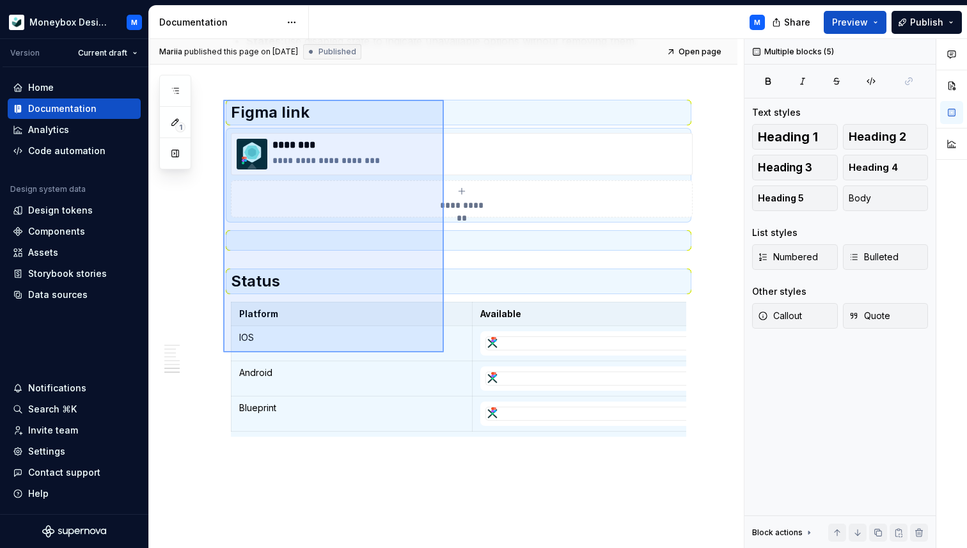
drag, startPoint x: 223, startPoint y: 95, endPoint x: 444, endPoint y: 352, distance: 338.7
click at [444, 352] on div "**********" at bounding box center [446, 294] width 595 height 510
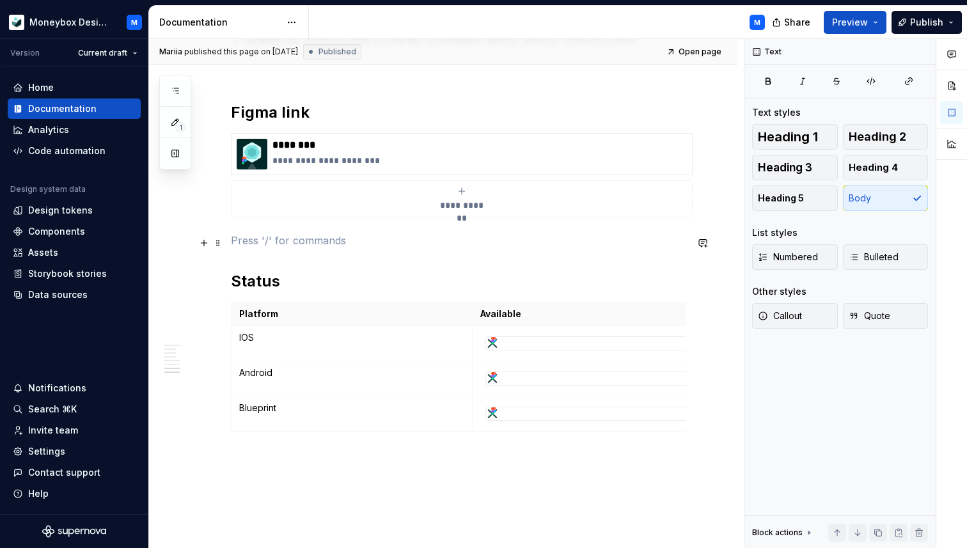
click at [320, 245] on p at bounding box center [458, 240] width 455 height 15
type textarea "*"
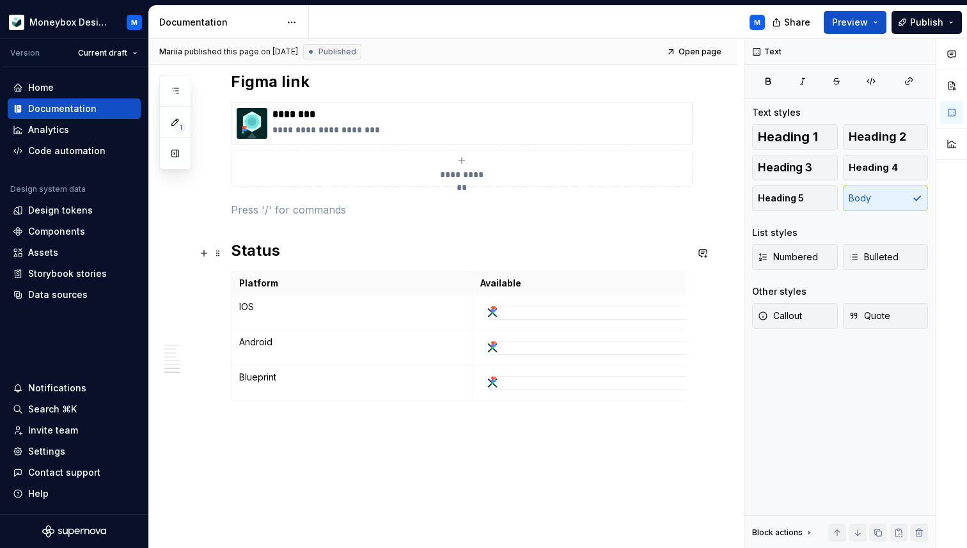
scroll to position [2499, 0]
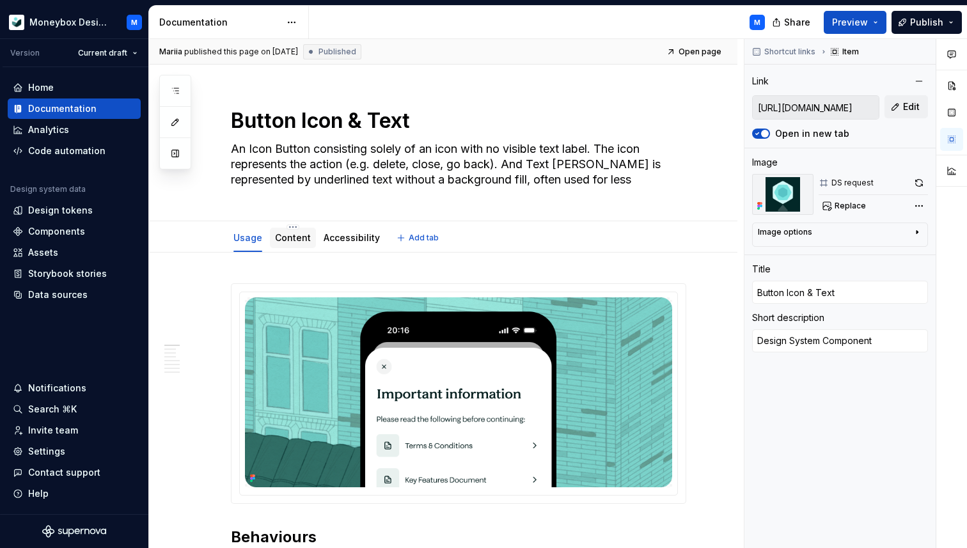
click at [300, 235] on link "Content" at bounding box center [293, 237] width 36 height 11
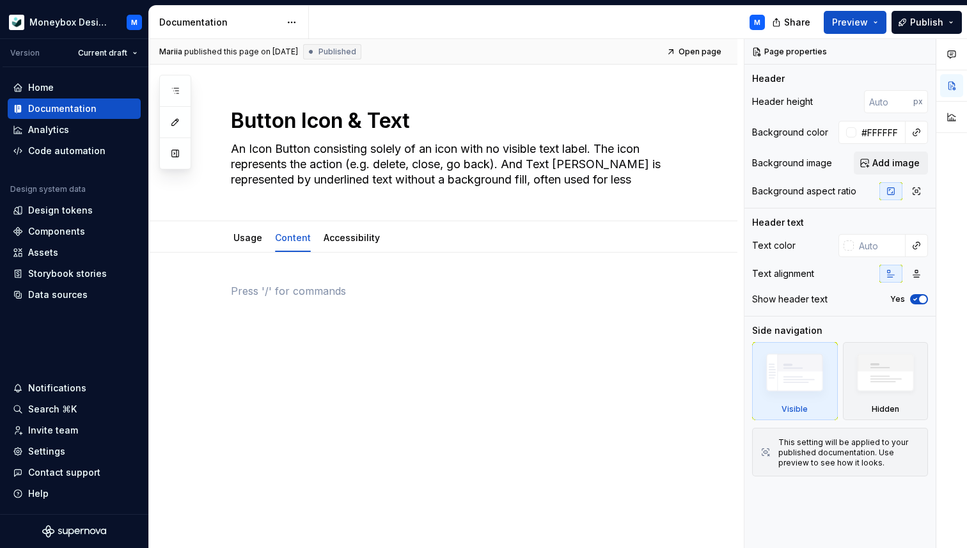
click at [261, 290] on p at bounding box center [458, 290] width 455 height 15
click at [336, 238] on link "Accessibility" at bounding box center [351, 237] width 56 height 11
type textarea "*"
click at [251, 286] on p at bounding box center [458, 290] width 455 height 15
paste div
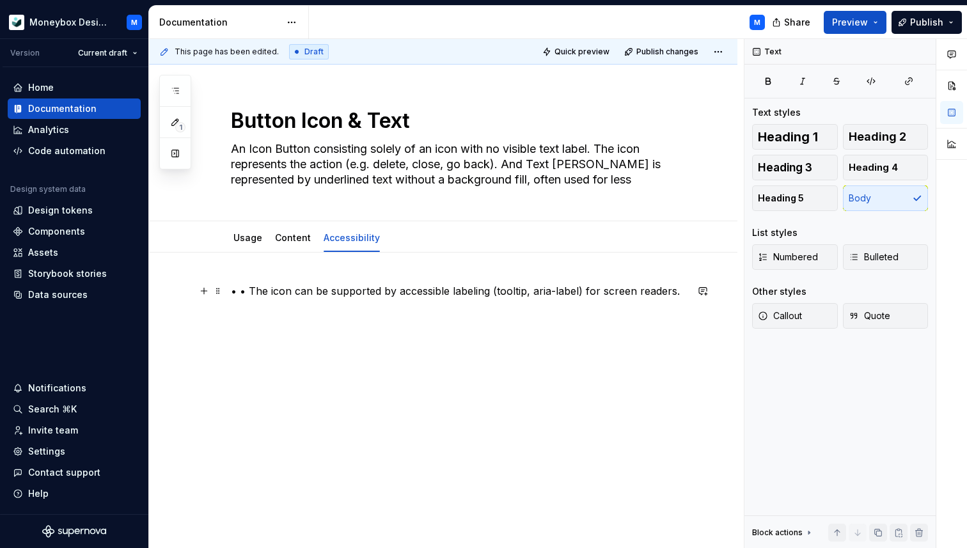
click at [247, 286] on p "• • The icon can be supported by accessible labeling (tooltip, aria-label) for …" at bounding box center [458, 290] width 455 height 15
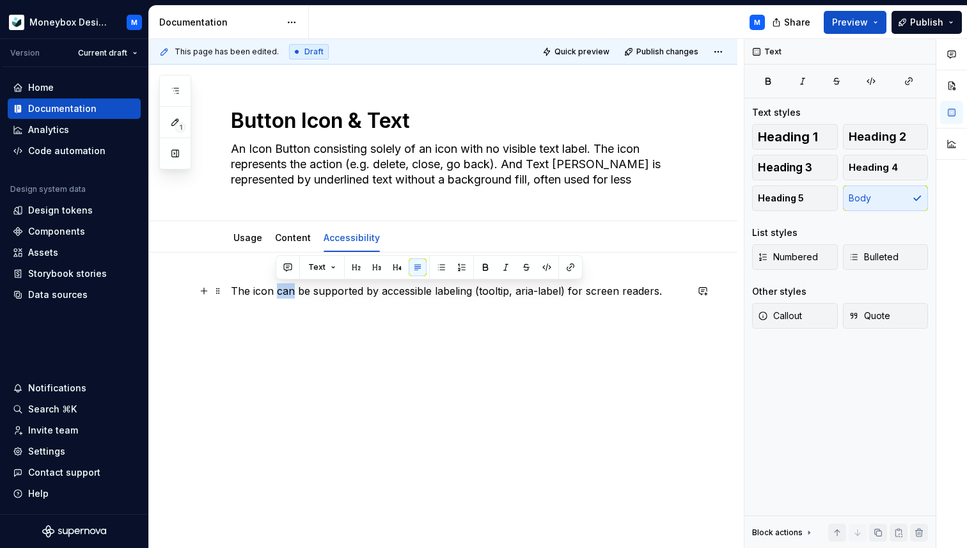
drag, startPoint x: 293, startPoint y: 292, endPoint x: 275, endPoint y: 295, distance: 18.2
click at [275, 295] on p "The icon can be supported by accessible labeling (tooltip, aria-label) for scre…" at bounding box center [458, 290] width 455 height 15
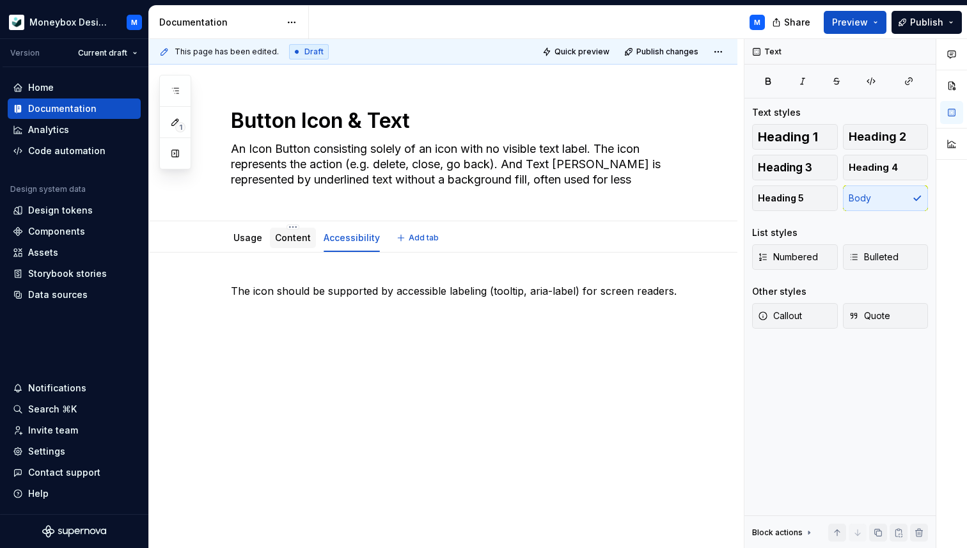
click at [290, 245] on div "Content" at bounding box center [293, 238] width 46 height 20
click at [288, 243] on div "Content" at bounding box center [293, 237] width 36 height 13
click at [279, 238] on link "Content" at bounding box center [293, 237] width 36 height 11
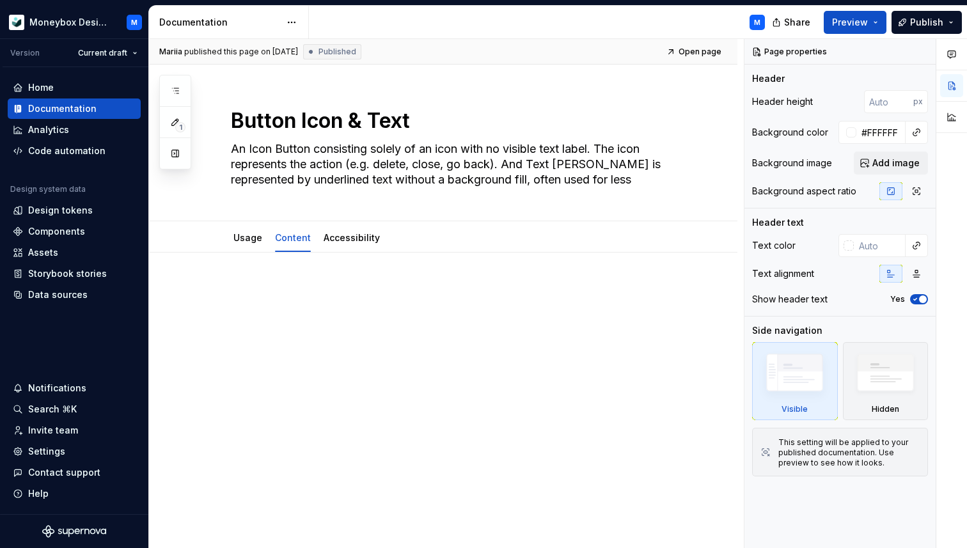
click at [266, 272] on div at bounding box center [443, 382] width 588 height 259
click at [247, 241] on link "Usage" at bounding box center [247, 237] width 29 height 11
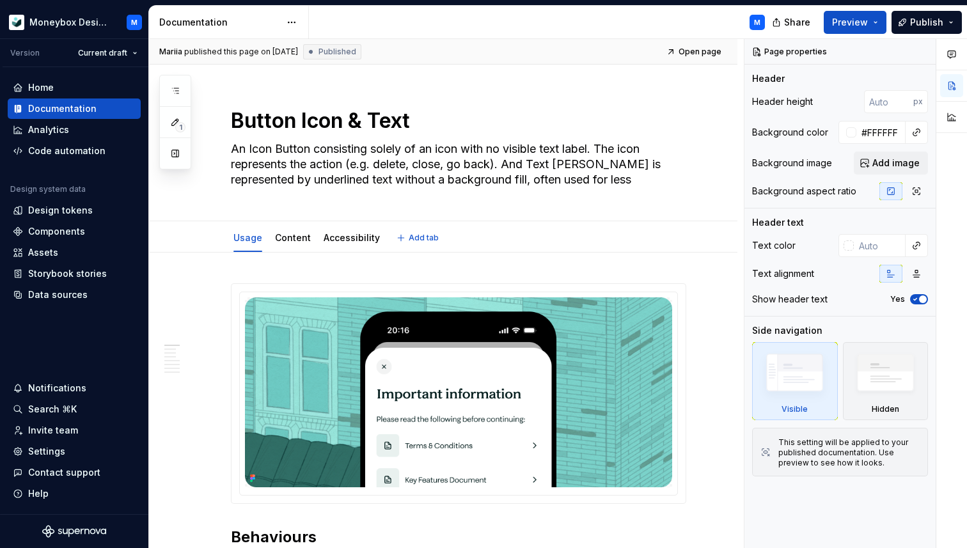
type textarea "*"
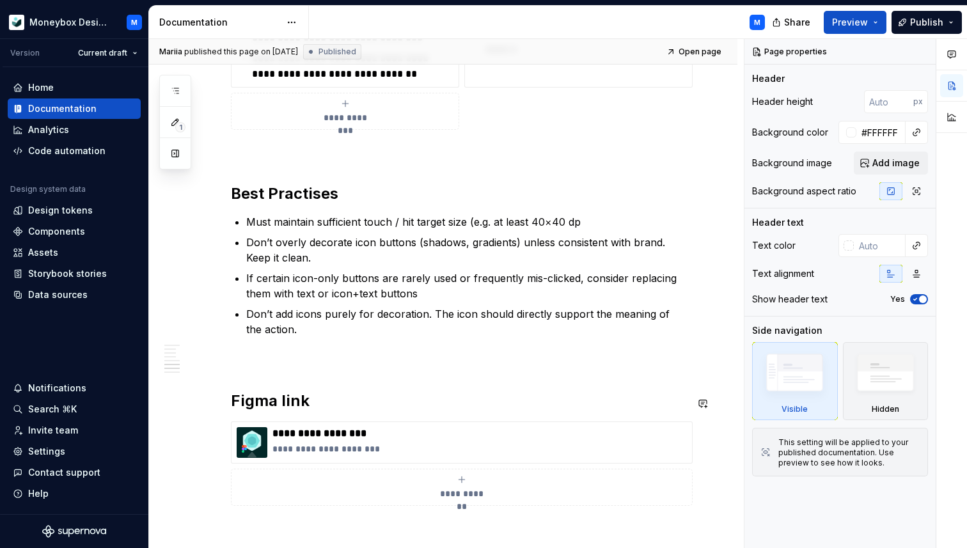
scroll to position [2084, 0]
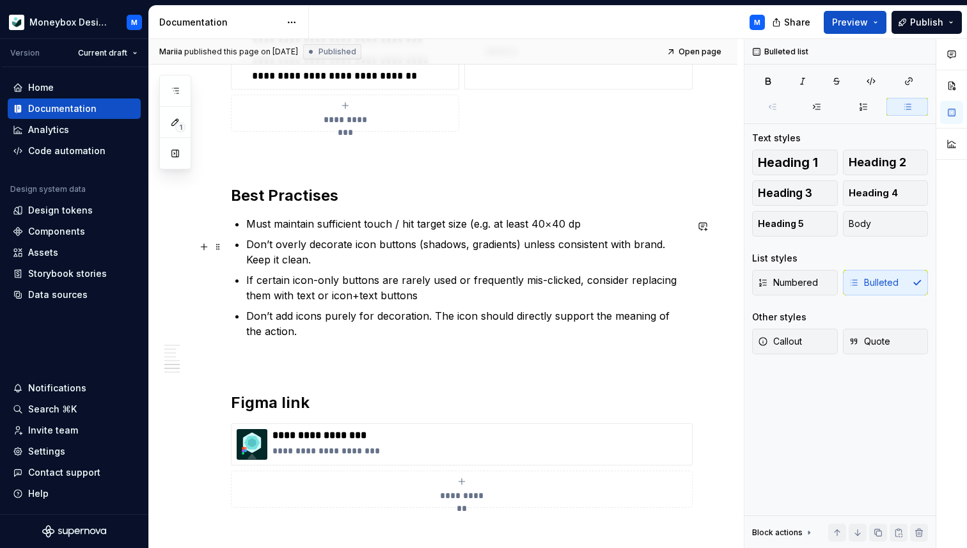
click at [298, 263] on p "Don’t overly decorate icon buttons (shadows, gradients) unless consistent with …" at bounding box center [466, 252] width 440 height 31
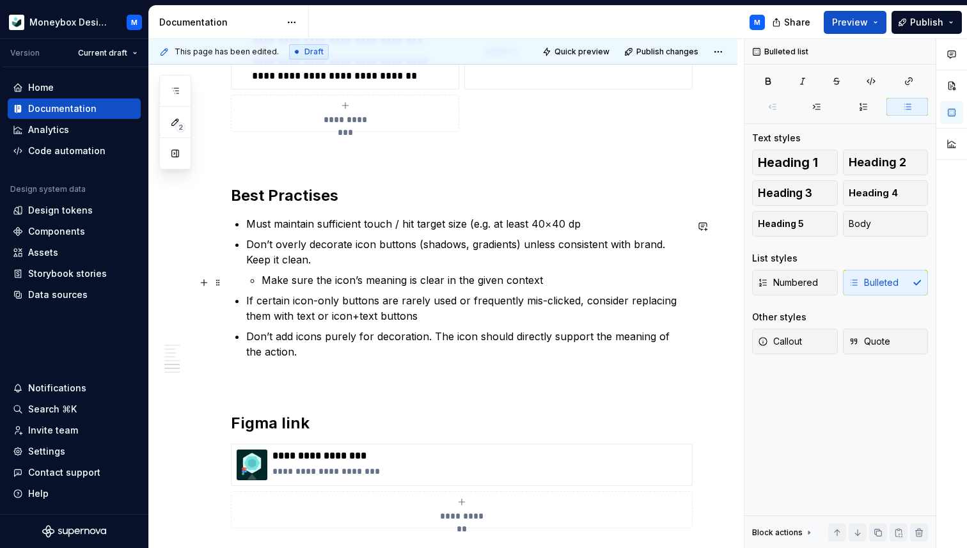
click at [260, 283] on li "Don’t overly decorate icon buttons (shadows, gradients) unless consistent with …" at bounding box center [466, 262] width 440 height 51
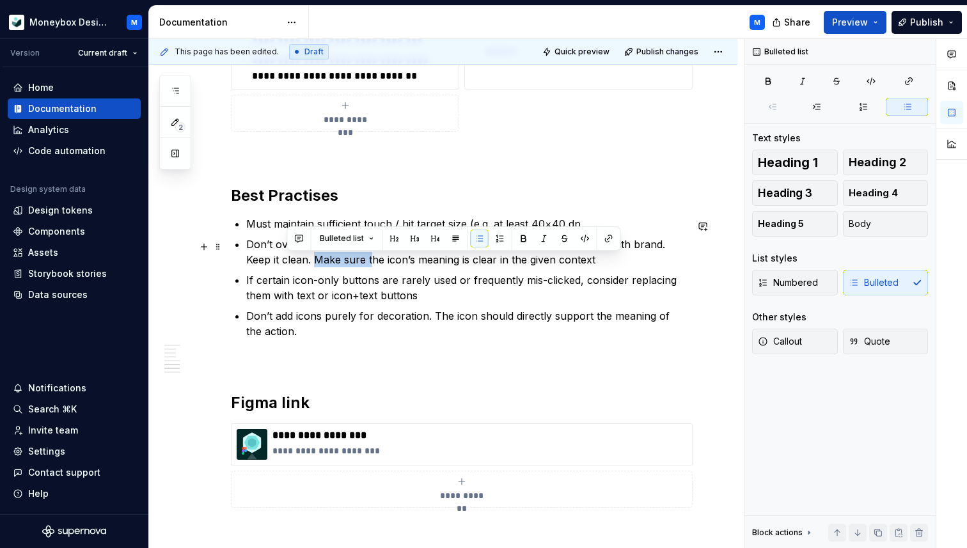
drag, startPoint x: 343, startPoint y: 263, endPoint x: 286, endPoint y: 261, distance: 57.6
click at [286, 261] on p "Don’t overly decorate icon buttons (shadows, gradients) unless consistent with …" at bounding box center [466, 252] width 440 height 31
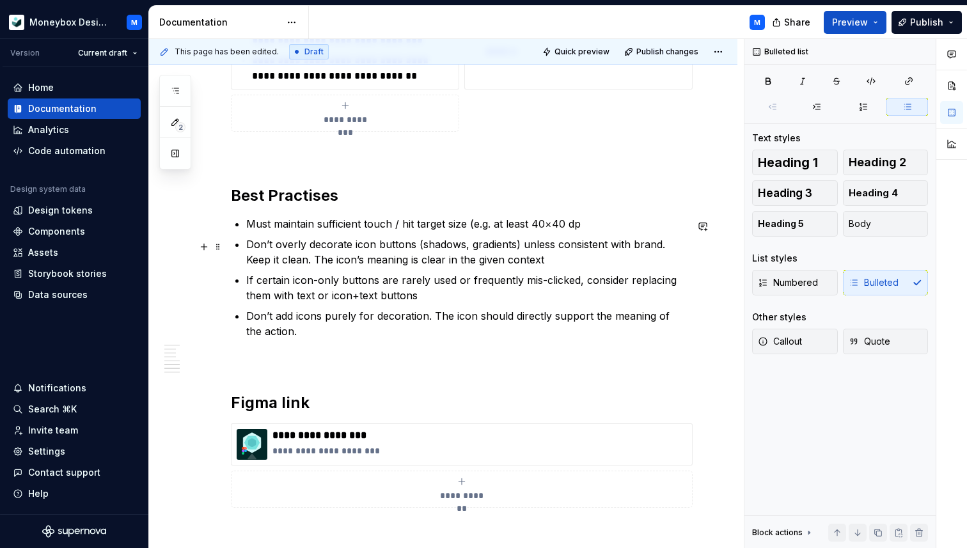
click at [526, 262] on p "Don’t overly decorate icon buttons (shadows, gradients) unless consistent with …" at bounding box center [466, 252] width 440 height 31
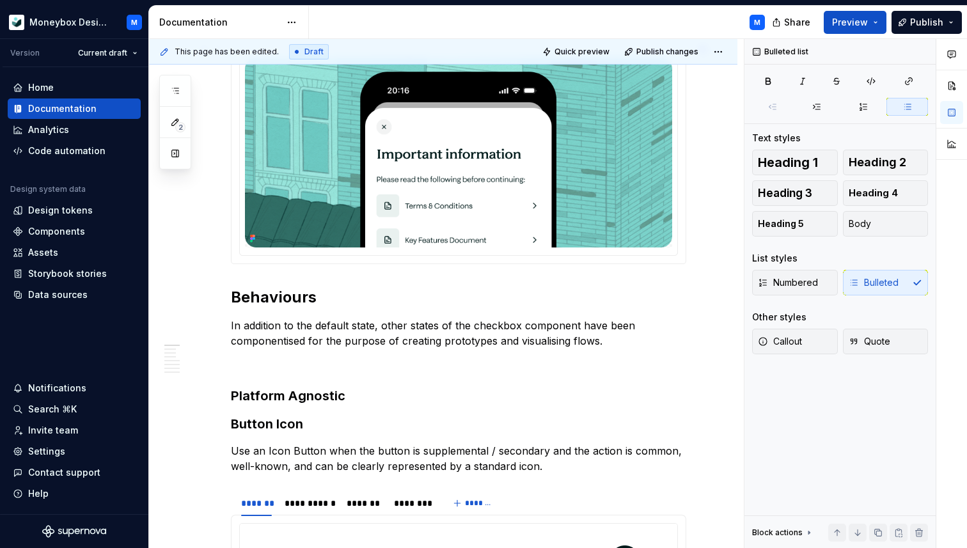
scroll to position [0, 0]
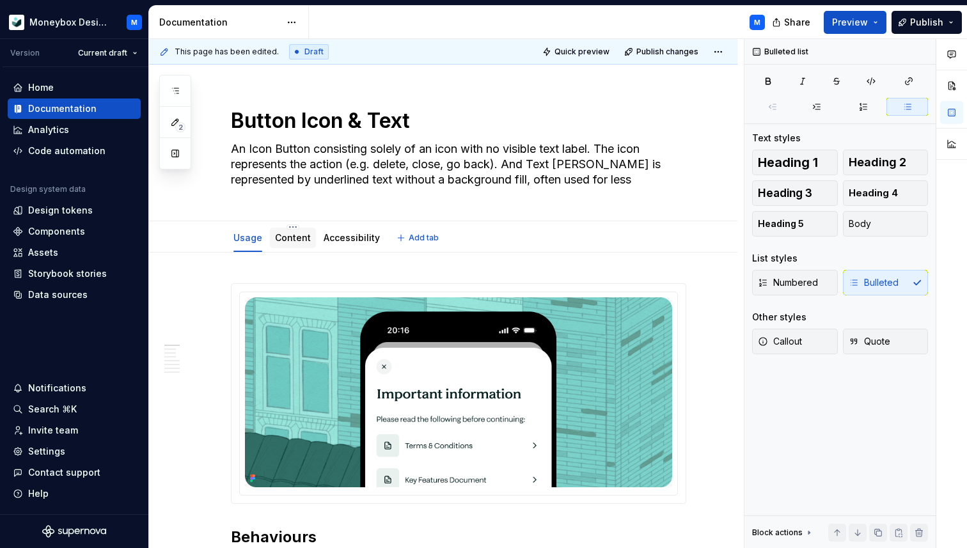
click at [290, 240] on link "Content" at bounding box center [293, 237] width 36 height 11
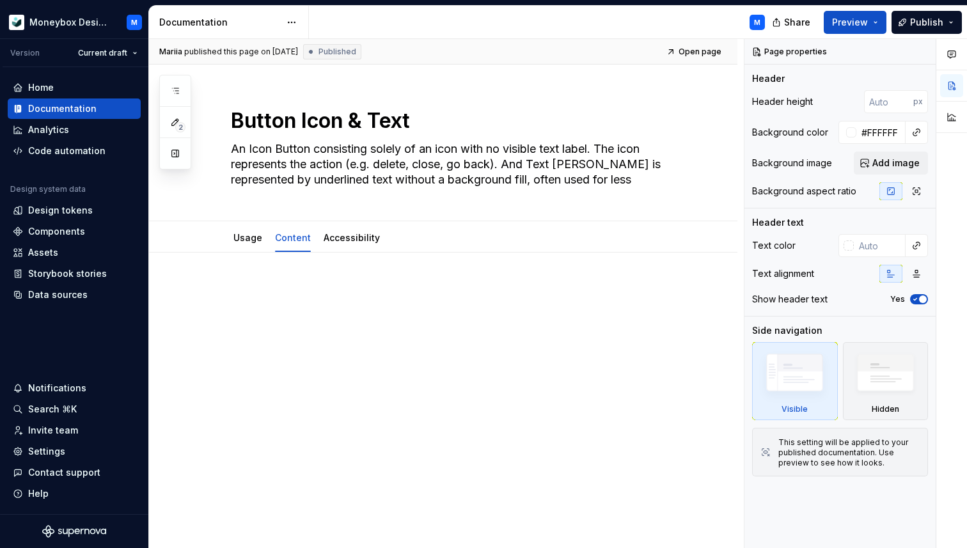
type textarea "*"
click at [242, 279] on div at bounding box center [443, 382] width 588 height 259
paste div
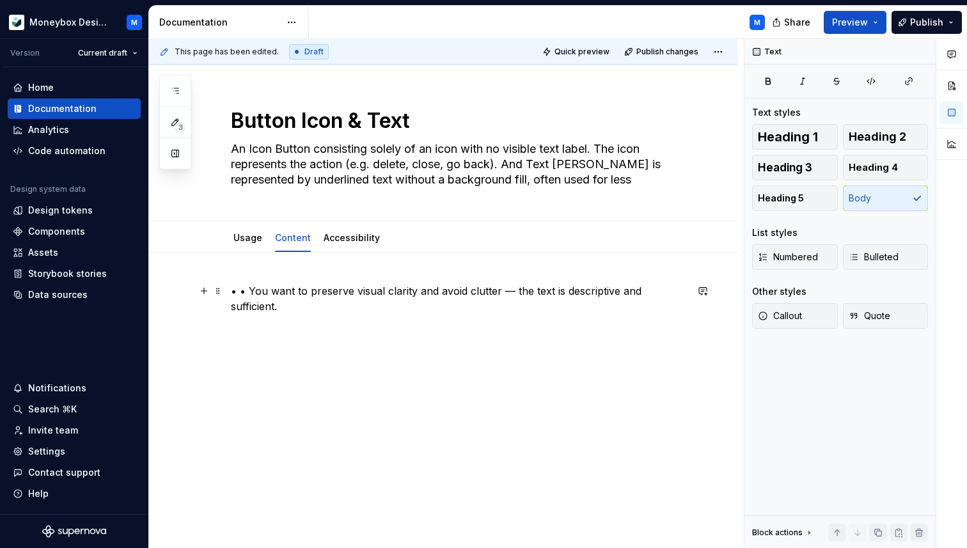
click at [250, 292] on p "• • You want to preserve visual clarity and avoid clutter — the text is descrip…" at bounding box center [458, 298] width 455 height 31
click at [496, 293] on p "You want to preserve visual clarity and avoid clutter — the text is descriptive…" at bounding box center [458, 290] width 455 height 15
click at [260, 268] on div "You want to preserve visual clarity and avoid clutter, the text is descriptive …" at bounding box center [443, 382] width 588 height 259
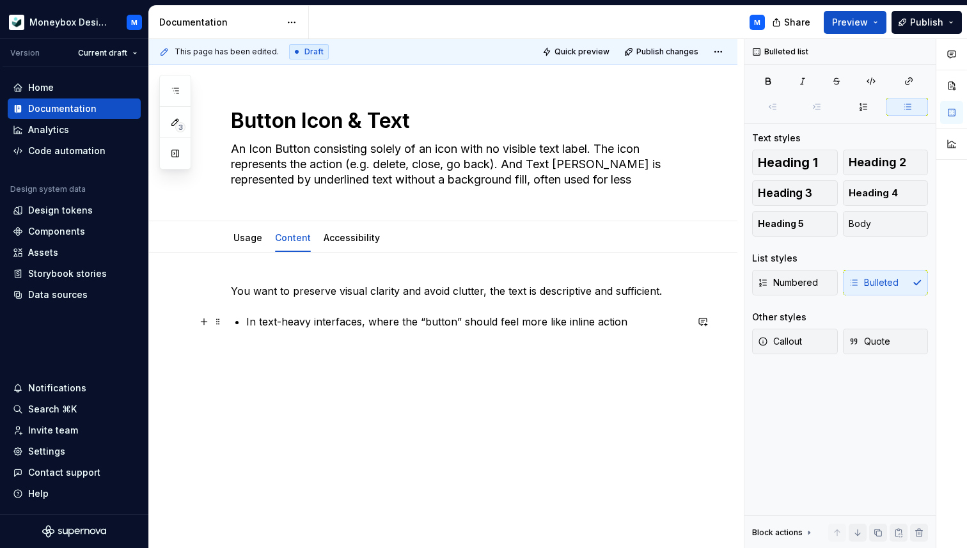
click at [247, 322] on p "In text-heavy interfaces, where the “button” should feel more like inline action" at bounding box center [466, 321] width 440 height 15
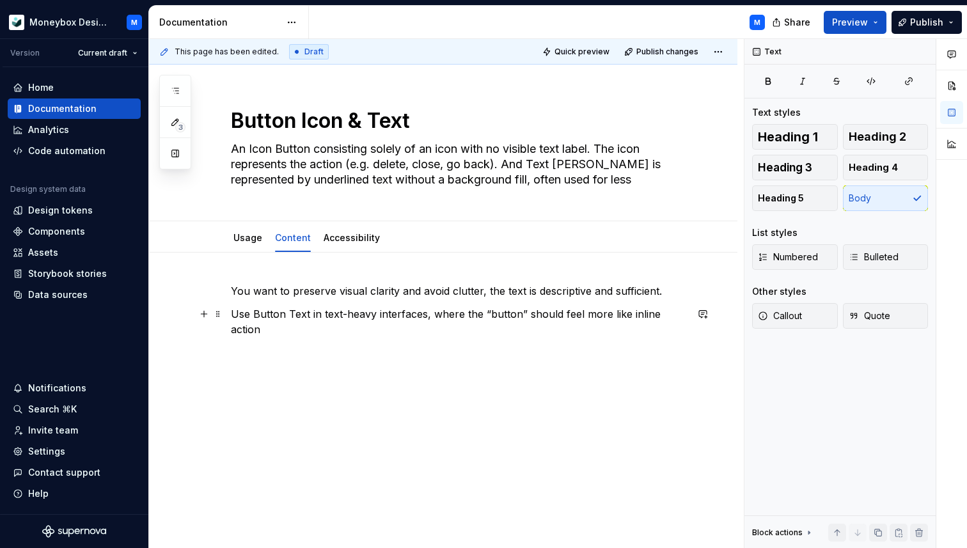
click at [686, 313] on p "Use Button Text in text-heavy interfaces, where the “button” should feel more l…" at bounding box center [458, 321] width 455 height 31
click at [334, 240] on link "Accessibility" at bounding box center [351, 237] width 56 height 11
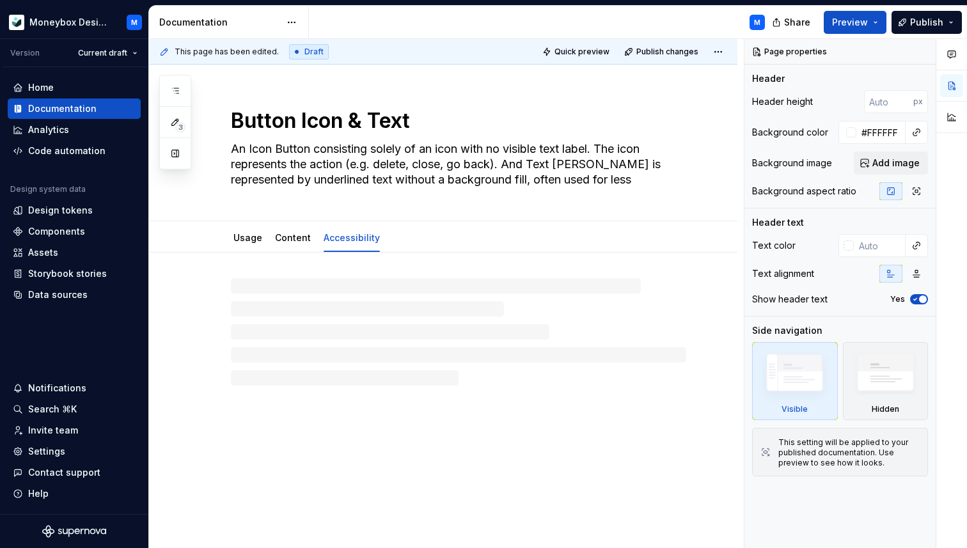
type textarea "*"
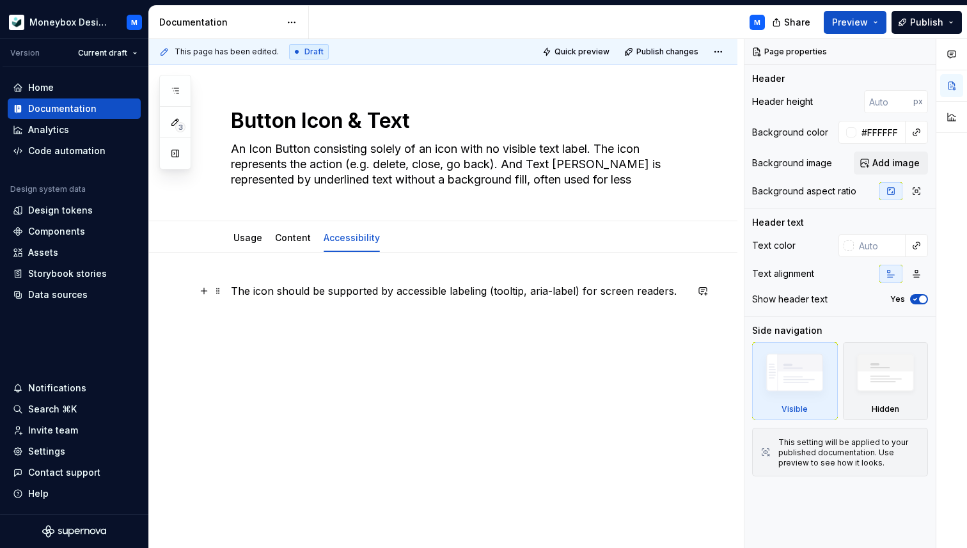
click at [683, 295] on p "The icon should be supported by accessible labeling (tooltip, aria-label) for s…" at bounding box center [458, 290] width 455 height 15
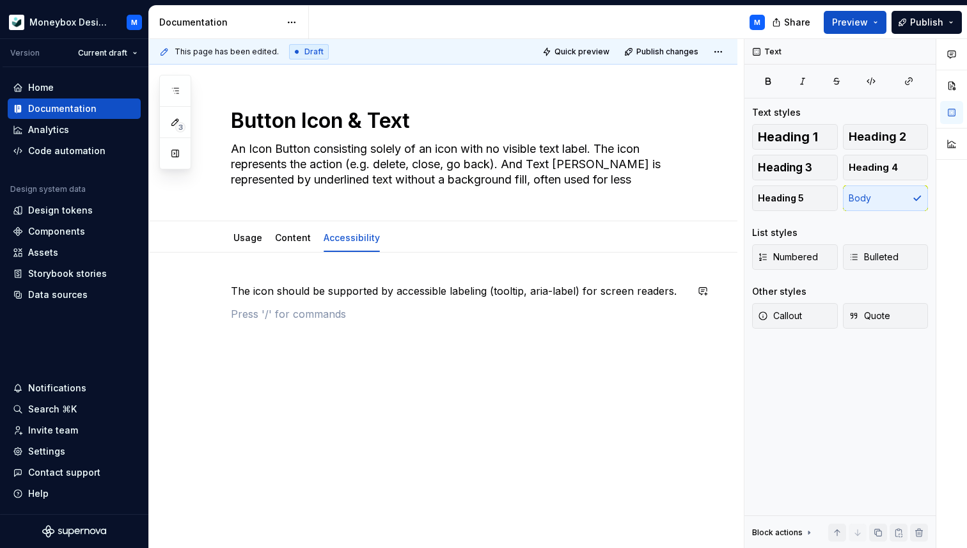
paste div
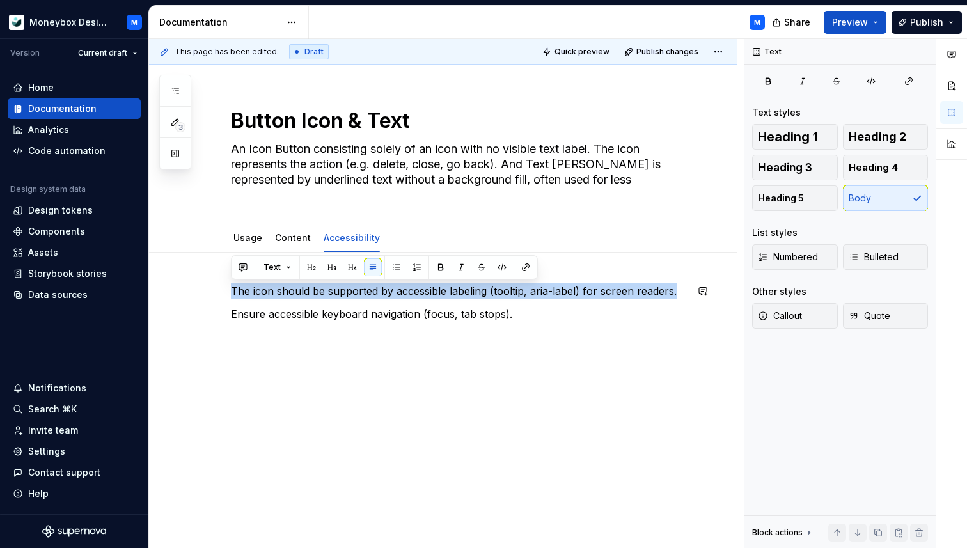
drag, startPoint x: 676, startPoint y: 288, endPoint x: 192, endPoint y: 282, distance: 484.0
click at [192, 282] on div "The icon should be supported by accessible labeling (tooltip, aria-label) for s…" at bounding box center [443, 382] width 588 height 259
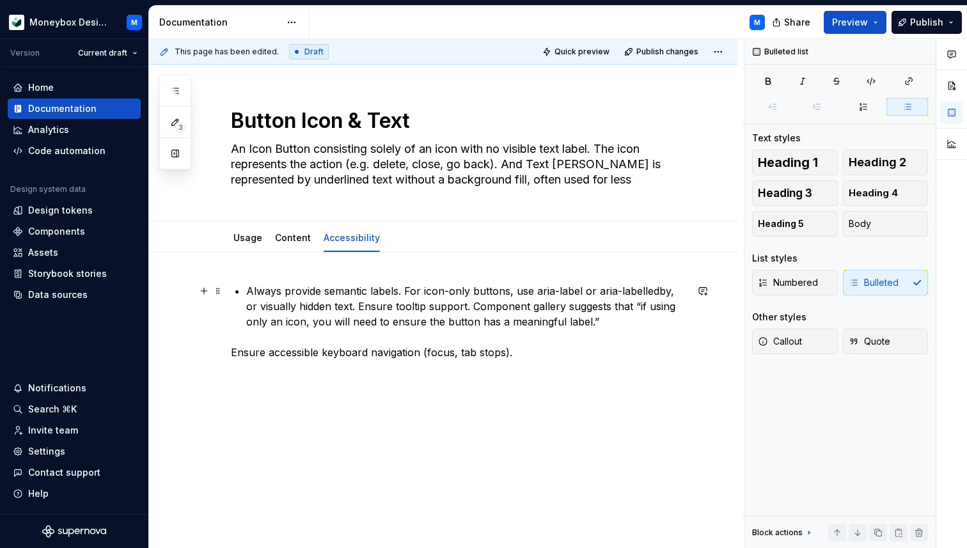
click at [249, 288] on p "Always provide semantic labels. For icon-only buttons, use aria-label or aria-l…" at bounding box center [466, 306] width 440 height 46
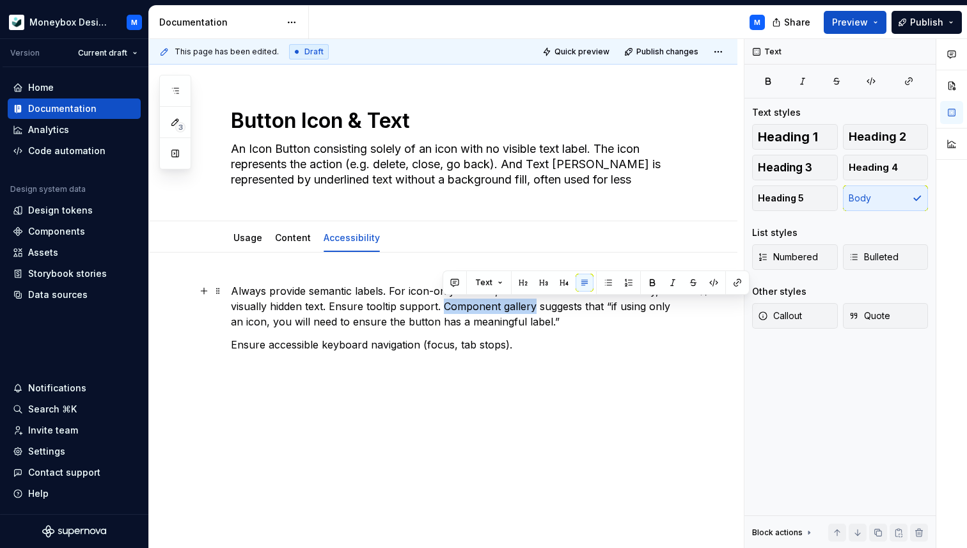
drag, startPoint x: 535, startPoint y: 306, endPoint x: 441, endPoint y: 300, distance: 94.1
click at [441, 300] on p "Always provide semantic labels. For icon-only buttons, use aria-label or aria-l…" at bounding box center [458, 306] width 455 height 46
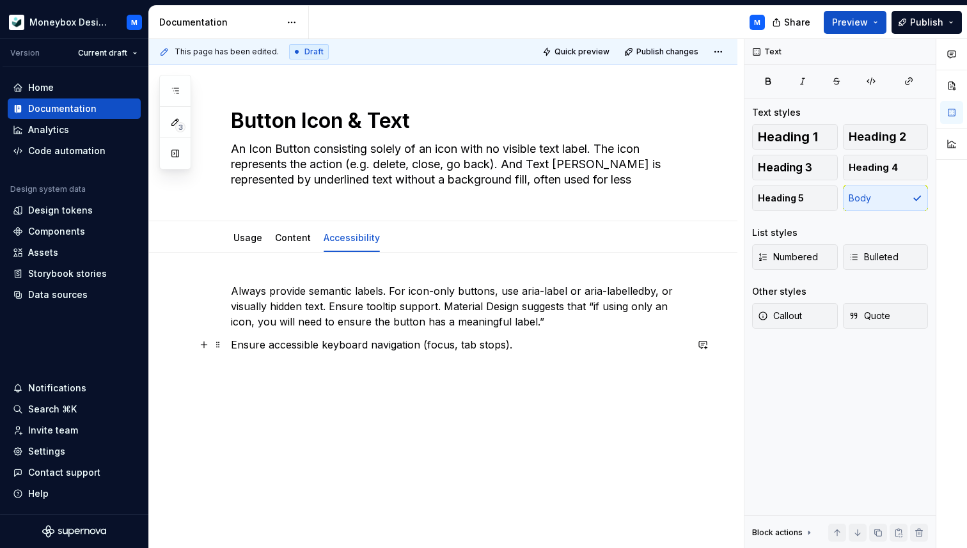
click at [541, 347] on p "Ensure accessible keyboard navigation (focus, tab stops)." at bounding box center [458, 344] width 455 height 15
click at [299, 239] on link "Content" at bounding box center [293, 237] width 36 height 11
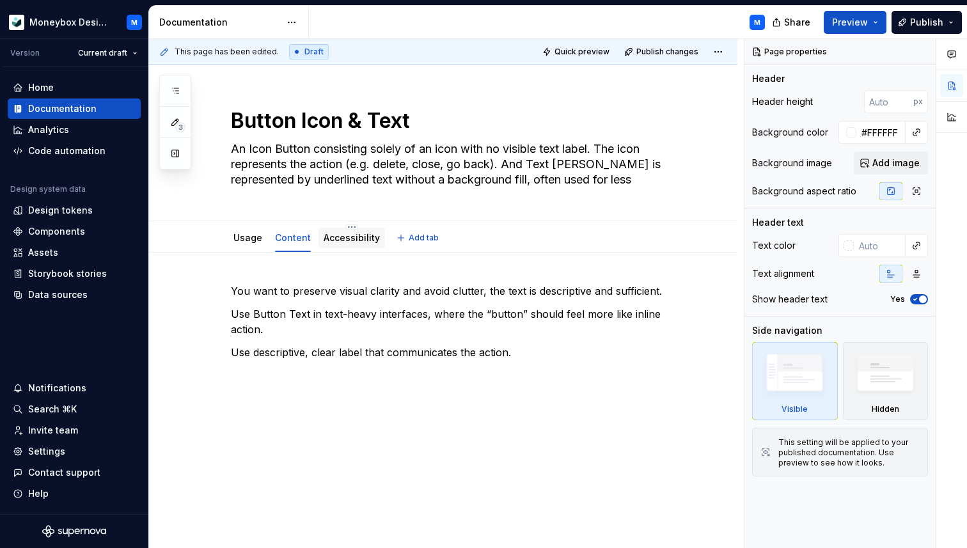
click at [324, 239] on link "Accessibility" at bounding box center [351, 237] width 56 height 11
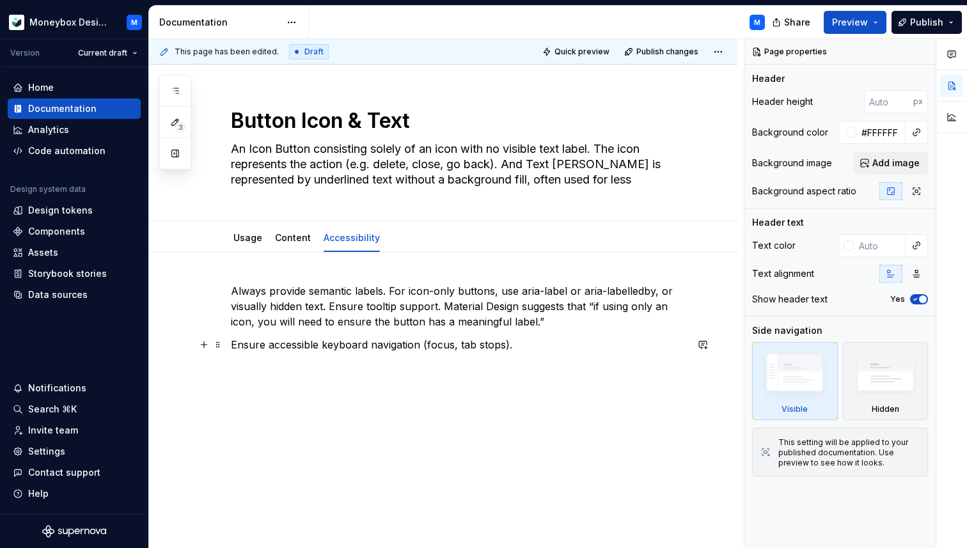
click at [527, 343] on p "Ensure accessible keyboard navigation (focus, tab stops)." at bounding box center [458, 344] width 455 height 15
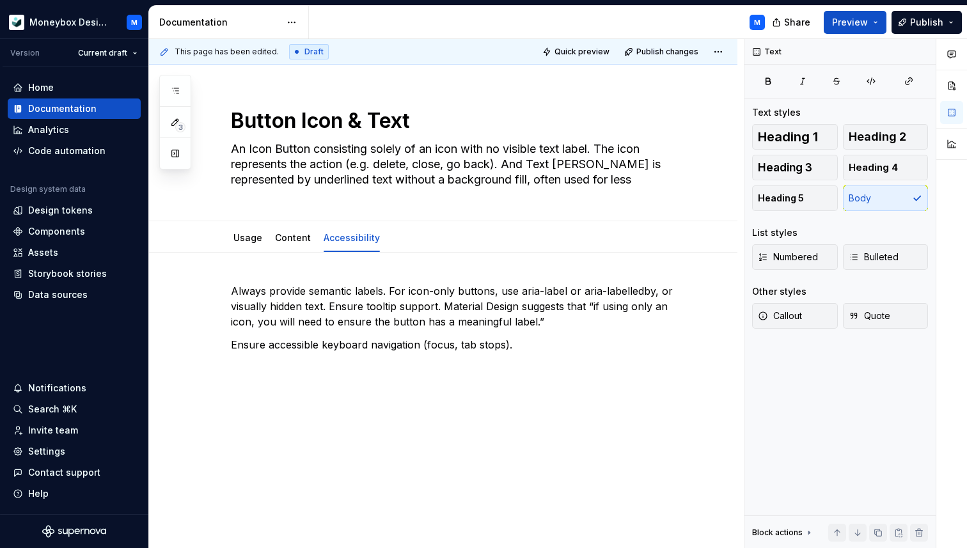
type textarea "*"
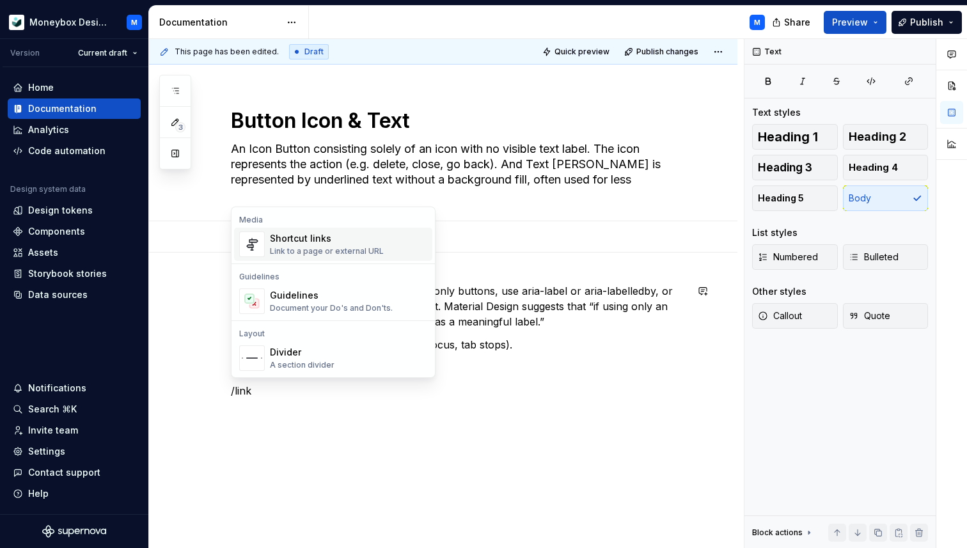
click at [371, 246] on div "Link to a page or external URL" at bounding box center [327, 251] width 114 height 10
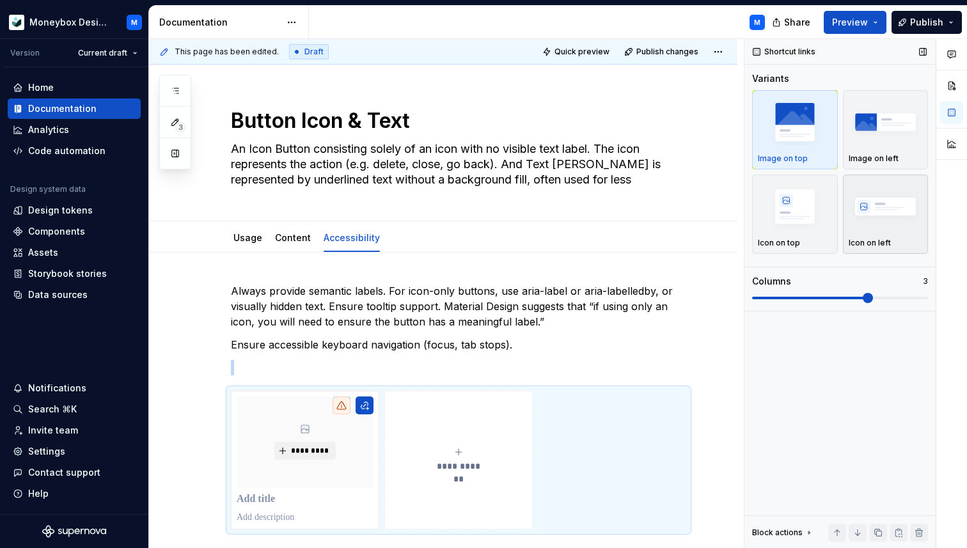
click at [873, 221] on img "button" at bounding box center [885, 206] width 74 height 47
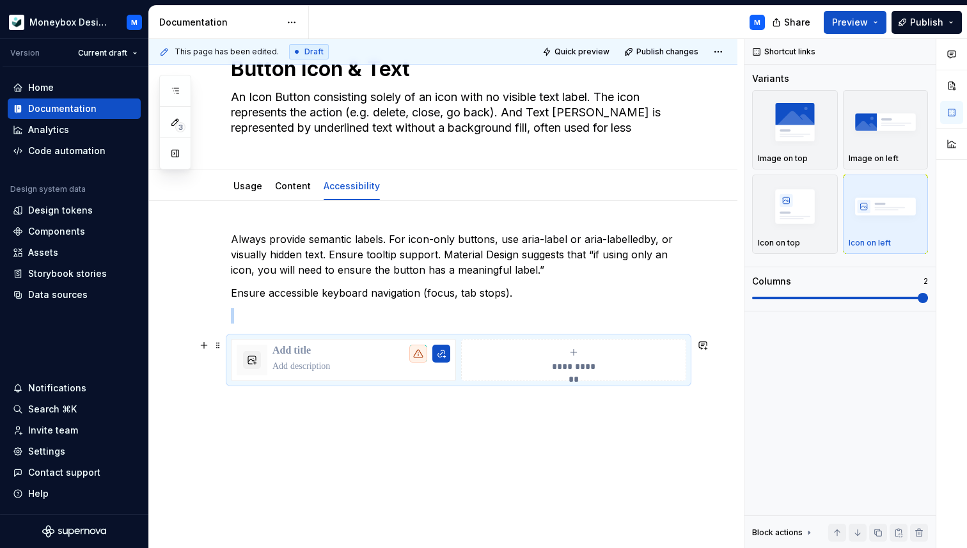
scroll to position [57, 0]
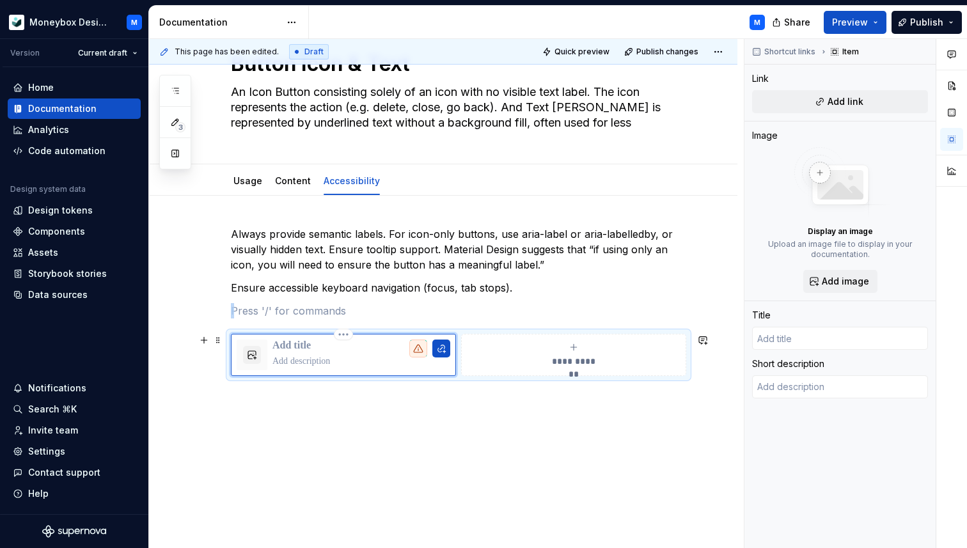
click at [290, 353] on div at bounding box center [361, 354] width 178 height 31
click at [839, 100] on span "Add link" at bounding box center [845, 101] width 36 height 13
type textarea "*"
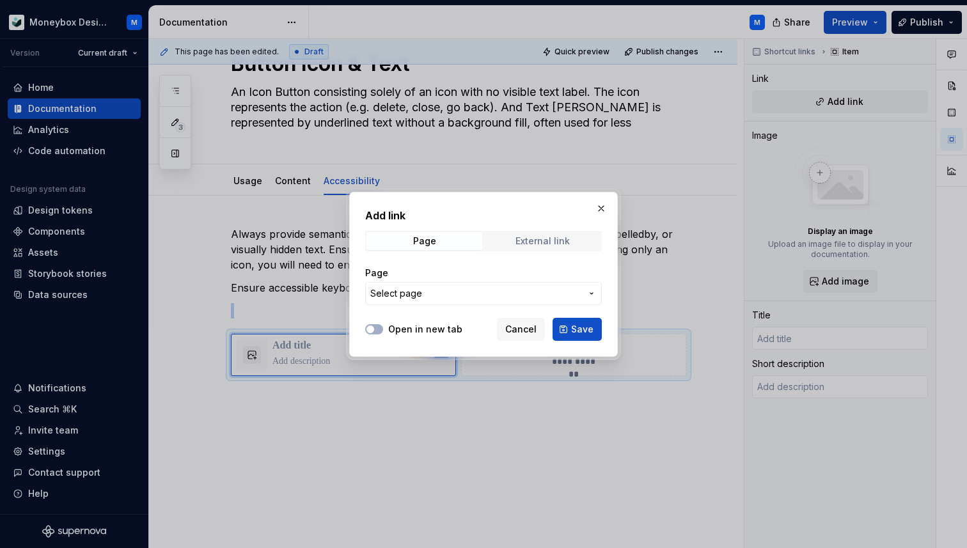
click at [532, 242] on div "External link" at bounding box center [542, 241] width 54 height 10
click at [452, 295] on input "URL" at bounding box center [483, 293] width 237 height 23
paste input "https://m3.material.io/components/icon-buttons/guidelines"
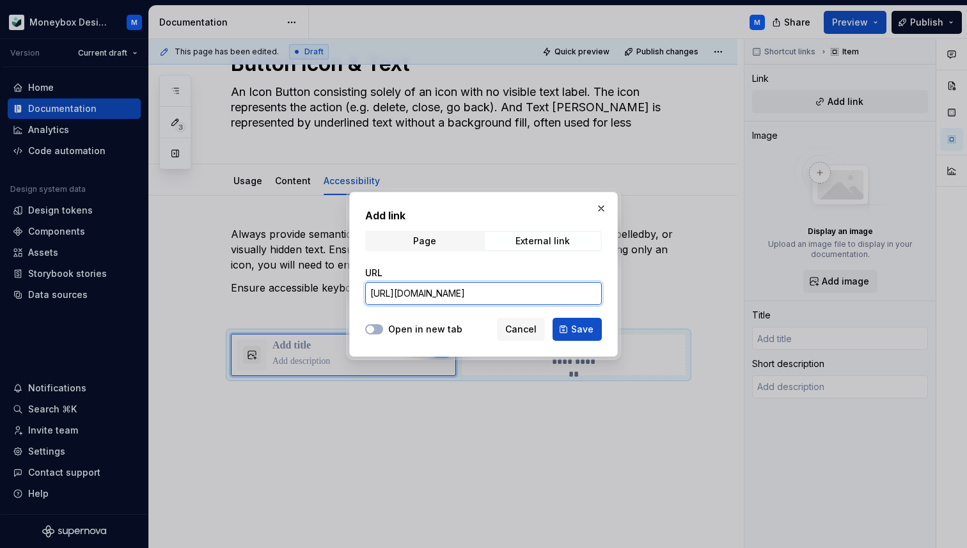
scroll to position [0, 23]
type input "https://m3.material.io/components/icon-buttons/guidelines"
click at [378, 329] on button "Open in new tab" at bounding box center [374, 329] width 18 height 10
click at [584, 328] on span "Save" at bounding box center [582, 329] width 22 height 13
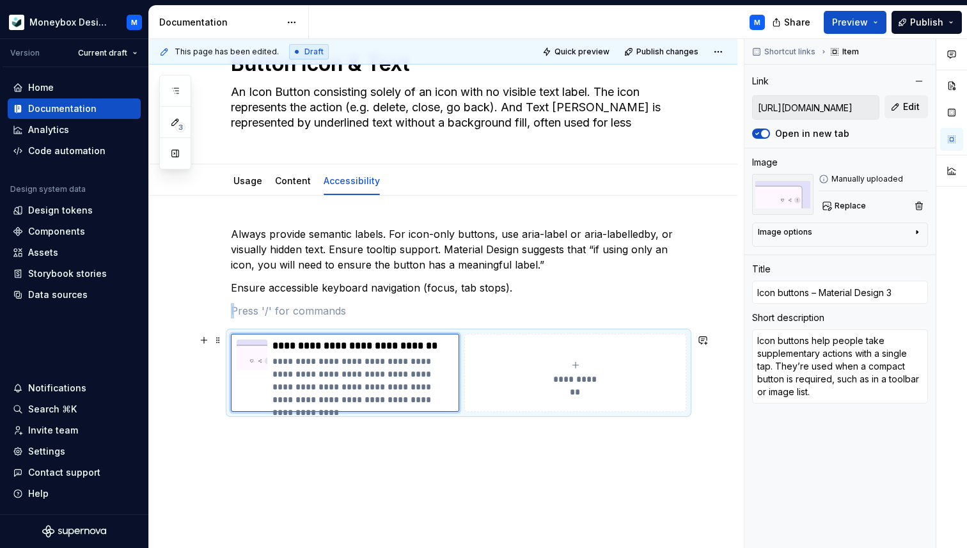
click at [550, 386] on button "**********" at bounding box center [575, 373] width 222 height 78
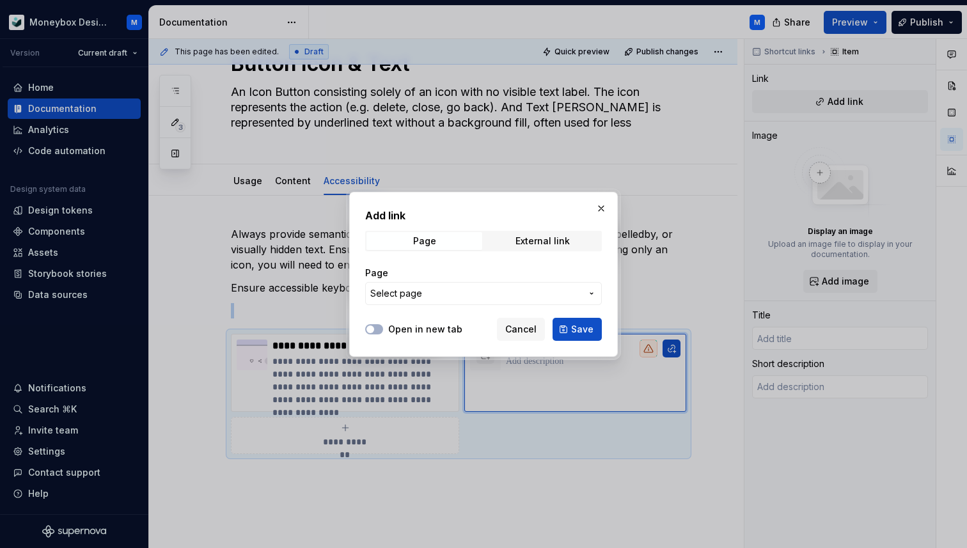
type textarea "*"
click at [538, 237] on div "External link" at bounding box center [542, 241] width 54 height 10
click at [425, 302] on input "URL" at bounding box center [483, 293] width 237 height 23
paste input "https://developer.android.com/develop/ui/compose/components/icon-button"
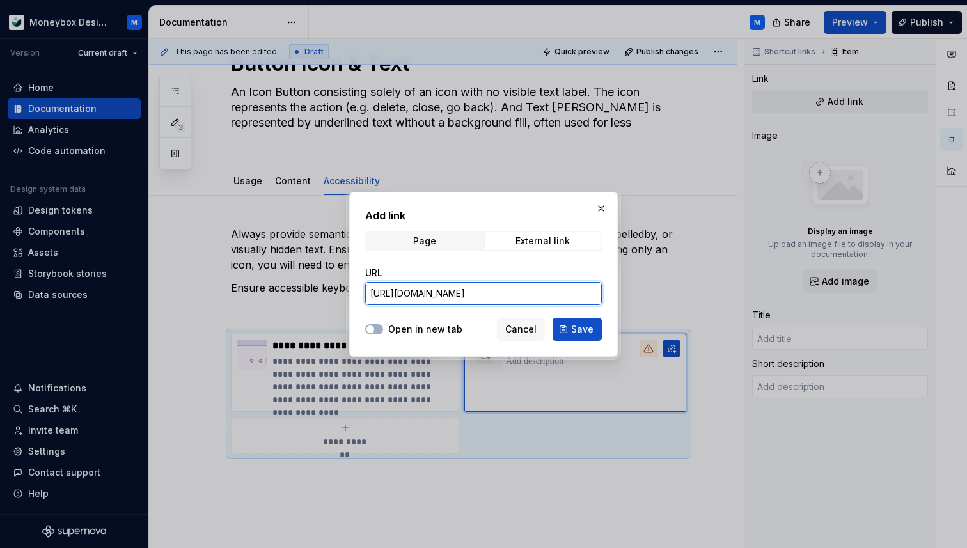
type input "https://developer.android.com/develop/ui/compose/components/icon-button"
click at [376, 322] on div "Open in new tab Cancel Save" at bounding box center [483, 327] width 237 height 28
click at [376, 327] on button "Open in new tab" at bounding box center [374, 329] width 18 height 10
click at [584, 326] on span "Save" at bounding box center [582, 329] width 22 height 13
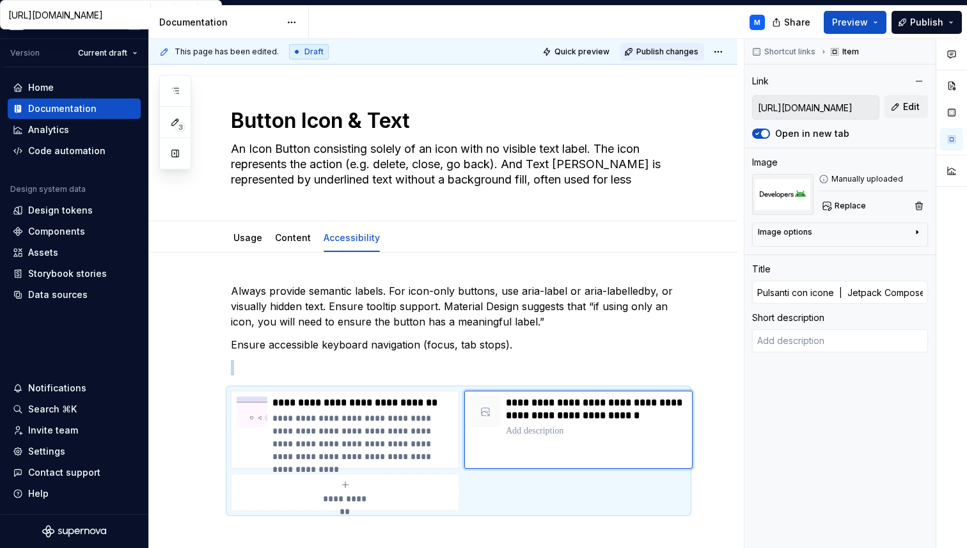
click at [657, 48] on span "Publish changes" at bounding box center [667, 52] width 62 height 10
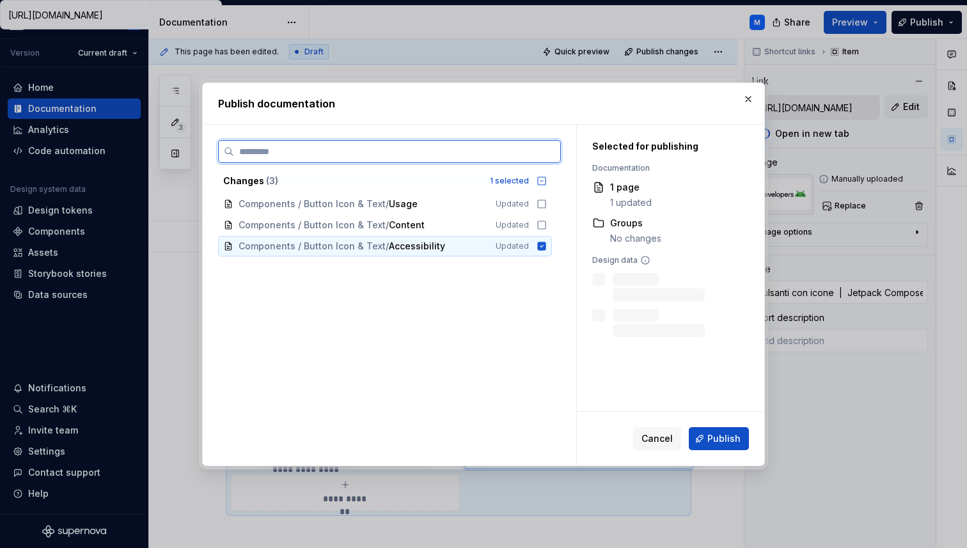
click at [548, 230] on div "Components / Button Icon & Text / Content Updated" at bounding box center [385, 225] width 334 height 20
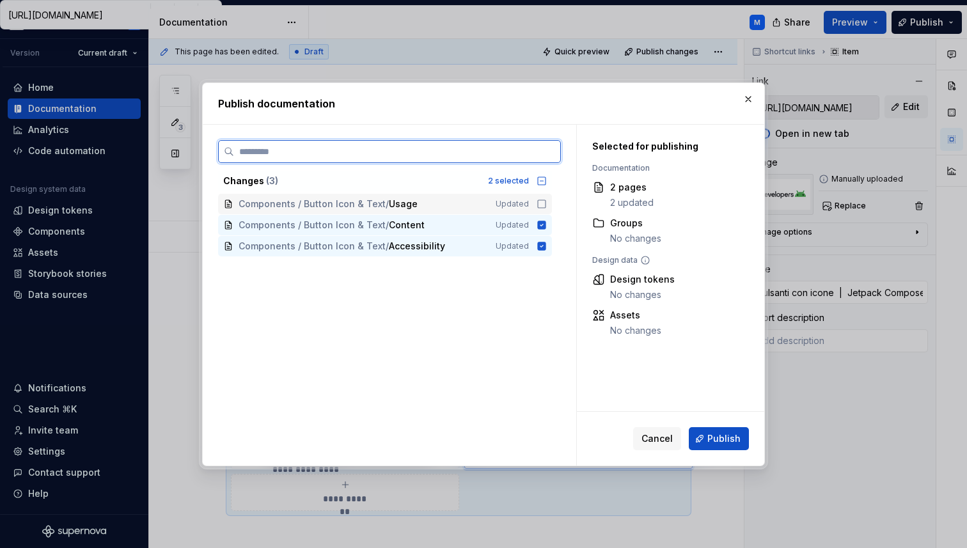
click at [548, 197] on div "Components / Button Icon & Text / Usage Updated" at bounding box center [385, 204] width 334 height 20
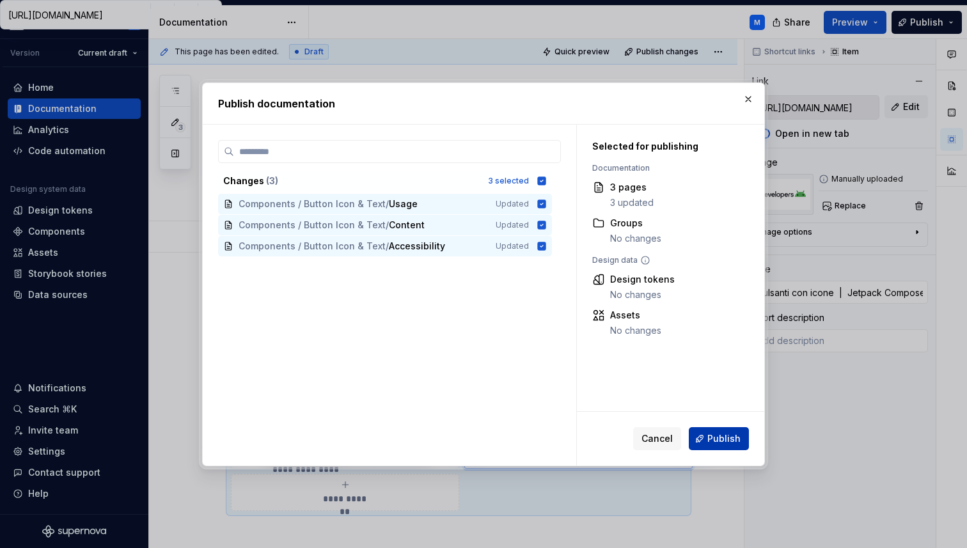
click at [717, 439] on span "Publish" at bounding box center [723, 438] width 33 height 13
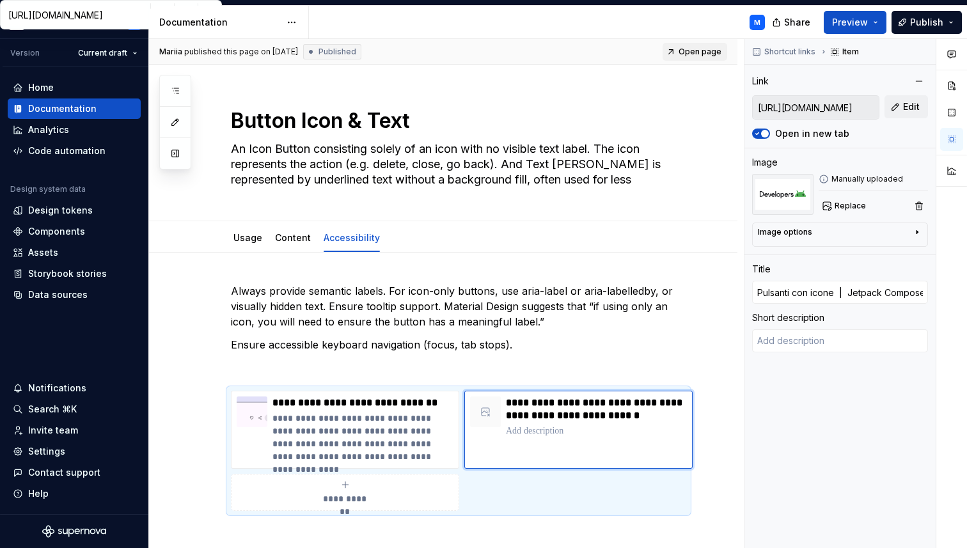
click at [699, 51] on span "Open page" at bounding box center [699, 52] width 43 height 10
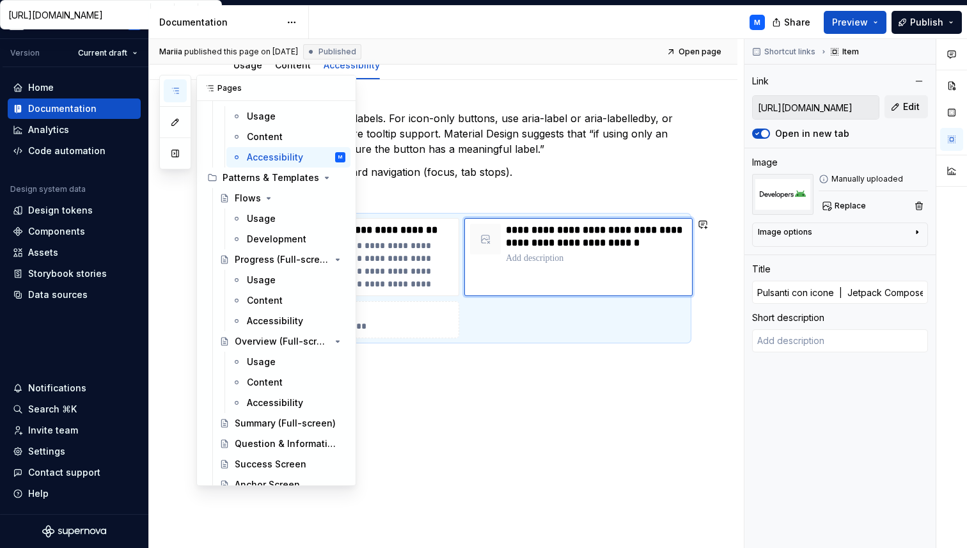
scroll to position [1150, 0]
click at [337, 177] on button "Page tree" at bounding box center [336, 176] width 18 height 18
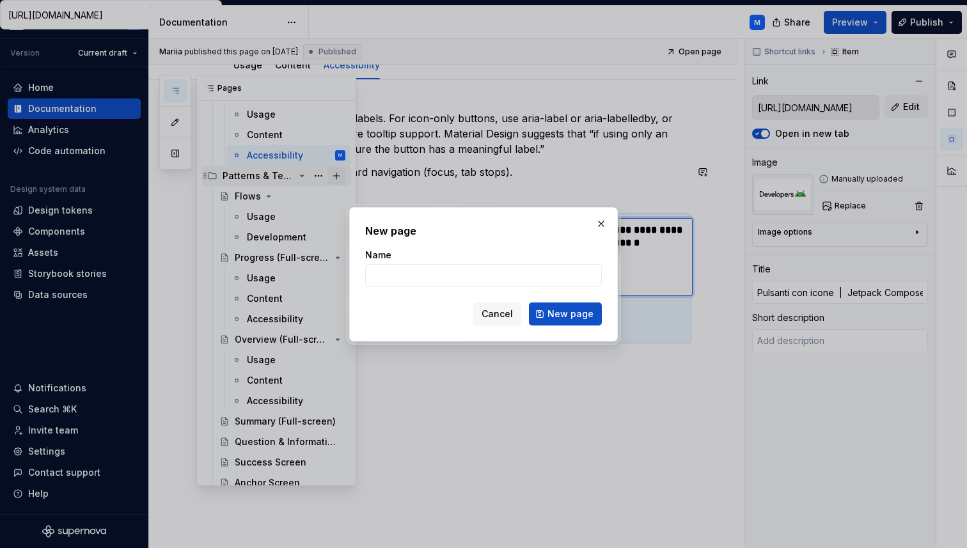
type textarea "*"
type input "Search"
click at [570, 318] on span "New page" at bounding box center [570, 313] width 46 height 13
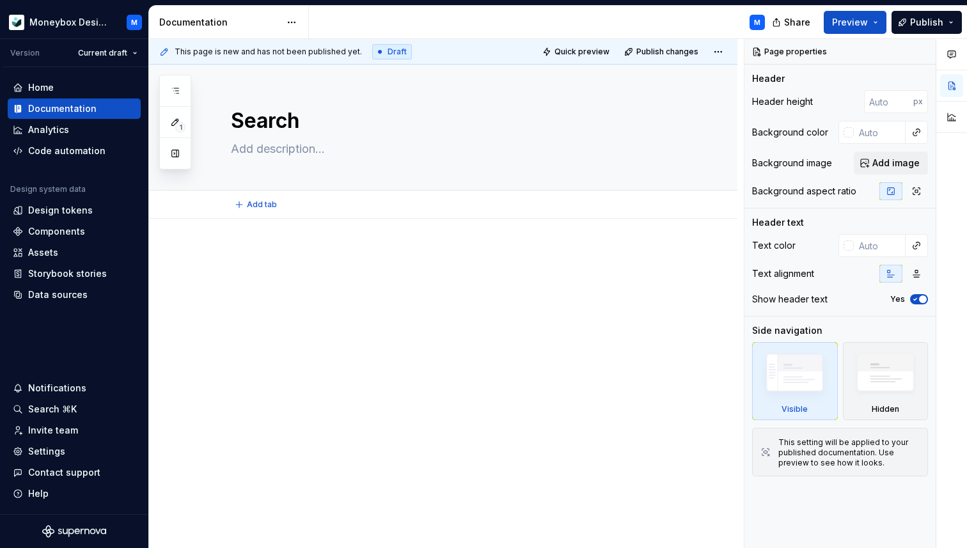
type textarea "*"
click at [272, 238] on div at bounding box center [443, 348] width 588 height 259
click at [251, 228] on div at bounding box center [443, 348] width 588 height 259
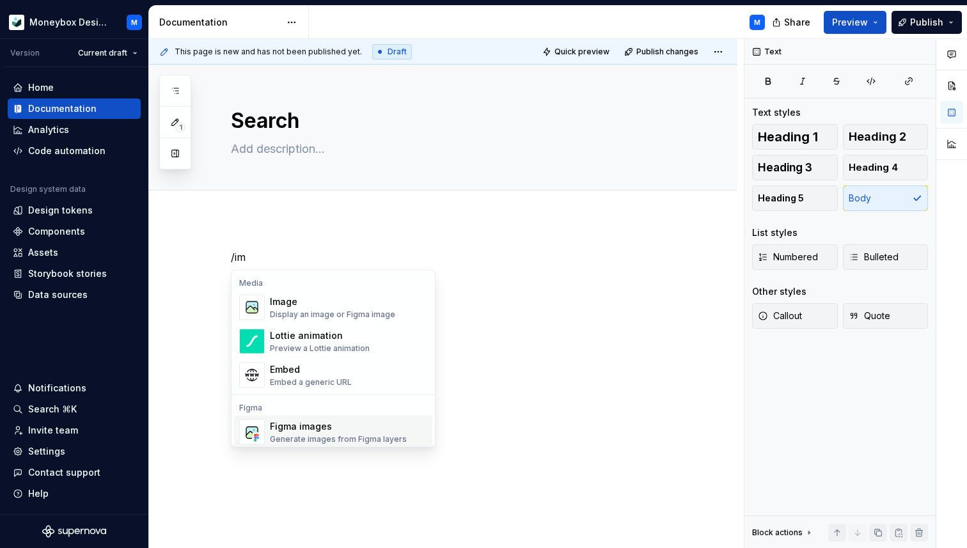
click at [311, 426] on div "Figma images" at bounding box center [338, 426] width 137 height 13
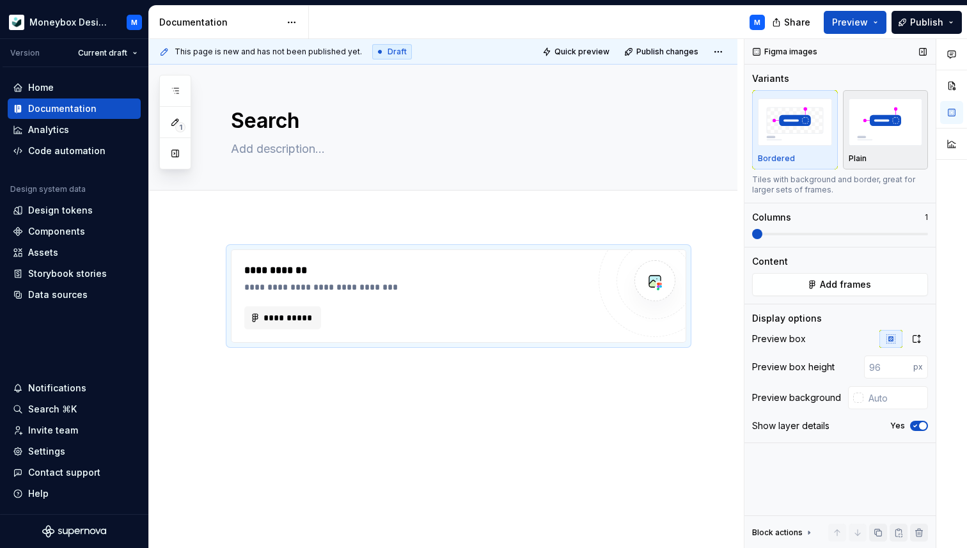
click at [876, 135] on img "button" at bounding box center [885, 121] width 74 height 47
click at [807, 281] on button "Add frames" at bounding box center [840, 284] width 176 height 23
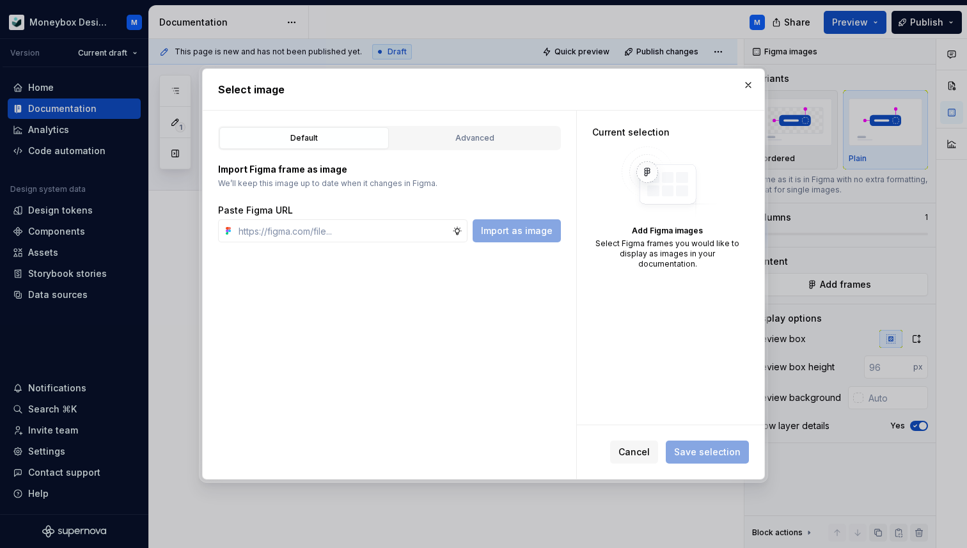
type textarea "*"
type input "https://www.figma.com/design/hMJO9qiZWpnsZnCr6F1yer/MDS--Supernova-Sync?node-id…"
type textarea "*"
type input "https://www.figma.com/design/hMJO9qiZWpnsZnCr6F1yer/MDS--Supernova-Sync?node-id…"
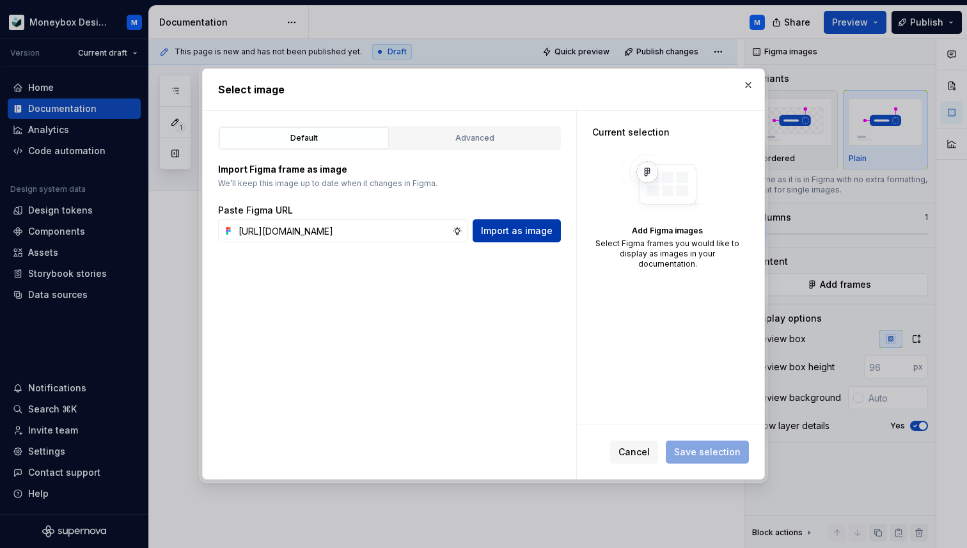
scroll to position [0, 0]
click at [532, 232] on span "Import as image" at bounding box center [517, 230] width 72 height 13
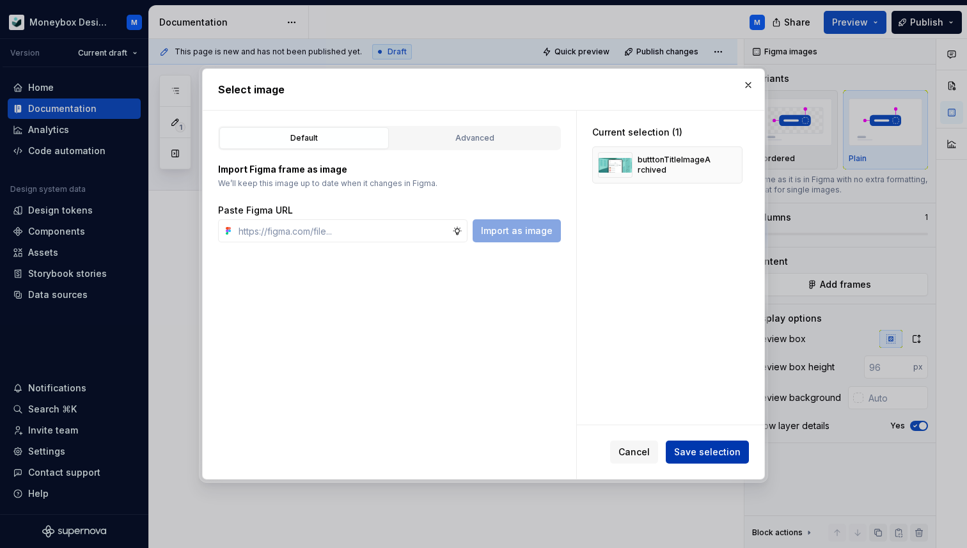
click at [689, 451] on span "Save selection" at bounding box center [707, 452] width 66 height 13
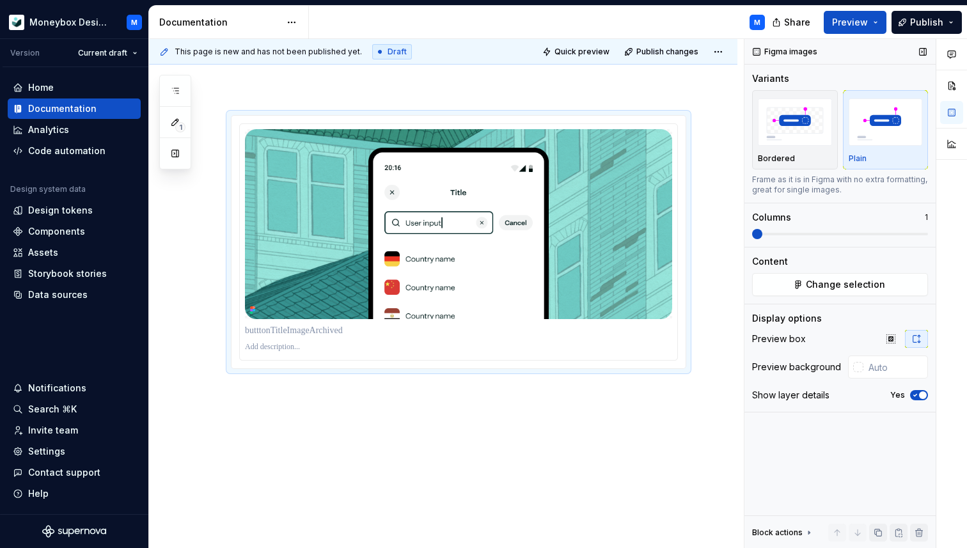
click at [914, 398] on icon "button" at bounding box center [915, 395] width 10 height 8
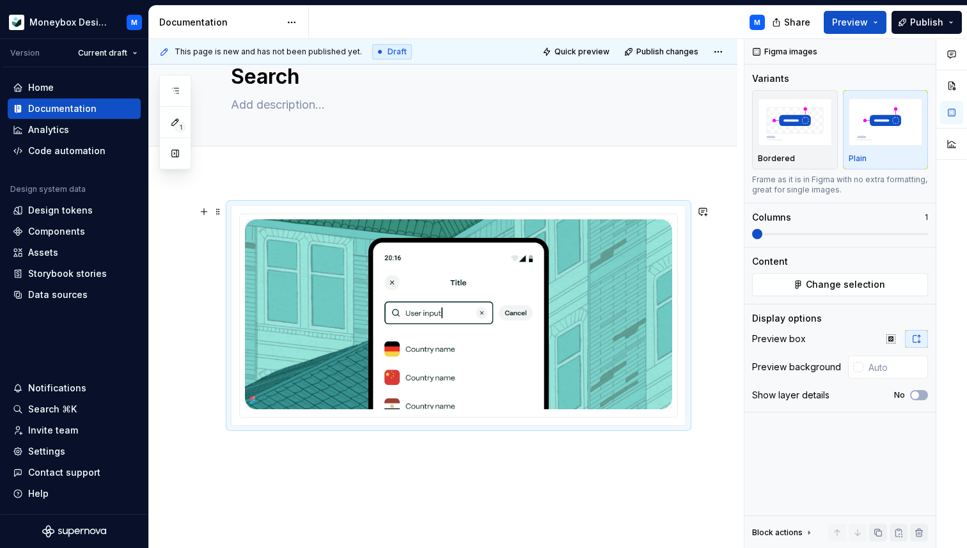
scroll to position [104, 0]
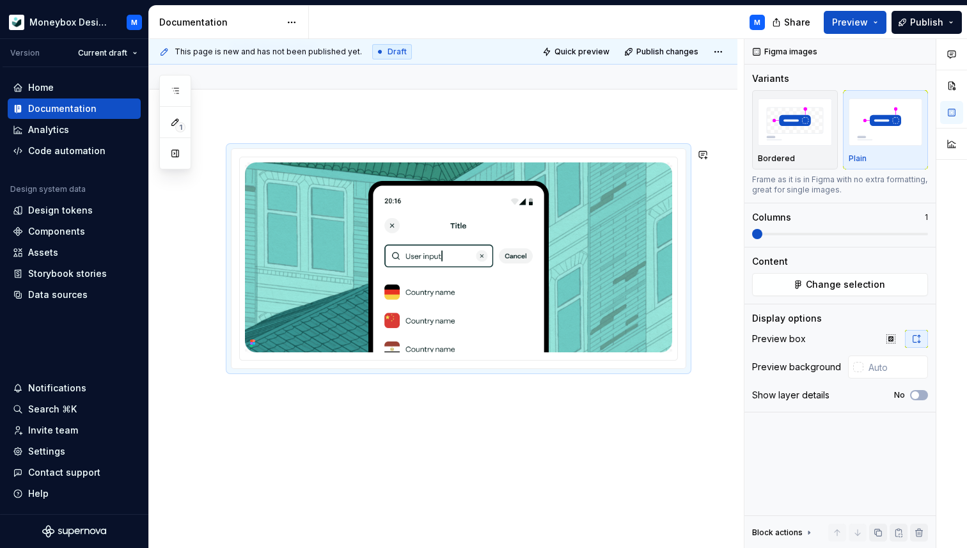
click at [228, 402] on div at bounding box center [443, 333] width 588 height 431
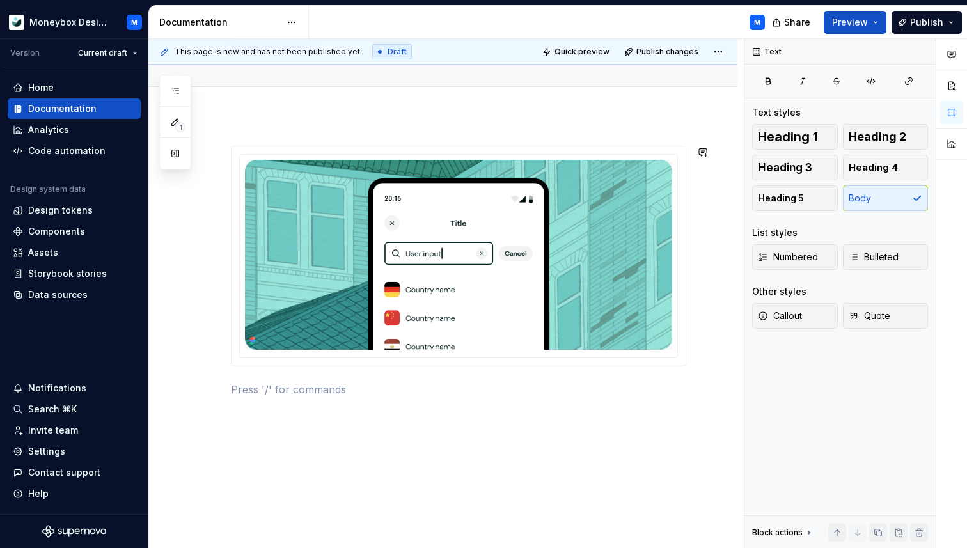
scroll to position [134, 0]
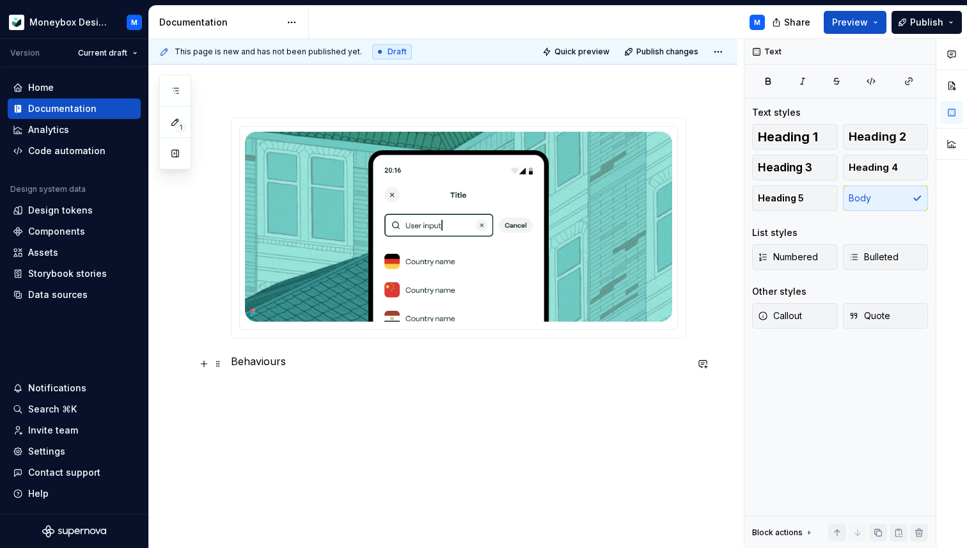
click at [279, 363] on p "Behaviours" at bounding box center [458, 361] width 455 height 15
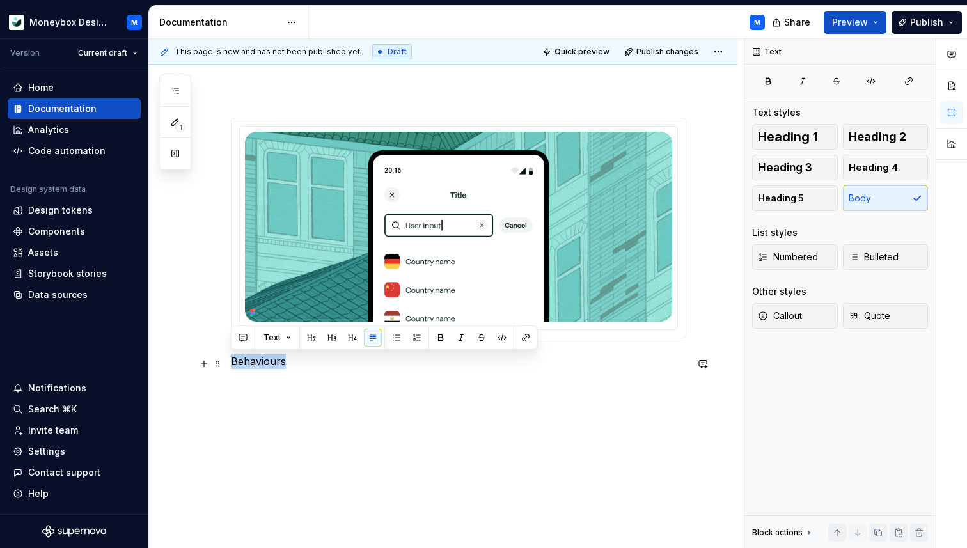
click at [279, 363] on p "Behaviours" at bounding box center [458, 361] width 455 height 15
click at [891, 125] on button "Heading 2" at bounding box center [886, 137] width 86 height 26
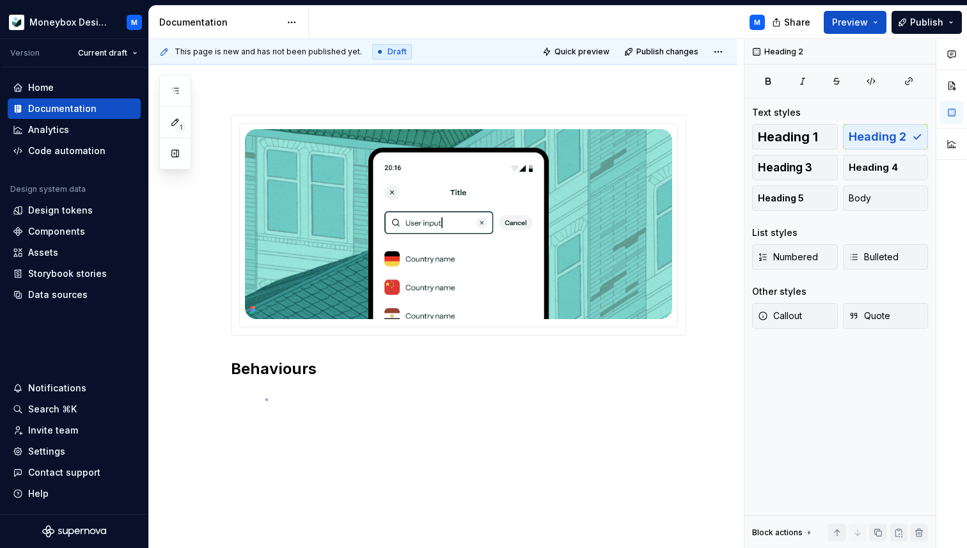
click at [266, 398] on div "This page is new and has not been published yet. Draft Quick preview Publish ch…" at bounding box center [446, 294] width 595 height 510
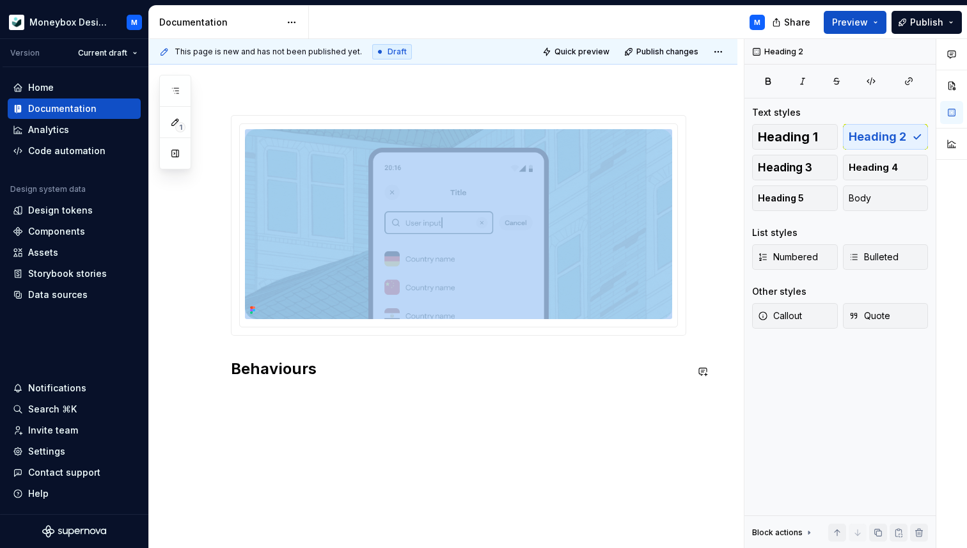
click at [252, 394] on div "Behaviours" at bounding box center [458, 254] width 455 height 279
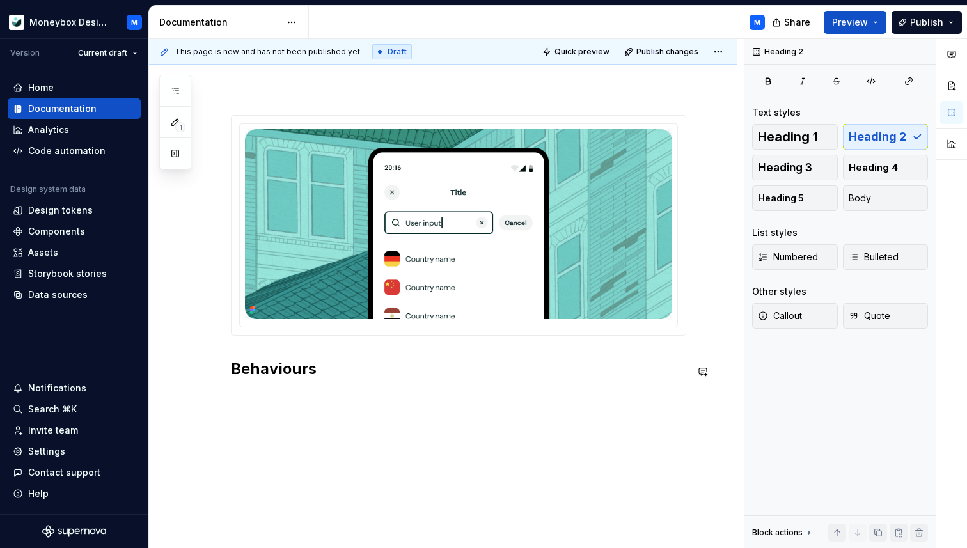
click at [331, 379] on h2 "Behaviours" at bounding box center [458, 369] width 455 height 20
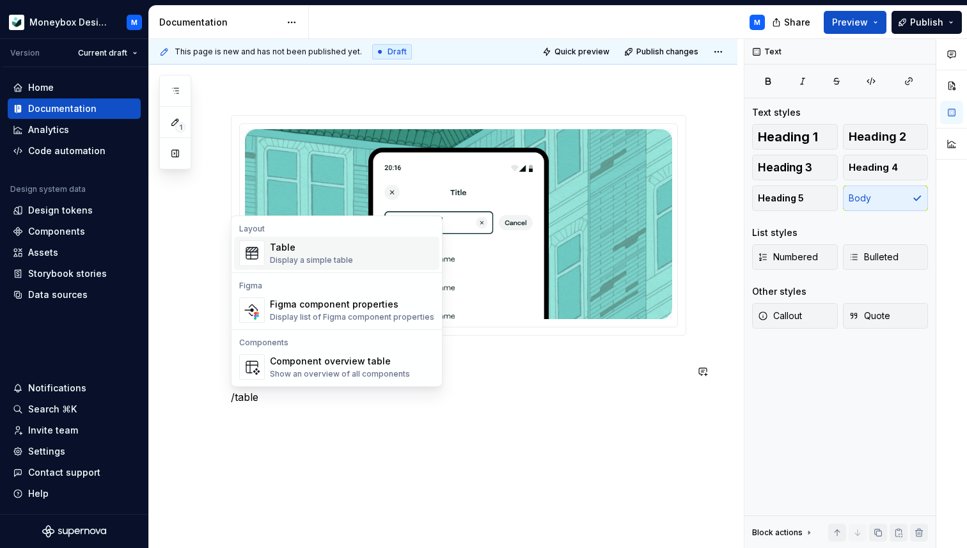
click at [311, 261] on div "Display a simple table" at bounding box center [311, 260] width 83 height 10
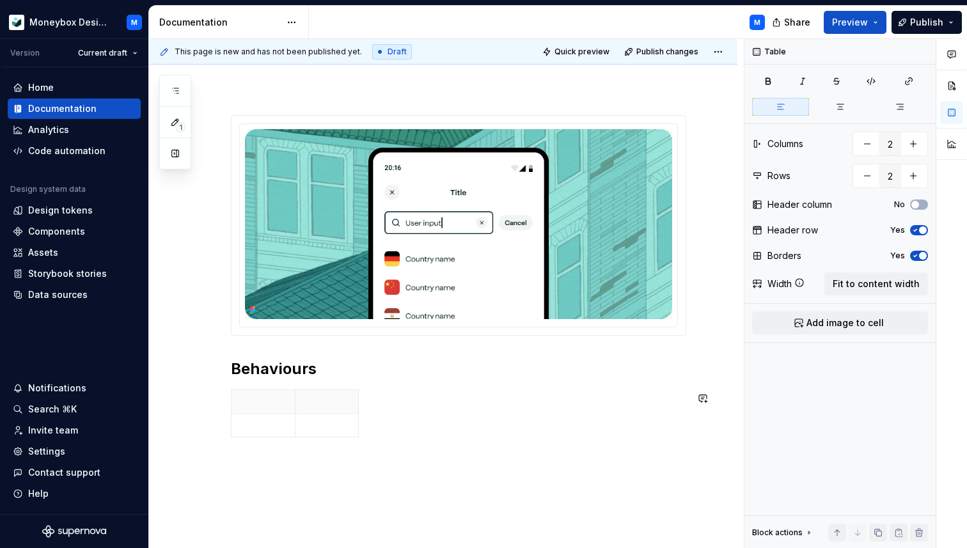
scroll to position [210, 0]
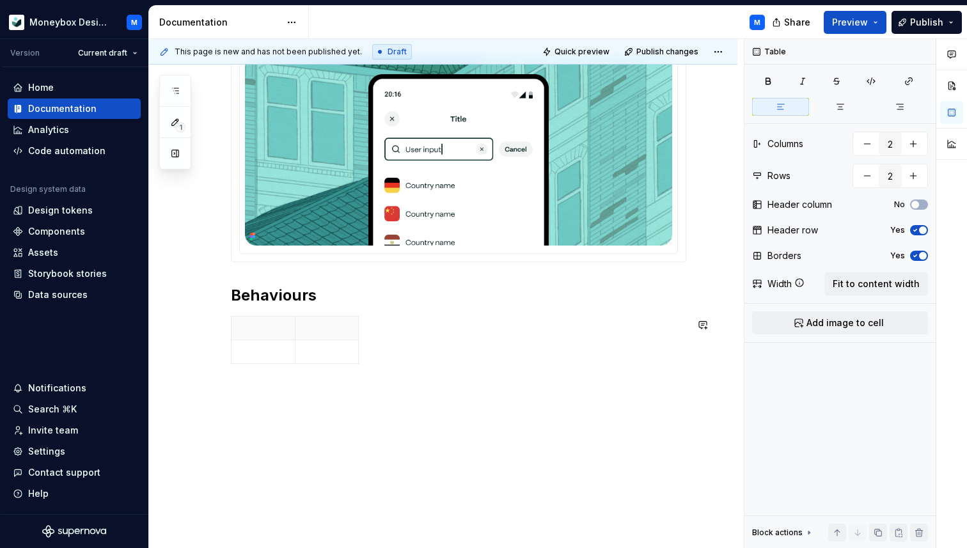
click at [389, 350] on div at bounding box center [458, 342] width 455 height 53
click at [218, 325] on span at bounding box center [218, 325] width 10 height 18
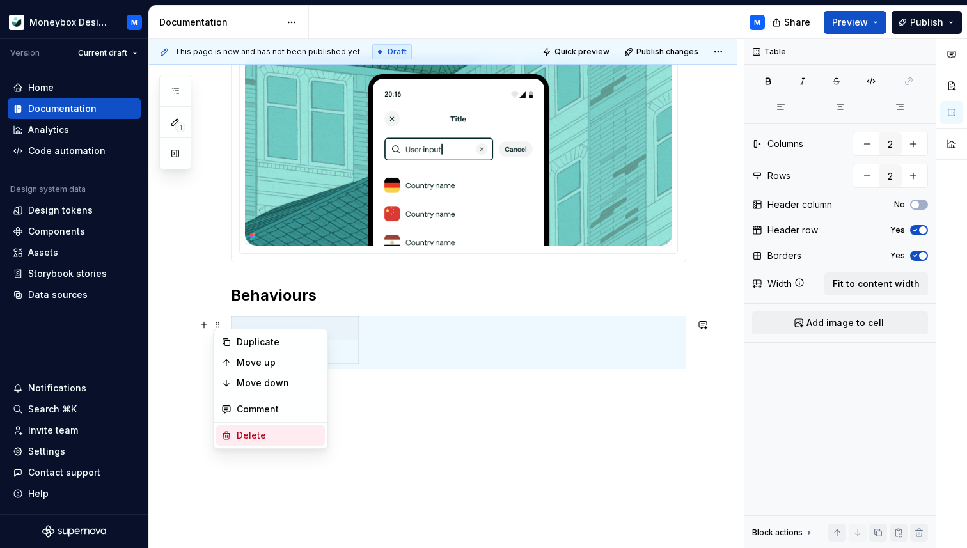
click at [248, 442] on div "Delete" at bounding box center [270, 435] width 109 height 20
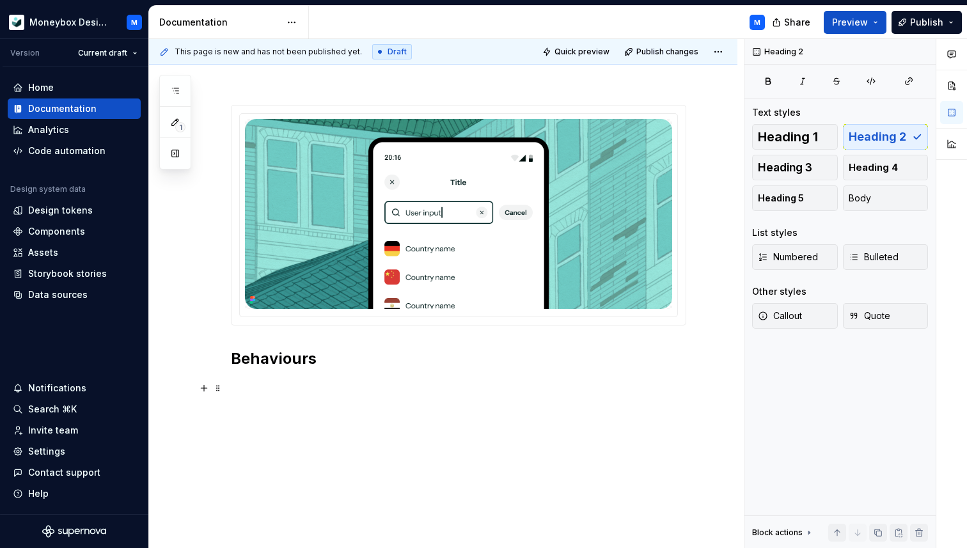
scroll to position [147, 0]
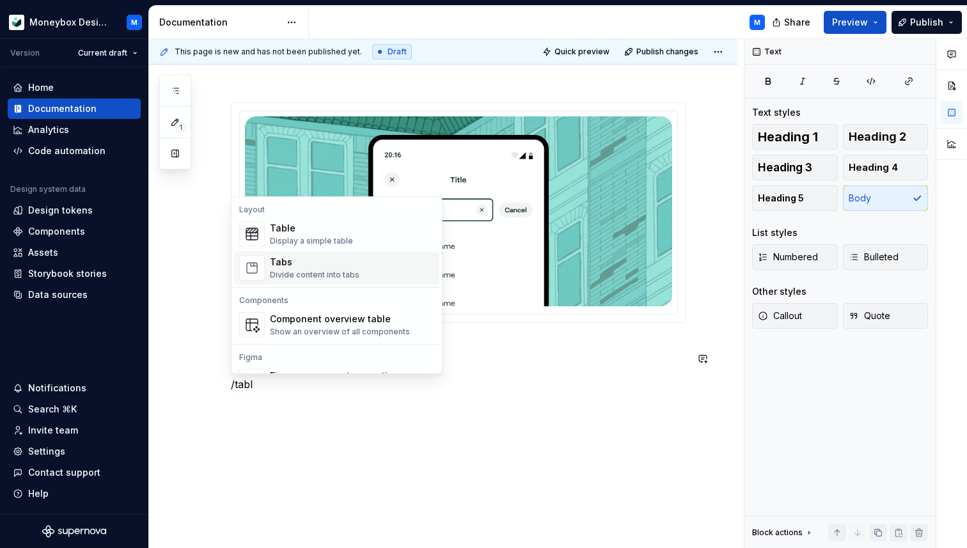
click at [334, 269] on div "Tabs Divide content into tabs" at bounding box center [315, 268] width 90 height 24
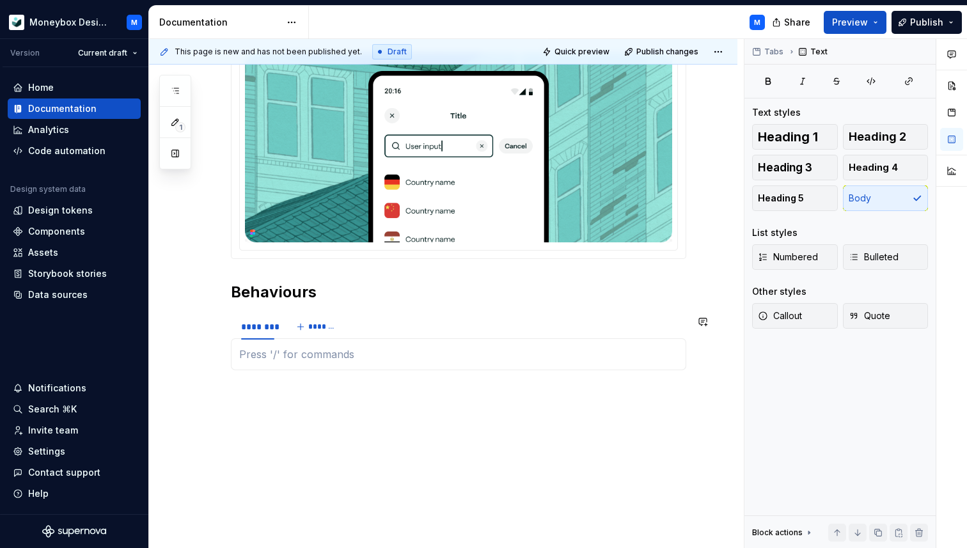
scroll to position [225, 0]
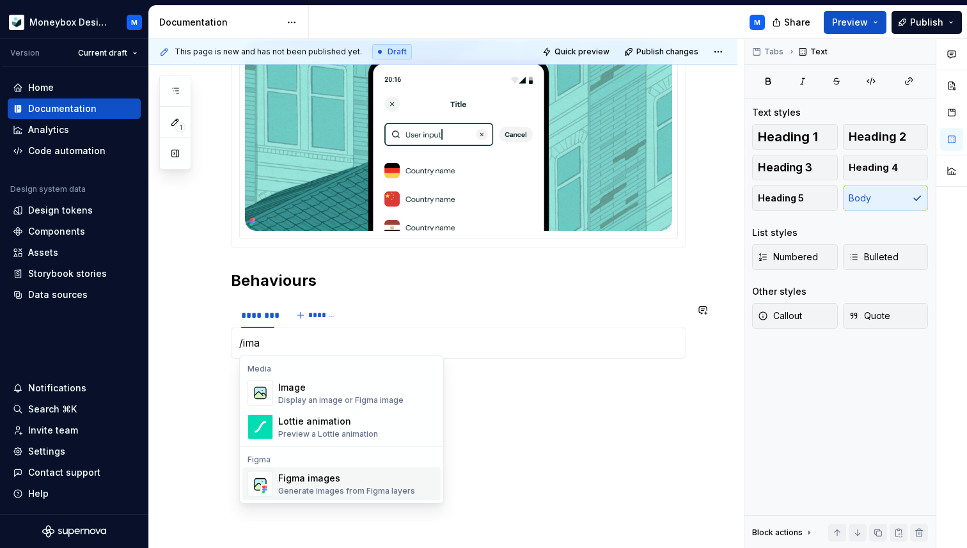
click at [333, 482] on div "Figma images" at bounding box center [346, 478] width 137 height 13
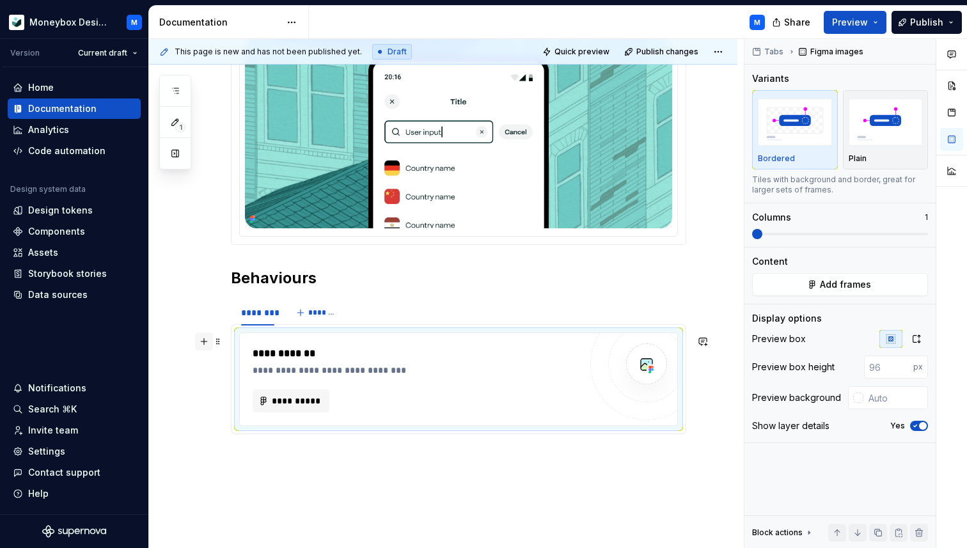
click at [203, 341] on button "button" at bounding box center [204, 341] width 18 height 18
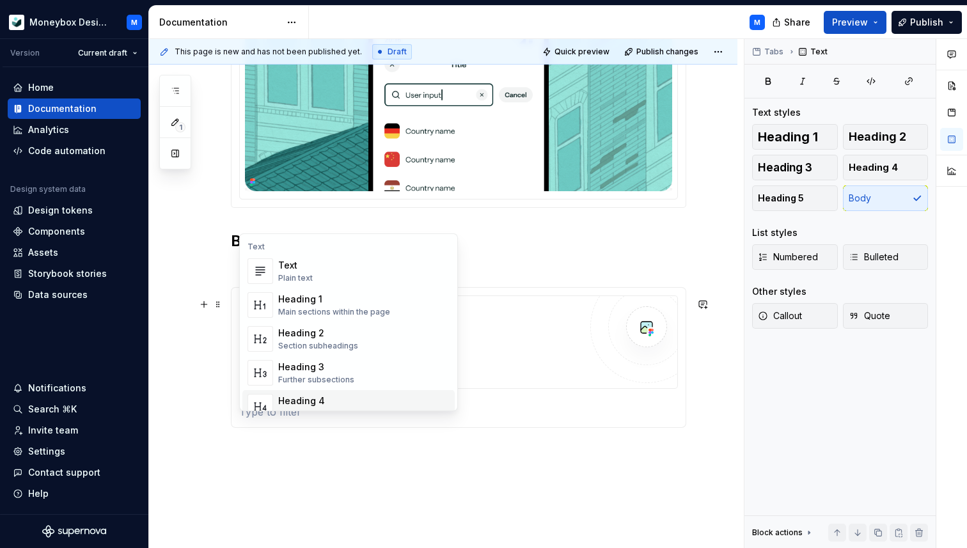
scroll to position [263, 0]
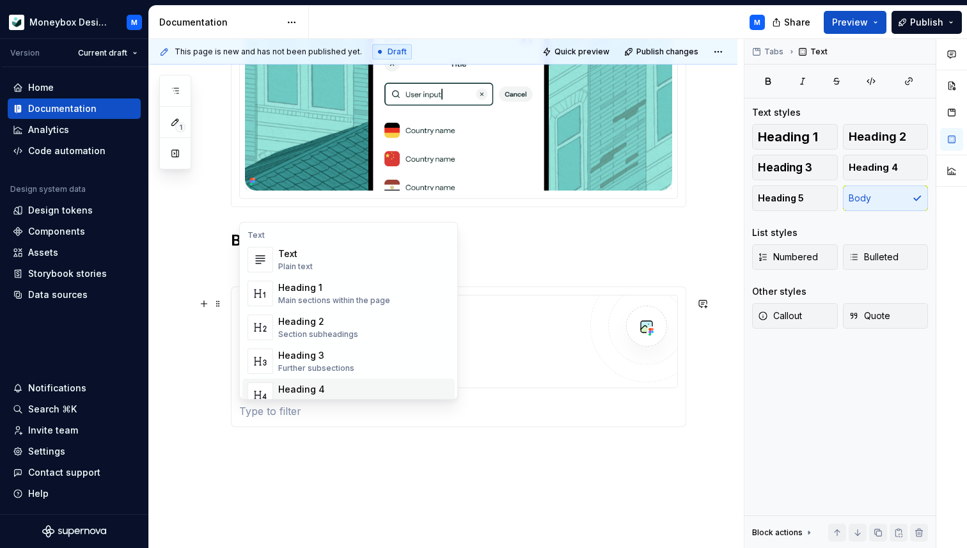
click at [276, 414] on p at bounding box center [458, 410] width 439 height 15
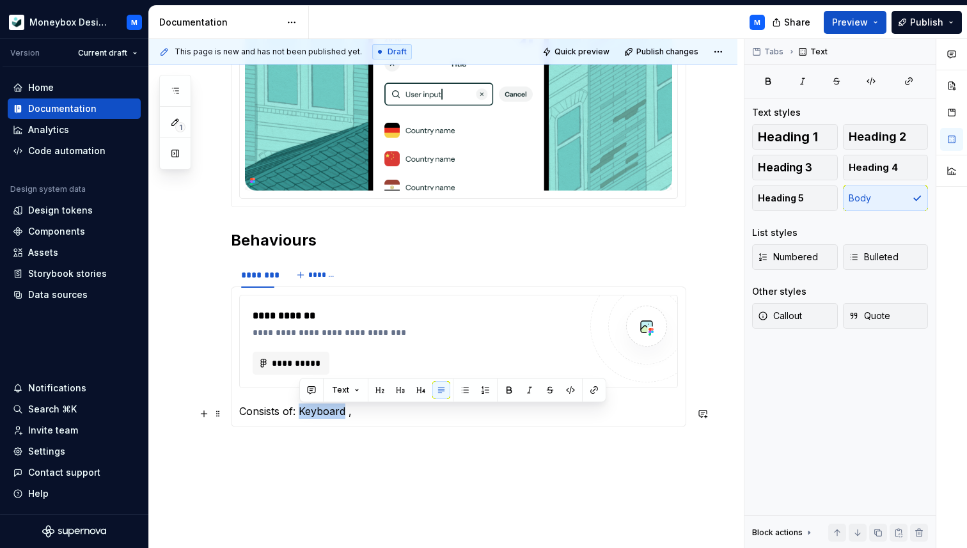
drag, startPoint x: 345, startPoint y: 416, endPoint x: 300, endPoint y: 416, distance: 44.8
click at [300, 416] on p "Consists of: Keyboard ," at bounding box center [458, 410] width 439 height 15
click at [570, 390] on button "button" at bounding box center [570, 390] width 18 height 18
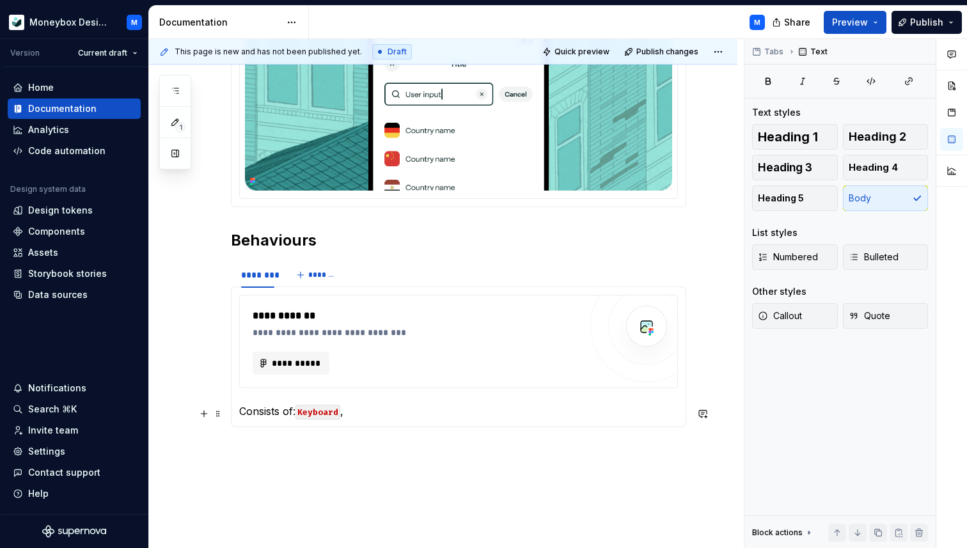
click at [378, 418] on p "Consists of: Keyboard ," at bounding box center [458, 410] width 439 height 15
type textarea "*"
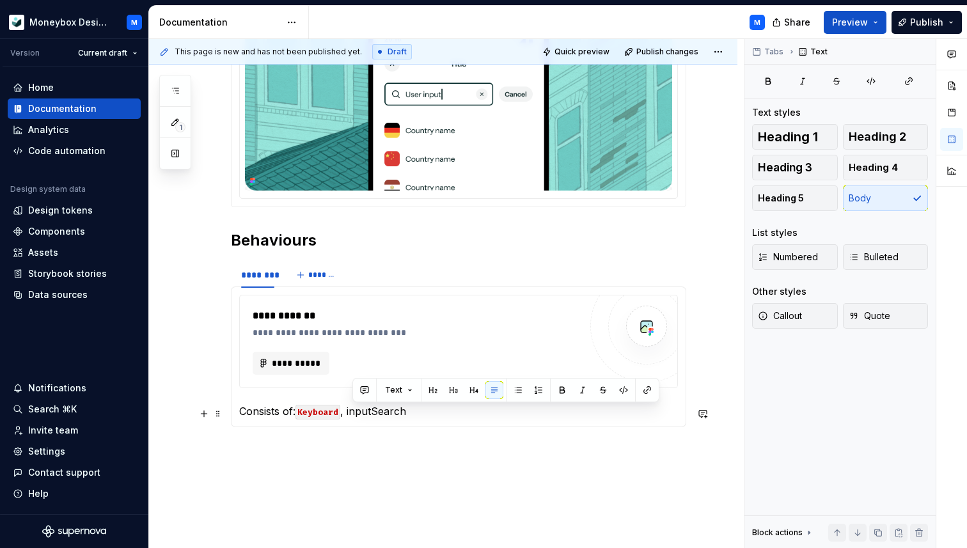
drag, startPoint x: 417, startPoint y: 416, endPoint x: 351, endPoint y: 414, distance: 65.9
click at [351, 414] on p "Consists of: Keyboard , inputSearch" at bounding box center [458, 410] width 439 height 15
click at [620, 388] on button "button" at bounding box center [623, 390] width 18 height 18
click at [642, 392] on button "button" at bounding box center [647, 390] width 18 height 18
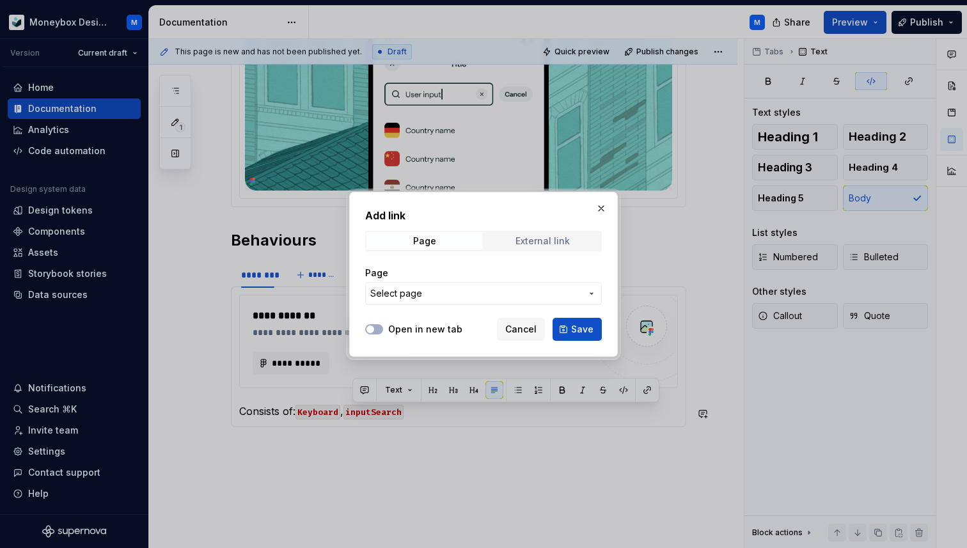
click at [531, 242] on div "External link" at bounding box center [542, 241] width 54 height 10
click at [430, 240] on div "Page" at bounding box center [424, 241] width 23 height 10
click at [405, 295] on span "Select page" at bounding box center [396, 293] width 52 height 13
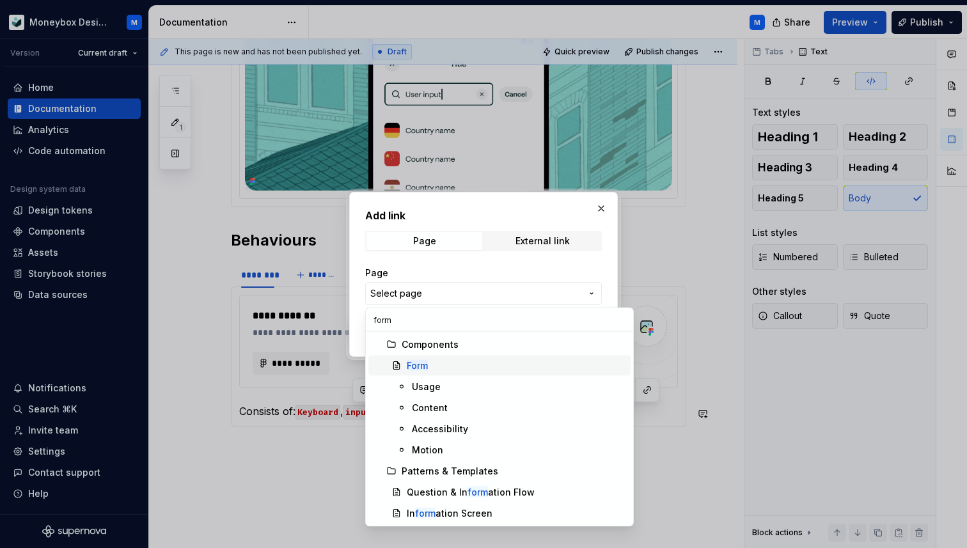
type input "form"
click at [443, 362] on div "Form" at bounding box center [516, 365] width 219 height 13
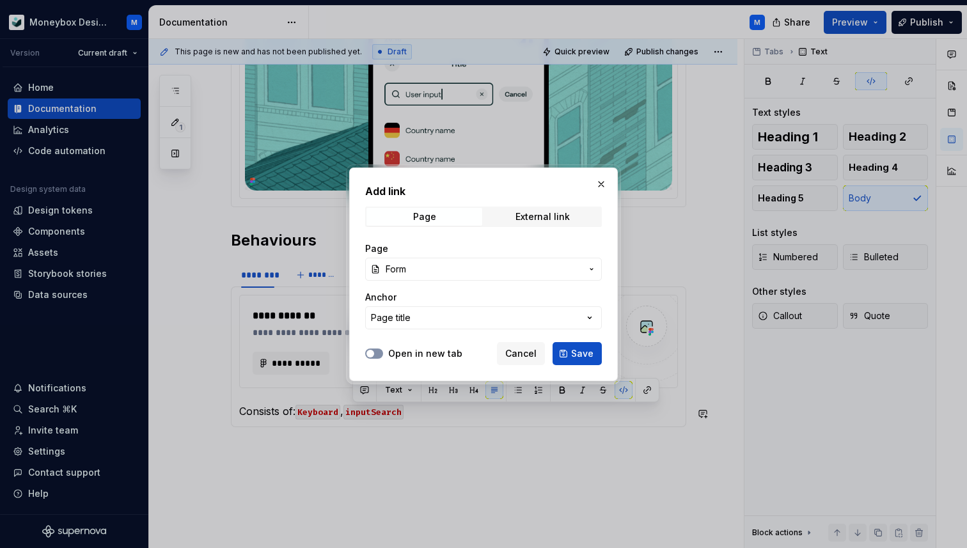
click at [377, 350] on button "Open in new tab" at bounding box center [374, 353] width 18 height 10
click at [420, 327] on button "Page title" at bounding box center [483, 317] width 237 height 23
click at [419, 319] on div "Add link Page External link Page Form Anchor Page title Open in new tab Cancel …" at bounding box center [483, 274] width 967 height 548
click at [582, 357] on span "Save" at bounding box center [582, 353] width 22 height 13
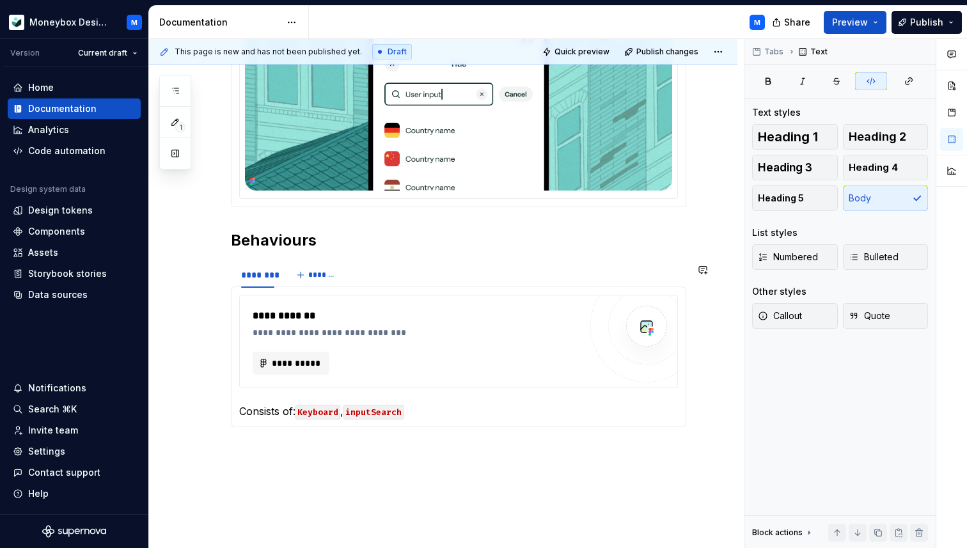
click at [437, 423] on div "**********" at bounding box center [458, 356] width 455 height 141
click at [464, 416] on p "Consists of: Keyboard , inputSearch" at bounding box center [458, 410] width 439 height 15
click at [347, 417] on p "Consists of: Keyboard , inputSearch" at bounding box center [458, 410] width 439 height 15
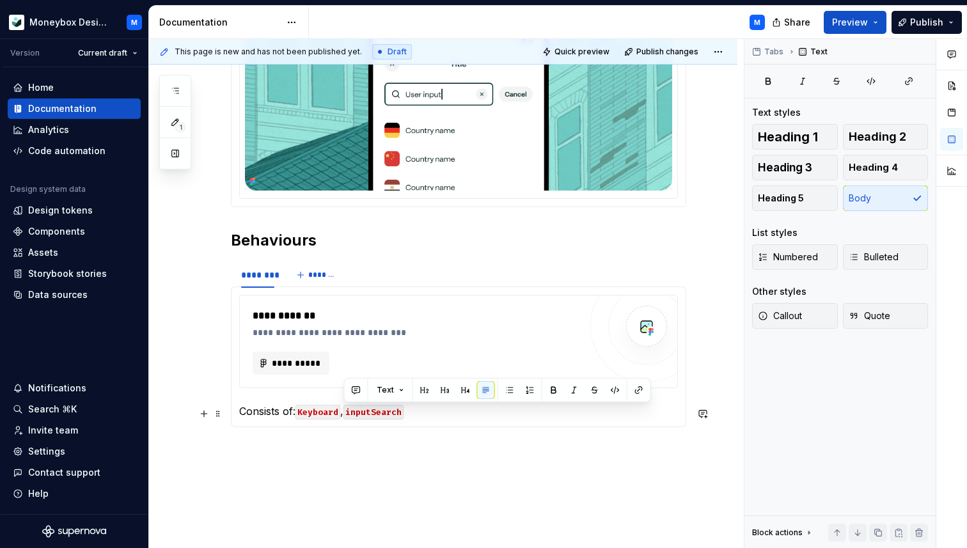
click at [345, 415] on p "Consists of: Keyboard , inputSearch" at bounding box center [458, 410] width 439 height 15
copy p ","
click at [436, 419] on p "Consists of: Keyboard , inputSearch" at bounding box center [458, 410] width 439 height 15
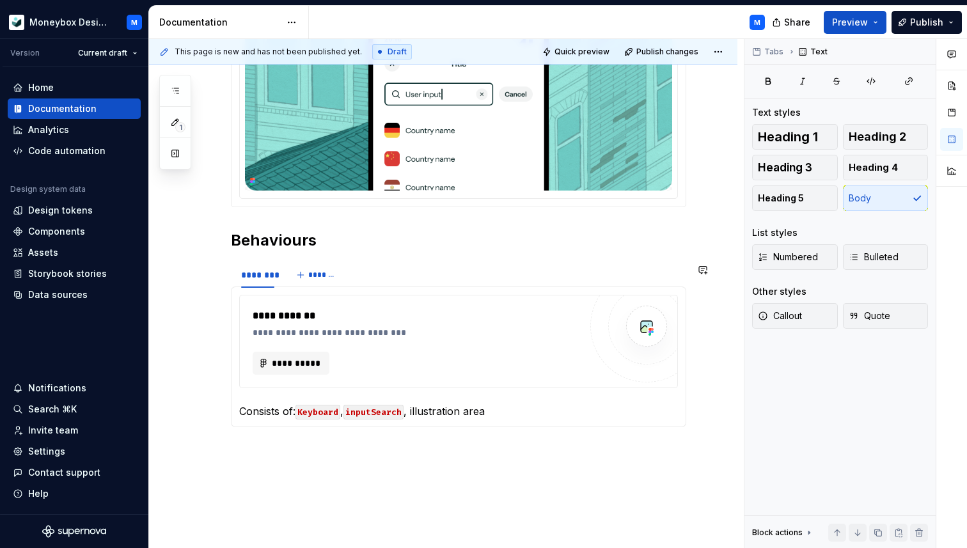
type textarea "*"
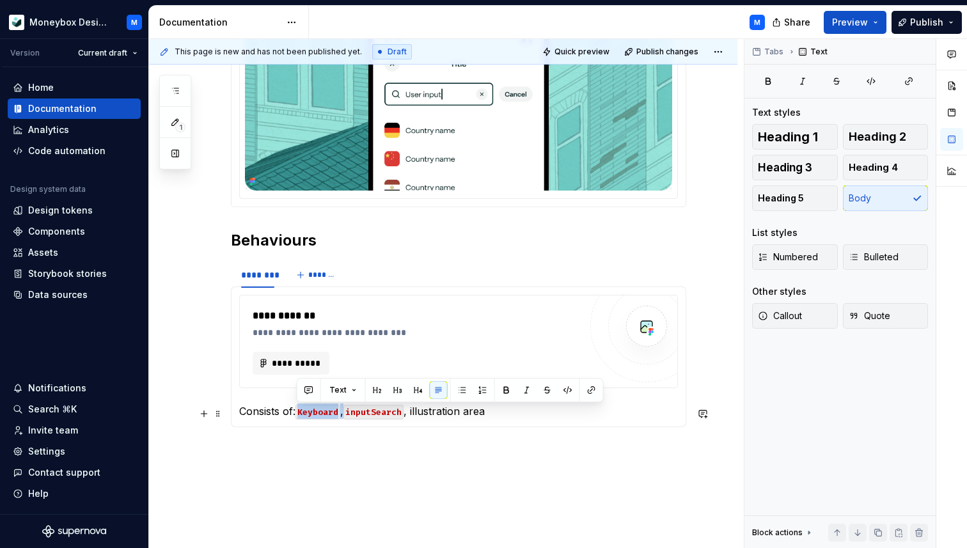
drag, startPoint x: 346, startPoint y: 416, endPoint x: 297, endPoint y: 414, distance: 48.6
click at [297, 414] on p "Consists of: Keyboard , inputSearch , illustration area" at bounding box center [458, 410] width 439 height 15
copy p "Keyboard"
click at [513, 412] on p "Consists of: Keyboard , inputSearch , illustration area" at bounding box center [458, 410] width 439 height 15
drag, startPoint x: 345, startPoint y: 416, endPoint x: 297, endPoint y: 416, distance: 47.9
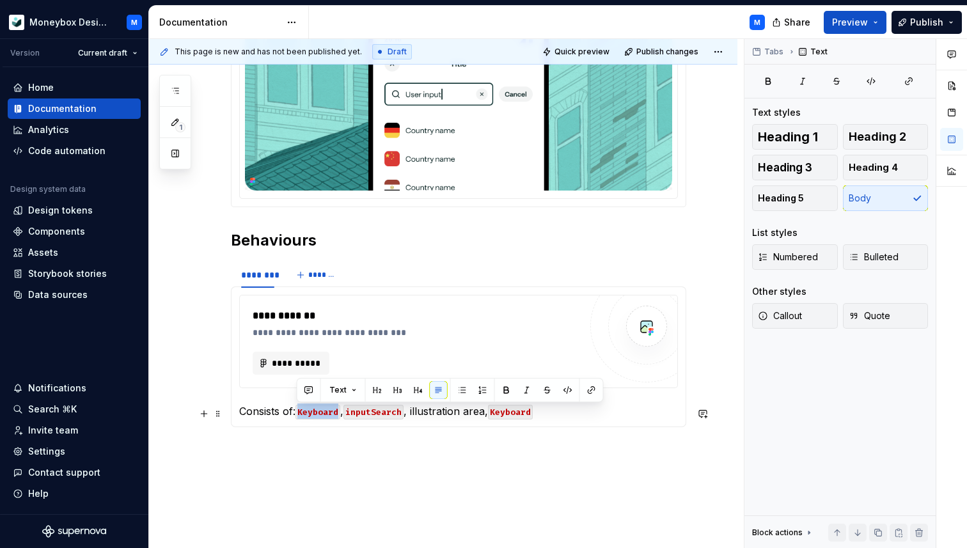
click at [297, 416] on p "Consists of: Keyboard , inputSearch , illustration area, Keyboard" at bounding box center [458, 410] width 439 height 15
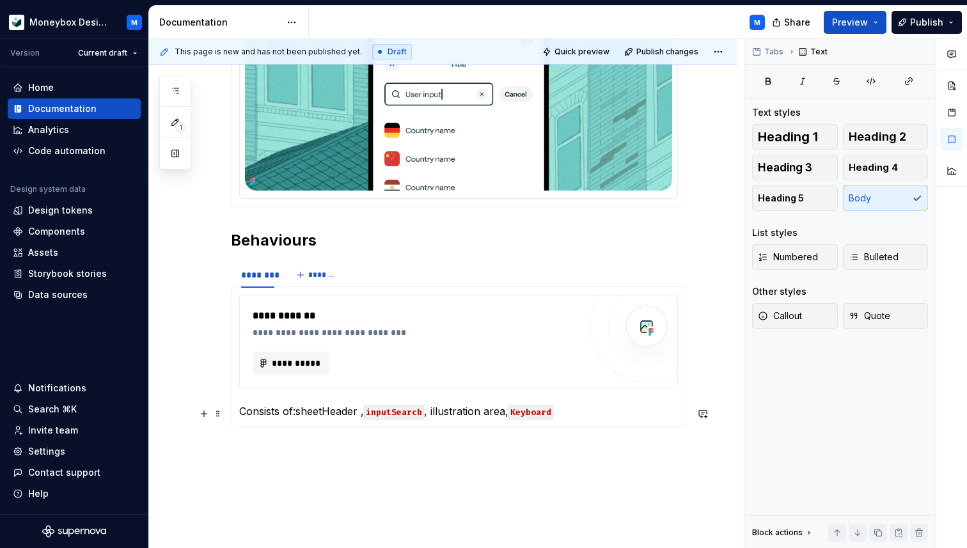
click at [298, 411] on p "Consists of:sheetHeader , inputSearch , illustration area, Keyboard" at bounding box center [458, 410] width 439 height 15
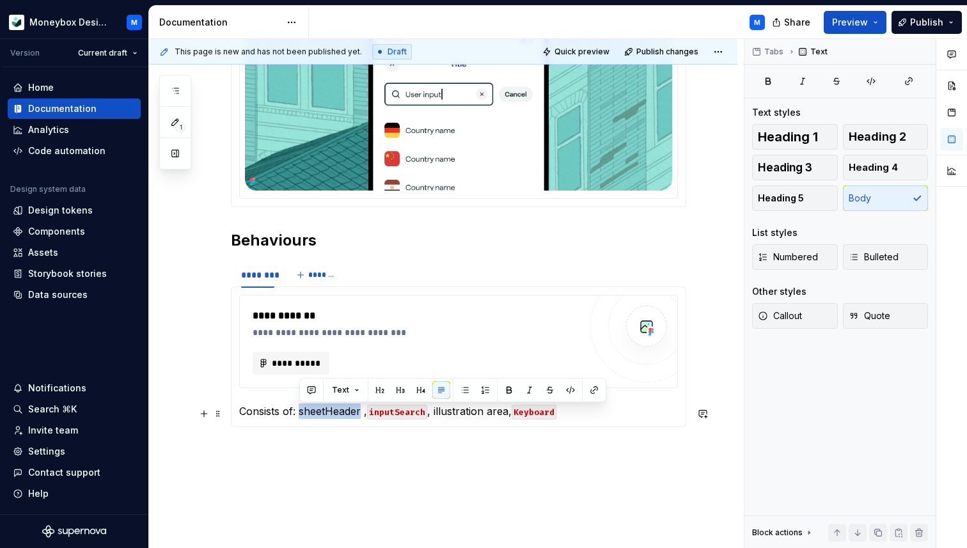
drag, startPoint x: 362, startPoint y: 416, endPoint x: 300, endPoint y: 416, distance: 61.4
click at [300, 416] on p "Consists of: sheetHeader , inputSearch , illustration area, Keyboard" at bounding box center [458, 410] width 439 height 15
click at [592, 389] on button "button" at bounding box center [594, 390] width 18 height 18
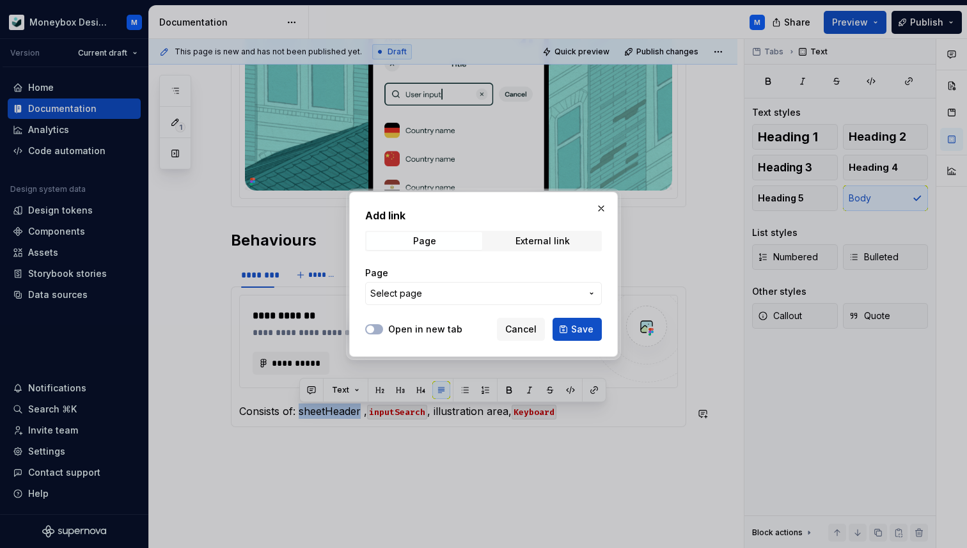
click at [487, 293] on span "Select page" at bounding box center [475, 293] width 211 height 13
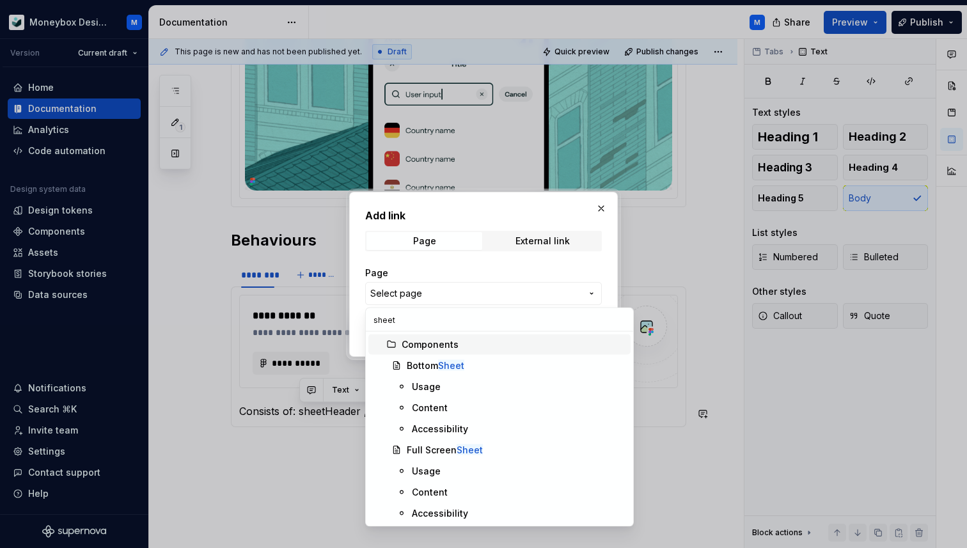
drag, startPoint x: 400, startPoint y: 322, endPoint x: 363, endPoint y: 322, distance: 36.4
click at [363, 322] on body "Moneybox Design System M Version Current draft Home Documentation Analytics Cod…" at bounding box center [483, 274] width 967 height 548
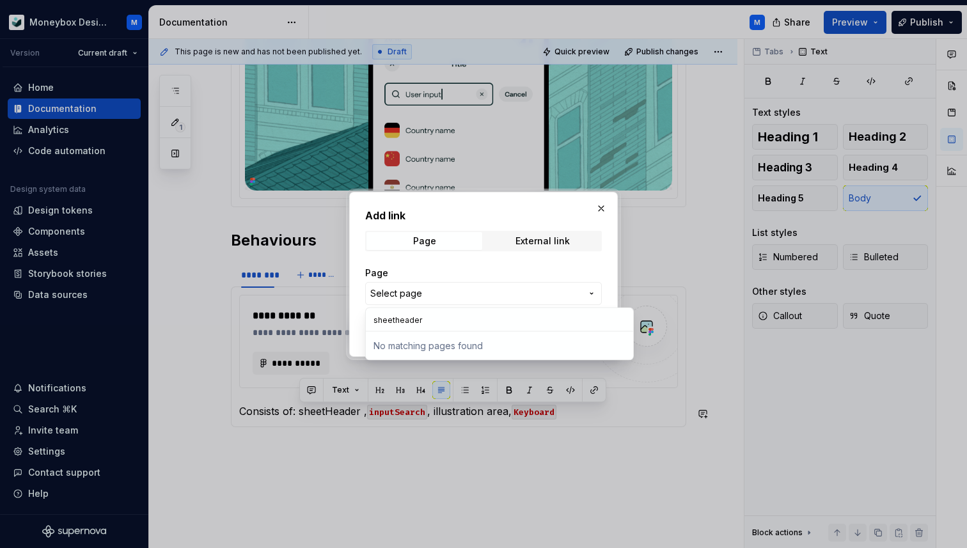
drag, startPoint x: 436, startPoint y: 317, endPoint x: 359, endPoint y: 320, distance: 76.8
click at [359, 320] on body "Moneybox Design System M Version Current draft Home Documentation Analytics Cod…" at bounding box center [483, 274] width 967 height 548
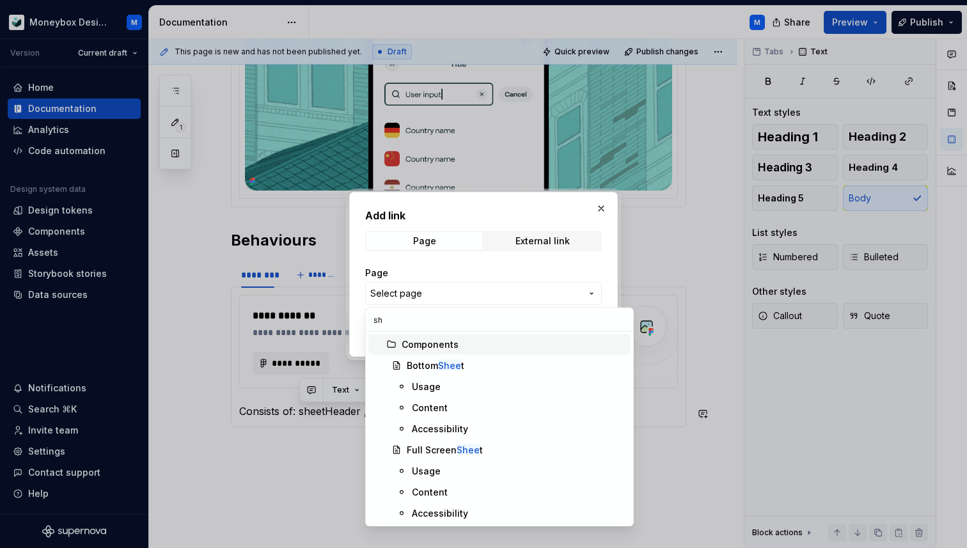
type input "s"
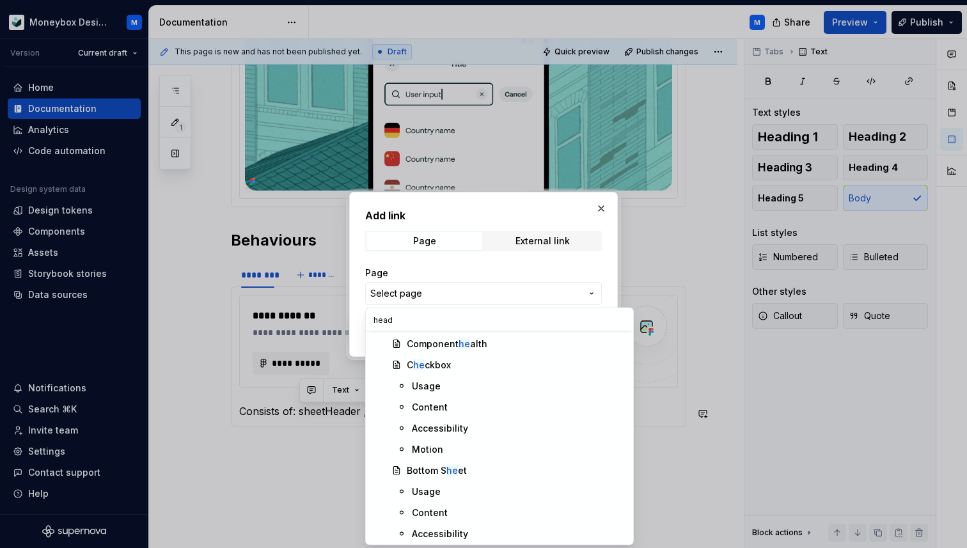
scroll to position [0, 0]
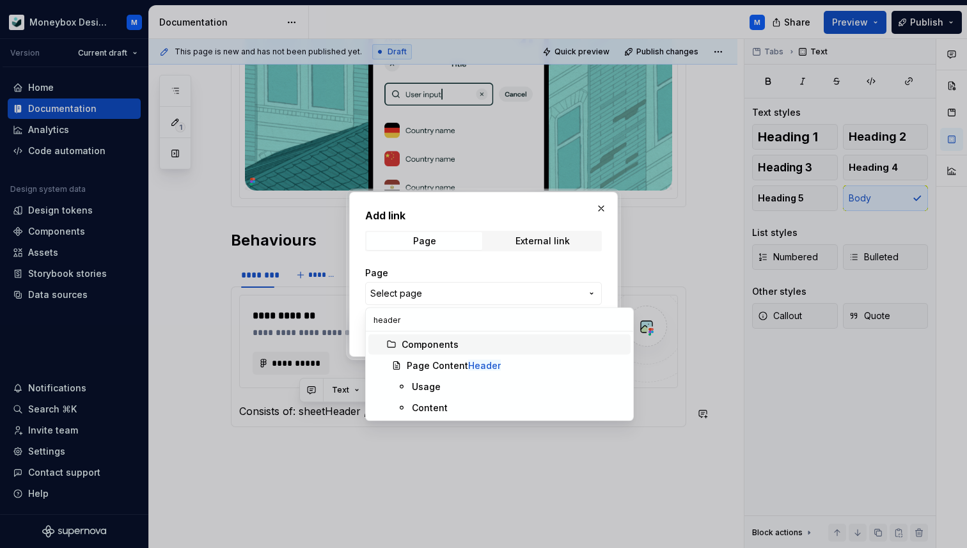
type input "header"
click at [444, 364] on div "Page Content Header" at bounding box center [454, 365] width 94 height 13
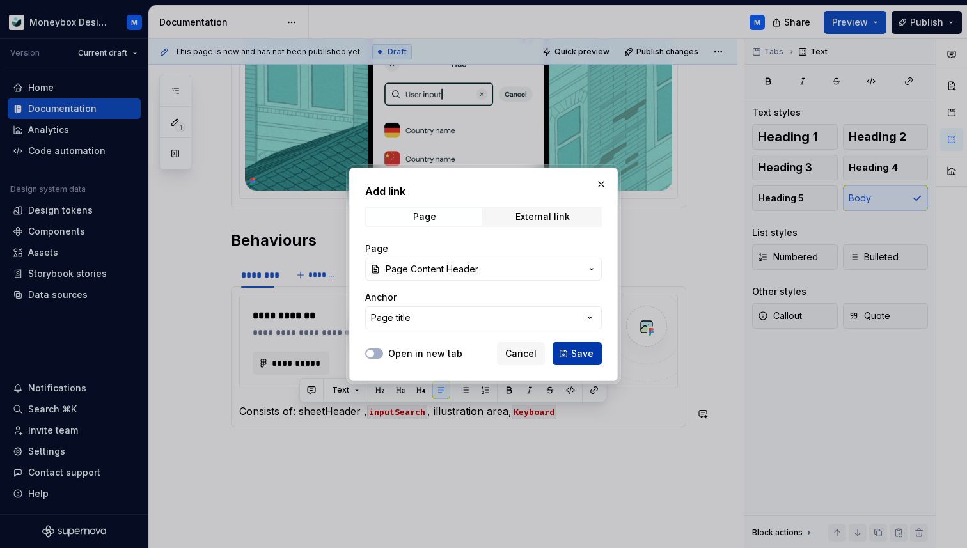
click at [577, 354] on span "Save" at bounding box center [582, 353] width 22 height 13
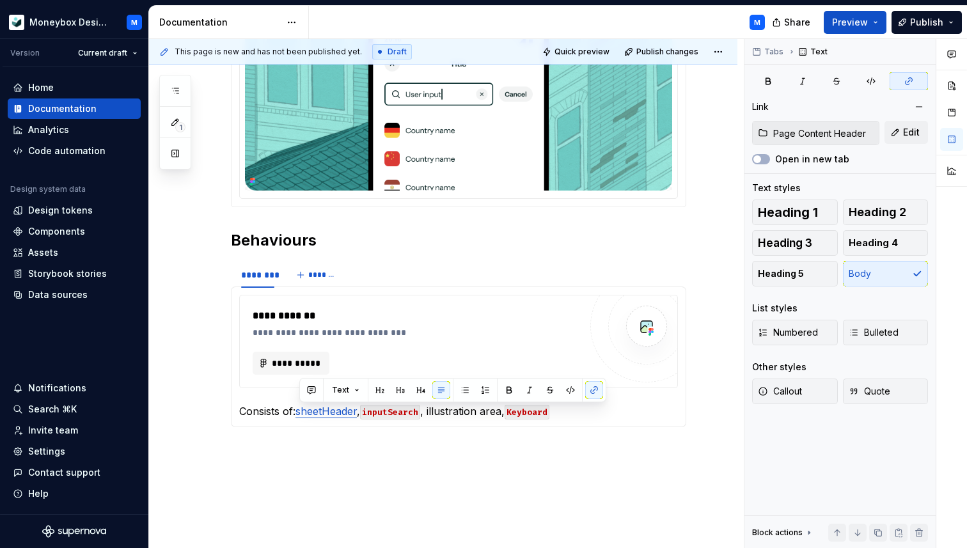
type textarea "*"
click at [591, 391] on button "button" at bounding box center [594, 390] width 18 height 18
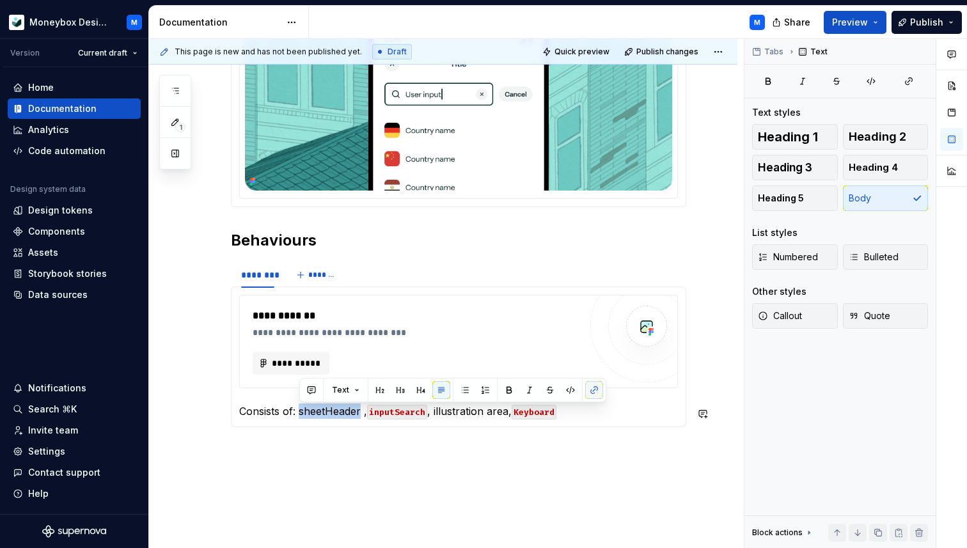
click at [591, 391] on button "button" at bounding box center [594, 390] width 18 height 18
click at [591, 395] on button "button" at bounding box center [594, 390] width 18 height 18
click at [597, 392] on button "button" at bounding box center [594, 390] width 18 height 18
click at [352, 414] on p "Consists of: sheetHeader , inputSearch , illustration area, Keyboard" at bounding box center [458, 410] width 439 height 15
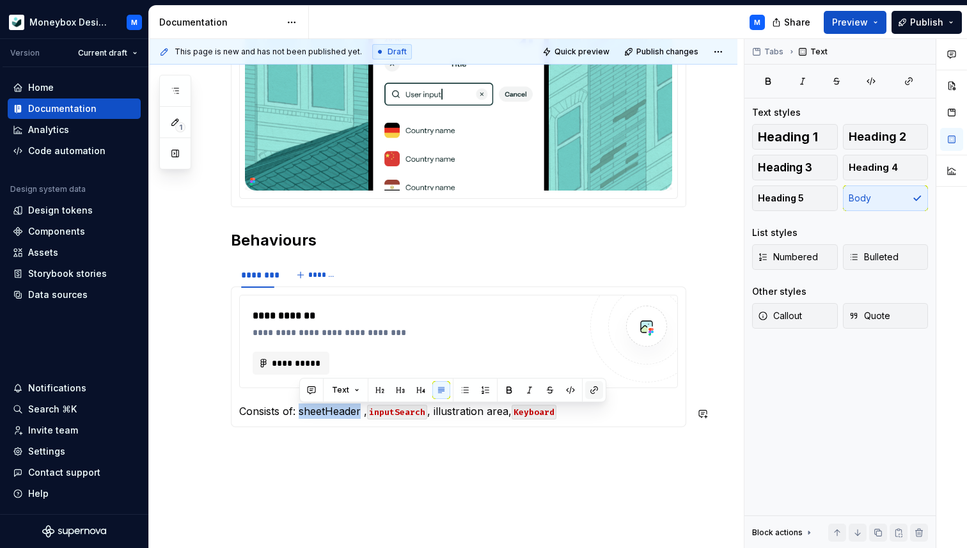
click at [591, 392] on button "button" at bounding box center [594, 390] width 18 height 18
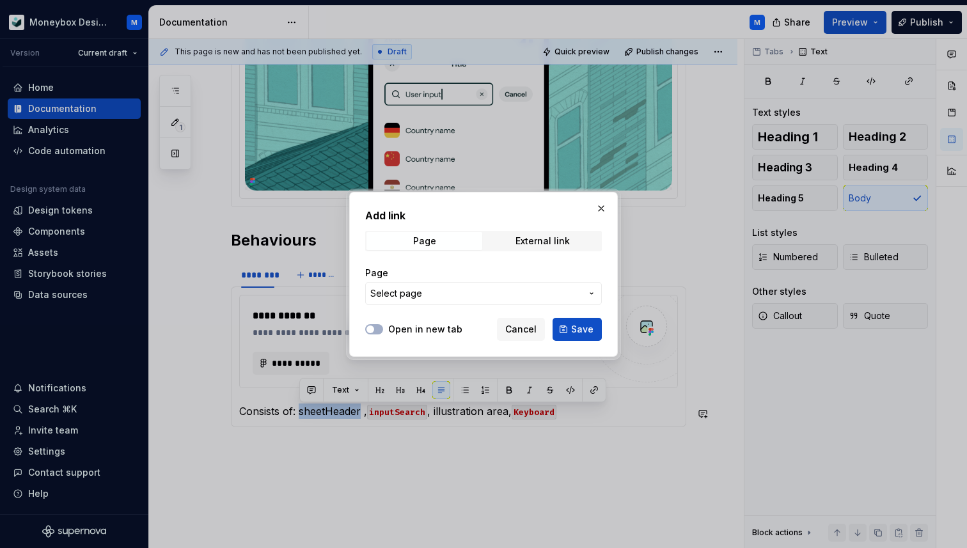
click at [434, 297] on span "Select page" at bounding box center [475, 293] width 211 height 13
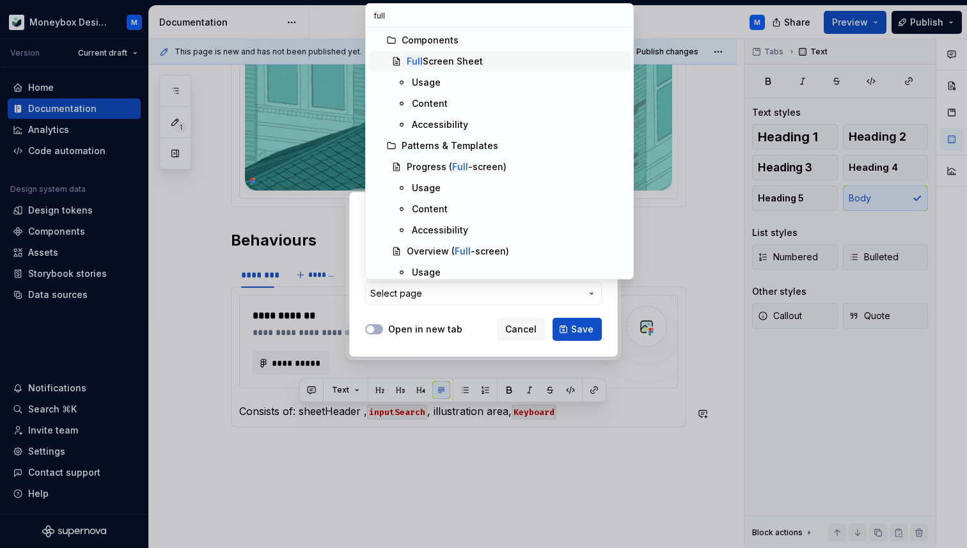
type input "full"
click at [463, 65] on div "Full Screen Sheet" at bounding box center [445, 61] width 76 height 13
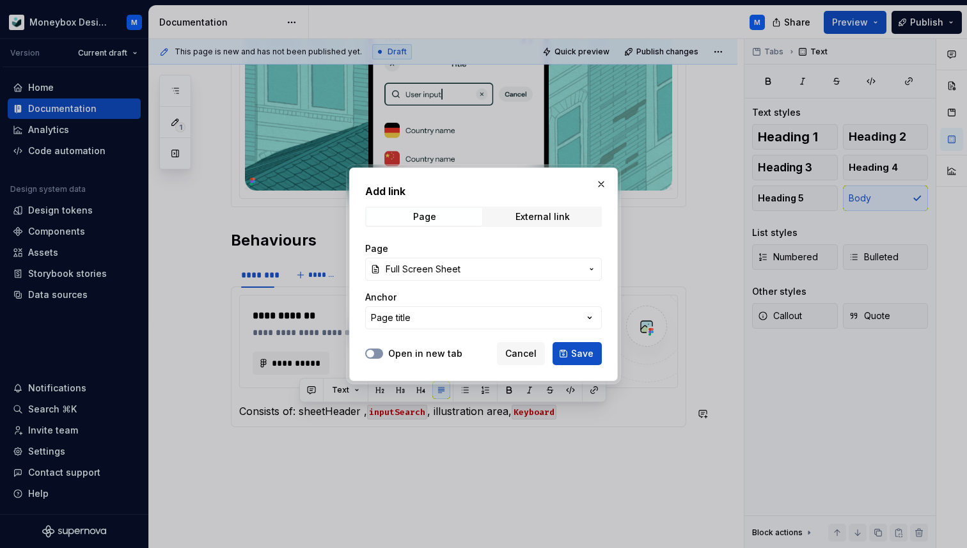
click at [374, 351] on icon "button" at bounding box center [370, 354] width 10 height 8
click at [584, 356] on span "Save" at bounding box center [582, 353] width 22 height 13
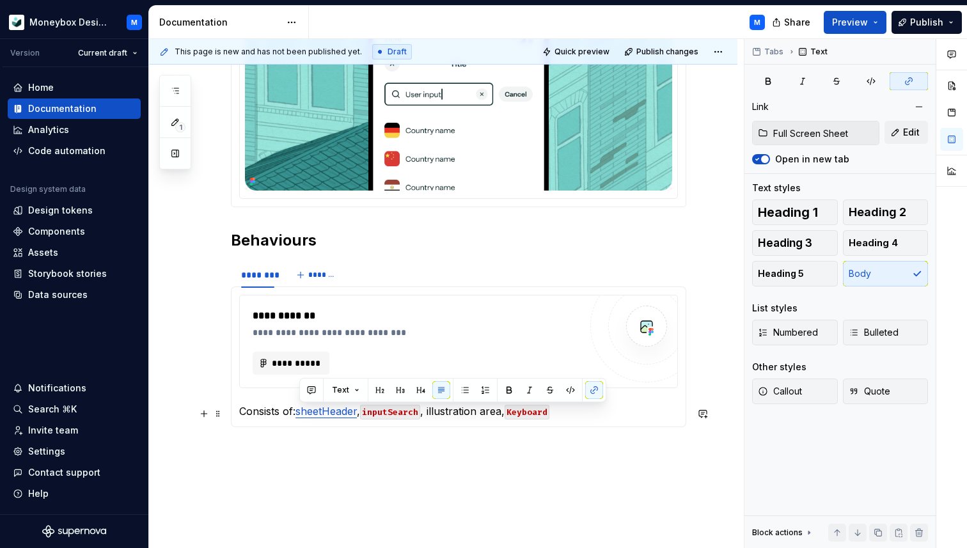
click at [414, 413] on code "inputSearch" at bounding box center [390, 412] width 60 height 15
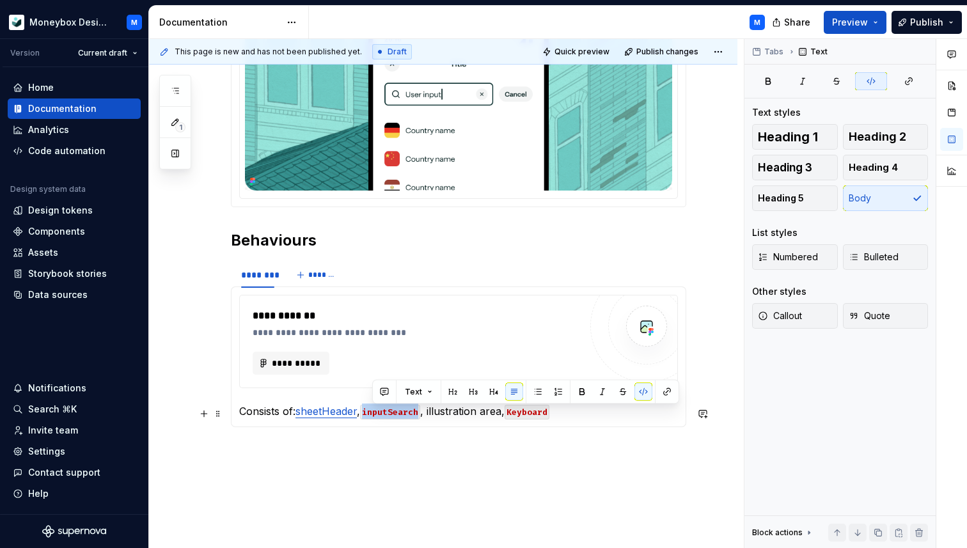
click at [414, 413] on code "inputSearch" at bounding box center [390, 412] width 60 height 15
click at [641, 390] on button "button" at bounding box center [643, 392] width 18 height 18
click at [669, 387] on button "button" at bounding box center [667, 392] width 18 height 18
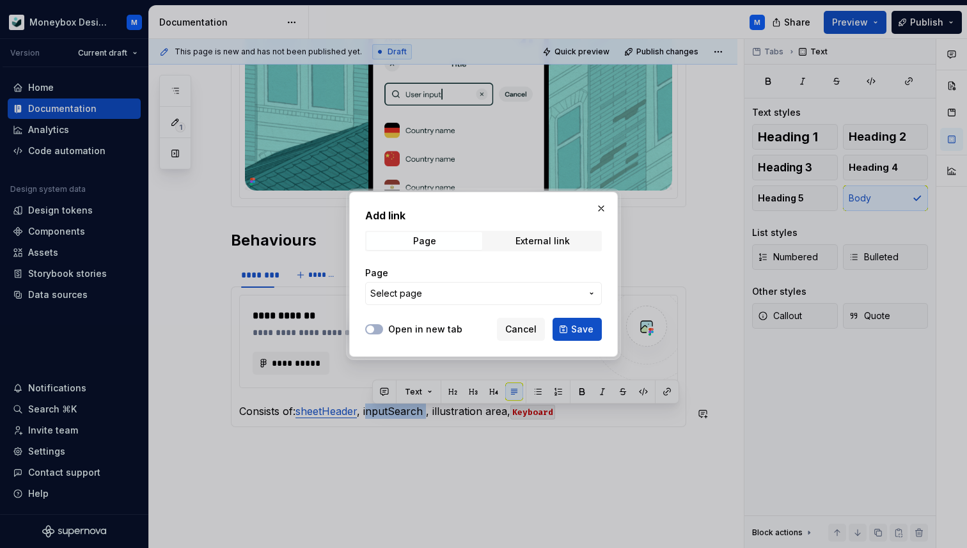
click at [465, 292] on span "Select page" at bounding box center [475, 293] width 211 height 13
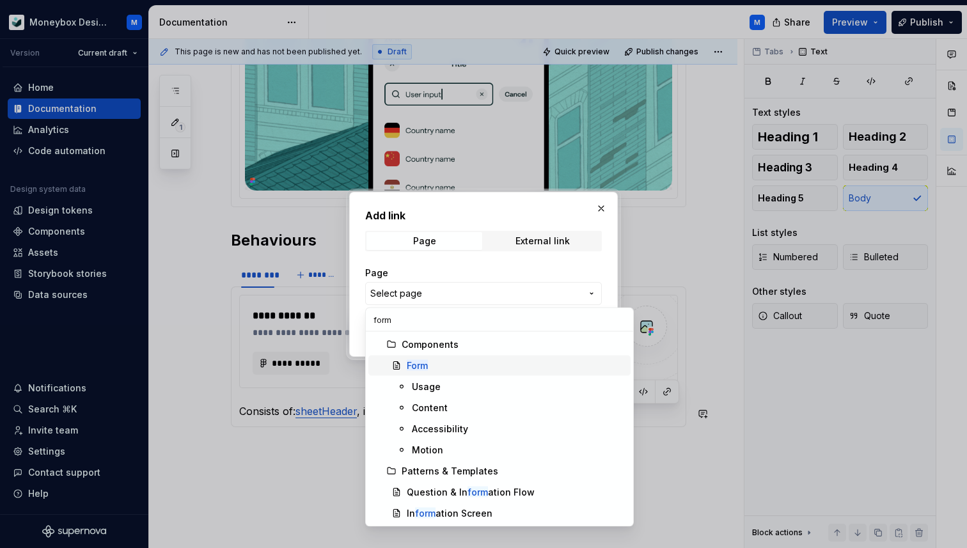
type input "form"
click at [461, 366] on div "Form" at bounding box center [516, 365] width 219 height 13
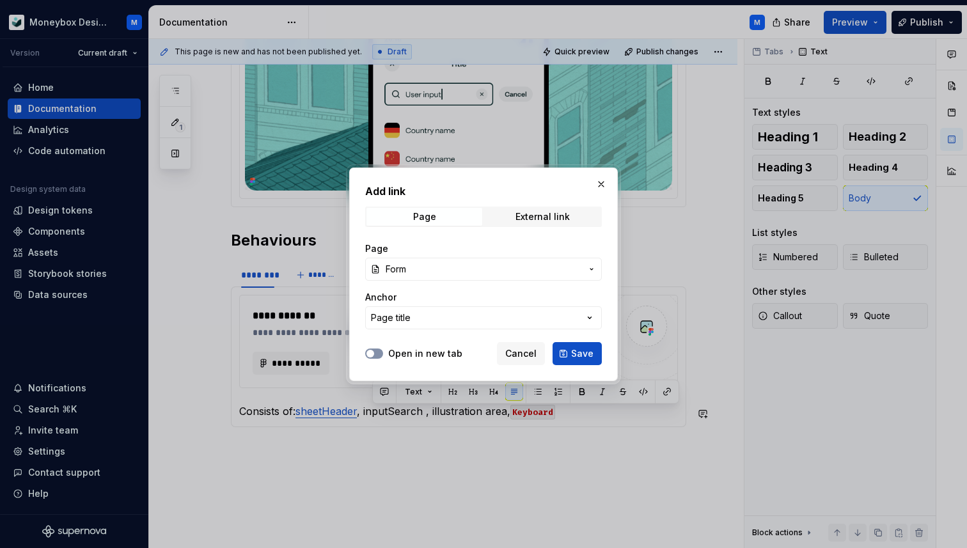
click at [381, 351] on button "Open in new tab" at bounding box center [374, 353] width 18 height 10
click at [577, 355] on span "Save" at bounding box center [582, 353] width 22 height 13
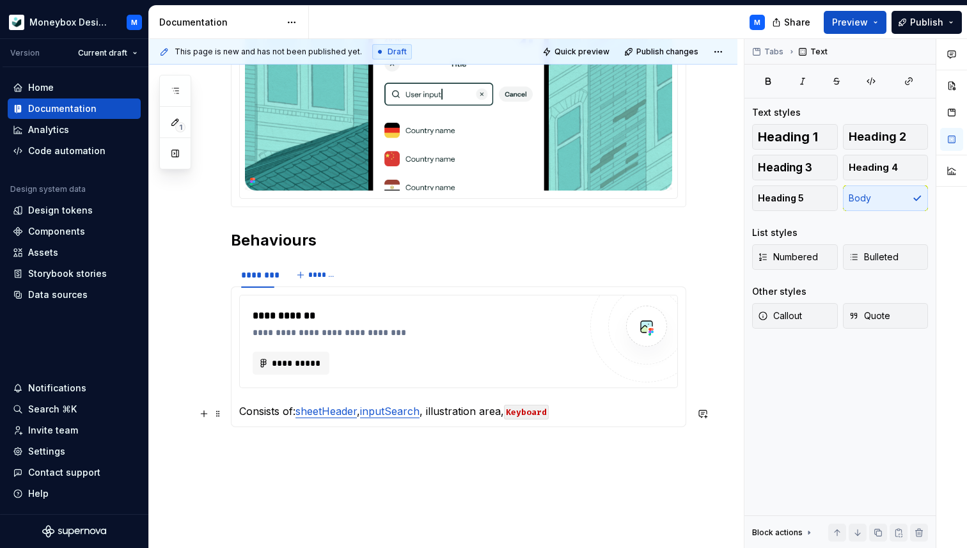
click at [474, 414] on p "Consists of: sheetHeader , inputSearch , illustration area, Keyboard" at bounding box center [458, 410] width 439 height 15
click at [582, 418] on p "Consists of: sheetHeader , inputSearch , illustration area, Keyboard" at bounding box center [458, 410] width 439 height 15
click at [514, 416] on p "Consists of: sheetHeader , inputSearch , illustration area, Keyboard" at bounding box center [458, 410] width 439 height 15
click at [592, 419] on p "Consists of: sheetHeader , inputSearch , illustration area and Keyboard" at bounding box center [458, 410] width 439 height 15
click at [311, 356] on button "**********" at bounding box center [291, 363] width 77 height 23
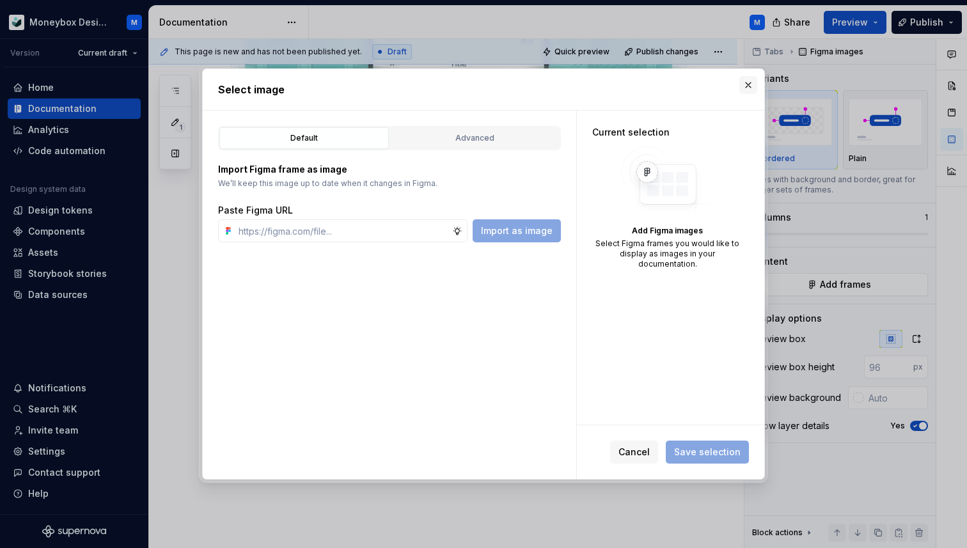
click at [747, 82] on button "button" at bounding box center [748, 85] width 18 height 18
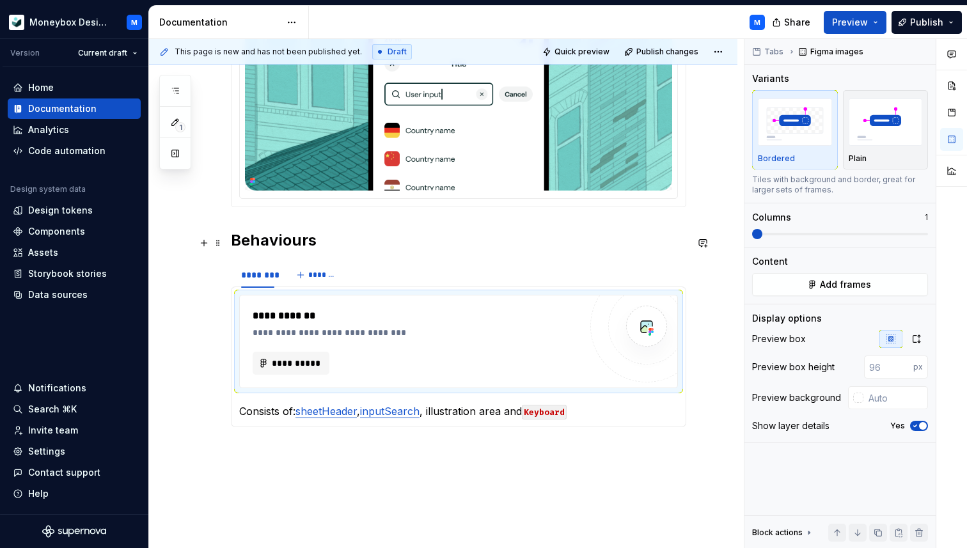
type textarea "*"
click at [293, 368] on span "**********" at bounding box center [296, 363] width 50 height 13
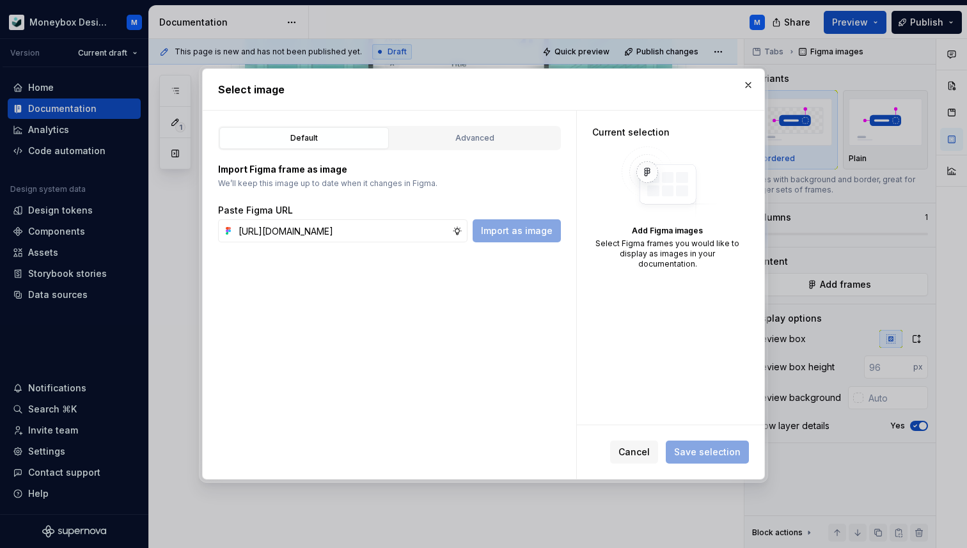
scroll to position [0, 335]
type input "https://www.figma.com/design/hMJO9qiZWpnsZnCr6F1yer/MDS--Supernova-Sync?node-id…"
click at [510, 235] on span "Import as image" at bounding box center [517, 230] width 72 height 13
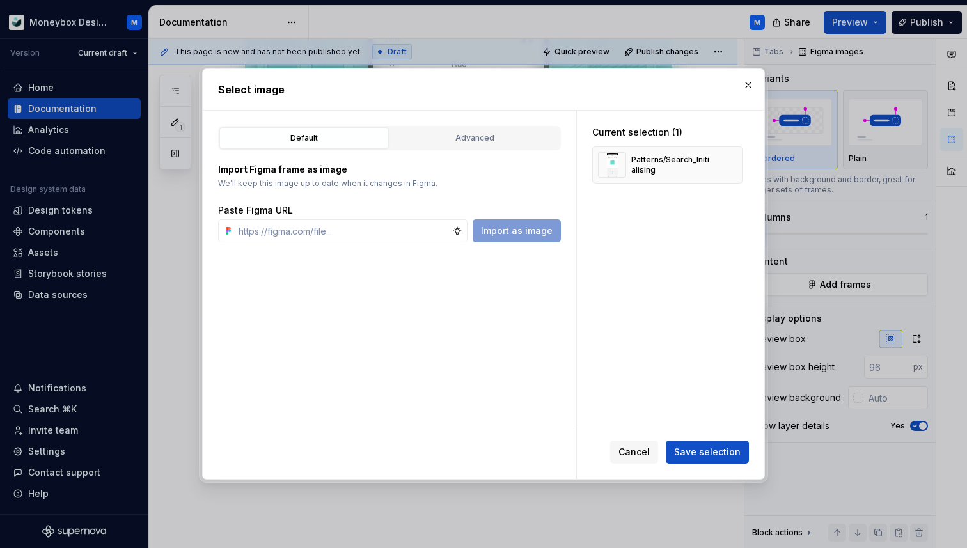
type textarea "*"
click at [689, 446] on span "Save selection" at bounding box center [707, 452] width 66 height 13
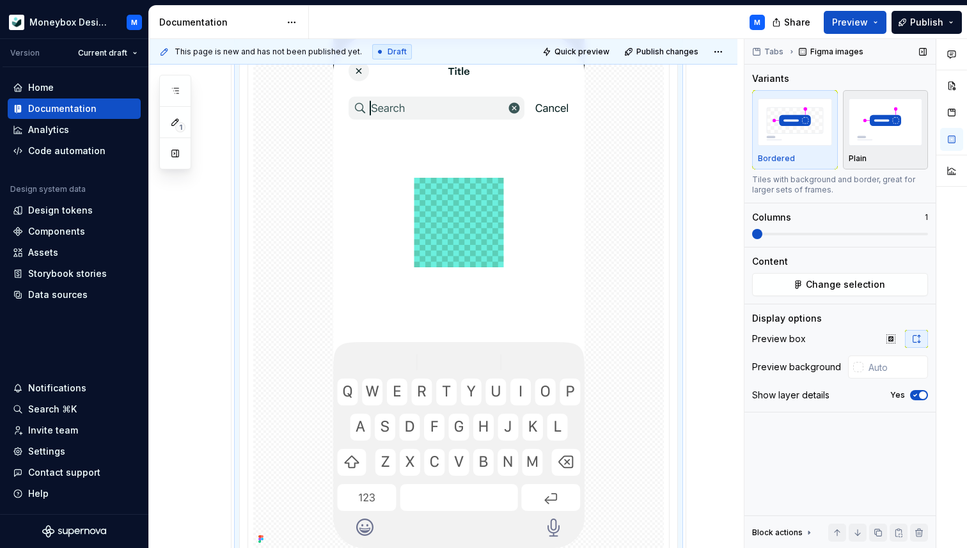
click at [875, 145] on div "button" at bounding box center [885, 122] width 74 height 52
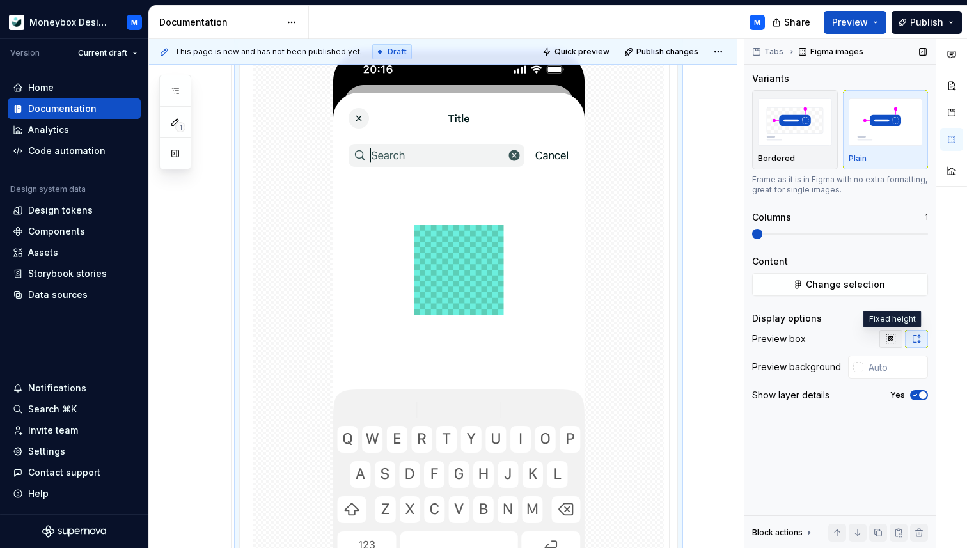
click at [892, 340] on icon "button" at bounding box center [890, 338] width 8 height 8
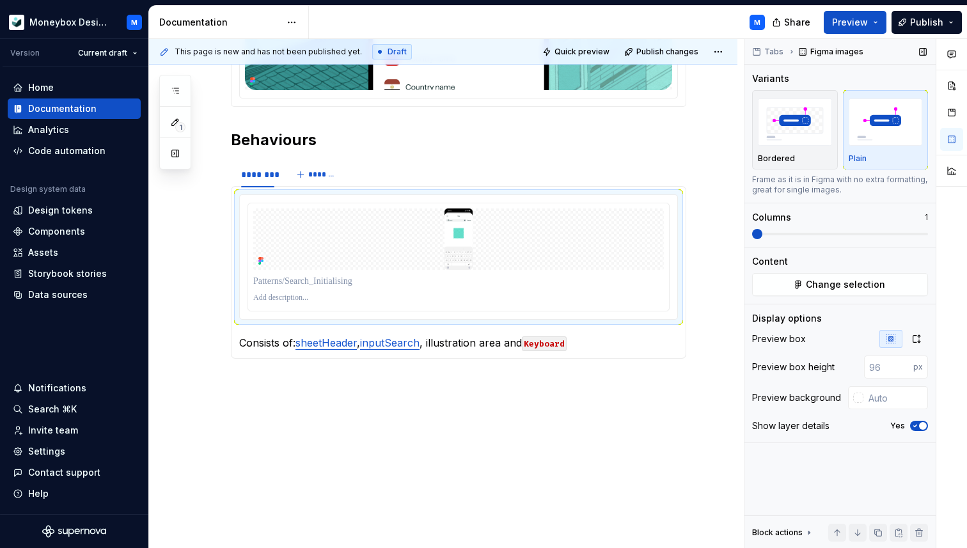
scroll to position [366, 0]
click at [918, 343] on icon "button" at bounding box center [916, 339] width 10 height 10
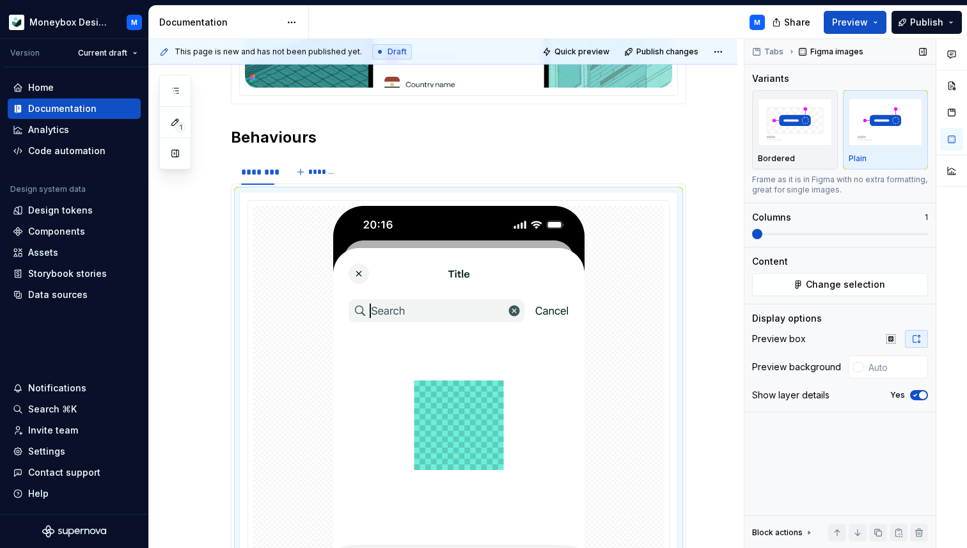
scroll to position [521, 0]
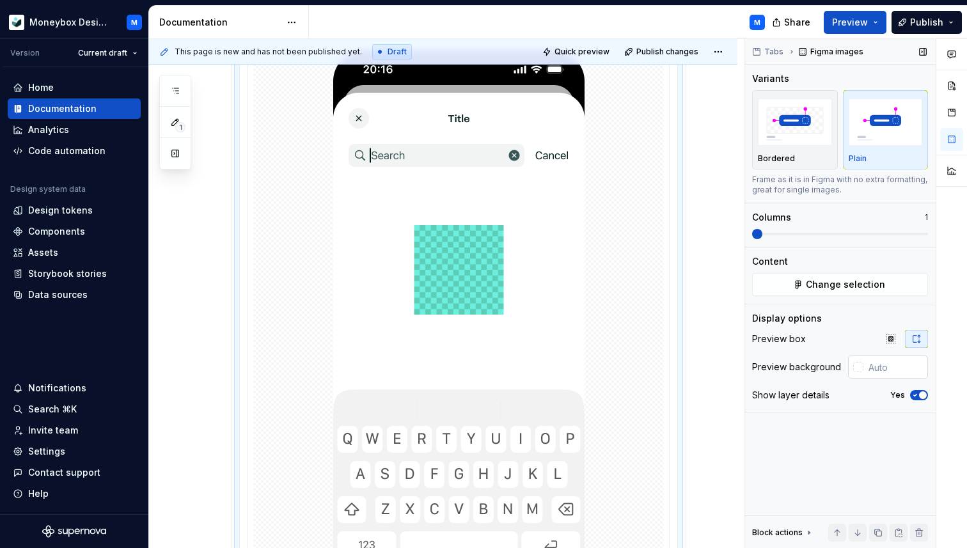
click at [861, 365] on div at bounding box center [858, 367] width 10 height 10
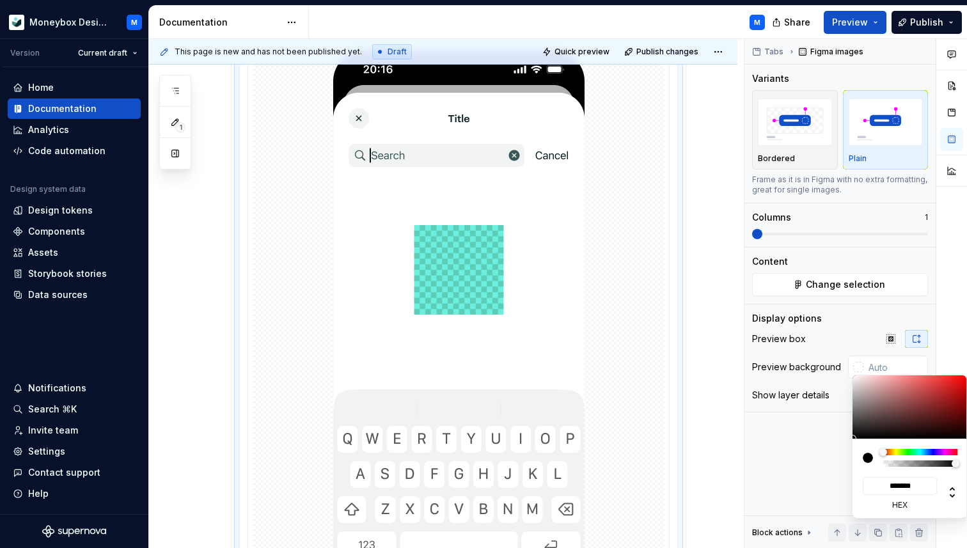
type input "#C4AFAF"
type input "*******"
type input "#DBC9C9"
type input "*******"
type input "#FAF0F0"
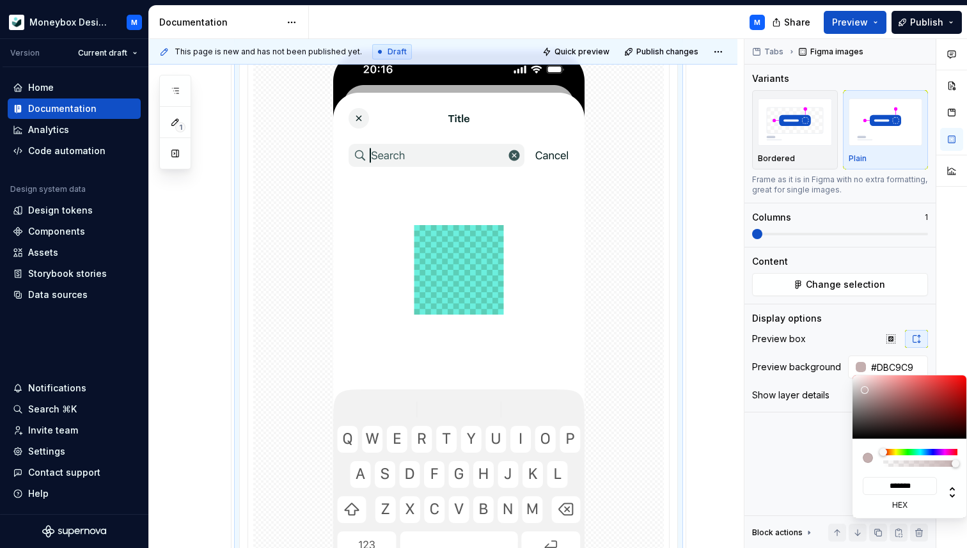
type input "*******"
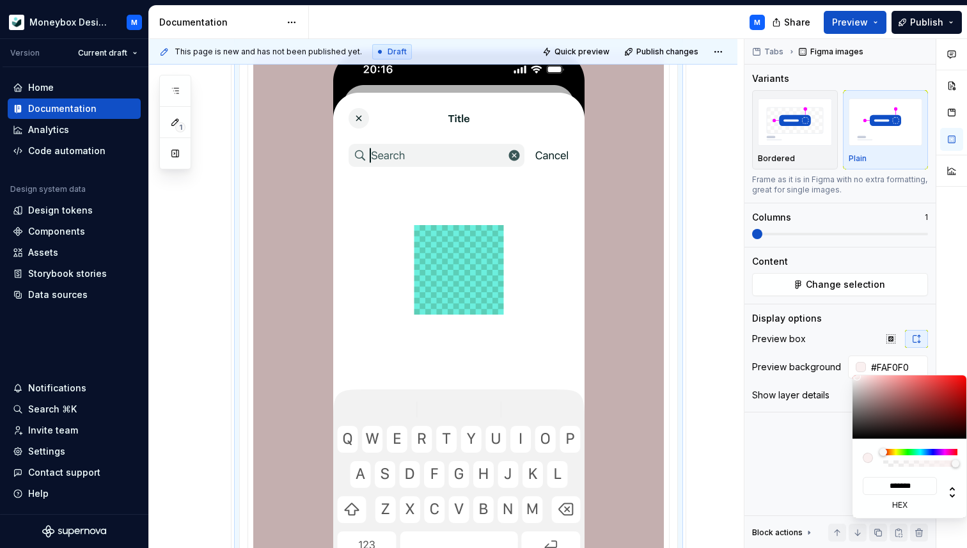
type input "#FFF7F7"
type input "*******"
type input "#FFF9F9"
type input "*******"
type input "#FFFEFE"
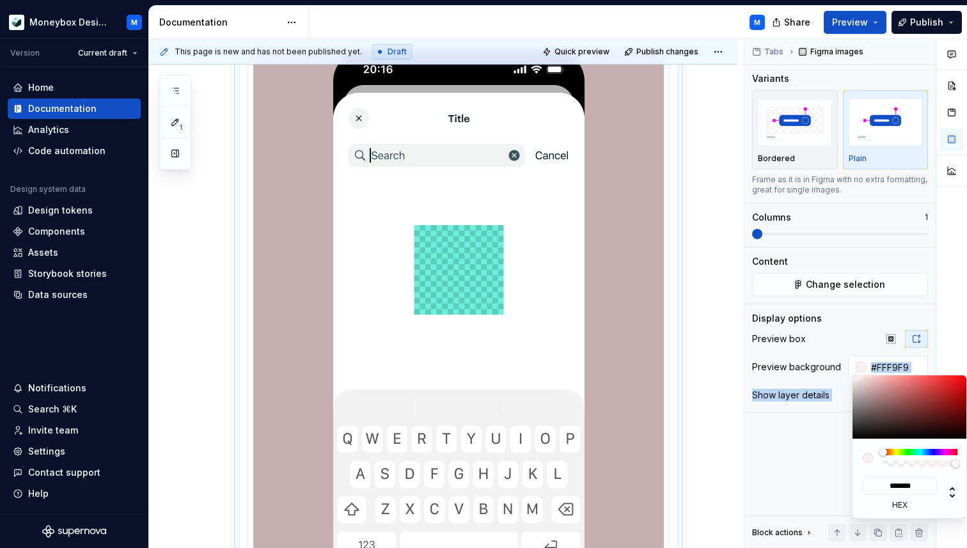
type input "*******"
type input "#FFFFFF"
type input "*******"
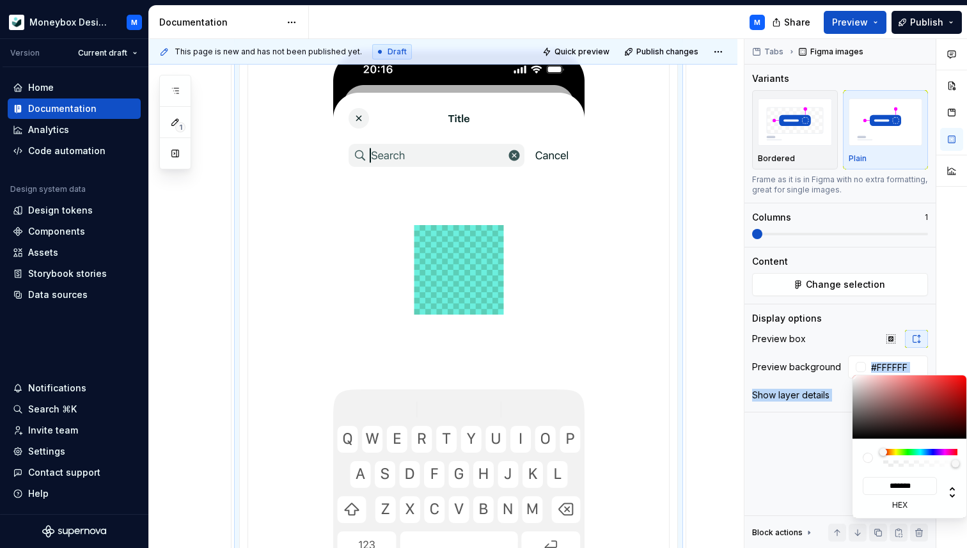
drag, startPoint x: 864, startPoint y: 390, endPoint x: 843, endPoint y: 369, distance: 29.8
click at [843, 369] on body "Moneybox Design System M Version Current draft Home Documentation Analytics Cod…" at bounding box center [483, 274] width 967 height 548
click at [849, 339] on div "Comments Open comments No comments yet Select ‘Comment’ from the block context …" at bounding box center [855, 294] width 222 height 510
click at [811, 435] on div "Comments Open comments No comments yet Select ‘Comment’ from the block context …" at bounding box center [855, 294] width 222 height 510
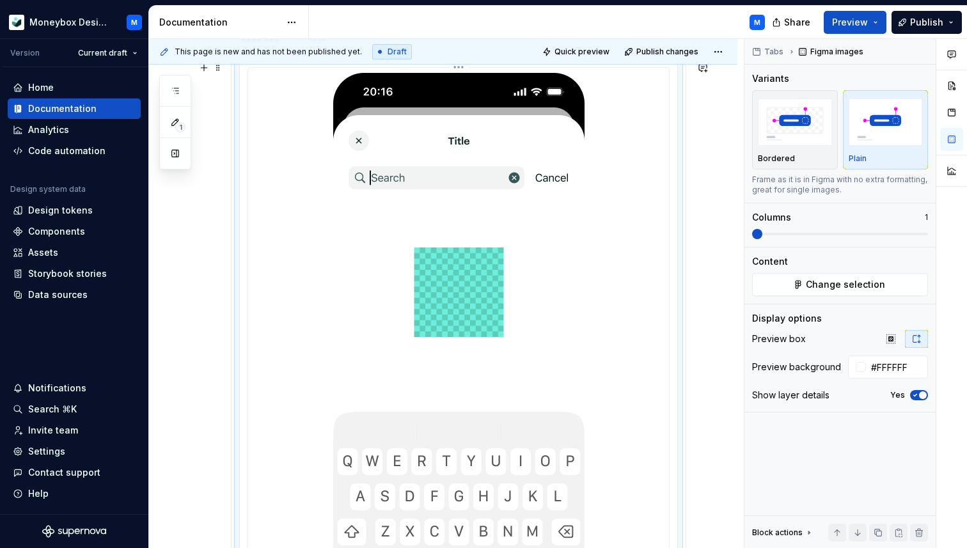
scroll to position [483, 0]
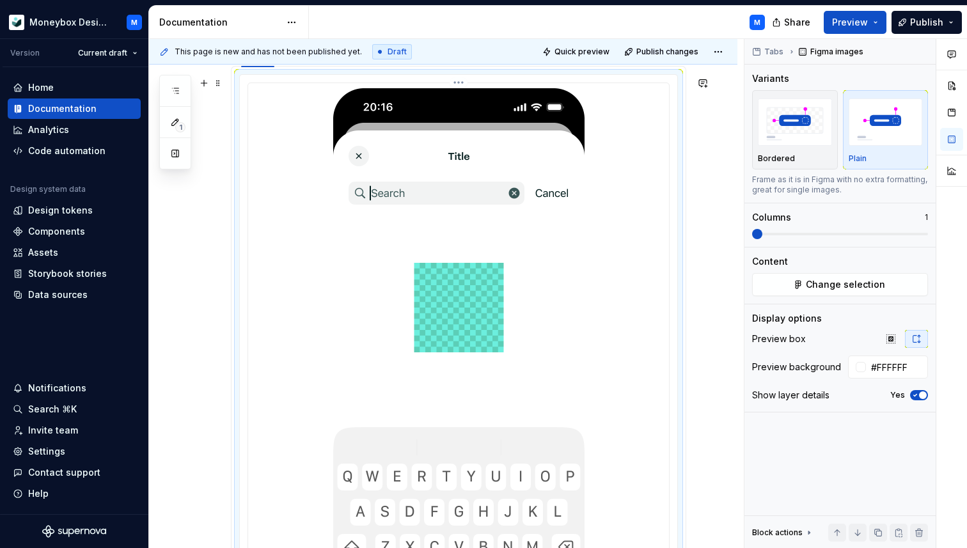
click at [603, 237] on div at bounding box center [458, 360] width 410 height 545
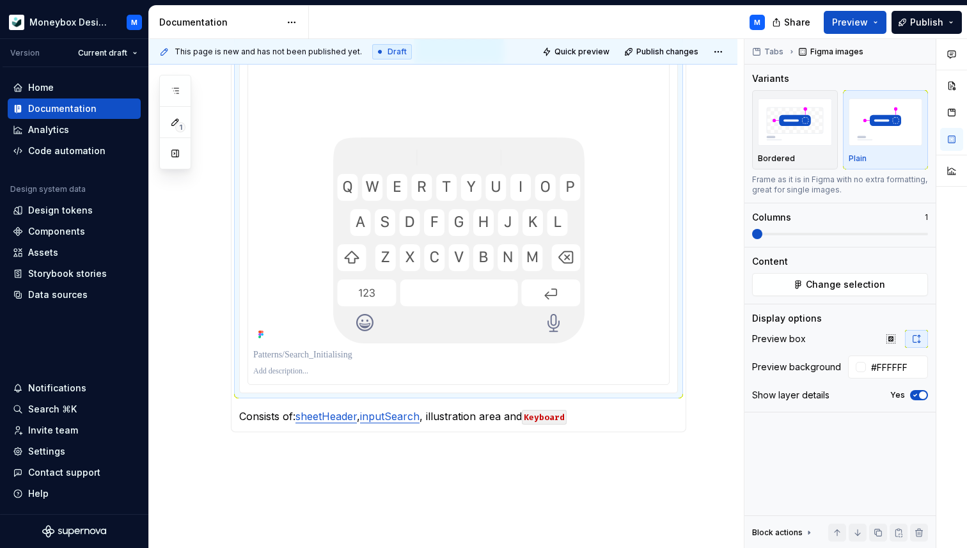
scroll to position [804, 0]
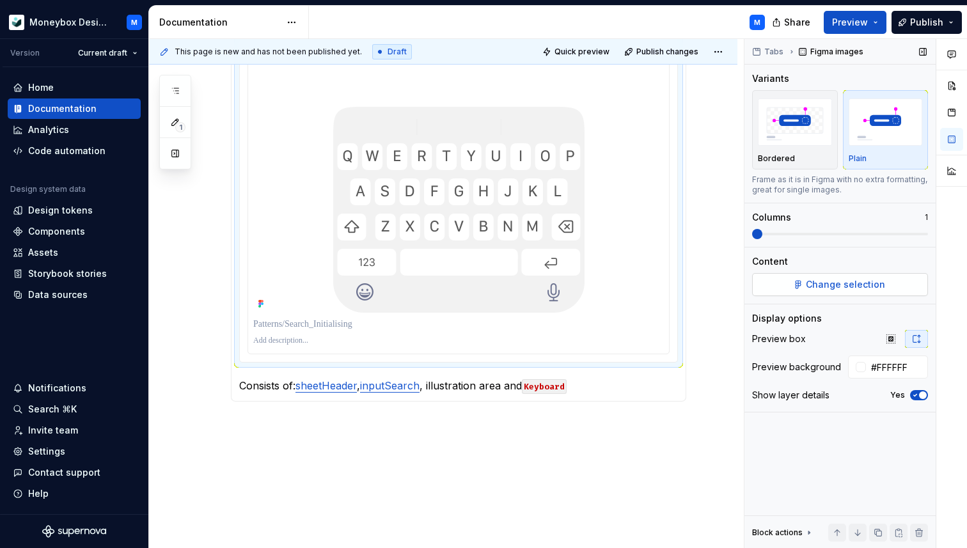
click at [834, 284] on span "Change selection" at bounding box center [845, 284] width 79 height 13
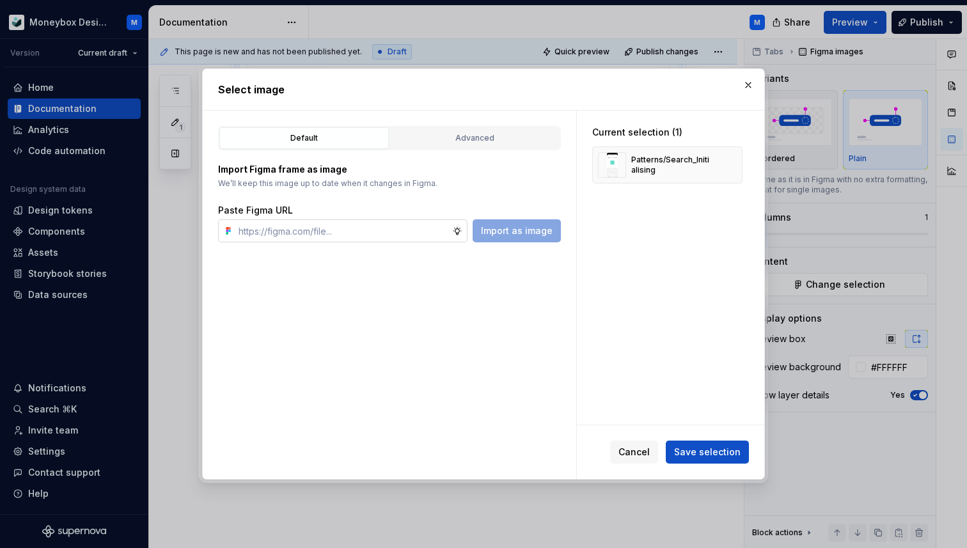
type textarea "*"
type input "https://www.figma.com/design/hMJO9qiZWpnsZnCr6F1yer/MDS--Supernova-Sync?node-id…"
click at [735, 164] on button "button" at bounding box center [728, 165] width 18 height 18
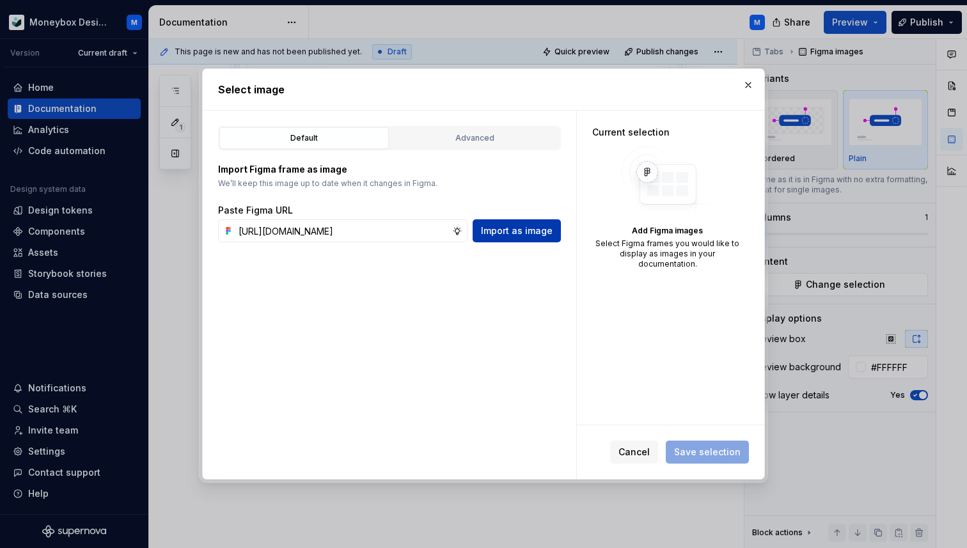
click at [513, 227] on span "Import as image" at bounding box center [517, 230] width 72 height 13
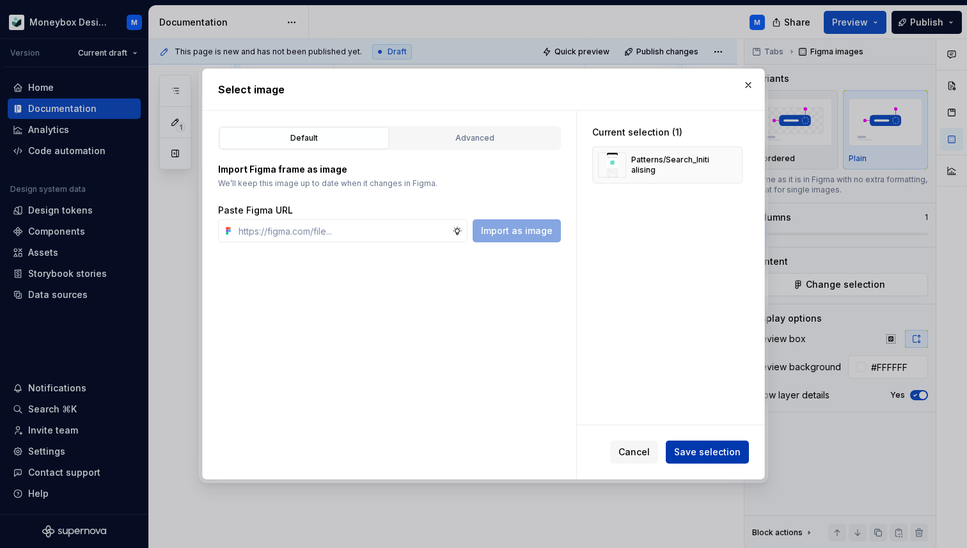
click at [708, 452] on span "Save selection" at bounding box center [707, 452] width 66 height 13
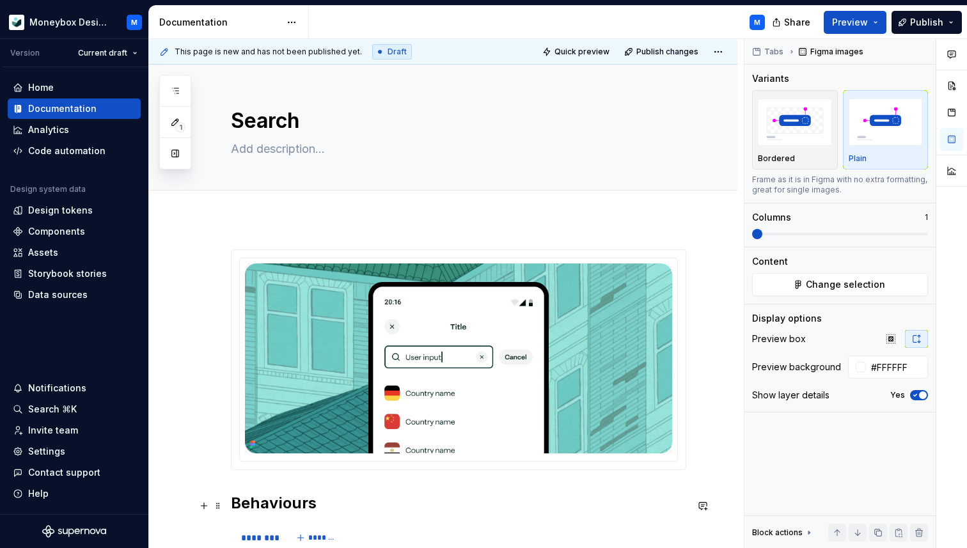
click at [234, 505] on h2 "Behaviours" at bounding box center [458, 503] width 455 height 20
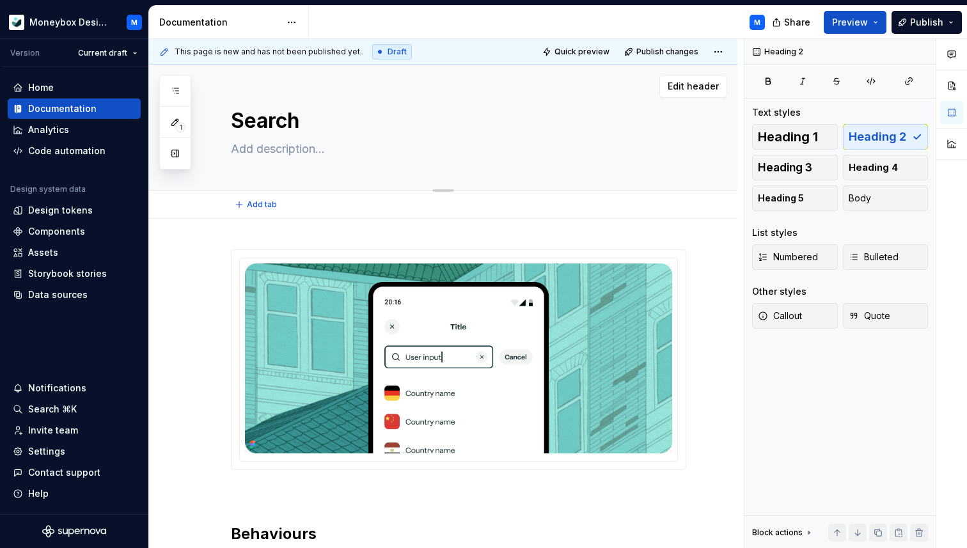
click at [343, 151] on textarea at bounding box center [455, 149] width 455 height 20
paste textarea "The search pattern defines how users interact with a system to find information…"
type textarea "*"
type textarea "The search pattern defines how users interact with a system to find information…"
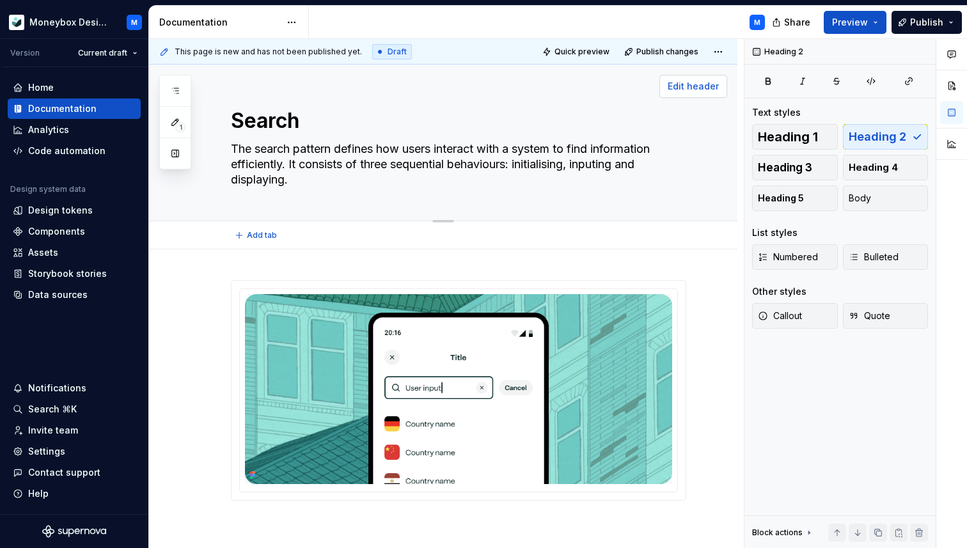
type textarea "*"
type textarea "The search pattern defines how users interact with a system to find information…"
click at [709, 80] on span "Edit header" at bounding box center [692, 86] width 51 height 13
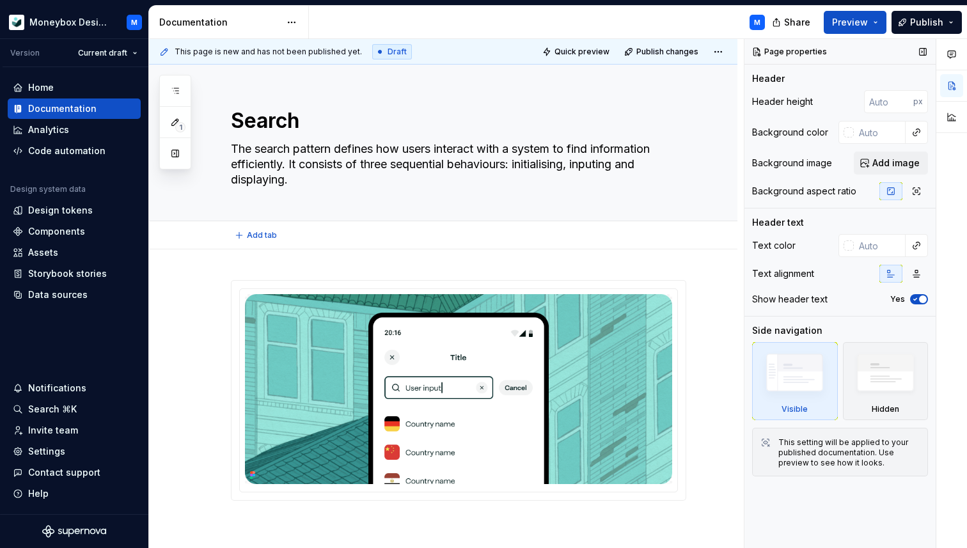
type textarea "*"
click at [850, 130] on div at bounding box center [848, 132] width 10 height 10
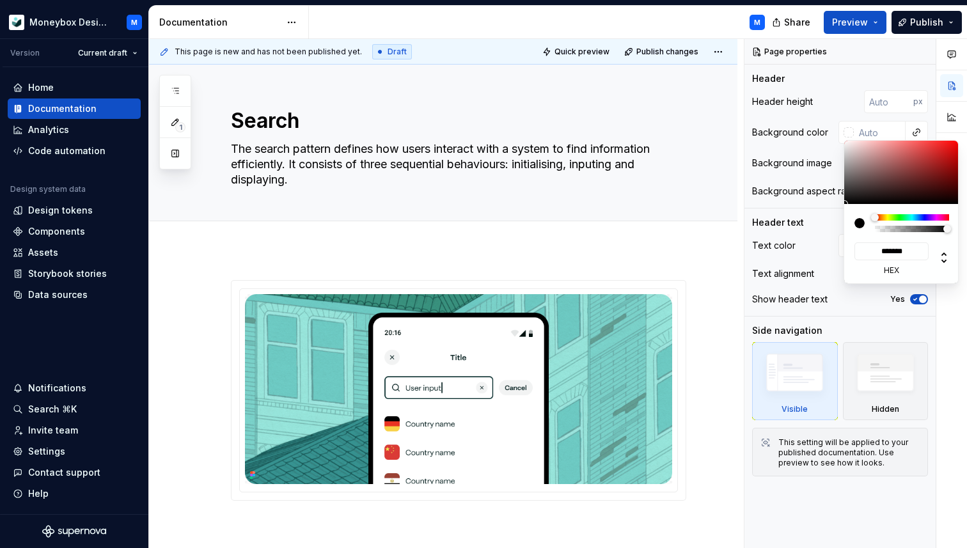
type input "#957878"
type input "*******"
type textarea "*"
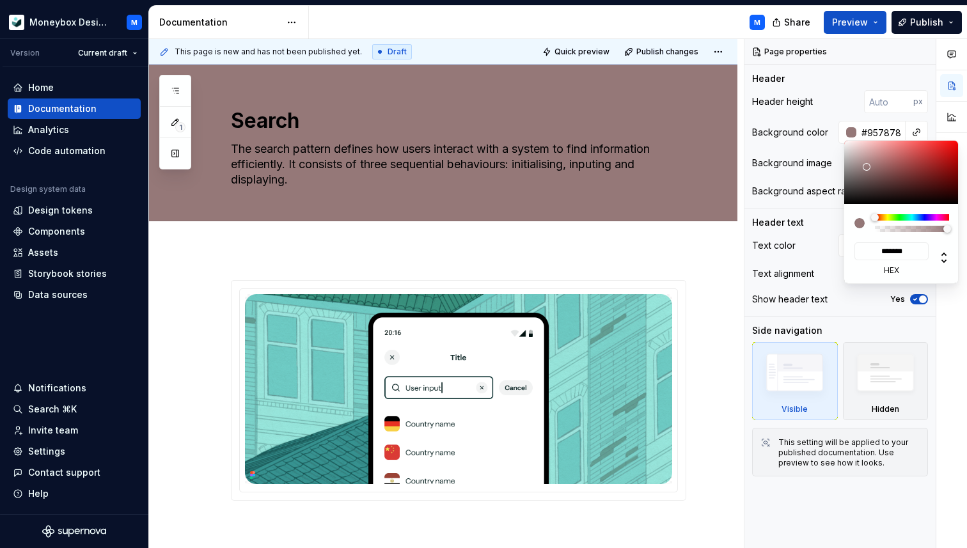
type input "#9B8383"
type input "*******"
type input "#C4B9B9"
type input "*******"
type input "#FCFCFC"
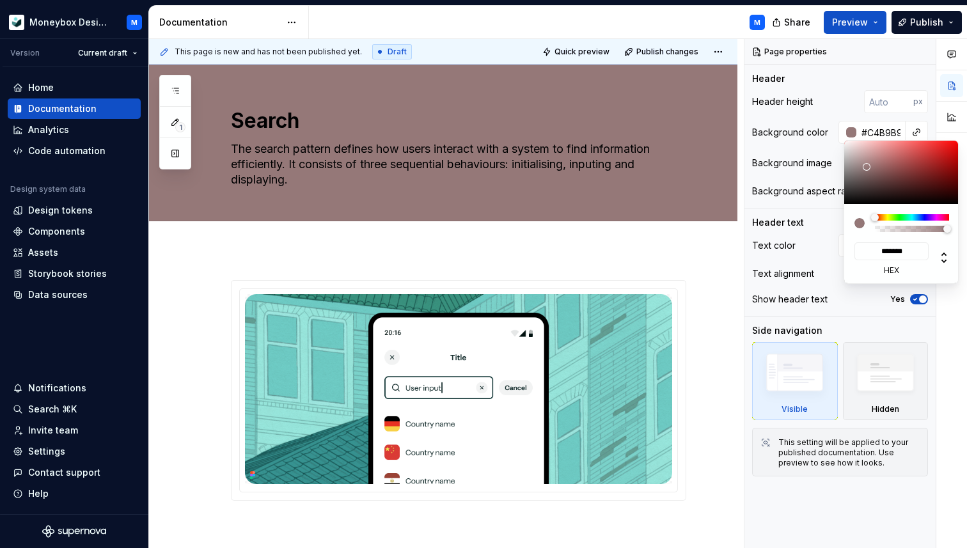
type input "*******"
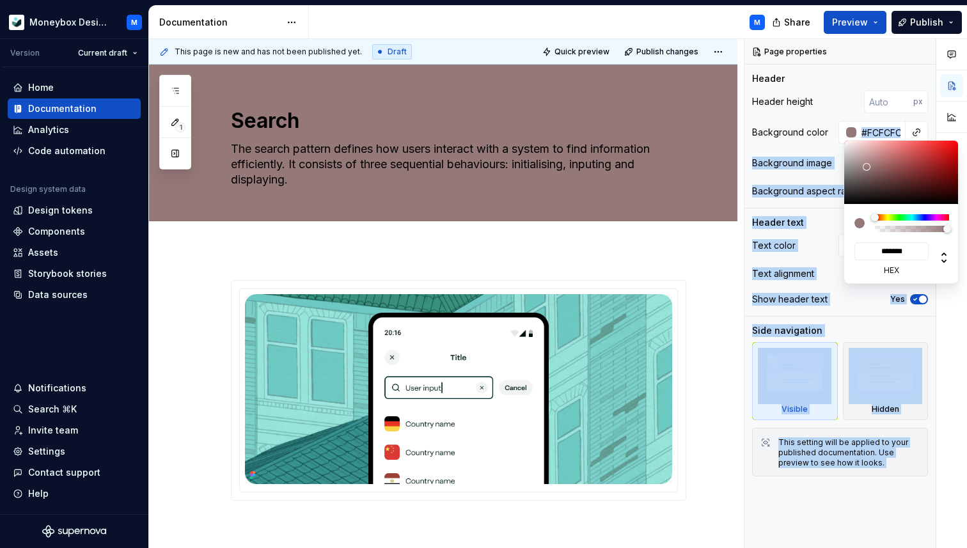
type input "#FFFFFF"
type input "*******"
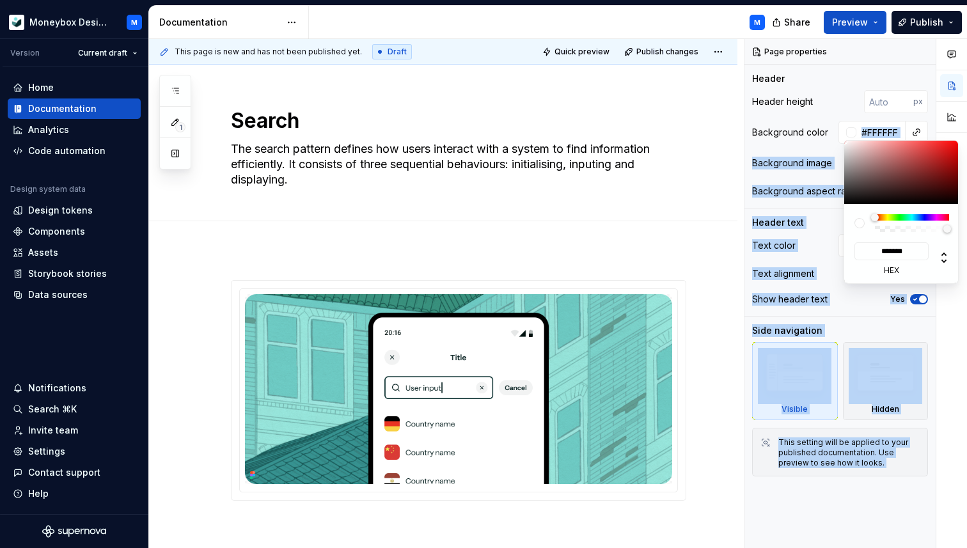
drag, startPoint x: 867, startPoint y: 167, endPoint x: 836, endPoint y: 134, distance: 45.7
click at [834, 134] on body "Moneybox Design System M Version Current draft Home Documentation Analytics Cod…" at bounding box center [483, 274] width 967 height 548
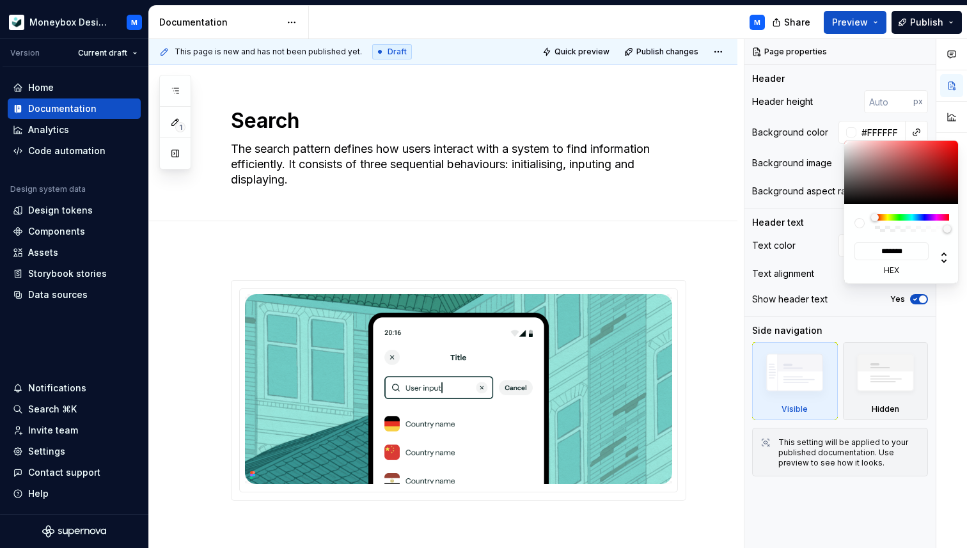
click at [392, 181] on html "Moneybox Design System M Version Current draft Home Documentation Analytics Cod…" at bounding box center [483, 274] width 967 height 548
click at [345, 180] on html "Moneybox Design System M Version Current draft Home Documentation Analytics Cod…" at bounding box center [483, 274] width 967 height 548
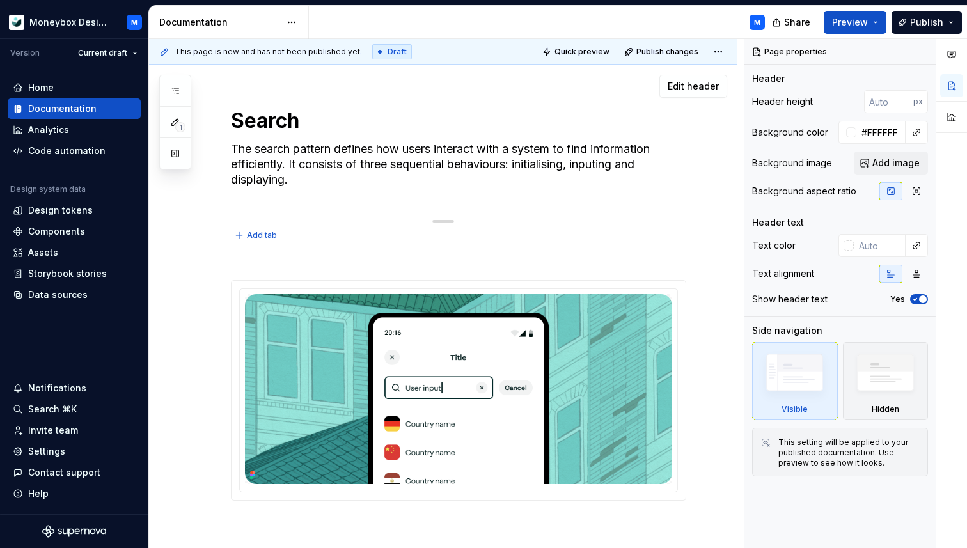
click at [306, 169] on textarea "The search pattern defines how users interact with a system to find information…" at bounding box center [455, 164] width 455 height 51
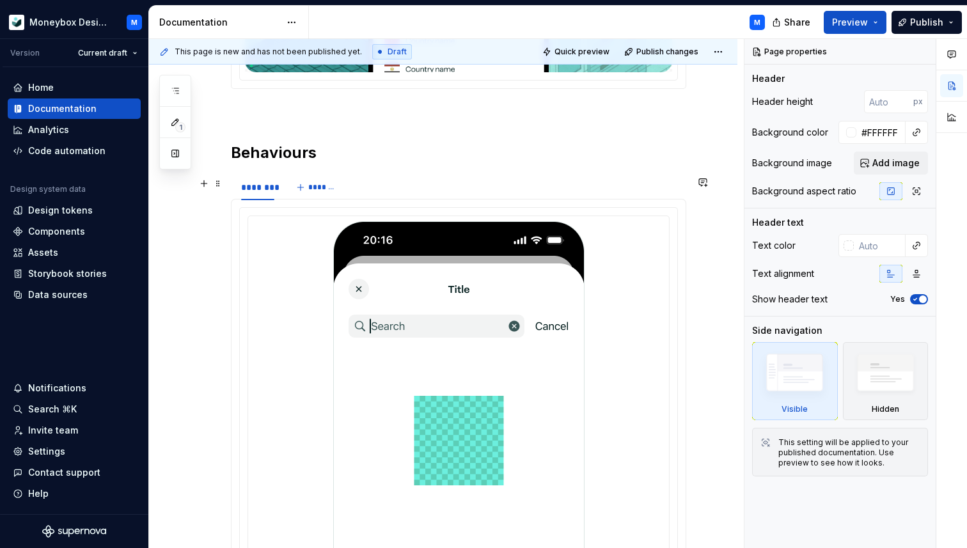
scroll to position [414, 0]
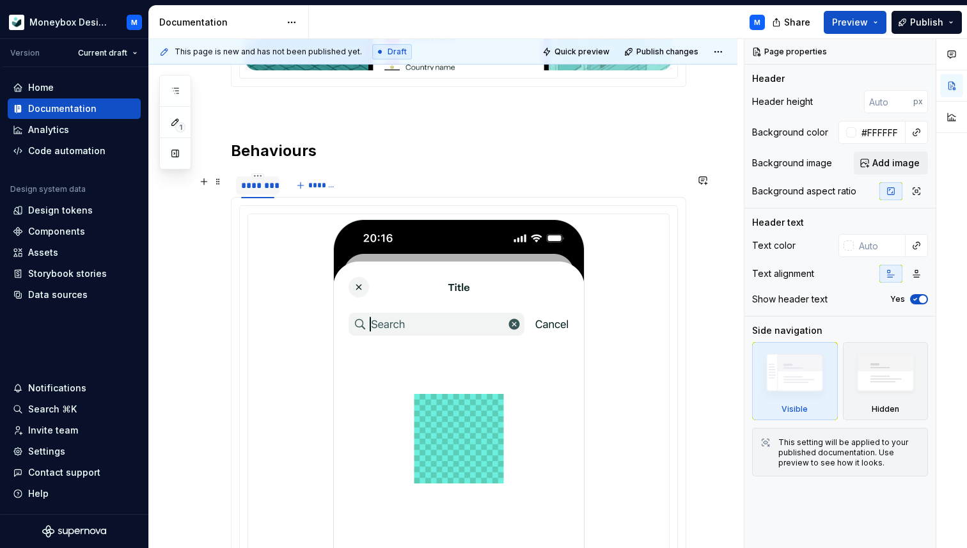
click at [251, 190] on div "********" at bounding box center [257, 185] width 33 height 13
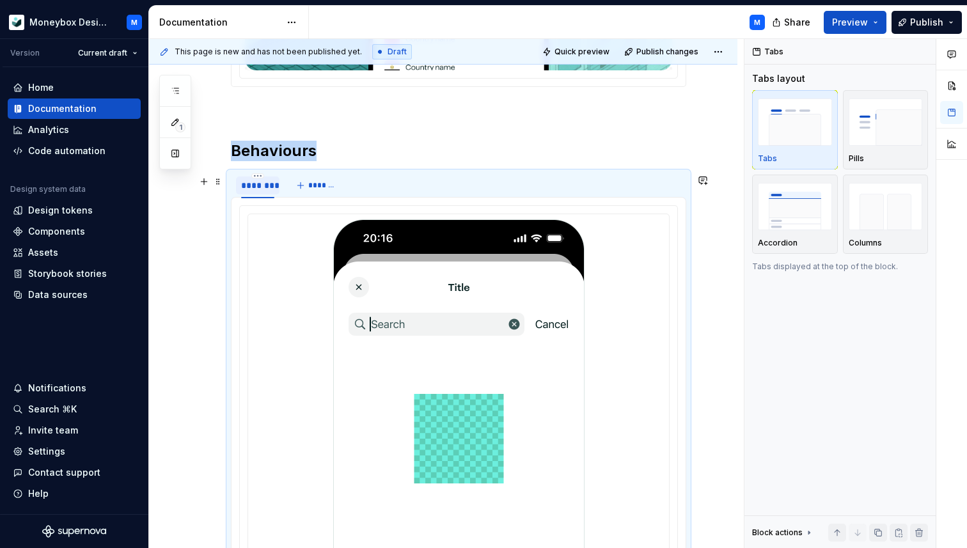
click at [251, 190] on div "********" at bounding box center [257, 185] width 33 height 13
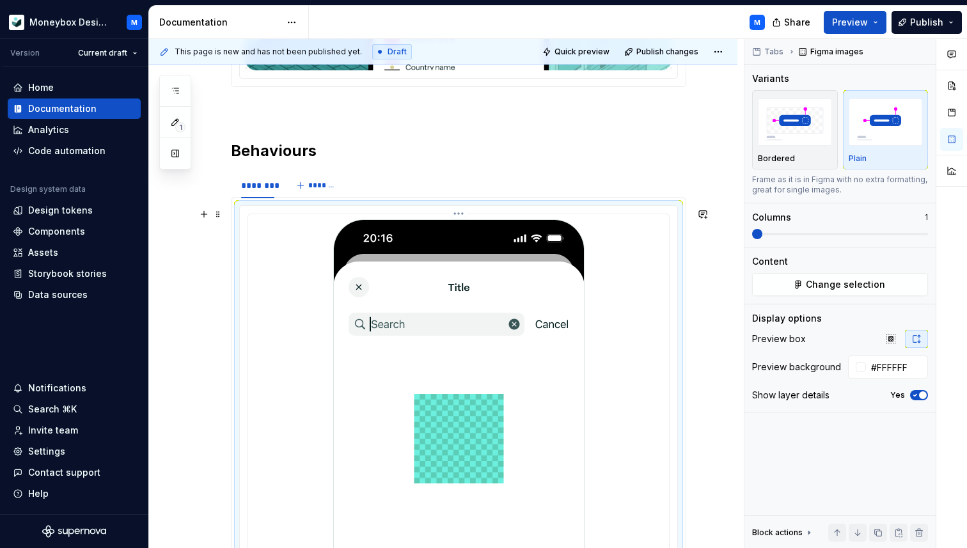
click at [262, 259] on div at bounding box center [458, 491] width 410 height 545
click at [919, 396] on span "button" at bounding box center [923, 395] width 8 height 8
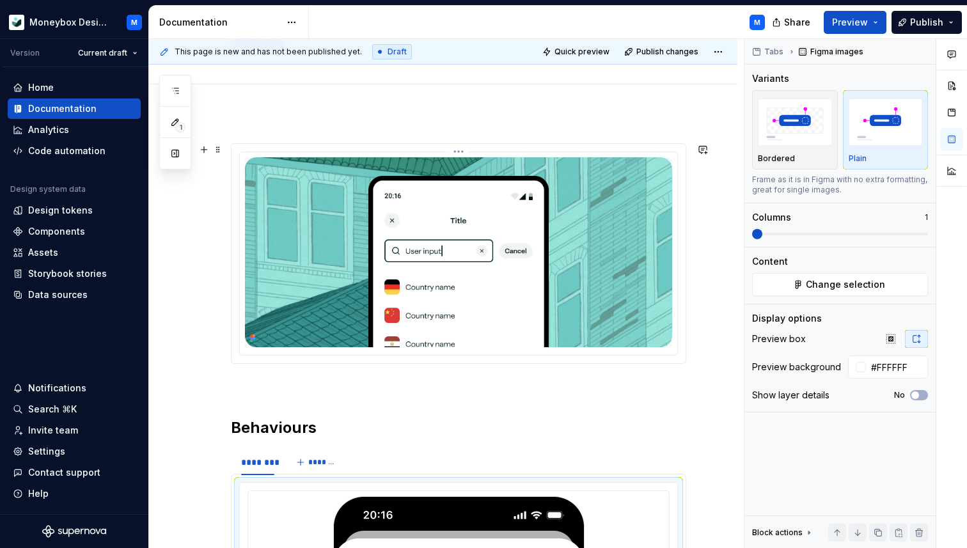
scroll to position [0, 0]
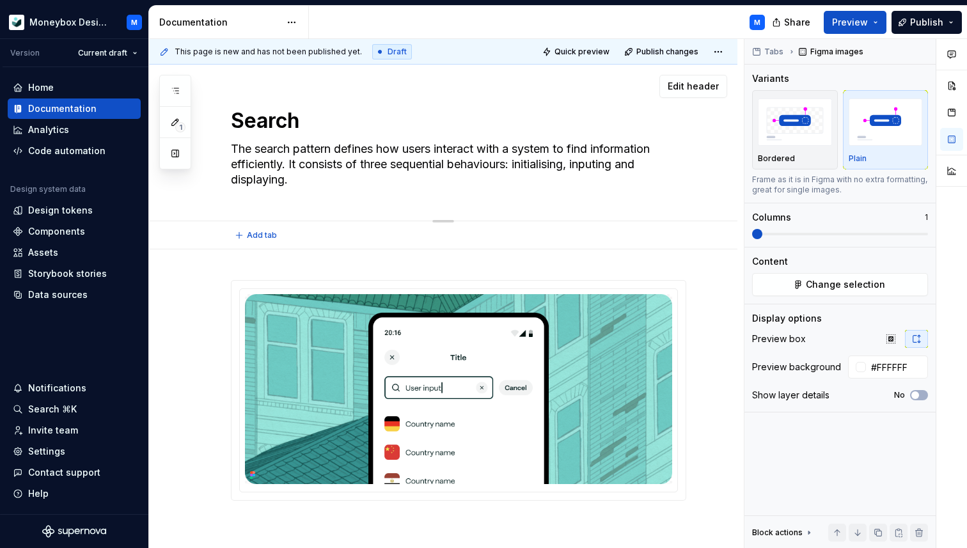
click at [557, 164] on textarea "The search pattern defines how users interact with a system to find information…" at bounding box center [455, 164] width 455 height 51
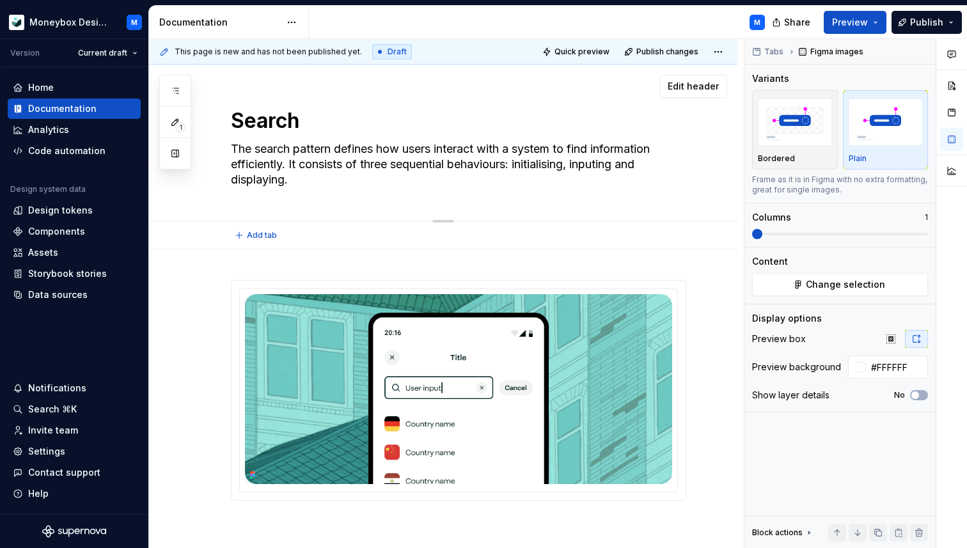
click at [557, 164] on textarea "The search pattern defines how users interact with a system to find information…" at bounding box center [455, 164] width 455 height 51
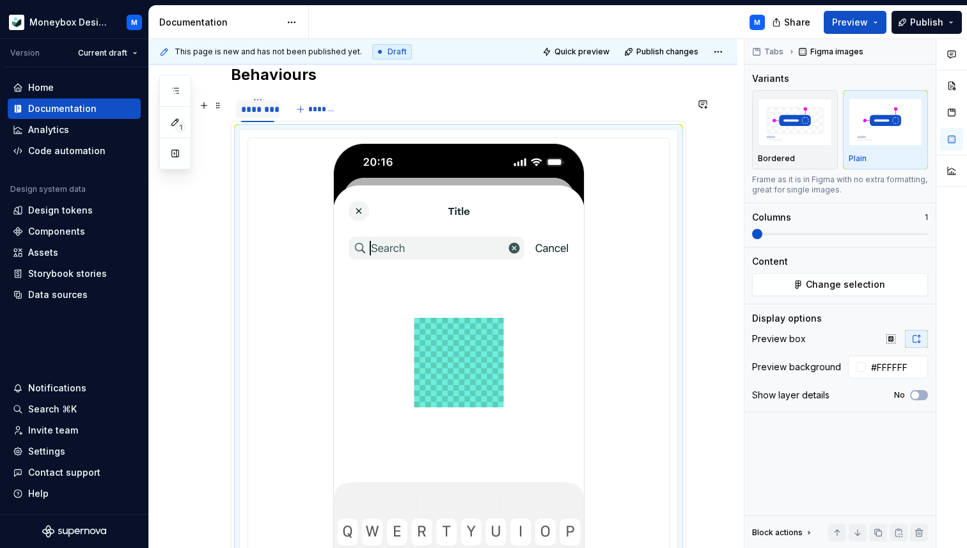
type textarea "*"
click at [254, 110] on div "********" at bounding box center [257, 109] width 33 height 13
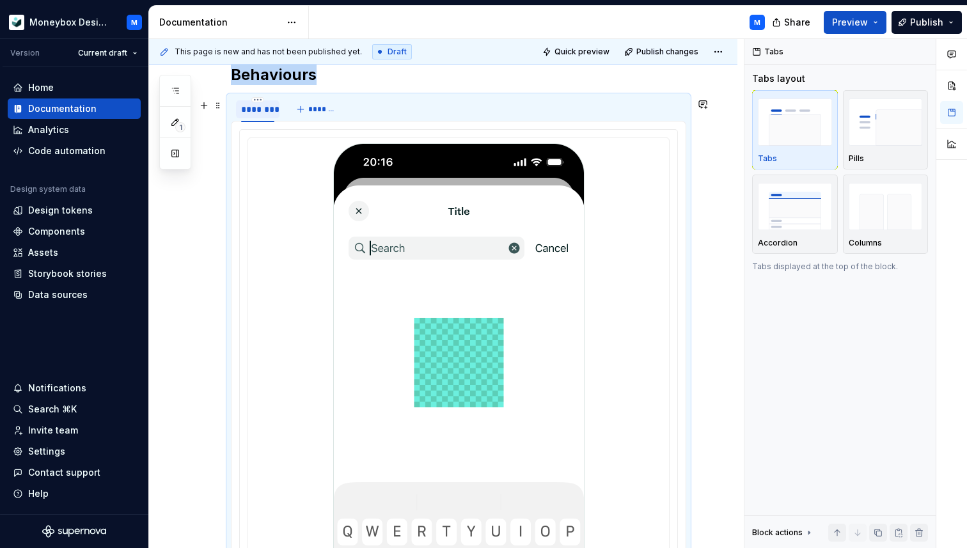
click at [254, 110] on div "********" at bounding box center [257, 109] width 33 height 13
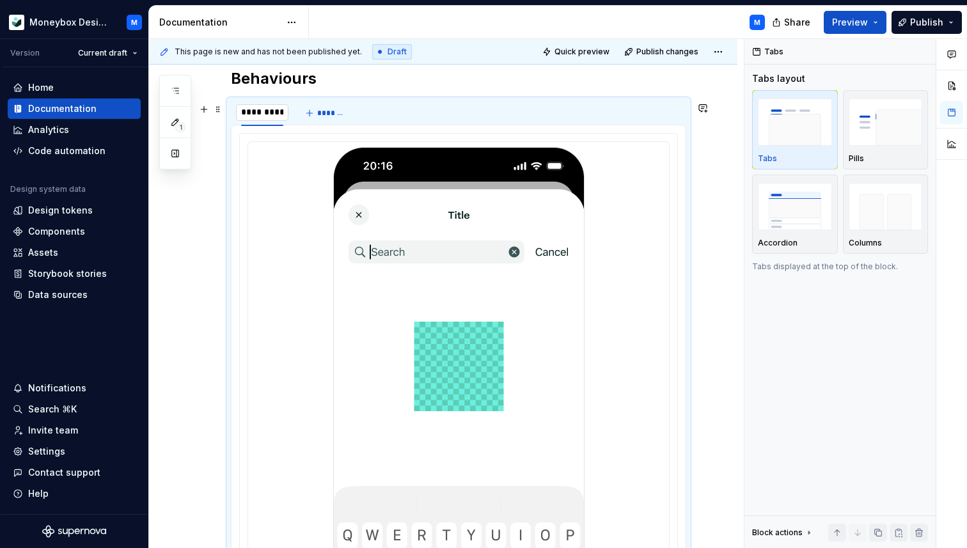
click at [243, 114] on input "**********" at bounding box center [262, 112] width 52 height 23
type input "**********"
click at [331, 117] on span "*******" at bounding box center [345, 113] width 29 height 10
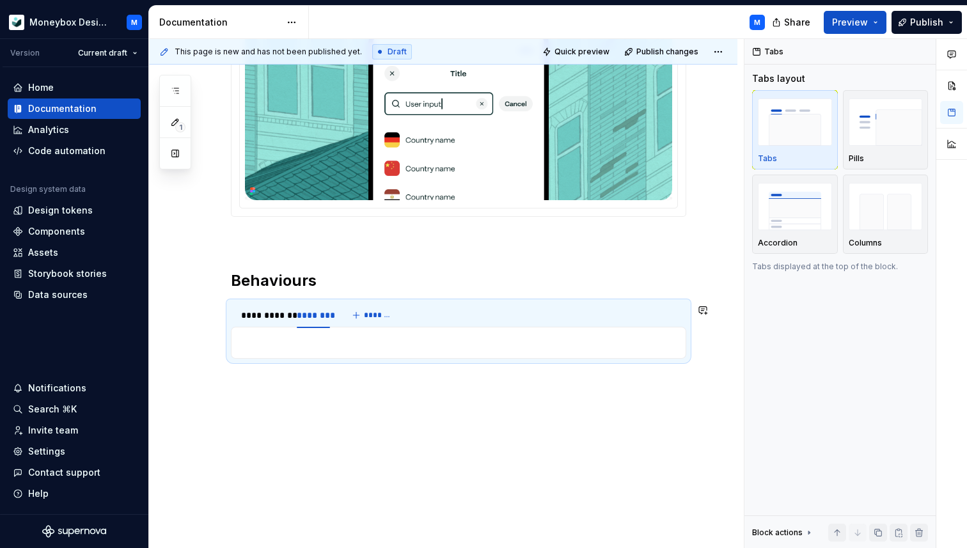
type textarea "*"
click at [308, 313] on div "********" at bounding box center [313, 315] width 33 height 13
type input "*********"
type textarea "*"
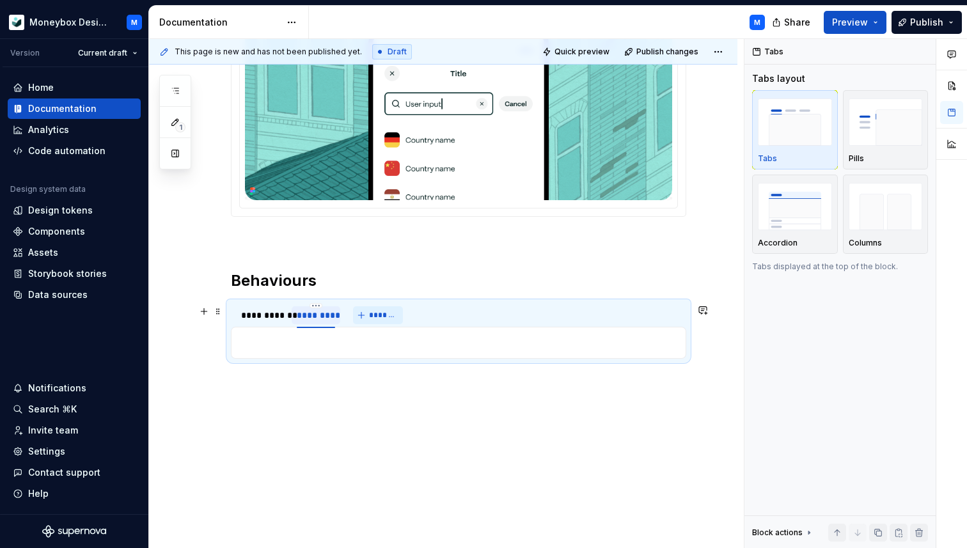
click at [376, 314] on span "*******" at bounding box center [383, 315] width 29 height 10
type input "**********"
click at [272, 313] on div "**********" at bounding box center [262, 315] width 43 height 13
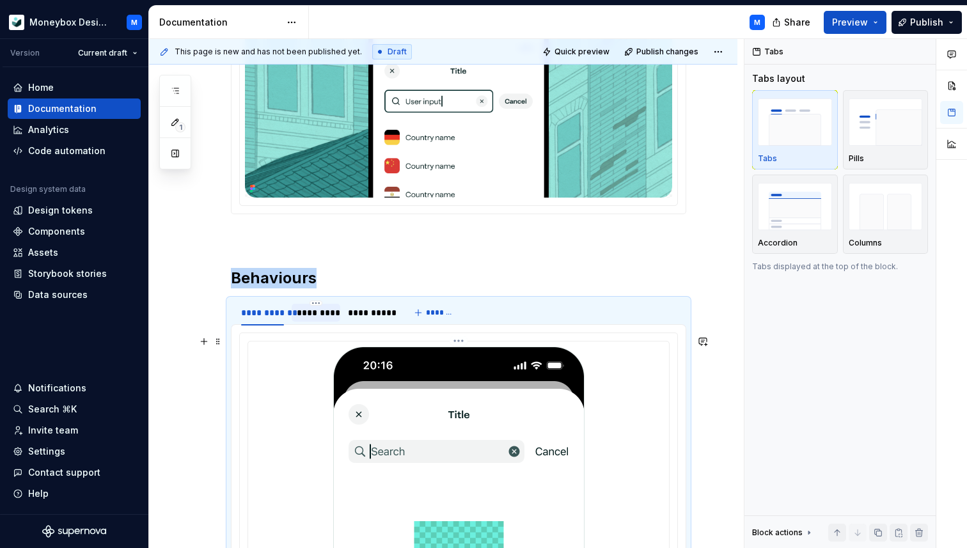
scroll to position [877, 0]
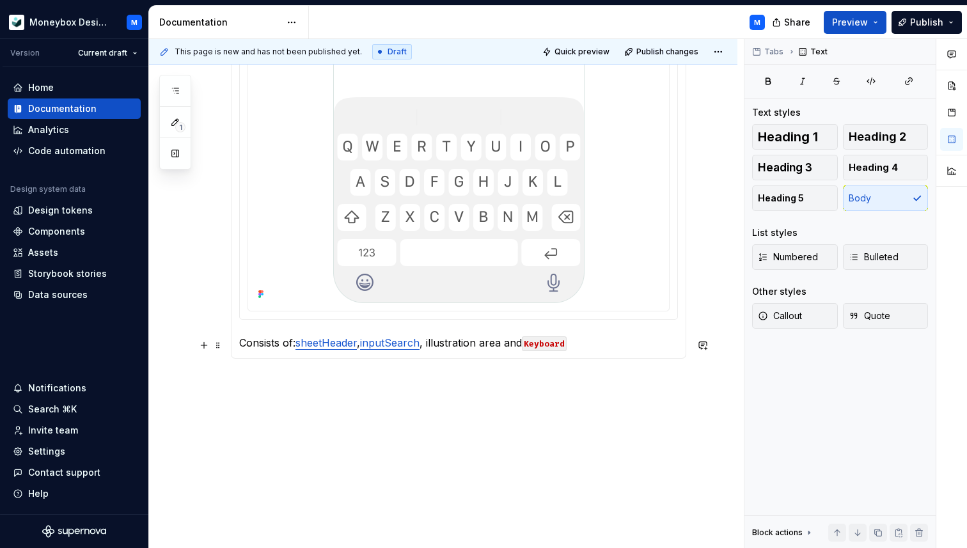
click at [600, 346] on p "Consists of: sheetHeader , inputSearch , illustration area and Keyboard" at bounding box center [458, 342] width 439 height 15
click at [241, 342] on p "Consists of: sheetHeader , inputSearch , illustration area and Keyboard" at bounding box center [458, 339] width 439 height 15
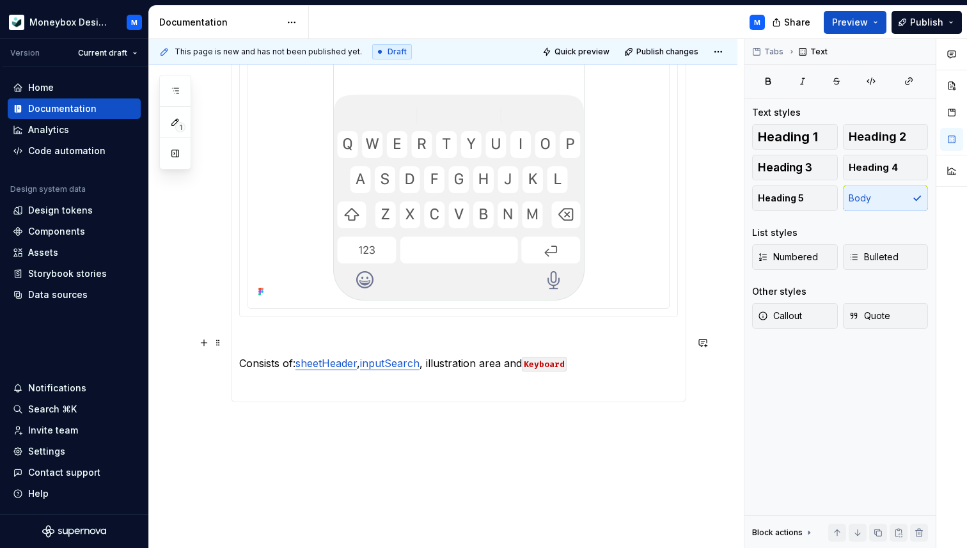
click at [251, 339] on p at bounding box center [458, 339] width 439 height 15
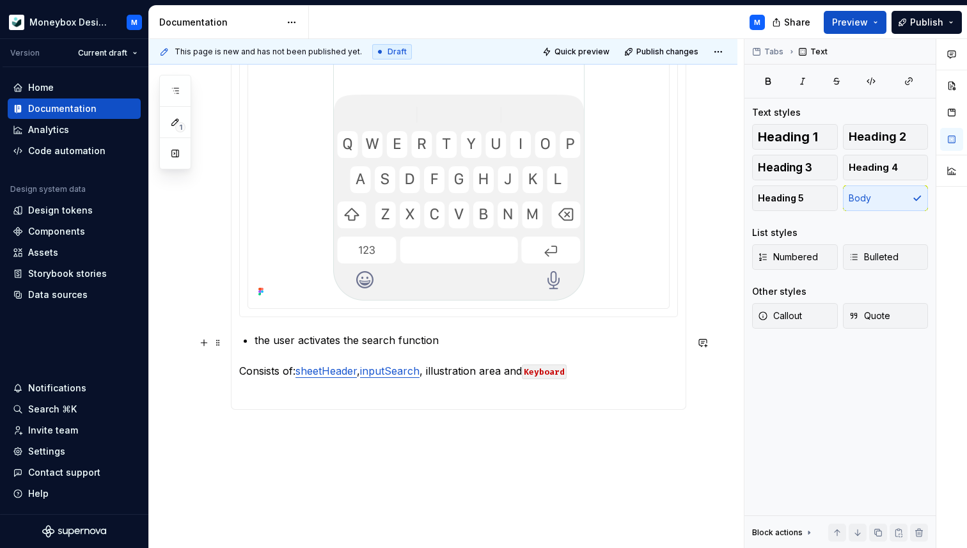
click at [258, 345] on p "the user activates the search function" at bounding box center [465, 339] width 423 height 15
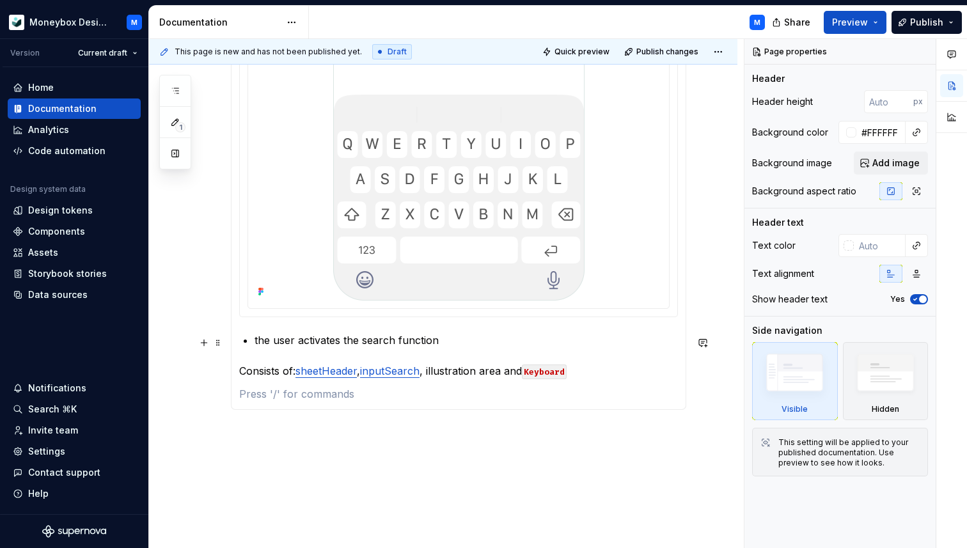
click at [256, 342] on p "the user activates the search function" at bounding box center [465, 339] width 423 height 15
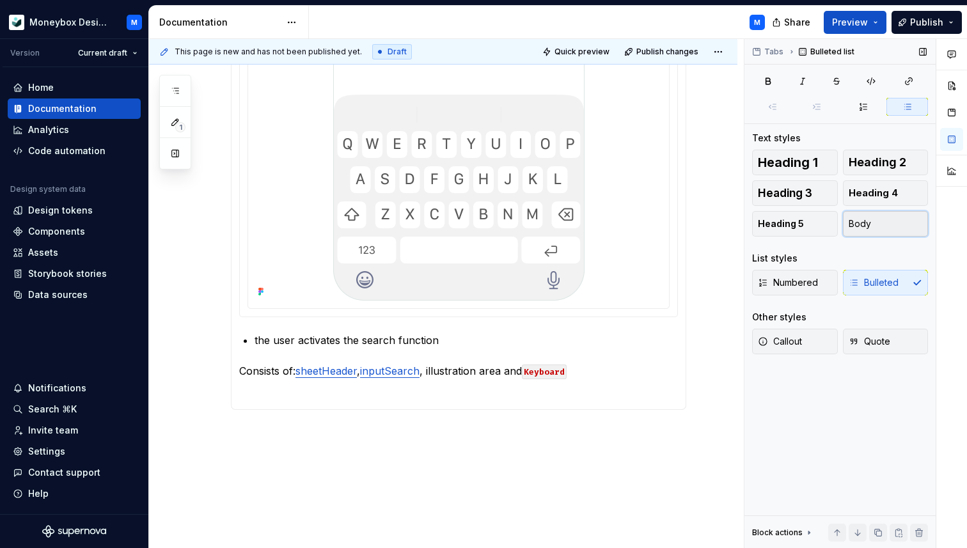
click at [869, 224] on span "Body" at bounding box center [859, 223] width 22 height 13
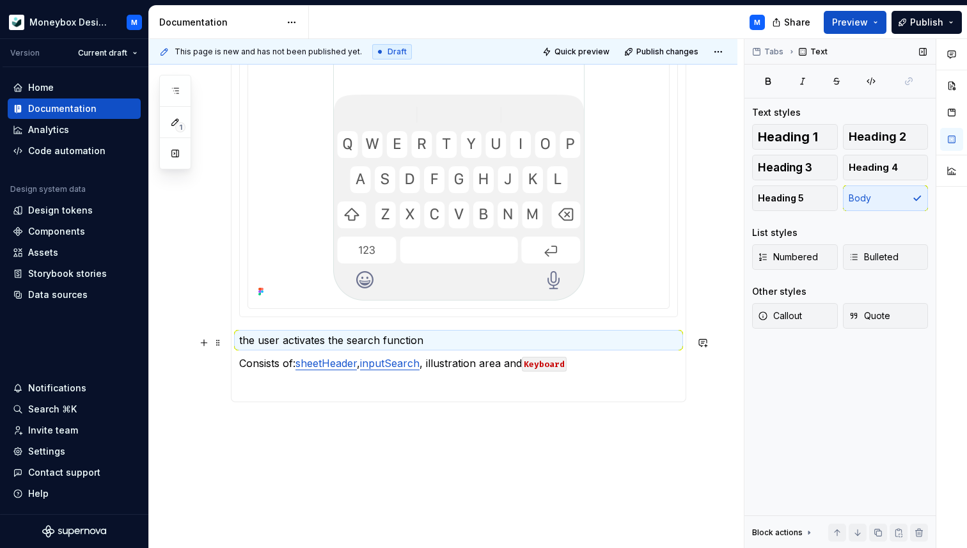
click at [242, 340] on p "the user activates the search function" at bounding box center [458, 339] width 439 height 15
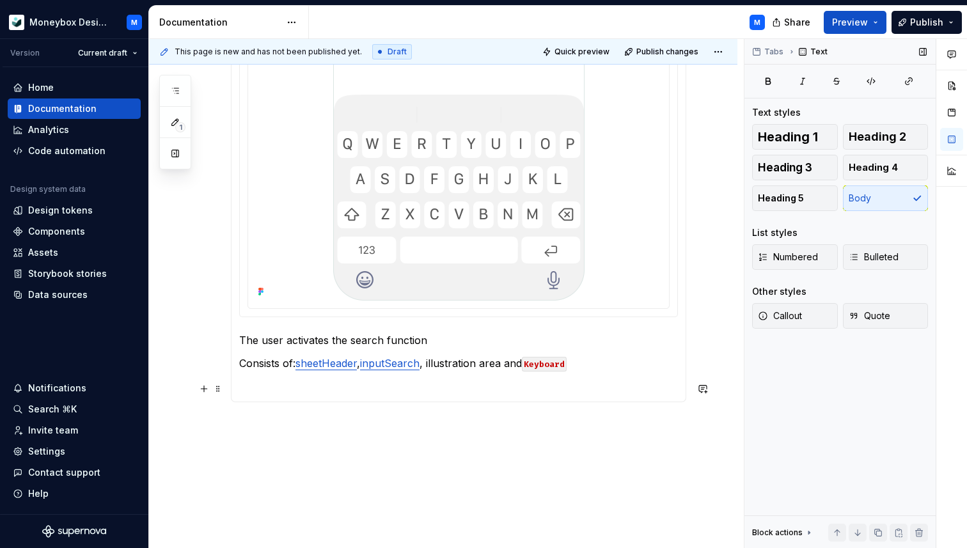
click at [250, 391] on p at bounding box center [458, 385] width 439 height 15
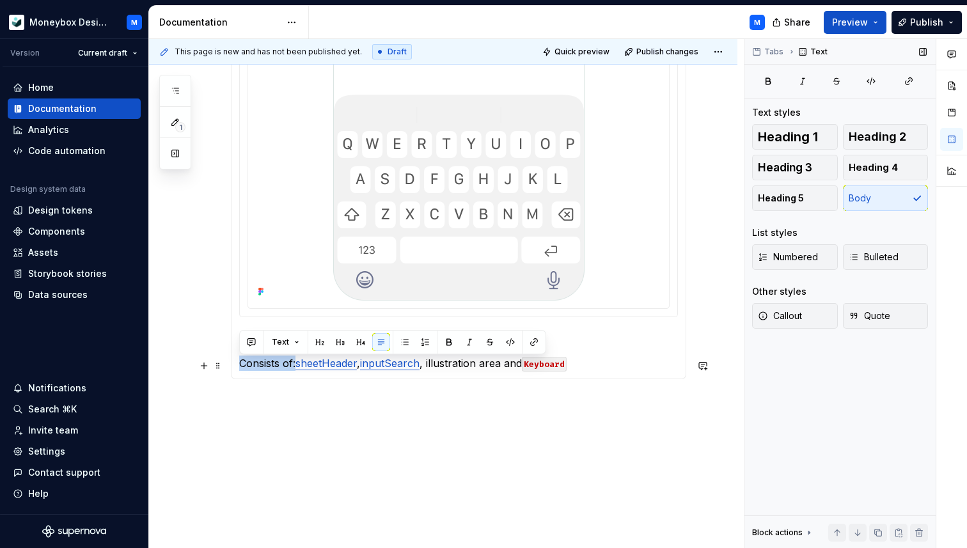
drag, startPoint x: 297, startPoint y: 366, endPoint x: 240, endPoint y: 362, distance: 56.4
click at [240, 362] on p "Consists of: sheetHeader , inputSearch , illustration area and Keyboard" at bounding box center [458, 362] width 439 height 15
click at [497, 364] on p "Consists of: sheetHeader , inputSearch , illustration area and Keyboard" at bounding box center [458, 362] width 439 height 15
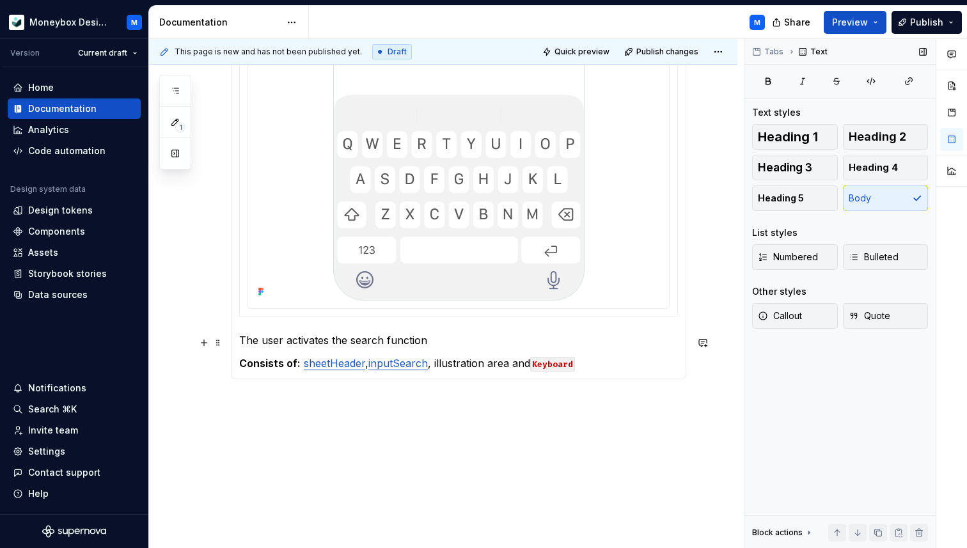
click at [444, 342] on p "The user activates the search function" at bounding box center [458, 339] width 439 height 15
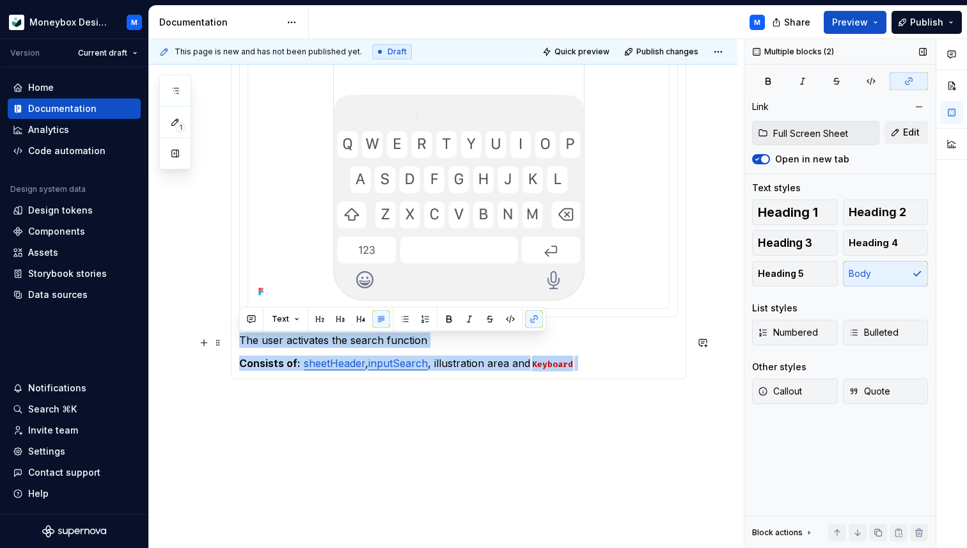
drag, startPoint x: 609, startPoint y: 366, endPoint x: 241, endPoint y: 343, distance: 368.4
click at [241, 343] on section-item-column "The user activates the search function Consists of: sheetHeader , inputSearch ,…" at bounding box center [458, 56] width 439 height 629
copy section-item-column "The user activates the search function Consists of: sheetHeader , inputSearch ,…"
click at [355, 350] on section-item-column "The user activates the search function Consists of: sheetHeader , inputSearch ,…" at bounding box center [458, 56] width 439 height 629
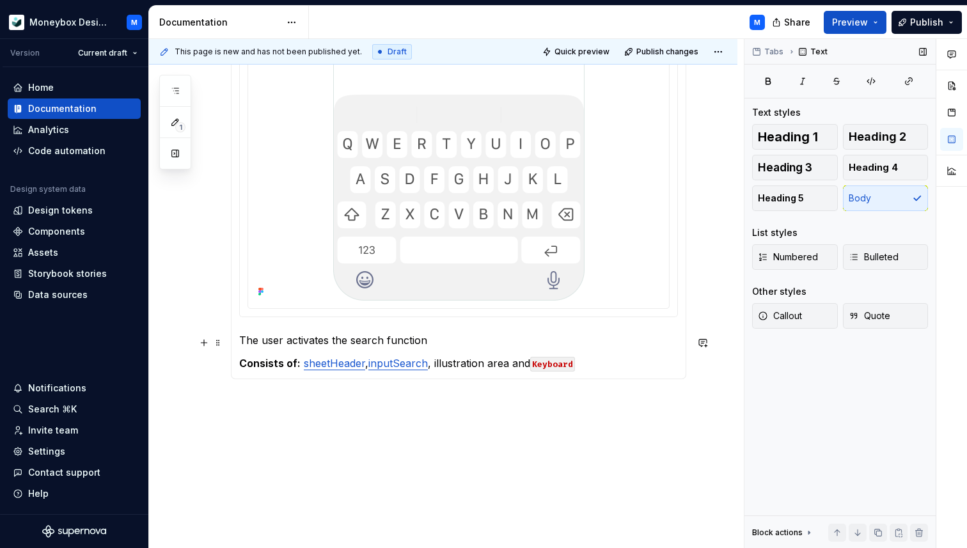
click at [435, 348] on p "The user activates the search function" at bounding box center [458, 339] width 439 height 15
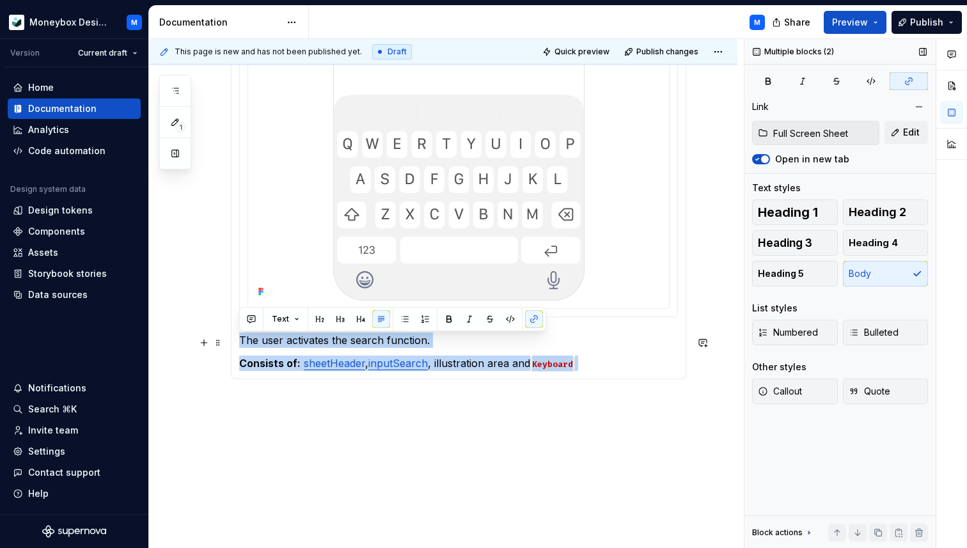
drag, startPoint x: 591, startPoint y: 364, endPoint x: 236, endPoint y: 342, distance: 356.1
click at [236, 342] on div "The user activates the search function. Consists of: sheetHeader , inputSearch …" at bounding box center [458, 56] width 455 height 646
copy section-item-column "The user activates the search function. Consists of: sheetHeader , inputSearch …"
click at [292, 345] on p "The user activates the search function." at bounding box center [458, 339] width 439 height 15
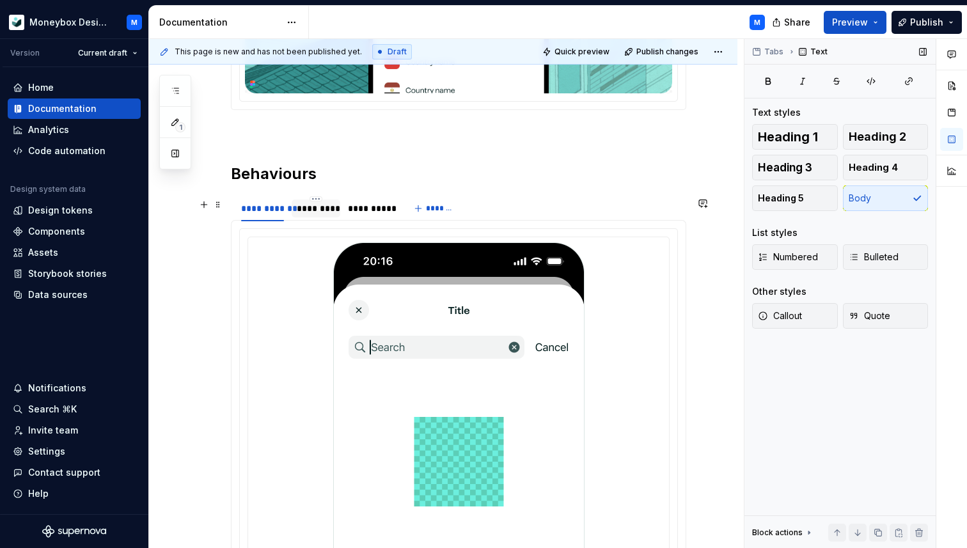
click at [323, 212] on div "*********" at bounding box center [316, 208] width 38 height 13
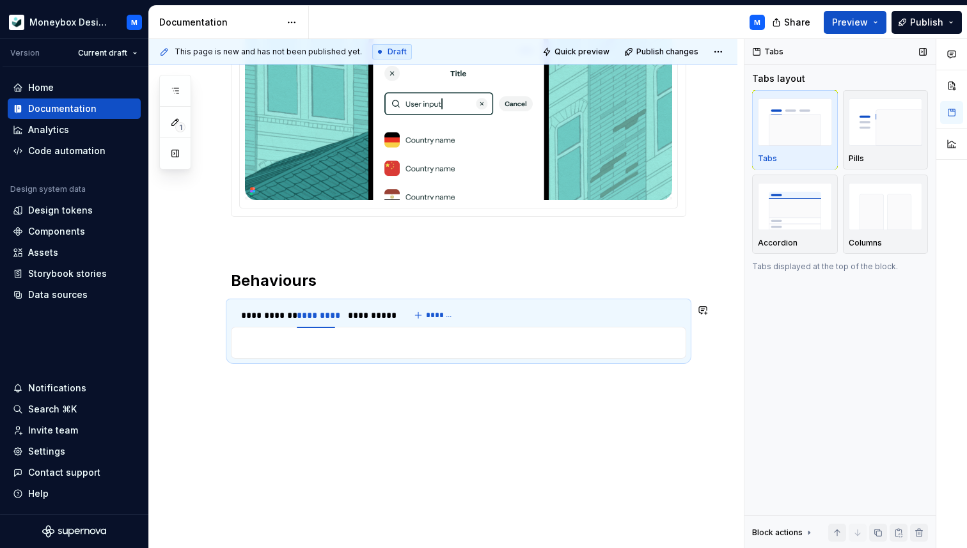
click at [268, 349] on p at bounding box center [458, 342] width 439 height 15
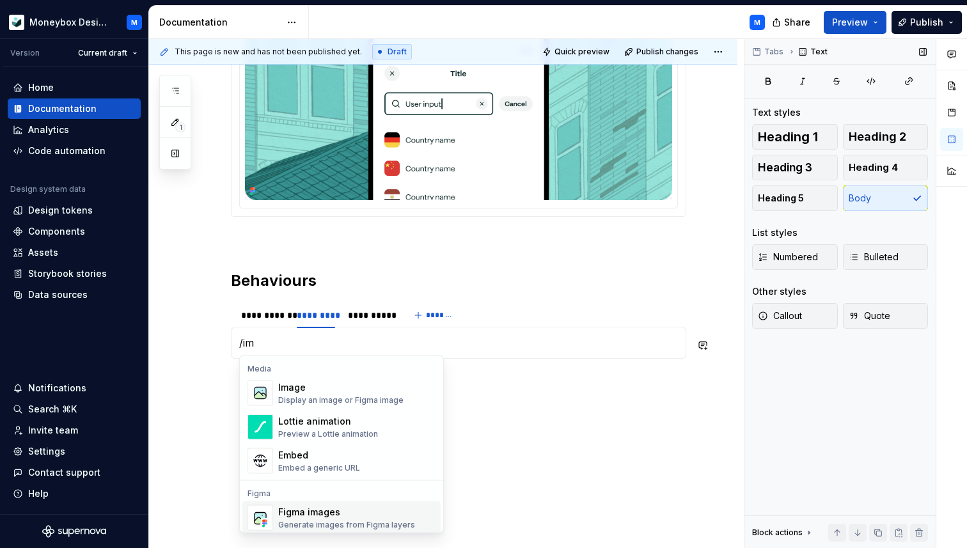
click at [327, 503] on span "Figma images Generate images from Figma layers" at bounding box center [341, 517] width 198 height 33
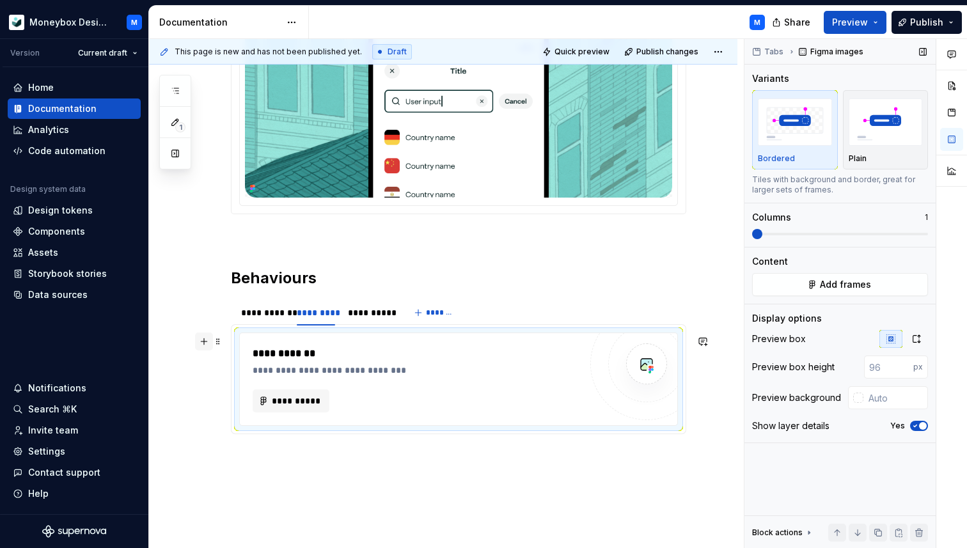
click at [205, 346] on button "button" at bounding box center [204, 341] width 18 height 18
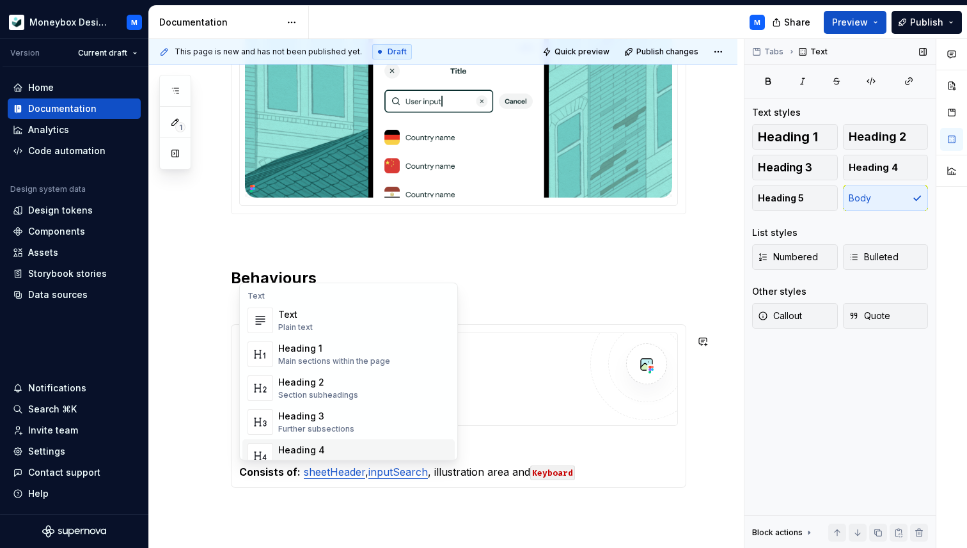
click at [596, 476] on p "Consists of: sheetHeader , inputSearch , illustration area and Keyboard" at bounding box center [458, 471] width 439 height 15
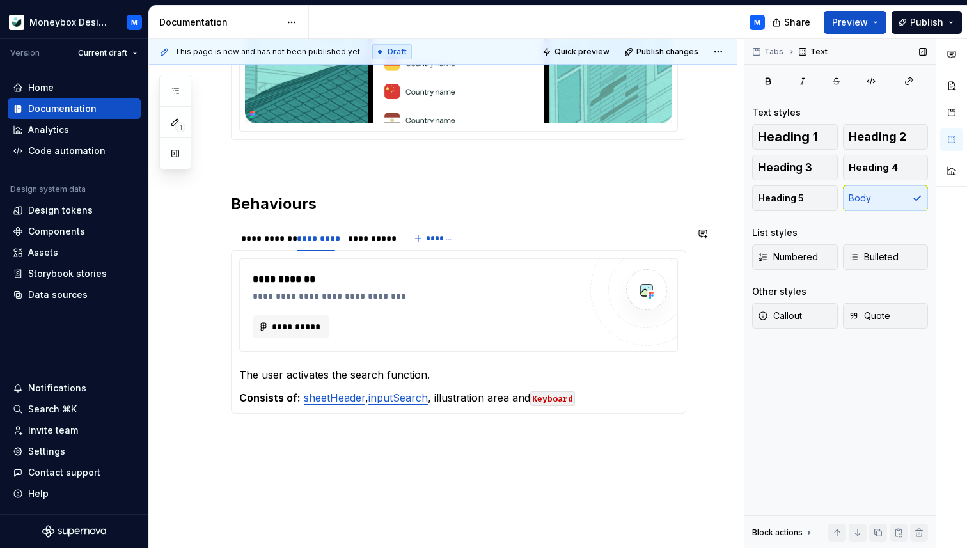
scroll to position [362, 0]
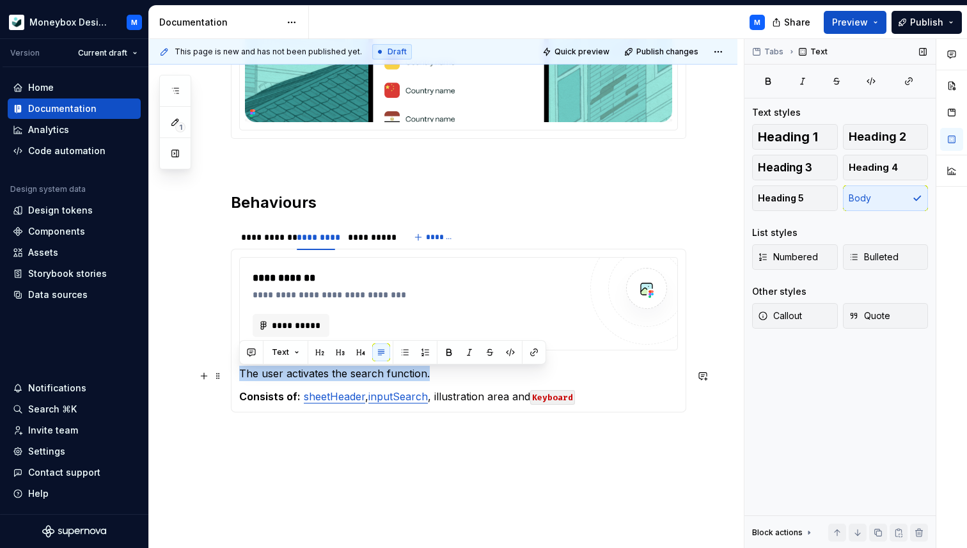
drag, startPoint x: 434, startPoint y: 378, endPoint x: 232, endPoint y: 380, distance: 202.0
click at [232, 380] on div "**********" at bounding box center [458, 331] width 455 height 164
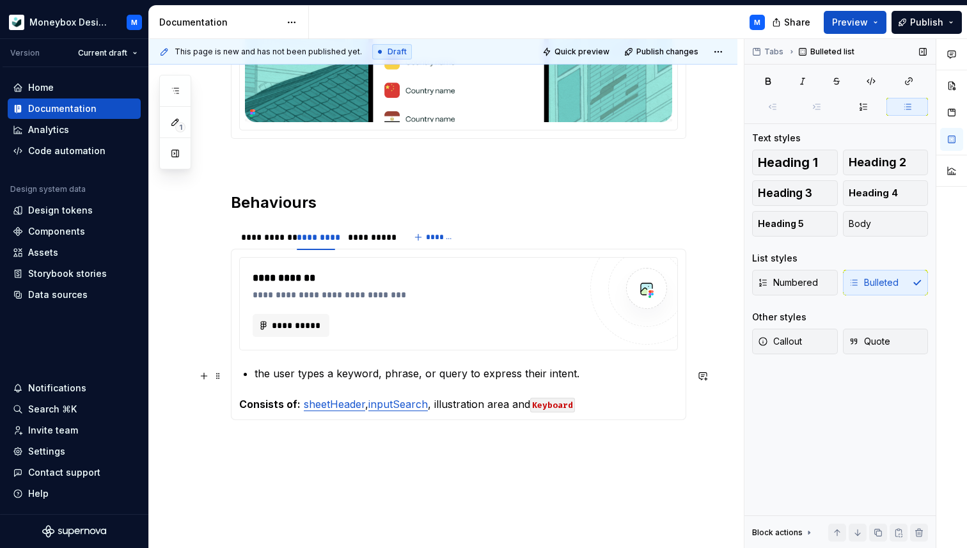
click at [258, 372] on p "the user types a keyword, phrase, or query to express their intent." at bounding box center [465, 373] width 423 height 15
click at [899, 277] on div "Numbered Bulleted" at bounding box center [840, 283] width 176 height 26
click at [873, 283] on div "Numbered Bulleted" at bounding box center [840, 283] width 176 height 26
click at [871, 224] on button "Body" at bounding box center [886, 224] width 86 height 26
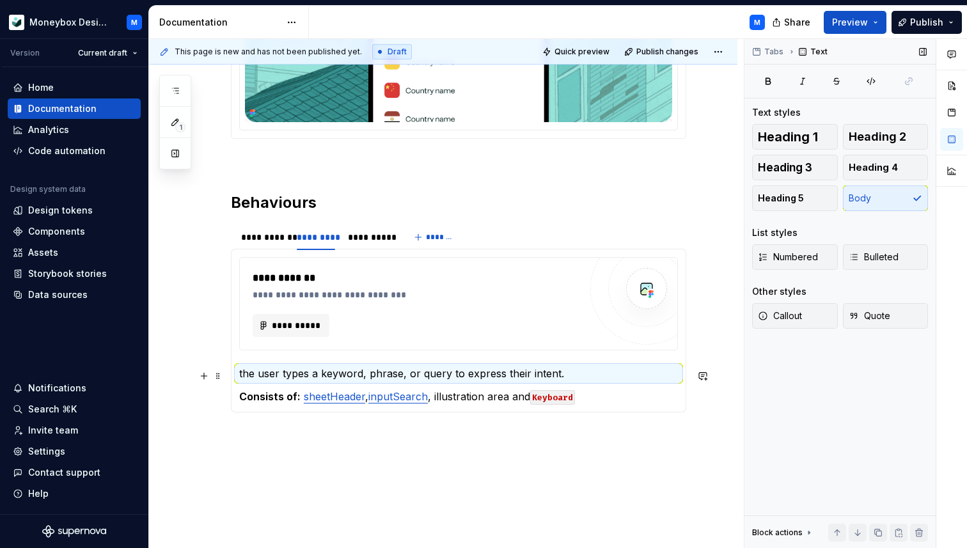
click at [242, 377] on p "the user types a keyword, phrase, or query to express their intent." at bounding box center [458, 373] width 439 height 15
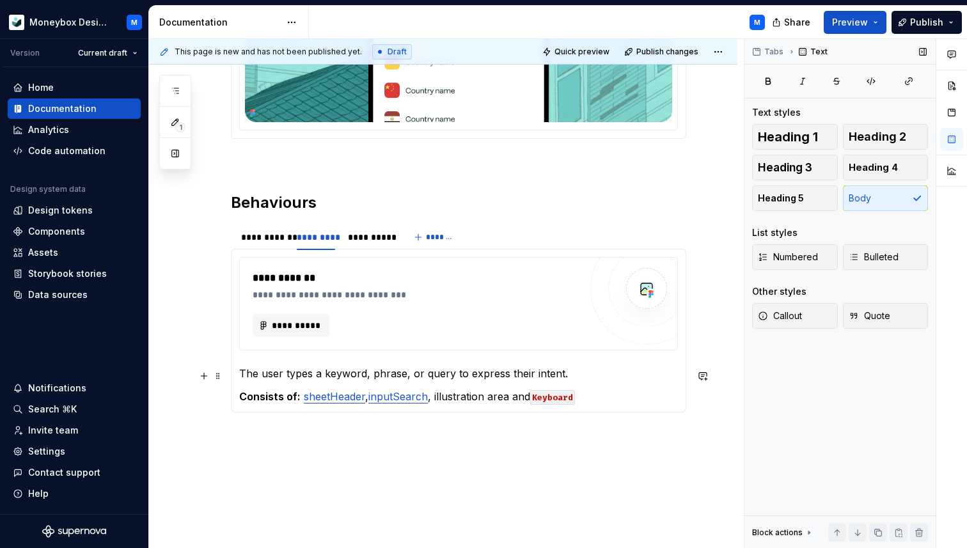
click at [575, 374] on p "The user types a keyword, phrase, or query to express their intent." at bounding box center [458, 373] width 439 height 15
click at [515, 398] on p "Consists of: sheetHeader , inputSearch , illustration area and Keyboard" at bounding box center [458, 396] width 439 height 15
click at [558, 399] on p "Consists of: sheetHeader , inputSearch , illustration area, .search Resultsand …" at bounding box center [458, 396] width 439 height 15
click at [590, 401] on p "Consists of: sheetHeader , inputSearch , illustration area, .searchResultsand K…" at bounding box center [458, 396] width 439 height 15
click at [562, 401] on p "Consists of: sheetHeader , inputSearch , illustration area, .searchResults and …" at bounding box center [458, 396] width 439 height 15
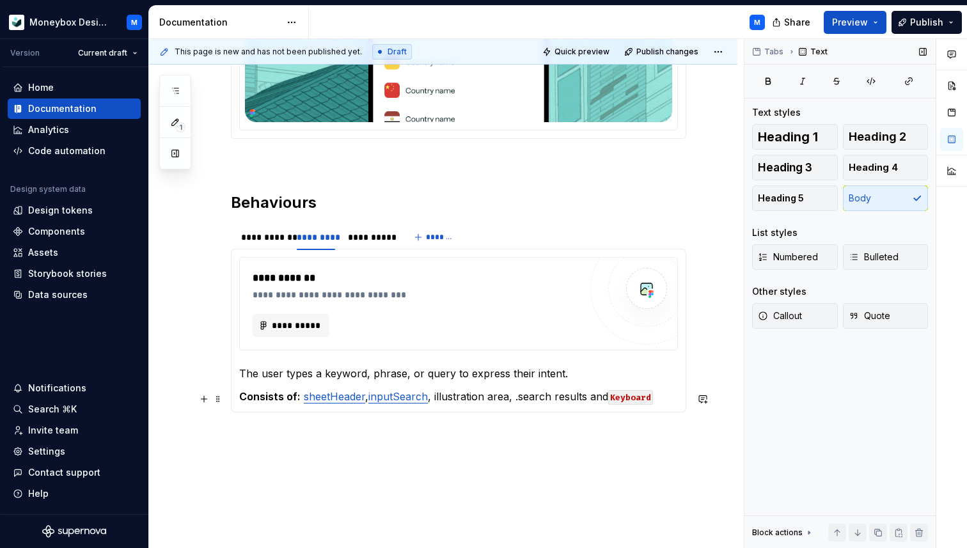
click at [525, 400] on p "Consists of: sheetHeader , inputSearch , illustration area, .search results and…" at bounding box center [458, 396] width 439 height 15
drag, startPoint x: 591, startPoint y: 400, endPoint x: 520, endPoint y: 401, distance: 70.3
click at [520, 401] on p "Consists of: sheetHeader , inputSearch , illustration area, .Search results and…" at bounding box center [458, 396] width 439 height 15
click at [788, 377] on button "button" at bounding box center [790, 375] width 18 height 18
click at [598, 400] on p "Consists of: sheetHeader , inputSearch , illustration area, .Search results and…" at bounding box center [458, 396] width 439 height 15
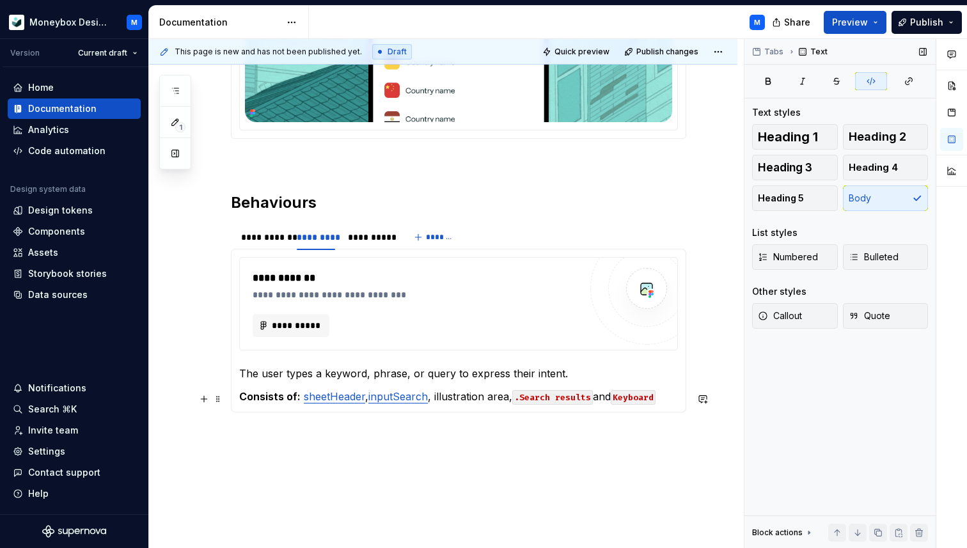
click at [600, 400] on p "Consists of: sheetHeader , inputSearch , illustration area, .Search results and…" at bounding box center [458, 396] width 439 height 15
type textarea "*"
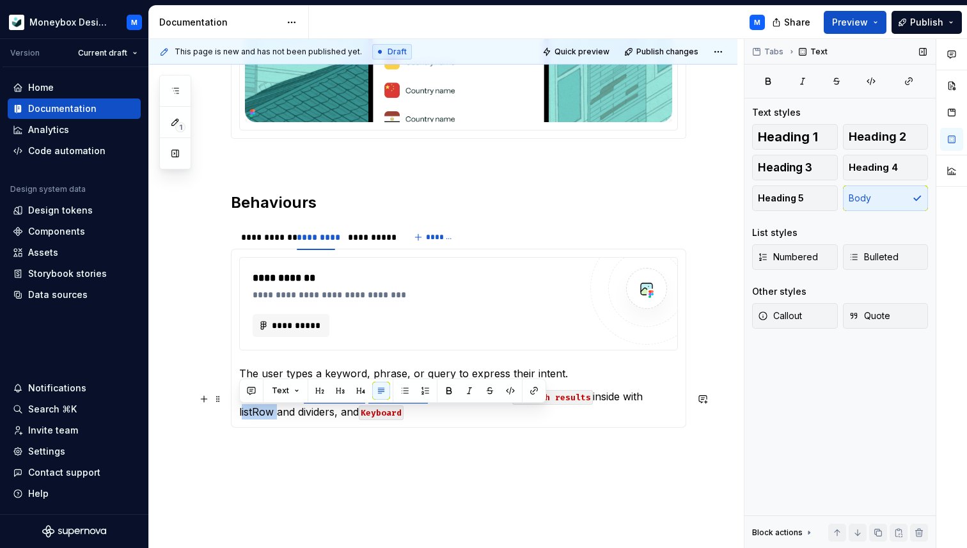
drag, startPoint x: 274, startPoint y: 414, endPoint x: 234, endPoint y: 416, distance: 40.3
click at [234, 416] on div "**********" at bounding box center [458, 338] width 455 height 179
click at [512, 390] on button "button" at bounding box center [510, 391] width 18 height 18
click at [508, 391] on button "button" at bounding box center [510, 391] width 18 height 18
click at [538, 389] on button "button" at bounding box center [534, 391] width 18 height 18
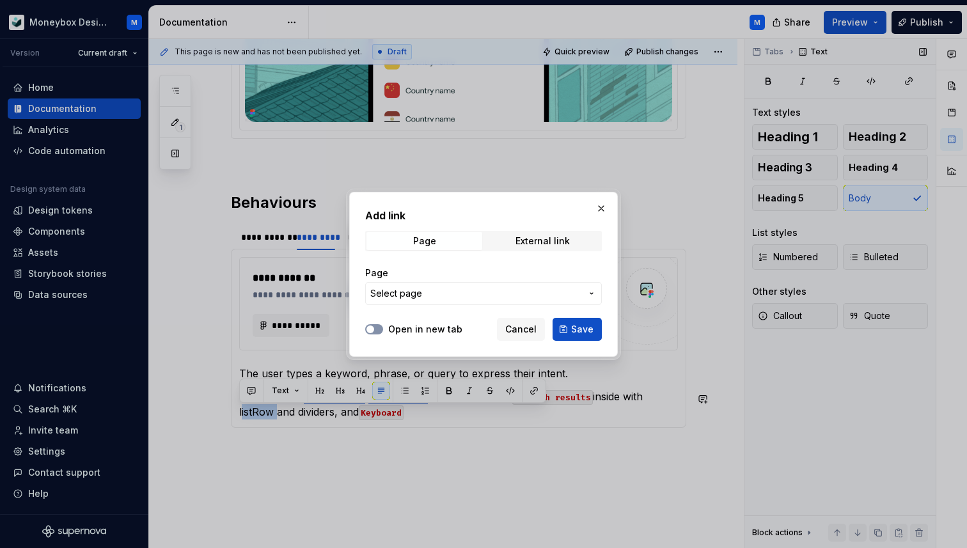
click at [373, 327] on span "button" at bounding box center [370, 329] width 8 height 8
click at [406, 299] on span "Select page" at bounding box center [396, 293] width 52 height 13
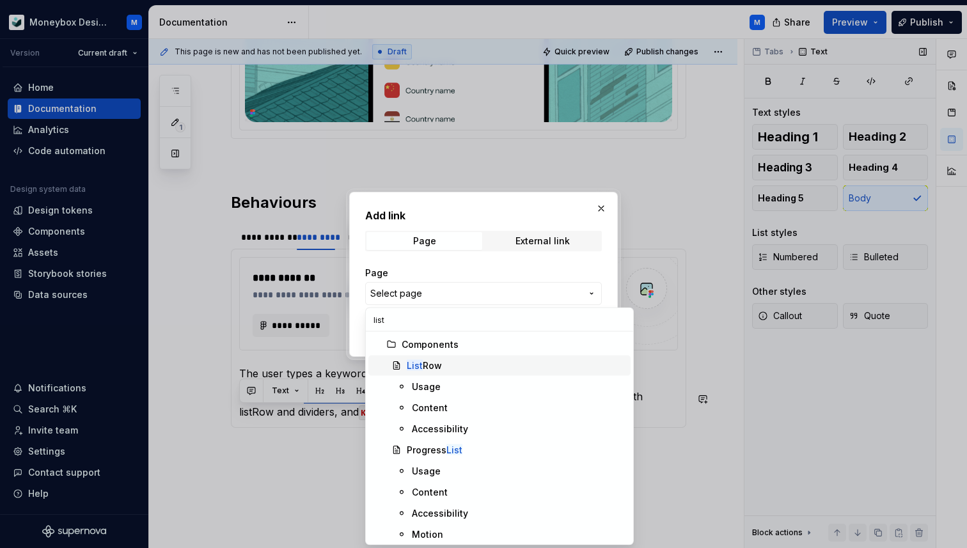
type input "list"
click at [440, 368] on div "List Row" at bounding box center [424, 365] width 35 height 13
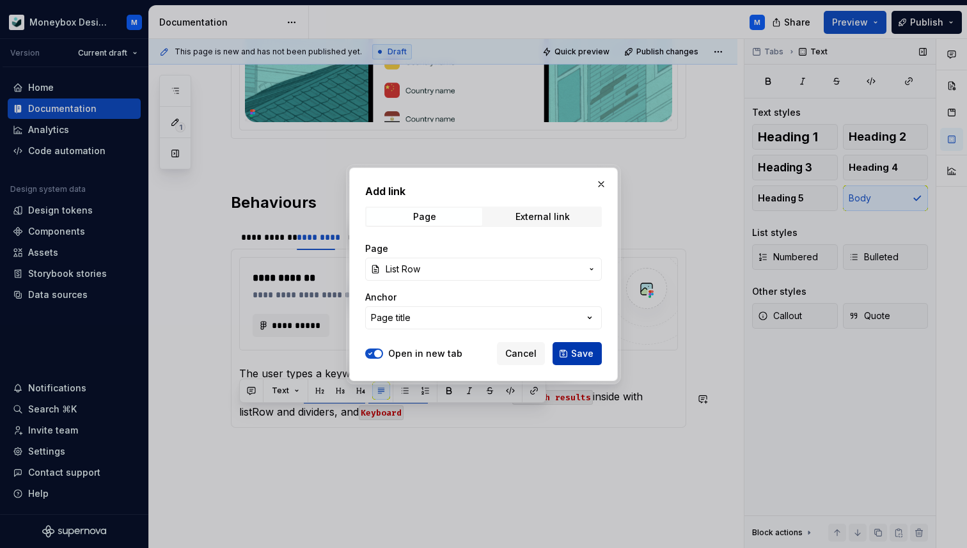
click at [571, 355] on button "Save" at bounding box center [576, 353] width 49 height 23
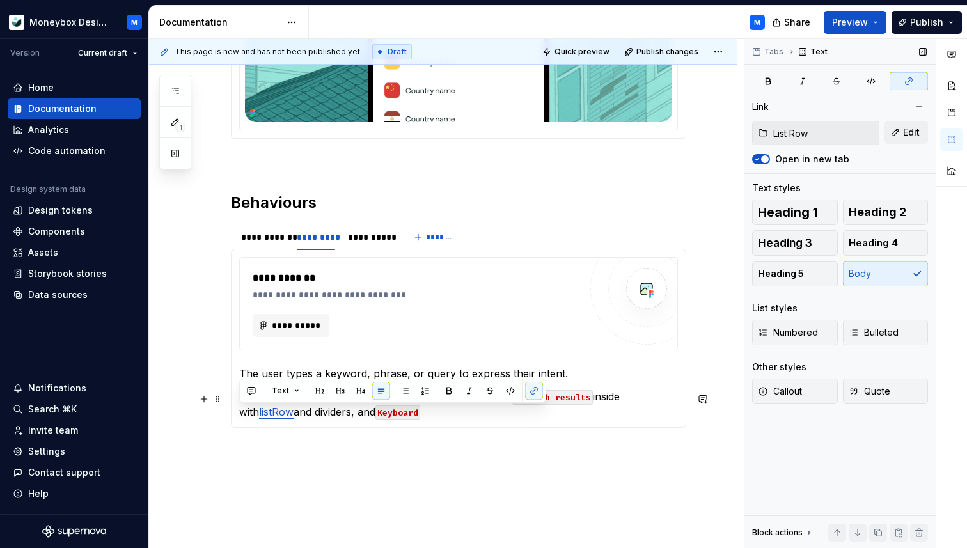
click at [316, 417] on p "Consists of: sheetHeader , inputSearch , illustration area, .Search results ins…" at bounding box center [458, 404] width 439 height 31
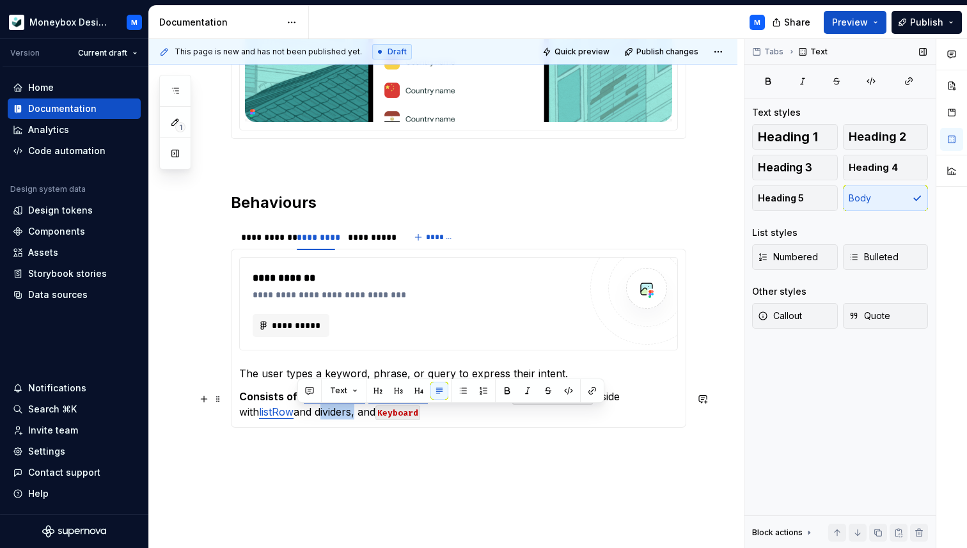
drag, startPoint x: 336, startPoint y: 414, endPoint x: 296, endPoint y: 415, distance: 39.7
click at [296, 415] on p "Consists of: sheetHeader , inputSearch , illustration area, .Search results ins…" at bounding box center [458, 404] width 439 height 31
click at [568, 389] on button "button" at bounding box center [568, 391] width 18 height 18
click at [566, 391] on button "button" at bounding box center [568, 391] width 18 height 18
click at [589, 392] on button "button" at bounding box center [592, 391] width 18 height 18
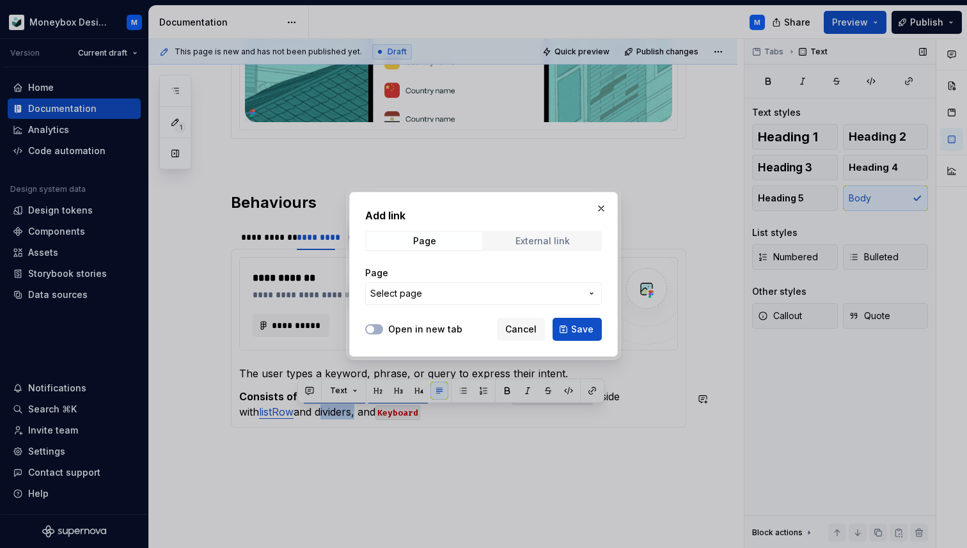
click at [517, 240] on div "External link" at bounding box center [542, 241] width 54 height 10
click at [423, 294] on input "URL" at bounding box center [483, 293] width 237 height 23
click at [399, 240] on span "Page" at bounding box center [424, 241] width 116 height 18
click at [378, 327] on button "Open in new tab" at bounding box center [374, 329] width 18 height 10
click at [412, 307] on div "Page Select page" at bounding box center [483, 286] width 237 height 54
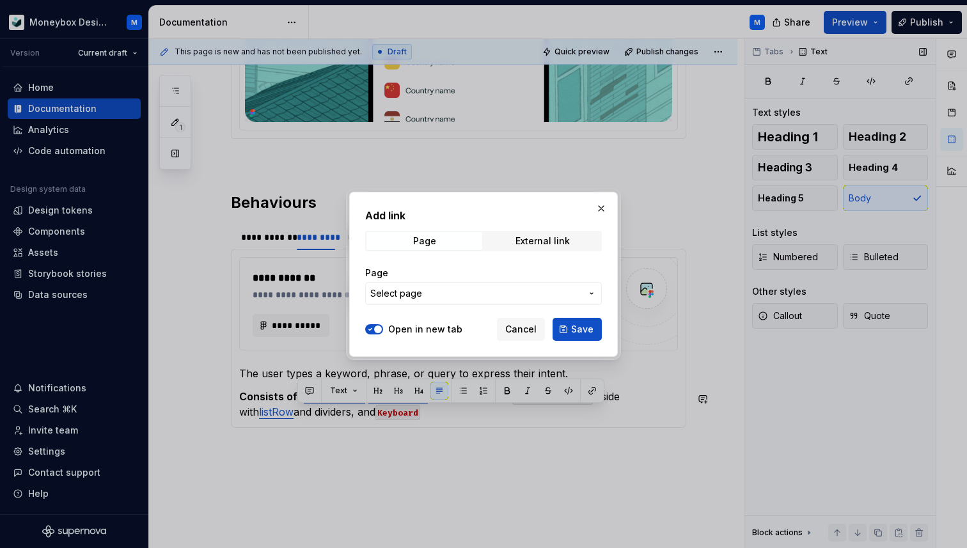
click at [404, 294] on span "Select page" at bounding box center [396, 293] width 52 height 13
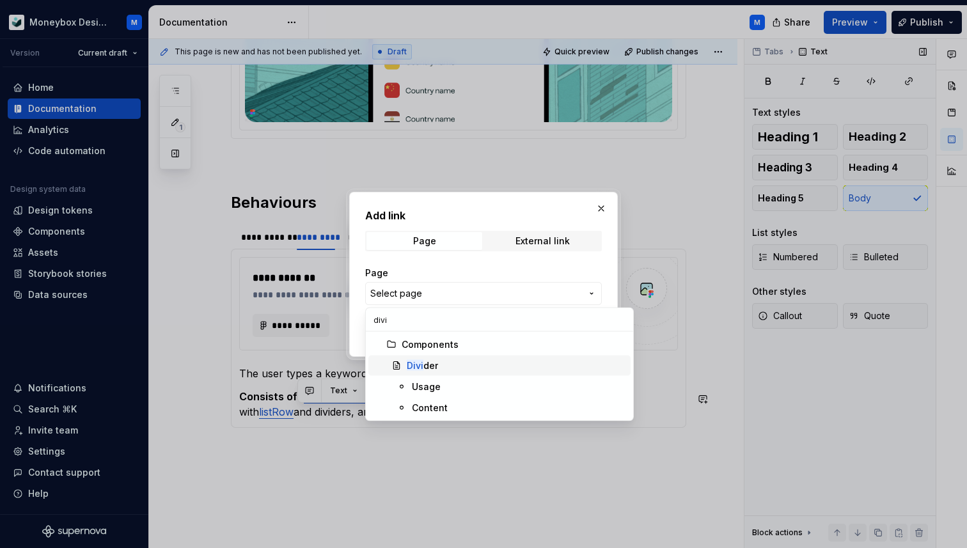
type input "divi"
click at [432, 368] on div "Divi der" at bounding box center [422, 365] width 31 height 13
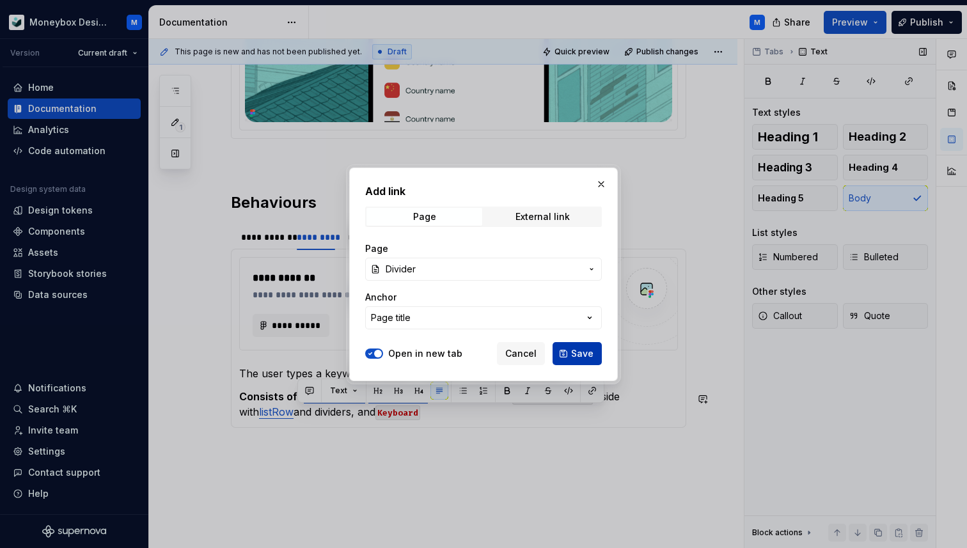
click at [582, 353] on span "Save" at bounding box center [582, 353] width 22 height 13
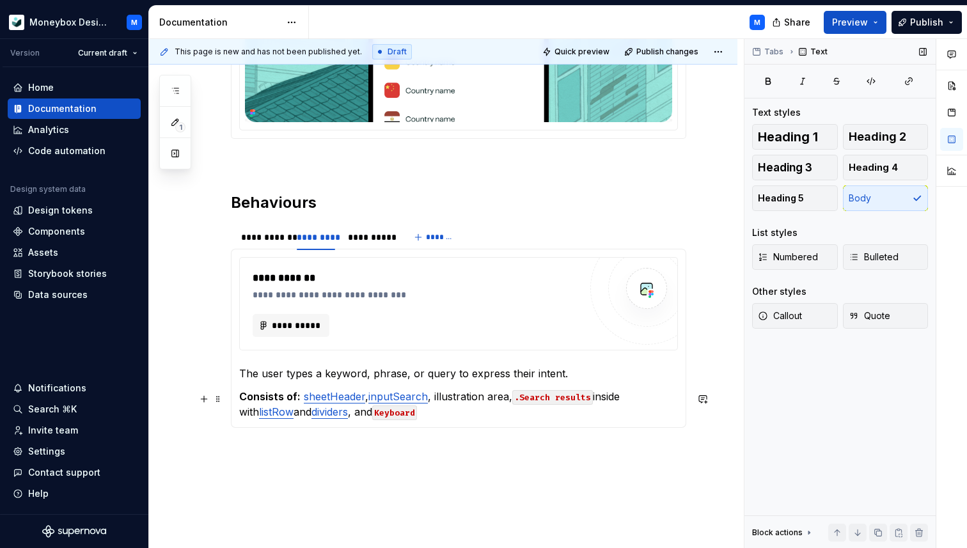
click at [431, 419] on p "Consists of: sheetHeader , inputSearch , illustration area, .Search results ins…" at bounding box center [458, 404] width 439 height 31
click at [405, 378] on p "The user types a keyword, phrase, or query to express their intent." at bounding box center [458, 373] width 439 height 15
click at [571, 377] on p "The user types a keyword, phrase or query to express their intent." at bounding box center [458, 373] width 439 height 15
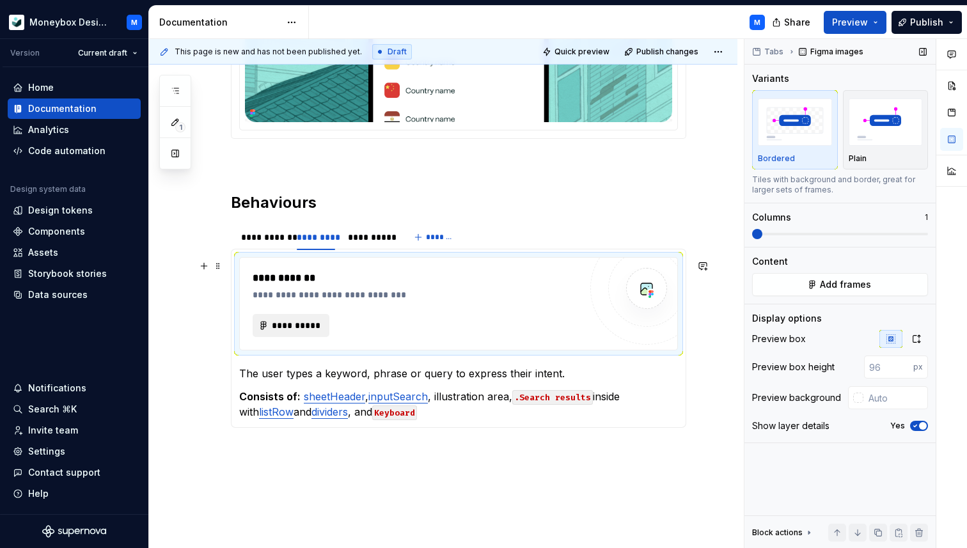
click at [316, 323] on span "**********" at bounding box center [296, 325] width 50 height 13
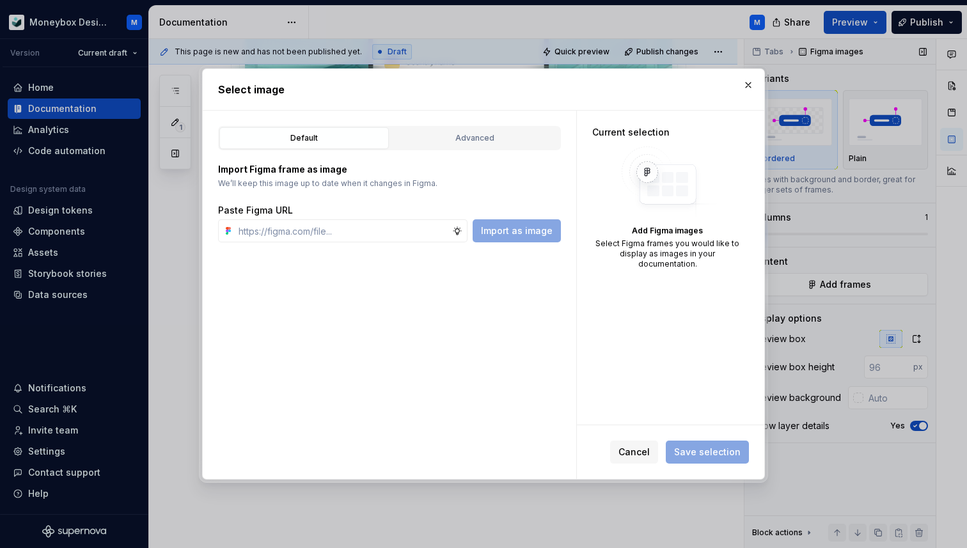
type textarea "*"
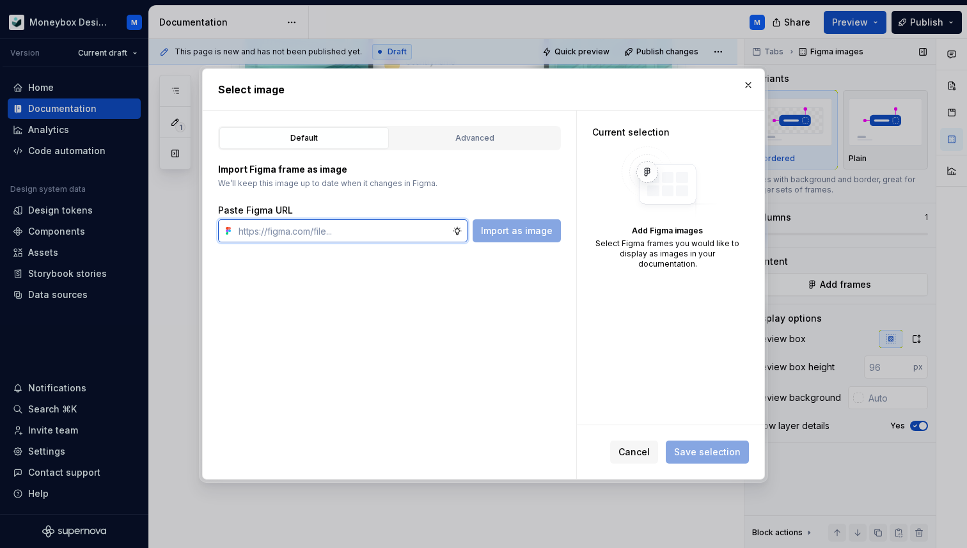
paste input "https://www.figma.com/design/hMJO9qiZWpnsZnCr6F1yer/MDS--Supernova-Sync?node-id…"
type input "https://www.figma.com/design/hMJO9qiZWpnsZnCr6F1yer/MDS--Supernova-Sync?node-id…"
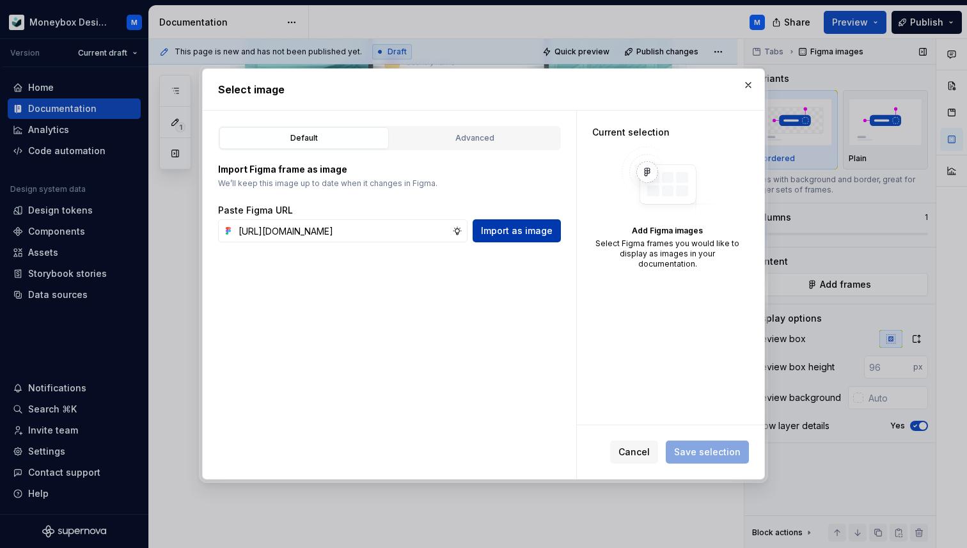
click at [533, 237] on span "Import as image" at bounding box center [517, 230] width 72 height 13
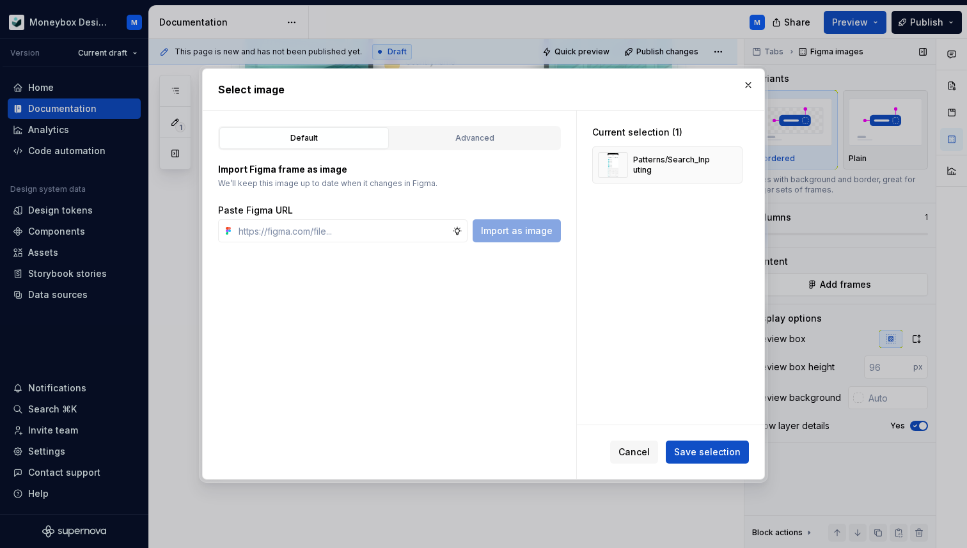
type textarea "*"
click at [692, 454] on span "Save selection" at bounding box center [707, 452] width 66 height 13
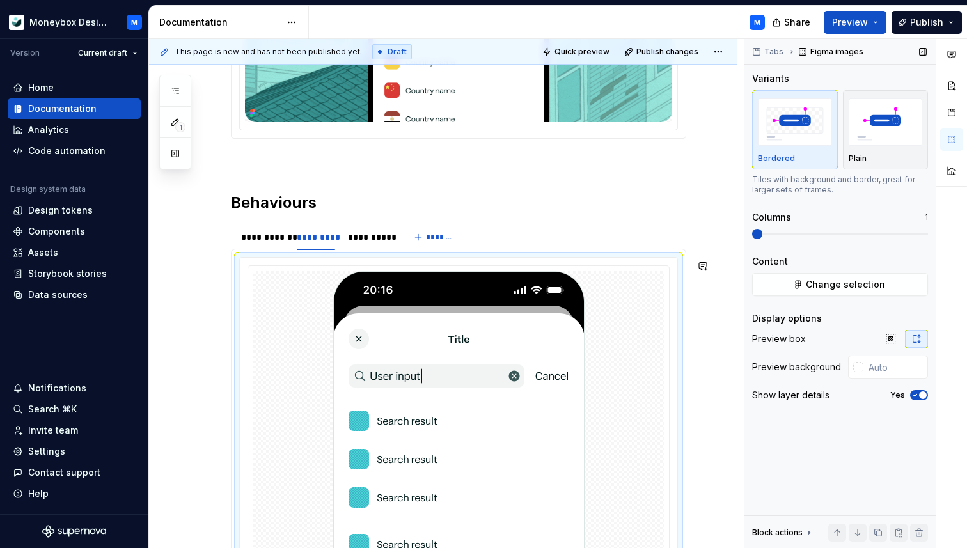
scroll to position [582, 0]
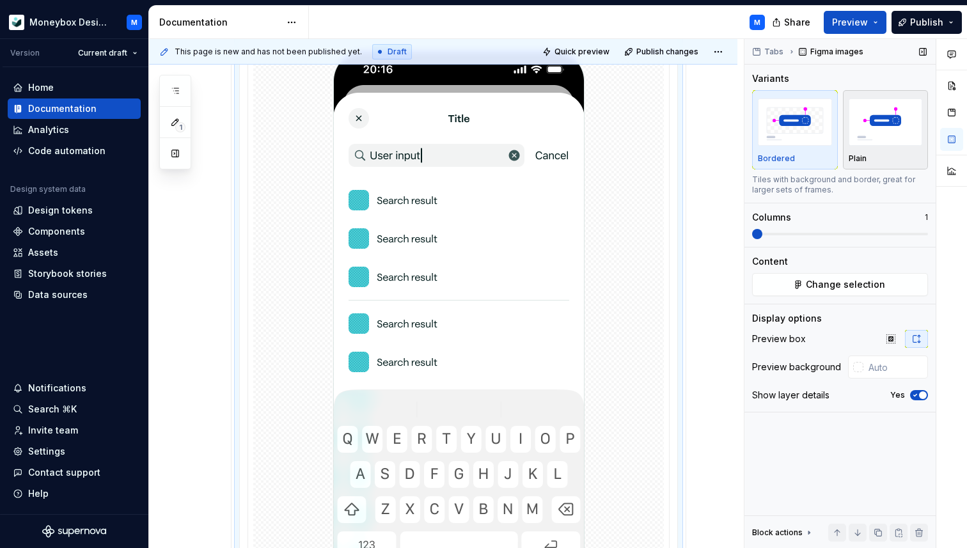
click at [882, 138] on img "button" at bounding box center [885, 121] width 74 height 47
click at [862, 366] on div at bounding box center [858, 367] width 10 height 10
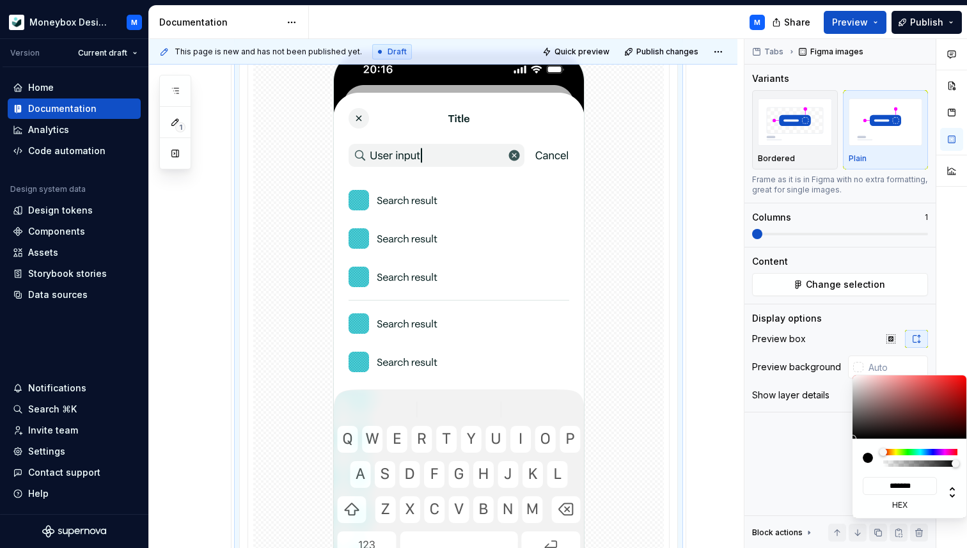
type input "#D1A7A7"
type input "*******"
type input "#E0C0C0"
type input "*******"
type input "#F2E1E1"
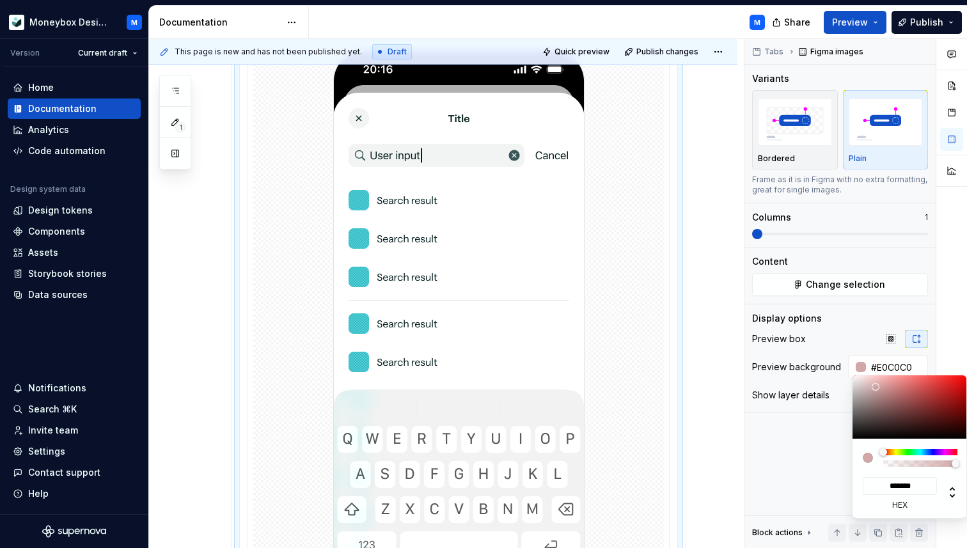
type input "*******"
type input "#FAF2F2"
type input "*******"
type input "#FFFFFF"
type input "*******"
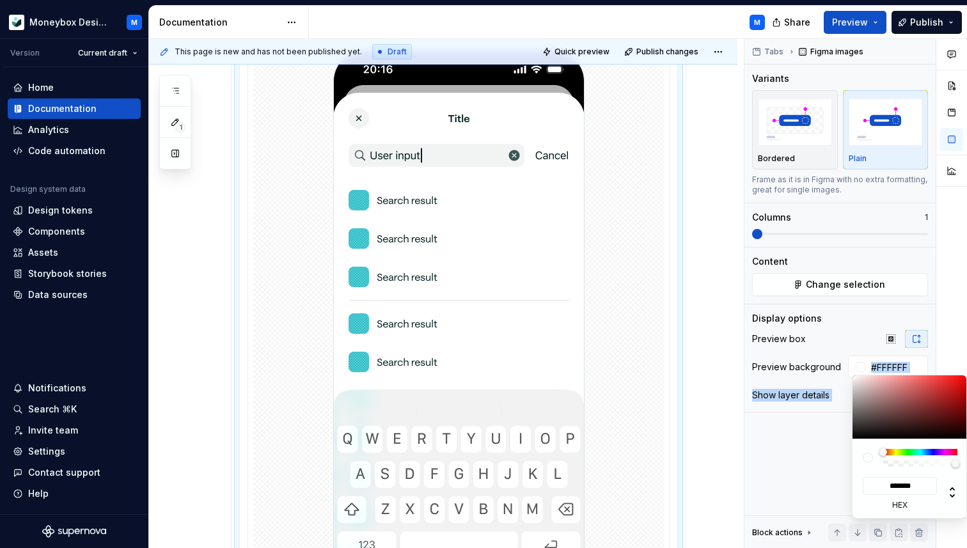
drag, startPoint x: 875, startPoint y: 387, endPoint x: 846, endPoint y: 372, distance: 32.9
click at [846, 372] on body "Moneybox Design System M Version Current draft Home Documentation Analytics Cod…" at bounding box center [483, 274] width 967 height 548
click at [845, 325] on div "Comments Open comments No comments yet Select ‘Comment’ from the block context …" at bounding box center [855, 294] width 222 height 510
click at [545, 348] on html "Moneybox Design System M Version Current draft Home Documentation Analytics Cod…" at bounding box center [483, 274] width 967 height 548
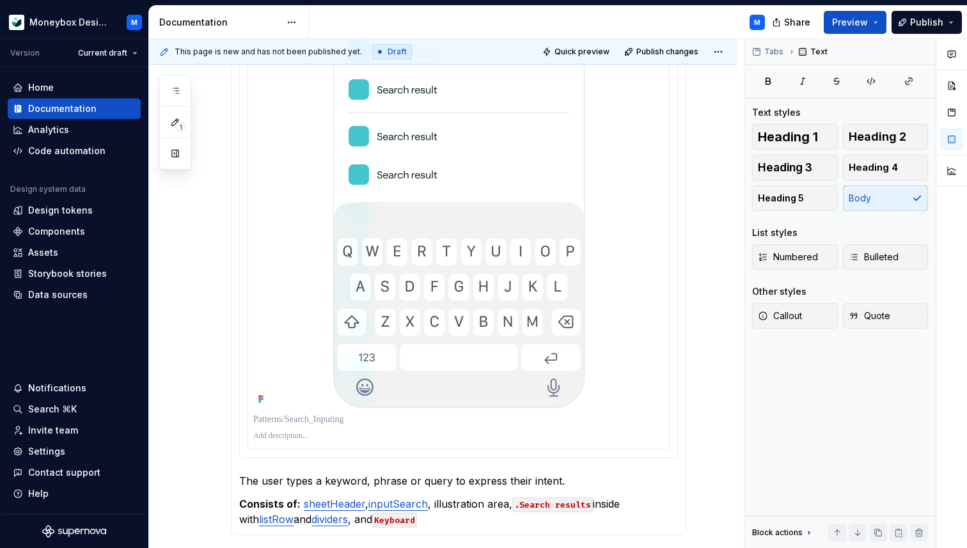
scroll to position [949, 0]
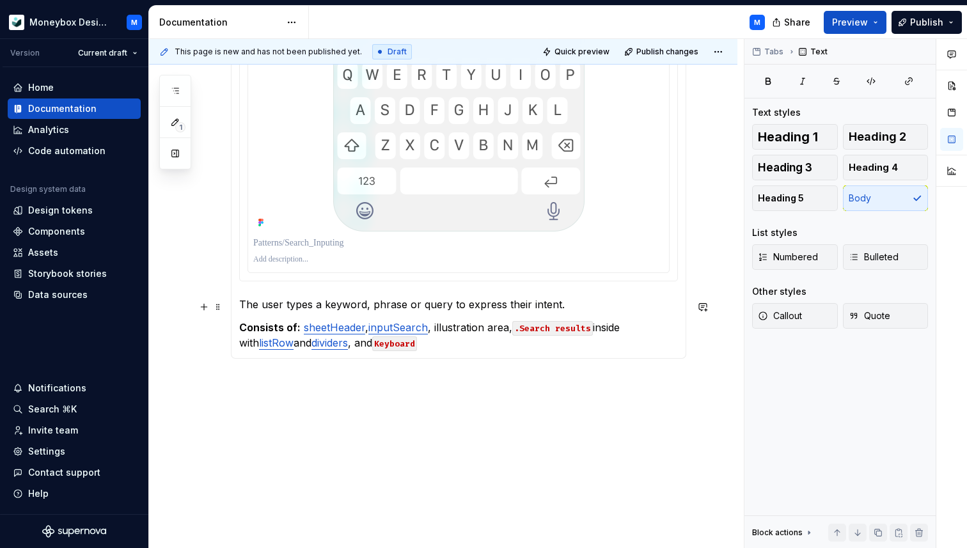
click at [569, 300] on p "The user types a keyword, phrase or query to express their intent." at bounding box center [458, 304] width 439 height 15
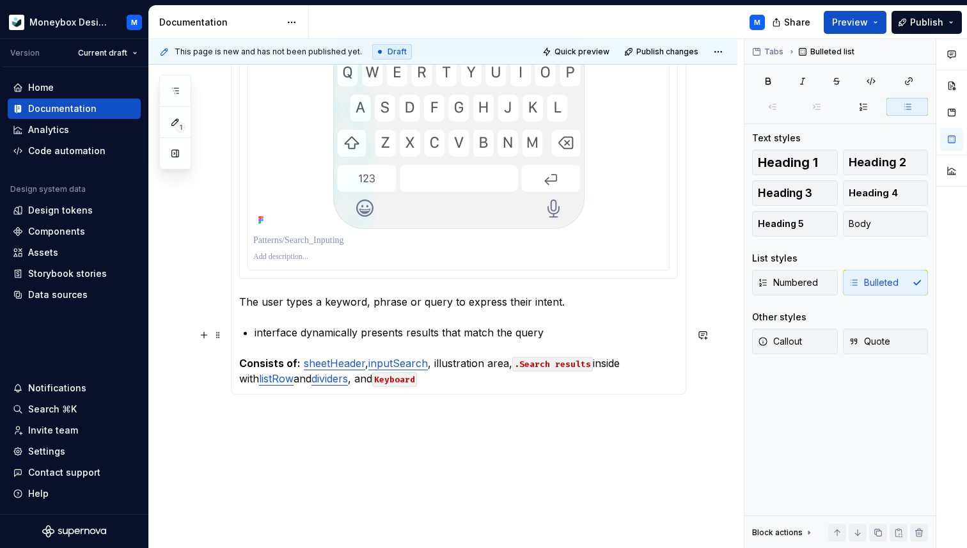
click at [256, 331] on p "interface dynamically presents results that match the query" at bounding box center [465, 332] width 423 height 15
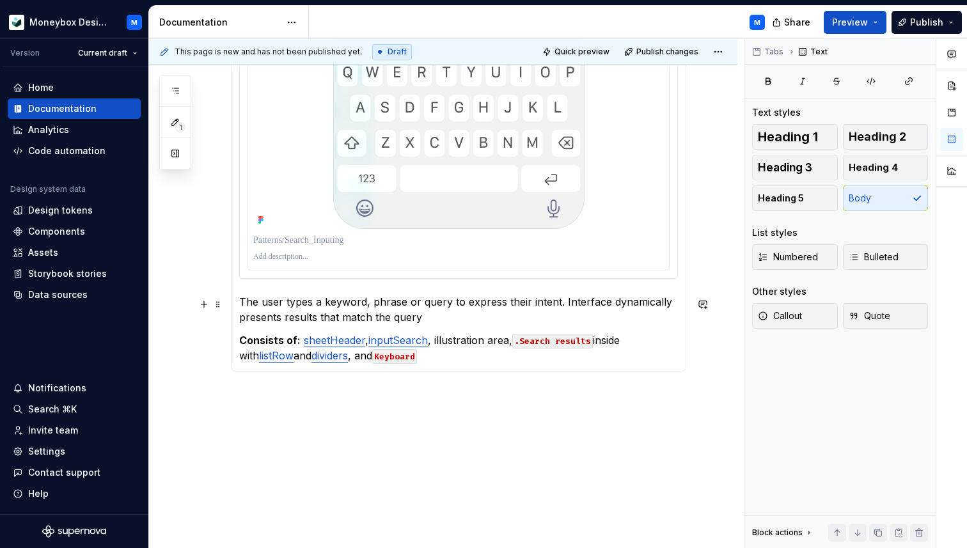
click at [422, 321] on p "The user types a keyword, phrase or query to express their intent. Interface dy…" at bounding box center [458, 309] width 439 height 31
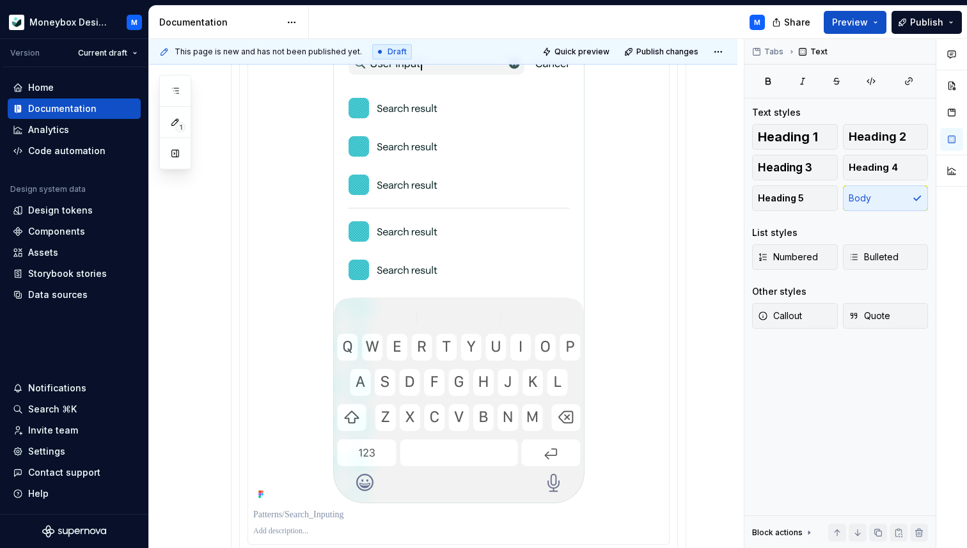
scroll to position [671, 0]
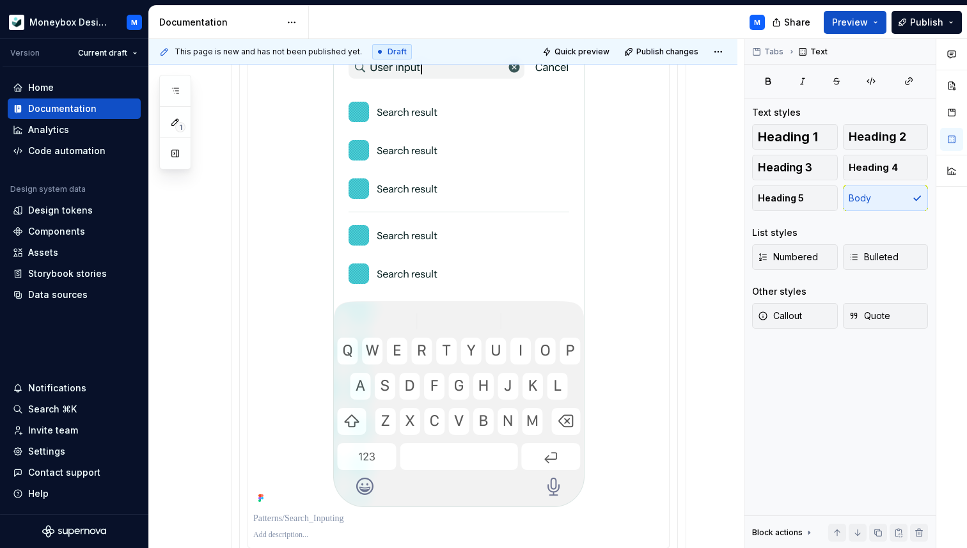
click at [292, 345] on div at bounding box center [458, 234] width 410 height 545
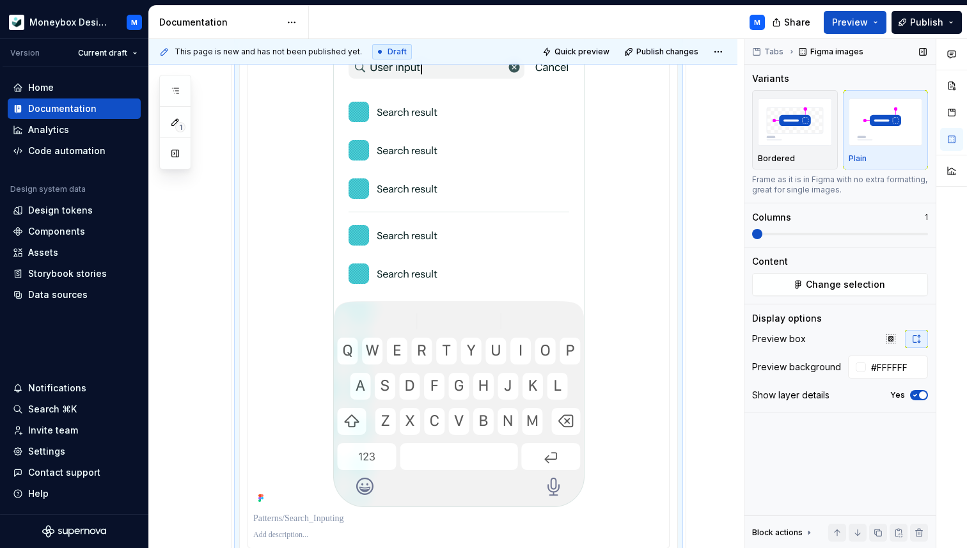
click at [919, 394] on span "button" at bounding box center [923, 395] width 8 height 8
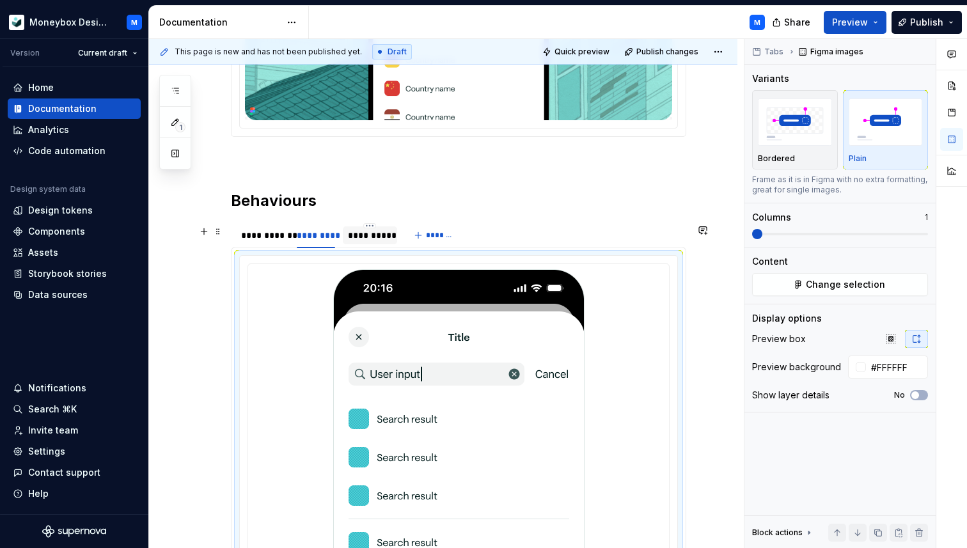
click at [357, 242] on div "**********" at bounding box center [370, 235] width 45 height 13
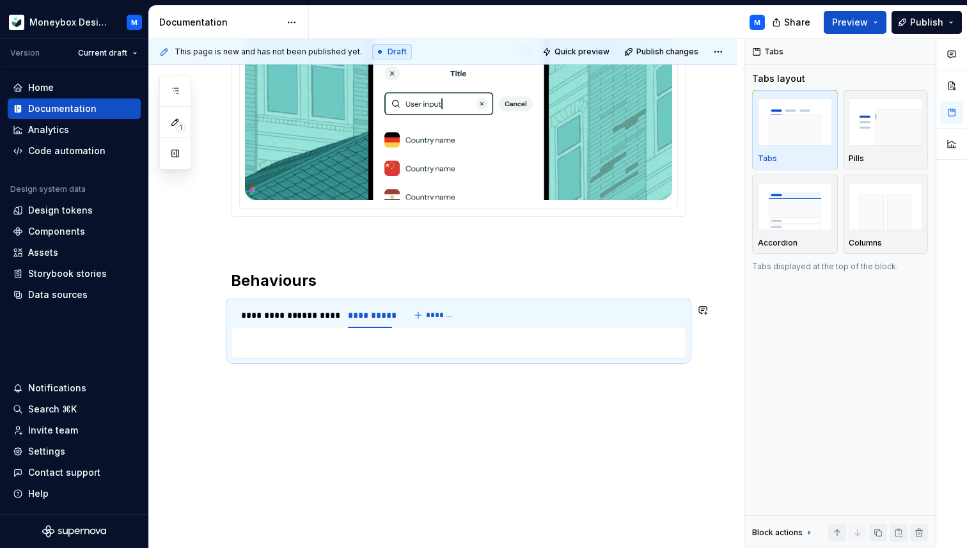
click at [351, 338] on p at bounding box center [458, 342] width 439 height 15
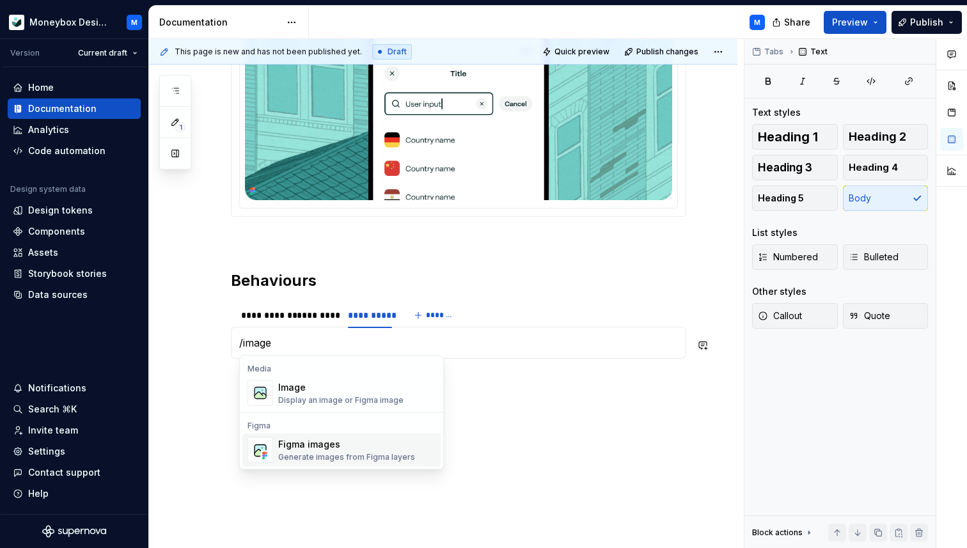
click at [332, 446] on div "Figma images" at bounding box center [346, 444] width 137 height 13
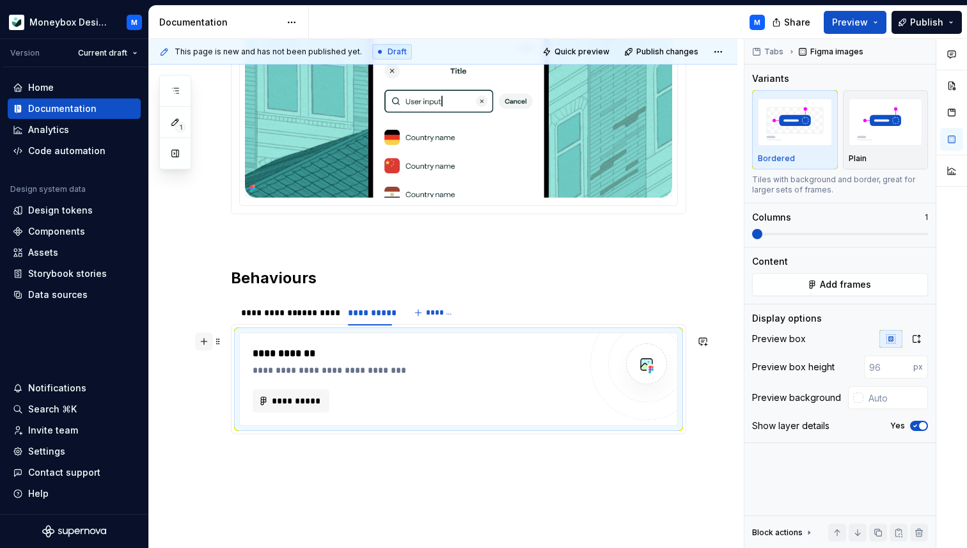
click at [202, 342] on button "button" at bounding box center [204, 341] width 18 height 18
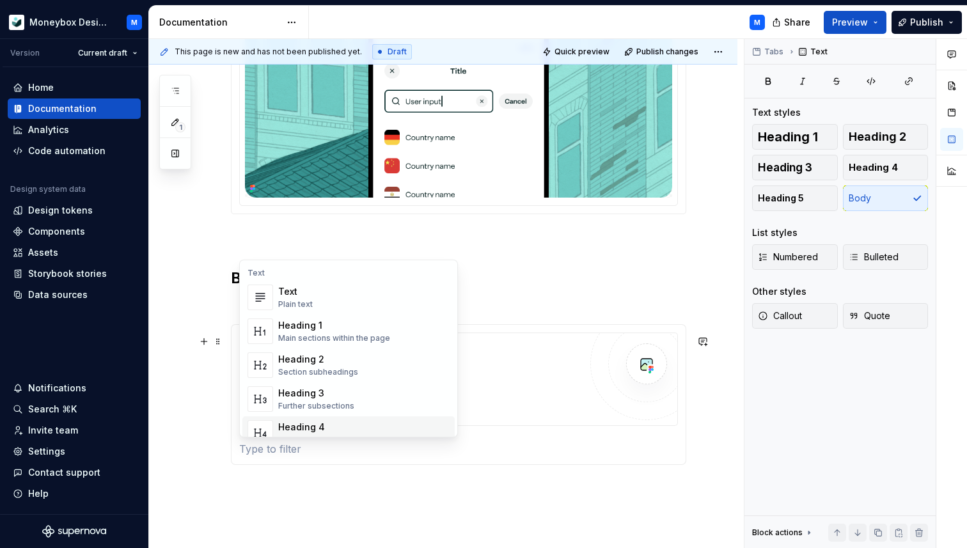
click at [366, 462] on div "**********" at bounding box center [458, 394] width 455 height 141
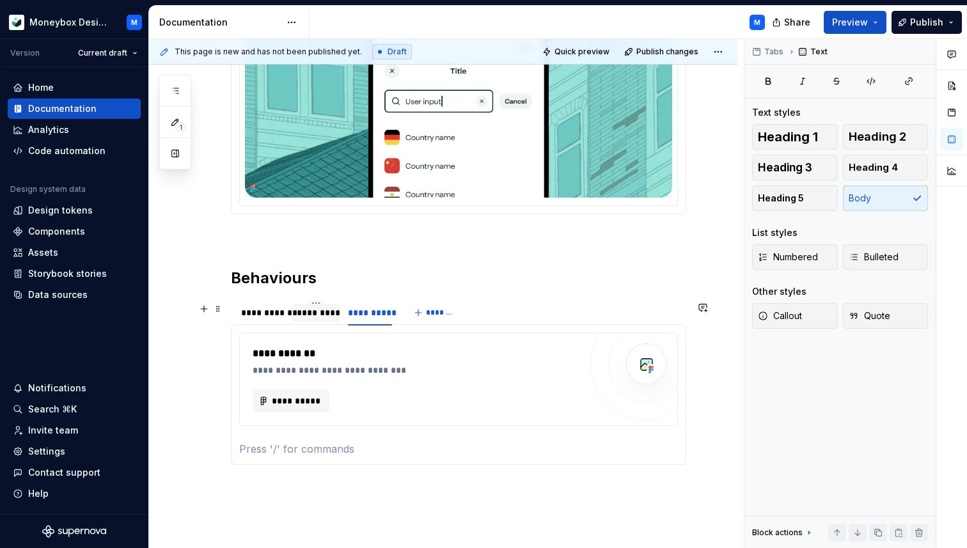
click at [311, 315] on div "*********" at bounding box center [316, 312] width 38 height 13
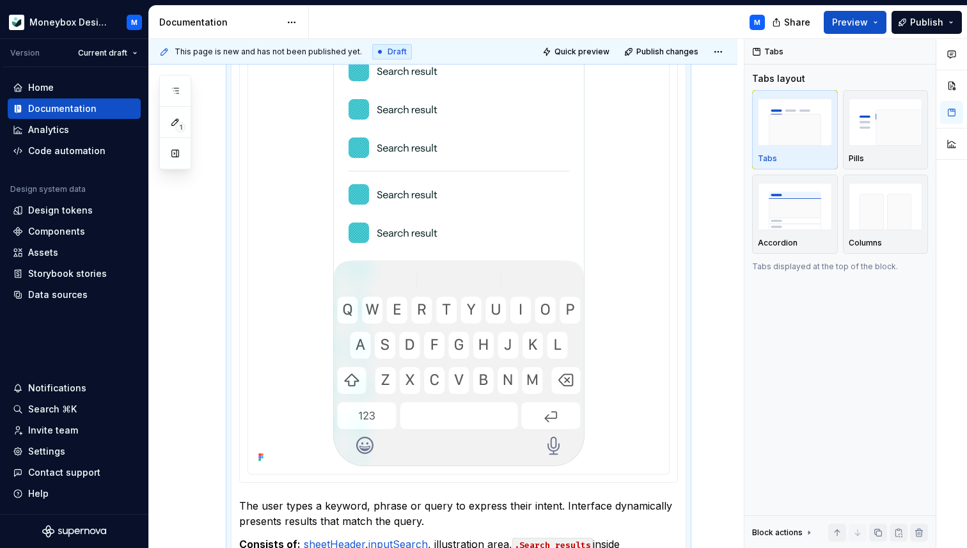
scroll to position [931, 0]
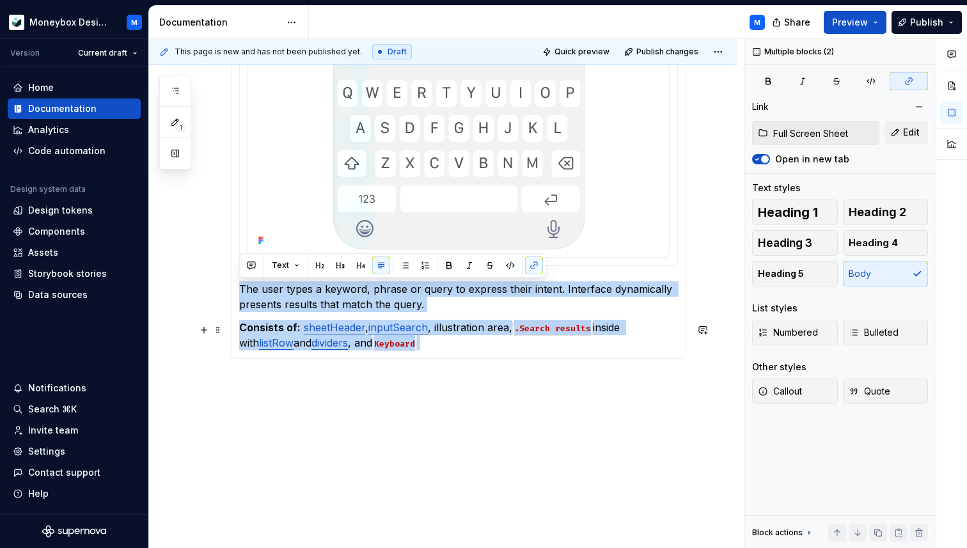
drag, startPoint x: 239, startPoint y: 283, endPoint x: 433, endPoint y: 344, distance: 203.2
click at [433, 344] on section-item-column "The user types a keyword, phrase or query to express their intent. Interface dy…" at bounding box center [458, 21] width 439 height 660
copy section-item-column "The user types a keyword, phrase or query to express their intent. Interface dy…"
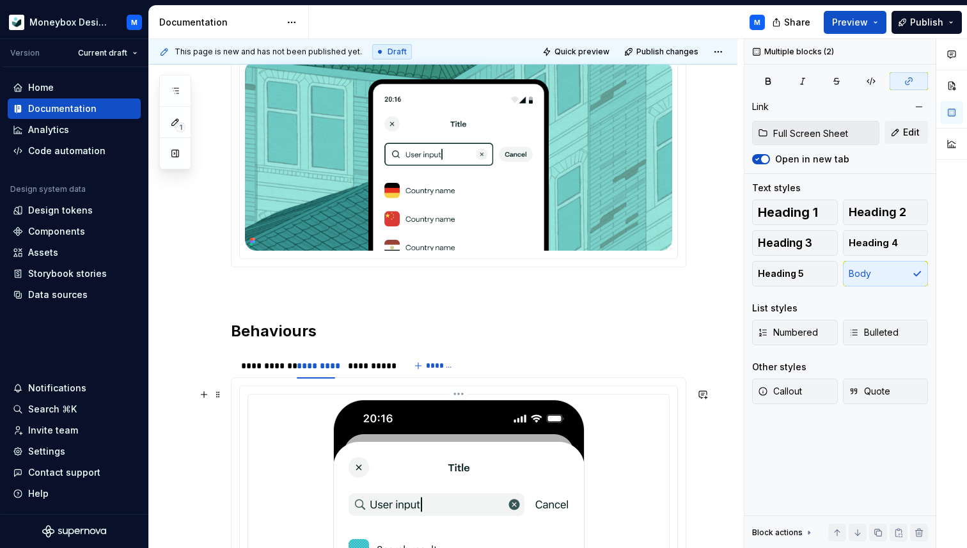
scroll to position [198, 0]
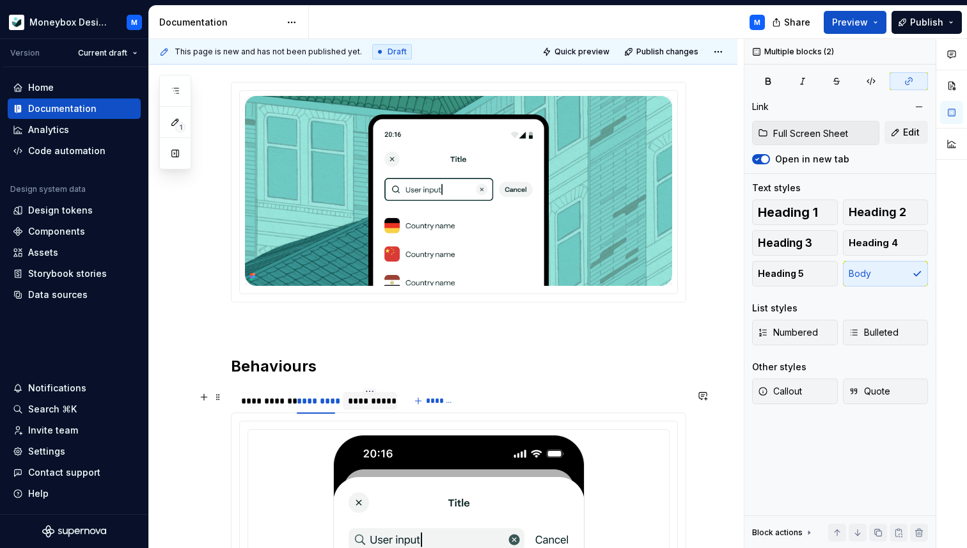
click at [353, 405] on div "**********" at bounding box center [370, 400] width 45 height 13
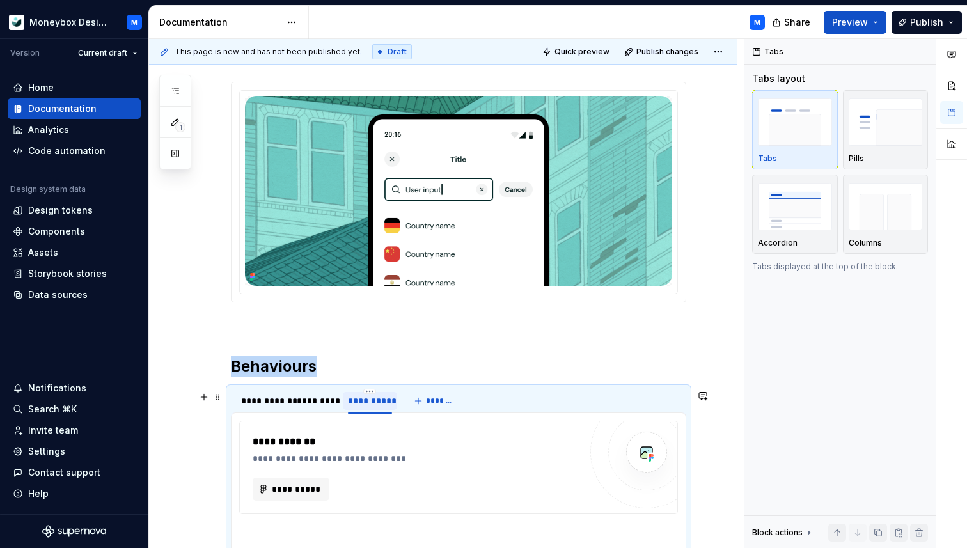
scroll to position [395, 0]
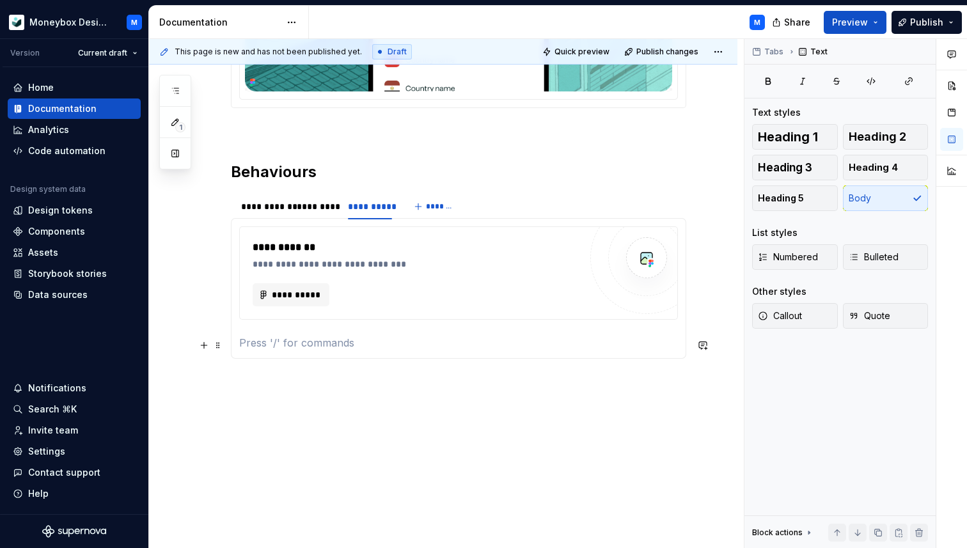
click at [266, 341] on p at bounding box center [458, 342] width 439 height 15
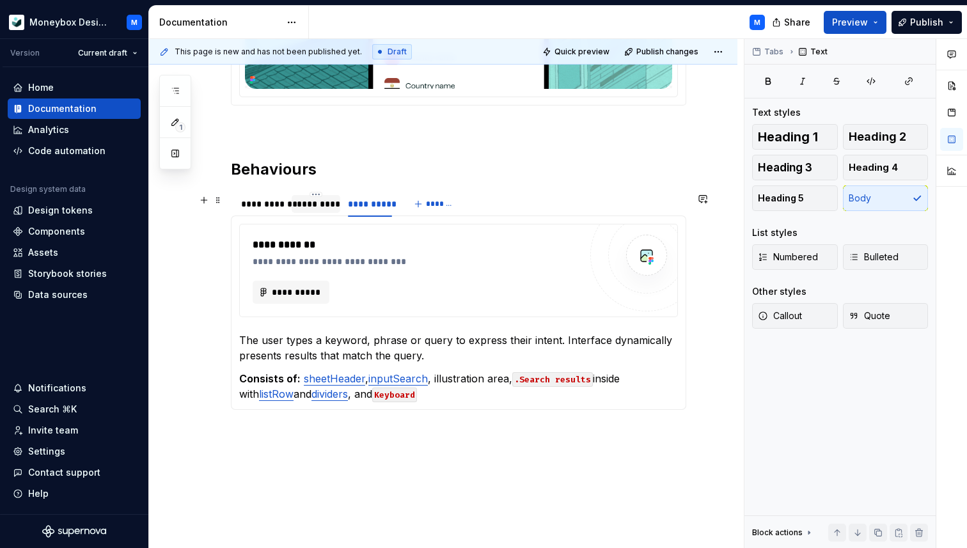
click at [304, 208] on div "*********" at bounding box center [316, 204] width 38 height 13
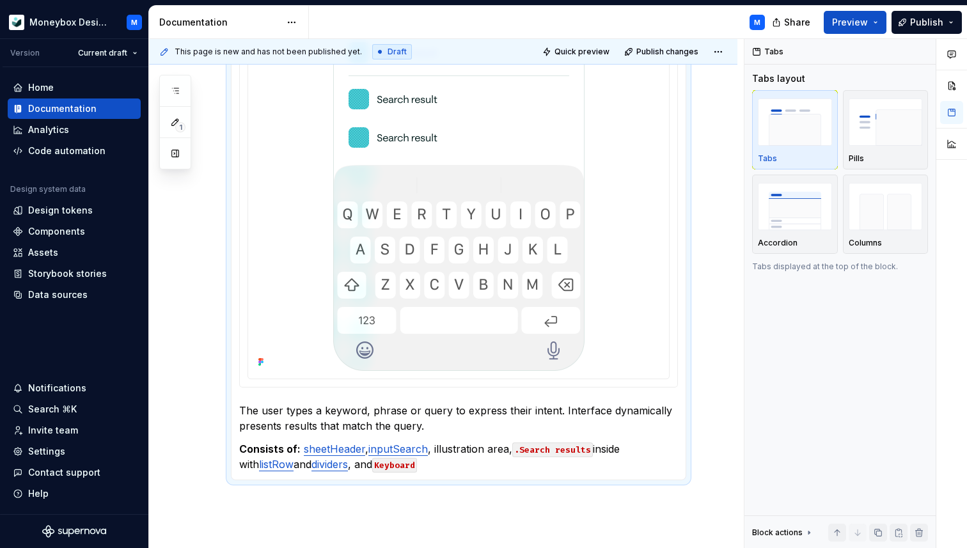
scroll to position [931, 0]
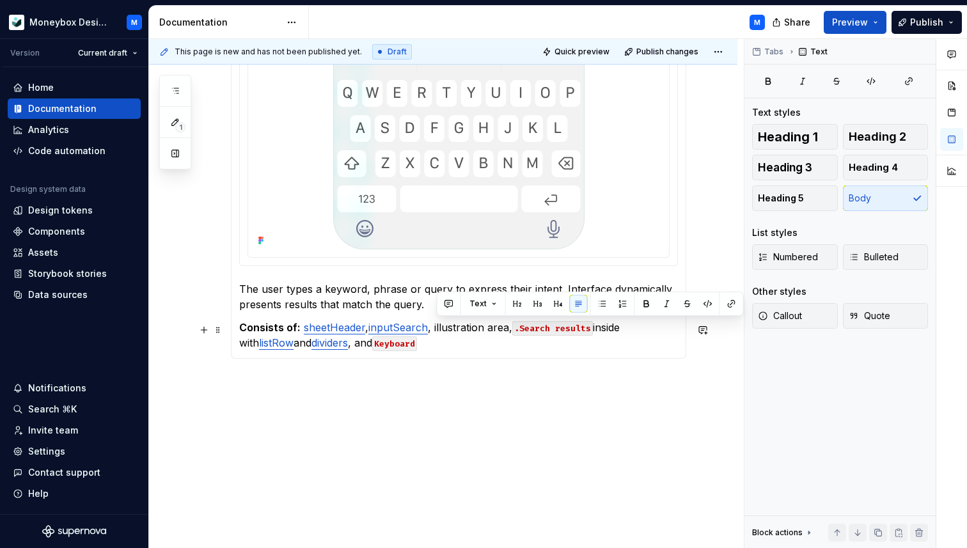
drag, startPoint x: 517, startPoint y: 329, endPoint x: 437, endPoint y: 327, distance: 79.3
click at [437, 327] on p "Consists of: sheetHeader , inputSearch , illustration area, .Search results ins…" at bounding box center [458, 335] width 439 height 31
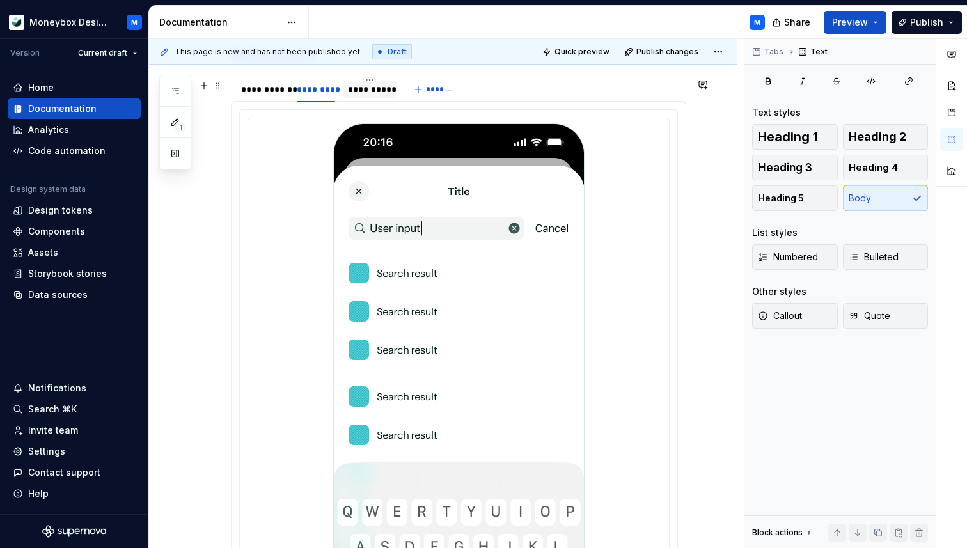
click at [354, 96] on div "**********" at bounding box center [370, 89] width 45 height 13
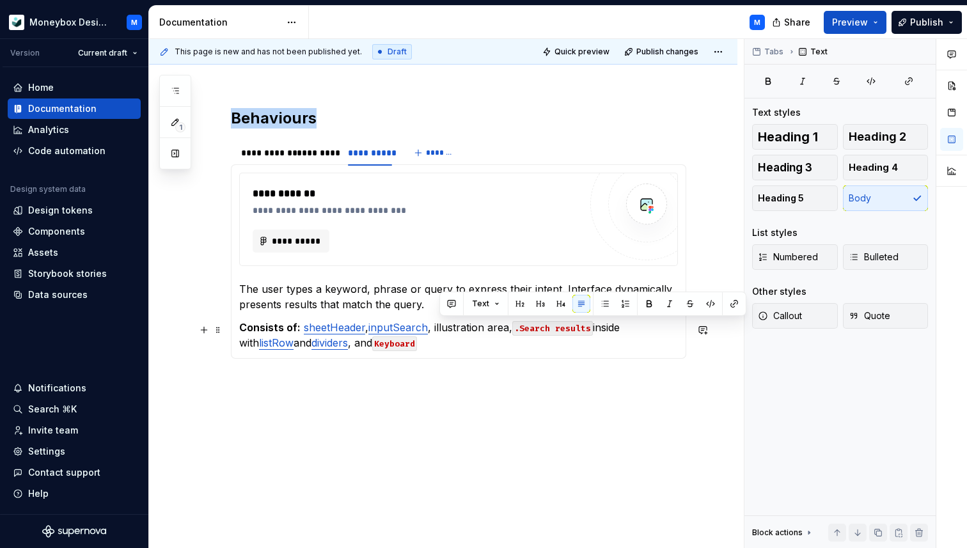
drag, startPoint x: 517, startPoint y: 327, endPoint x: 439, endPoint y: 327, distance: 78.0
click at [439, 327] on p "Consists of: sheetHeader , inputSearch , illustration area, .Search results ins…" at bounding box center [458, 335] width 439 height 31
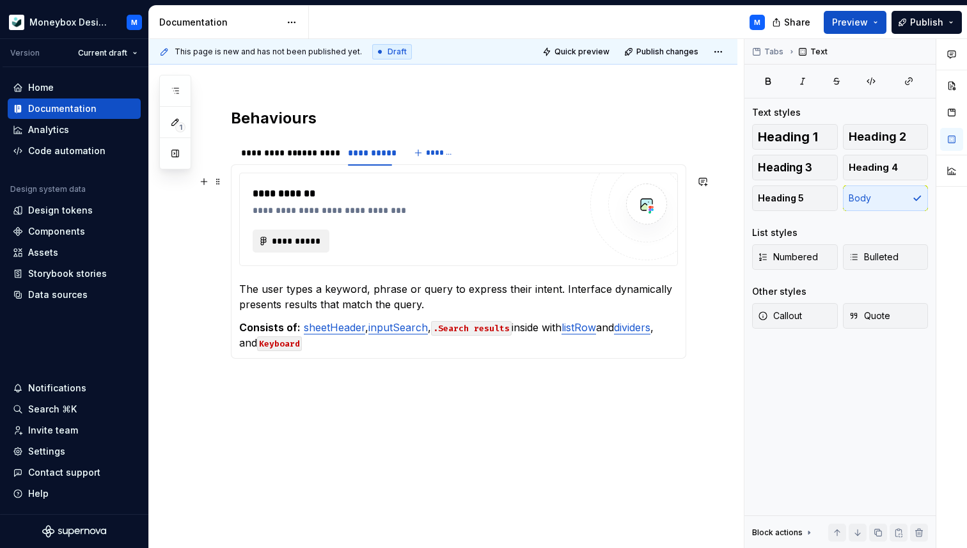
click at [304, 238] on span "**********" at bounding box center [296, 241] width 50 height 13
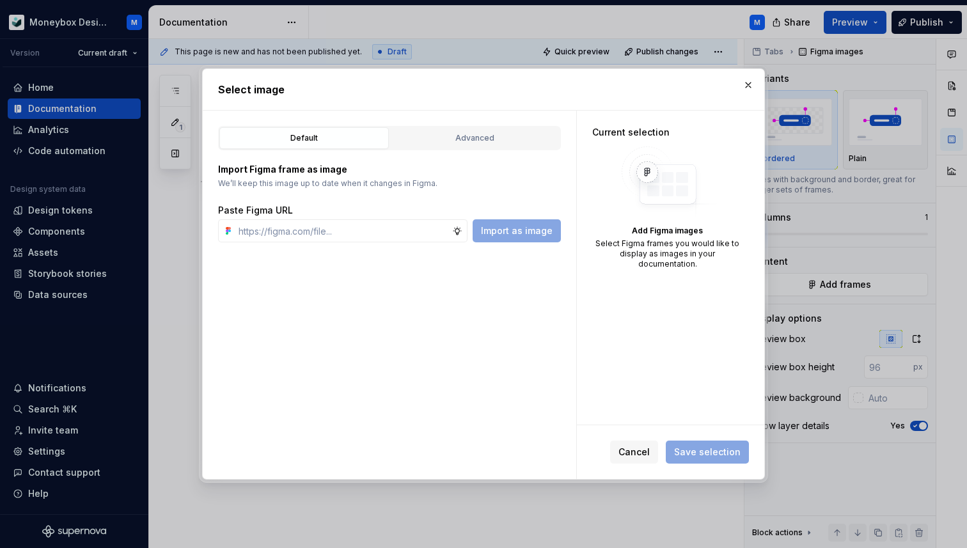
type textarea "*"
type input "https://www.figma.com/design/hMJO9qiZWpnsZnCr6F1yer/MDS--Supernova-Sync?node-id…"
click at [530, 226] on span "Import as image" at bounding box center [517, 230] width 72 height 13
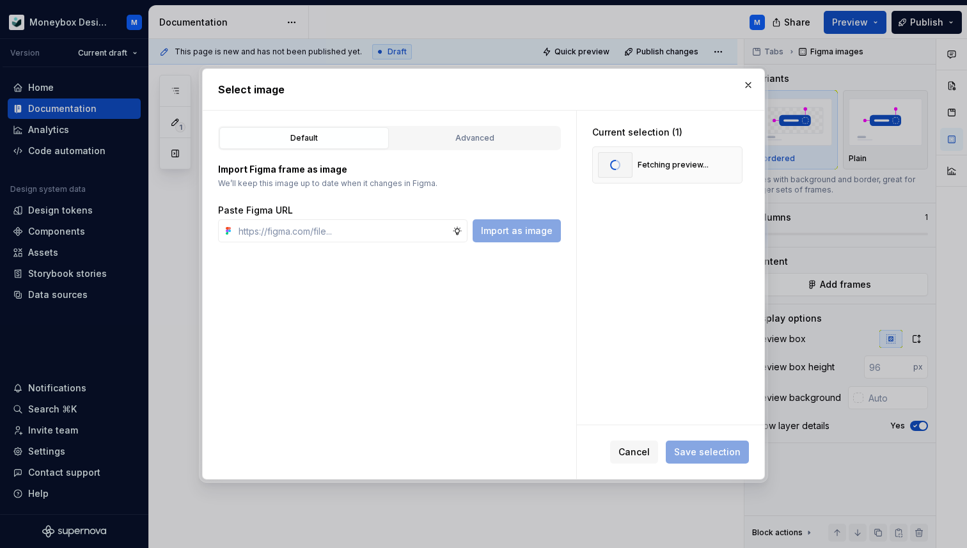
type textarea "*"
click at [697, 448] on span "Save selection" at bounding box center [707, 452] width 66 height 13
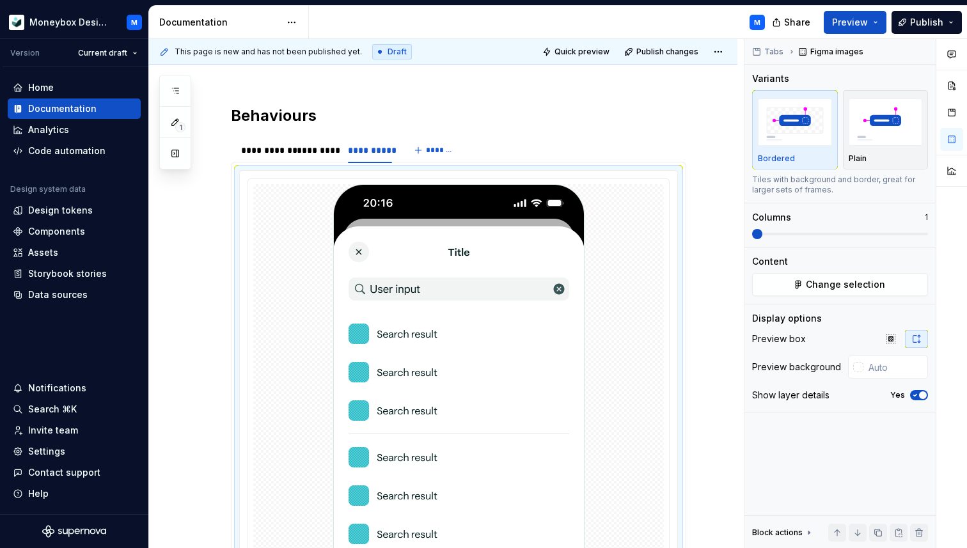
scroll to position [582, 0]
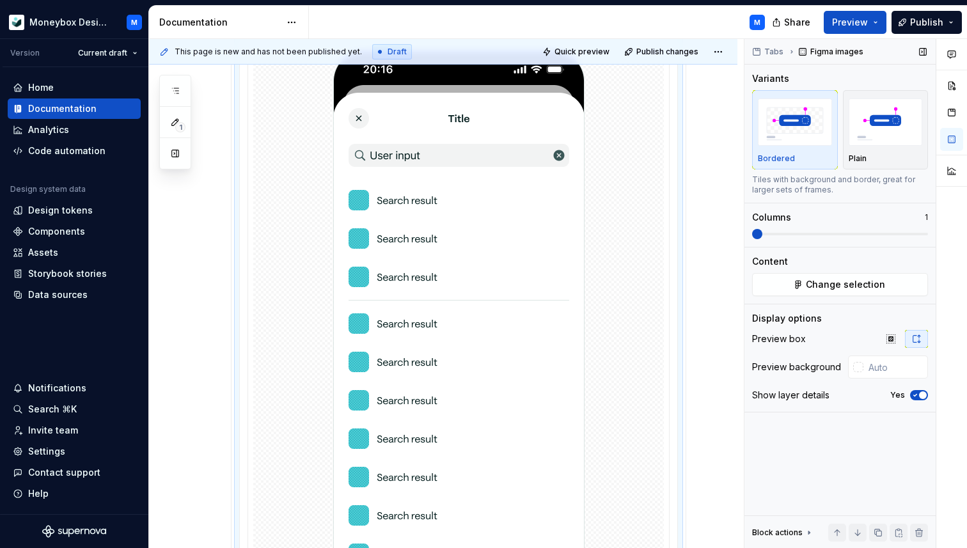
click at [917, 398] on icon "button" at bounding box center [915, 395] width 10 height 8
click at [854, 367] on div at bounding box center [858, 367] width 10 height 10
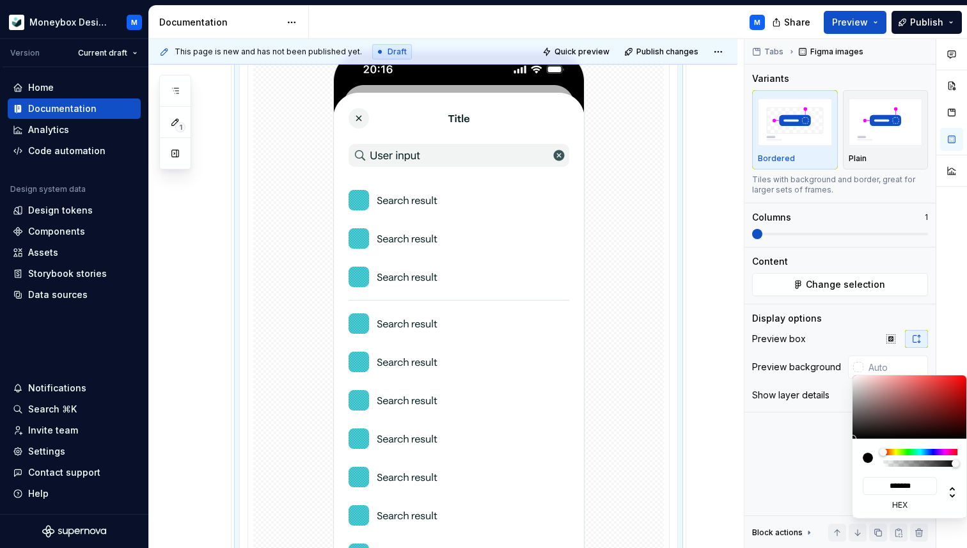
type input "#C6B1B1"
type input "*******"
type input "#D6C4C4"
type input "*******"
type input "#E3D9D9"
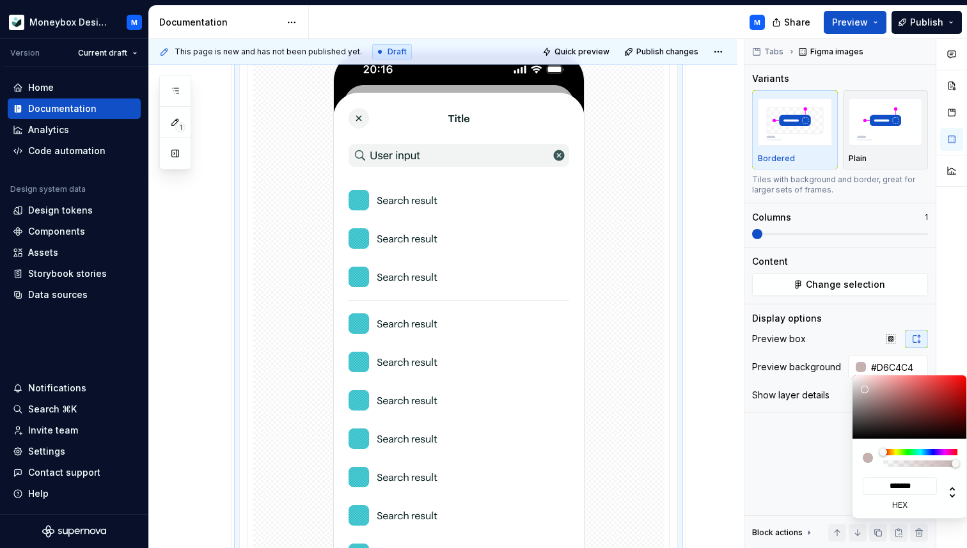
type input "*******"
type input "#F2EEEE"
type input "*******"
type input "#FAFAFA"
type input "*******"
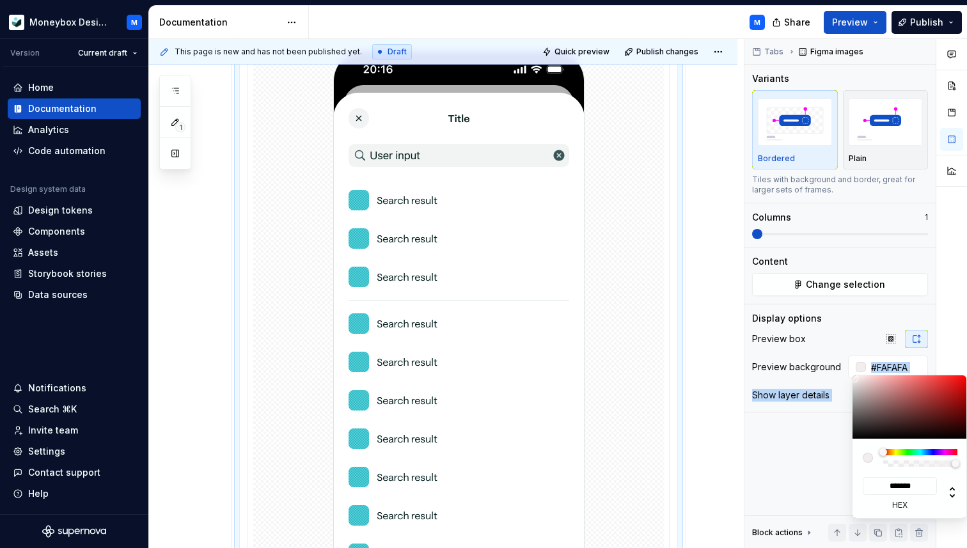
type input "#FFFFFF"
type input "*******"
drag, startPoint x: 864, startPoint y: 389, endPoint x: 850, endPoint y: 375, distance: 20.8
click at [850, 375] on body "Moneybox Design System M Version Current draft Home Documentation Analytics Cod…" at bounding box center [483, 274] width 967 height 548
click at [830, 427] on div "Comments Open comments No comments yet Select ‘Comment’ from the block context …" at bounding box center [855, 294] width 222 height 510
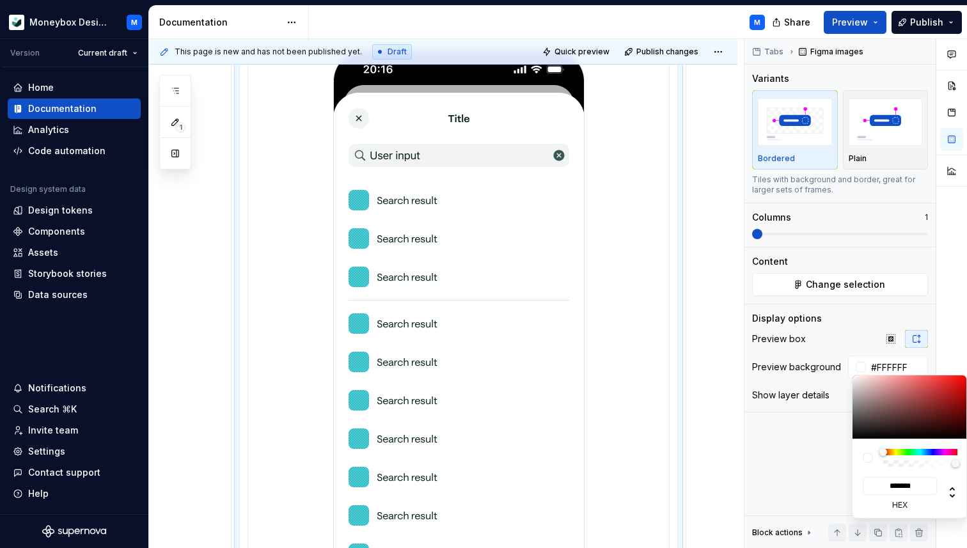
click at [538, 384] on html "Moneybox Design System M Version Current draft Home Documentation Analytics Cod…" at bounding box center [483, 274] width 967 height 548
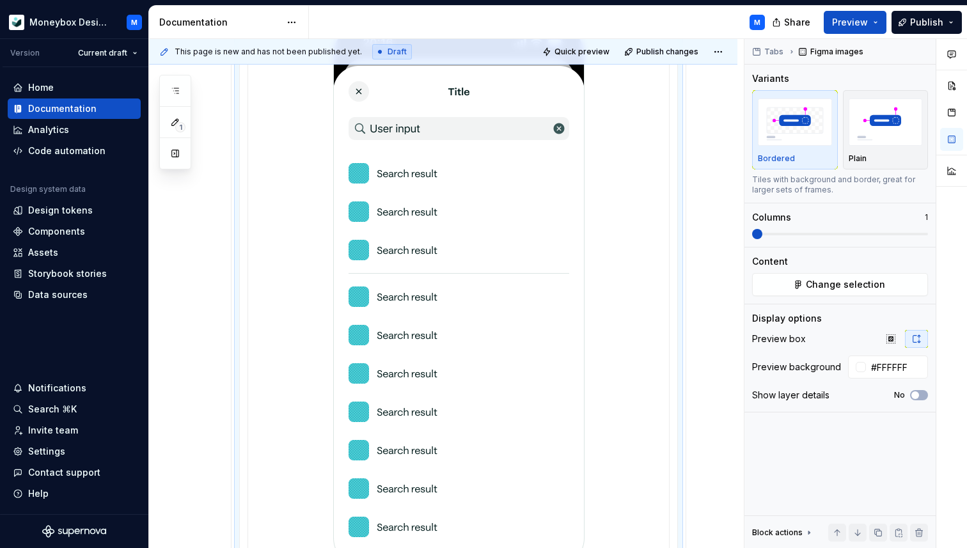
click at [538, 385] on img at bounding box center [458, 296] width 251 height 545
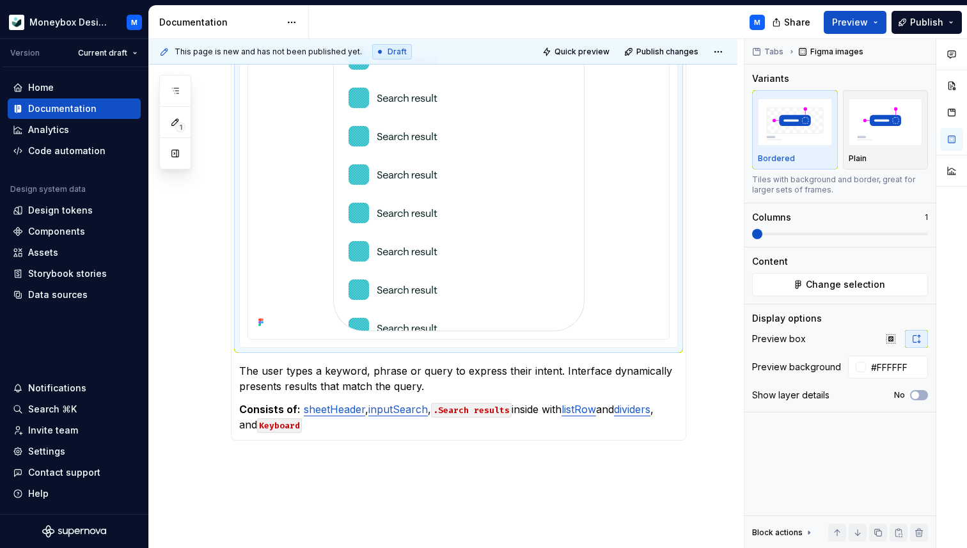
scroll to position [931, 0]
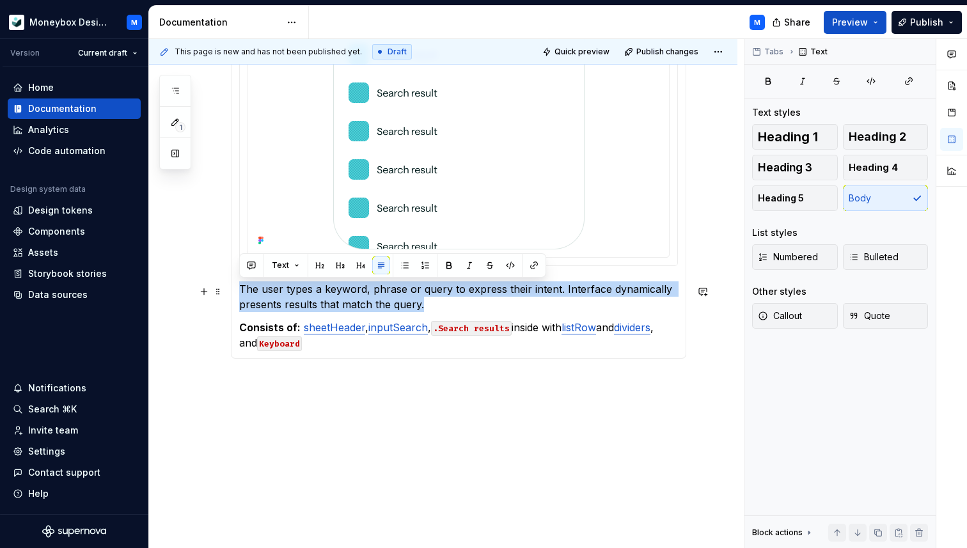
drag, startPoint x: 428, startPoint y: 302, endPoint x: 239, endPoint y: 290, distance: 189.0
click at [239, 290] on p "The user types a keyword, phrase or query to express their intent. Interface dy…" at bounding box center [458, 296] width 439 height 31
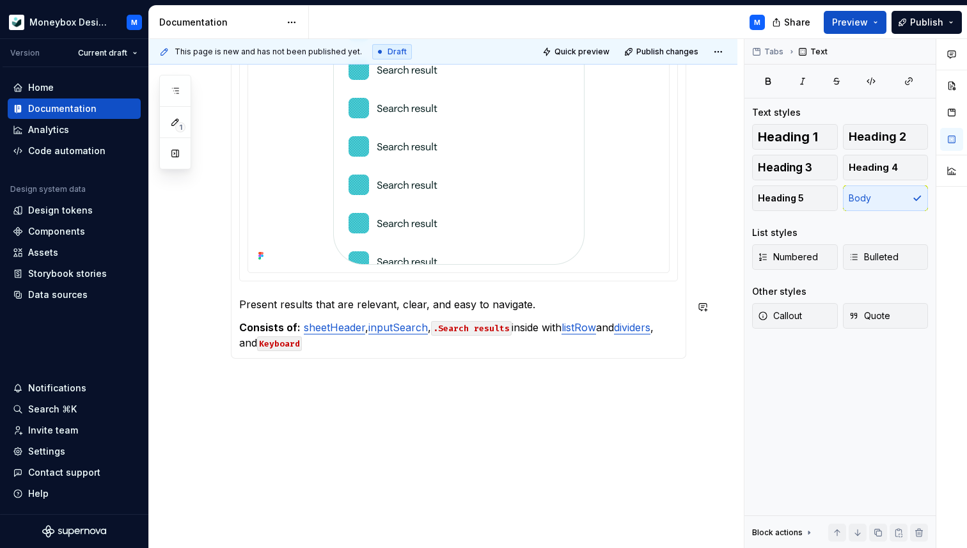
scroll to position [915, 0]
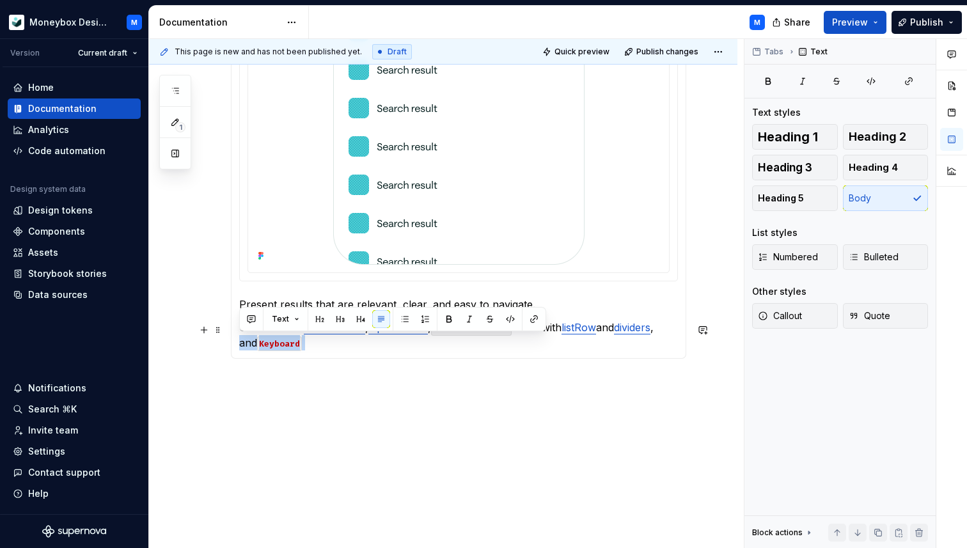
drag, startPoint x: 319, startPoint y: 345, endPoint x: 233, endPoint y: 343, distance: 86.3
click at [233, 343] on div "The user activates the search function. Consists of: sheetHeader , inputSearch …" at bounding box center [458, 28] width 455 height 661
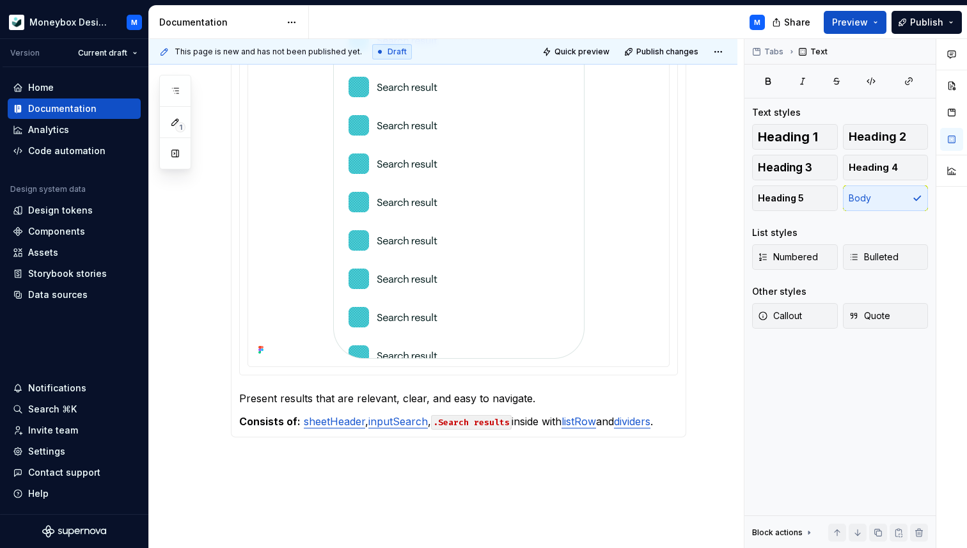
scroll to position [900, 0]
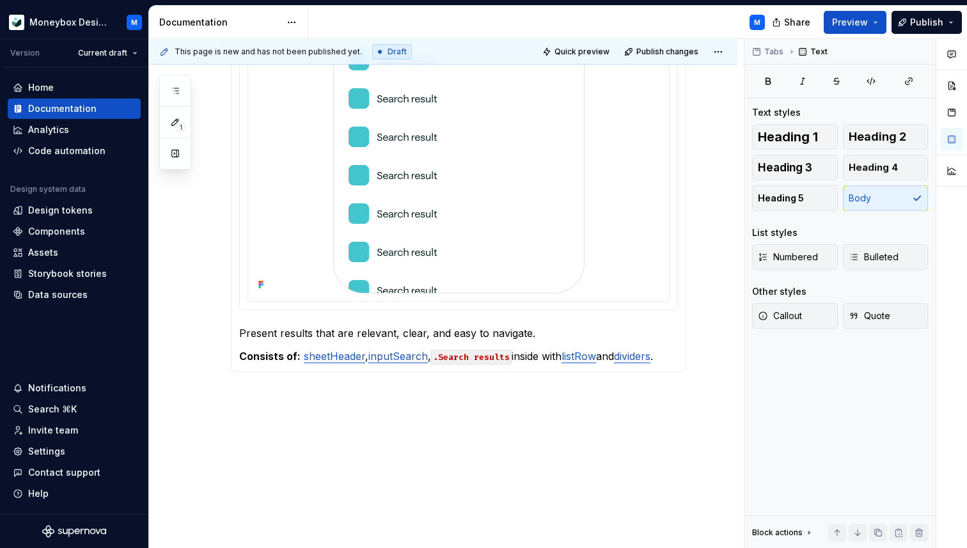
scroll to position [880, 0]
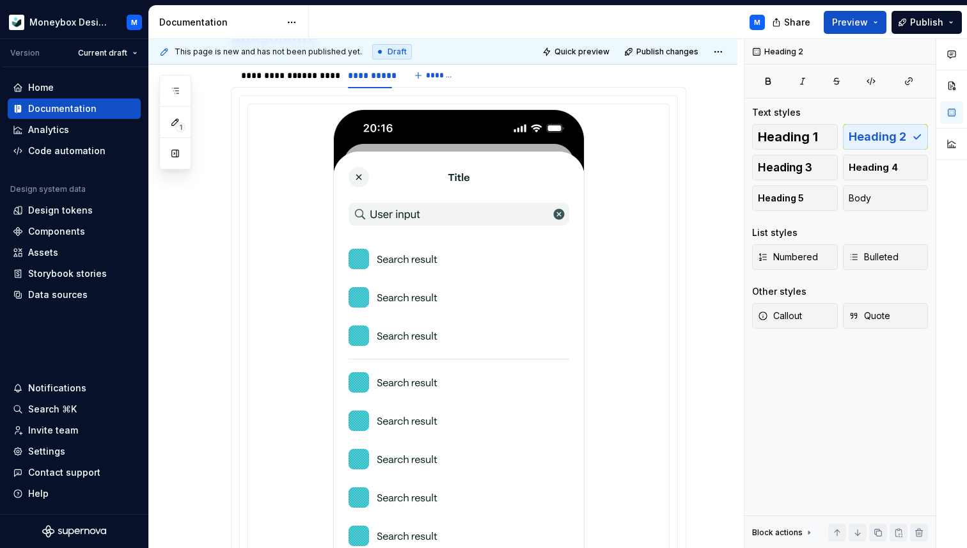
scroll to position [900, 0]
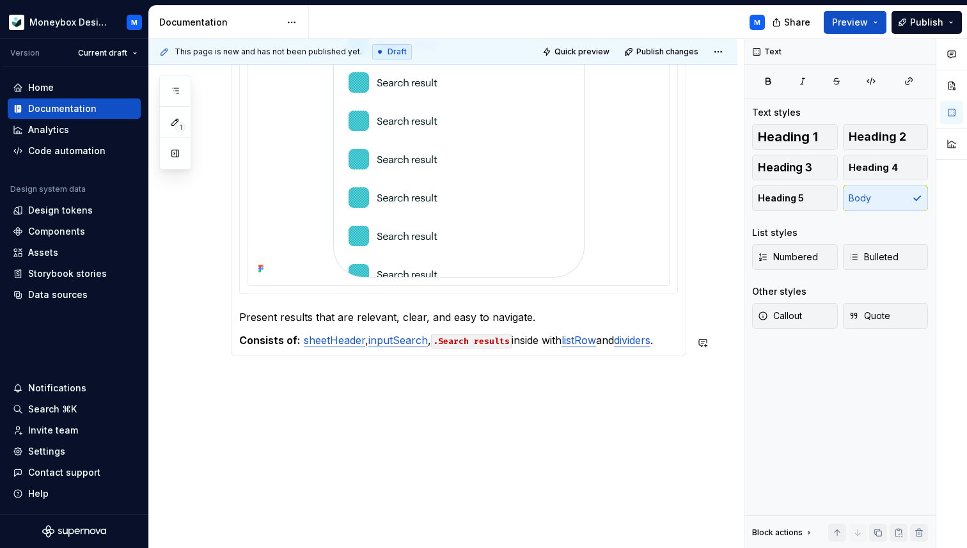
click at [249, 384] on p at bounding box center [458, 378] width 455 height 15
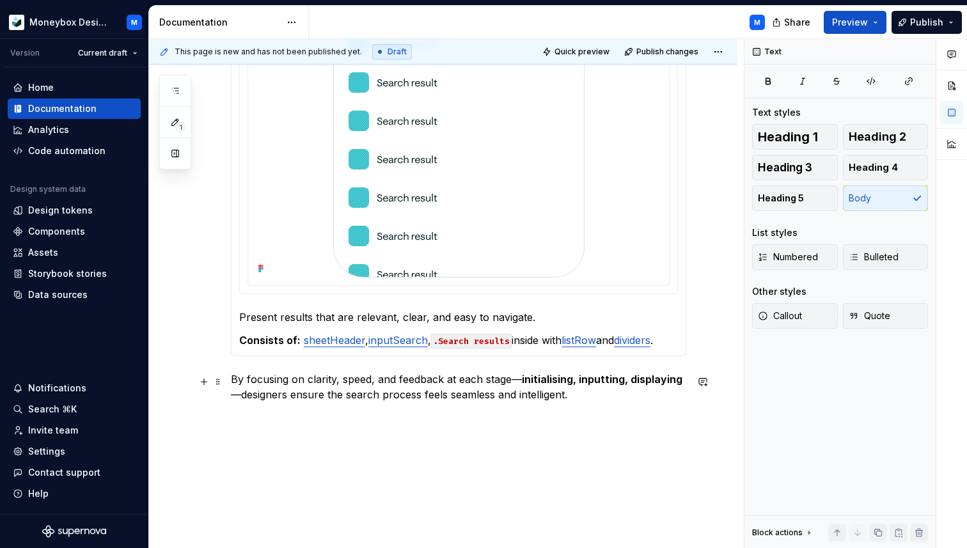
click at [235, 383] on p "By focusing on clarity, speed, and feedback at each stage— initialising, inputt…" at bounding box center [458, 386] width 455 height 31
click at [522, 382] on strong "initialising, inputting, displaying" at bounding box center [602, 379] width 160 height 13
click at [686, 383] on p "By focusing on clarity, speed, and feedback at each stage, initialising, inputt…" at bounding box center [458, 386] width 455 height 31
click at [236, 398] on p "By focusing on clarity, speed, and feedback at each stage, initialising, inputt…" at bounding box center [458, 386] width 455 height 31
click at [563, 400] on p "By focusing on clarity, speed, and feedback at each stage, initialising, inputt…" at bounding box center [458, 386] width 455 height 31
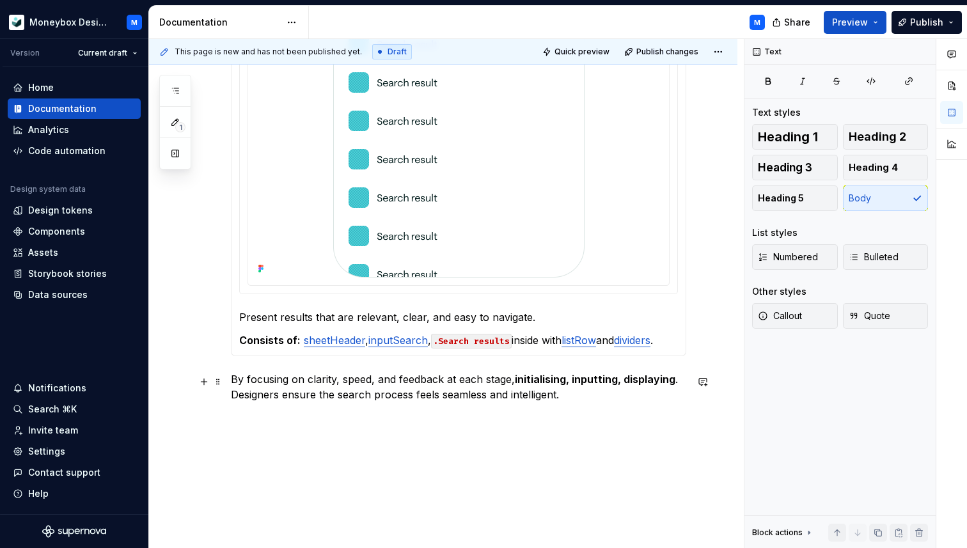
click at [231, 382] on p "By focusing on clarity, speed, and feedback at each stage, initialising, inputt…" at bounding box center [458, 386] width 455 height 31
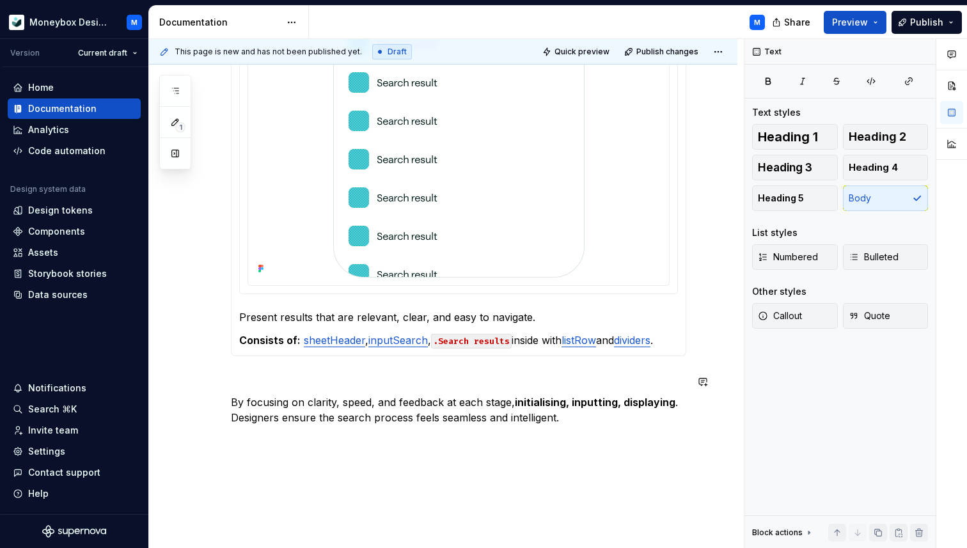
click at [241, 385] on p at bounding box center [458, 378] width 455 height 15
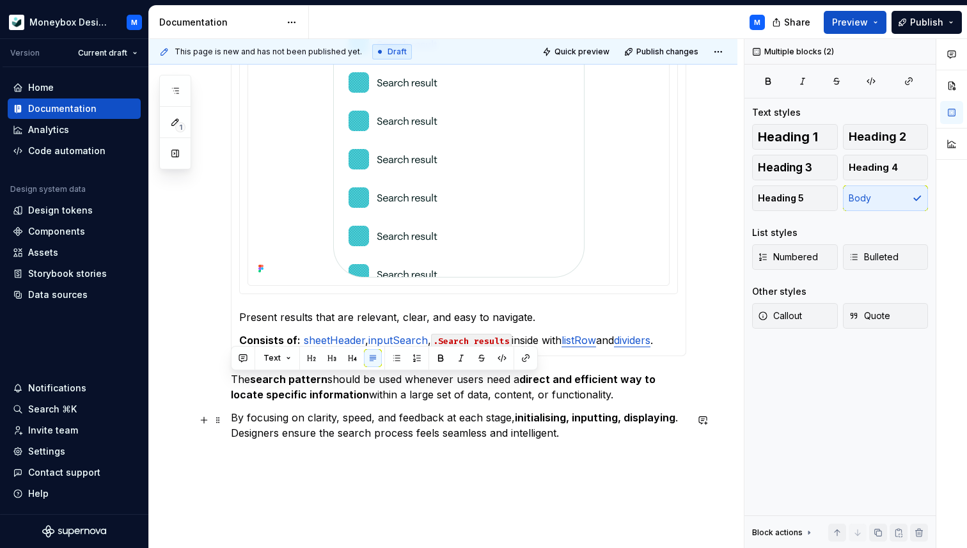
drag, startPoint x: 231, startPoint y: 378, endPoint x: 600, endPoint y: 432, distance: 373.3
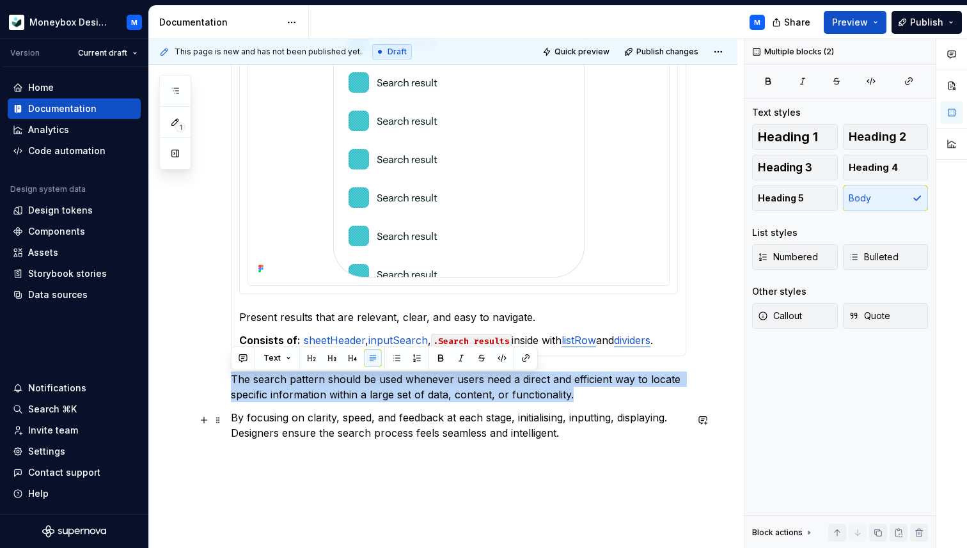
click at [571, 433] on p "By focusing on clarity, speed, and feedback at each stage, initialising, inputt…" at bounding box center [458, 425] width 455 height 31
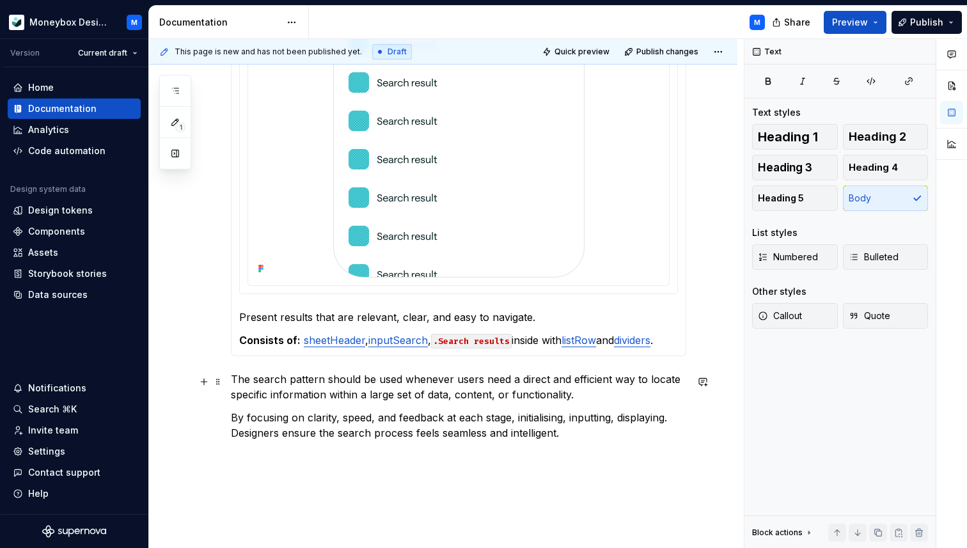
click at [232, 379] on p "The search pattern should be used whenever users need a direct and efficient wa…" at bounding box center [458, 386] width 455 height 31
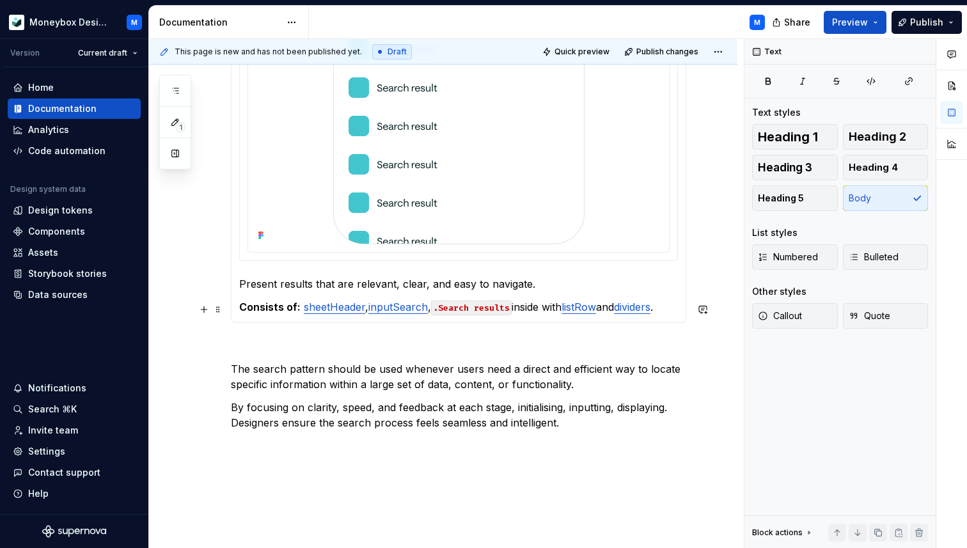
scroll to position [997, 0]
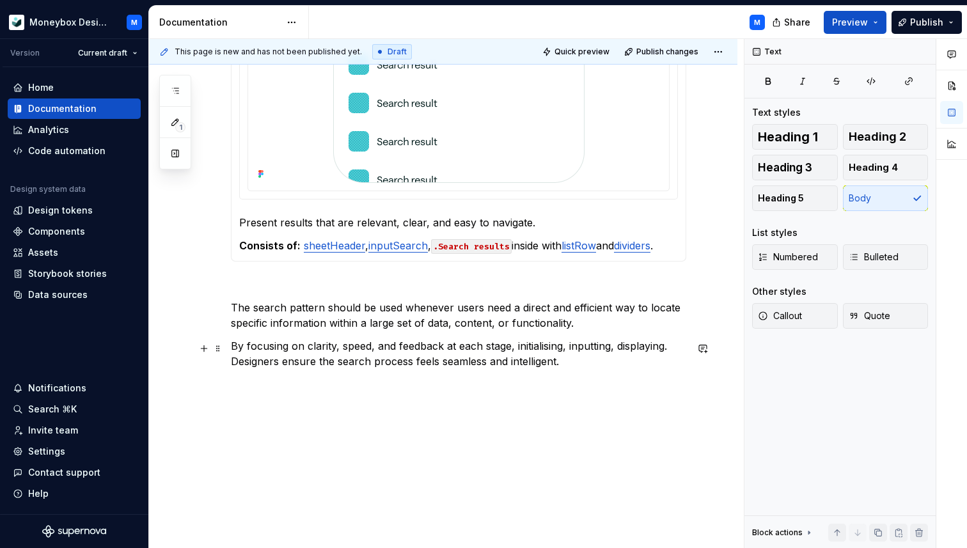
click at [572, 364] on p "By focusing on clarity, speed, and feedback at each stage, initialising, inputt…" at bounding box center [458, 353] width 455 height 31
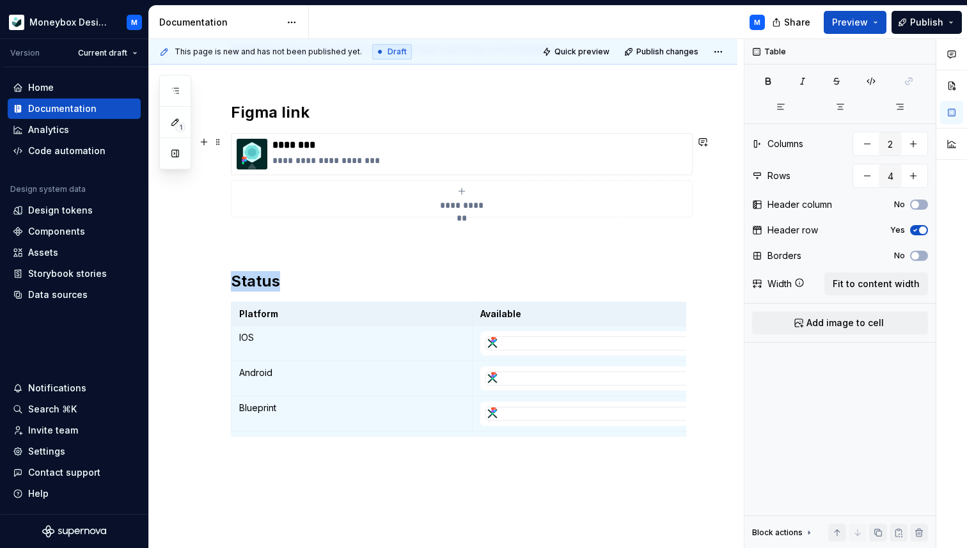
scroll to position [1305, 0]
click at [299, 152] on p "********" at bounding box center [479, 147] width 414 height 13
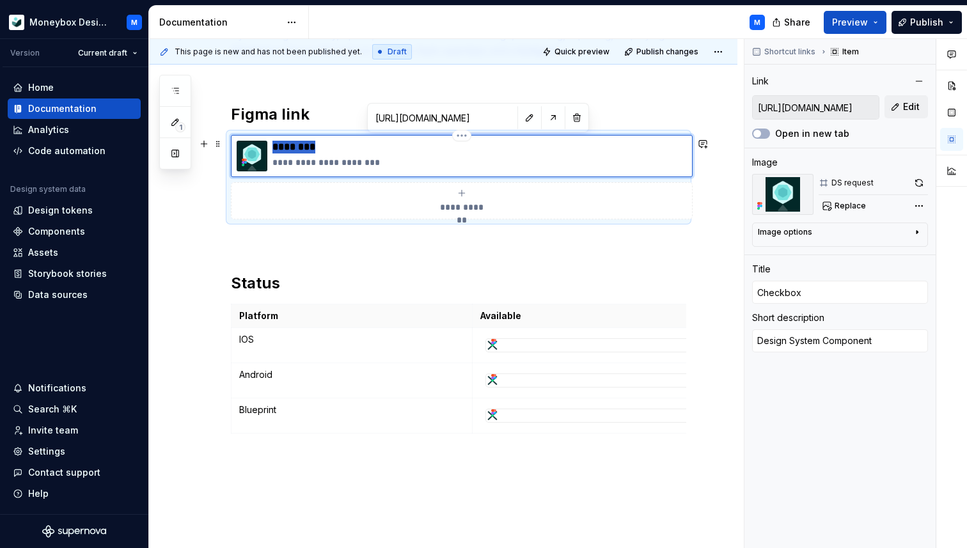
click at [299, 152] on p "********" at bounding box center [479, 147] width 414 height 13
type textarea "*"
type input "S"
type textarea "*"
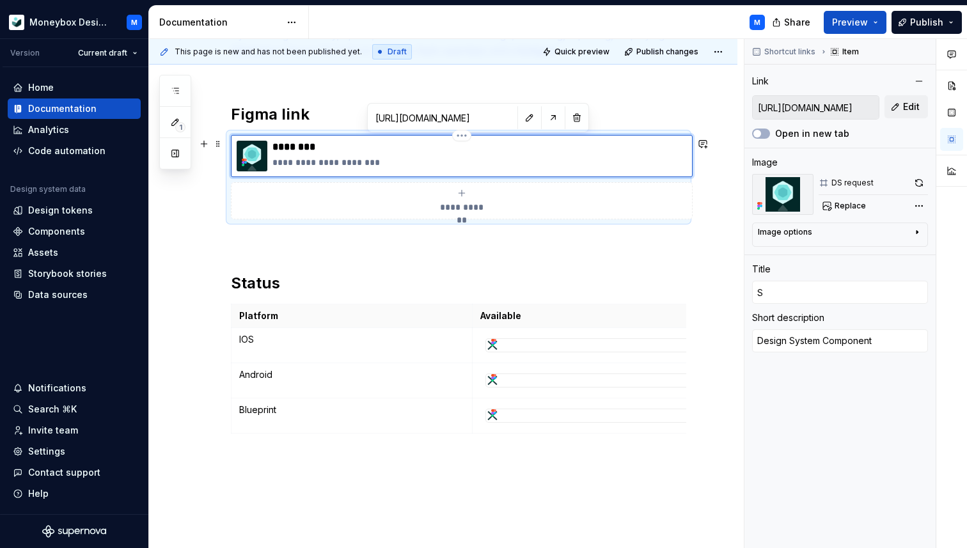
type input "Se"
type textarea "*"
type input "Sea"
type textarea "*"
type input "Sear"
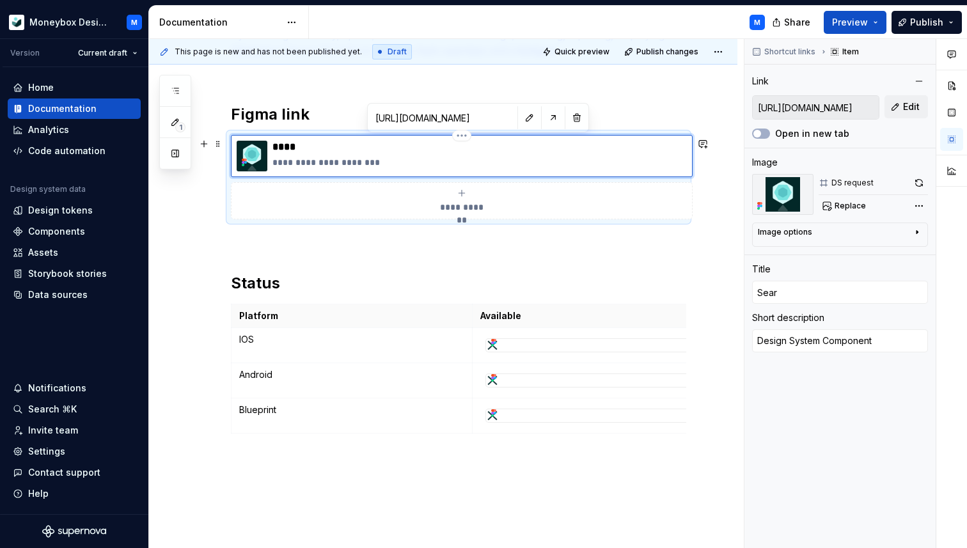
type textarea "*"
type input "Searc"
type textarea "*"
type input "Search"
type textarea "*"
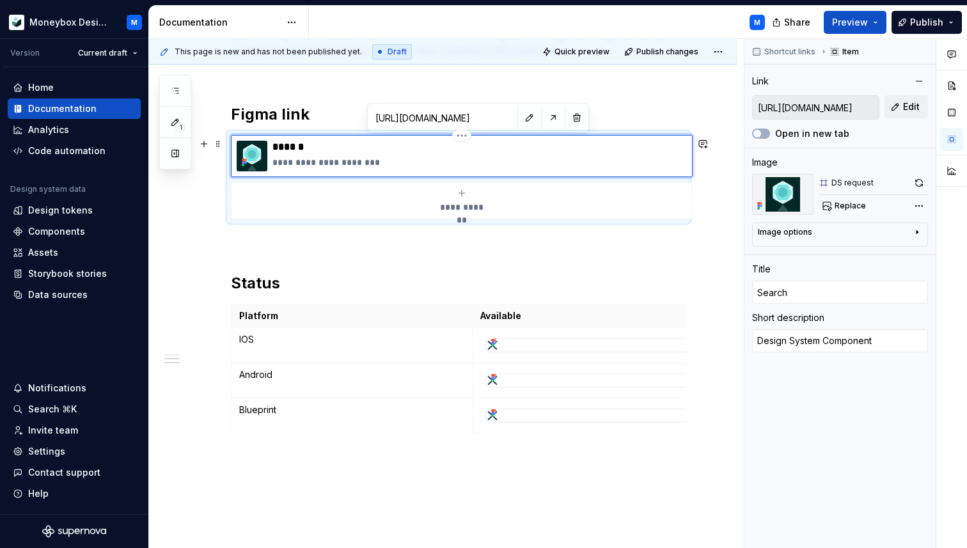
type input "Search"
type textarea "*"
type input "Search p"
type textarea "*"
type input "Search pa"
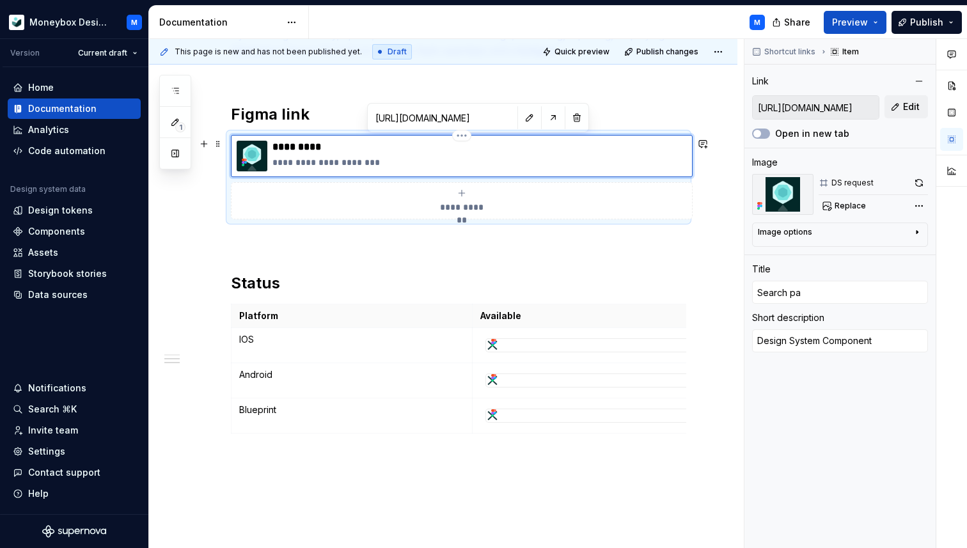
type textarea "*"
type input "Search pat"
type textarea "*"
type input "Search patt"
type textarea "*"
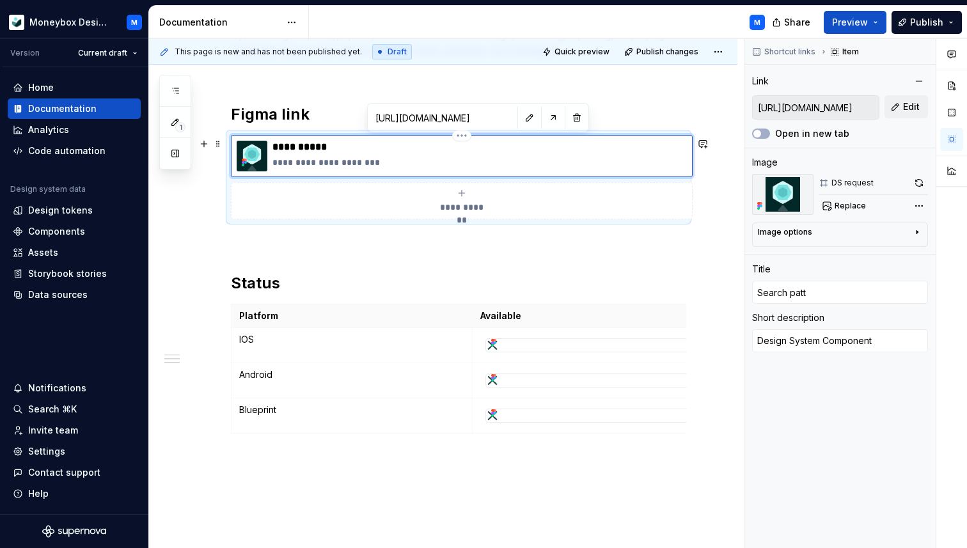
type input "Search patte"
type textarea "*"
type input "Search patter"
type textarea "*"
type input "Search pattern"
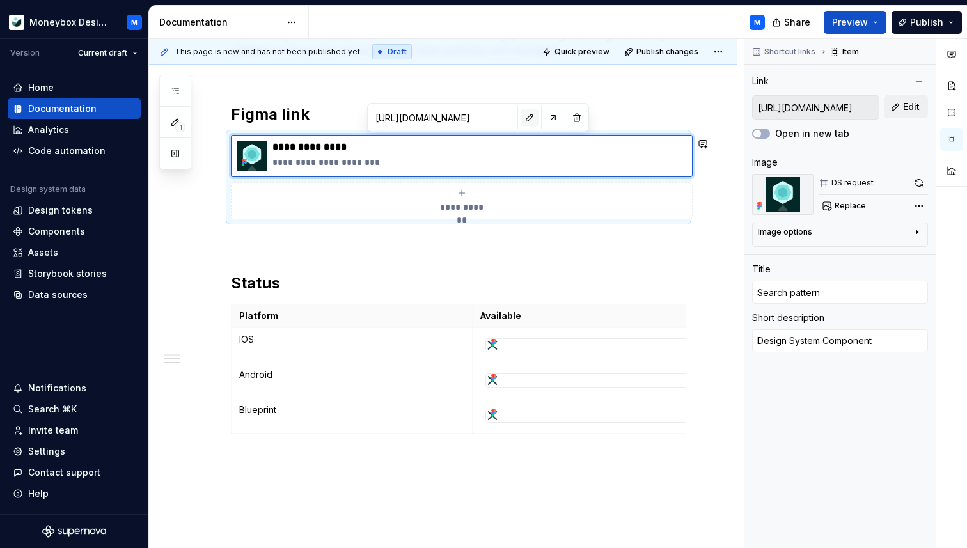
click at [520, 120] on button "button" at bounding box center [529, 118] width 18 height 18
type textarea "*"
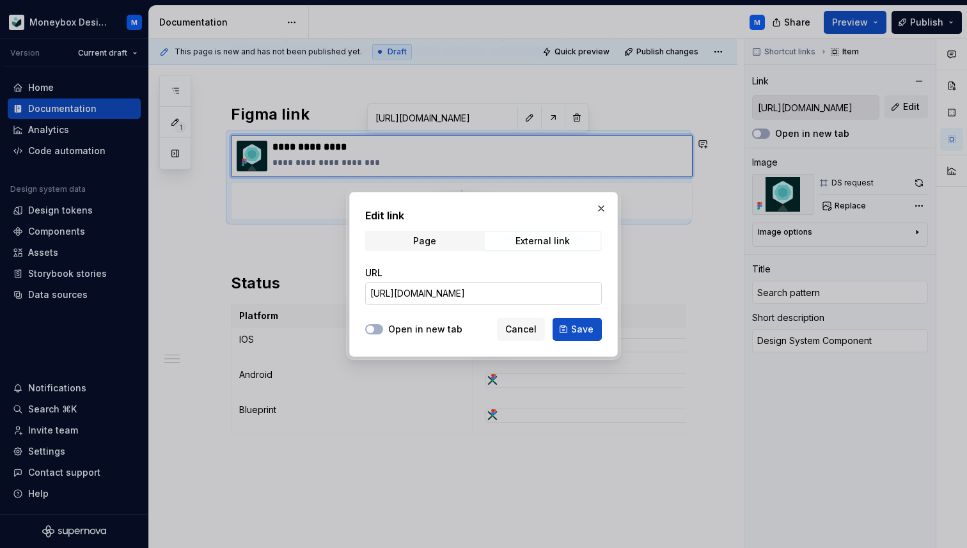
click at [445, 290] on input "[URL][DOMAIN_NAME]" at bounding box center [483, 293] width 237 height 23
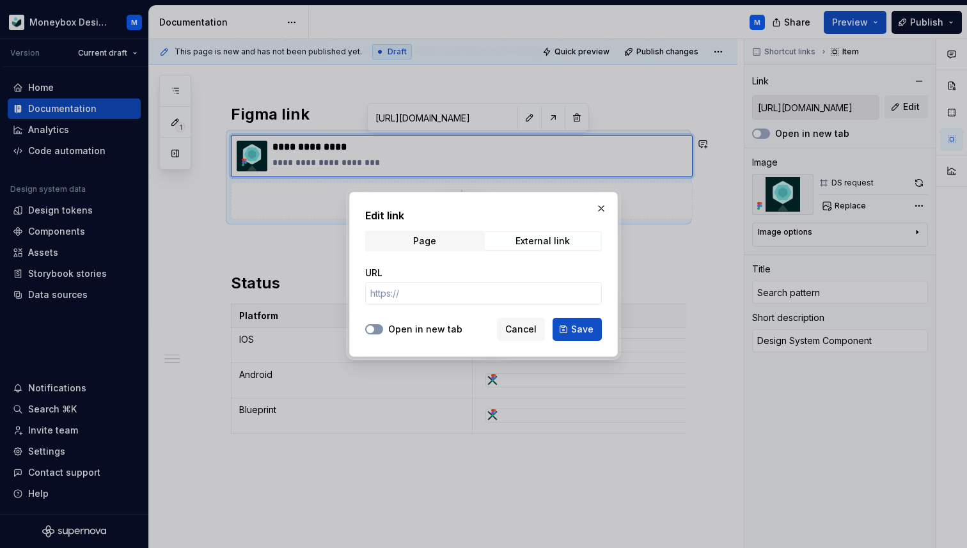
click at [373, 324] on button "Open in new tab" at bounding box center [374, 329] width 18 height 10
type textarea "*"
click at [413, 296] on input "URL" at bounding box center [483, 293] width 237 height 23
paste input "https://www.figma.com/design/wSROUQSsWxR8z8BIP1QRCH/Moneybox-Design-System?m=au…"
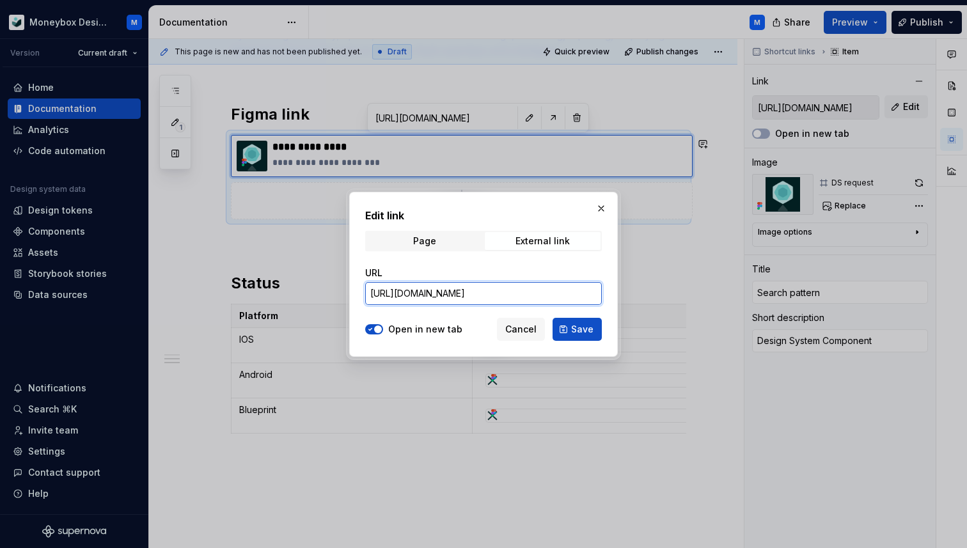
type input "https://www.figma.com/design/wSROUQSsWxR8z8BIP1QRCH/Moneybox-Design-System?m=au…"
click at [580, 333] on span "Save" at bounding box center [582, 329] width 22 height 13
type textarea "*"
type input "https://www.figma.com/design/wSROUQSsWxR8z8BIP1QRCH/Moneybox-Design-System?m=au…"
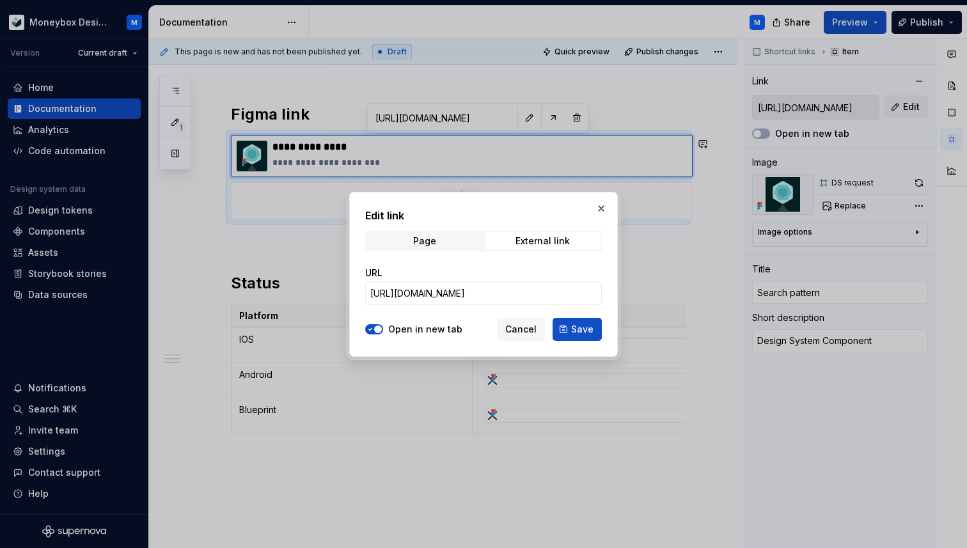
type input "https://www.figma.com/design/wSROUQSsWxR8z8BIP1QRCH/Moneybox-Design-System?m=au…"
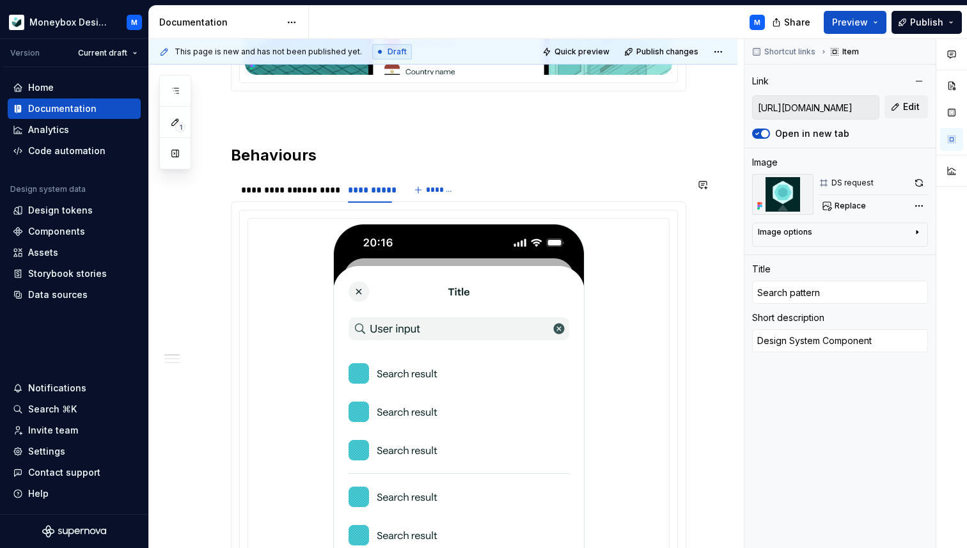
scroll to position [407, 0]
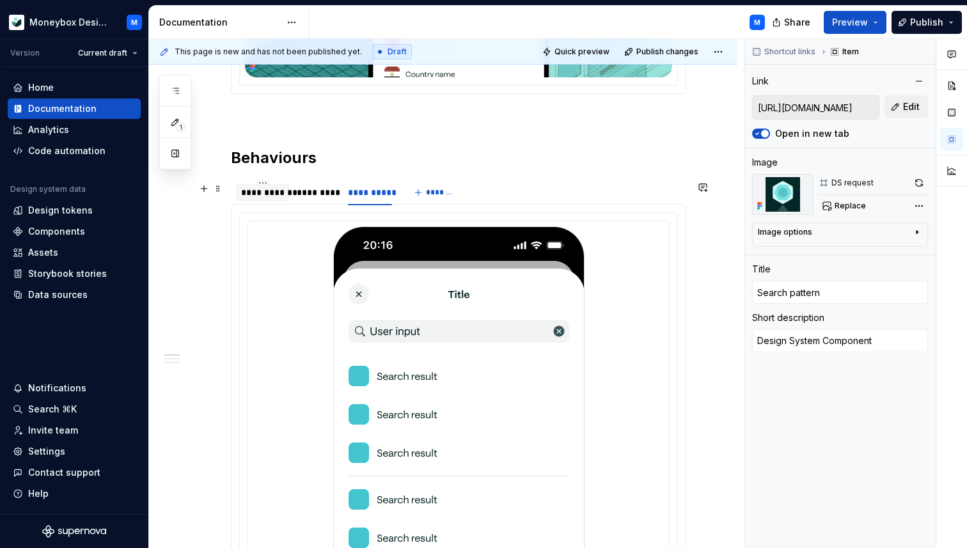
click at [271, 198] on div "**********" at bounding box center [262, 192] width 43 height 13
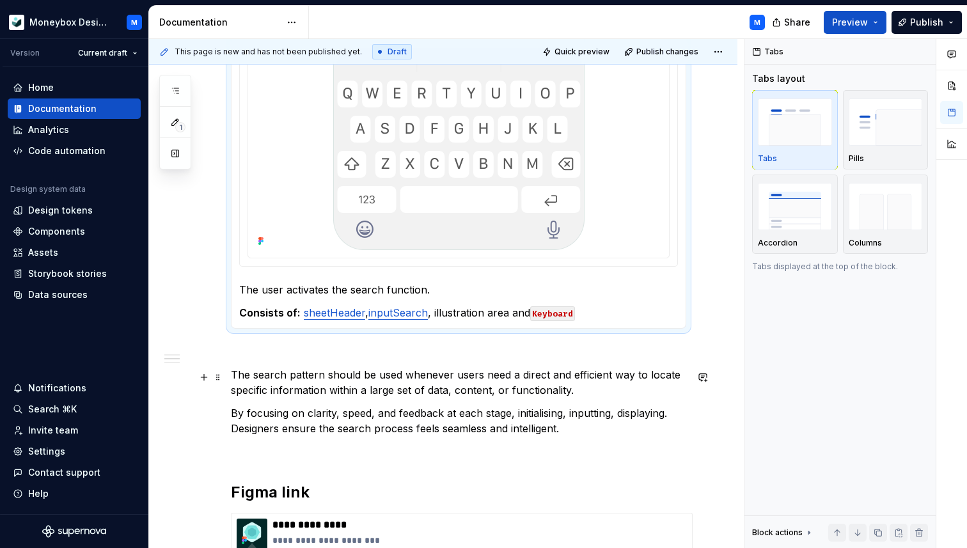
scroll to position [938, 0]
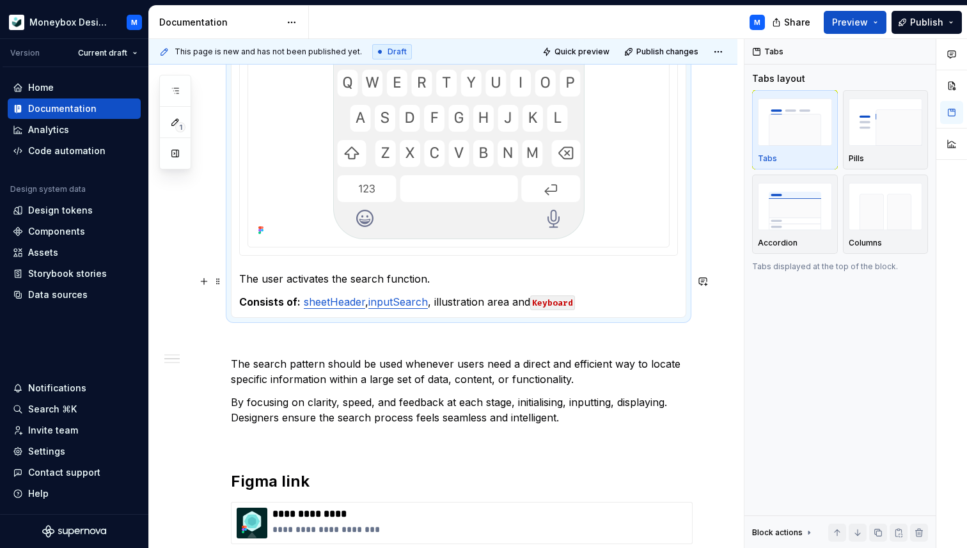
click at [439, 279] on p "The user activates the search function." at bounding box center [458, 278] width 439 height 15
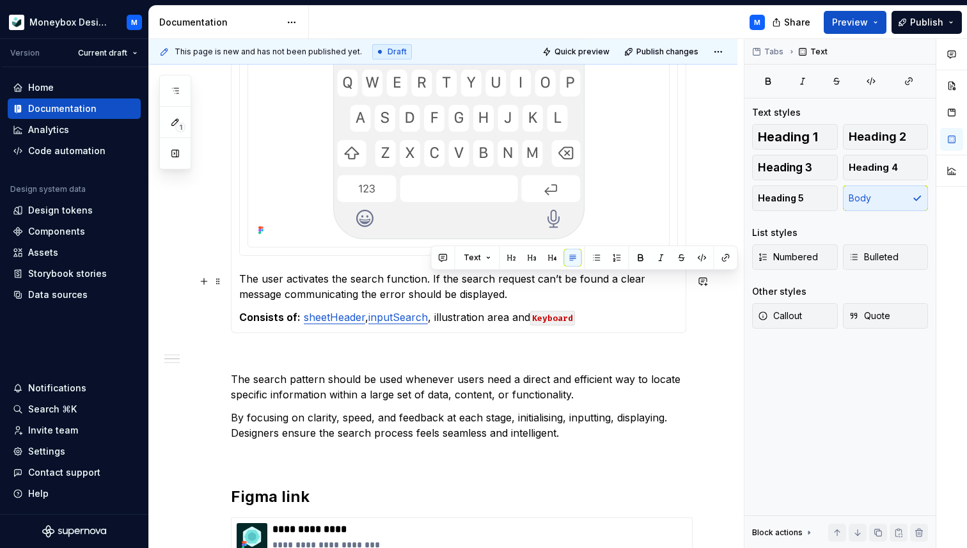
drag, startPoint x: 513, startPoint y: 292, endPoint x: 432, endPoint y: 284, distance: 81.6
click at [432, 284] on p "The user activates the search function. If the search request can’t be found a …" at bounding box center [458, 286] width 439 height 31
copy p "If the search request can’t be found a clear message communicating the error sh…"
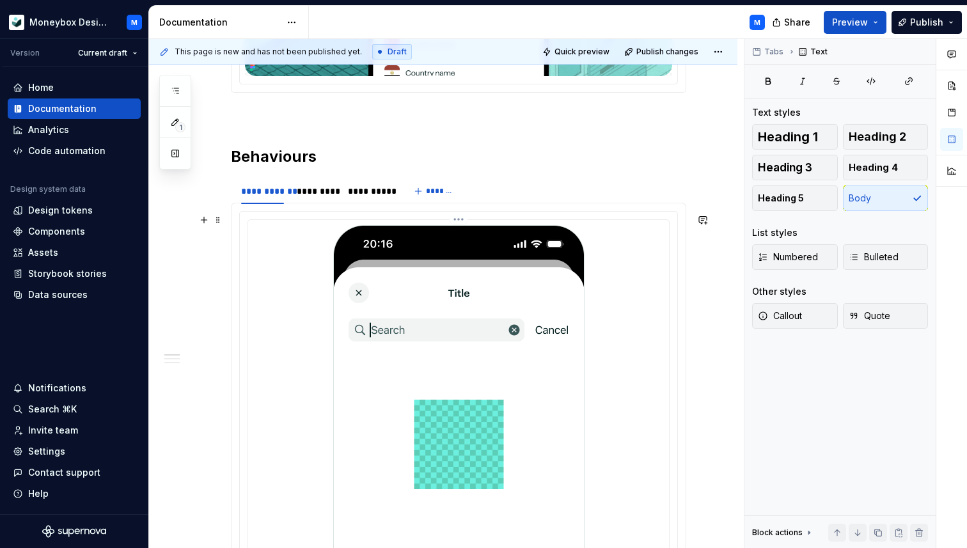
scroll to position [378, 0]
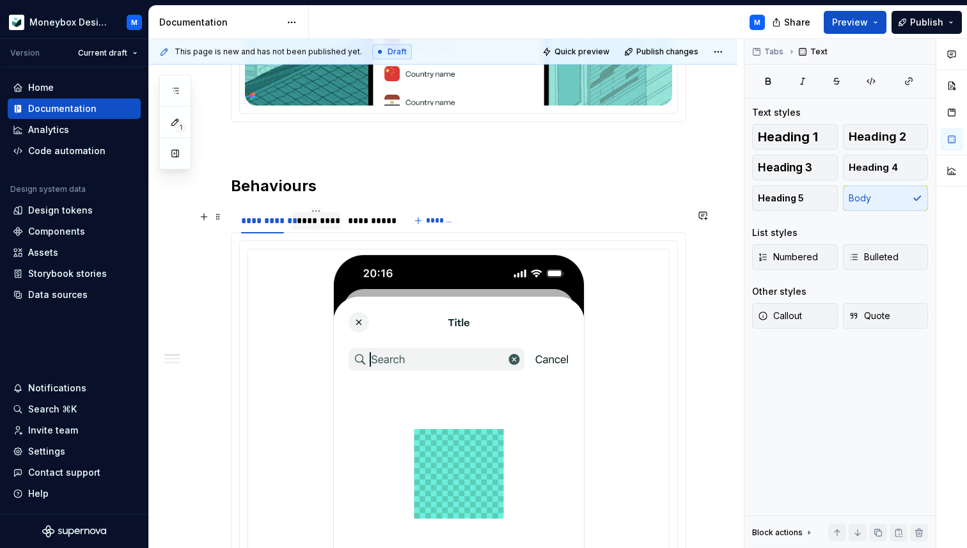
click at [315, 226] on div "*********" at bounding box center [316, 220] width 38 height 13
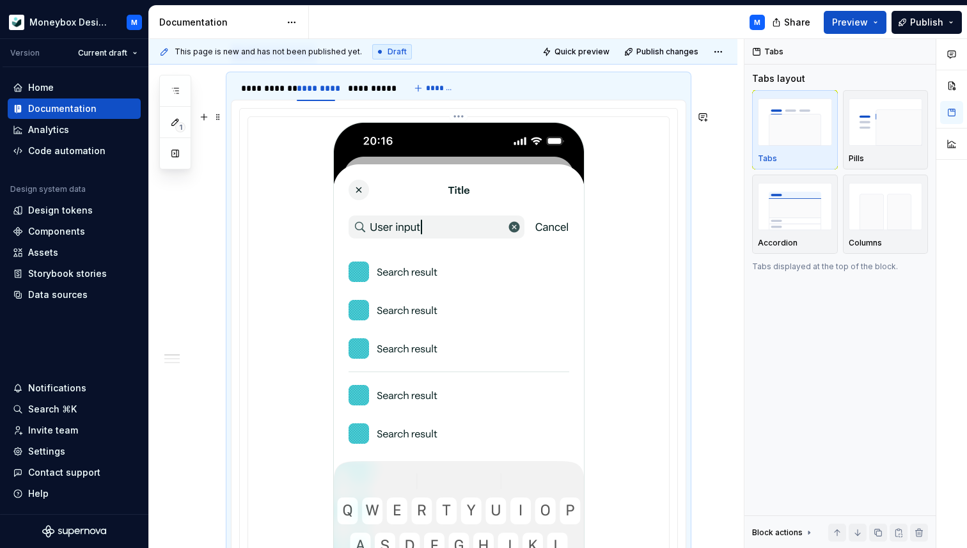
scroll to position [364, 0]
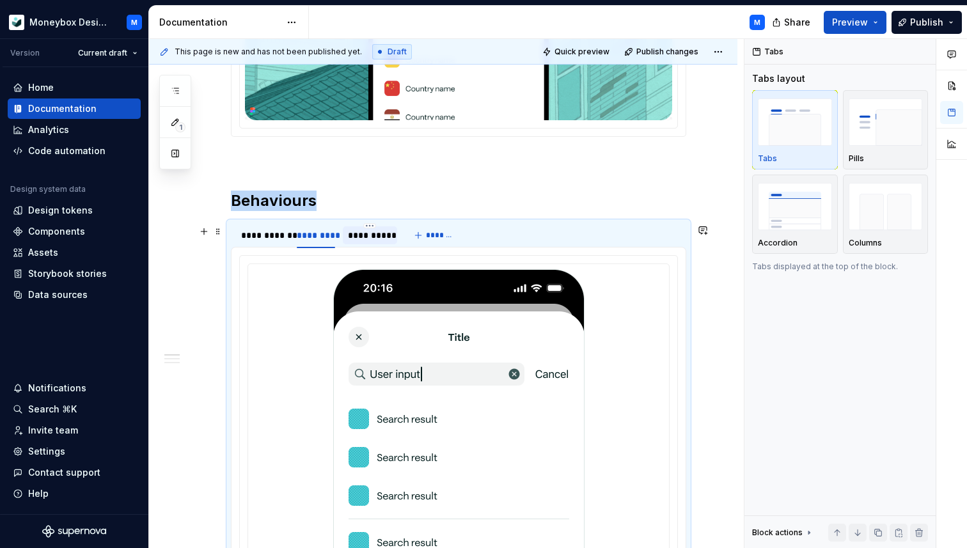
click at [360, 238] on div "**********" at bounding box center [370, 235] width 45 height 13
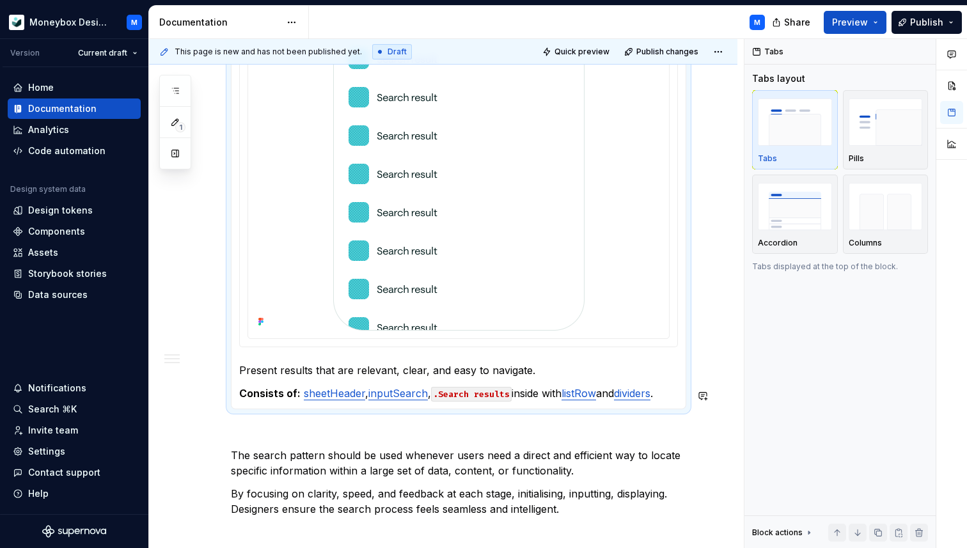
scroll to position [1007, 0]
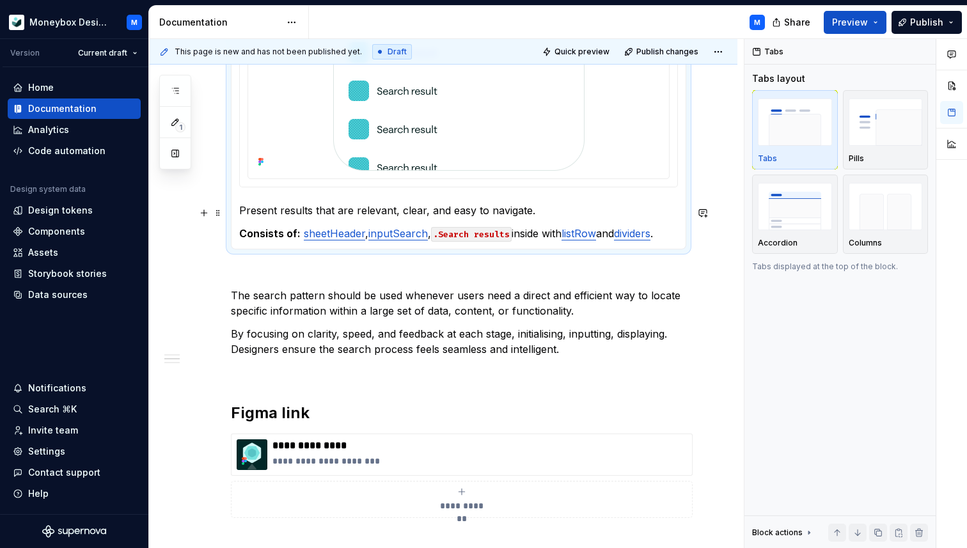
click at [539, 216] on p "Present results that are relevant, clear, and easy to navigate." at bounding box center [458, 210] width 439 height 15
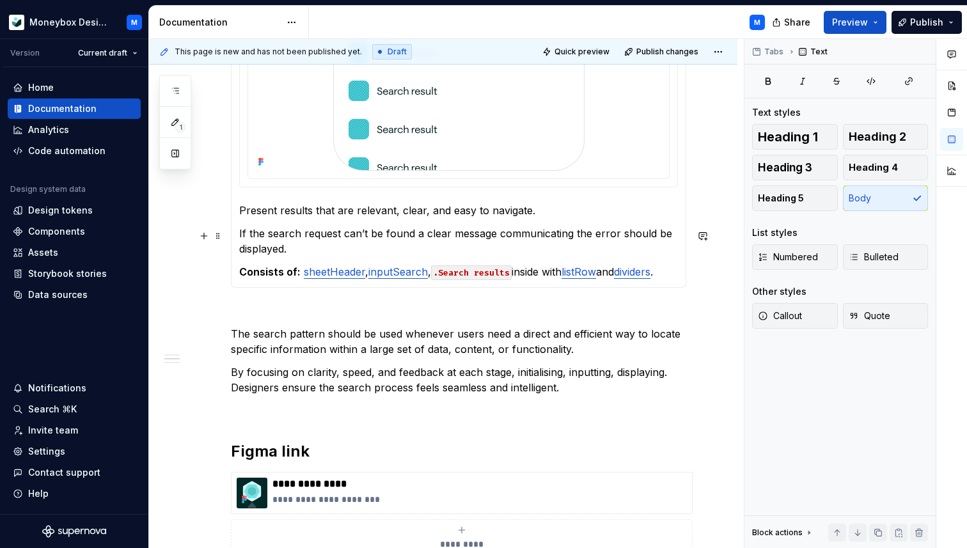
click at [410, 237] on p "If the search request can’t be found a clear message communicating the error sh…" at bounding box center [458, 241] width 439 height 31
click at [336, 251] on p "If the search request can’t be found, a clear message communicating the error s…" at bounding box center [458, 241] width 439 height 31
click at [343, 398] on div "**********" at bounding box center [458, 24] width 455 height 1502
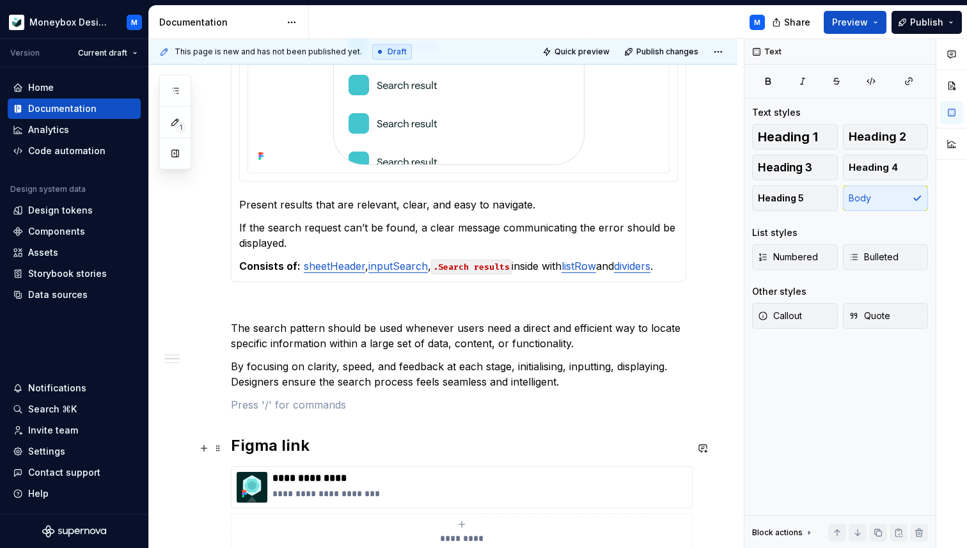
scroll to position [1004, 0]
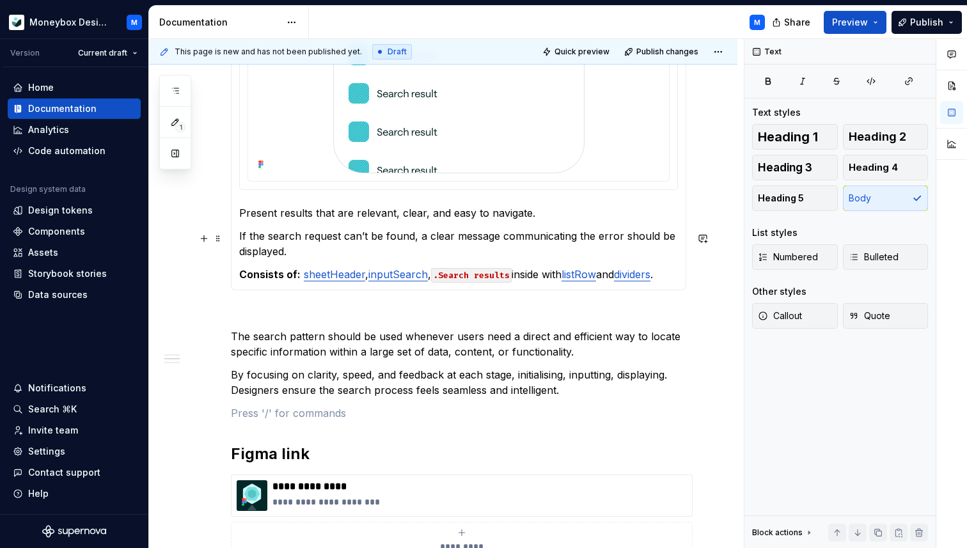
click at [296, 254] on p "If the search request can’t be found, a clear message communicating the error s…" at bounding box center [458, 243] width 439 height 31
click at [480, 253] on p "If the search request can’t be found, a clear message communicating the error s…" at bounding box center [458, 243] width 439 height 31
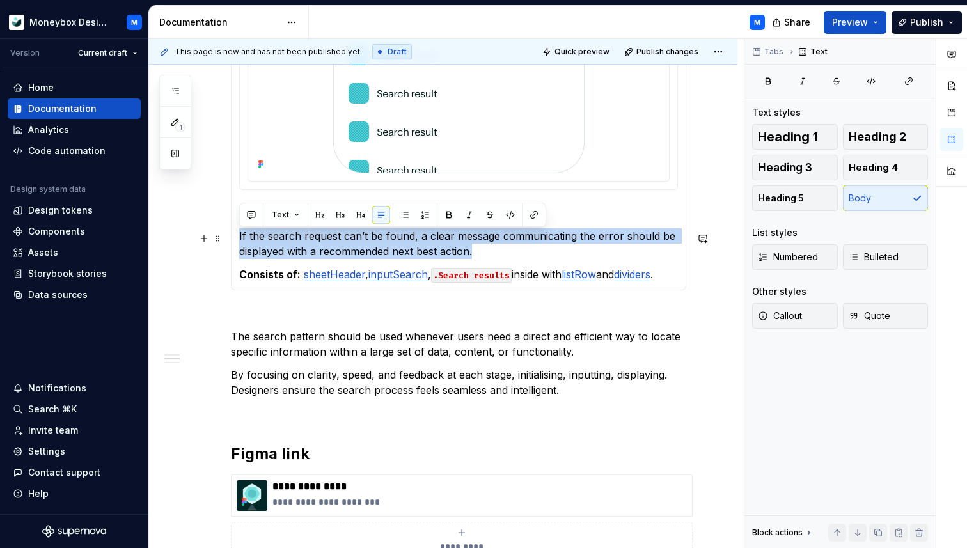
drag, startPoint x: 480, startPoint y: 253, endPoint x: 239, endPoint y: 240, distance: 241.4
click at [239, 240] on p "If the search request can’t be found, a clear message communicating the error s…" at bounding box center [458, 243] width 439 height 31
copy p "If the search request can’t be found, a clear message communicating the error s…"
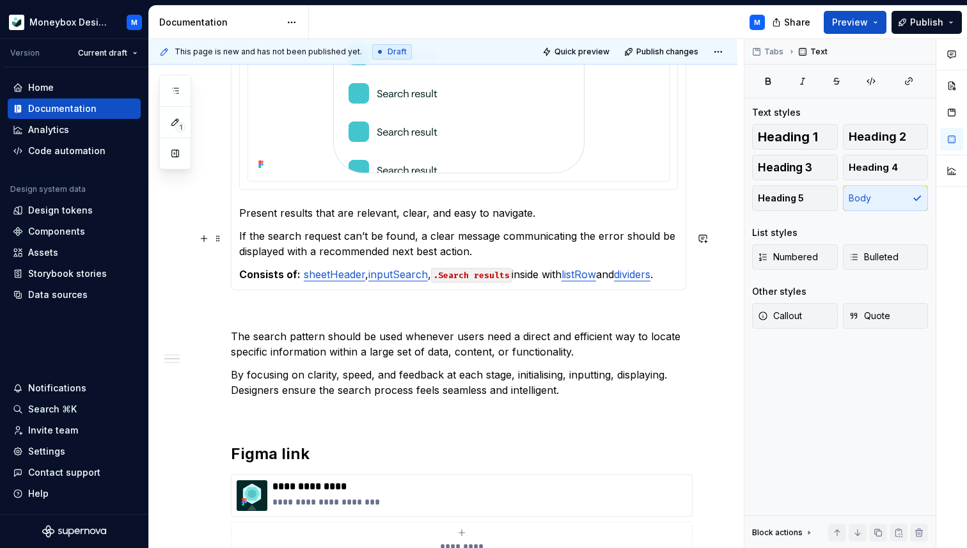
click at [481, 254] on p "If the search request can’t be found, a clear message communicating the error s…" at bounding box center [458, 243] width 439 height 31
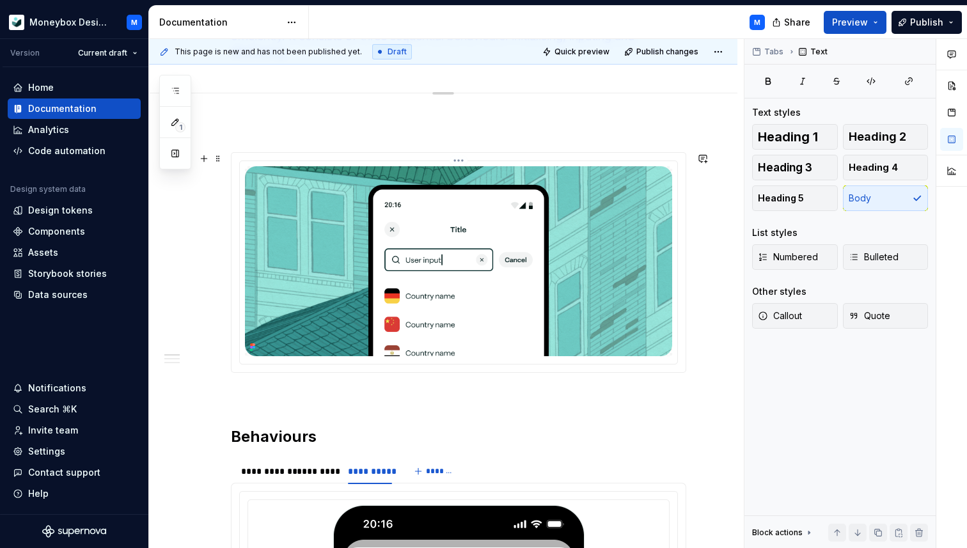
scroll to position [8, 0]
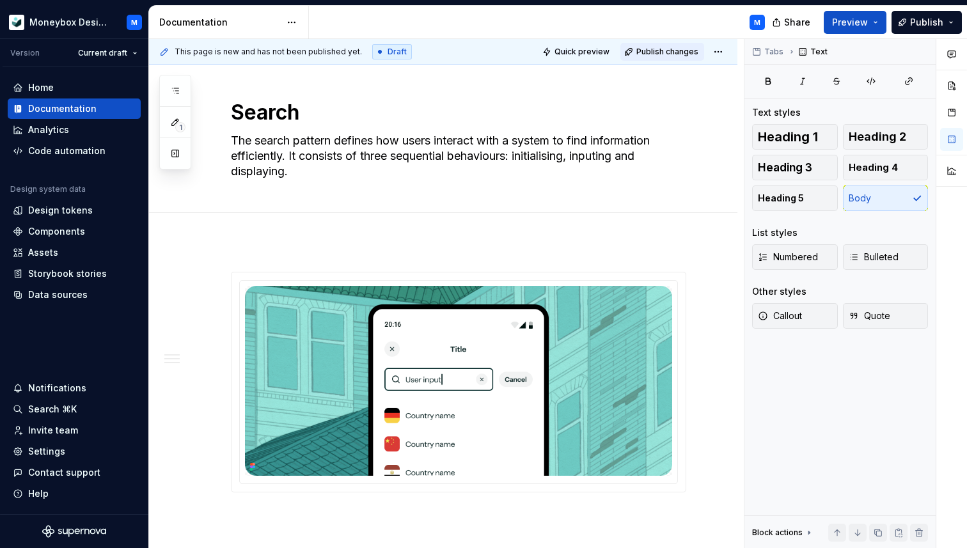
click at [667, 47] on span "Publish changes" at bounding box center [667, 52] width 62 height 10
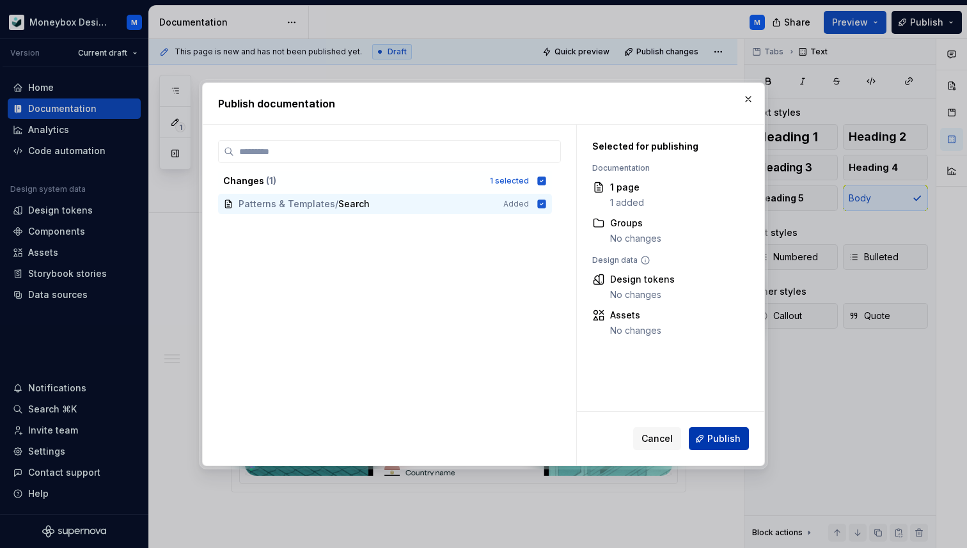
click at [703, 433] on button "Publish" at bounding box center [719, 438] width 60 height 23
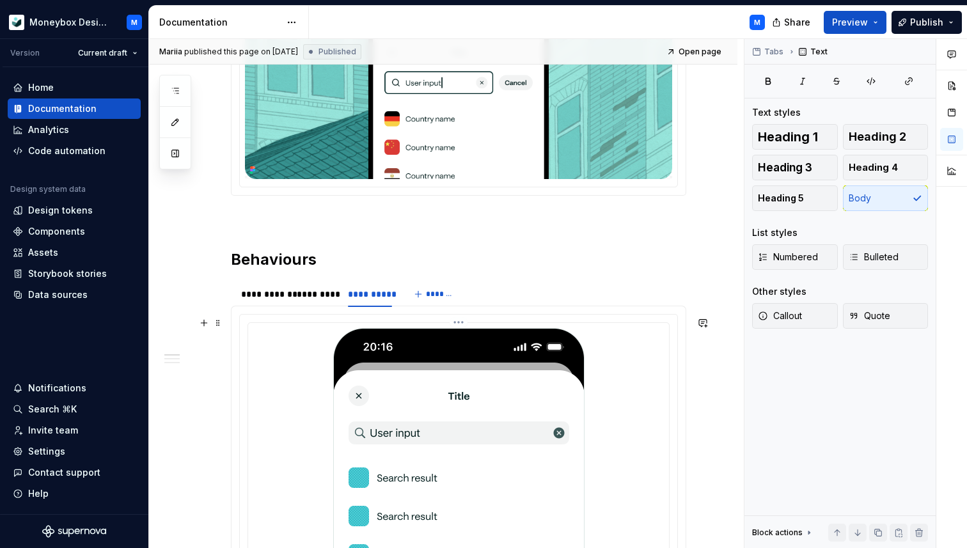
scroll to position [0, 0]
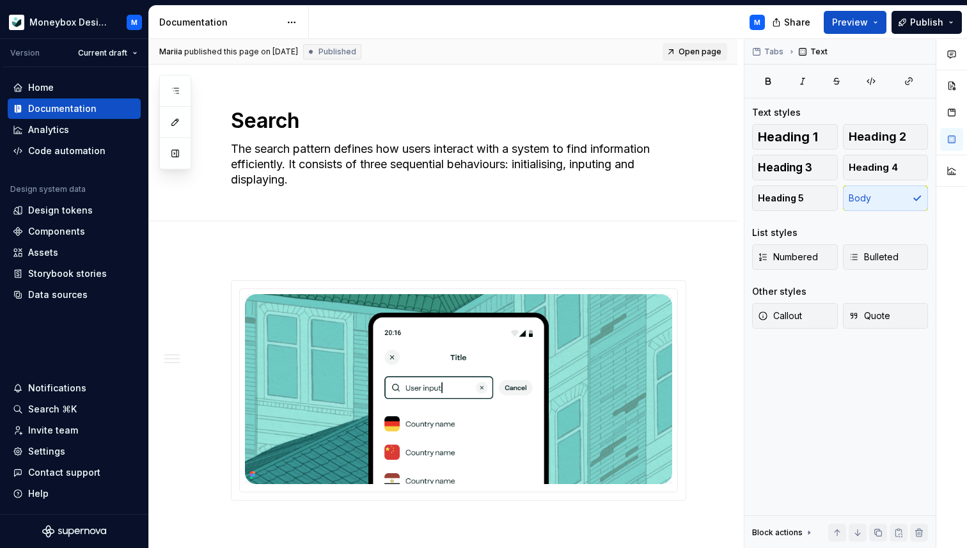
click at [704, 49] on span "Open page" at bounding box center [699, 52] width 43 height 10
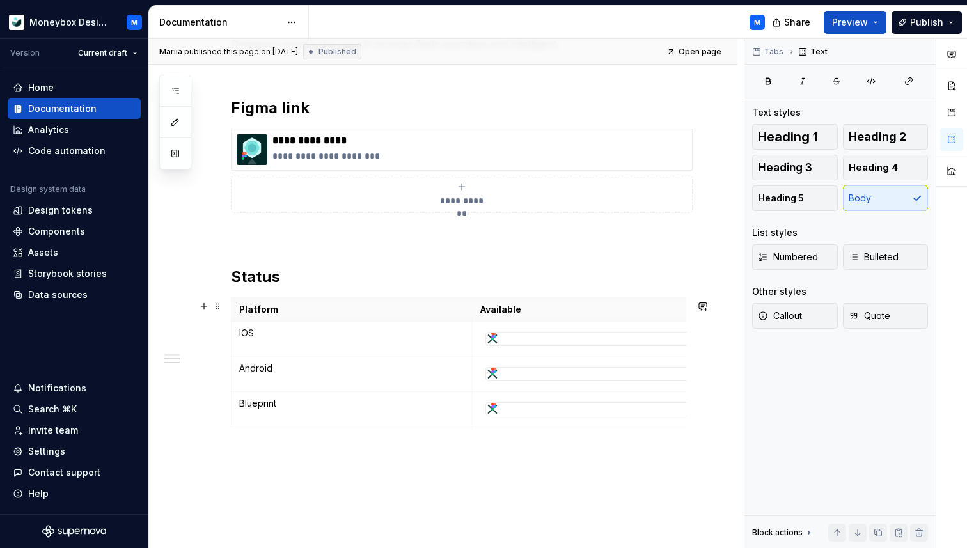
scroll to position [1300, 0]
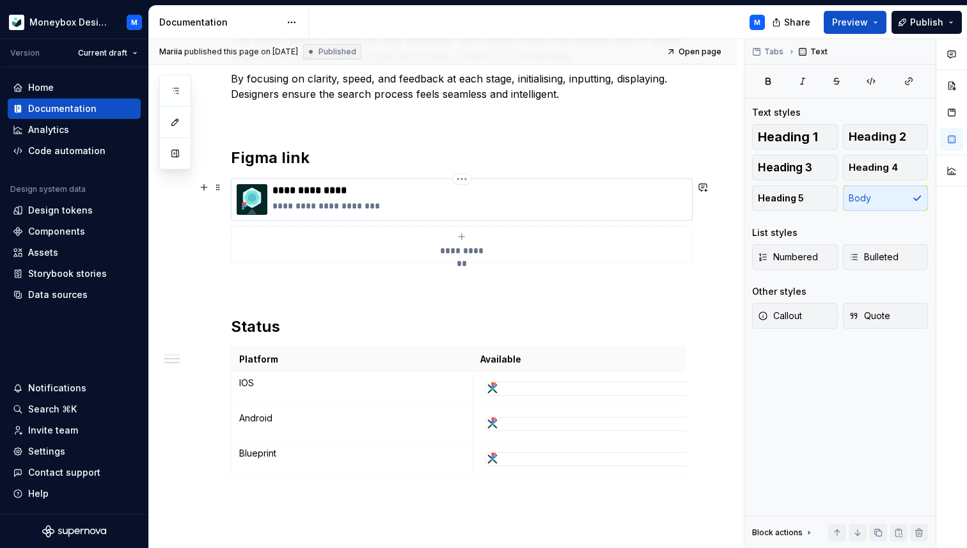
click at [365, 210] on p "**********" at bounding box center [479, 205] width 414 height 13
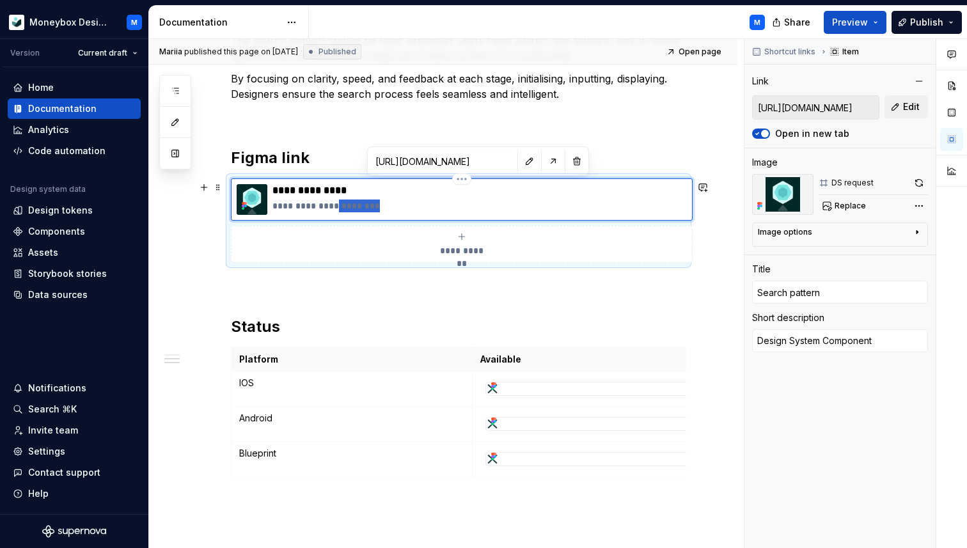
click at [365, 210] on p "**********" at bounding box center [479, 205] width 414 height 13
type textarea "*"
type textarea "Design System"
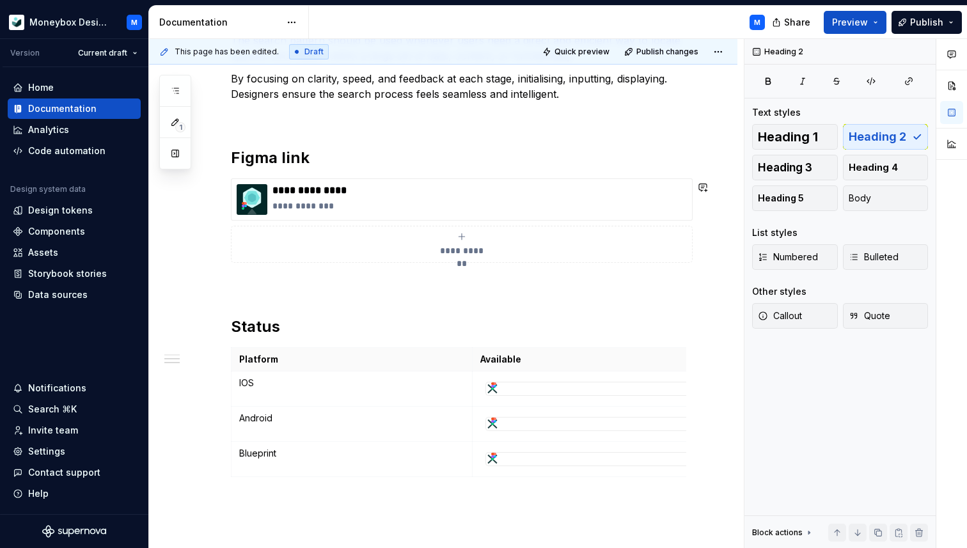
click at [332, 162] on h2 "Figma link" at bounding box center [458, 158] width 455 height 20
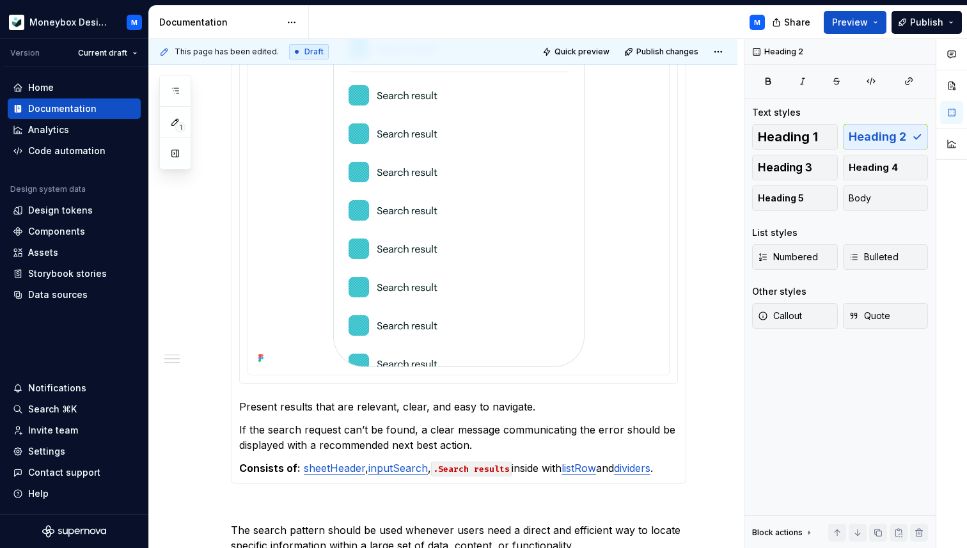
scroll to position [326, 0]
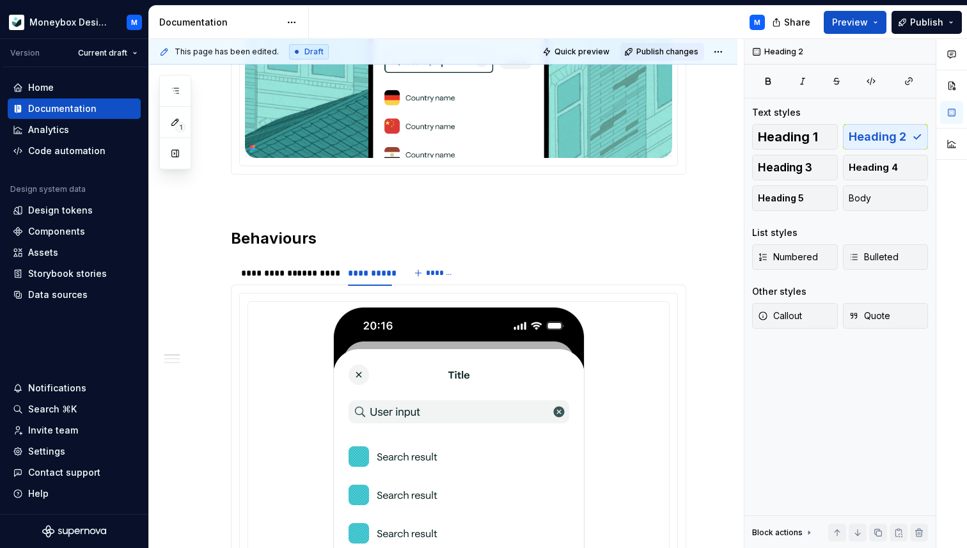
click at [667, 45] on button "Publish changes" at bounding box center [662, 52] width 84 height 18
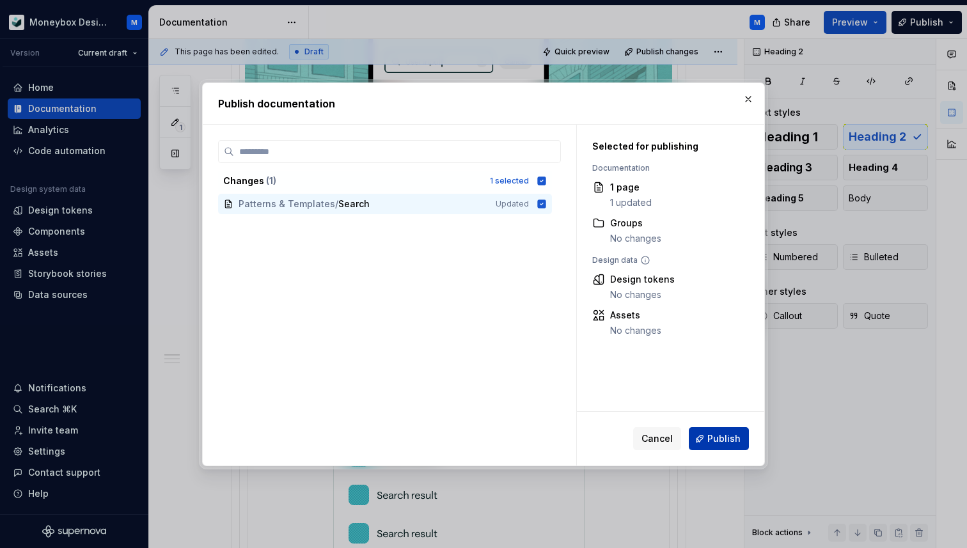
click at [703, 438] on button "Publish" at bounding box center [719, 438] width 60 height 23
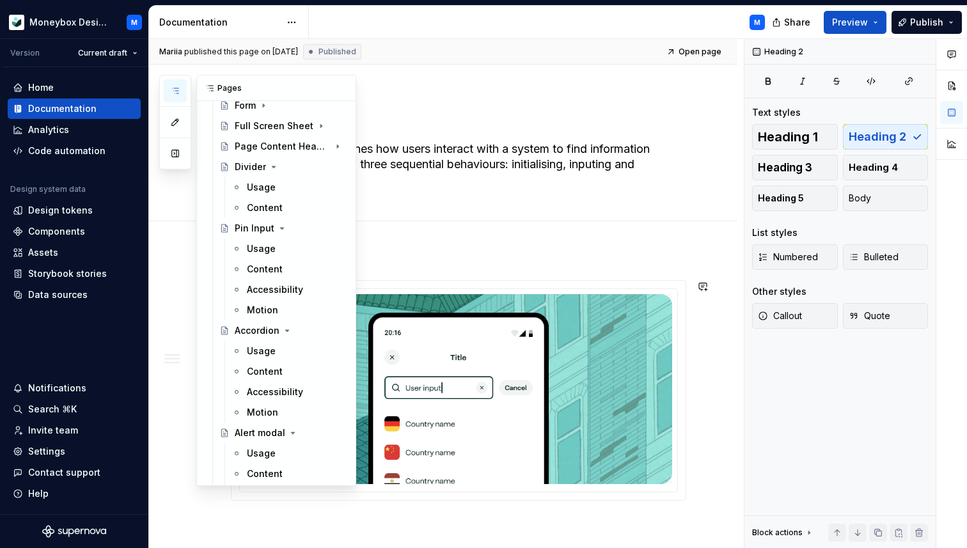
scroll to position [598, 0]
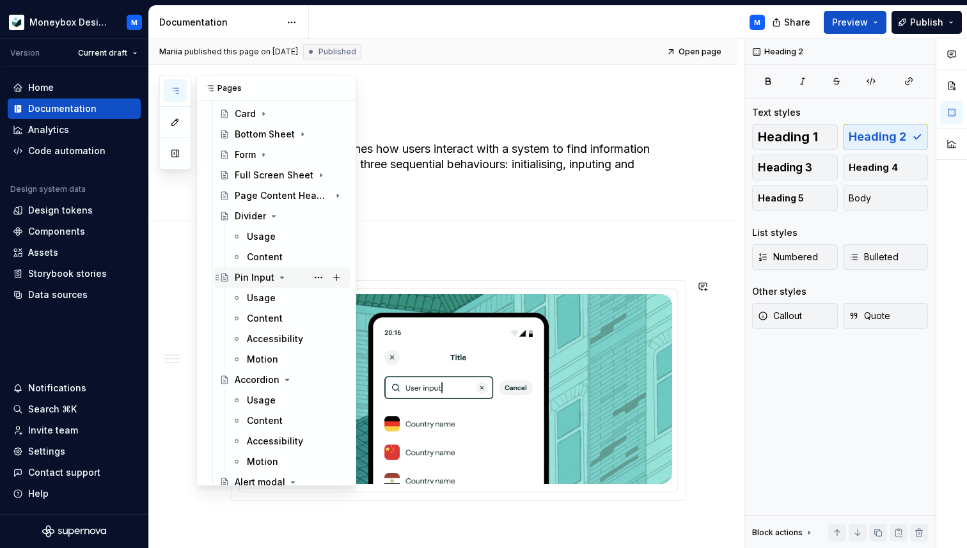
click at [258, 277] on div "Pin Input" at bounding box center [255, 277] width 40 height 13
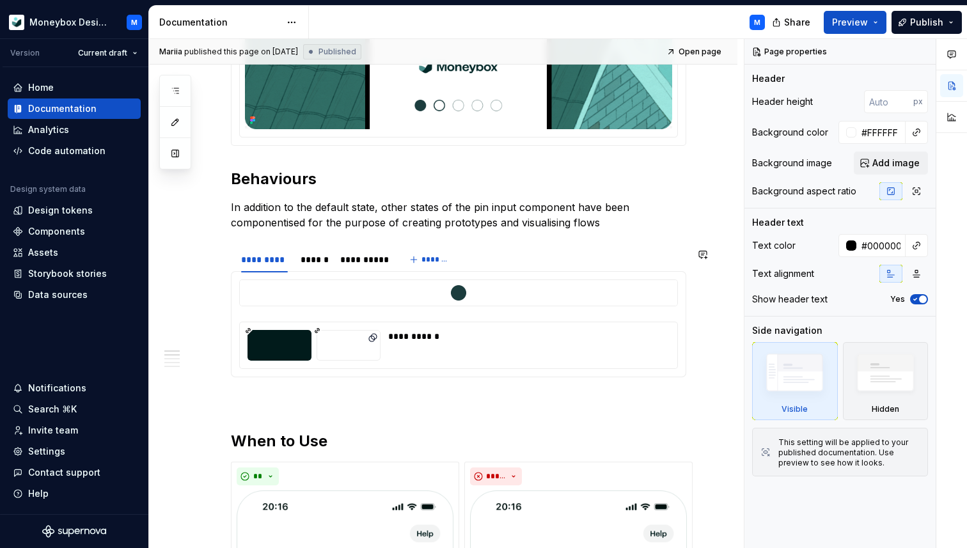
scroll to position [378, 0]
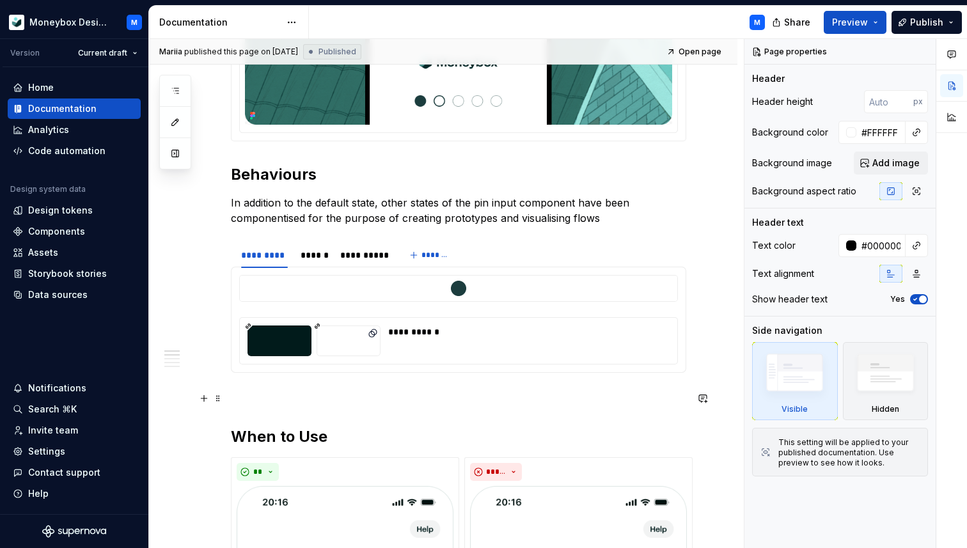
click at [254, 395] on p at bounding box center [458, 395] width 455 height 15
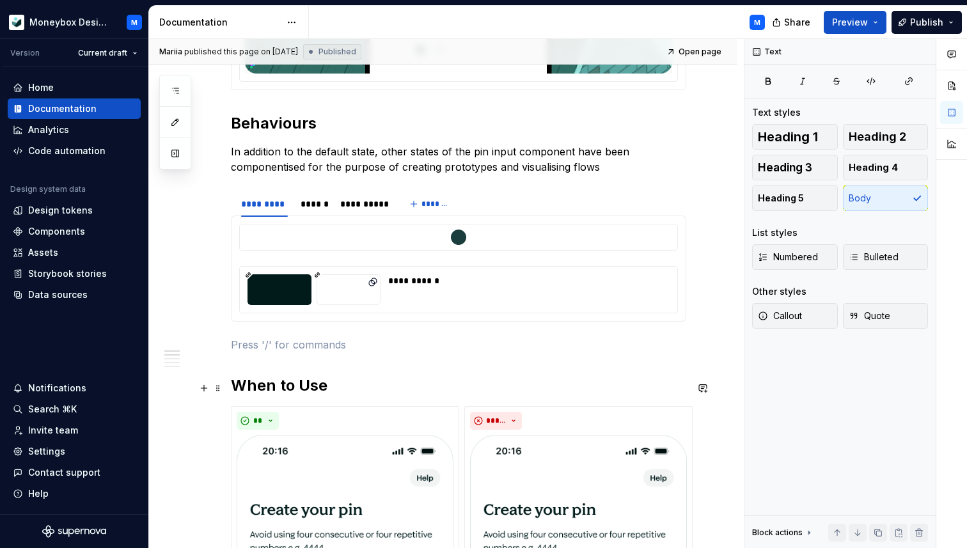
scroll to position [430, 0]
type textarea "*"
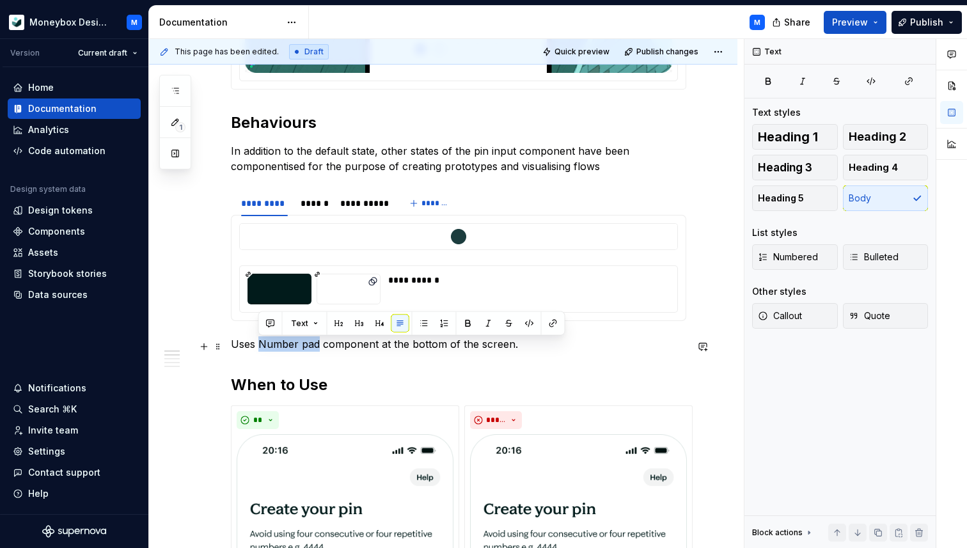
drag, startPoint x: 258, startPoint y: 346, endPoint x: 317, endPoint y: 343, distance: 58.9
click at [317, 343] on p "Uses Number pad component at the bottom of the screen." at bounding box center [458, 343] width 455 height 15
type textarea "*"
click at [552, 322] on button "button" at bounding box center [553, 324] width 18 height 18
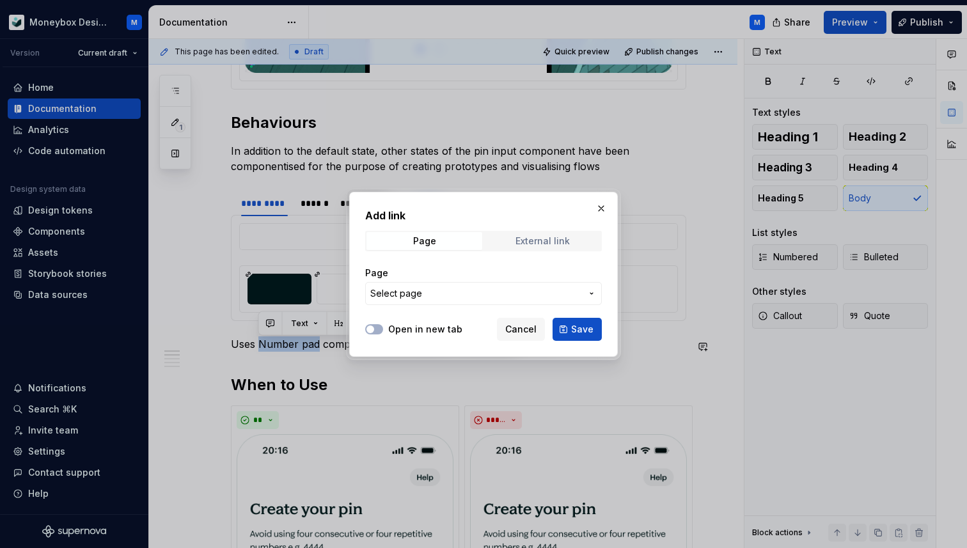
click at [526, 245] on div "External link" at bounding box center [542, 241] width 54 height 10
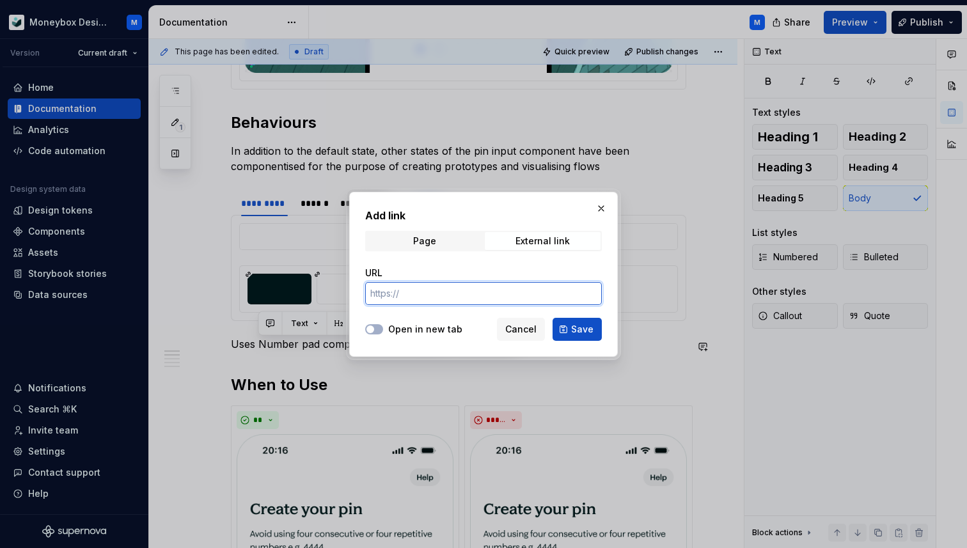
click at [423, 298] on input "URL" at bounding box center [483, 293] width 237 height 23
paste input "https://www.figma.com/design/wSROUQSsWxR8z8BIP1QRCH/Moneybox-Design-System?m=au…"
type input "https://www.figma.com/design/wSROUQSsWxR8z8BIP1QRCH/Moneybox-Design-System?m=au…"
click at [373, 323] on div at bounding box center [374, 329] width 18 height 13
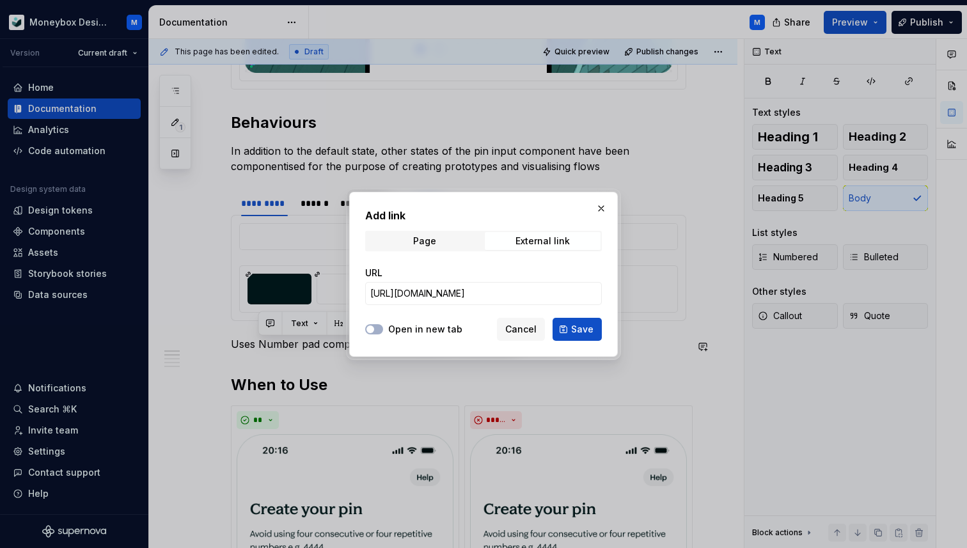
scroll to position [0, 0]
click at [373, 325] on icon "button" at bounding box center [370, 329] width 10 height 8
click at [582, 323] on span "Save" at bounding box center [582, 329] width 22 height 13
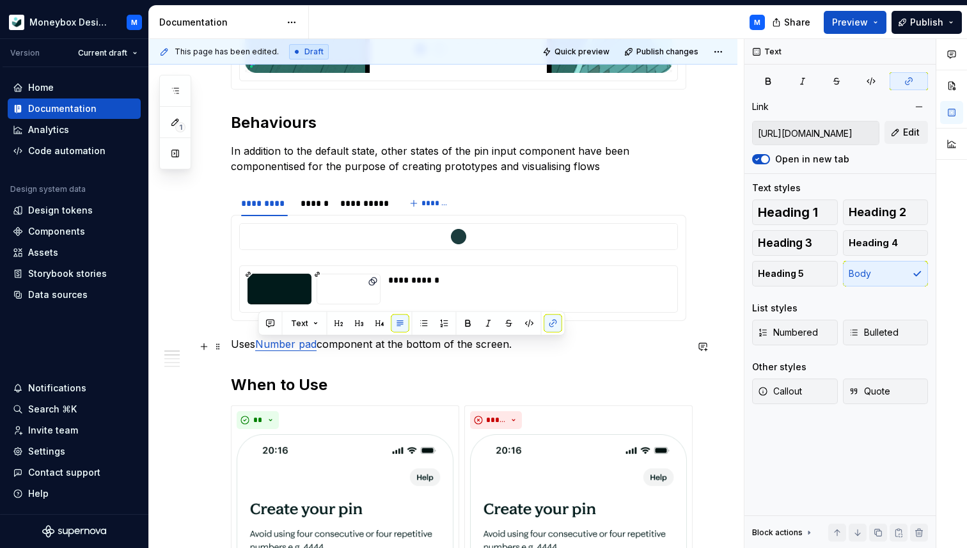
click at [525, 348] on p "Uses Number pad component at the bottom of the screen." at bounding box center [458, 343] width 455 height 15
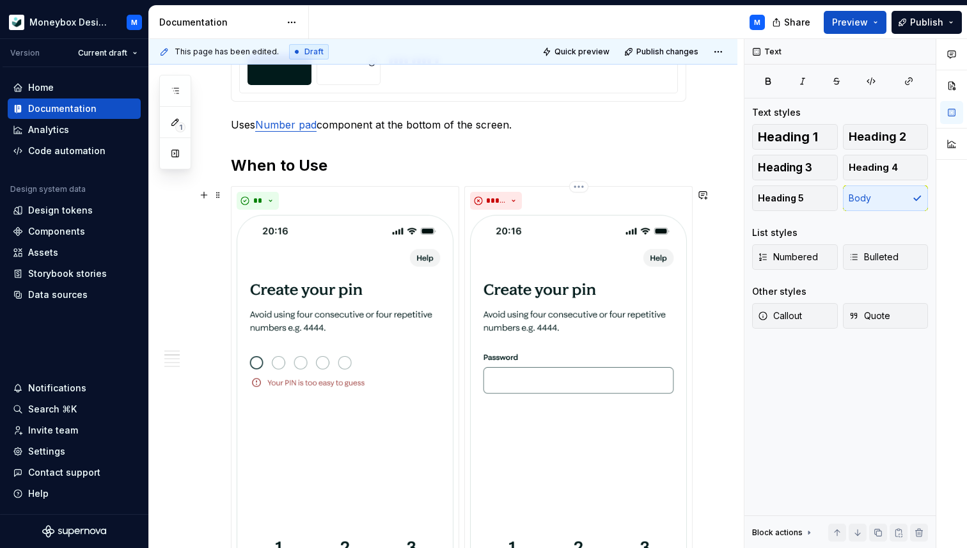
scroll to position [655, 0]
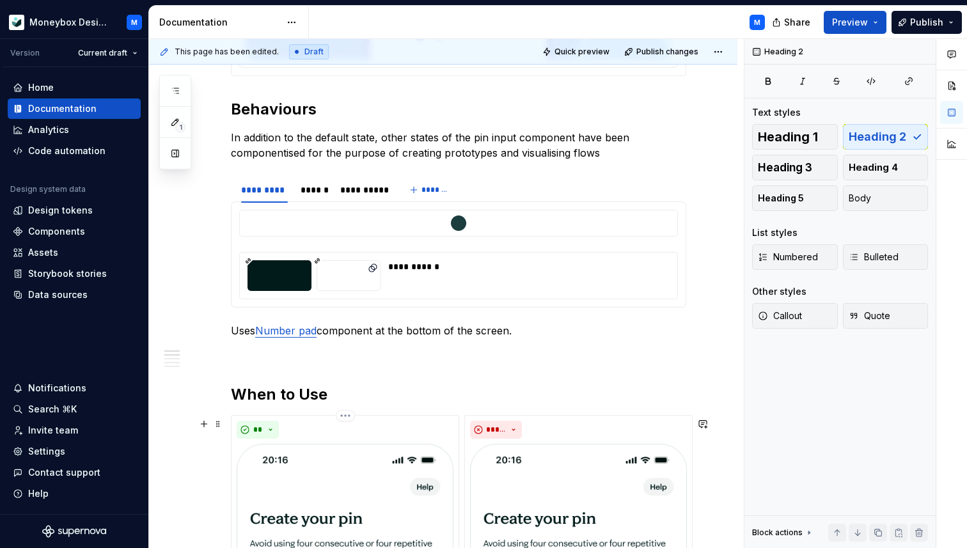
scroll to position [444, 0]
click at [676, 47] on span "Publish changes" at bounding box center [667, 52] width 62 height 10
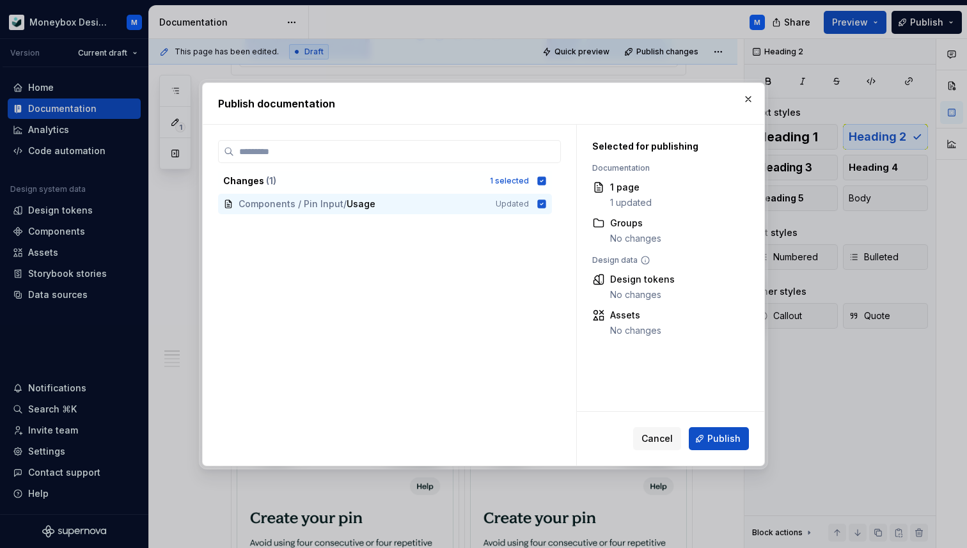
click at [707, 442] on button "Publish" at bounding box center [719, 438] width 60 height 23
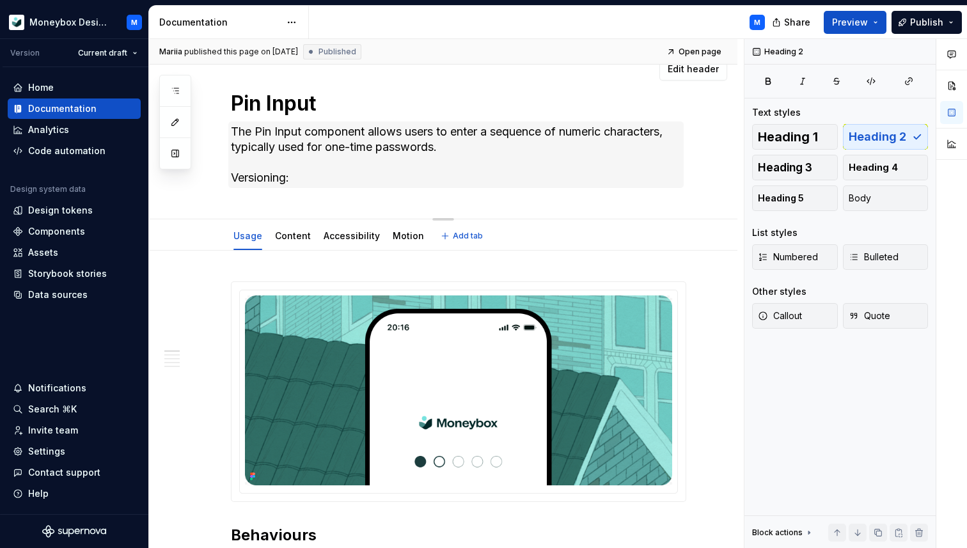
scroll to position [18, 0]
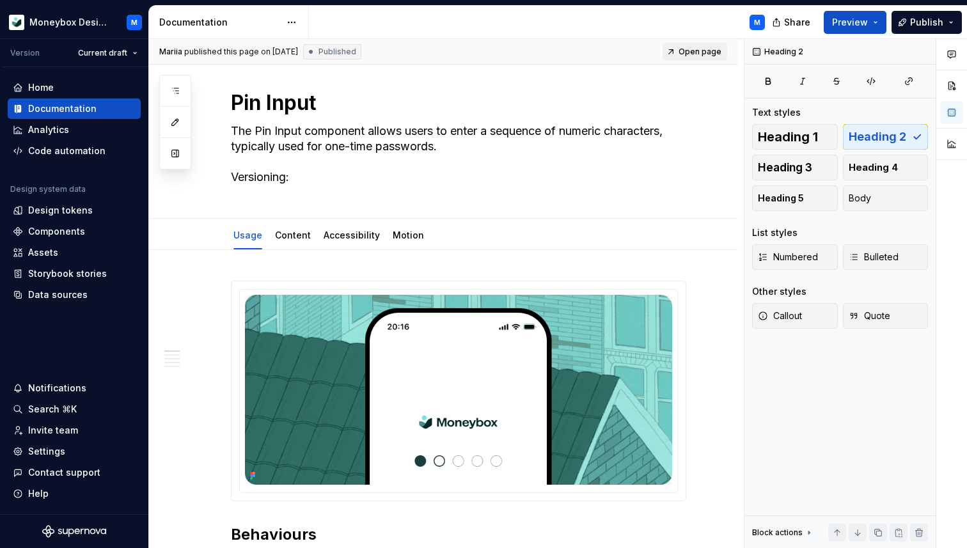
click at [704, 52] on span "Open page" at bounding box center [699, 52] width 43 height 10
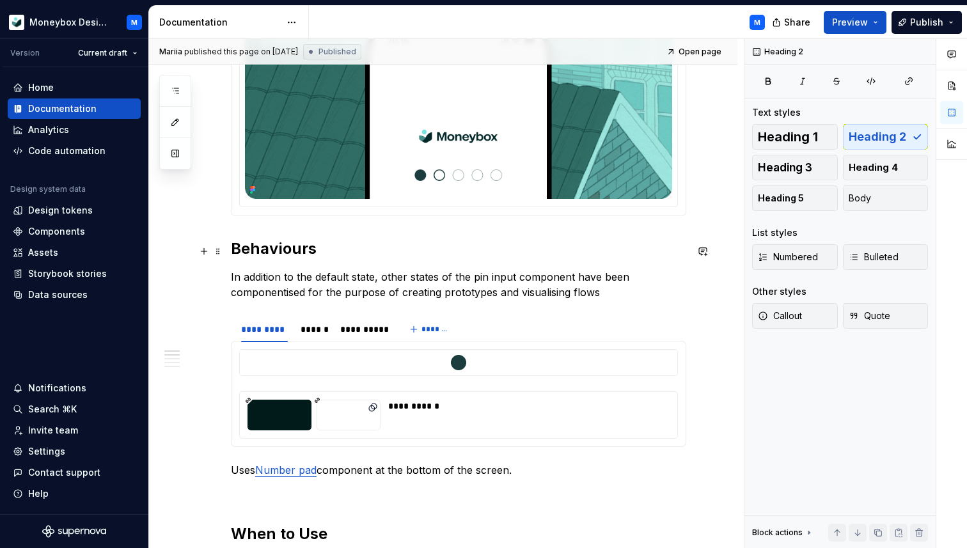
scroll to position [371, 0]
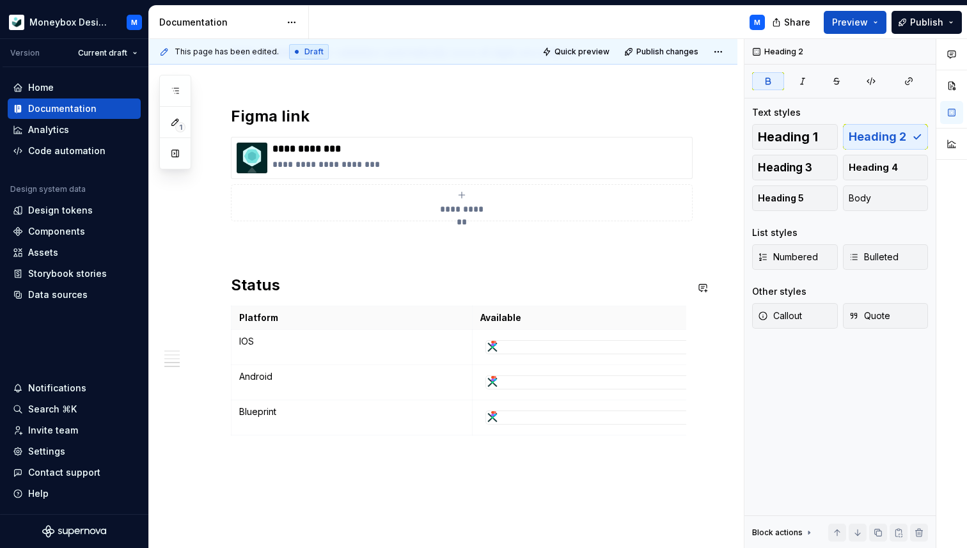
scroll to position [1585, 0]
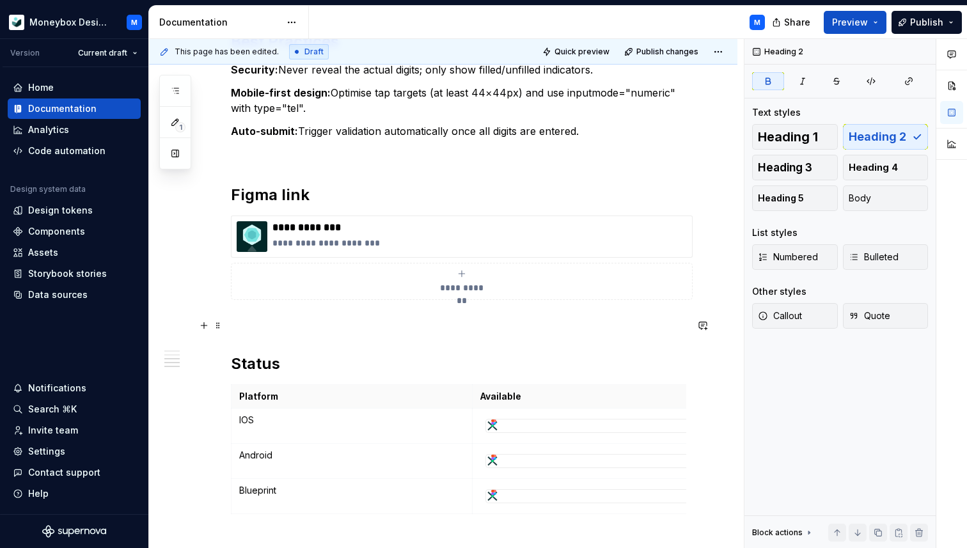
click at [236, 327] on p at bounding box center [458, 322] width 455 height 15
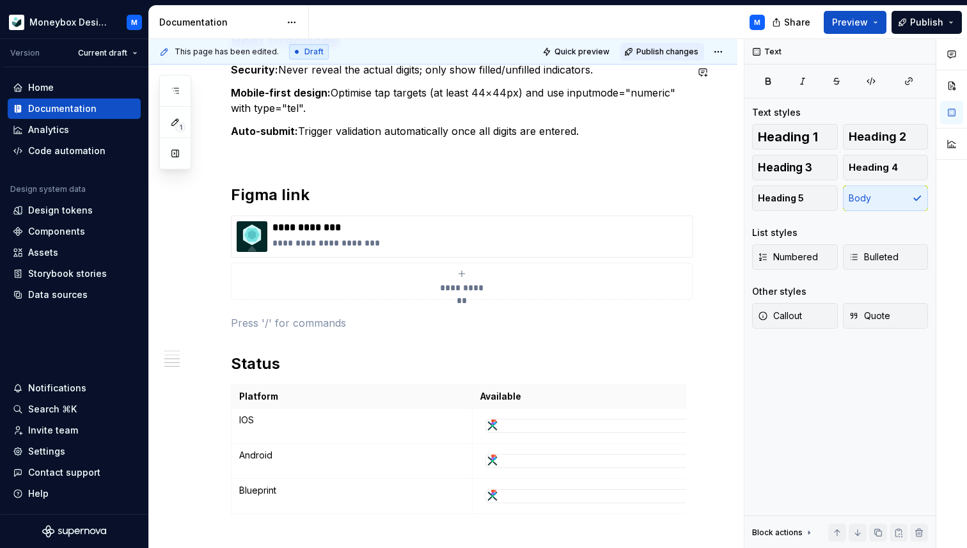
click at [664, 51] on span "Publish changes" at bounding box center [667, 52] width 62 height 10
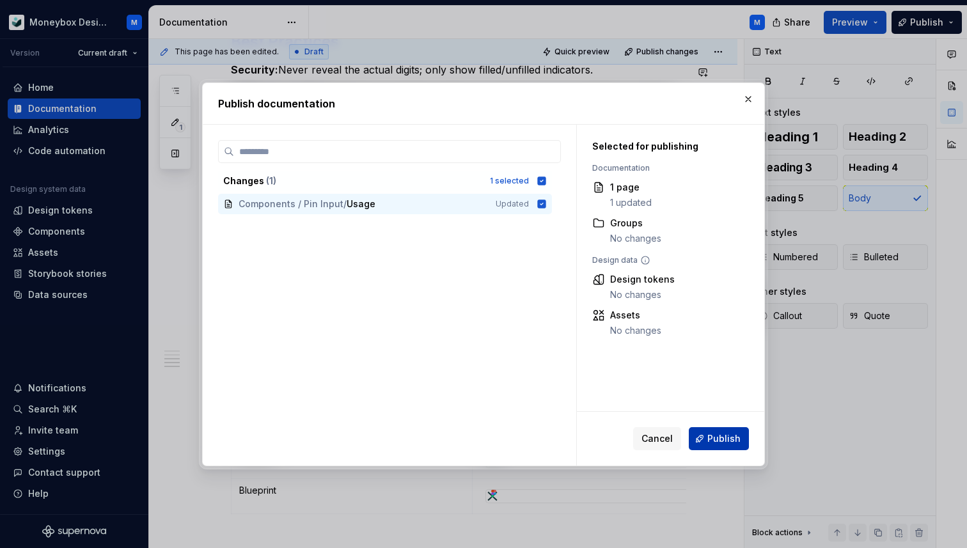
click at [710, 437] on span "Publish" at bounding box center [723, 438] width 33 height 13
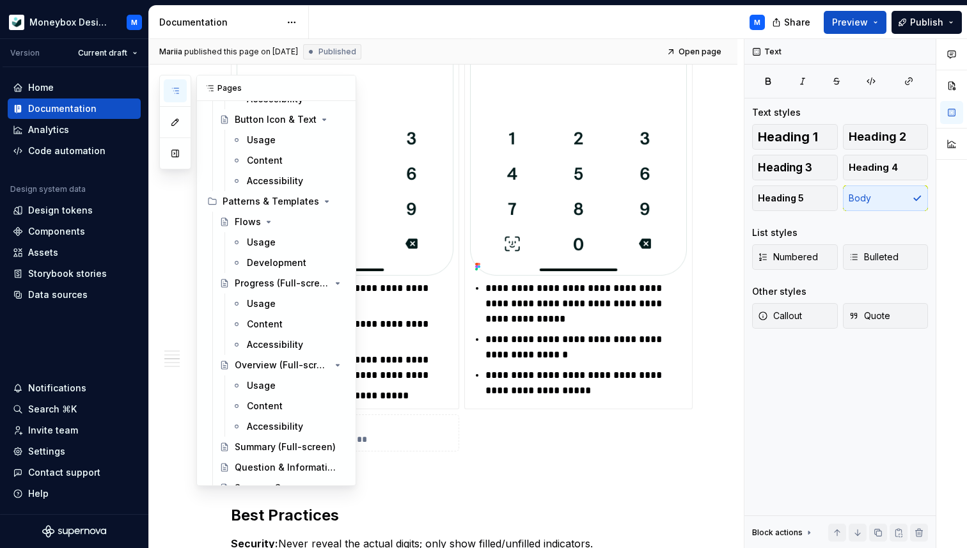
scroll to position [1125, 0]
click at [242, 221] on div "Flows" at bounding box center [248, 221] width 26 height 13
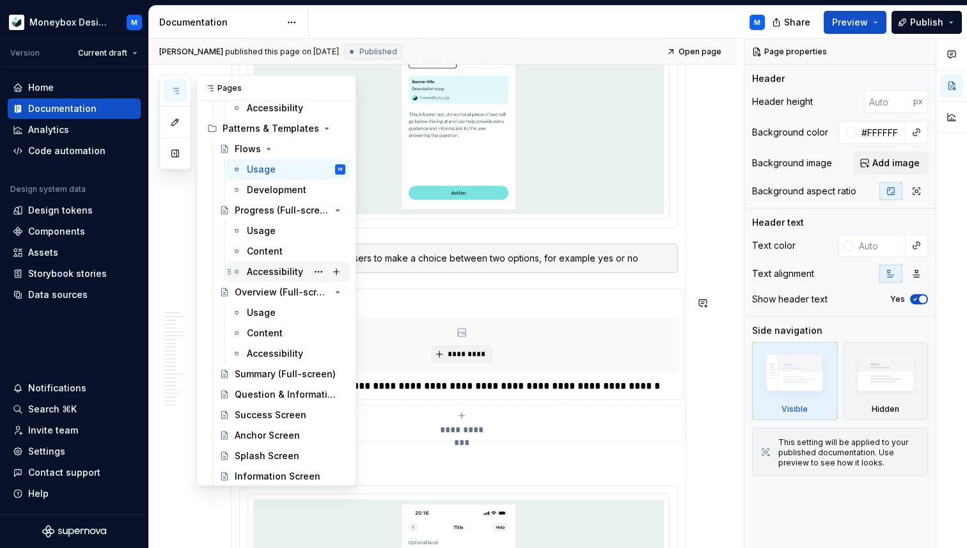
scroll to position [1263, 0]
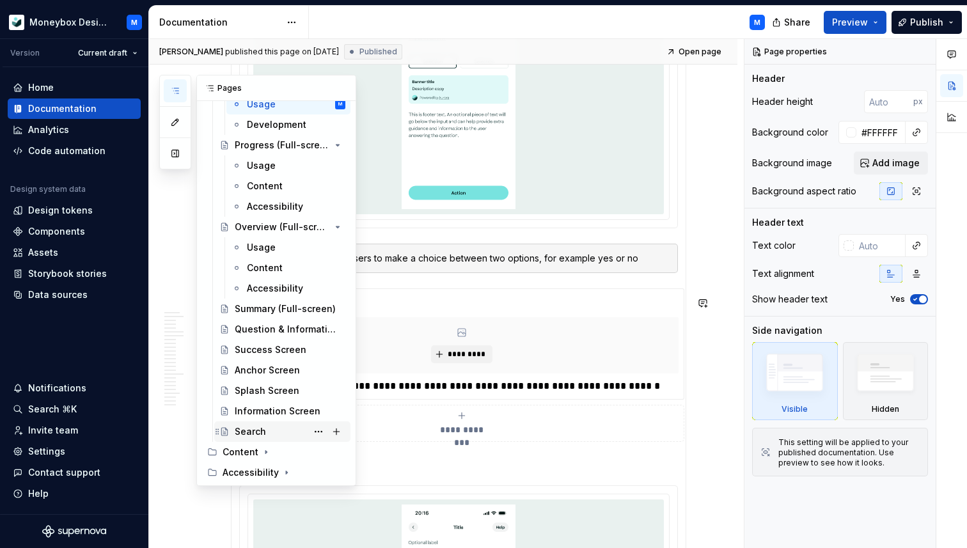
click at [249, 434] on div "Search" at bounding box center [250, 431] width 31 height 13
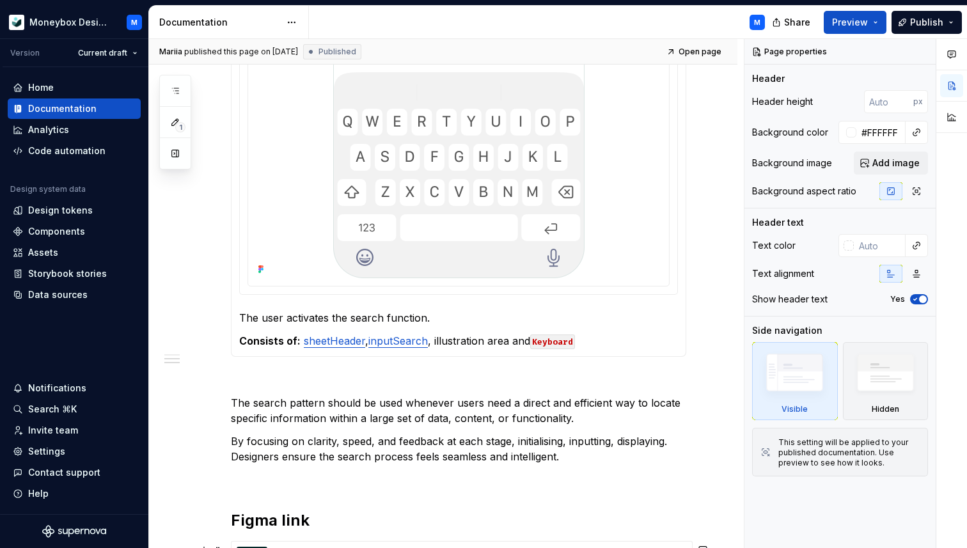
scroll to position [833, 0]
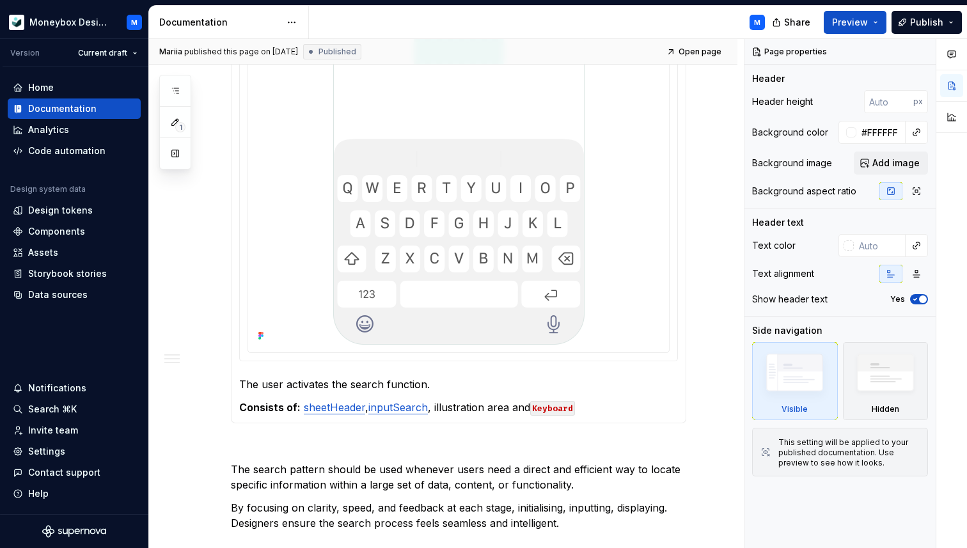
type textarea "*"
